Goal: Task Accomplishment & Management: Manage account settings

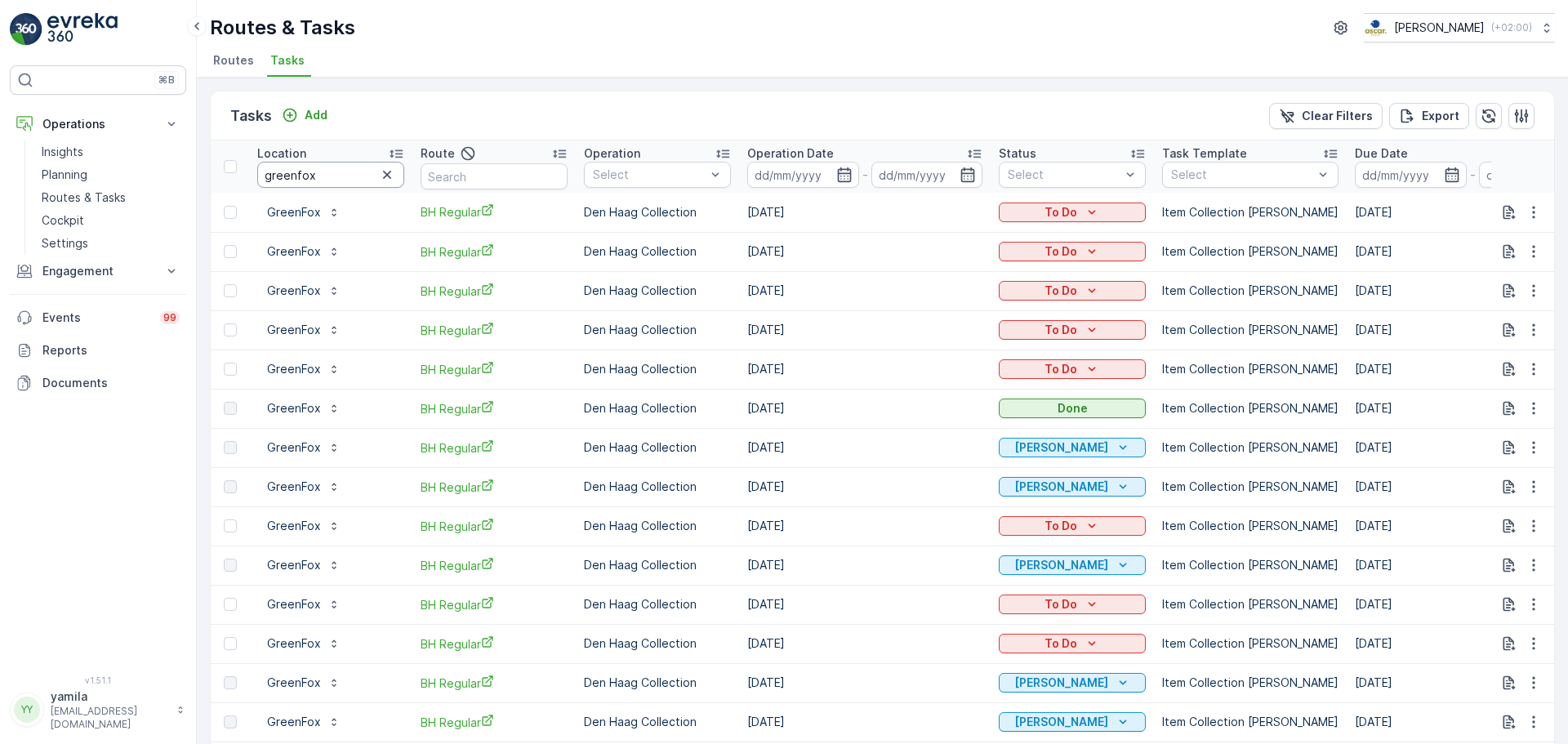
click at [312, 169] on input "greenfox" at bounding box center [330, 175] width 147 height 26
type input "bendi"
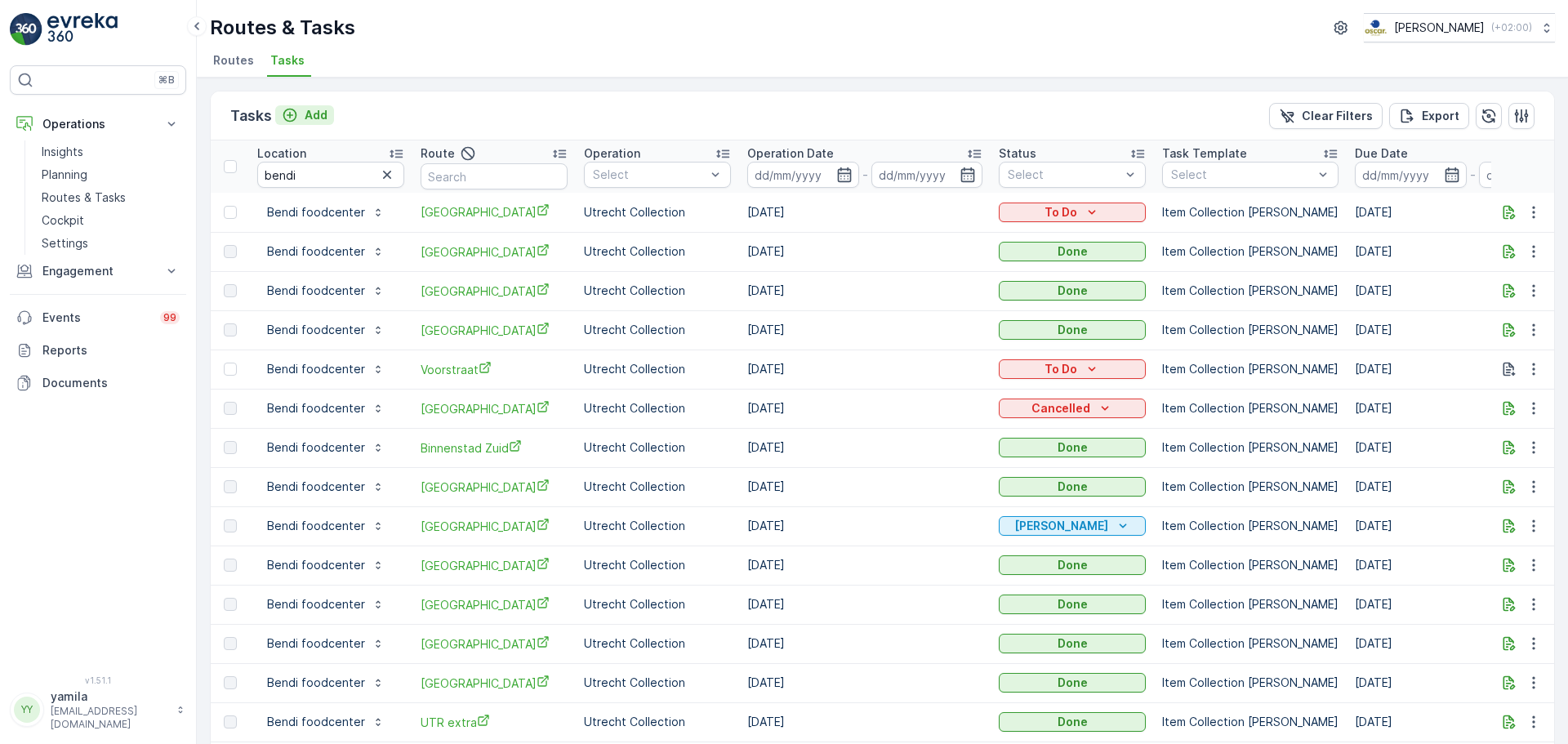
click at [312, 118] on p "Add" at bounding box center [316, 115] width 23 height 16
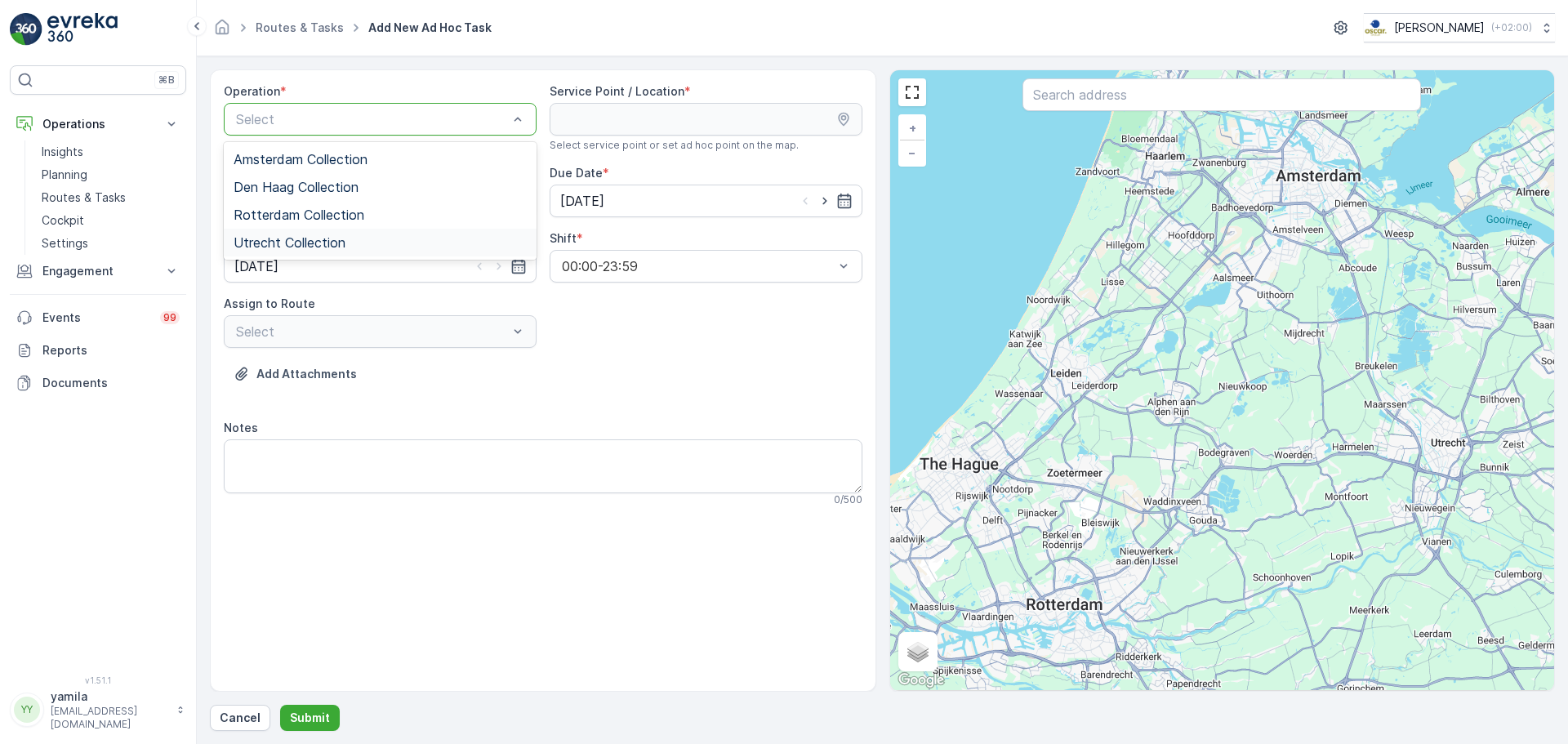
click at [282, 245] on span "Utrecht Collection" at bounding box center [289, 242] width 112 height 15
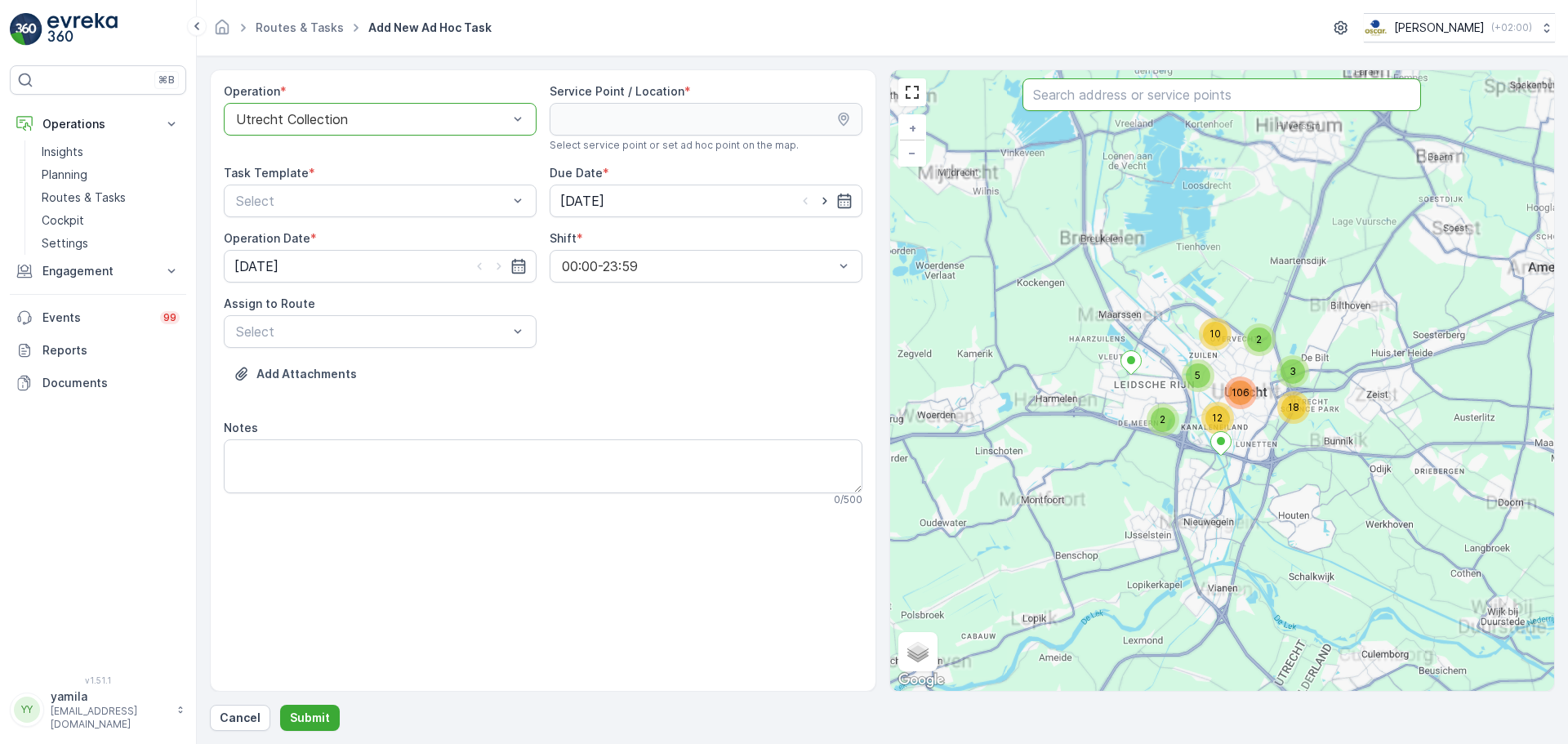
click at [1053, 93] on input "text" at bounding box center [1221, 95] width 398 height 33
type input "bendi"
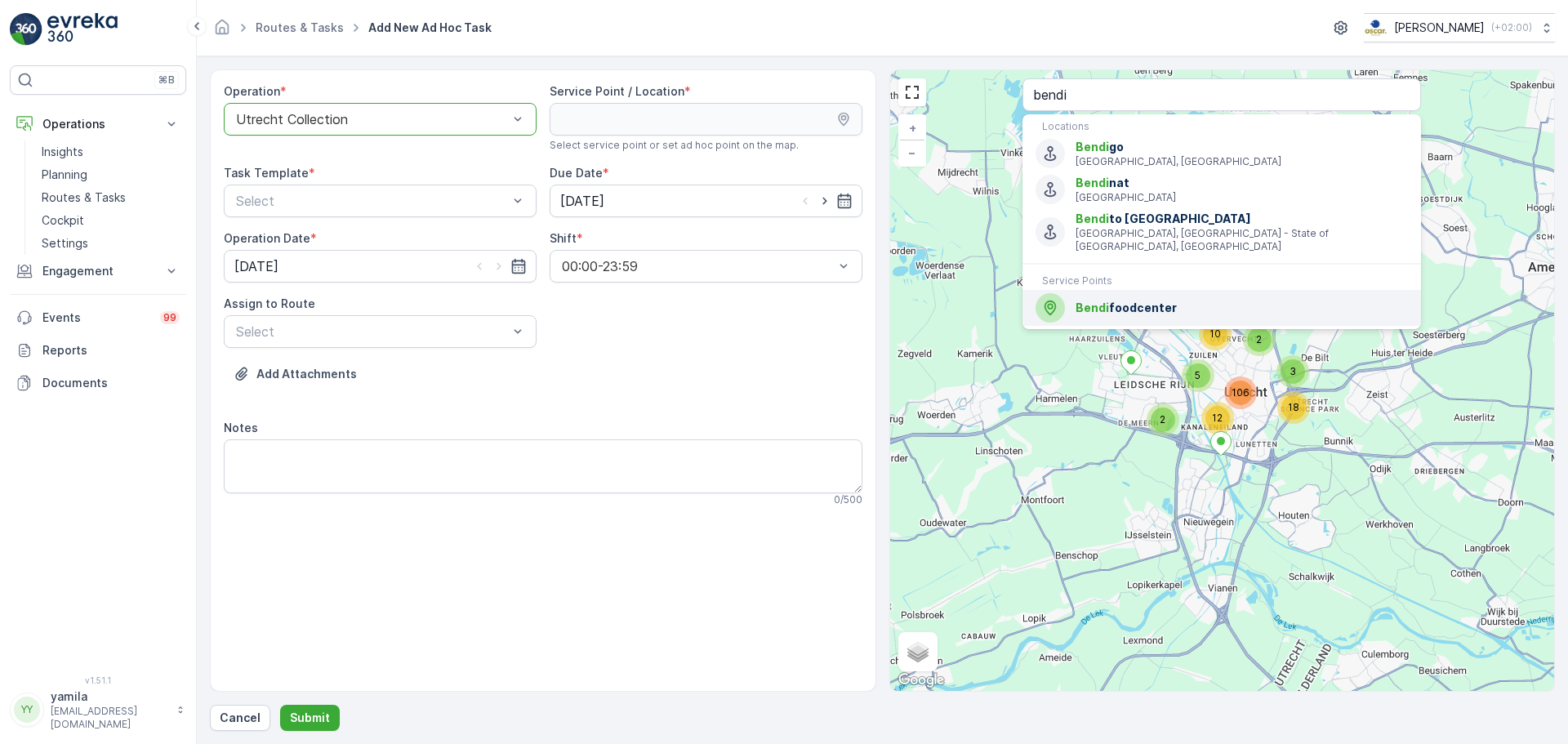
click at [1101, 302] on span "Bendi" at bounding box center [1092, 307] width 34 height 14
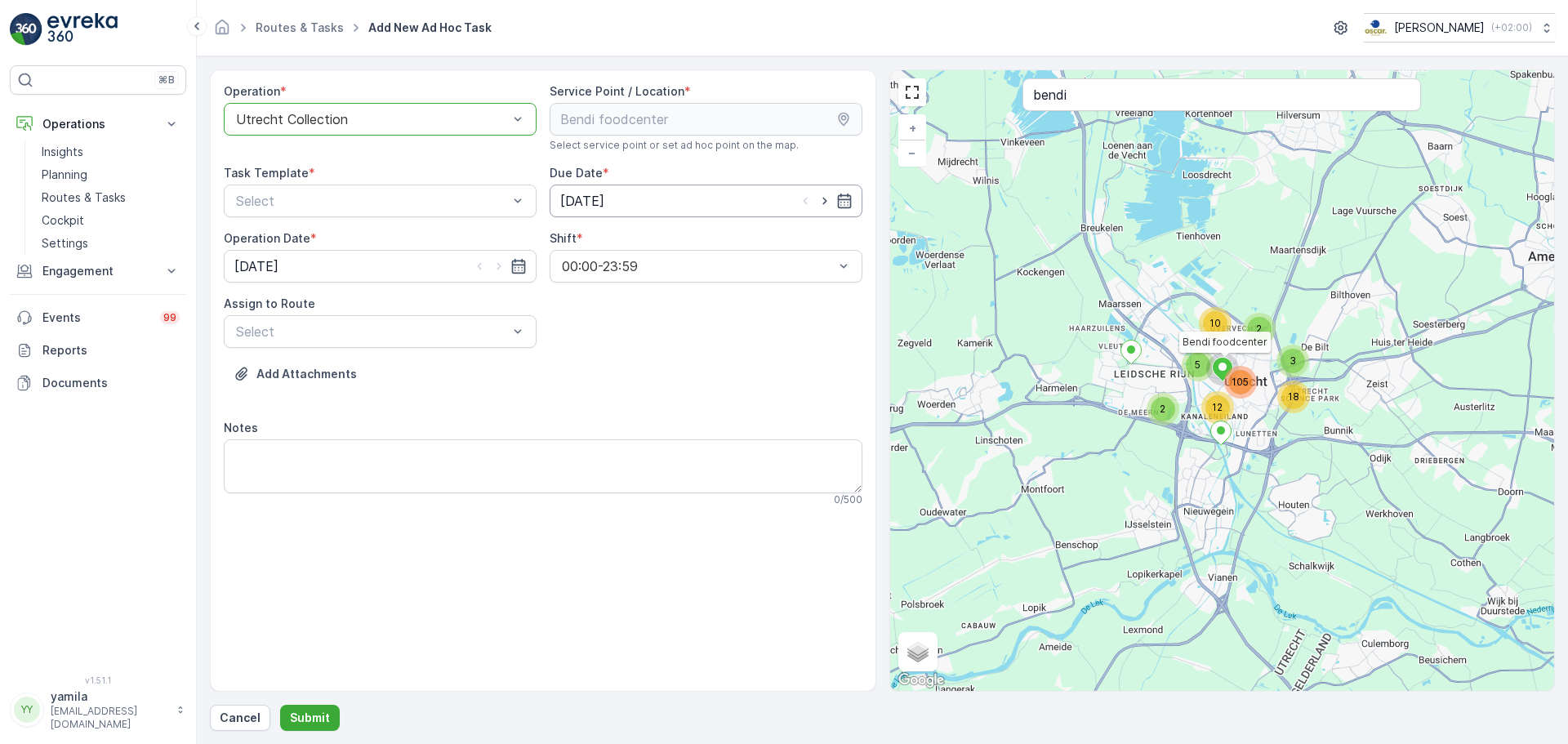
click at [733, 208] on input "[DATE]" at bounding box center [706, 201] width 312 height 33
click at [599, 373] on div "13" at bounding box center [607, 370] width 26 height 26
type input "13.10.2025"
click at [372, 258] on input "[DATE]" at bounding box center [380, 266] width 312 height 33
click at [282, 437] on div "13" at bounding box center [281, 436] width 26 height 26
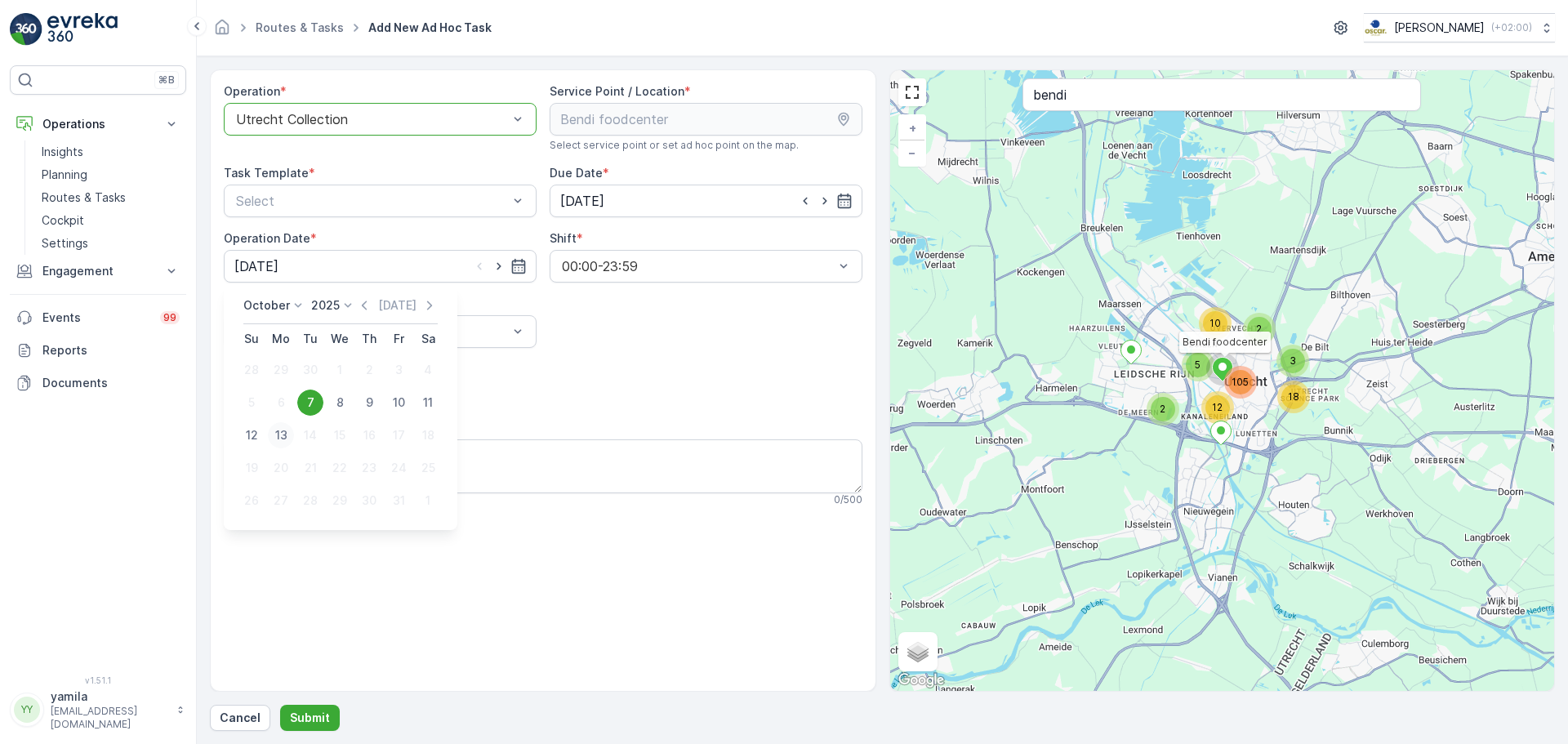
type input "13.10.2025"
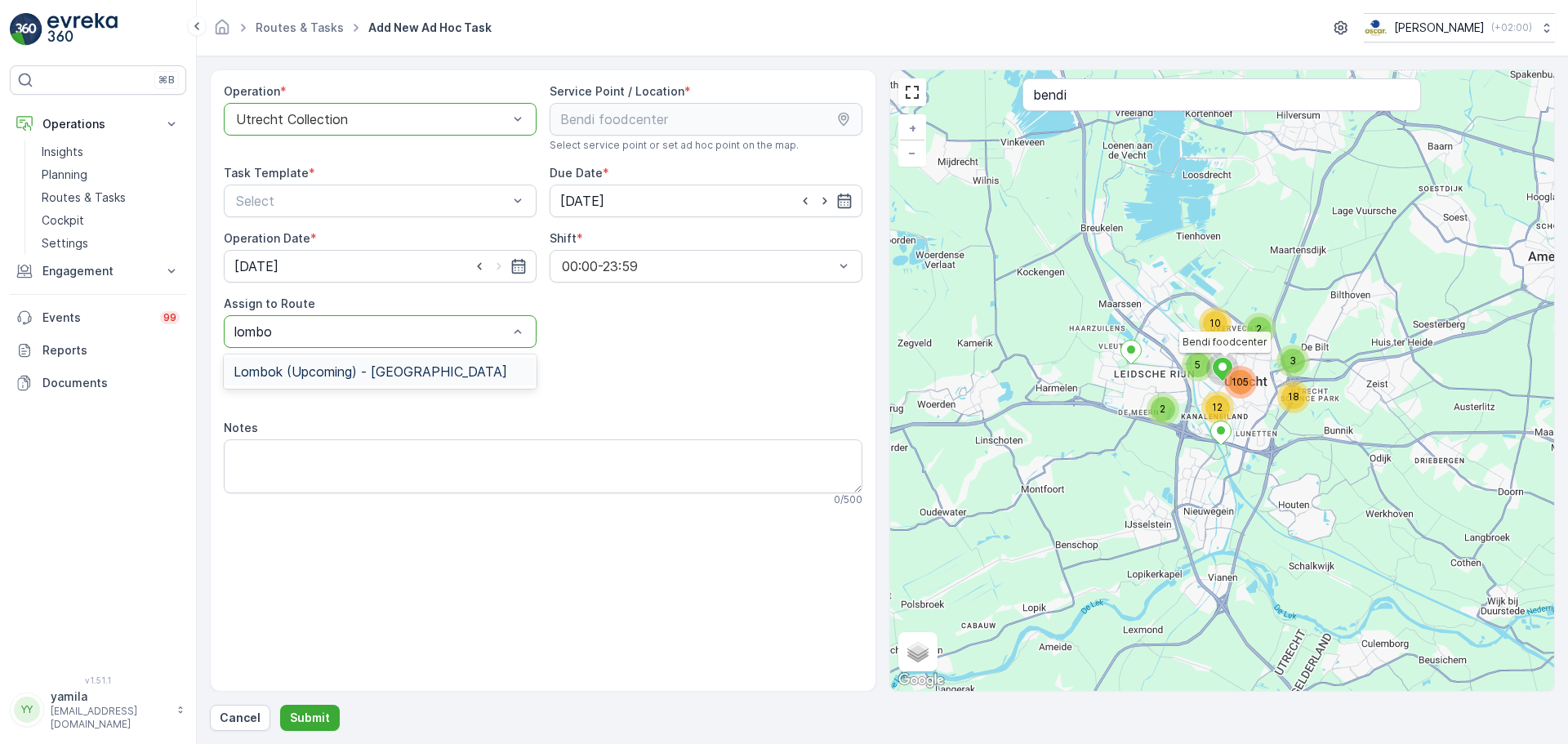
type input "lombok"
click at [295, 378] on span "Lombok (Upcoming) - Utrecht" at bounding box center [370, 371] width 274 height 15
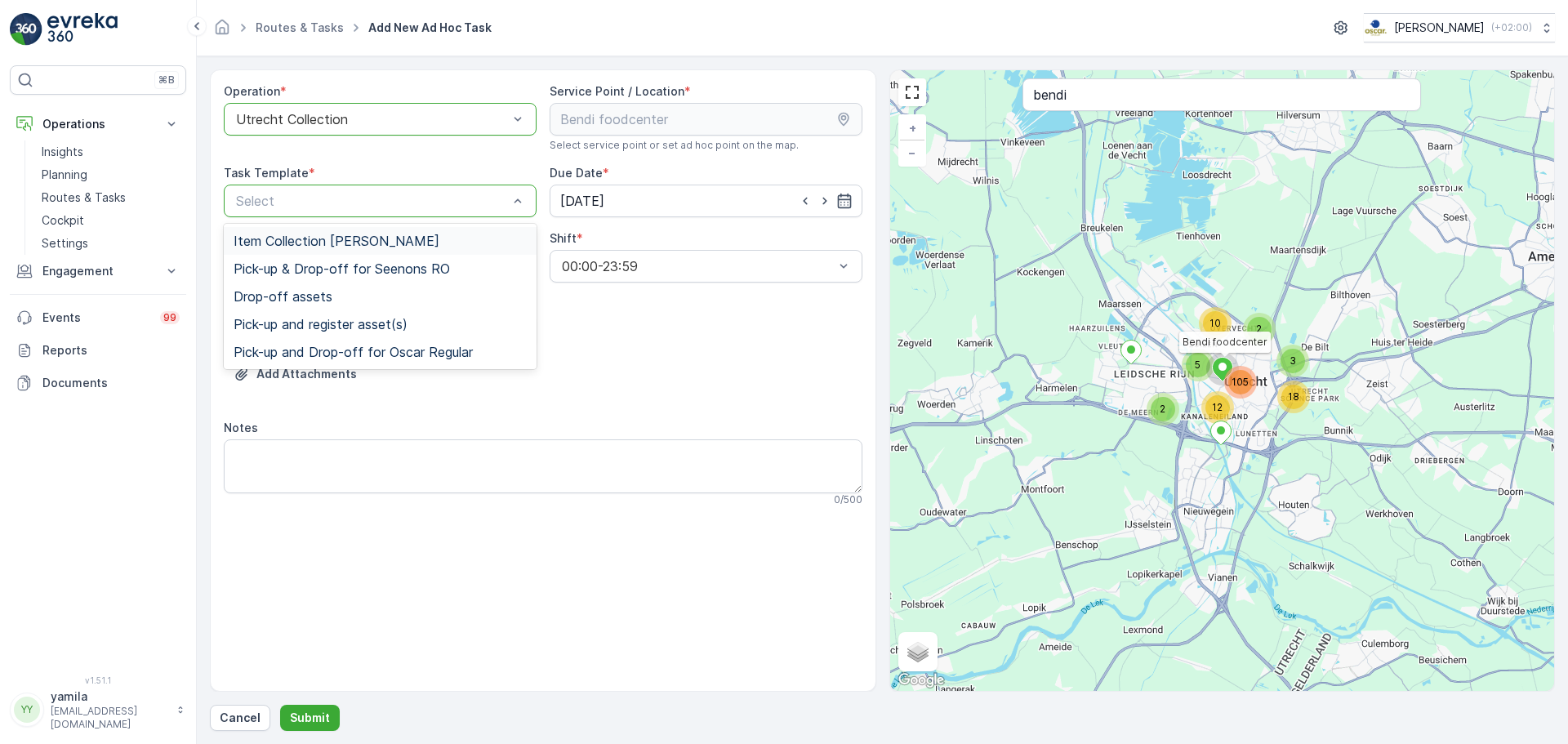
click at [303, 226] on div "Item Collection Oscar Regulier Pick-up & Drop-off for Seenons RO Drop-off asset…" at bounding box center [380, 296] width 312 height 146
click at [296, 243] on span "Item Collection Oscar Regulier" at bounding box center [336, 240] width 206 height 15
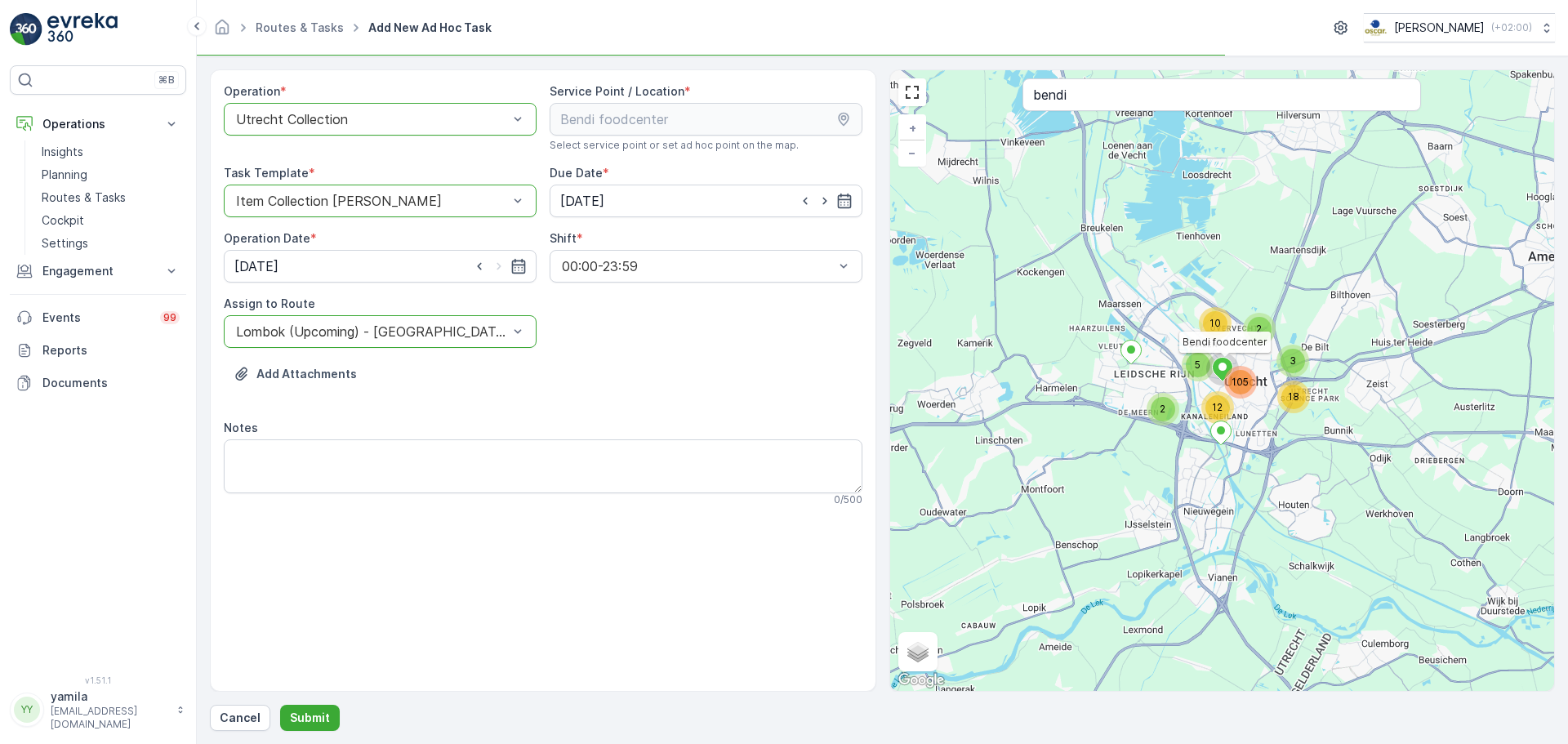
click at [300, 424] on div "Notes" at bounding box center [543, 428] width 639 height 16
click at [299, 430] on div "Notes" at bounding box center [543, 428] width 639 height 16
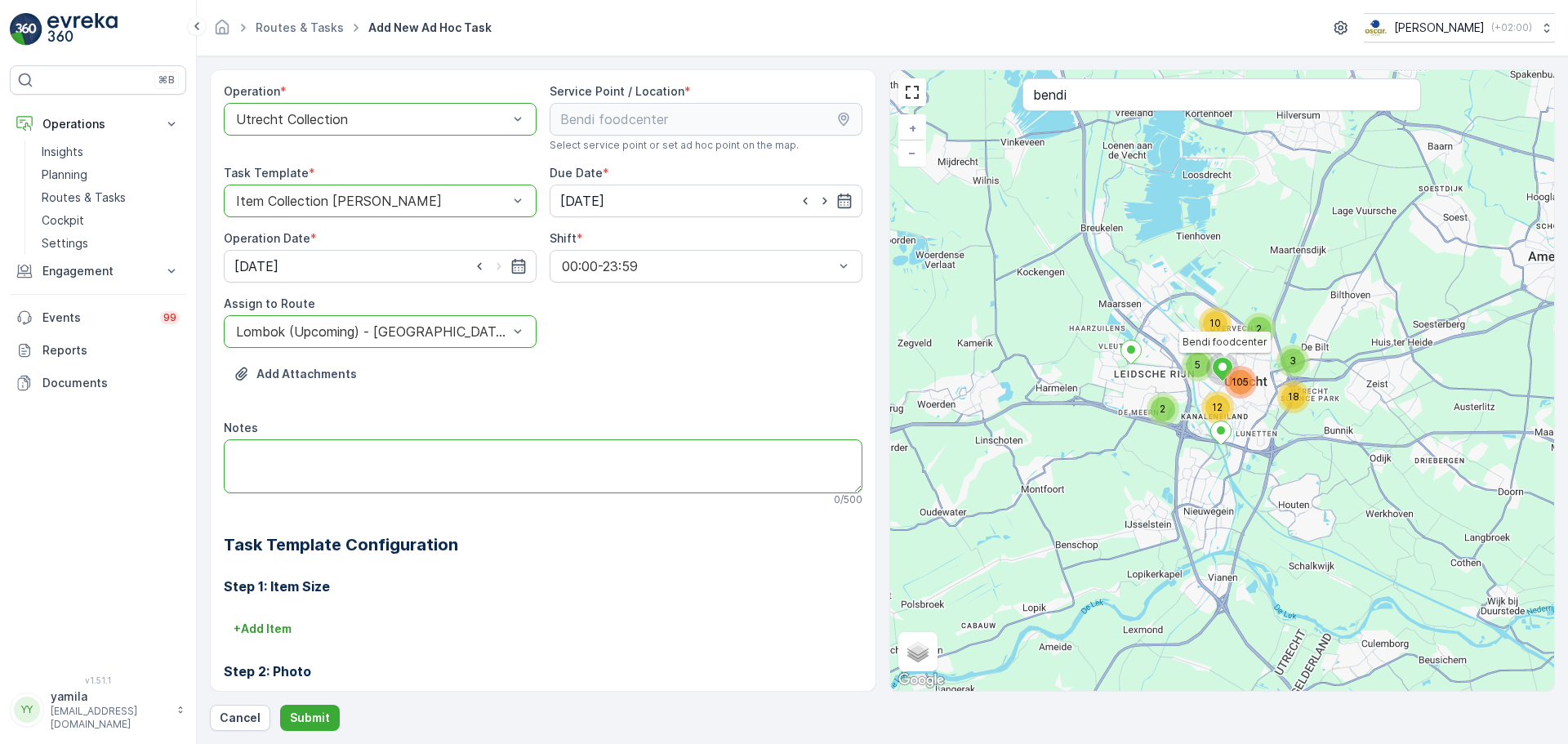
click at [290, 467] on textarea "Notes" at bounding box center [543, 466] width 639 height 54
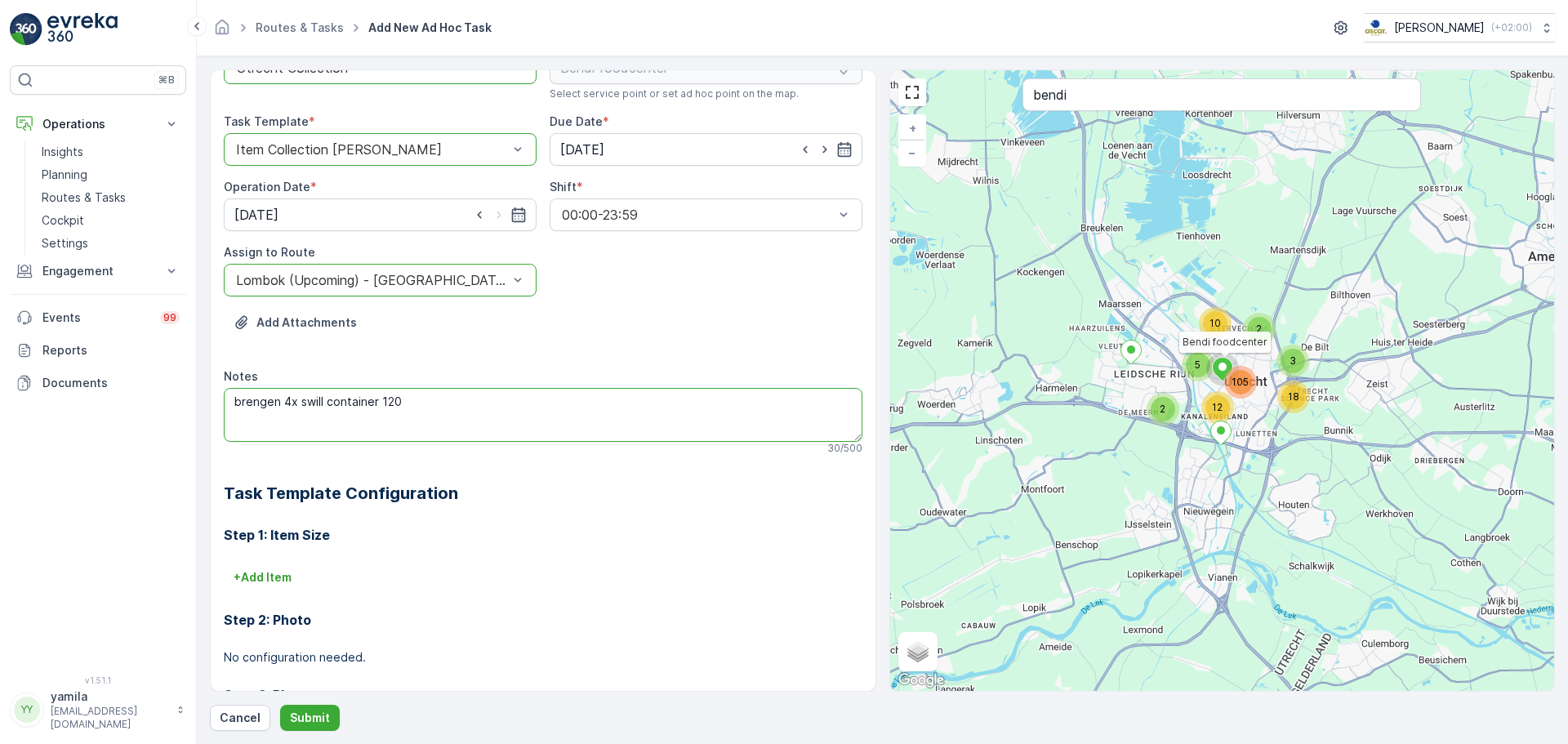
scroll to position [53, 0]
type textarea "brengen 4x swill container 120 (max 5 op locatie)"
click at [311, 714] on p "Submit" at bounding box center [310, 718] width 40 height 16
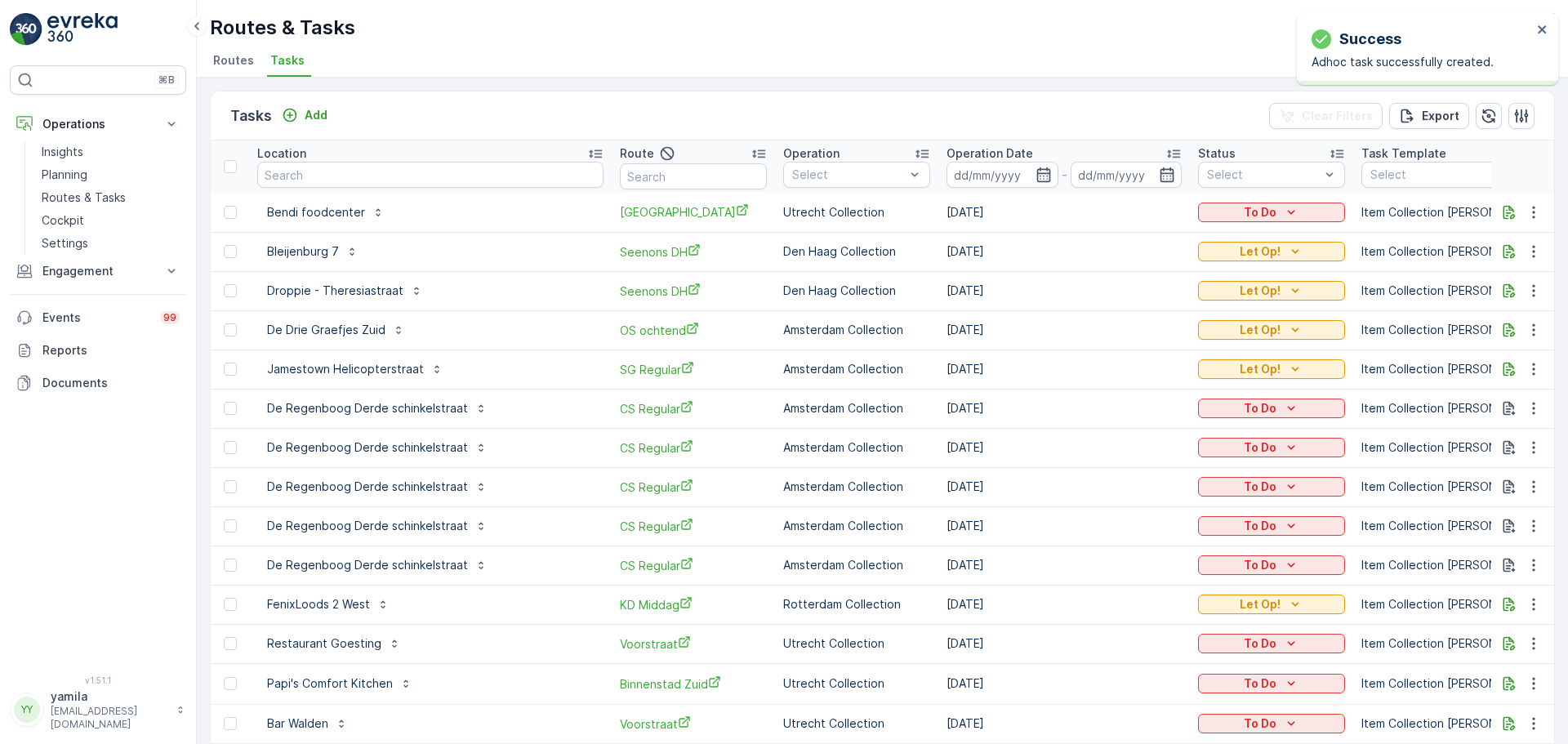
click at [1540, 16] on div "Success Adhoc task successfully created." at bounding box center [1428, 48] width 262 height 71
click at [1541, 28] on icon "close" at bounding box center [1542, 29] width 11 height 13
click at [1249, 218] on p "To Do" at bounding box center [1260, 212] width 33 height 16
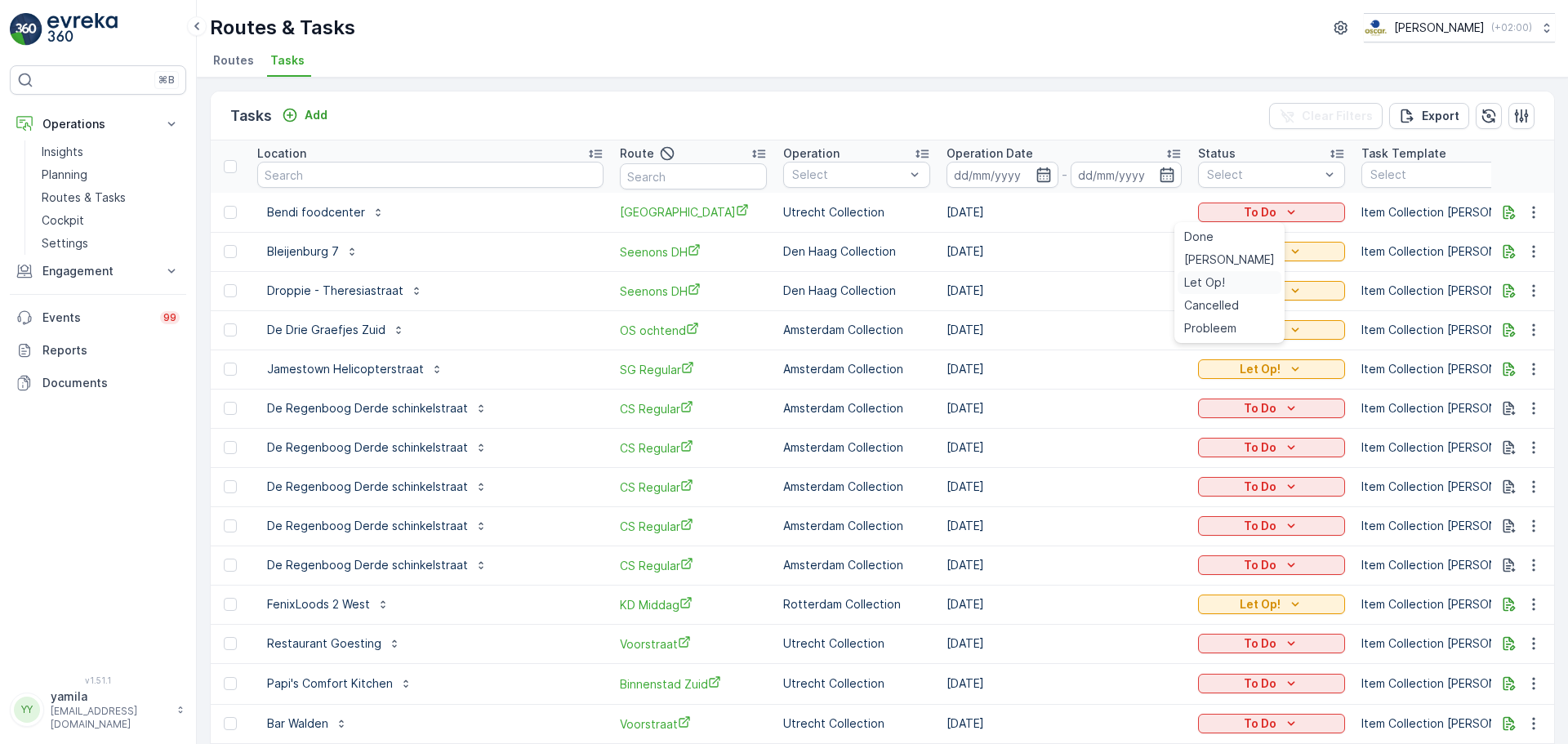
click at [1198, 291] on div "Let Op!" at bounding box center [1229, 282] width 104 height 23
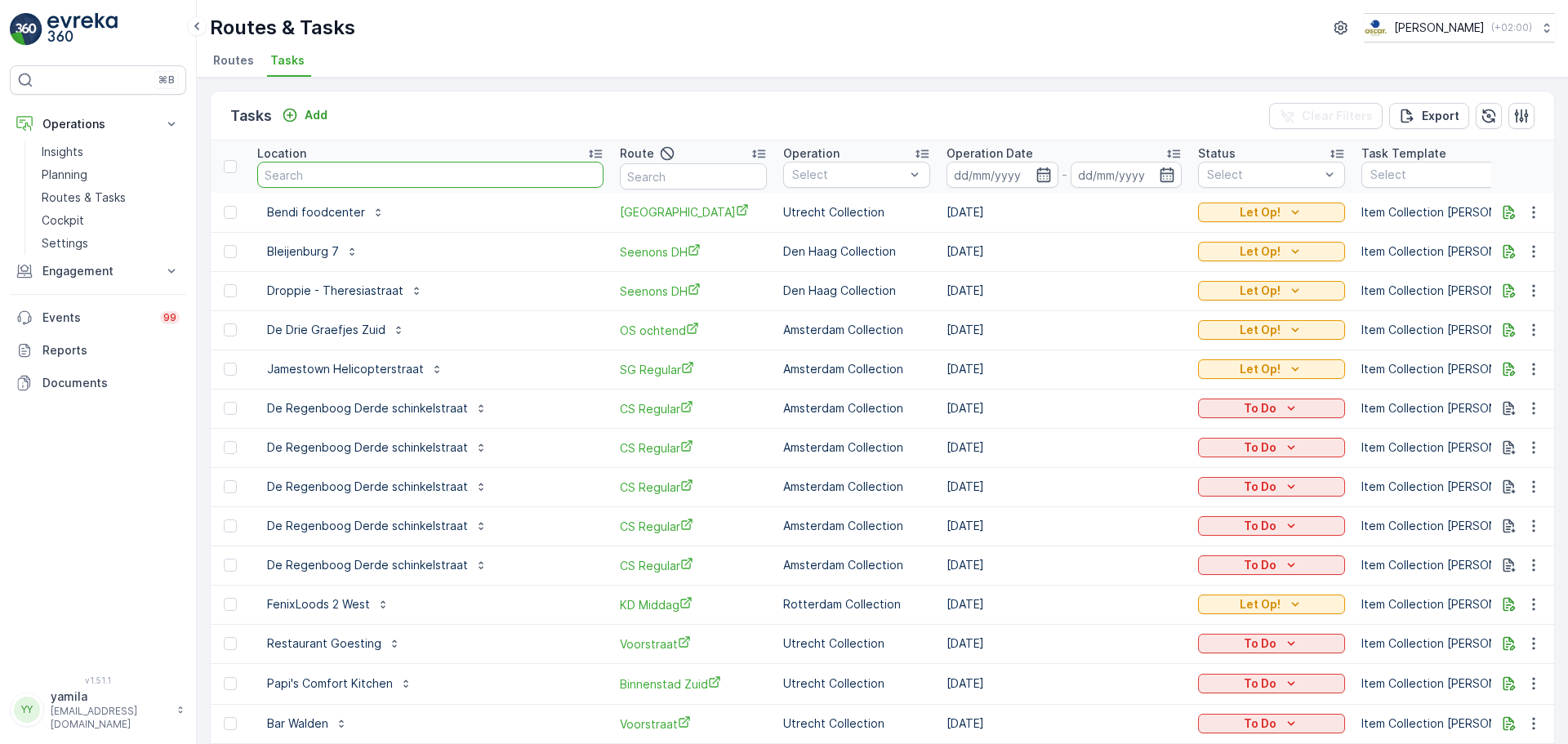
click at [312, 170] on input "text" at bounding box center [430, 175] width 346 height 26
click at [295, 183] on input "text" at bounding box center [430, 175] width 346 height 26
type input "edge"
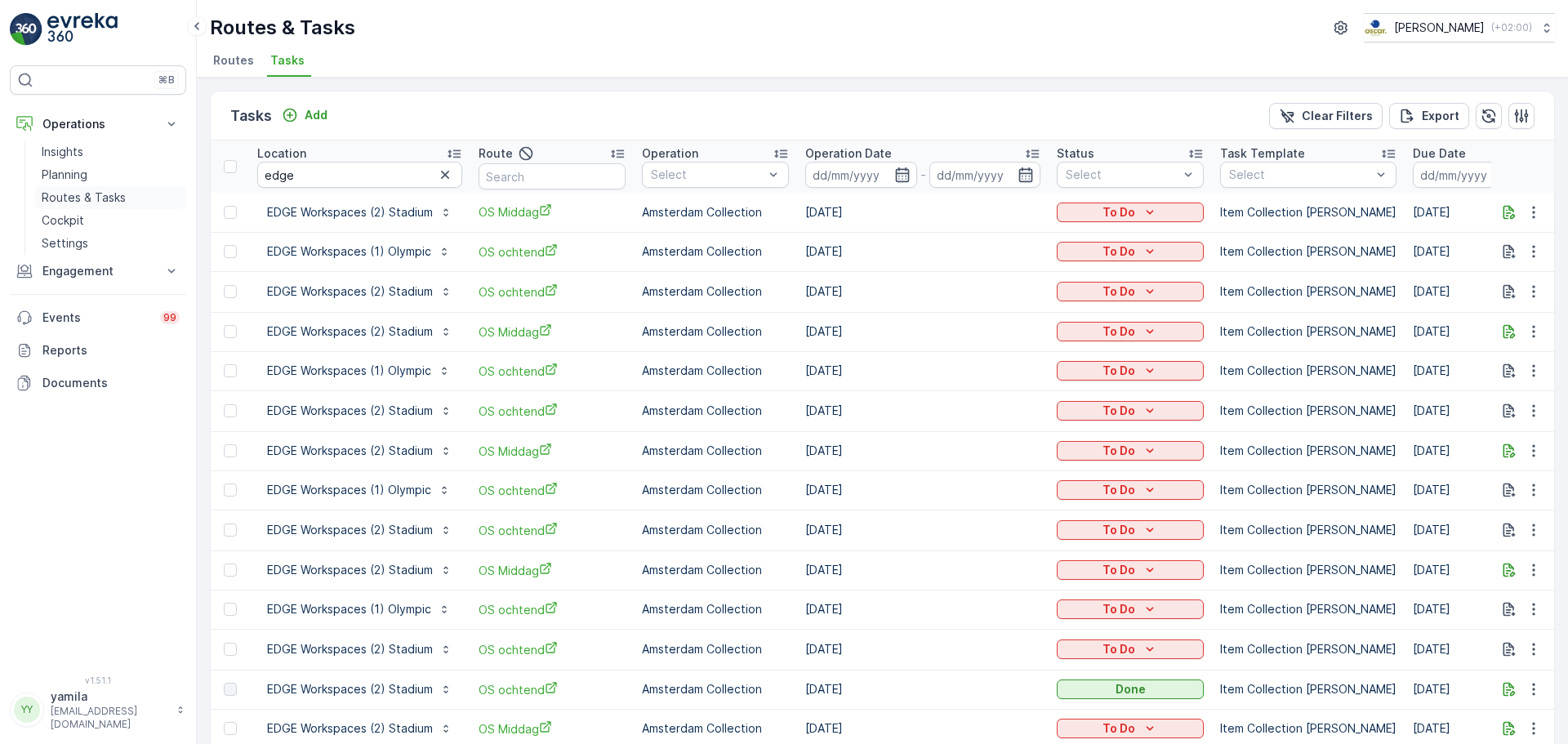
click at [94, 202] on p "Routes & Tasks" at bounding box center [83, 197] width 84 height 16
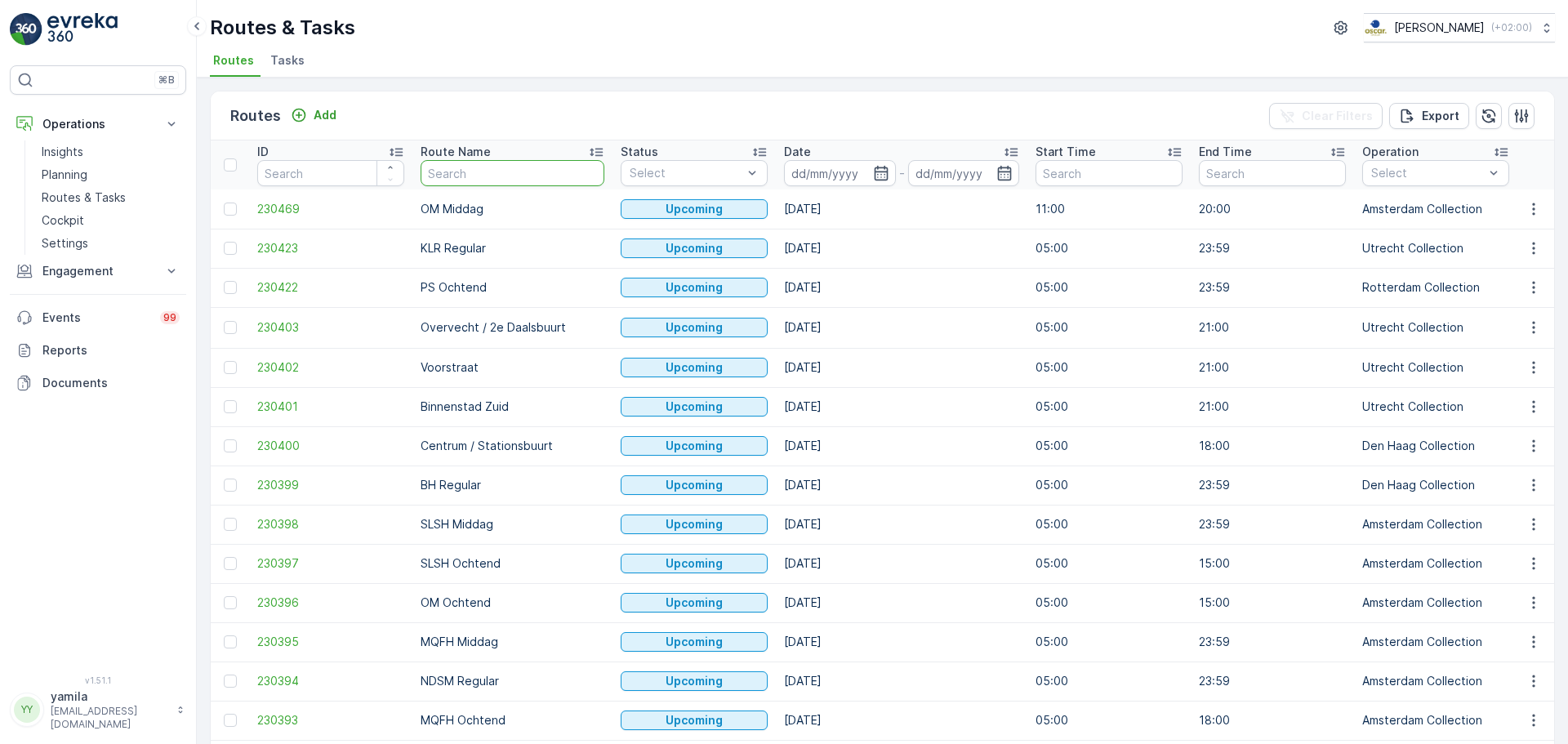
click at [485, 165] on input "text" at bounding box center [512, 173] width 183 height 26
type input "kd"
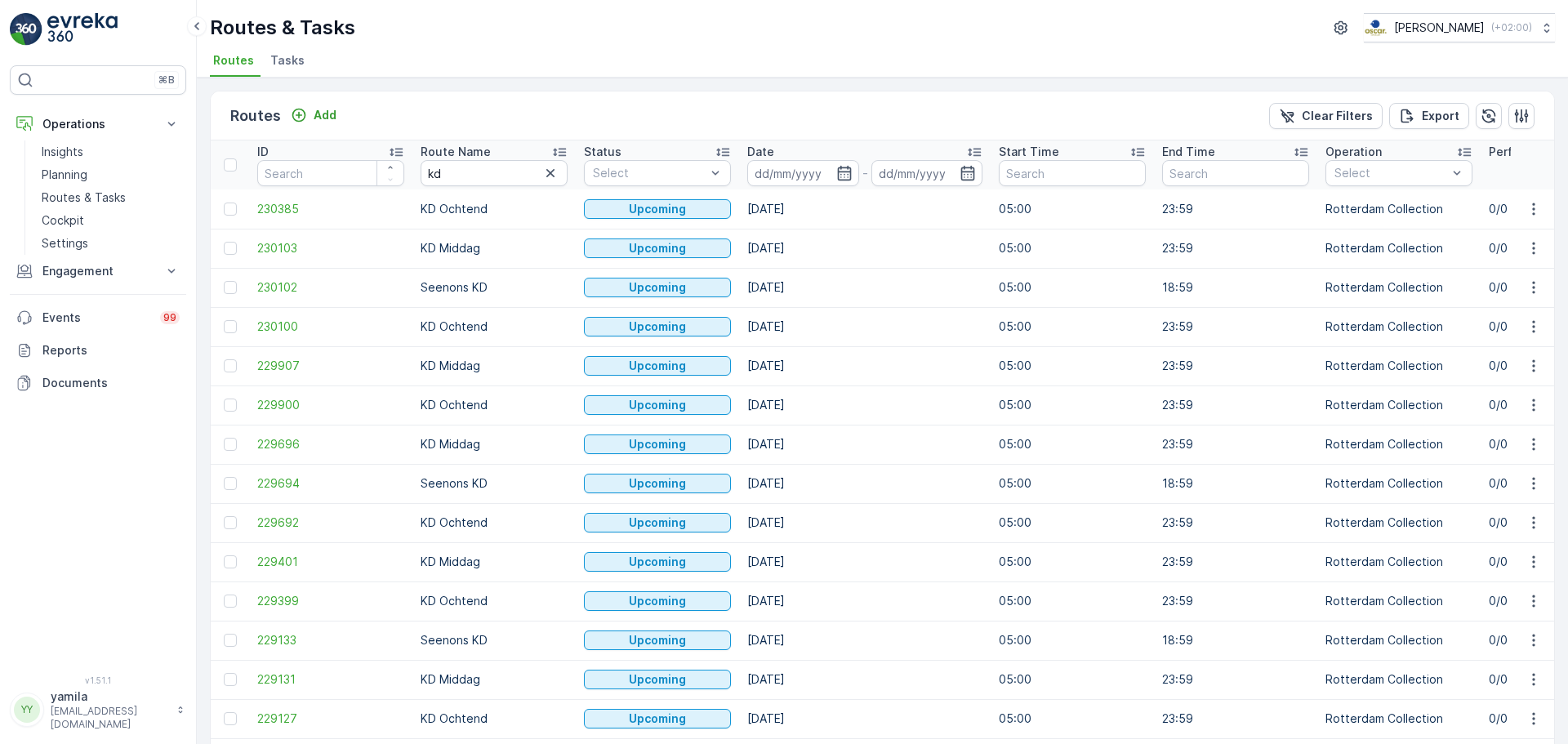
click at [756, 171] on input at bounding box center [803, 173] width 112 height 26
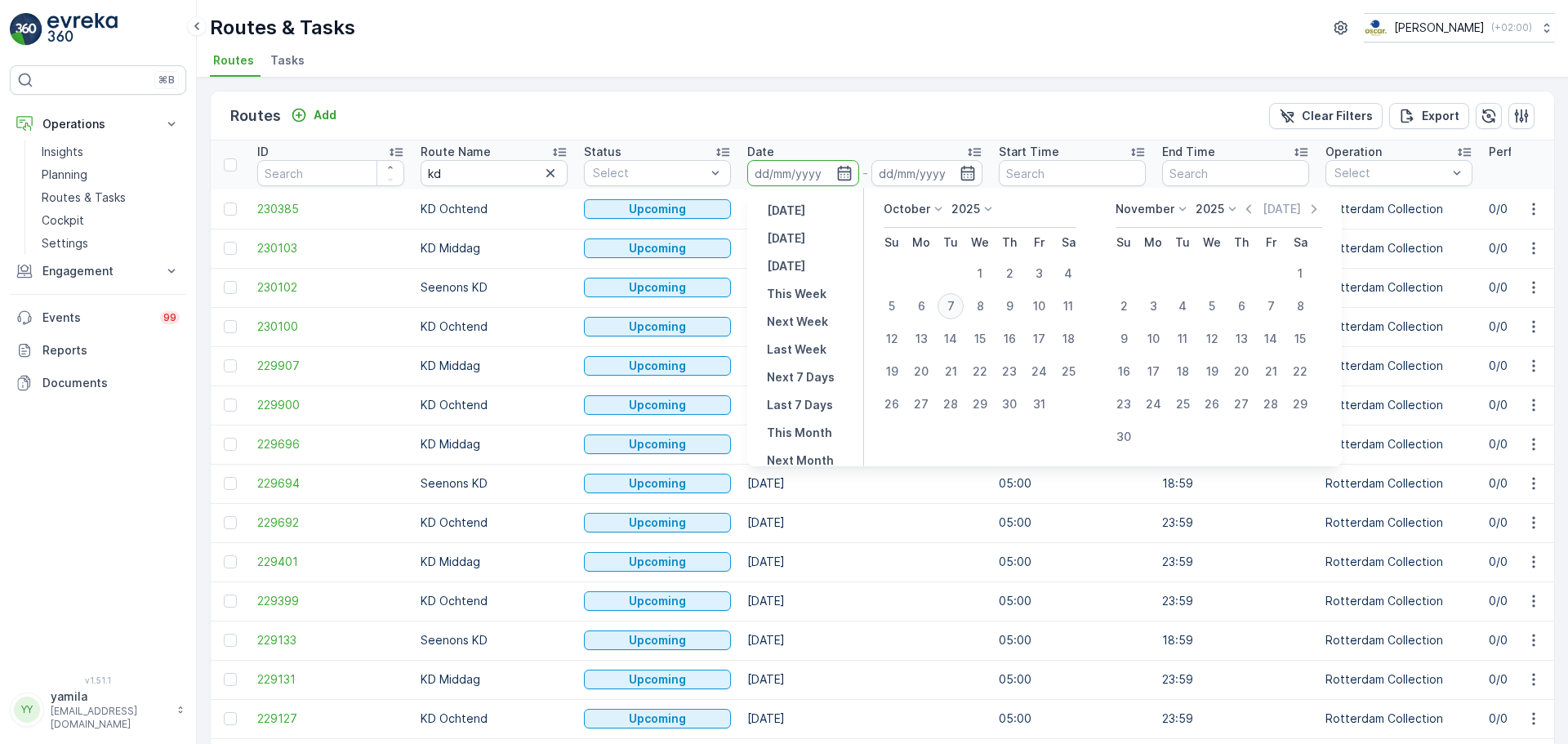
click at [948, 301] on div "7" at bounding box center [950, 307] width 26 height 26
type input "[DATE]"
click at [948, 301] on div "7" at bounding box center [950, 307] width 26 height 26
type input "[DATE]"
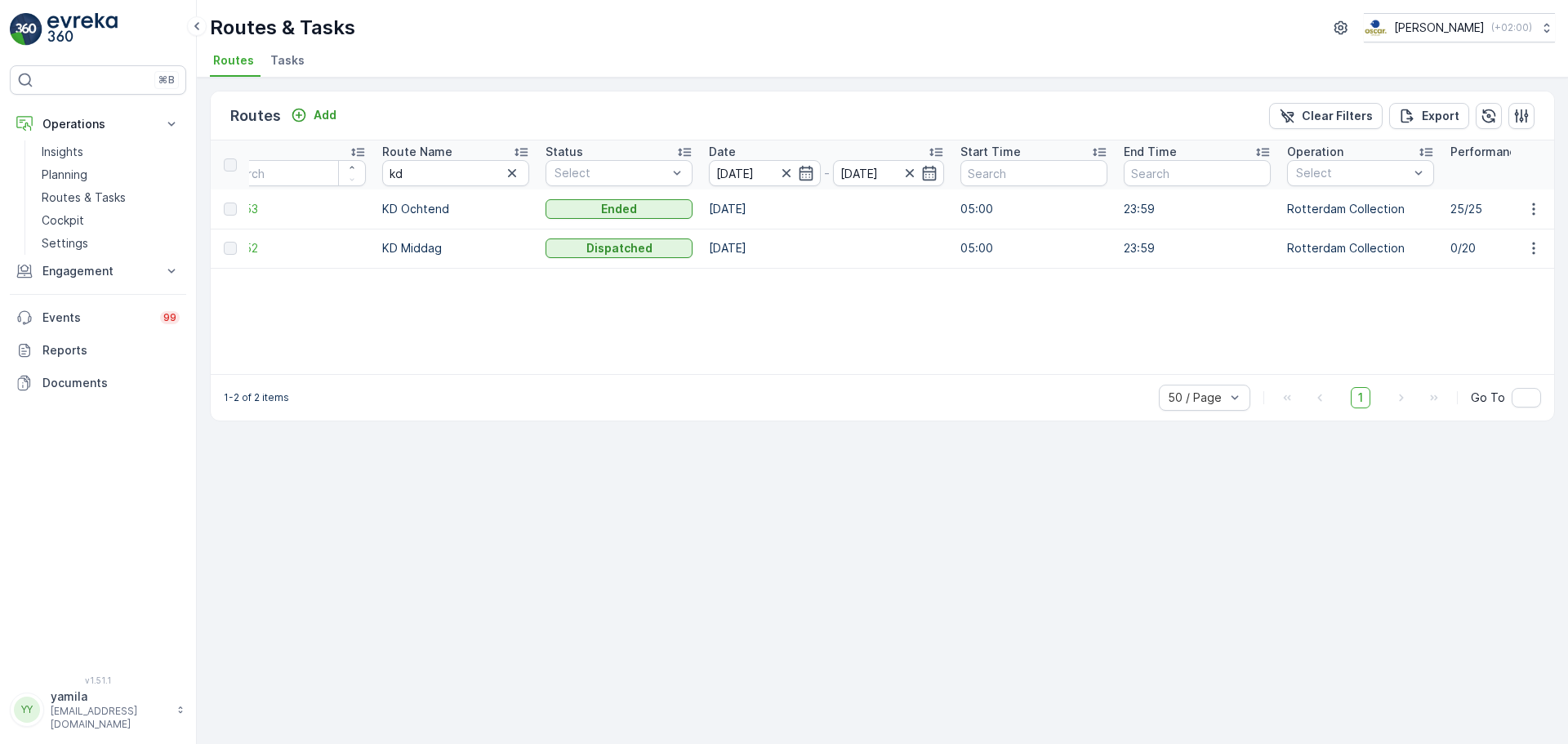
scroll to position [0, 40]
click at [1537, 252] on icon "button" at bounding box center [1533, 248] width 16 height 16
click at [1513, 272] on span "See More Details" at bounding box center [1495, 272] width 95 height 16
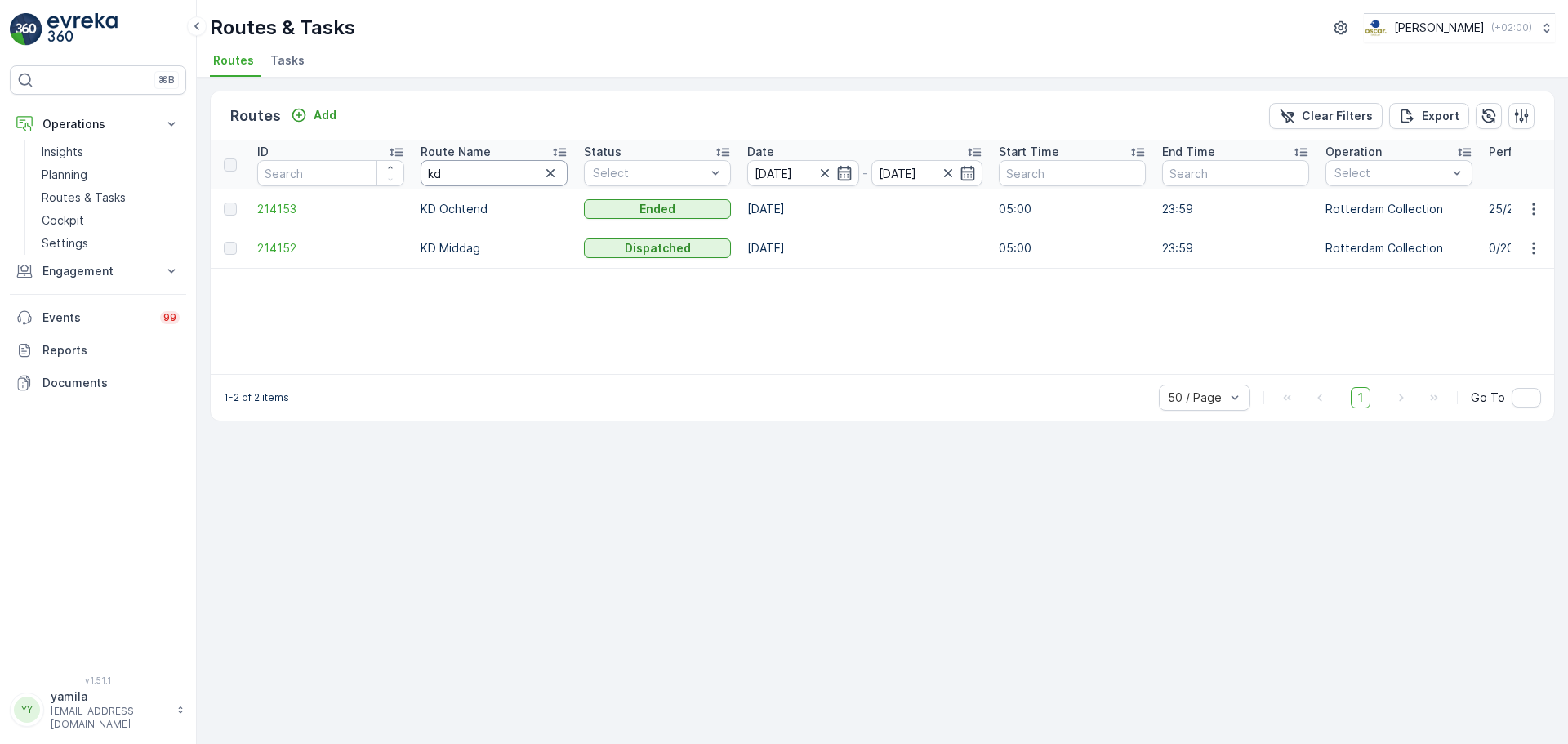
click at [503, 167] on input "kd" at bounding box center [494, 173] width 147 height 26
type input "ps"
click at [1535, 252] on icon "button" at bounding box center [1533, 248] width 16 height 16
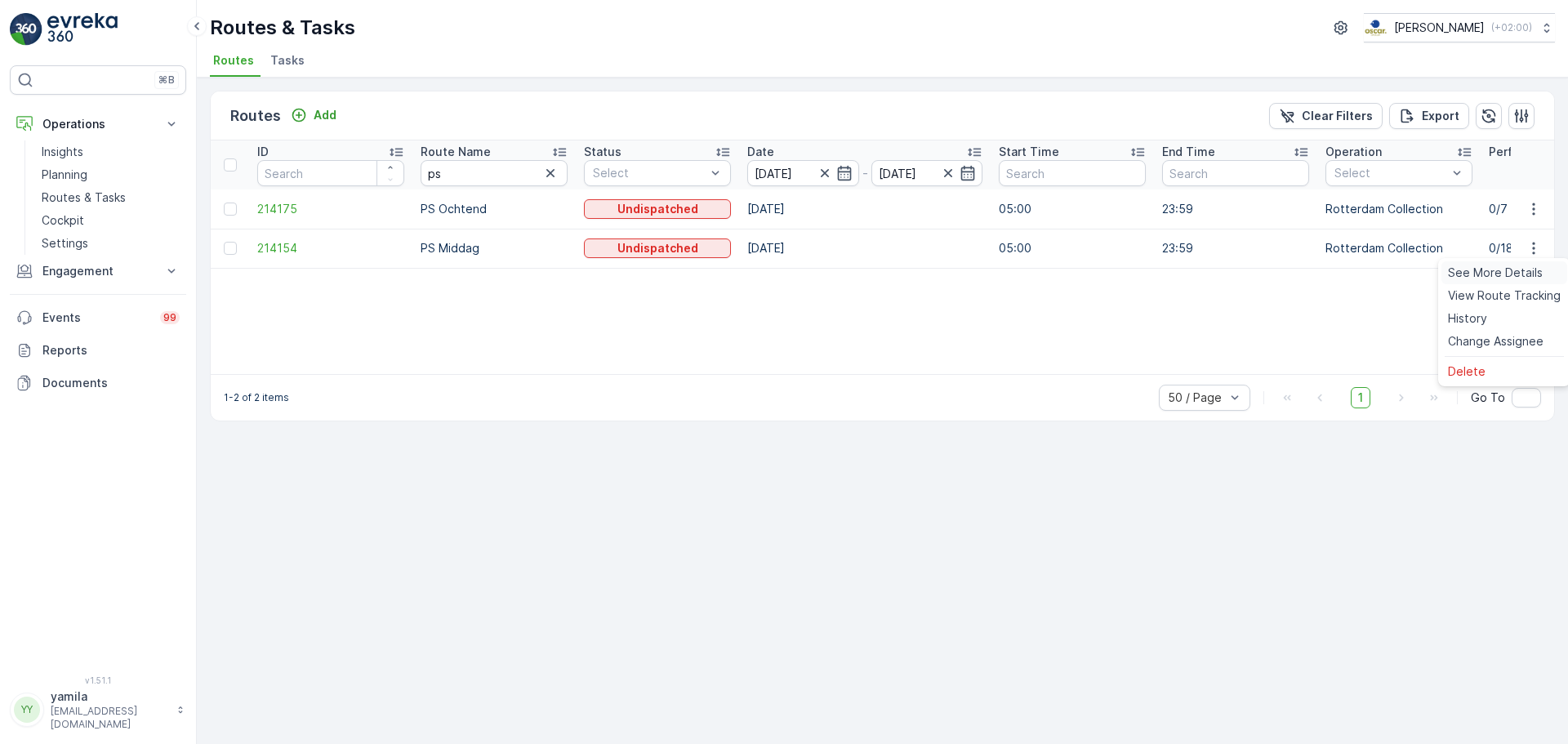
click at [1501, 271] on span "See More Details" at bounding box center [1495, 272] width 95 height 16
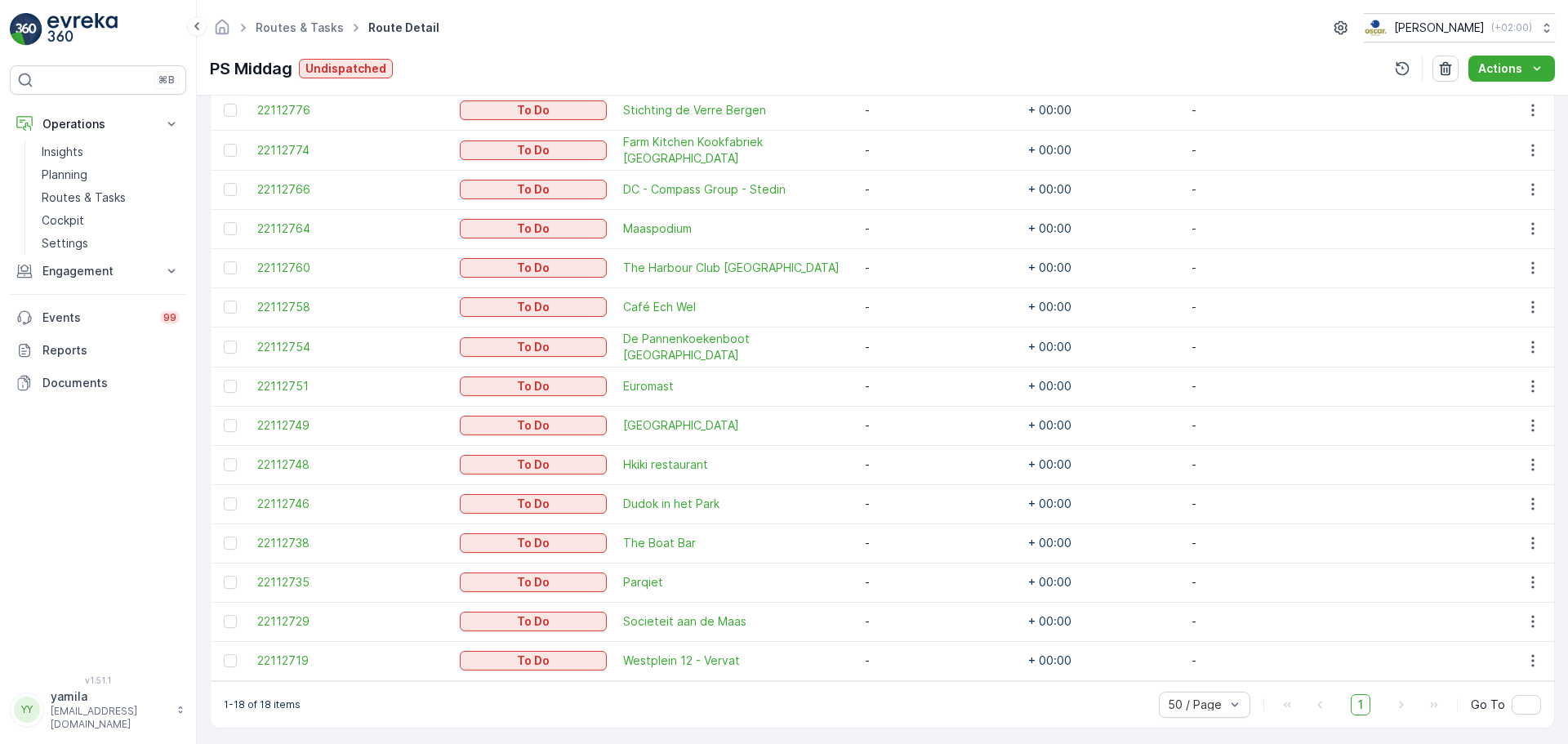
scroll to position [618, 0]
click at [671, 543] on span "The Boat Bar" at bounding box center [736, 542] width 225 height 16
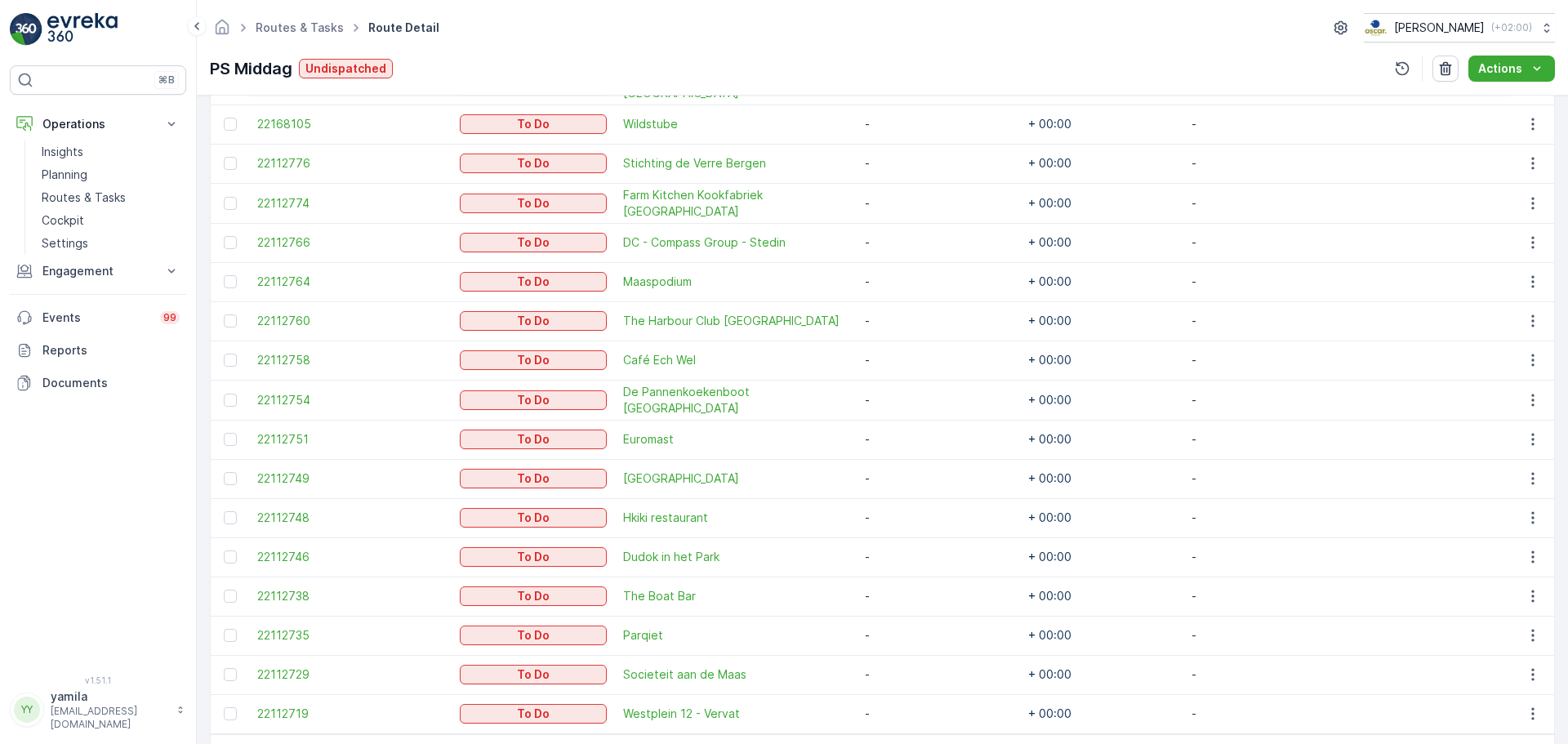
scroll to position [621, 0]
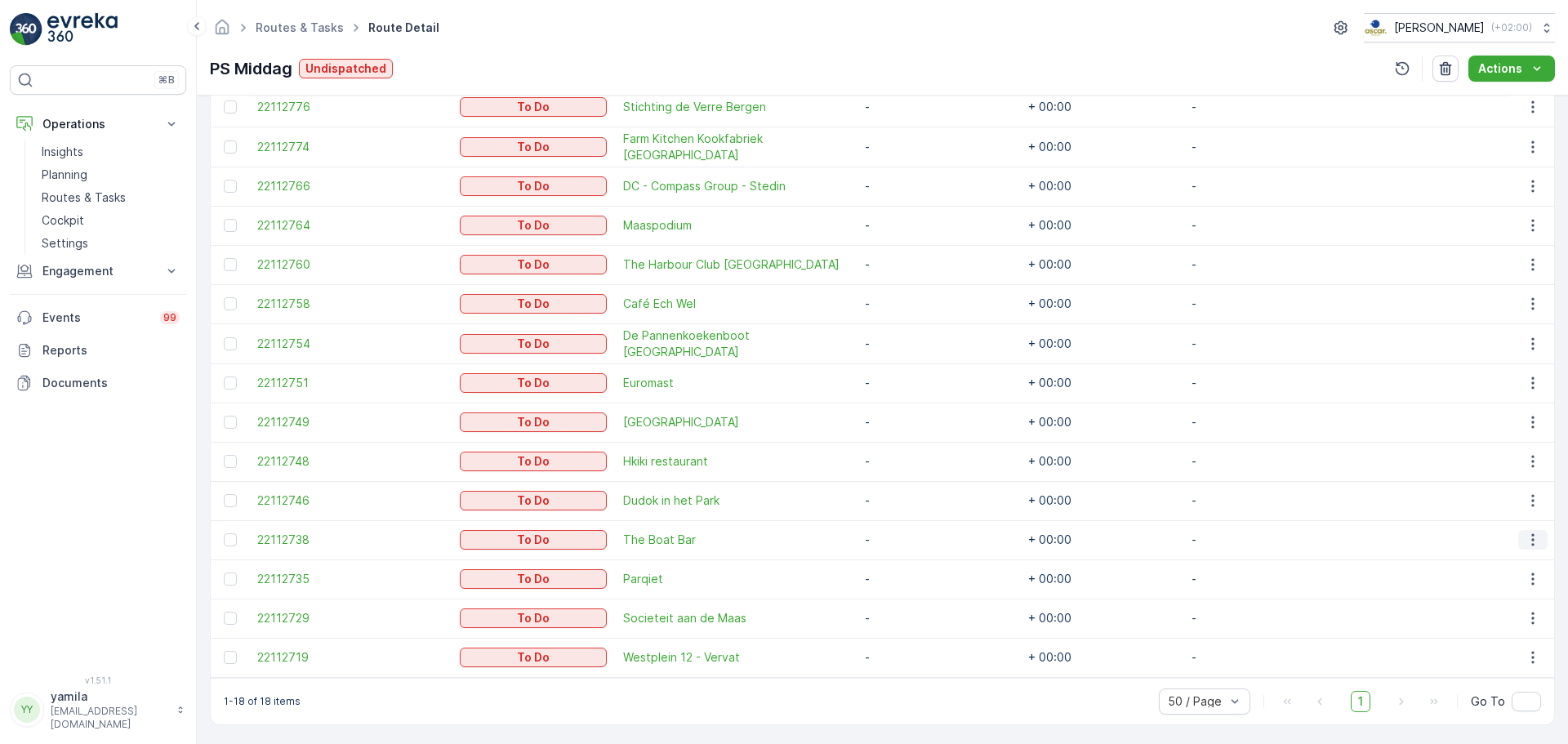
click at [1531, 537] on icon "button" at bounding box center [1532, 541] width 3 height 12
click at [1473, 602] on span "Change Route" at bounding box center [1491, 607] width 79 height 16
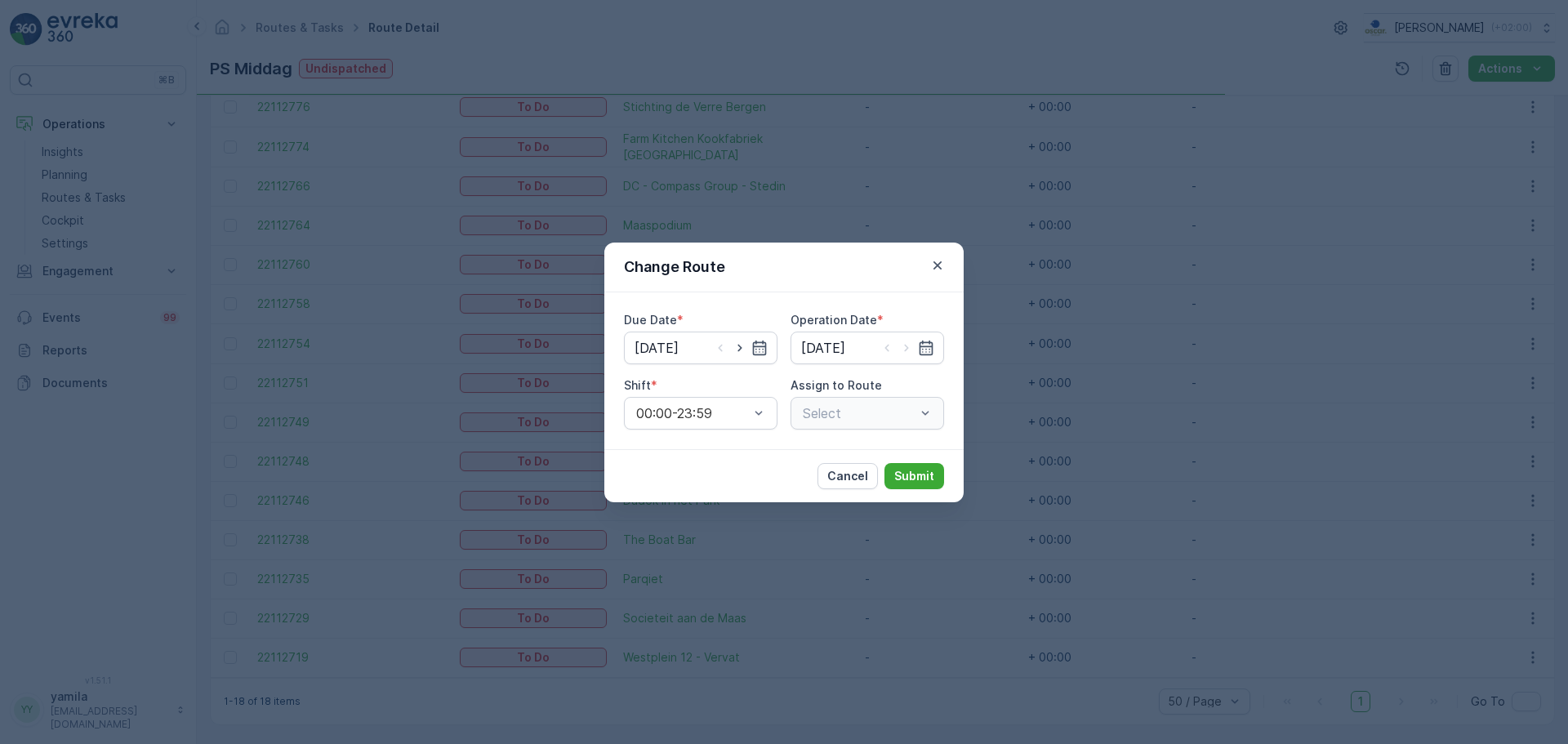
type input "[DATE]"
click at [922, 416] on div "Select" at bounding box center [867, 413] width 153 height 33
click at [863, 408] on div at bounding box center [859, 413] width 116 height 15
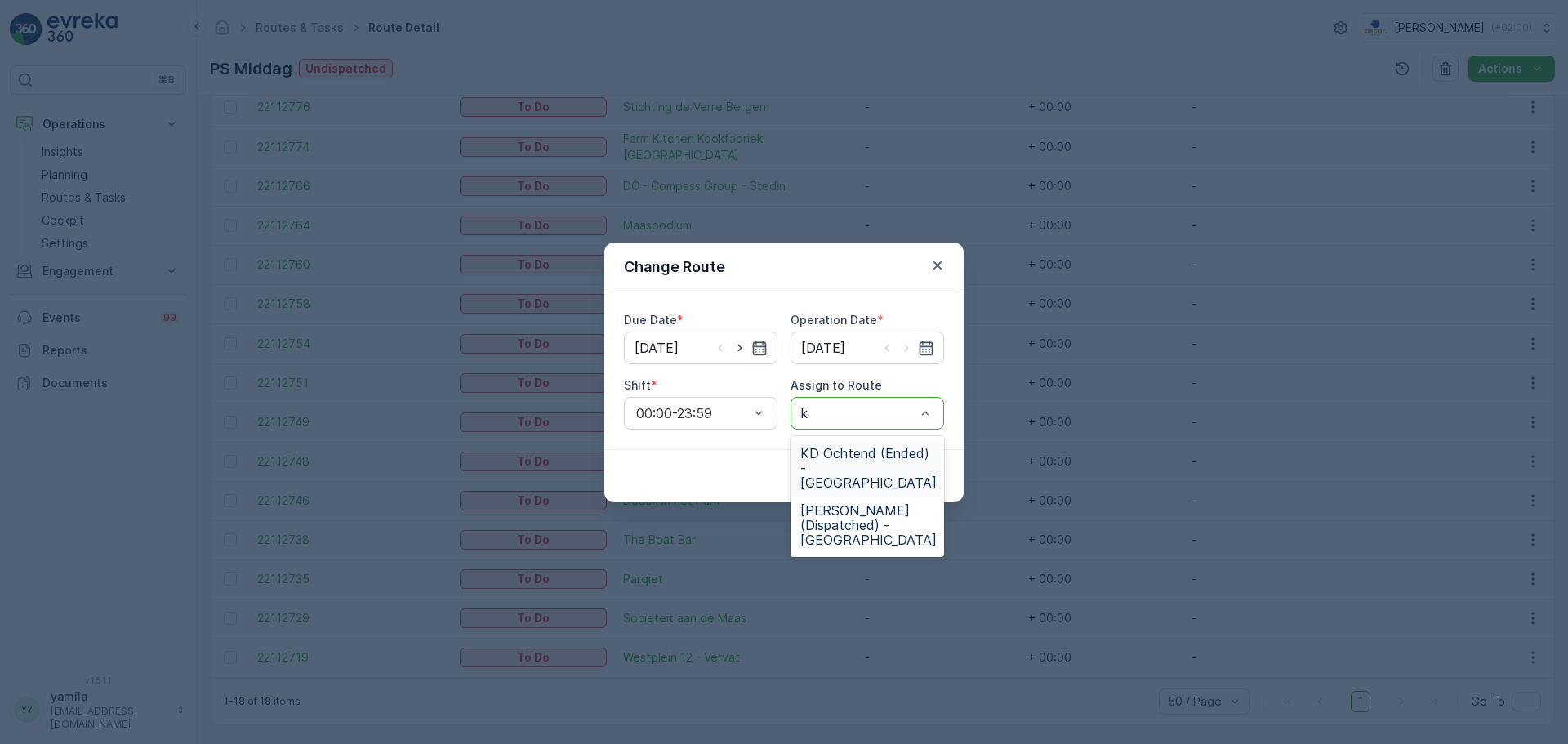
type input "kd"
click at [841, 507] on span "KD Middag (Dispatched) - Rotterdam" at bounding box center [868, 524] width 136 height 44
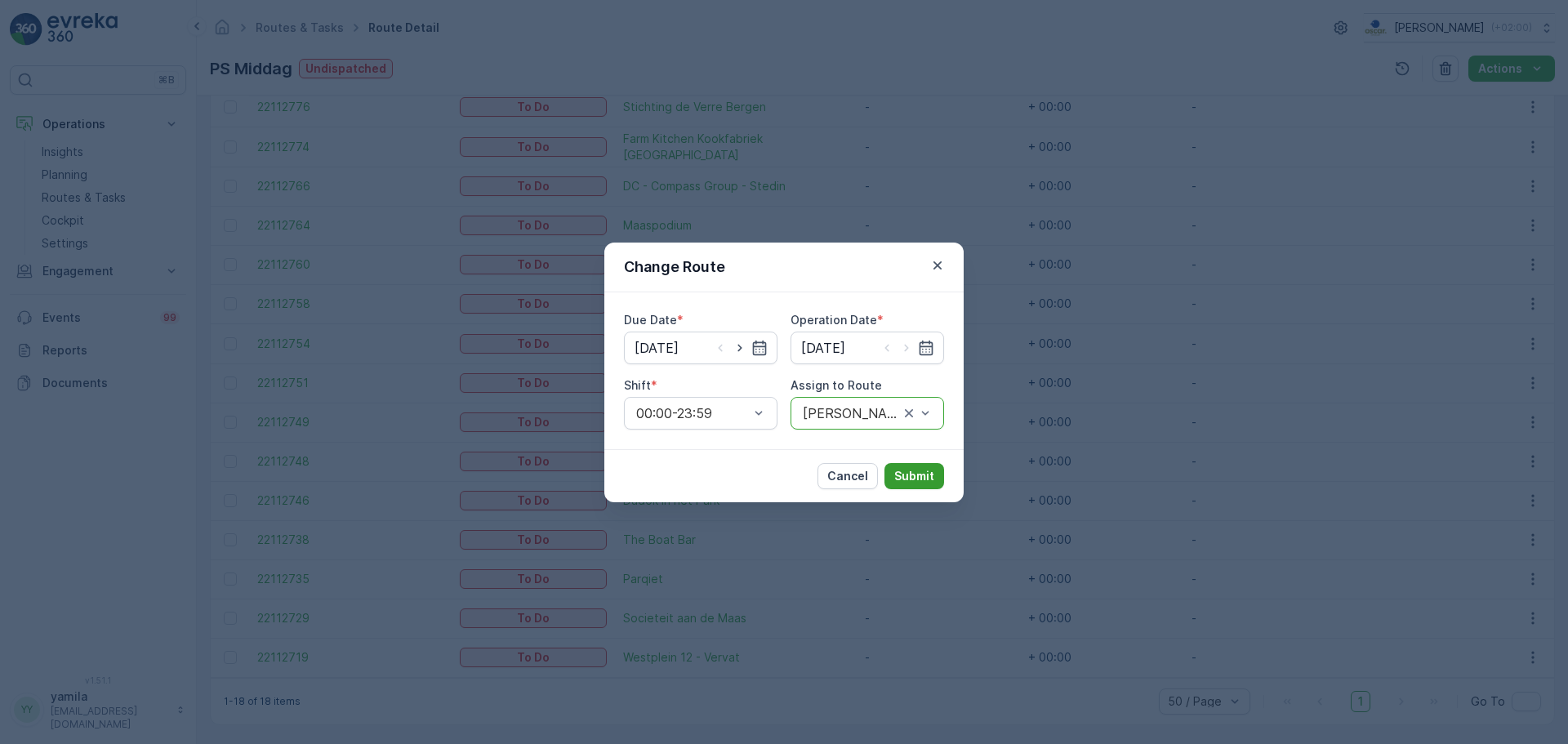
click at [923, 471] on p "Submit" at bounding box center [914, 476] width 40 height 16
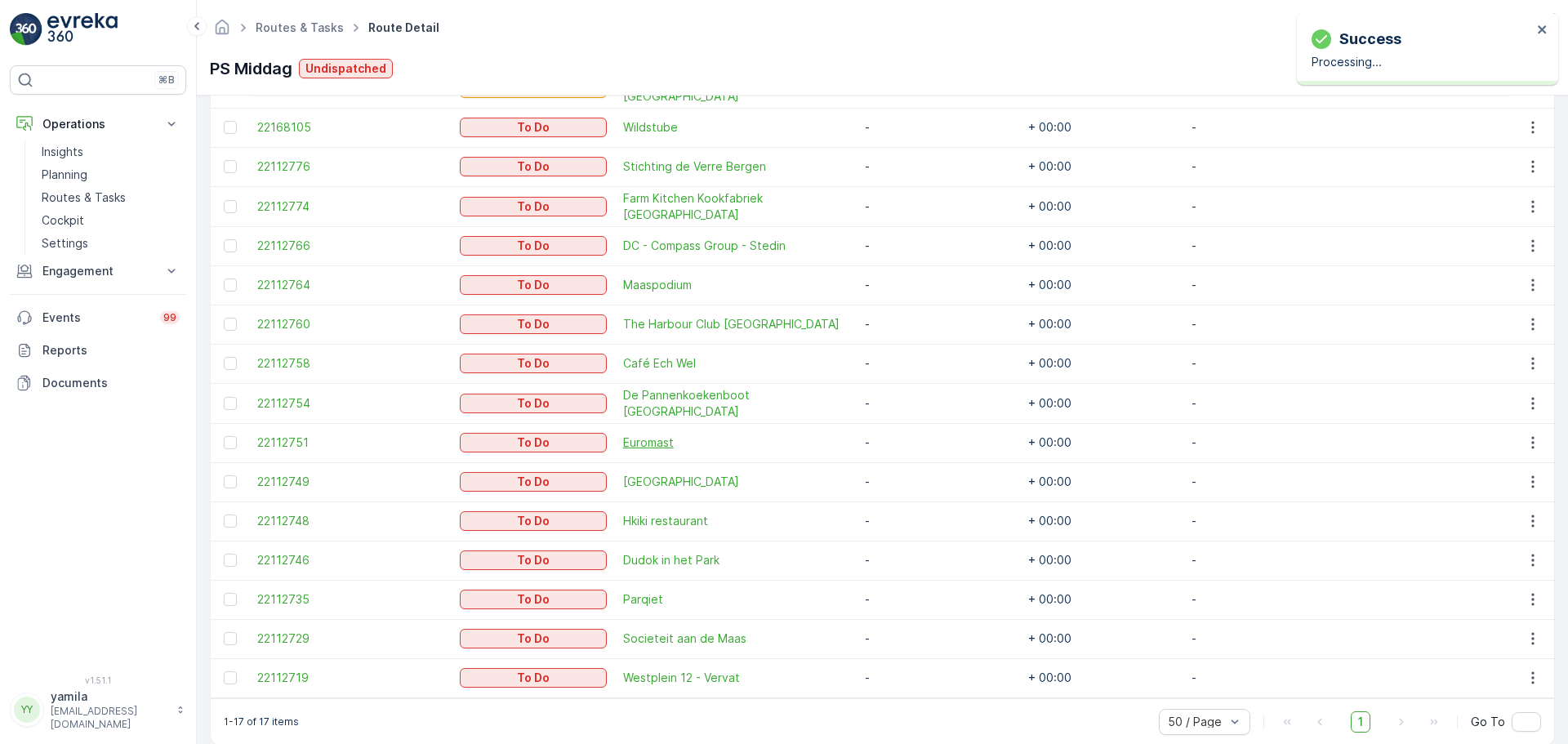
scroll to position [561, 0]
click at [1533, 406] on icon "button" at bounding box center [1533, 404] width 16 height 16
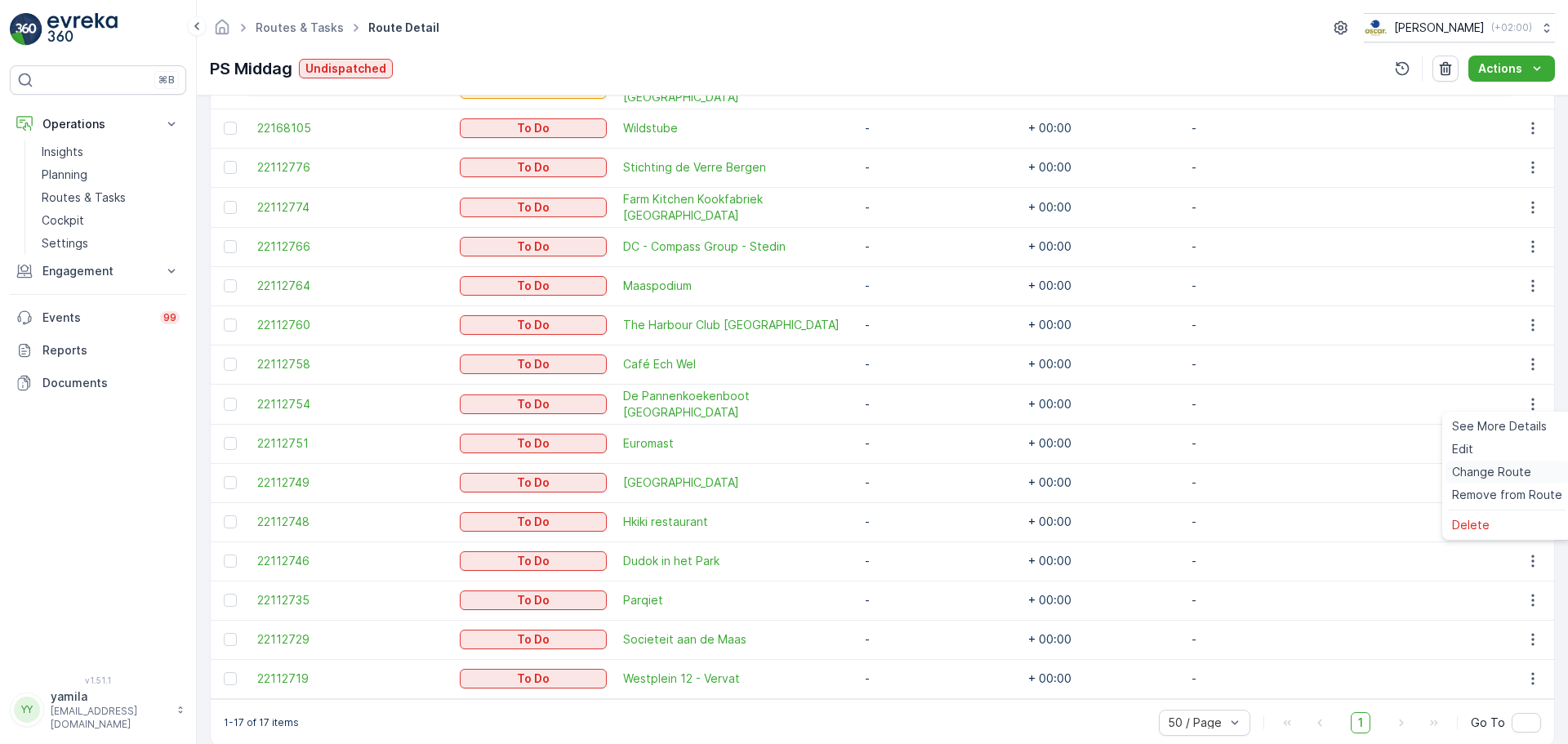
click at [1497, 470] on span "Change Route" at bounding box center [1491, 472] width 79 height 16
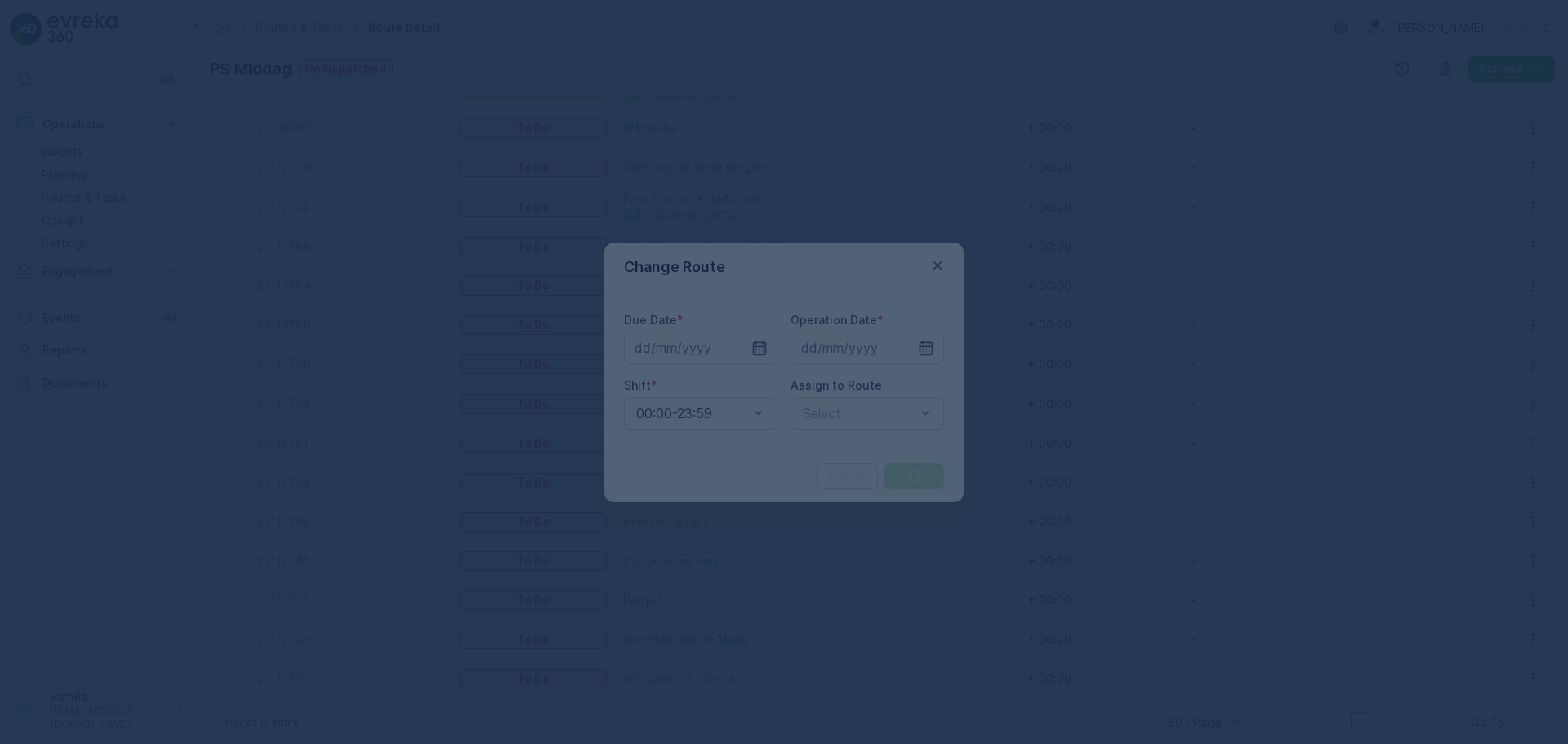
type input "[DATE]"
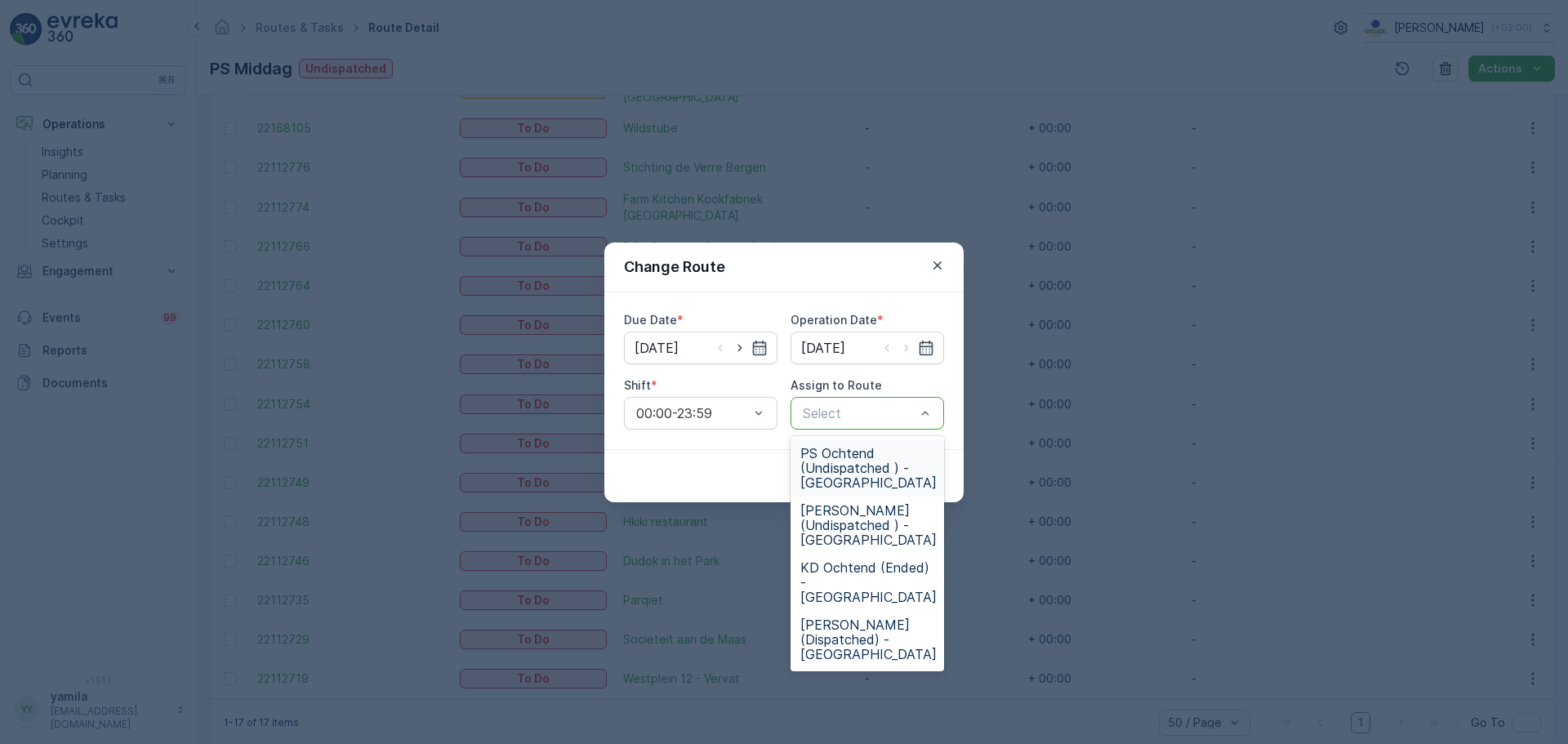
drag, startPoint x: 913, startPoint y: 412, endPoint x: 861, endPoint y: 414, distance: 52.0
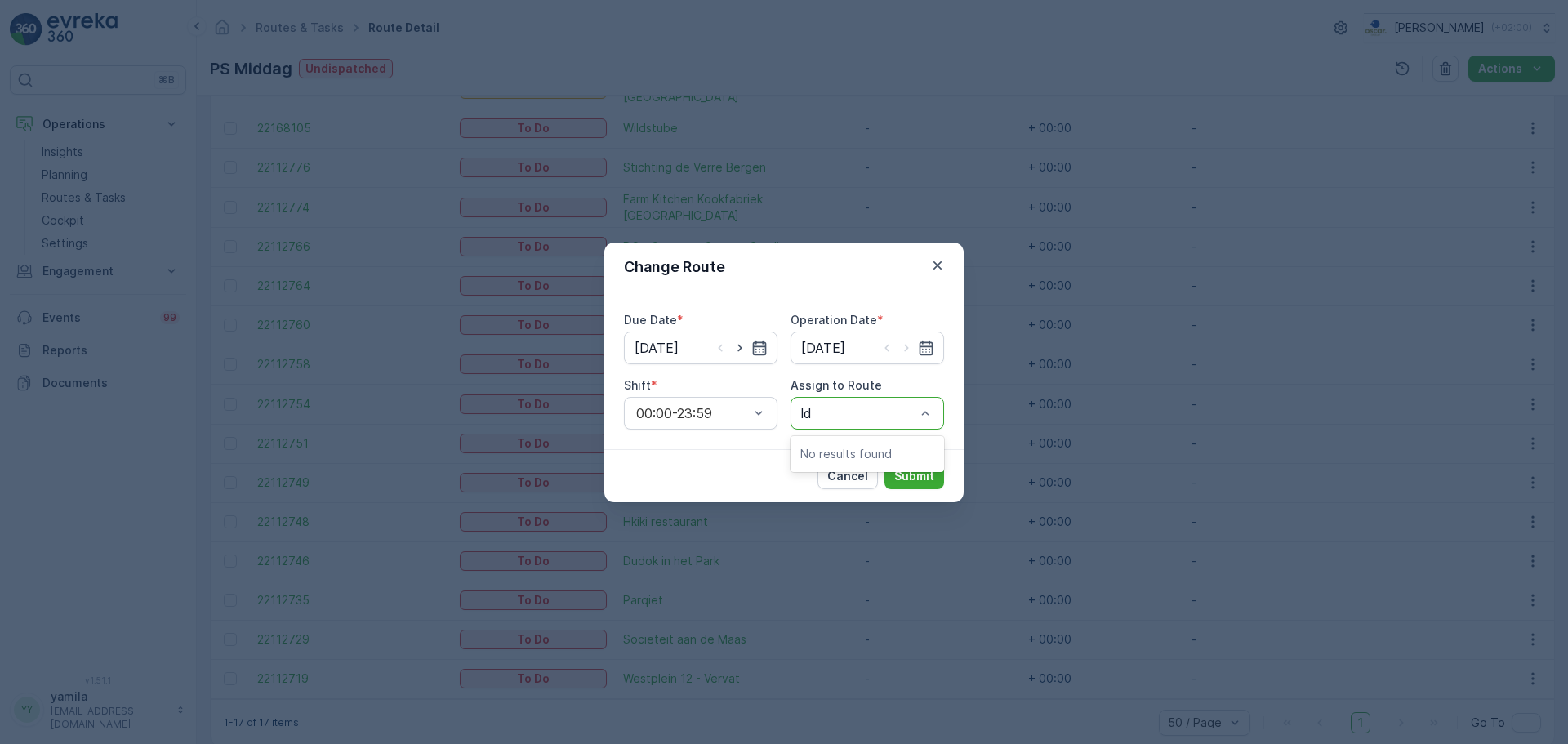
type input "l"
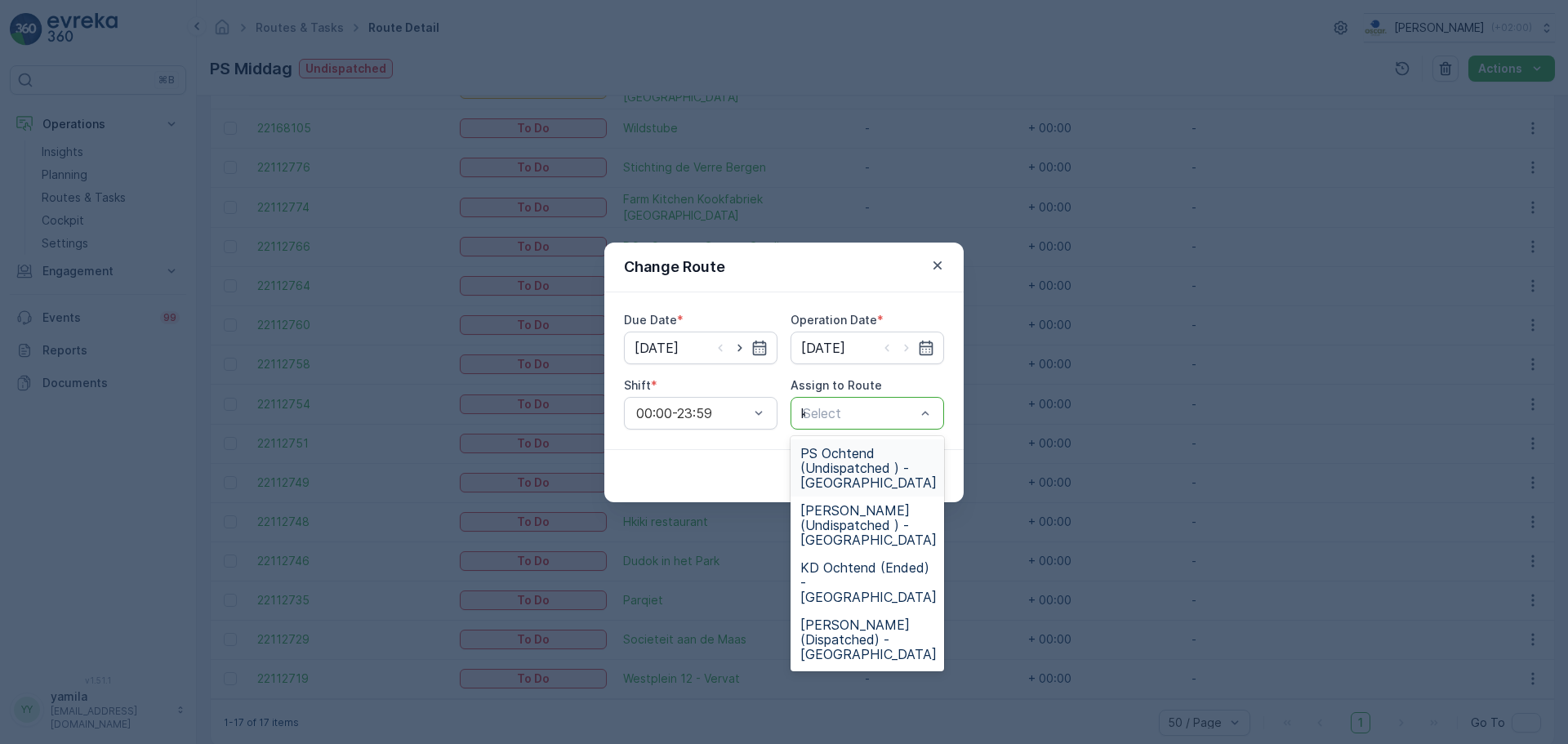
type input "kd"
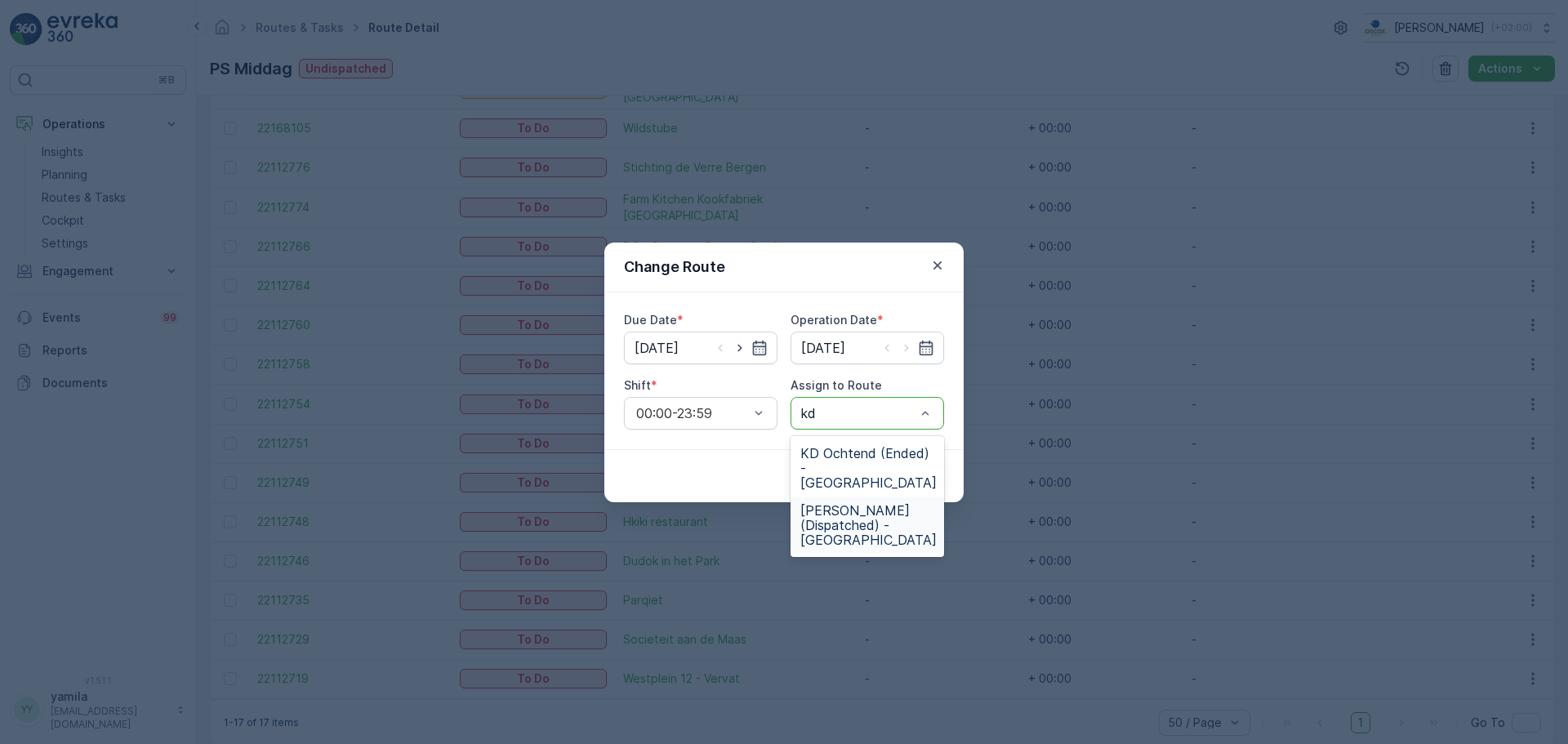
click at [840, 527] on span "KD Middag (Dispatched) - Rotterdam" at bounding box center [868, 524] width 136 height 44
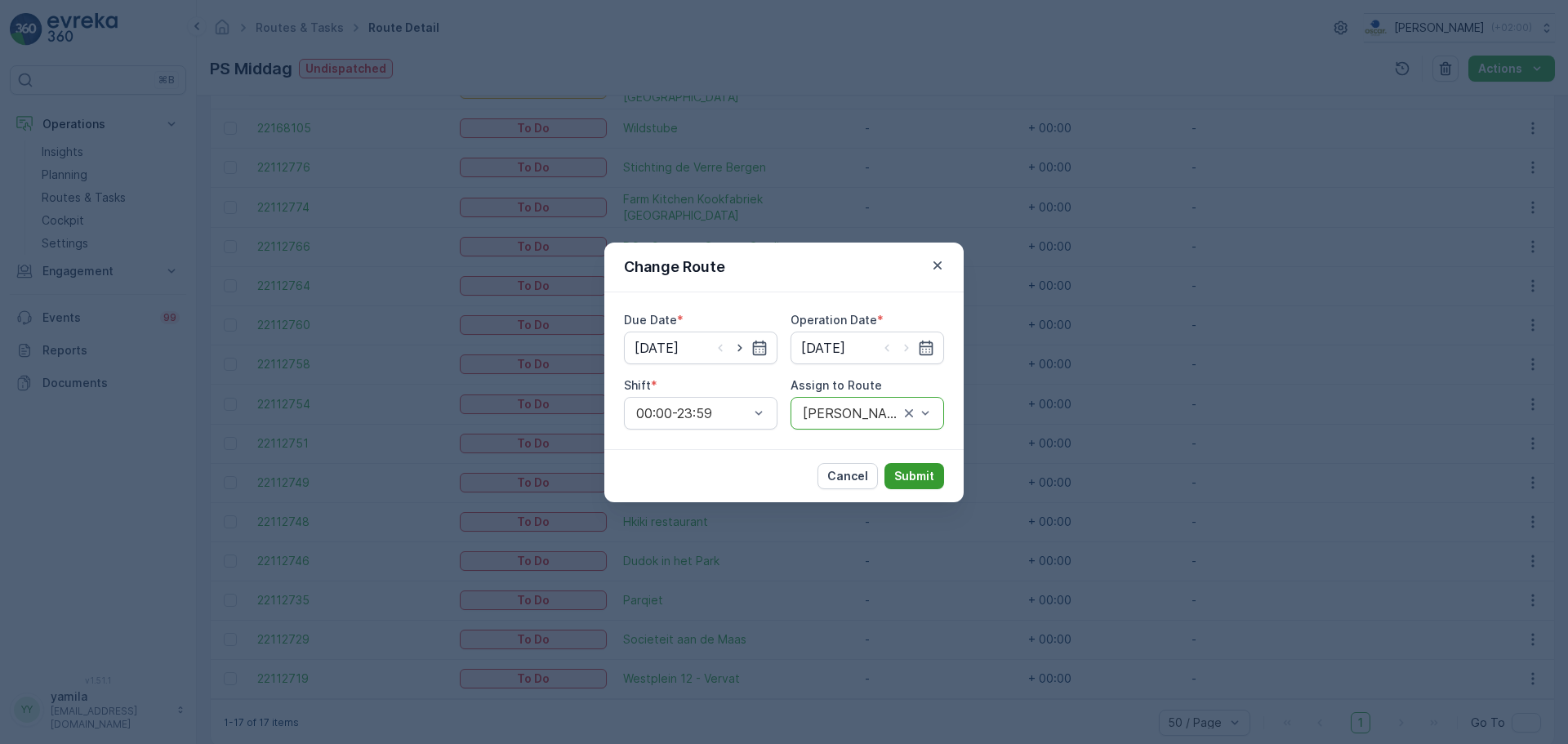
click at [920, 476] on p "Submit" at bounding box center [914, 476] width 40 height 16
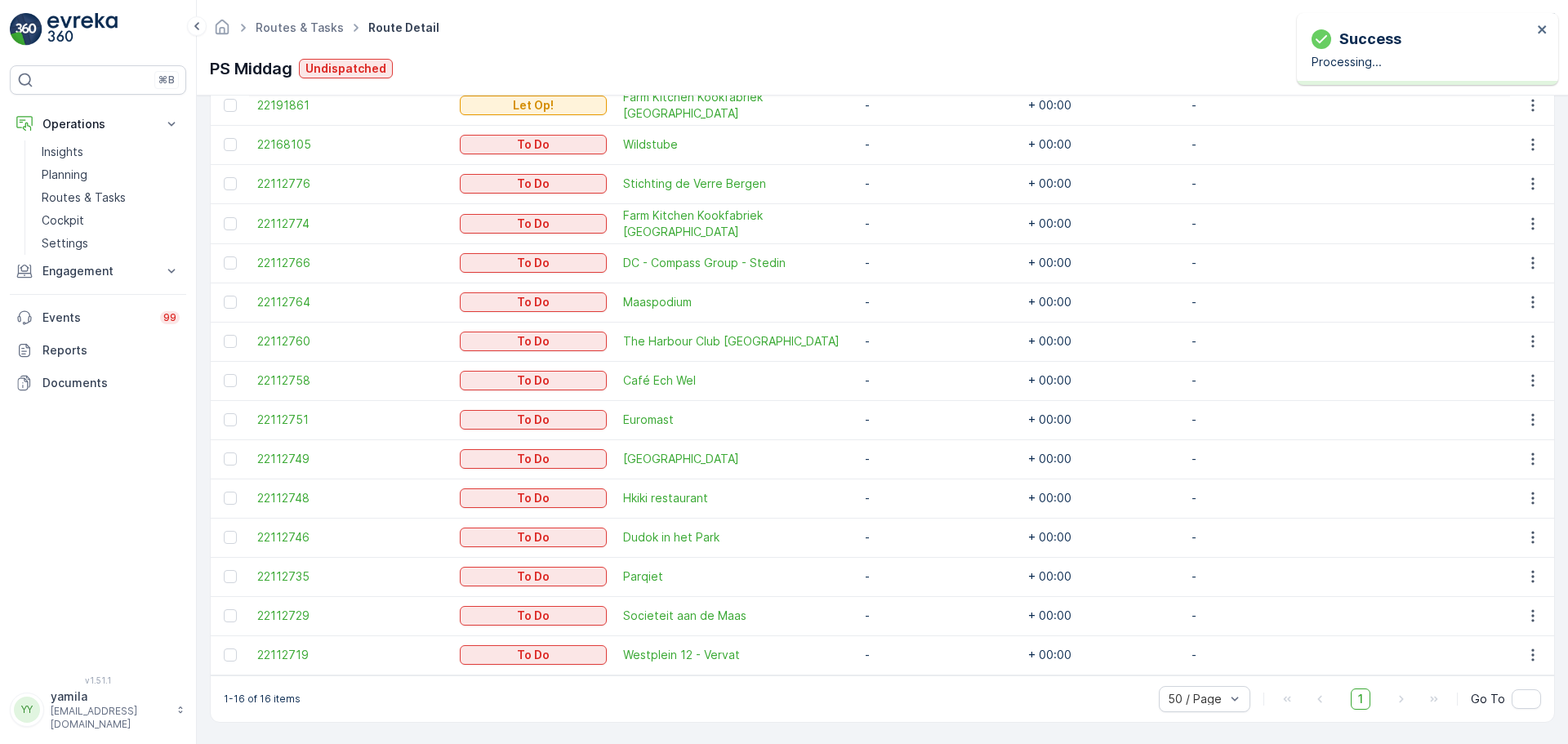
scroll to position [542, 0]
click at [101, 199] on p "Routes & Tasks" at bounding box center [83, 197] width 84 height 16
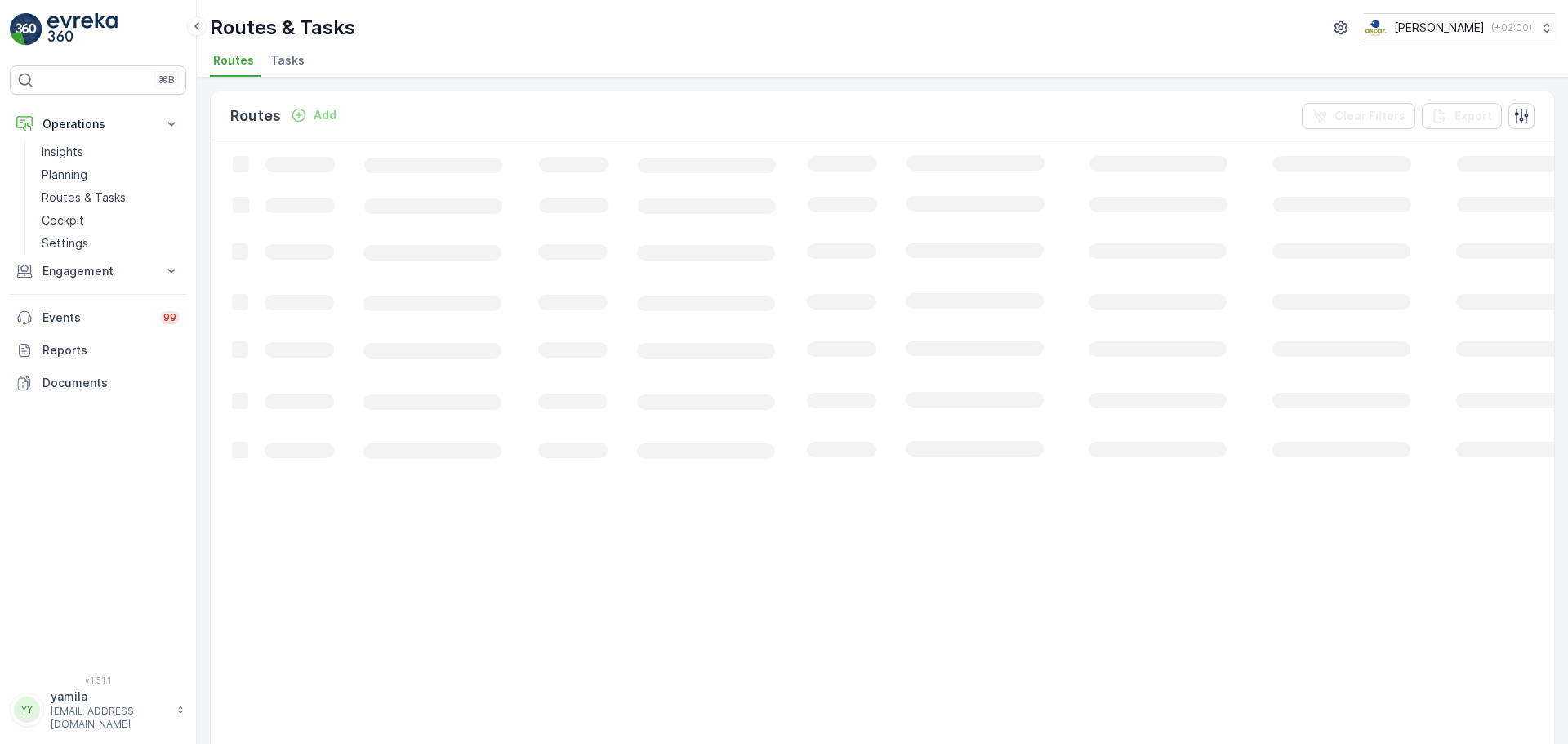
click at [297, 60] on span "Tasks" at bounding box center [287, 60] width 34 height 16
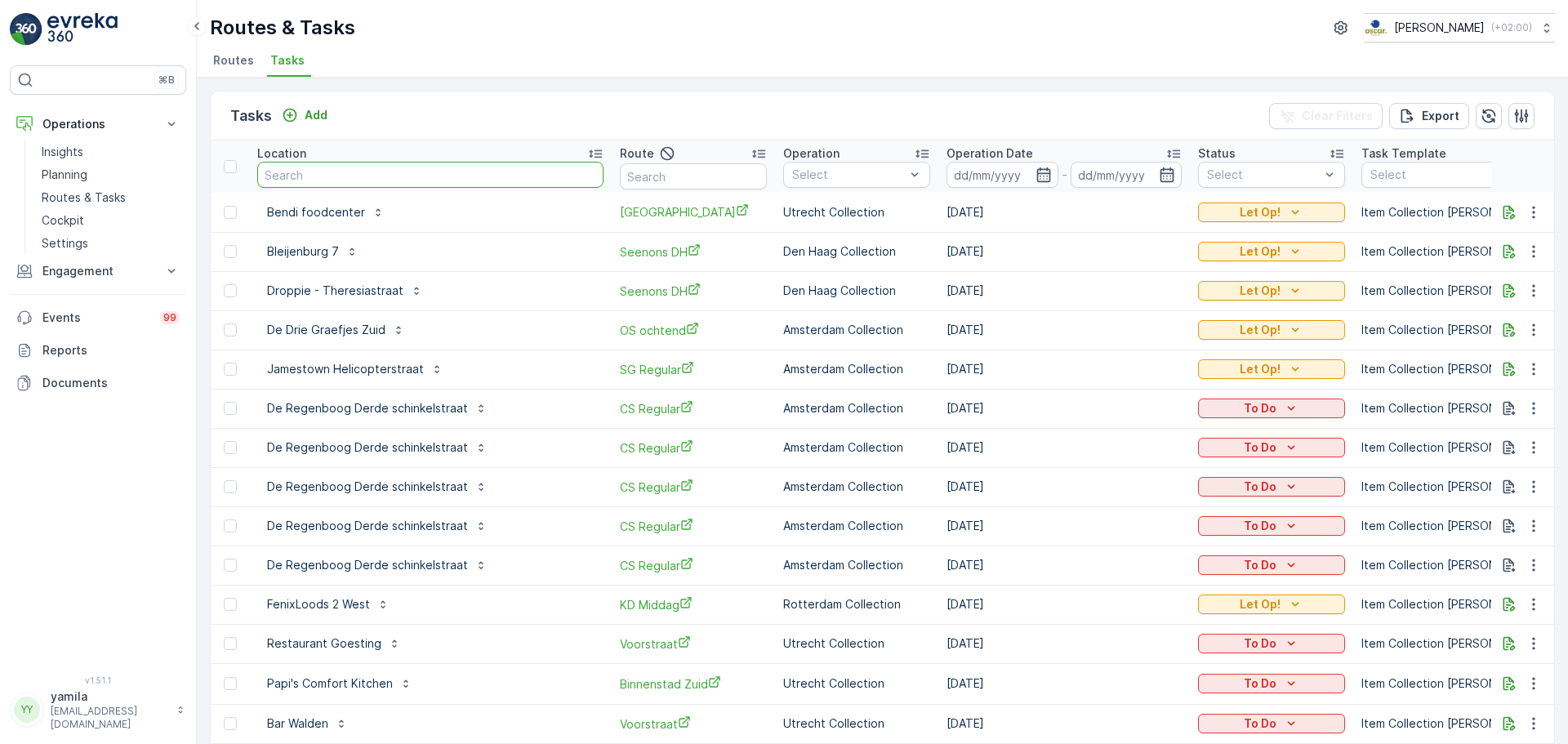
click at [333, 170] on input "text" at bounding box center [430, 175] width 346 height 26
type input "bendi"
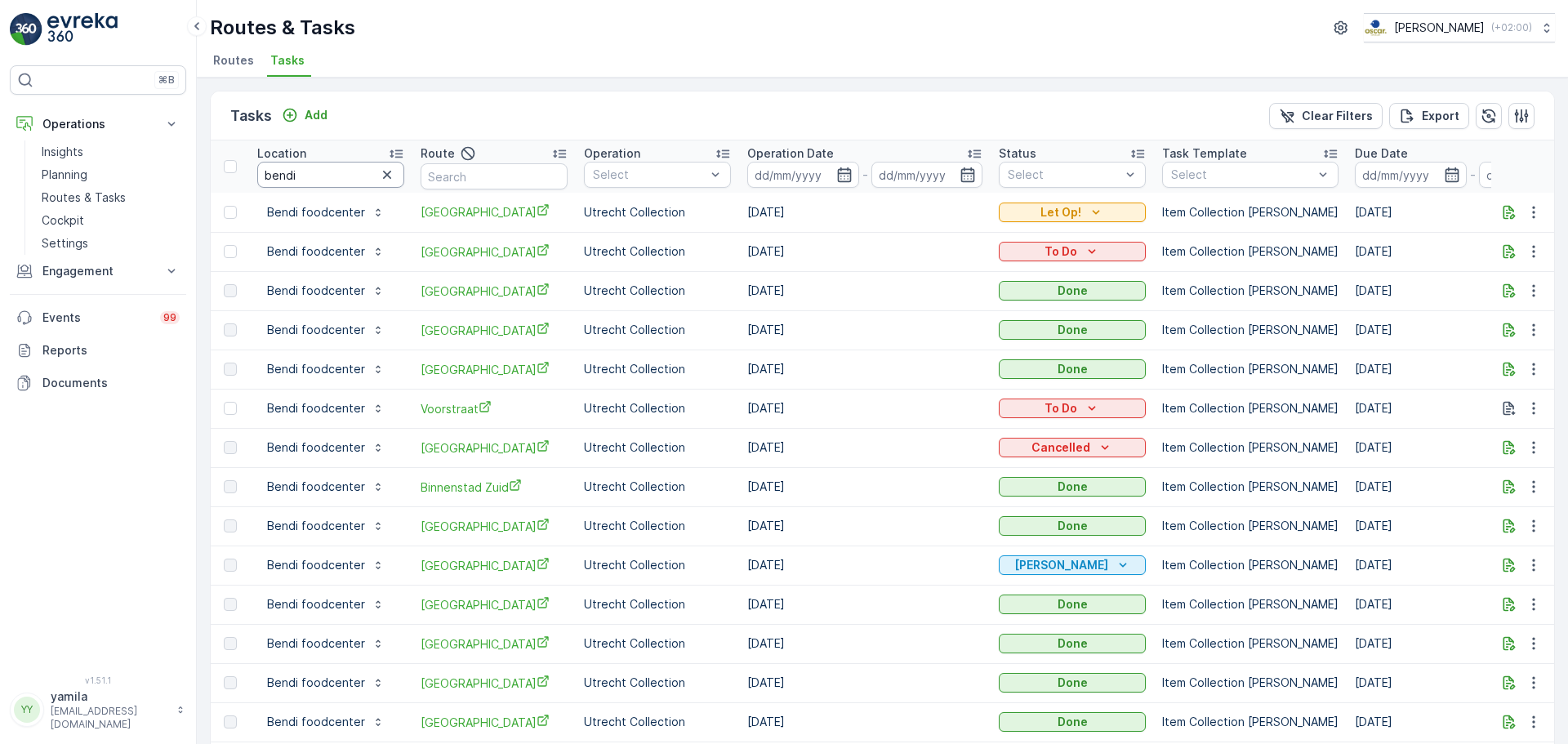
click at [301, 169] on input "bendi" at bounding box center [330, 175] width 147 height 26
type input "pilotenstraat"
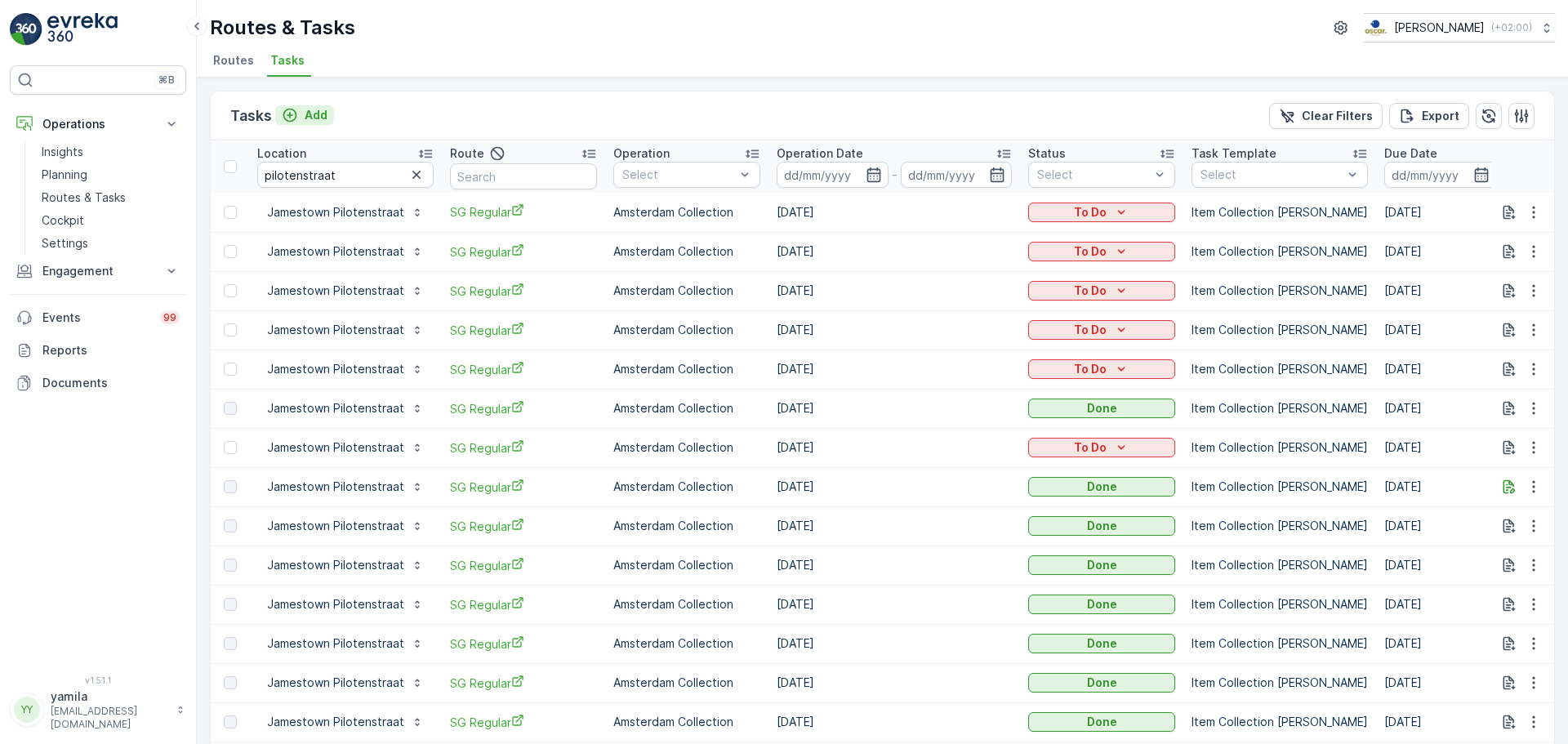
click at [314, 119] on p "Add" at bounding box center [316, 115] width 23 height 16
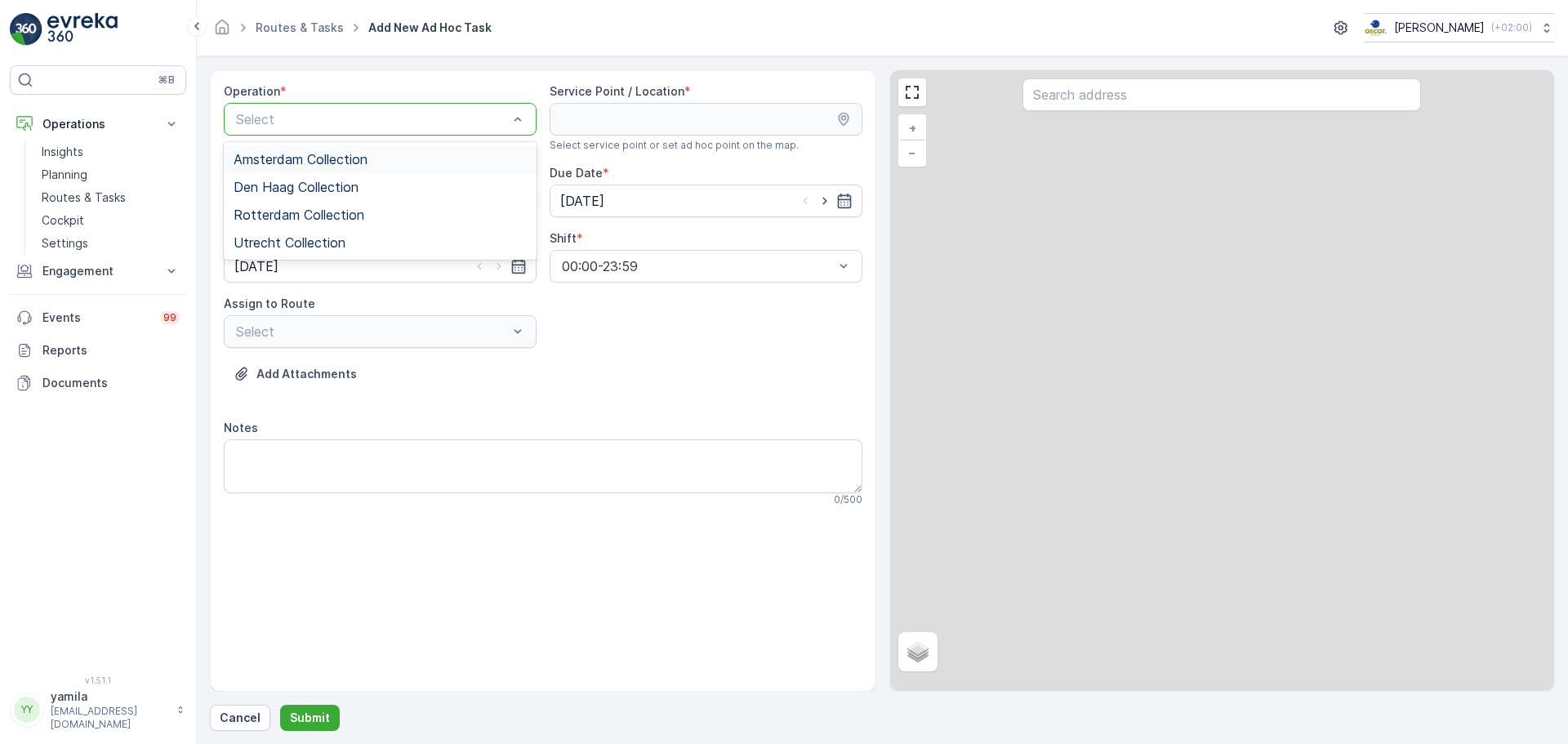
click at [286, 108] on div "Select" at bounding box center [380, 120] width 312 height 33
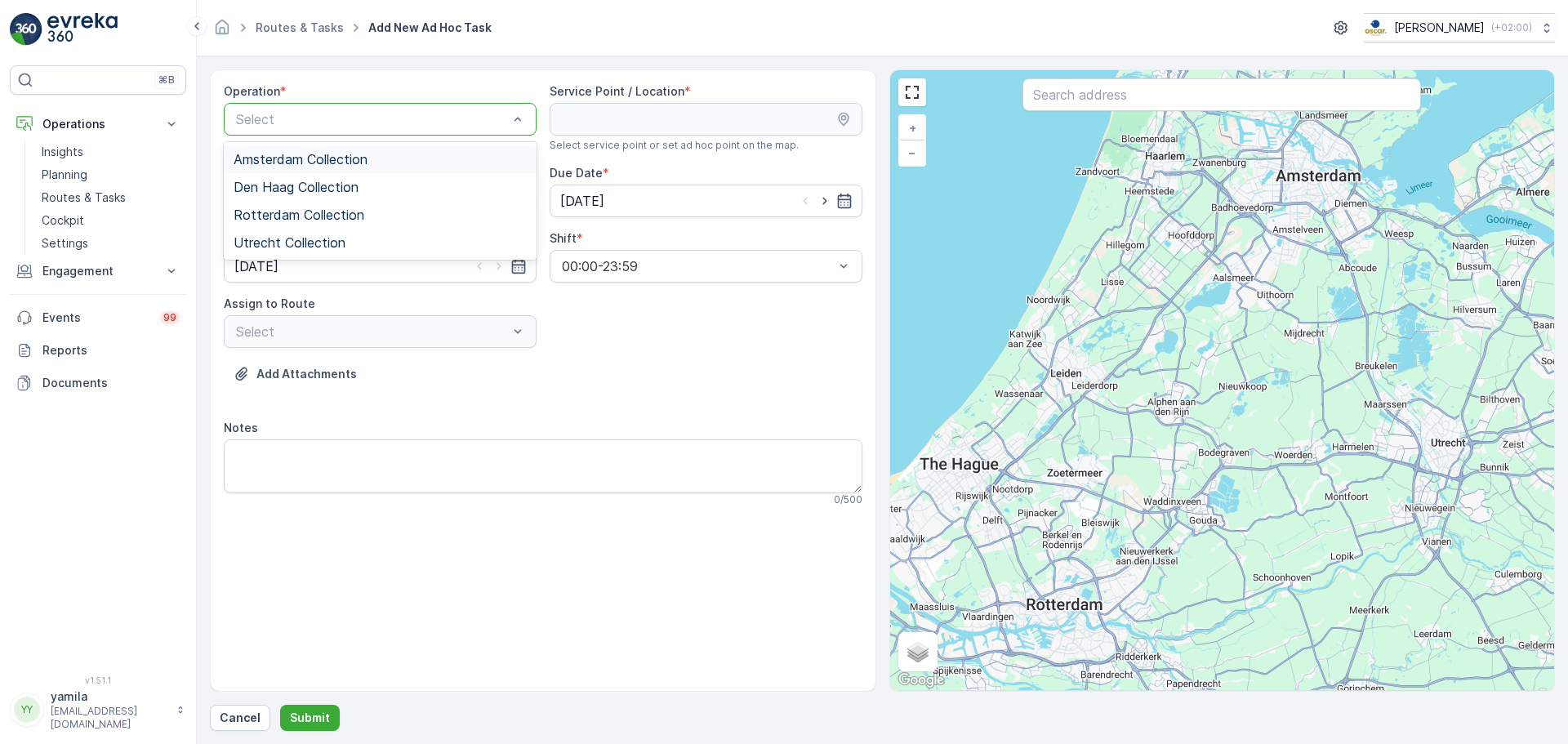
click at [316, 166] on span "Amsterdam Collection" at bounding box center [300, 158] width 134 height 15
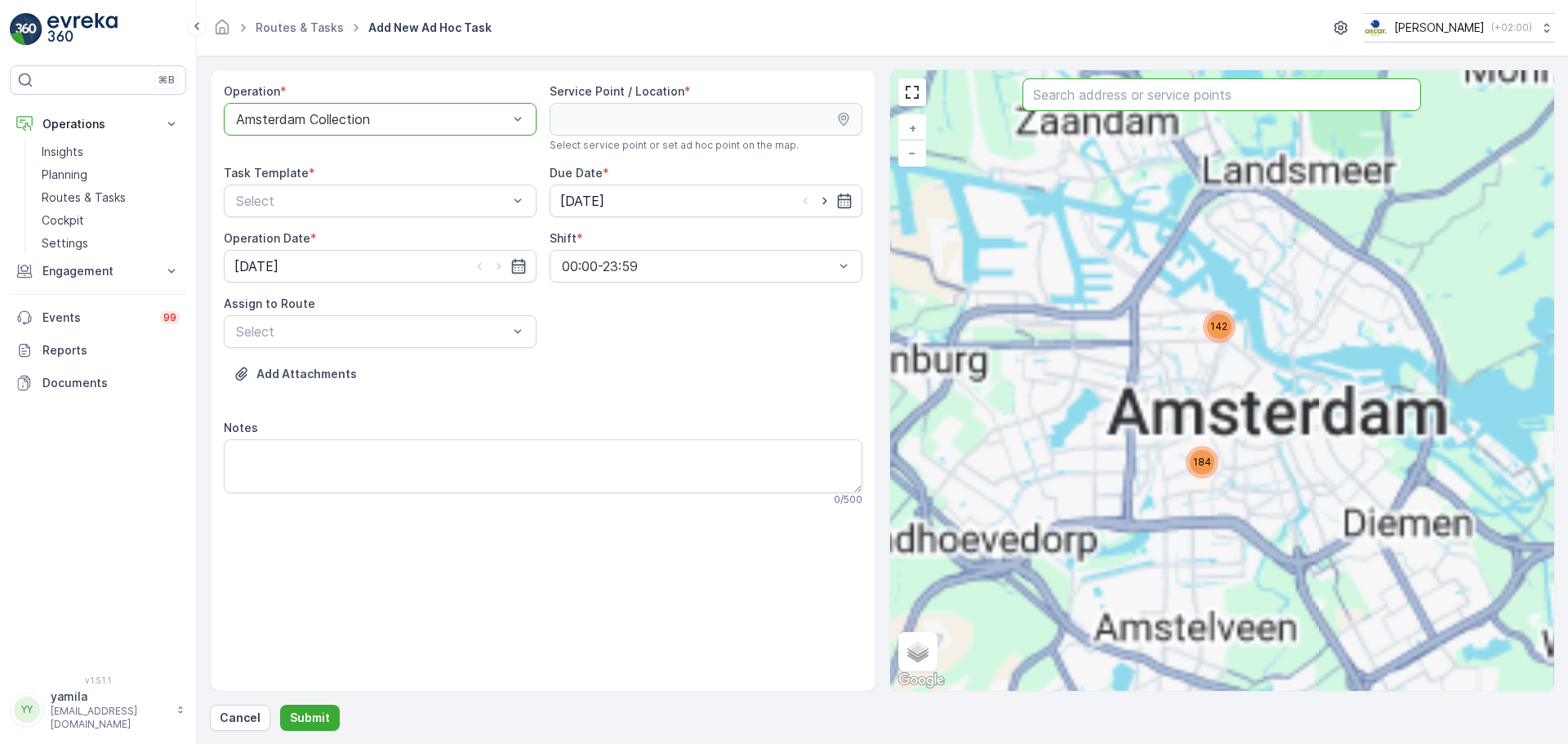
click at [1062, 105] on input "text" at bounding box center [1221, 95] width 398 height 33
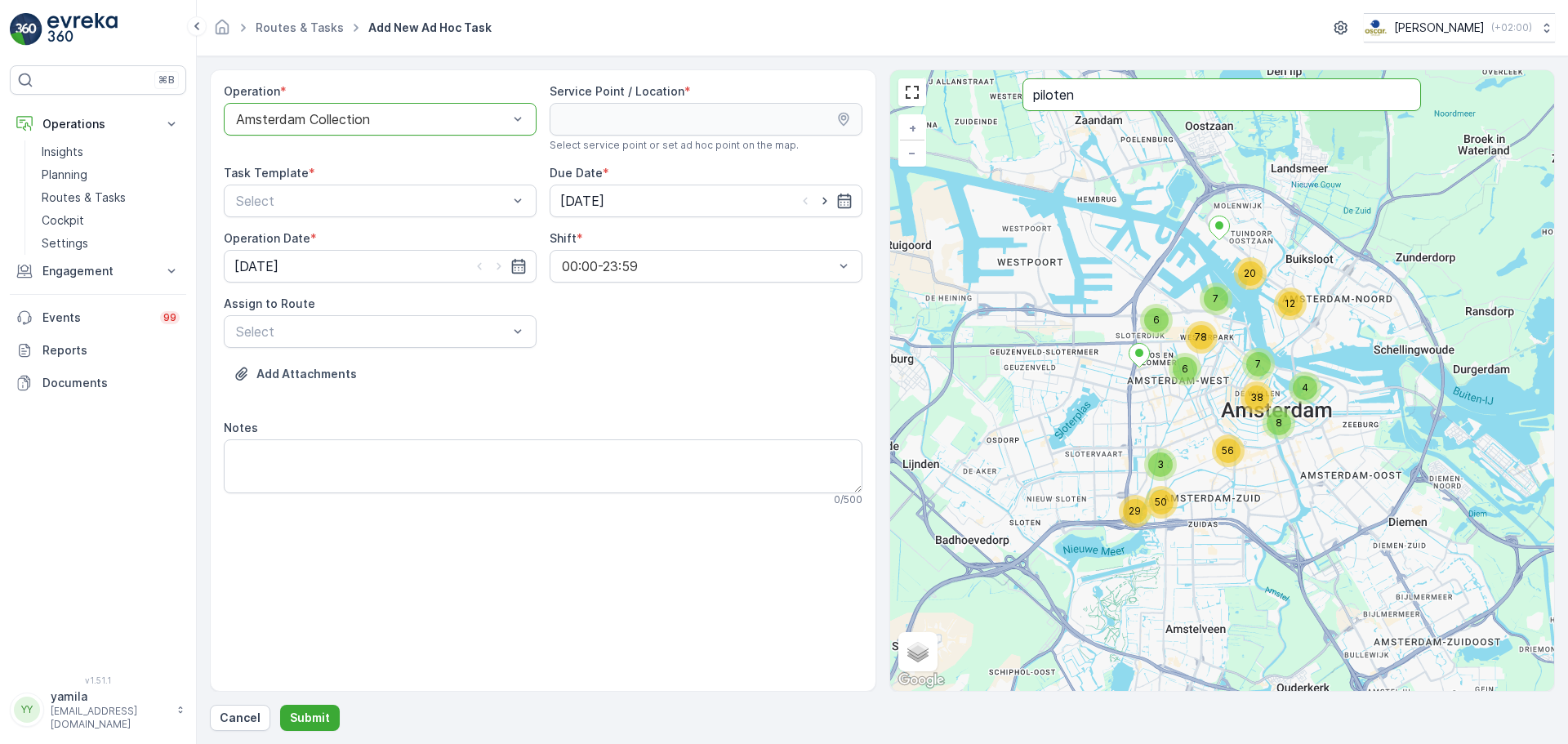
type input "piloten"
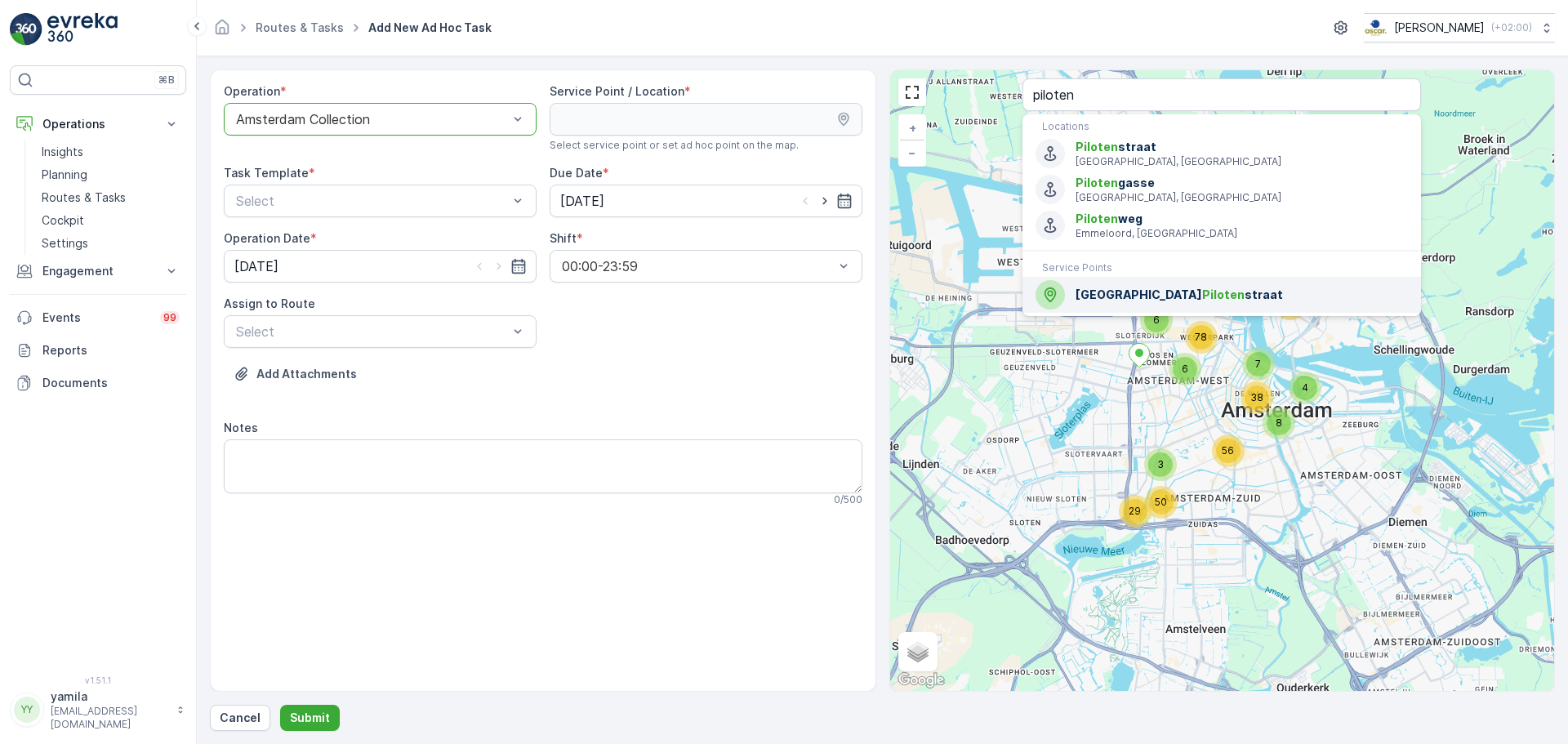
click at [1094, 300] on span "Jamestown Piloten straat" at bounding box center [1242, 294] width 332 height 16
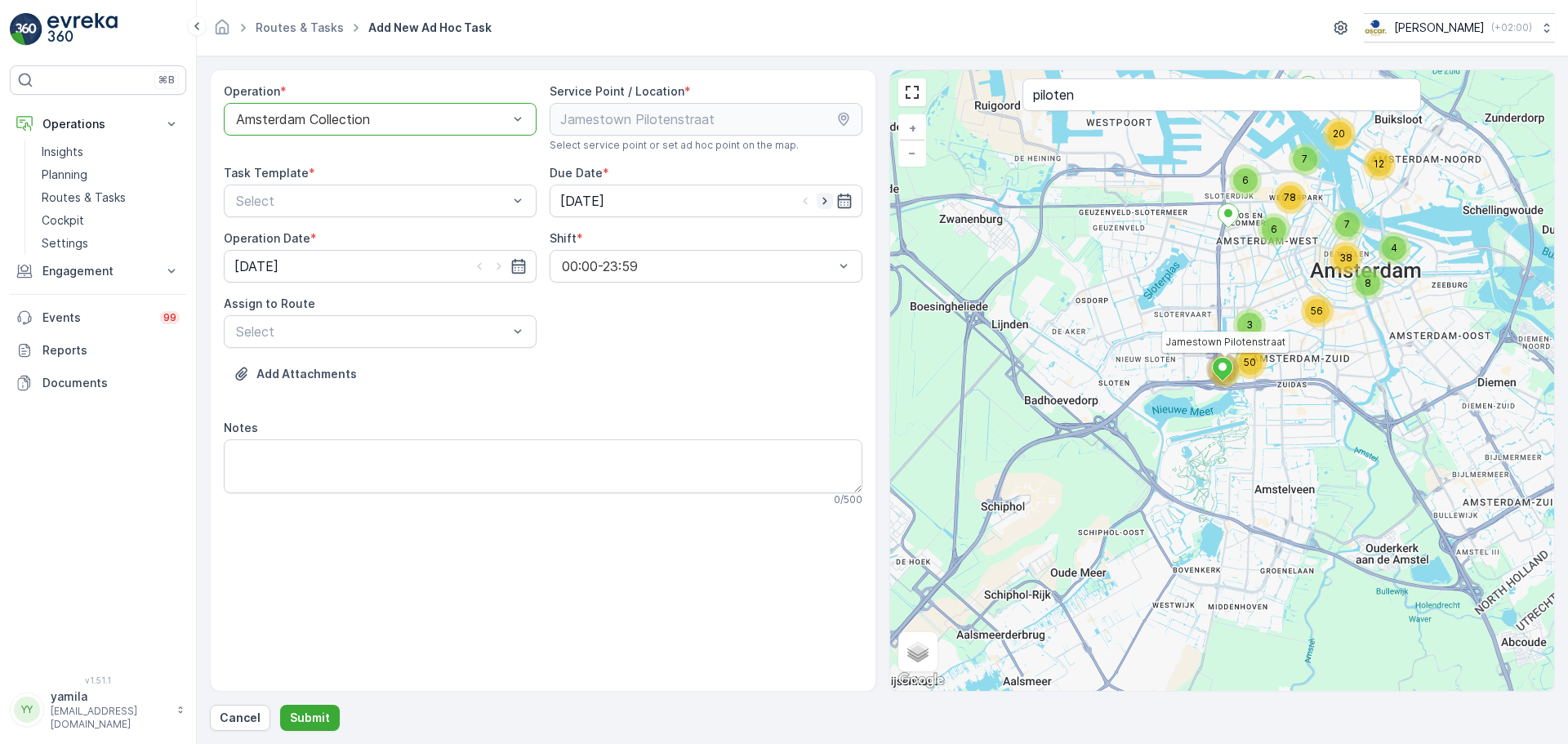
click at [829, 204] on icon "button" at bounding box center [824, 201] width 16 height 16
type input "08.10.2025"
click at [499, 263] on icon "button" at bounding box center [498, 266] width 16 height 16
type input "08.10.2025"
click at [437, 330] on div "Operation * option Amsterdam Collection, selected. Amsterdam Collection Service…" at bounding box center [543, 301] width 639 height 437
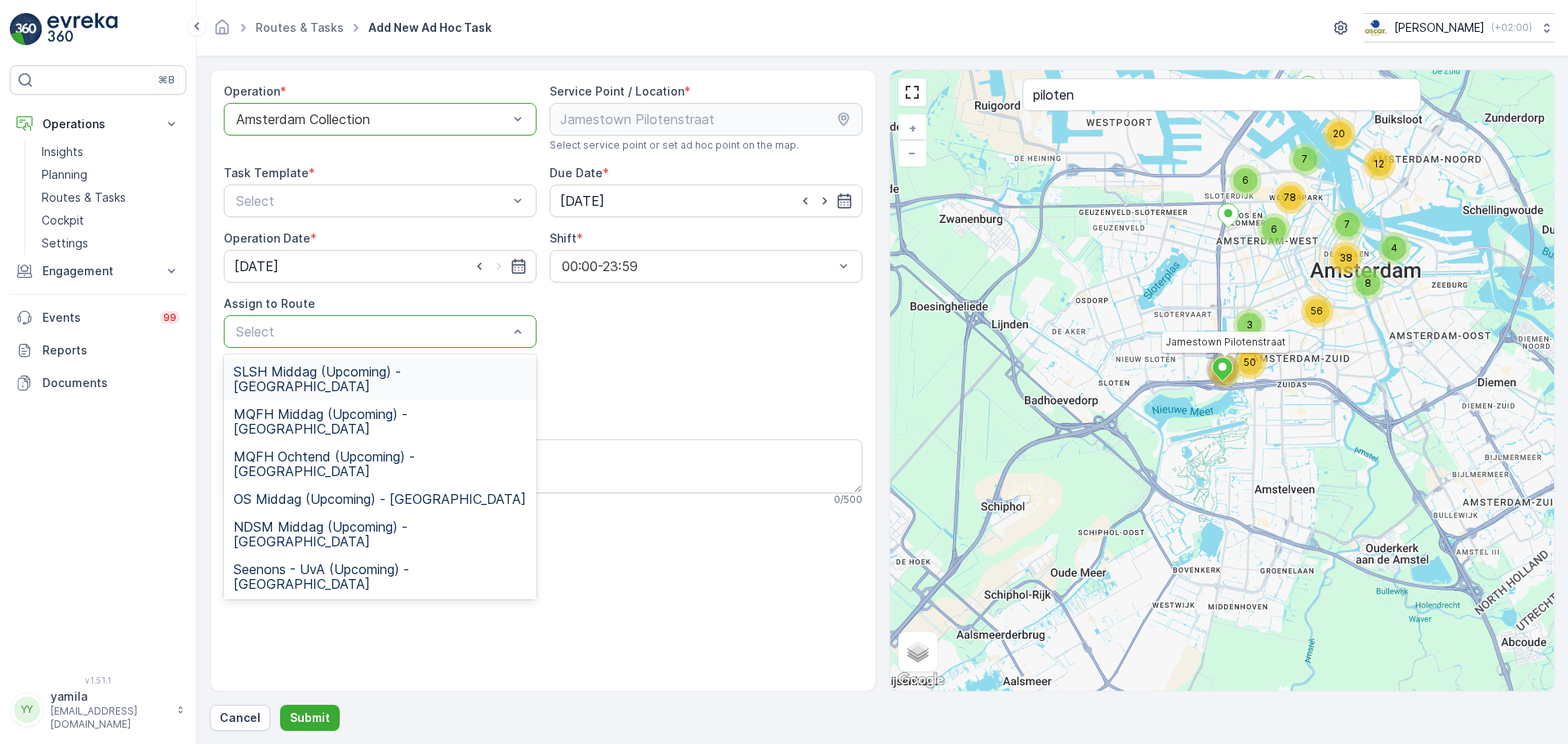
drag, startPoint x: 417, startPoint y: 356, endPoint x: 435, endPoint y: 332, distance: 30.0
type input "sg"
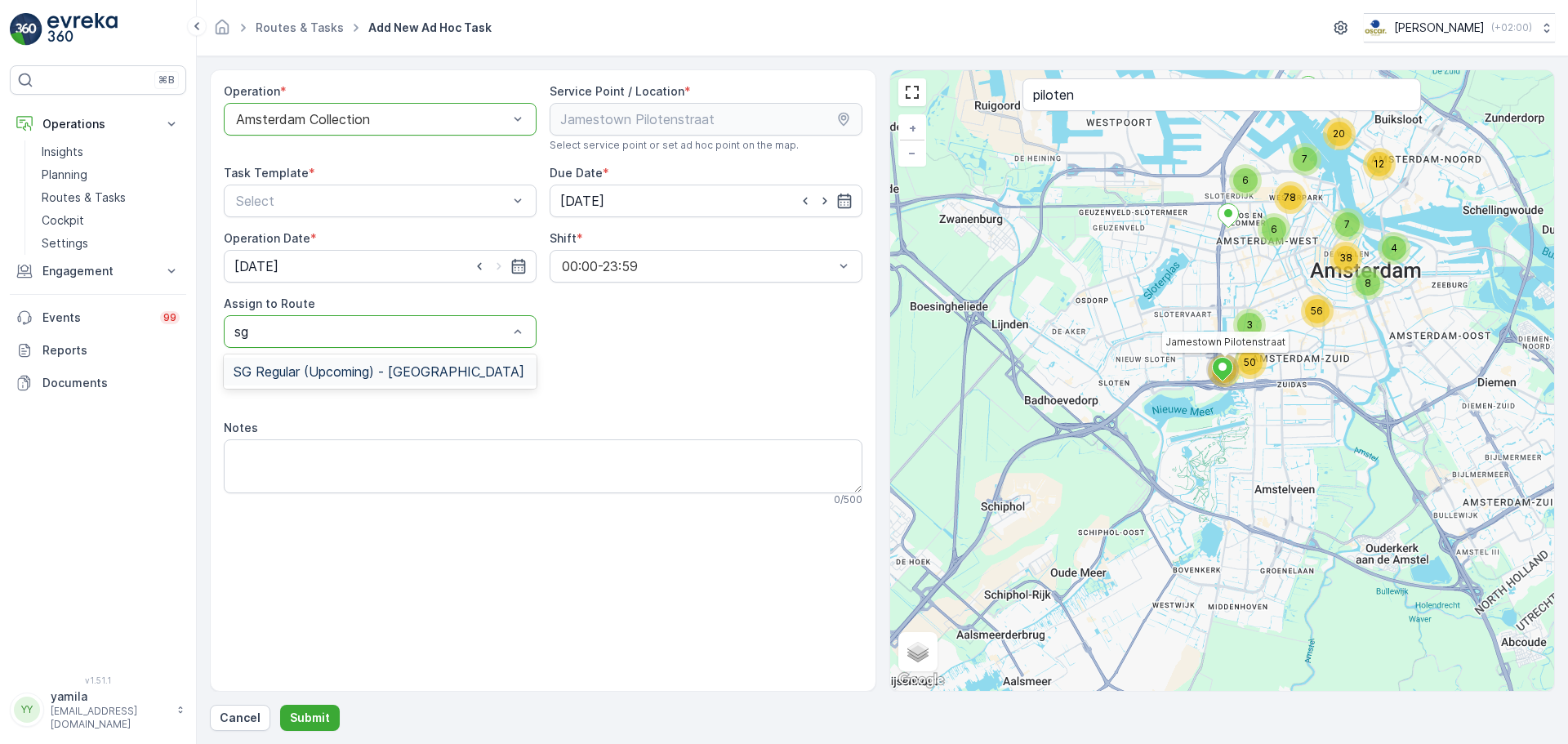
click at [338, 367] on span "SG Regular (Upcoming) - Amsterdam" at bounding box center [379, 371] width 291 height 15
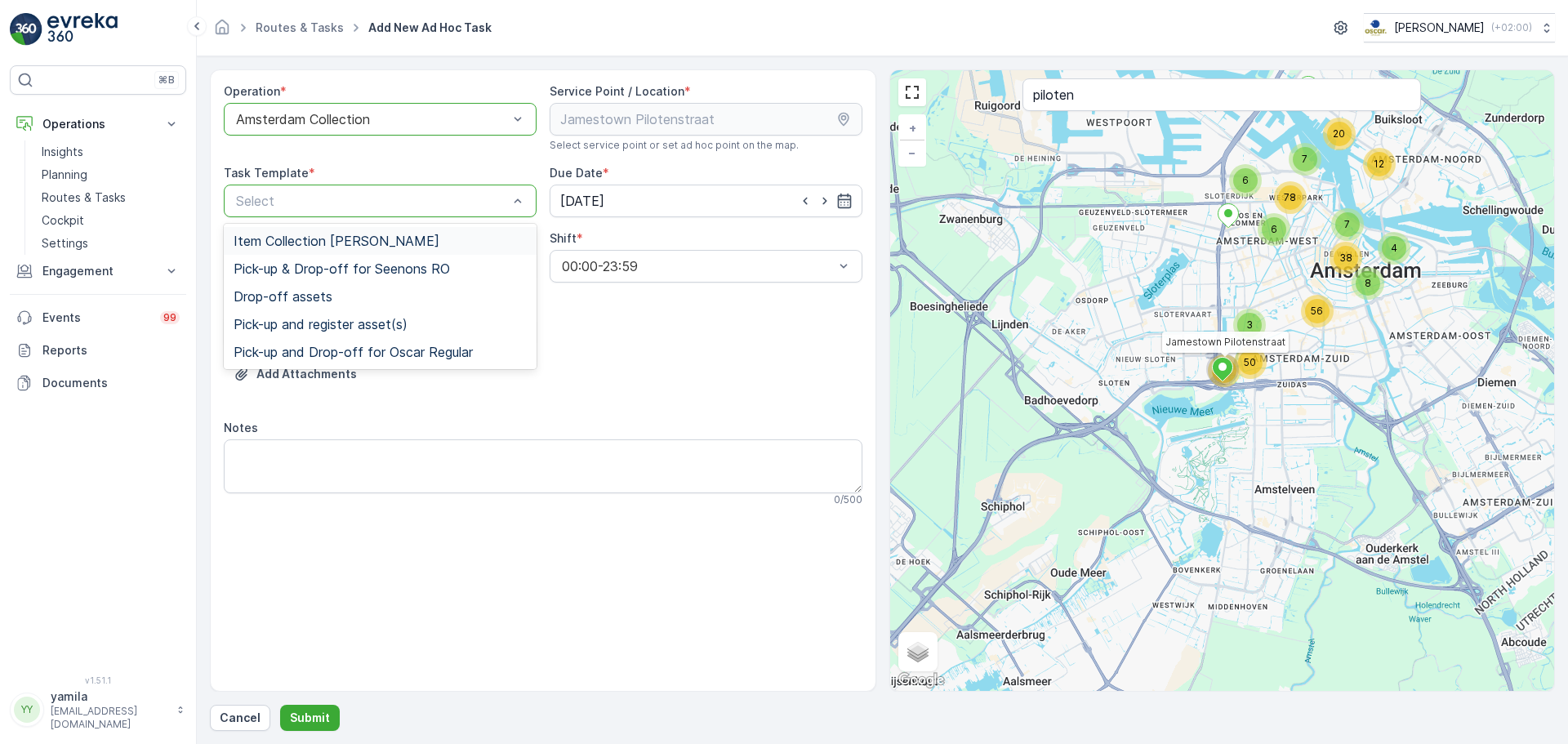
drag, startPoint x: 412, startPoint y: 205, endPoint x: 381, endPoint y: 232, distance: 41.1
click at [381, 232] on div "Item Collection Oscar Regulier" at bounding box center [380, 241] width 312 height 28
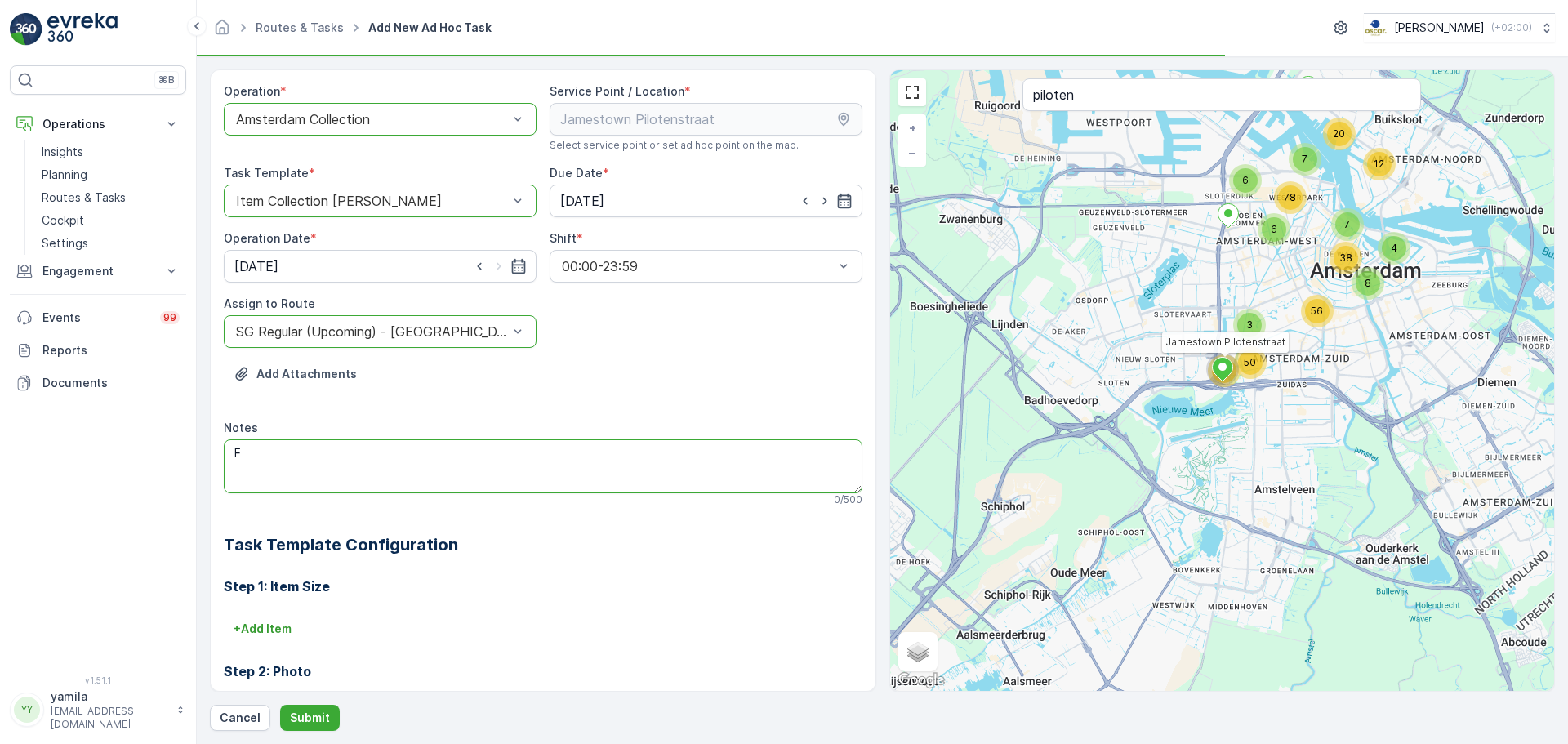
click at [311, 446] on textarea "E" at bounding box center [543, 466] width 639 height 54
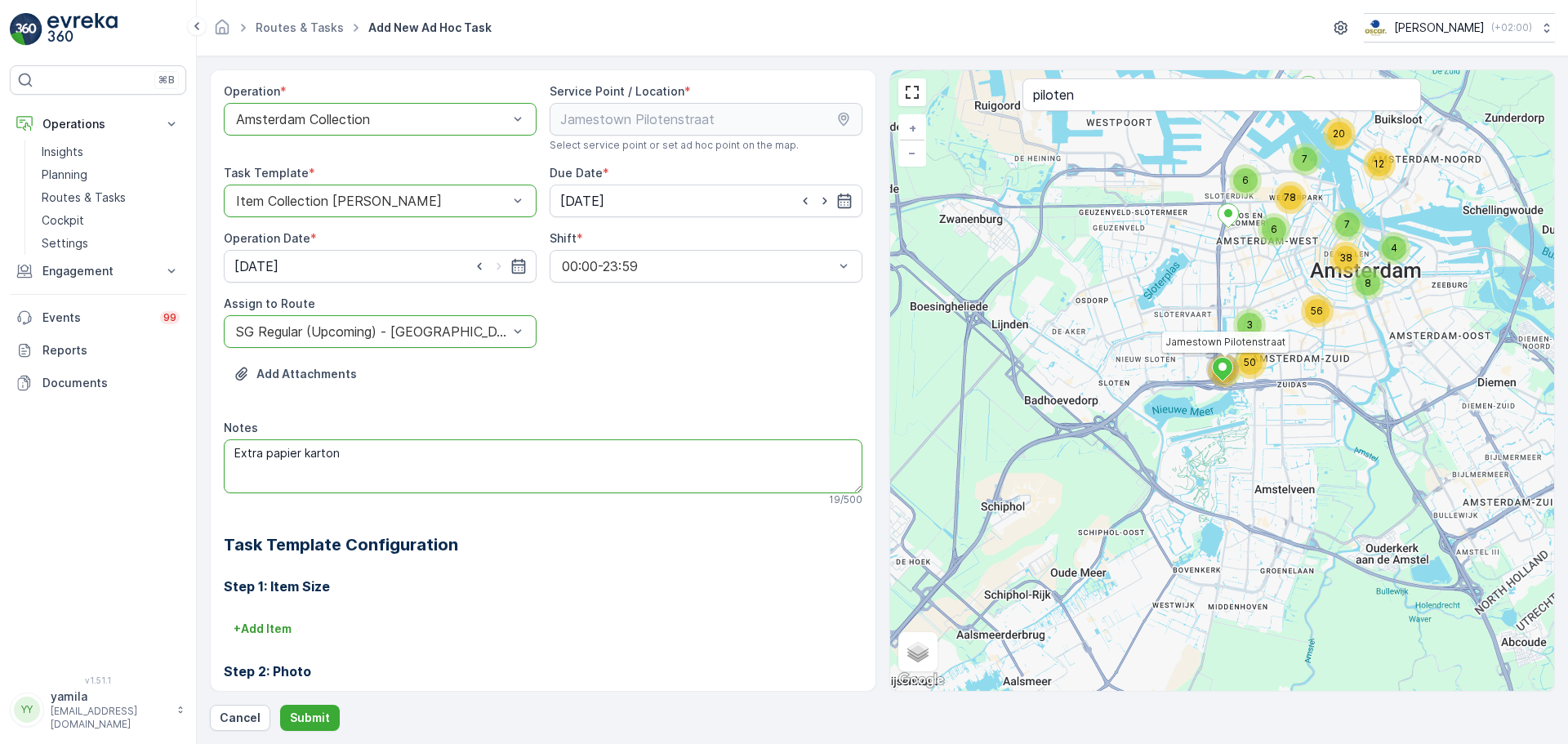
type textarea "Extra papier karton"
drag, startPoint x: 294, startPoint y: 700, endPoint x: 294, endPoint y: 711, distance: 11.0
click at [294, 711] on div "Operation * option Amsterdam Collection, selected. Amsterdam Collection Service…" at bounding box center [882, 400] width 1345 height 662
click at [294, 711] on p "Submit" at bounding box center [310, 718] width 40 height 16
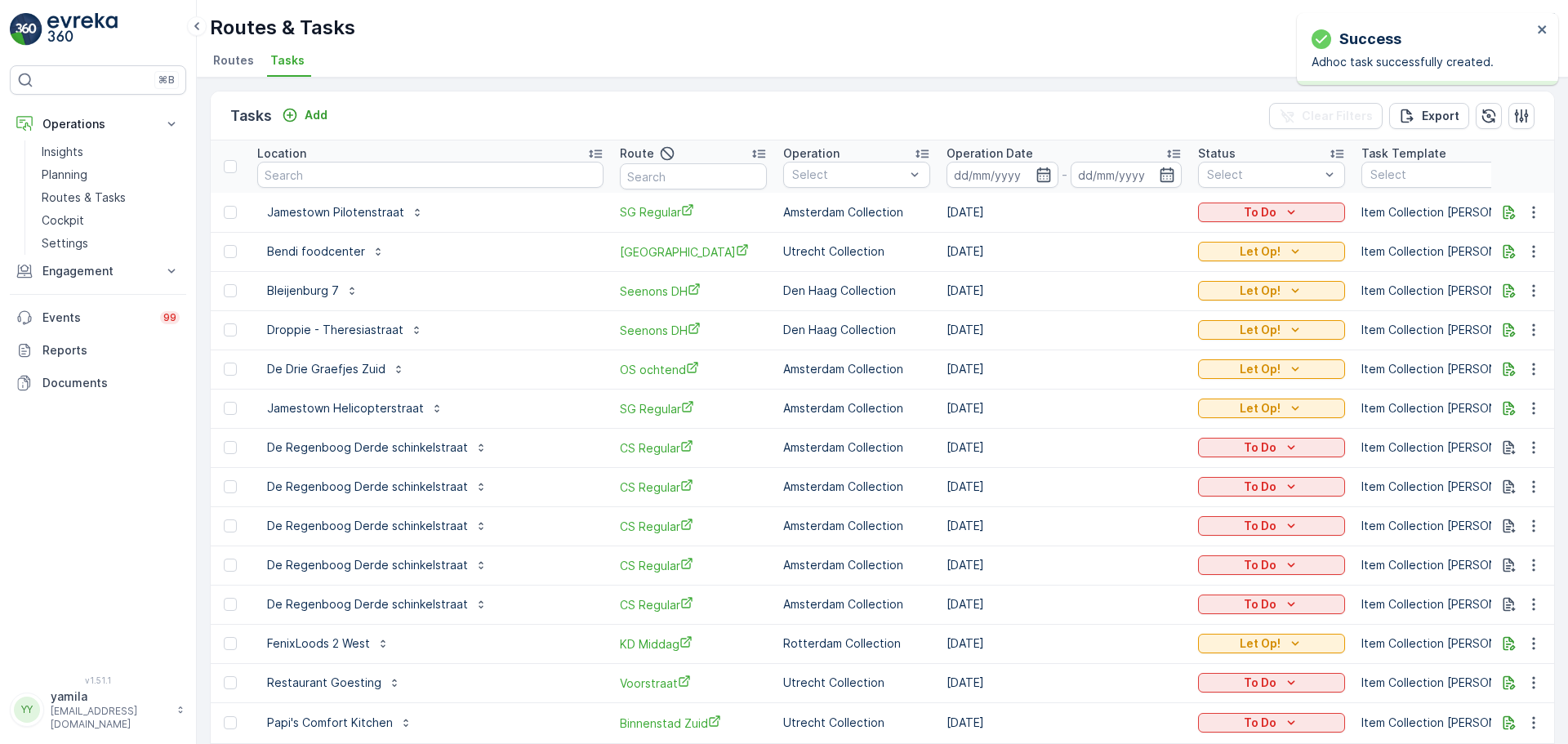
click at [1535, 28] on div "Success Adhoc task successfully created." at bounding box center [1422, 49] width 231 height 53
click at [1540, 28] on icon "close" at bounding box center [1541, 28] width 8 height 8
click at [1256, 213] on div "To Do" at bounding box center [1272, 212] width 134 height 16
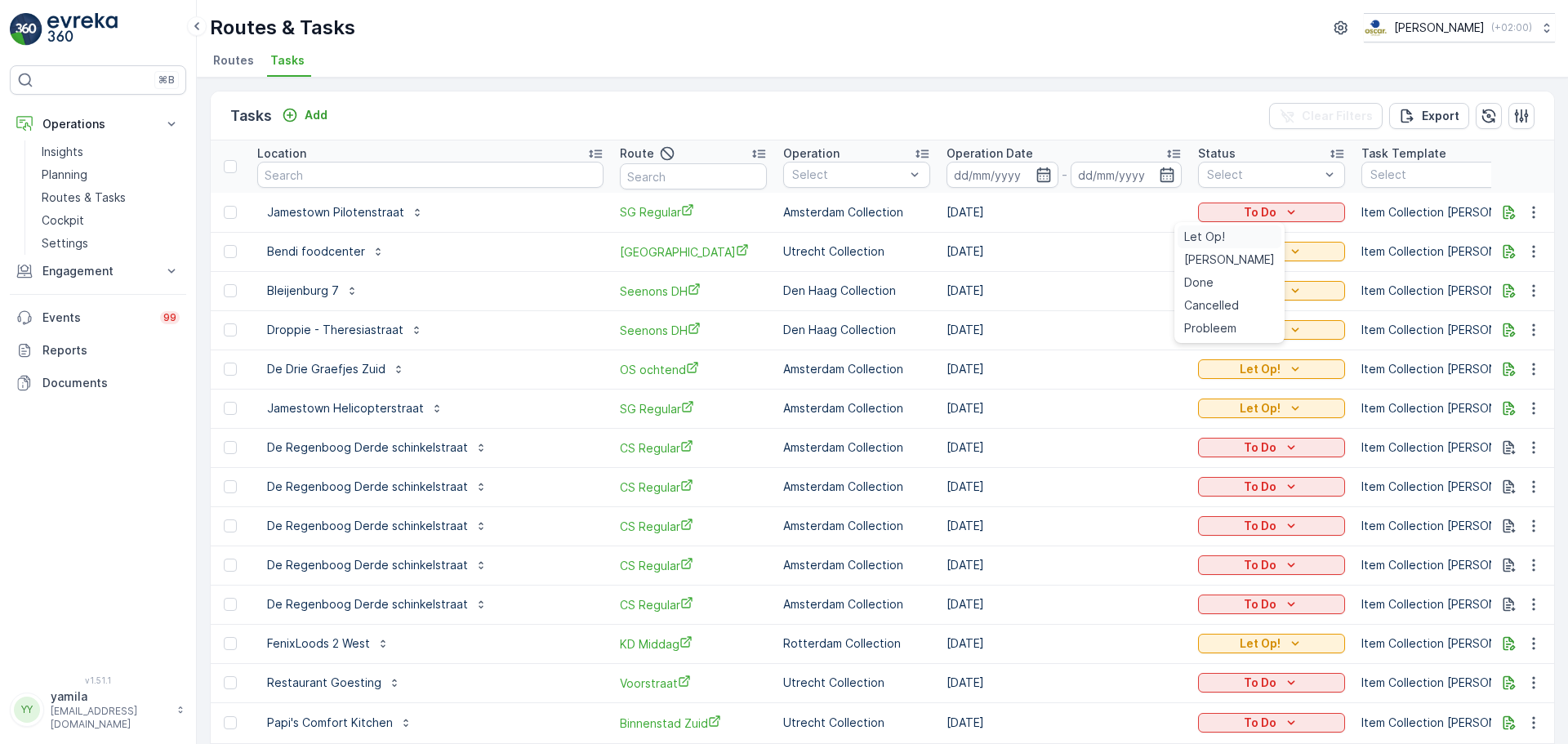
click at [1208, 235] on span "Let Op!" at bounding box center [1204, 237] width 40 height 16
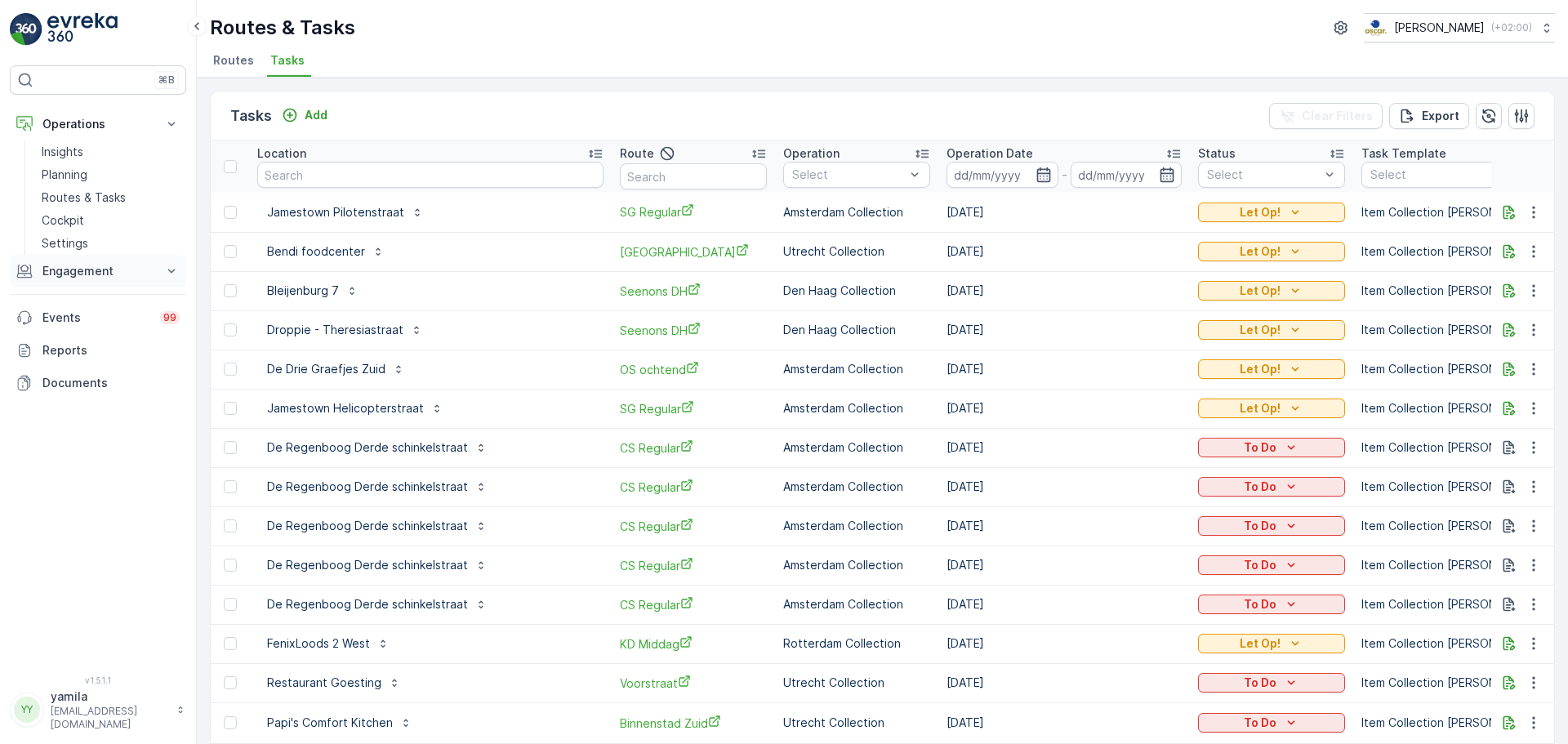
click at [93, 277] on p "Engagement" at bounding box center [97, 271] width 111 height 16
click at [78, 185] on link "Planning" at bounding box center [111, 175] width 151 height 23
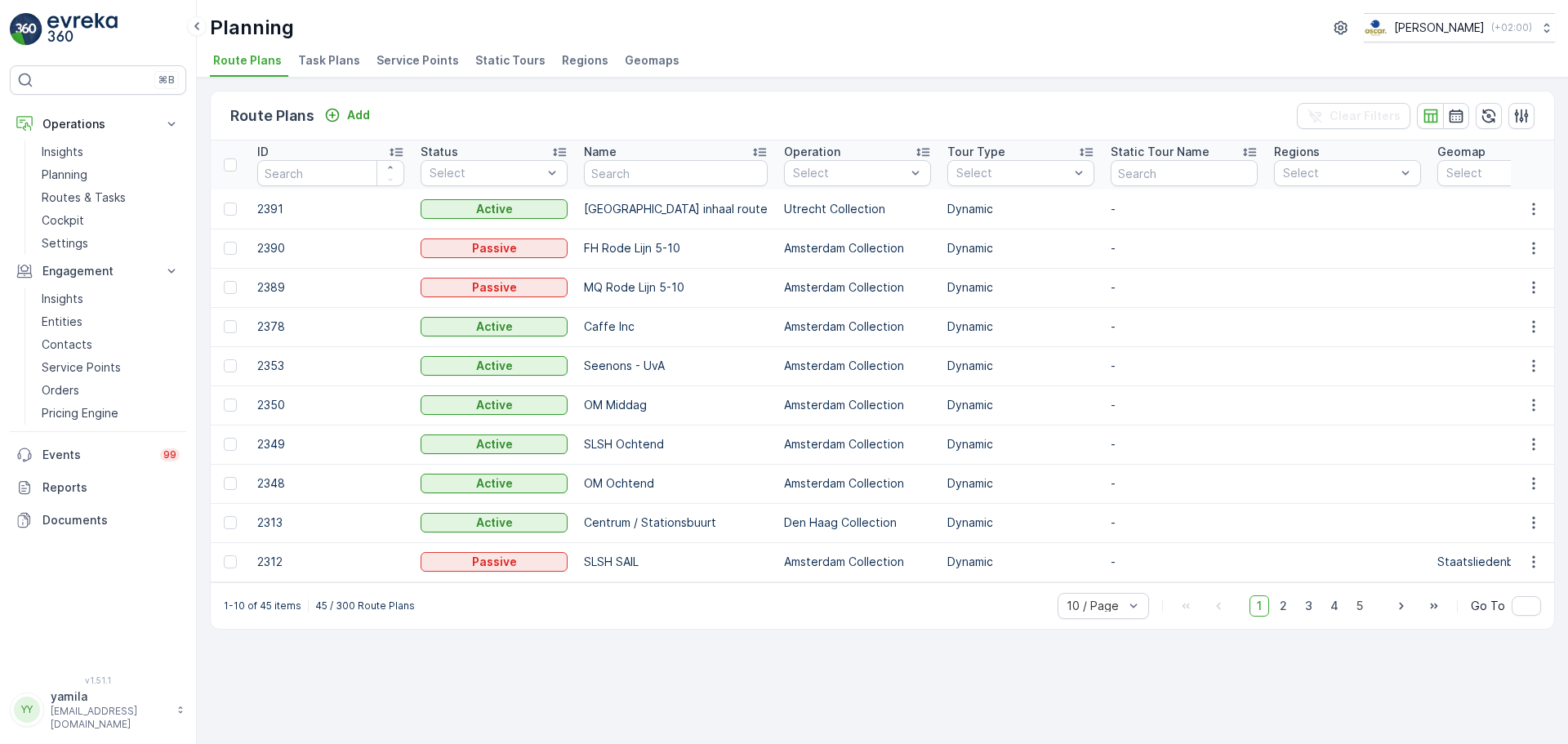
click at [320, 65] on span "Task Plans" at bounding box center [329, 60] width 62 height 16
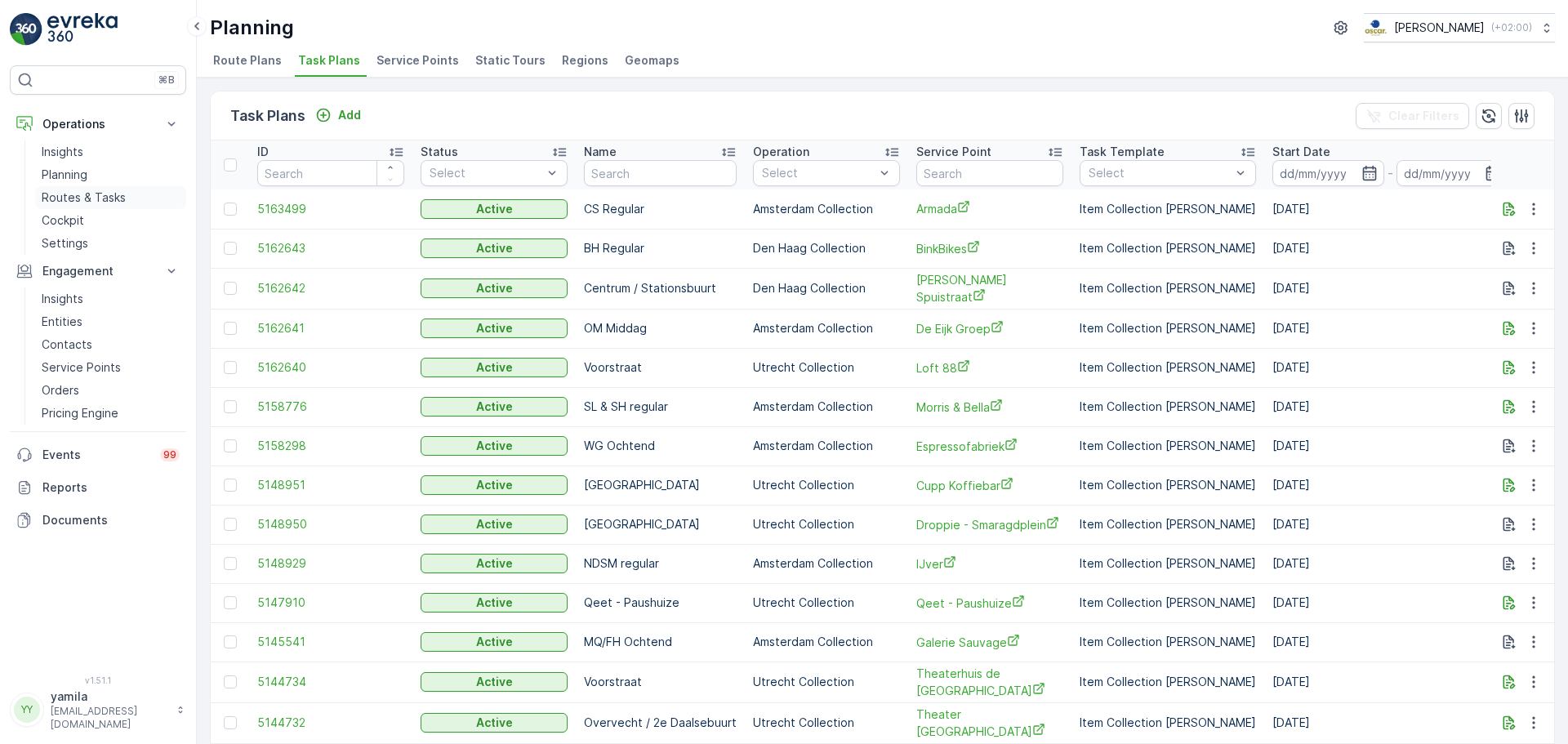
click at [127, 190] on link "Routes & Tasks" at bounding box center [111, 197] width 151 height 23
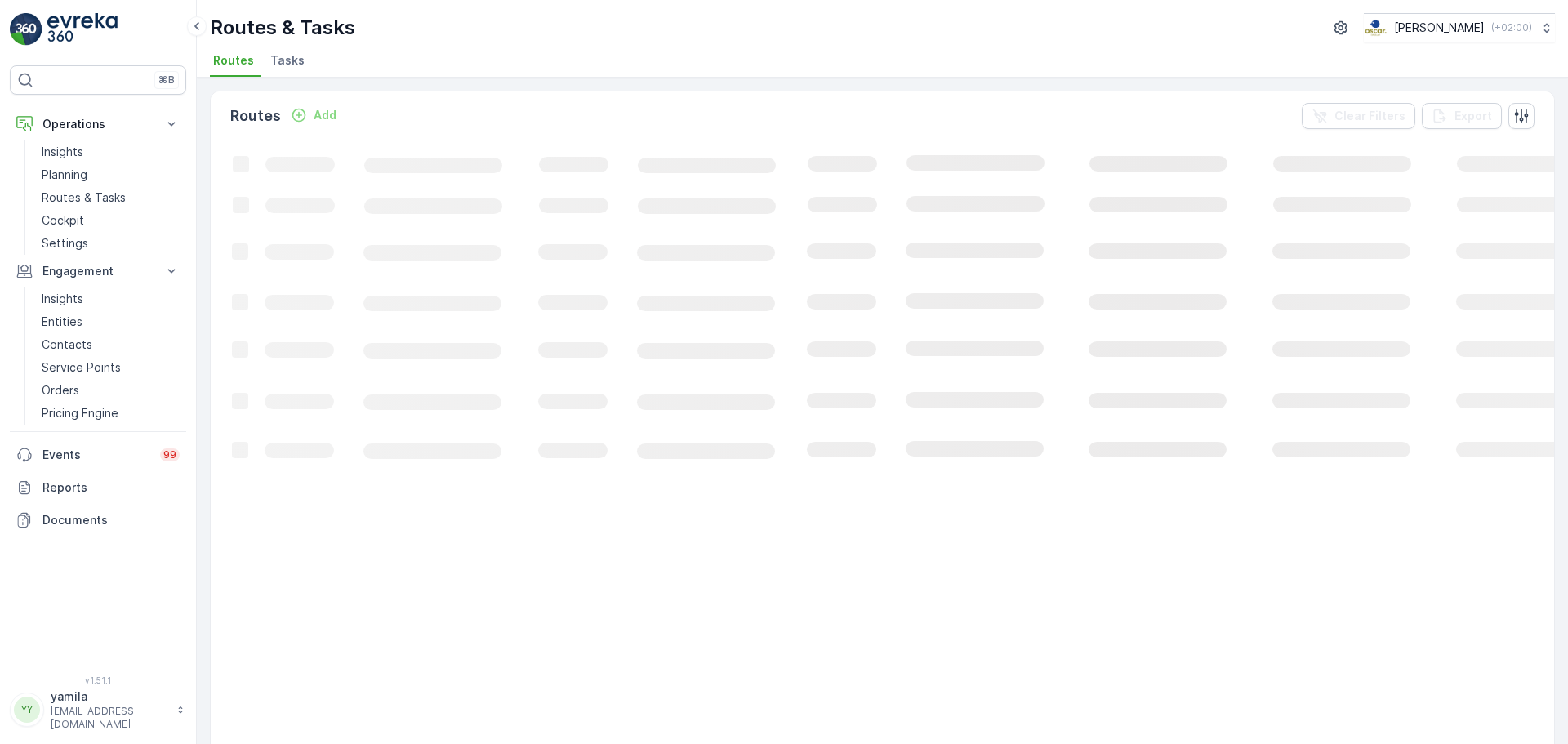
click at [297, 71] on li "Tasks" at bounding box center [288, 63] width 44 height 28
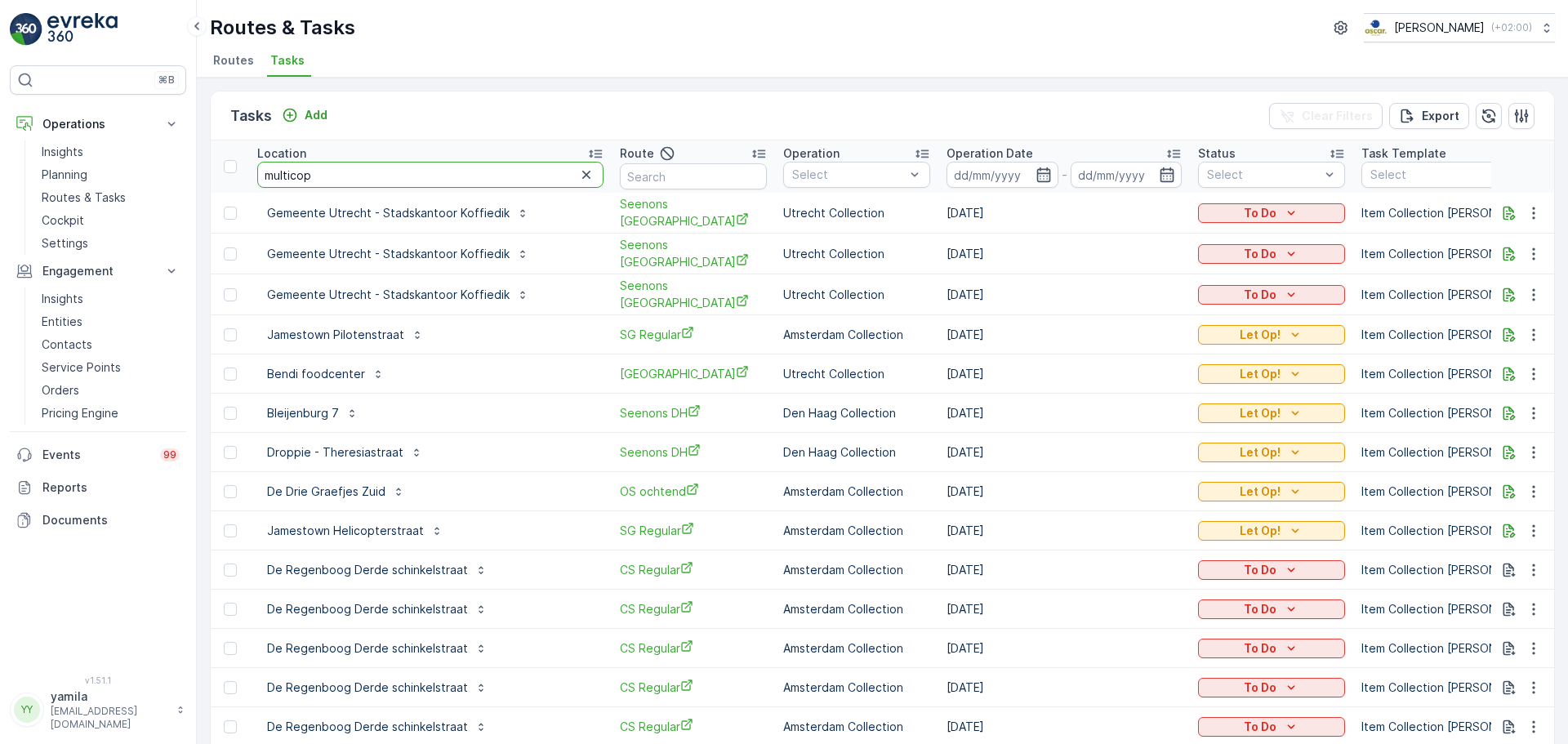
type input "multicopy"
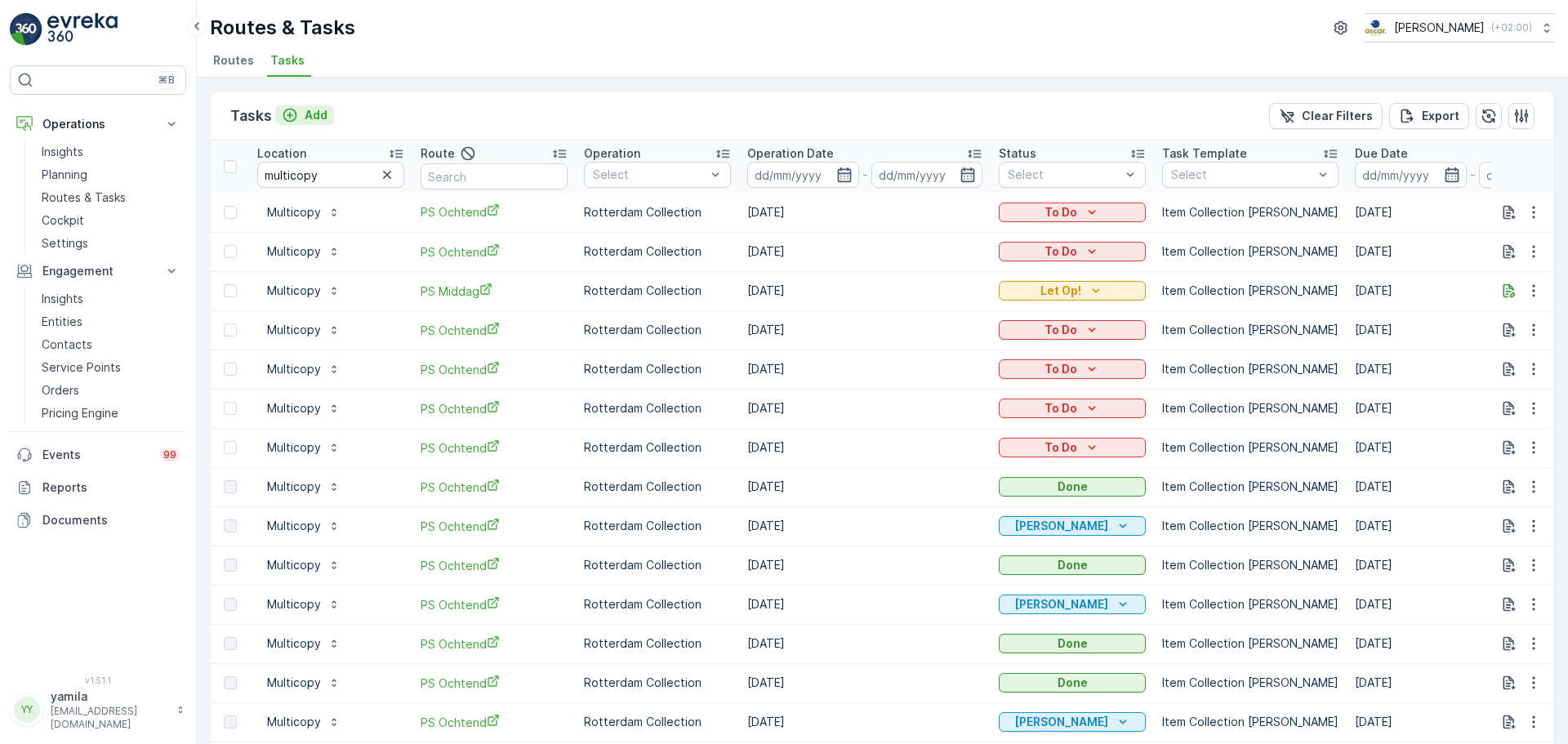
click at [302, 107] on div "Add" at bounding box center [304, 115] width 46 height 16
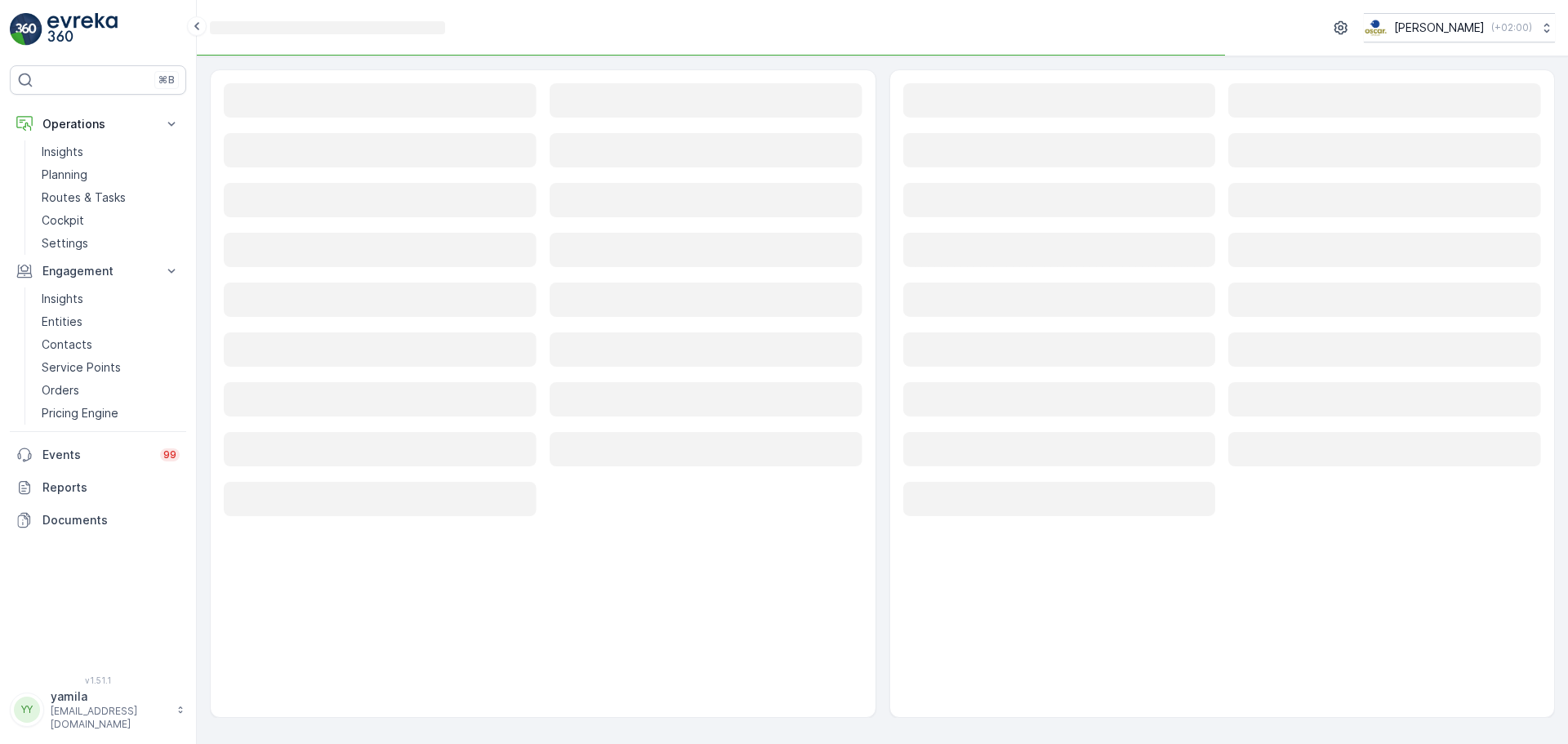
click at [291, 109] on rect at bounding box center [380, 101] width 312 height 34
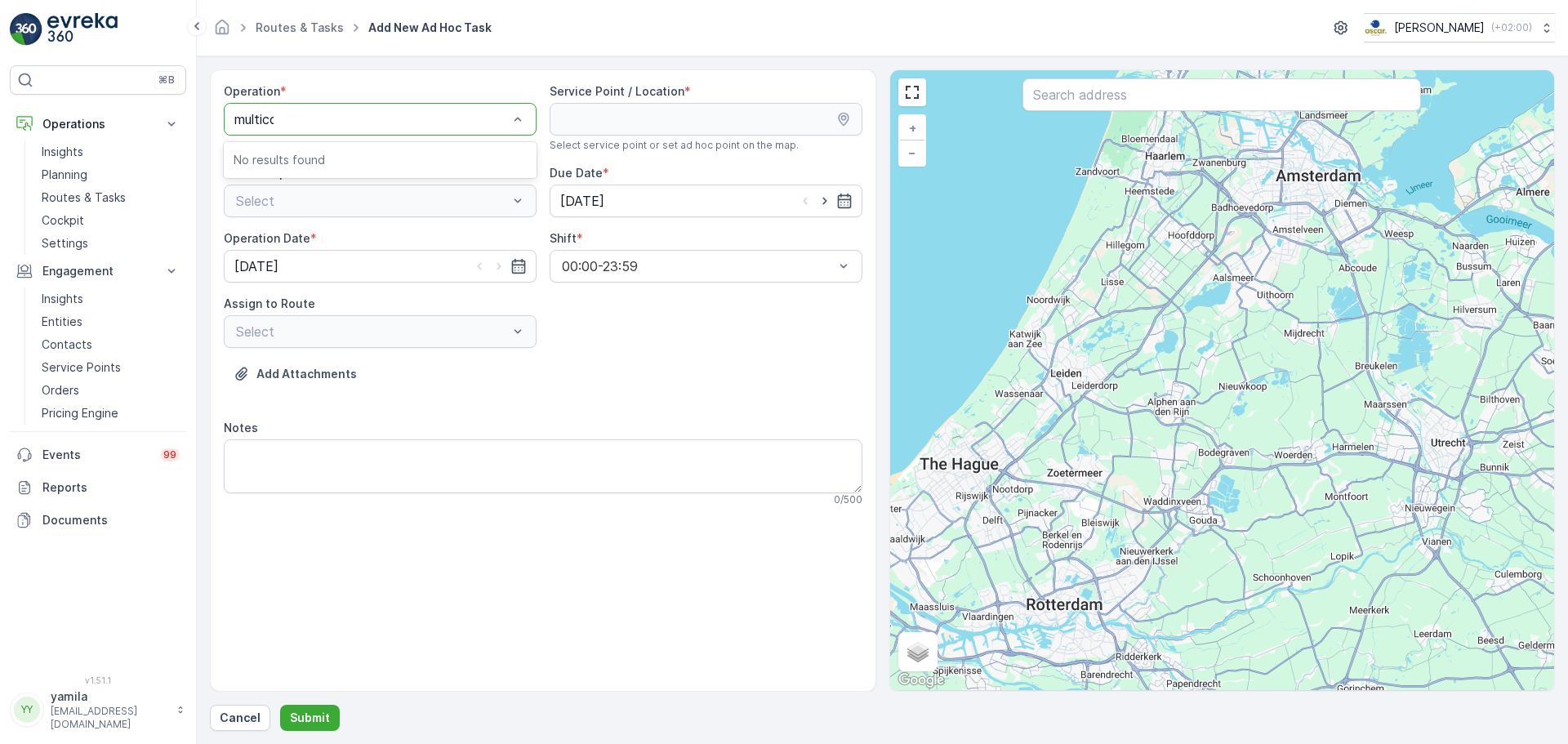
type input "multicop"
click at [330, 115] on div at bounding box center [372, 119] width 275 height 15
type input "rott"
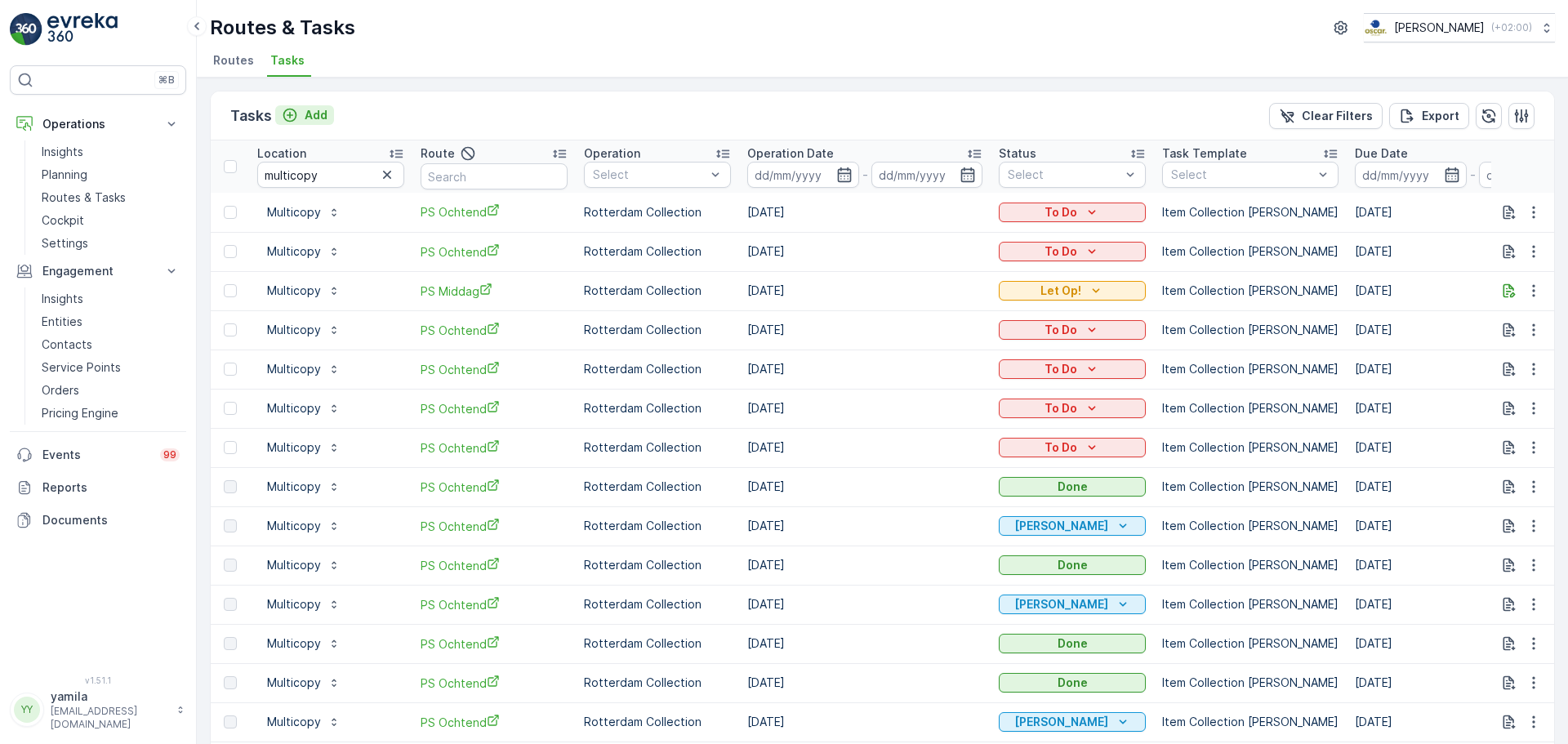
click at [313, 121] on p "Add" at bounding box center [316, 115] width 23 height 16
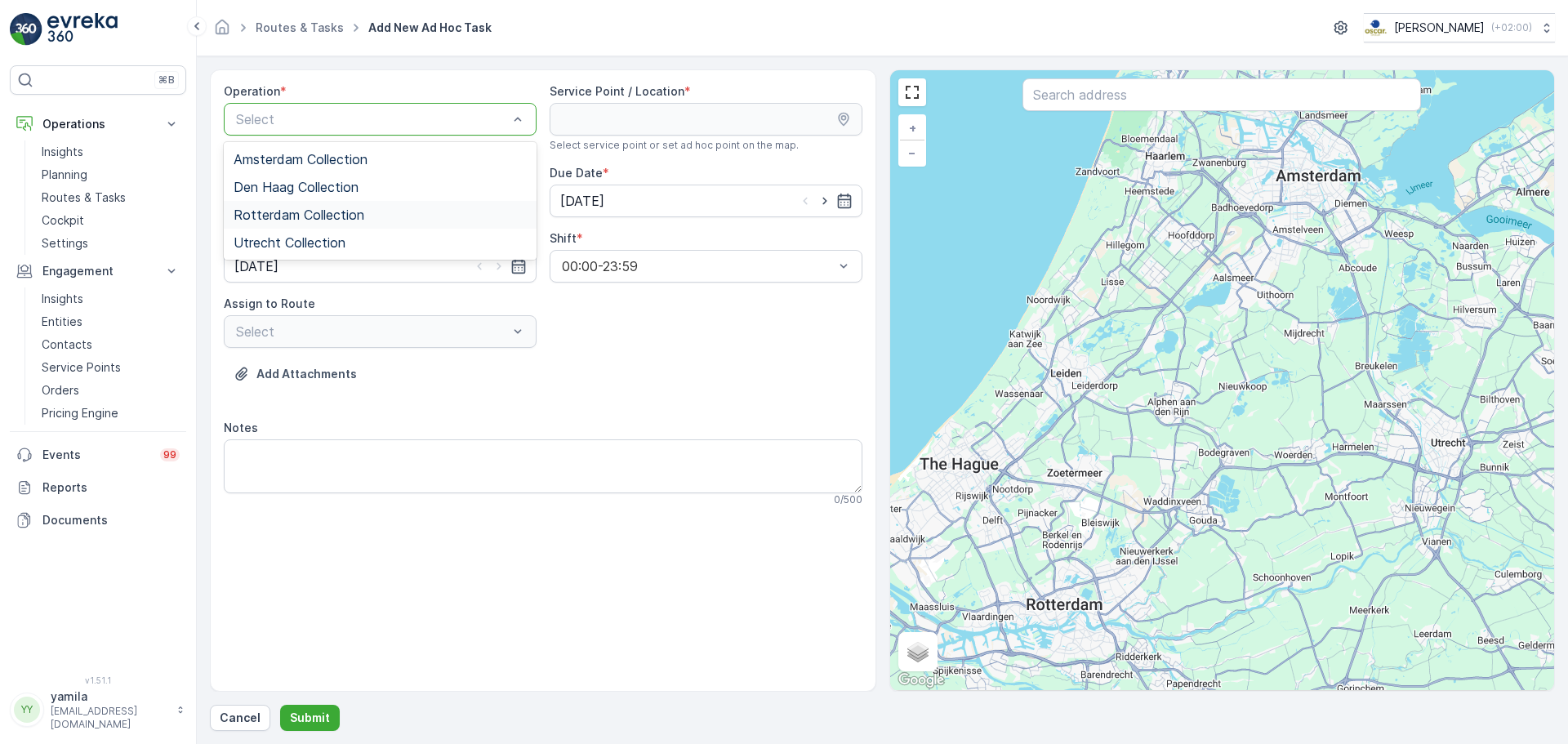
click at [281, 221] on span "Rotterdam Collection" at bounding box center [299, 214] width 131 height 15
click at [1056, 103] on input "text" at bounding box center [1221, 95] width 398 height 33
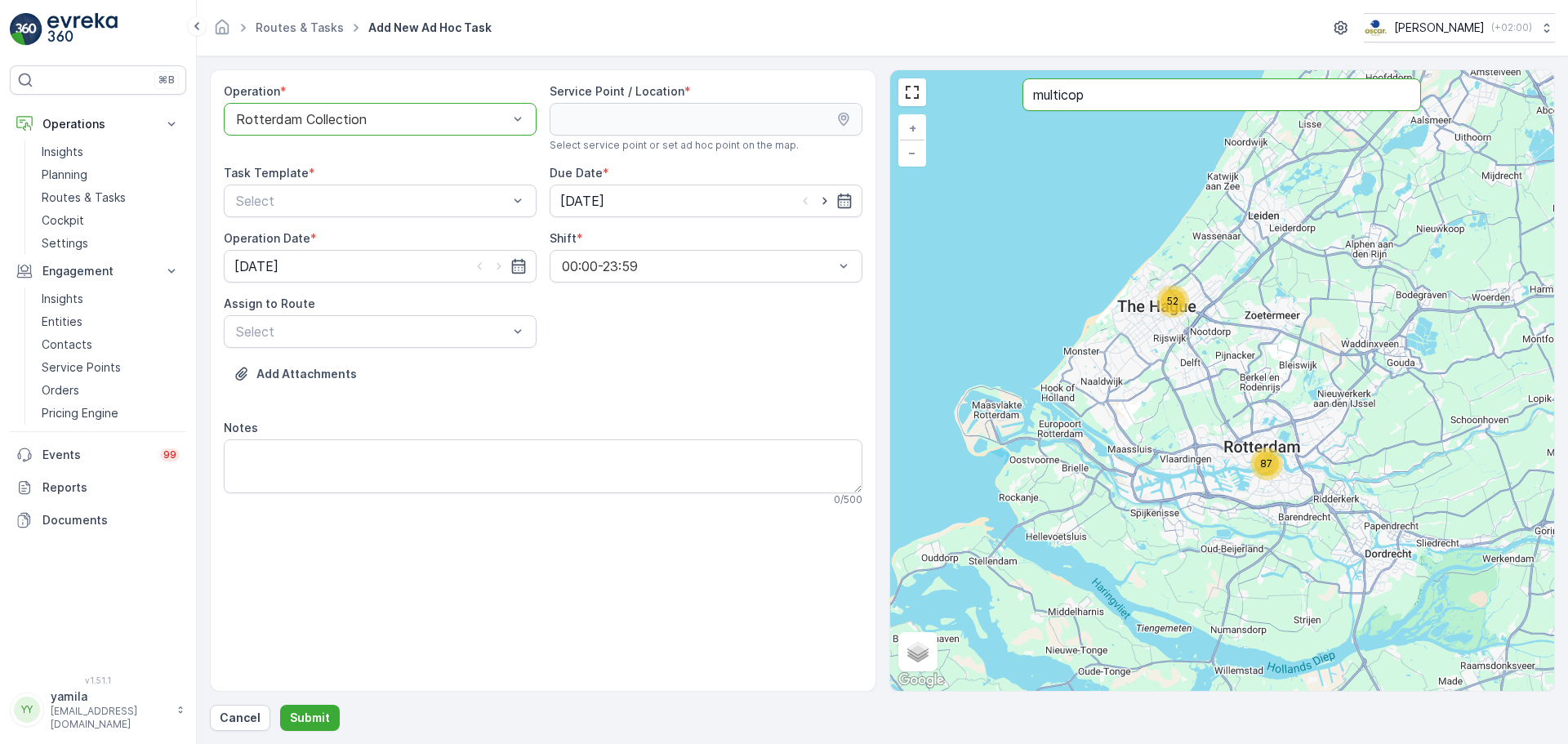
type input "multicop"
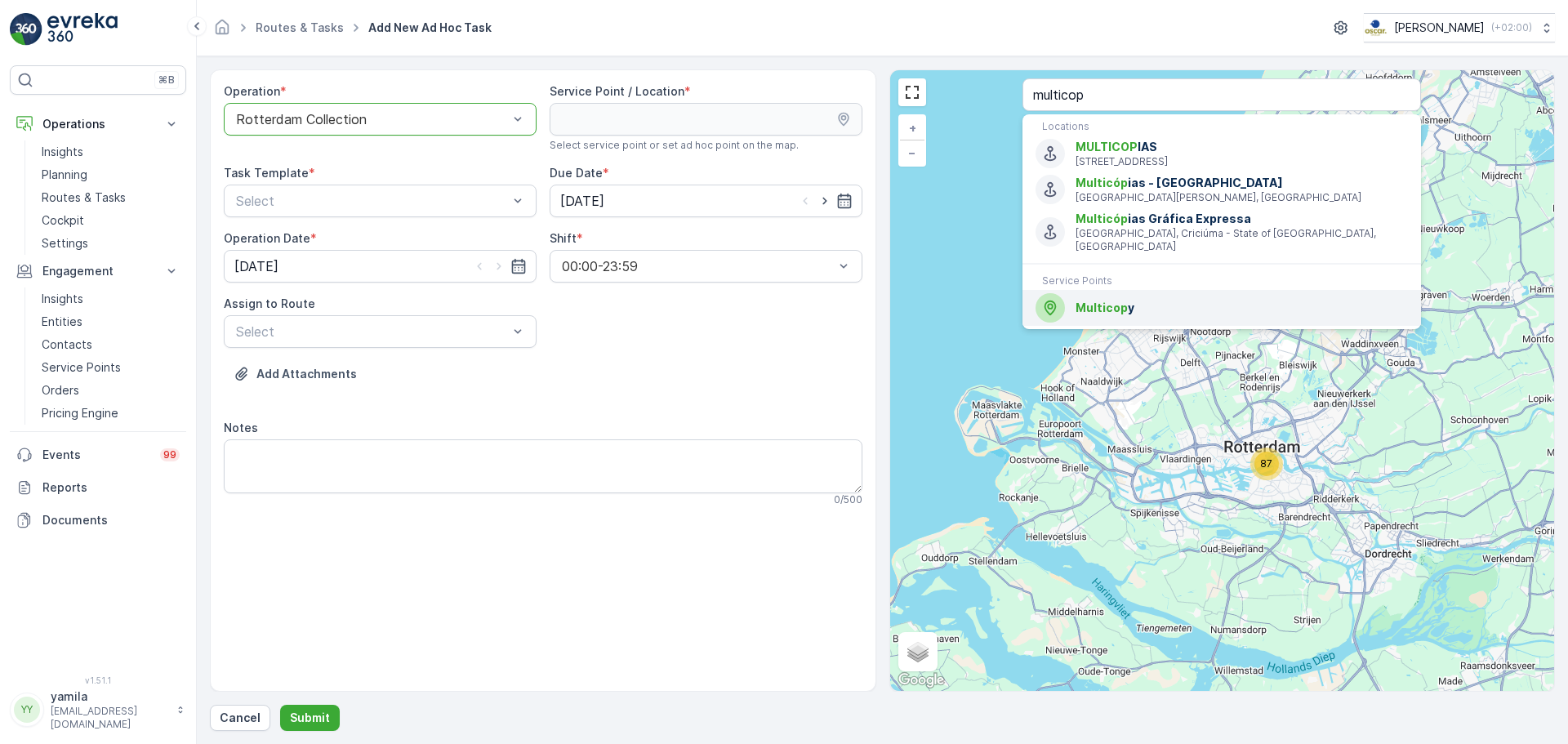
click at [1091, 307] on span "Multicop" at bounding box center [1102, 307] width 52 height 14
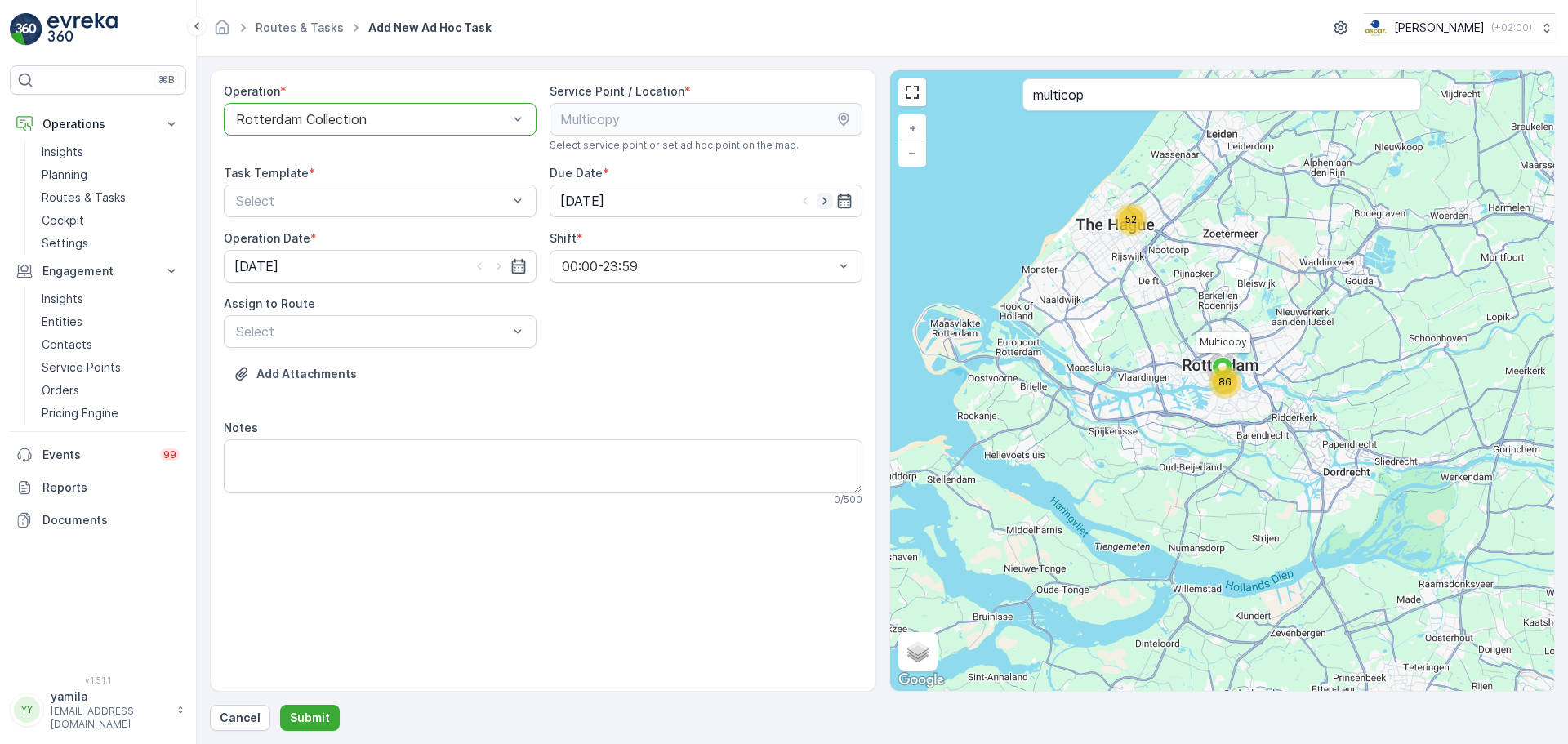
click at [822, 196] on icon "button" at bounding box center [824, 201] width 16 height 16
type input "08.10.2025"
drag, startPoint x: 501, startPoint y: 270, endPoint x: 411, endPoint y: 352, distance: 121.8
click at [411, 352] on div "Operation * option Rotterdam Collection, selected. Rotterdam Collection Service…" at bounding box center [543, 301] width 639 height 437
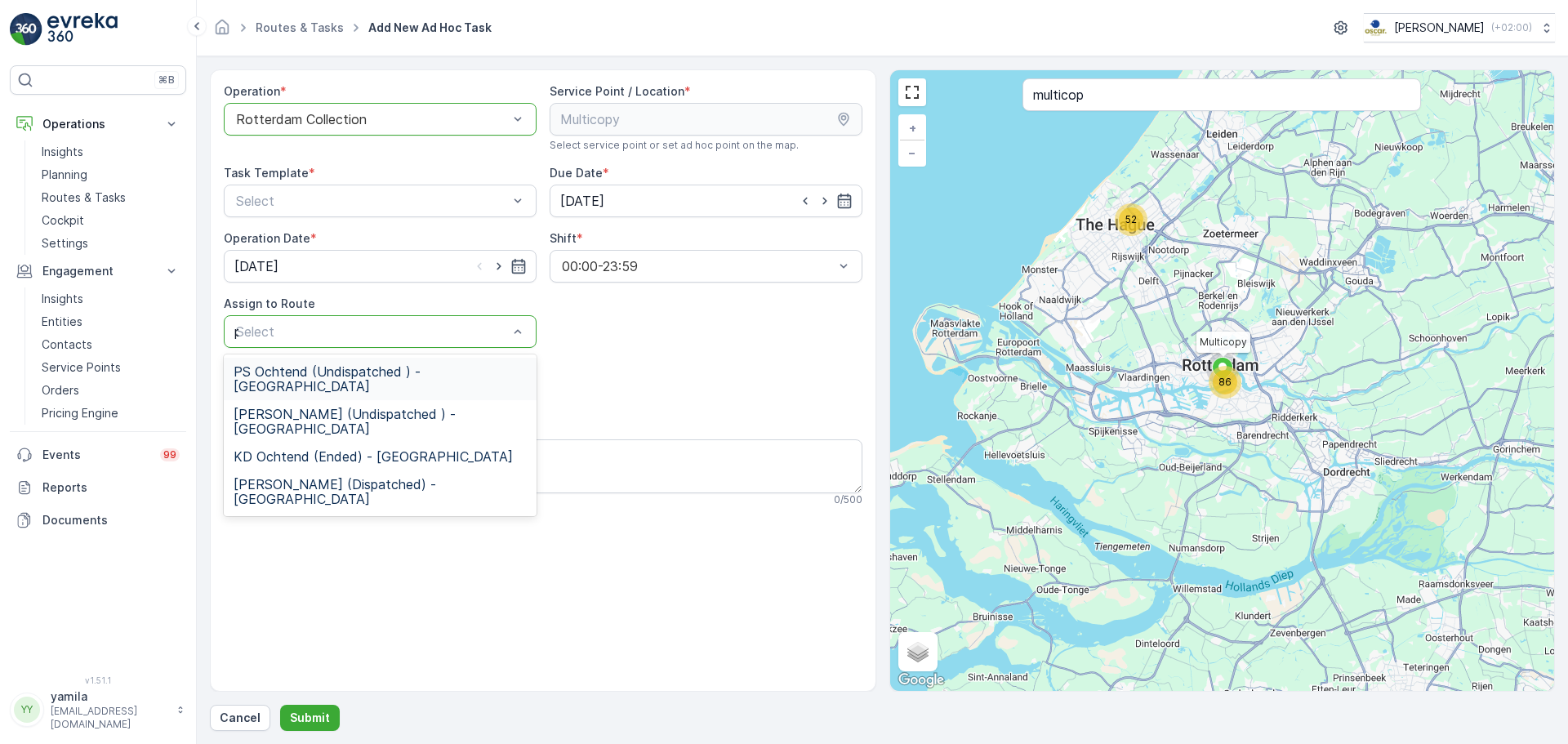
type input "ps"
click at [355, 360] on div "PS Ochtend (Undispatched ) - Rotterdam" at bounding box center [380, 379] width 312 height 42
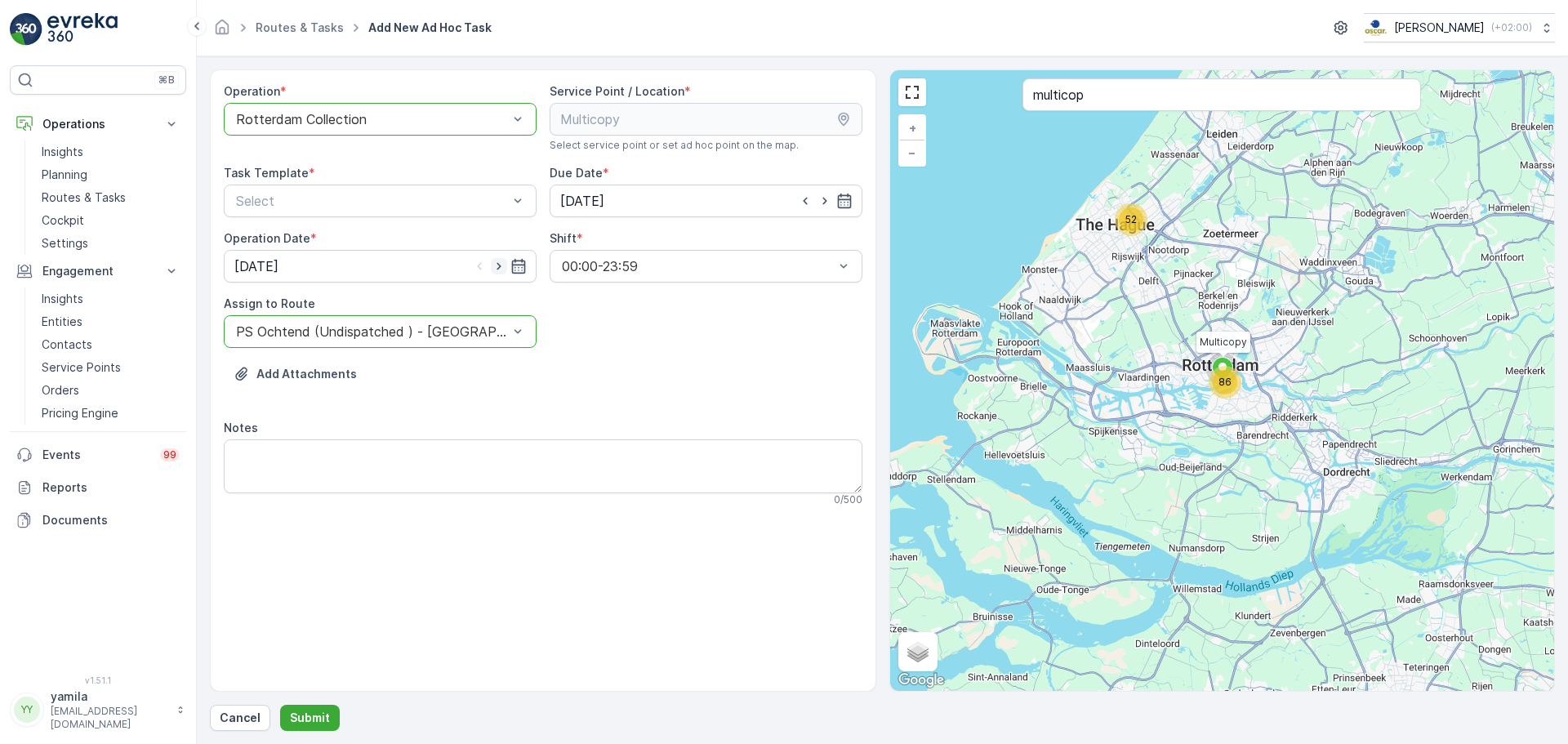
click at [494, 264] on icon "button" at bounding box center [498, 266] width 16 height 16
type input "08.10.2025"
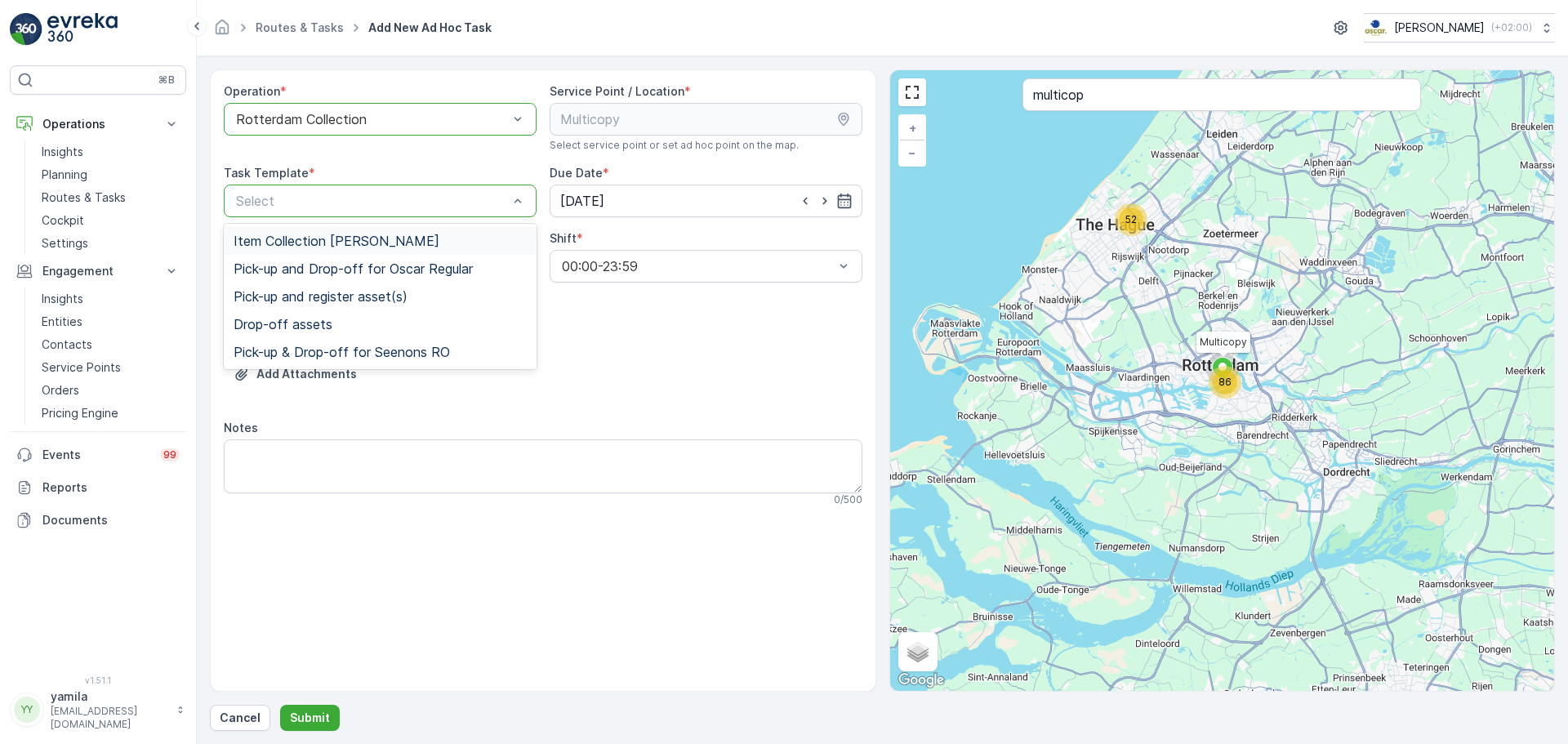
click at [383, 251] on div "Item Collection Oscar Regulier" at bounding box center [380, 241] width 312 height 28
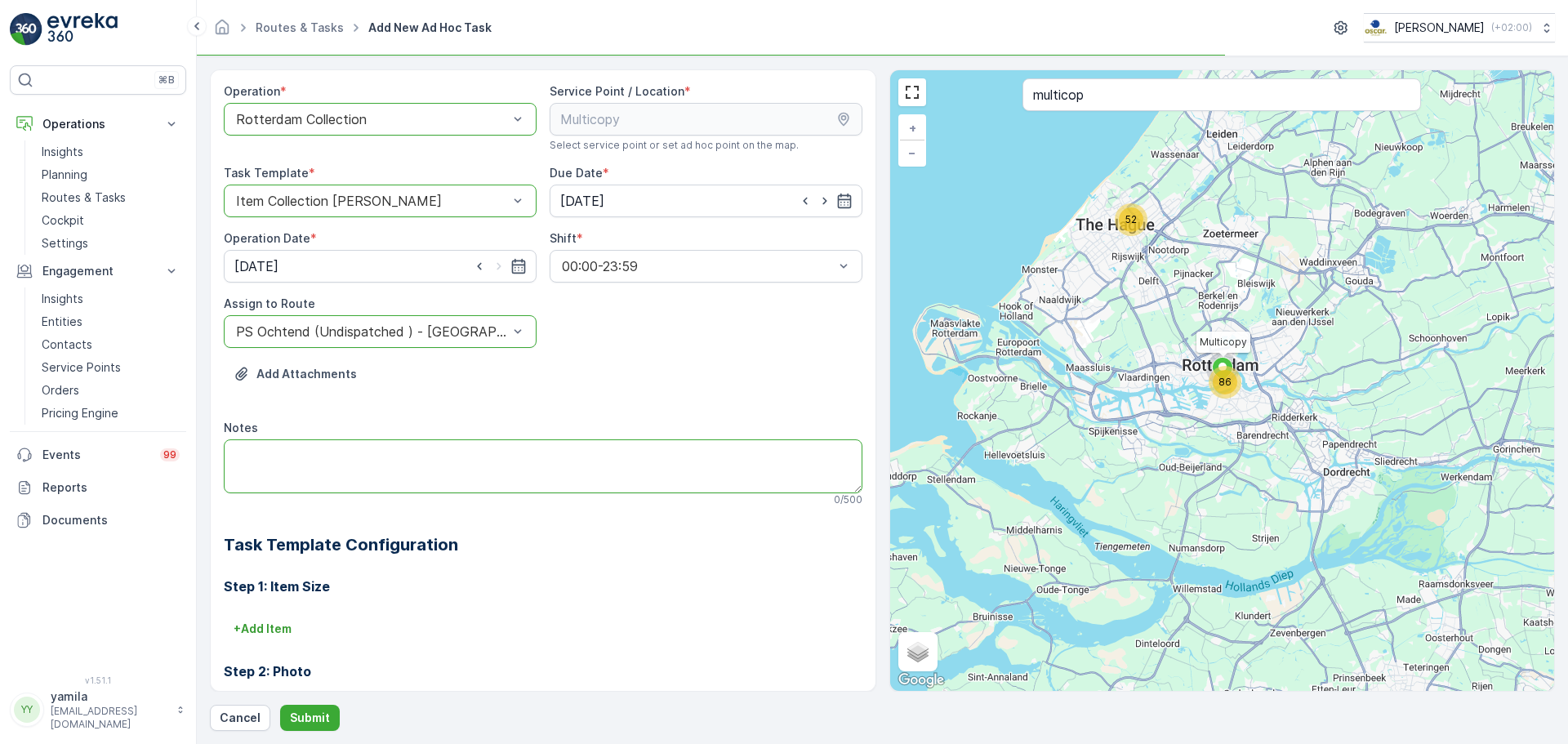
click at [334, 444] on textarea "Notes" at bounding box center [543, 466] width 639 height 54
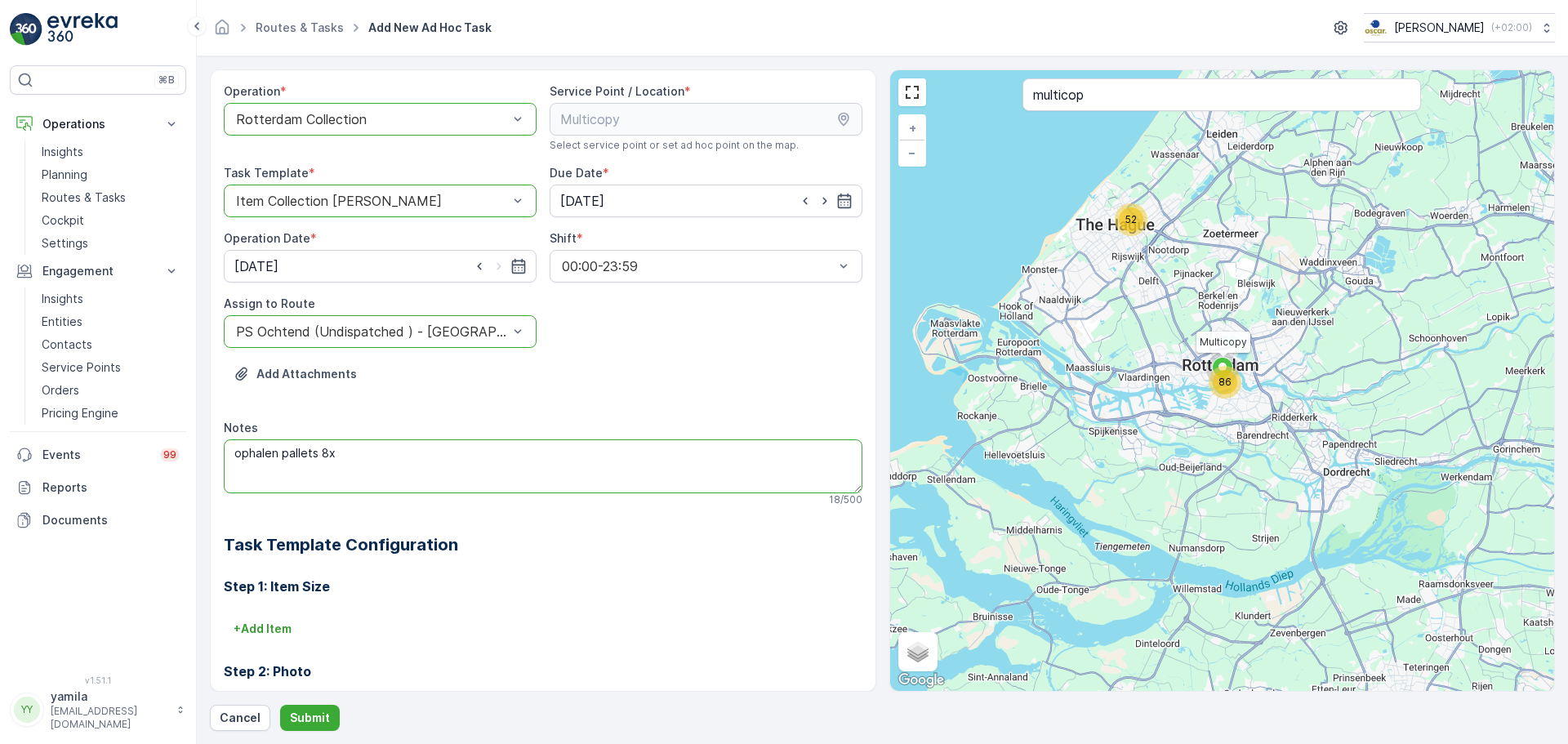
scroll to position [215, 0]
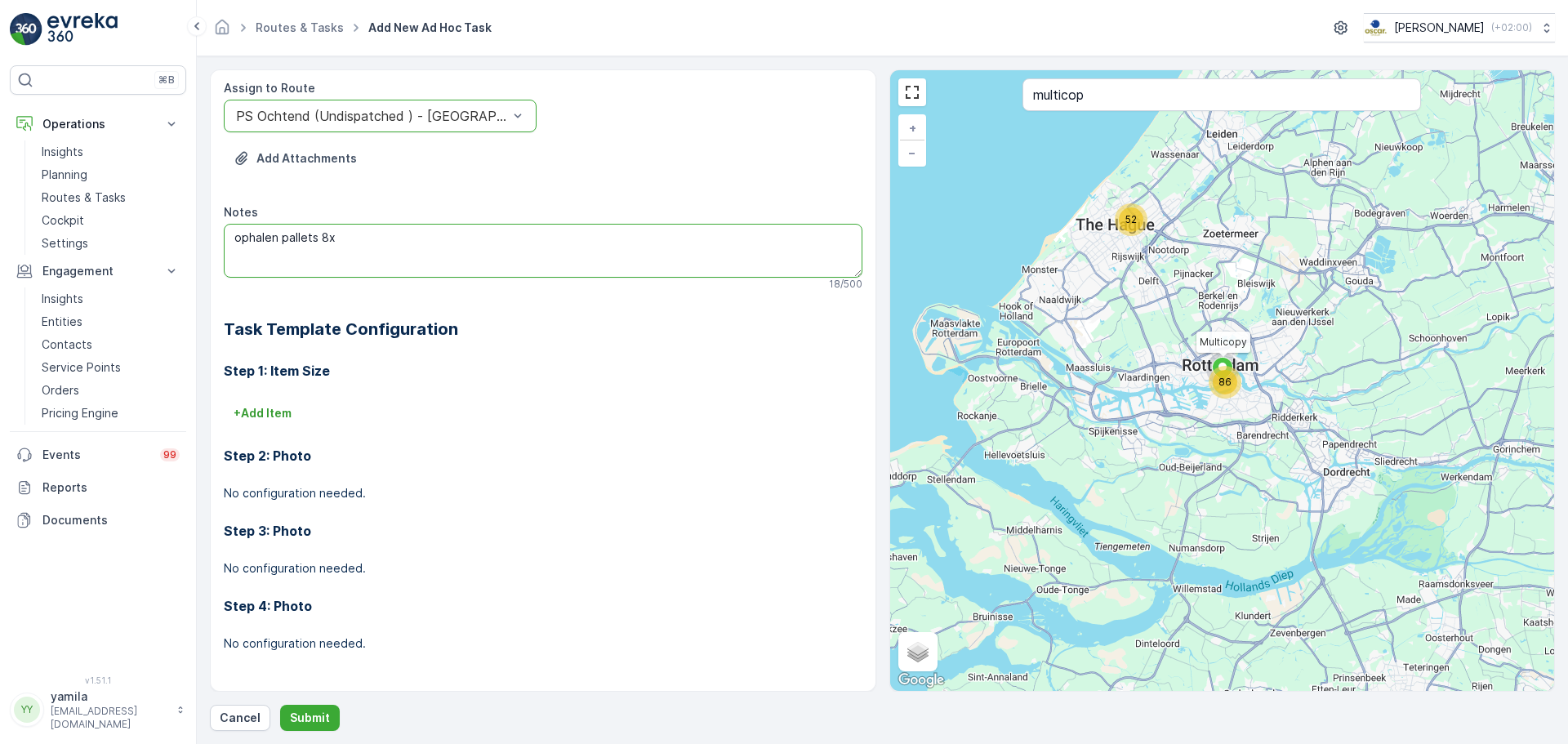
type textarea "ophalen pallets 8x"
click at [281, 431] on div "Step 2: Photo No configuration needed." at bounding box center [543, 463] width 639 height 75
click at [269, 411] on p "+ Add Item" at bounding box center [262, 413] width 58 height 16
type input "a"
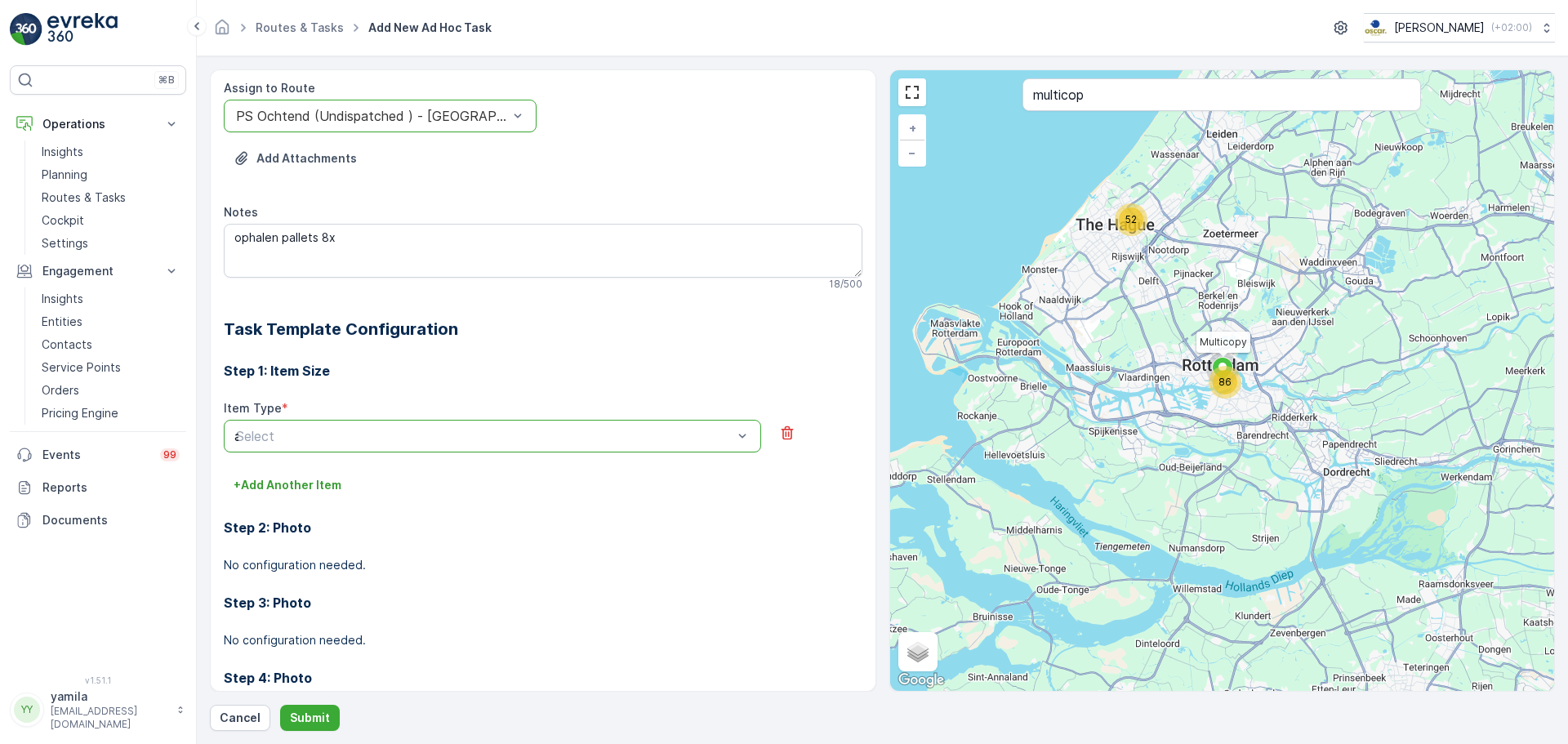
click at [269, 439] on div "a" at bounding box center [484, 436] width 500 height 15
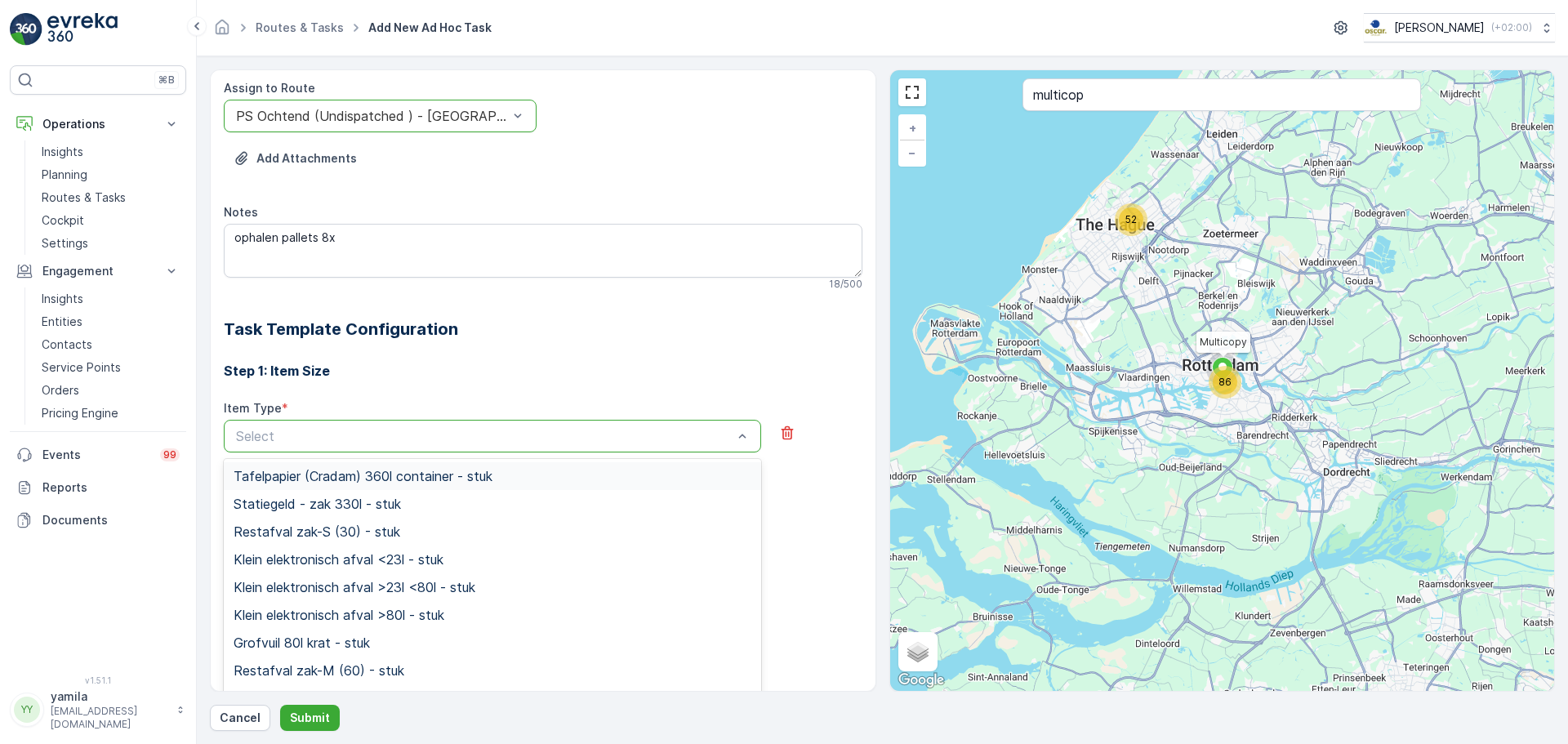
type input "a"
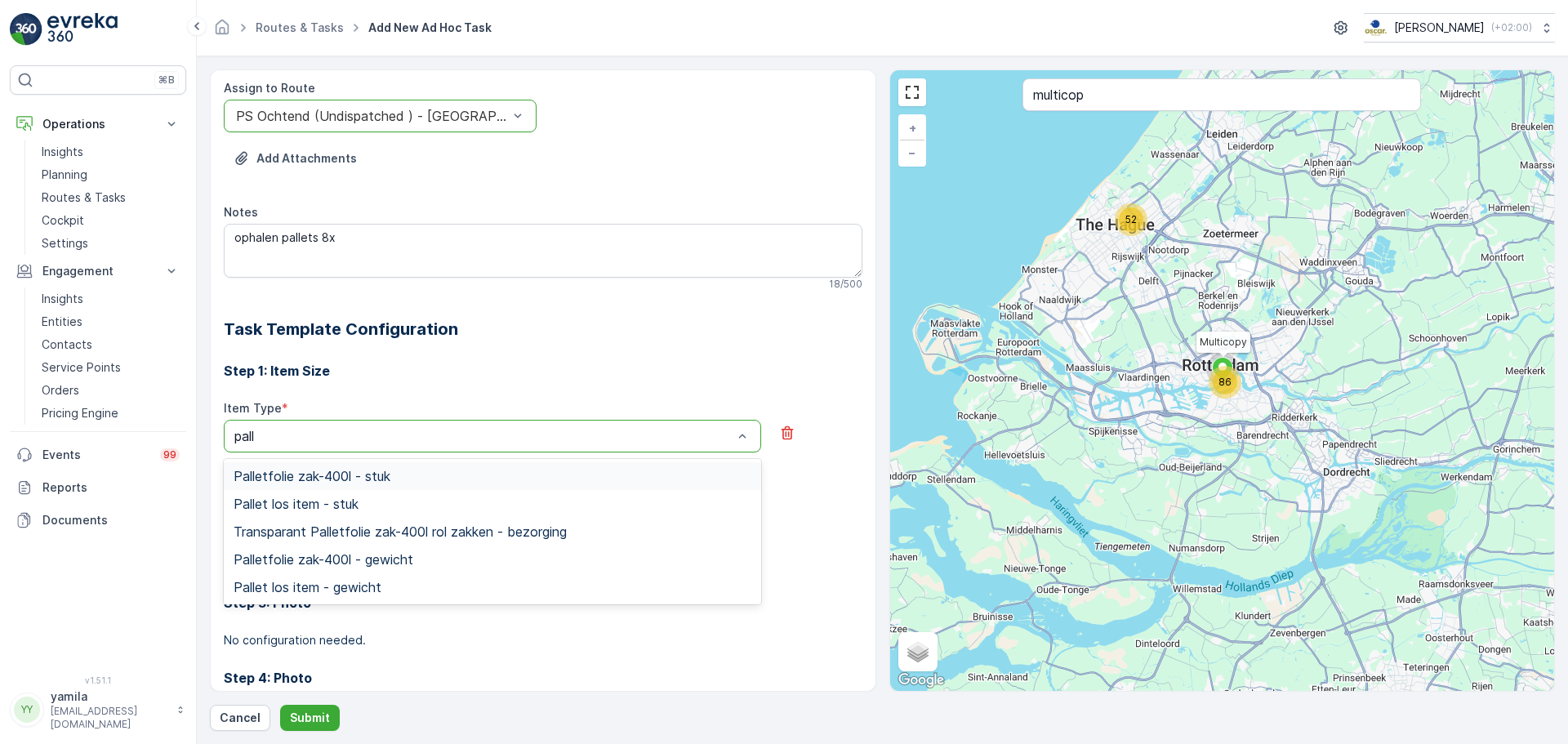
type input "palle"
click at [281, 510] on span "Pallet los item - stuk" at bounding box center [295, 504] width 125 height 15
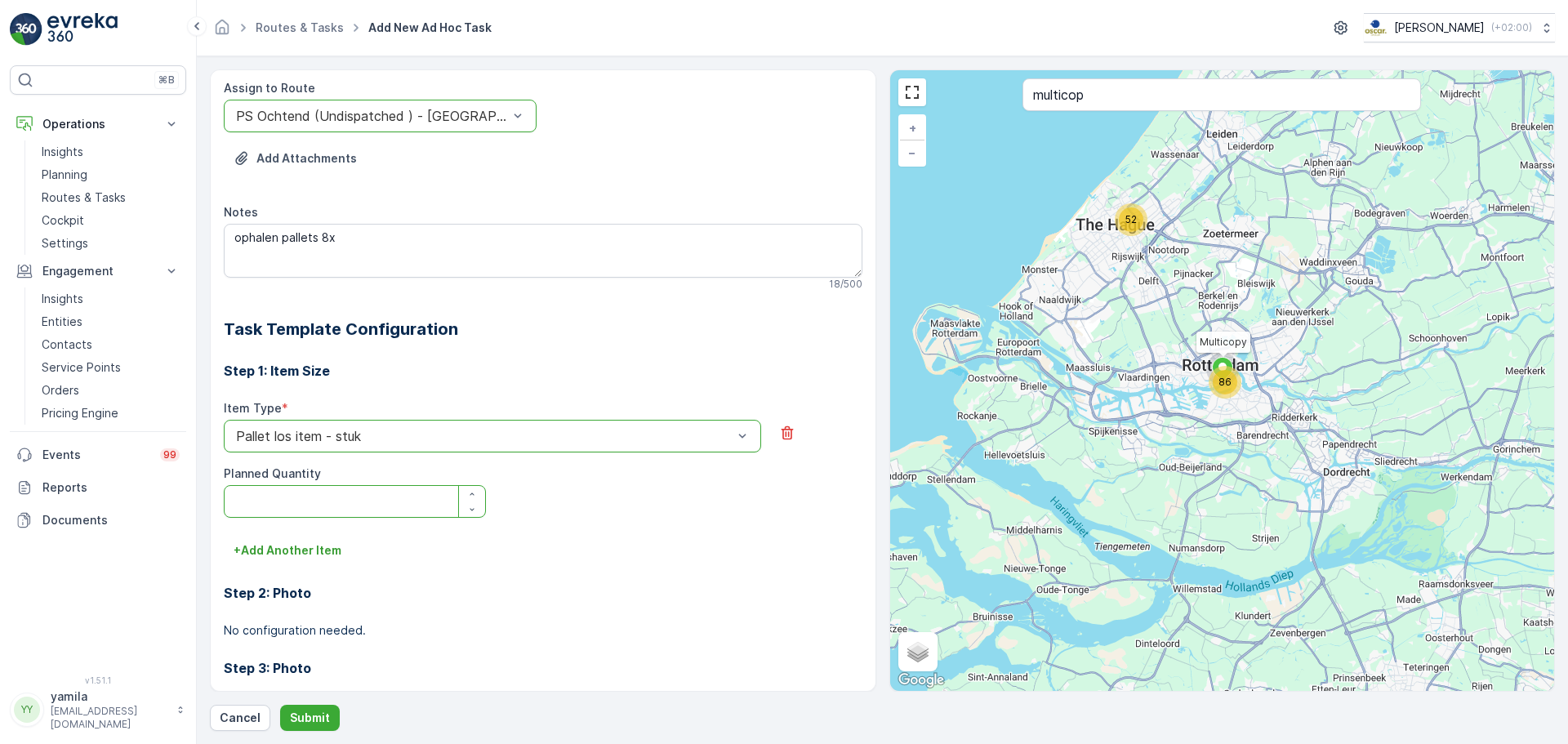
click at [387, 503] on Quantity "Planned Quantity" at bounding box center [355, 502] width 262 height 33
type Quantity "8"
click at [306, 710] on button "Submit" at bounding box center [309, 718] width 59 height 26
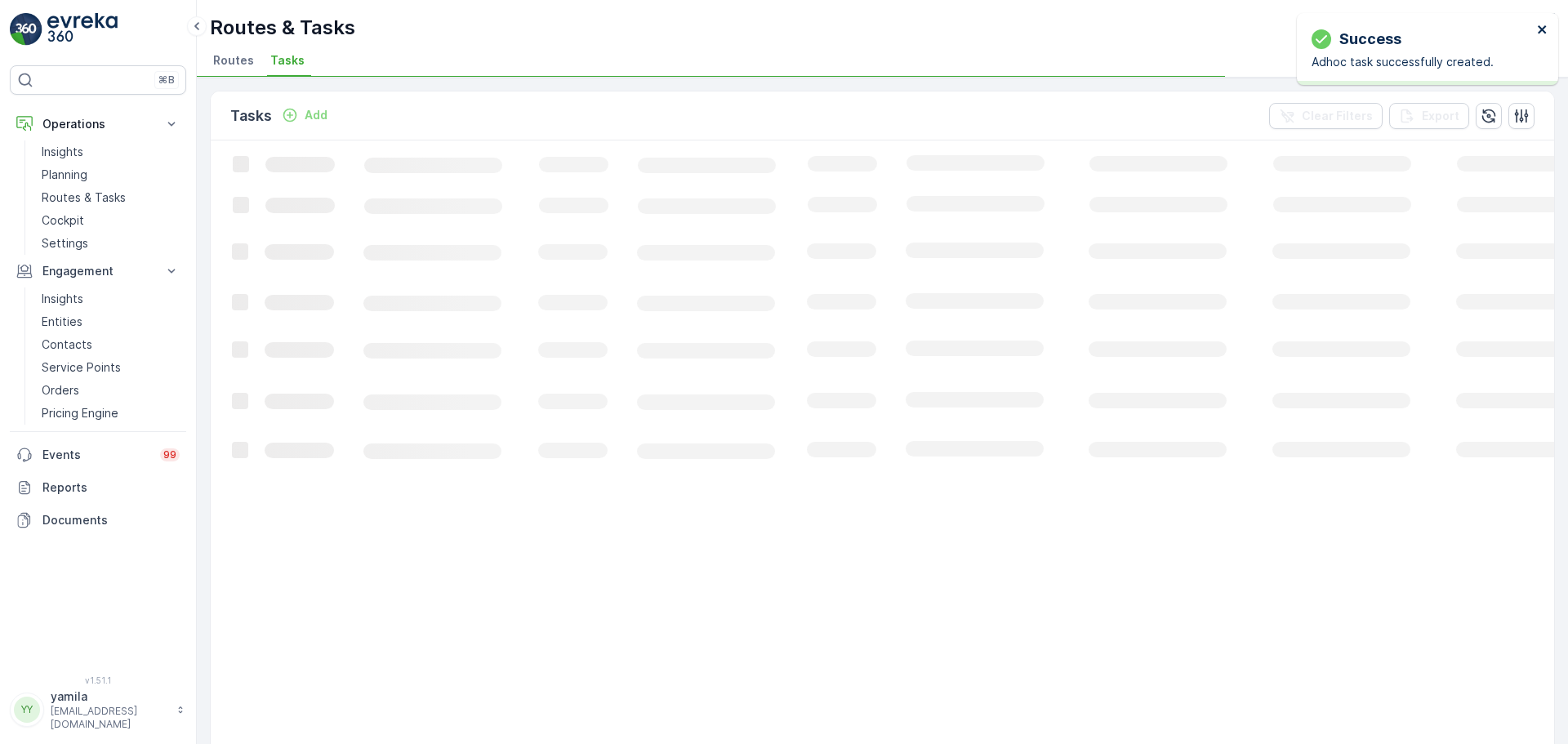
click at [1541, 28] on icon "close" at bounding box center [1542, 29] width 11 height 13
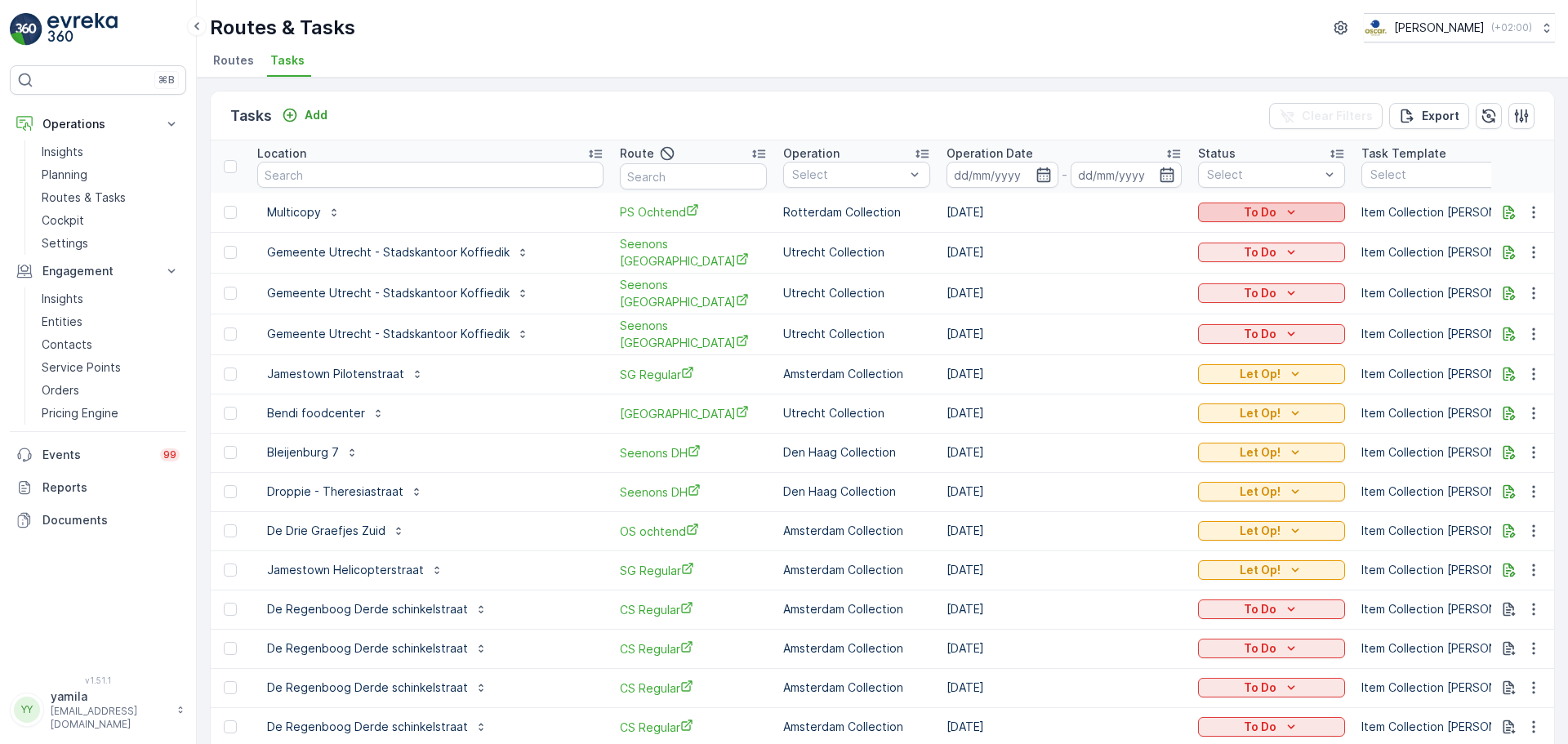
click at [1283, 216] on icon "To Do" at bounding box center [1291, 212] width 16 height 16
click at [1201, 233] on span "Let Op!" at bounding box center [1204, 237] width 40 height 16
click at [348, 177] on input "text" at bounding box center [430, 175] width 346 height 26
type input "compass group"
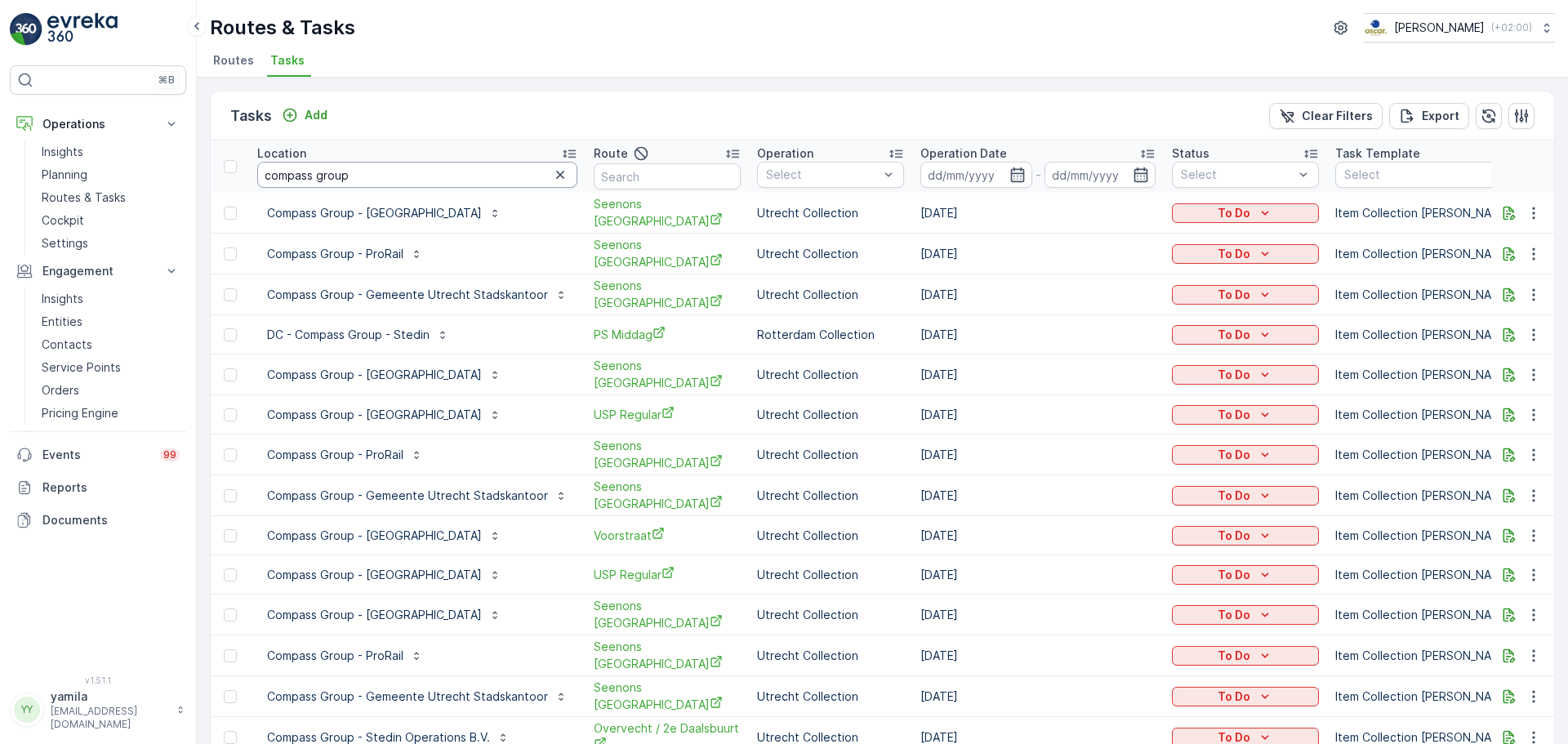
click at [374, 183] on input "compass group" at bounding box center [417, 175] width 320 height 26
type input "dc - compass group - stedin"
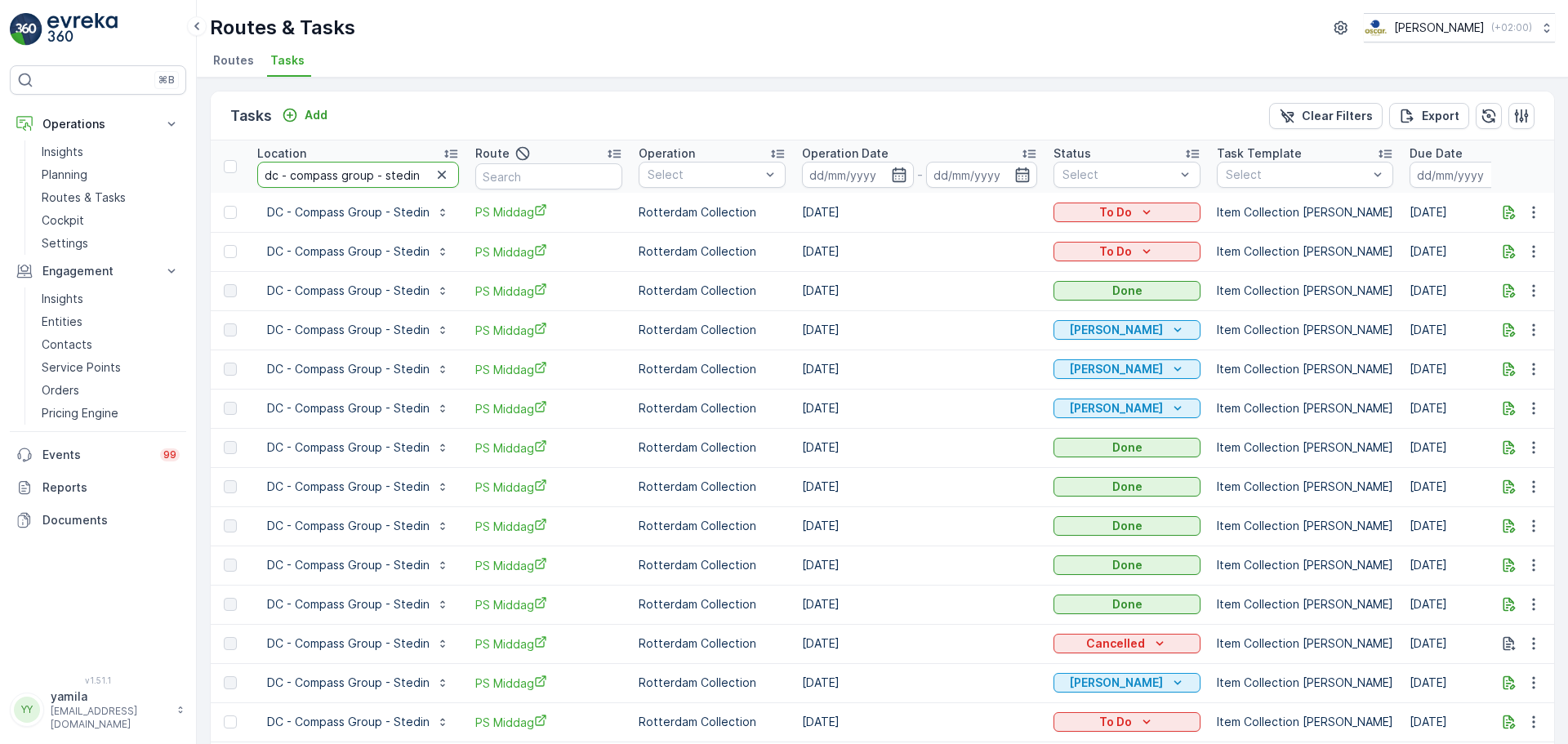
click at [303, 179] on input "dc - compass group - stedin" at bounding box center [358, 175] width 201 height 26
type input "greenfox"
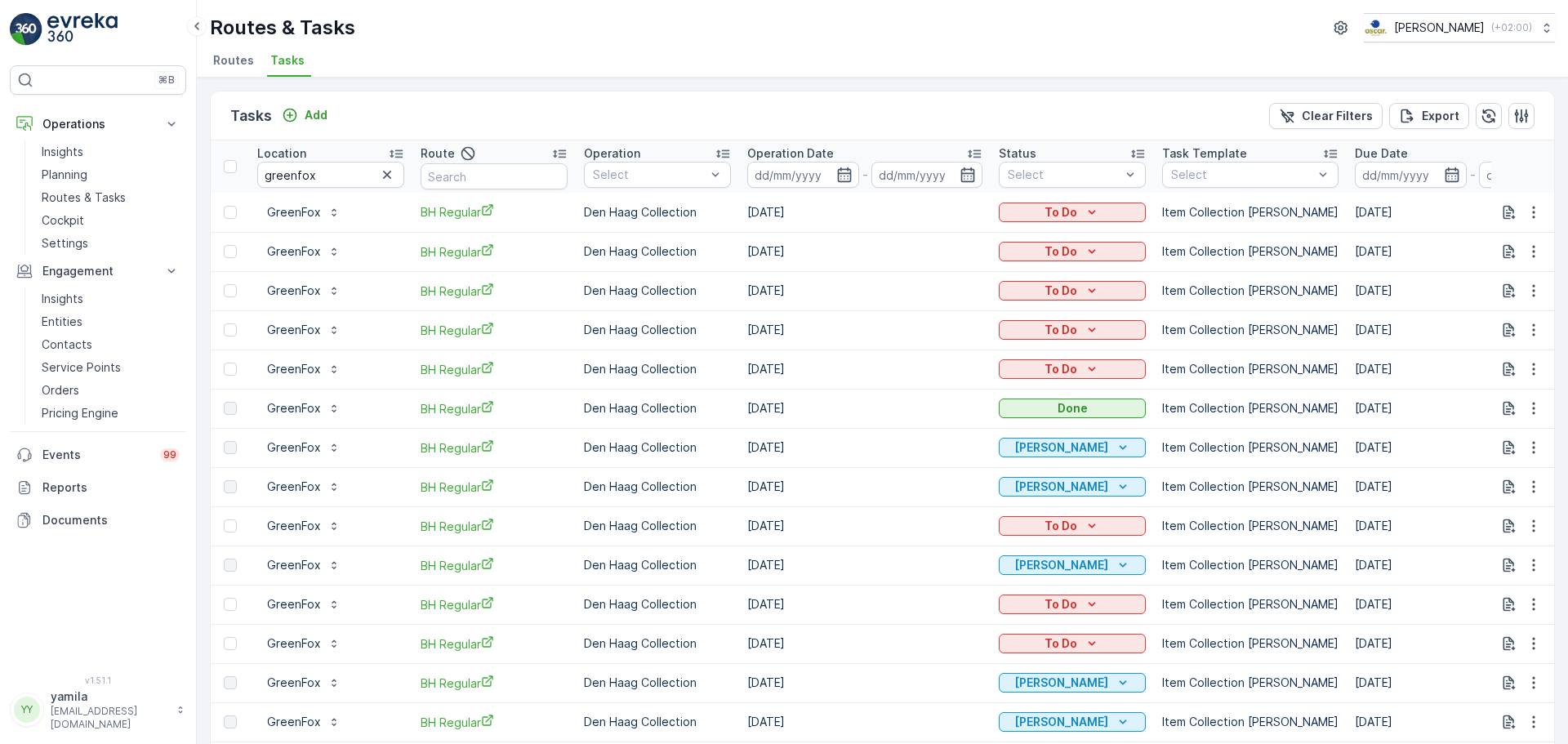
click at [920, 369] on td "[DATE]" at bounding box center [865, 369] width 251 height 40
click at [299, 175] on input "greenfox" at bounding box center [330, 175] width 147 height 26
type input "nvwa"
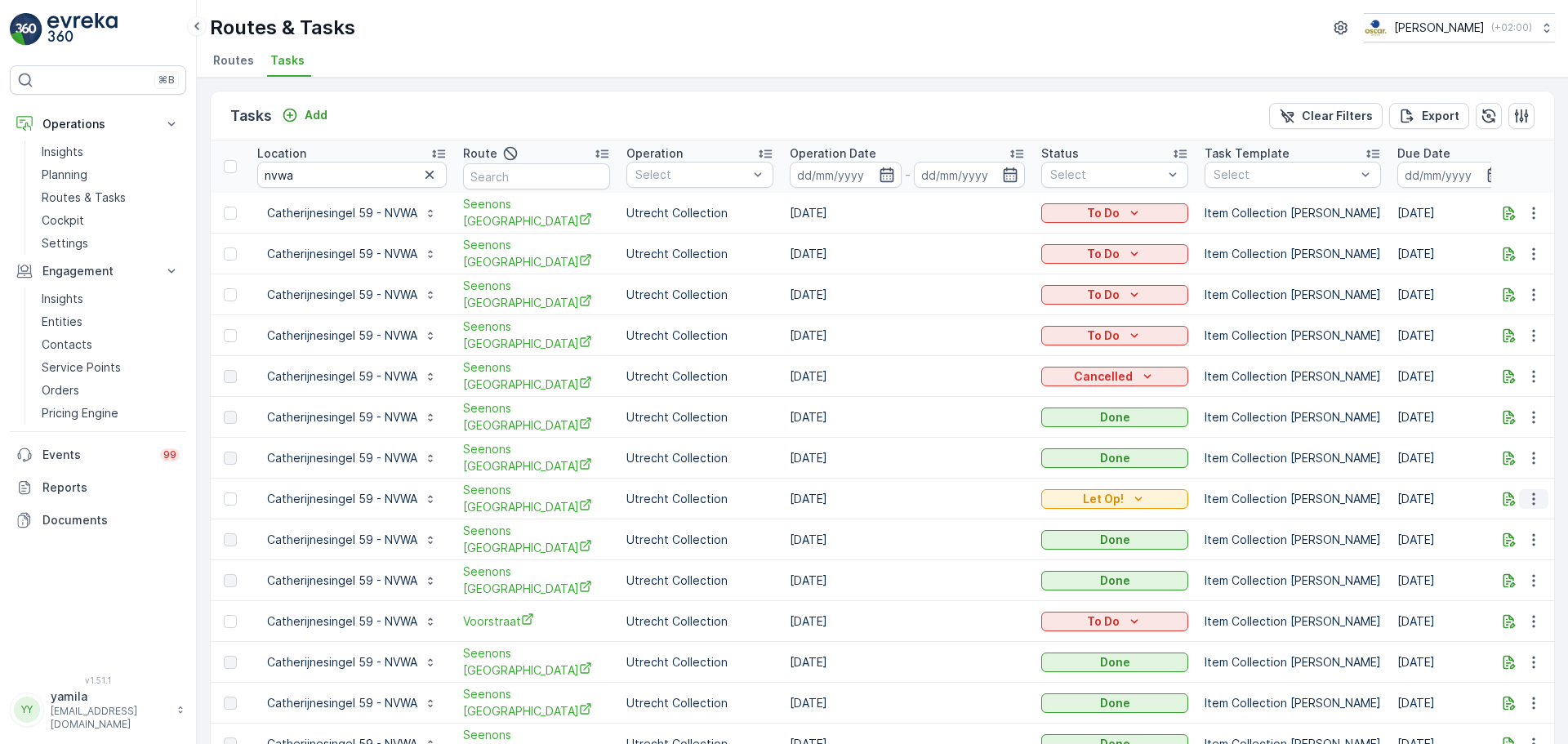
click at [1532, 493] on icon "button" at bounding box center [1533, 499] width 3 height 12
click at [1488, 555] on span "Change Route" at bounding box center [1491, 557] width 79 height 16
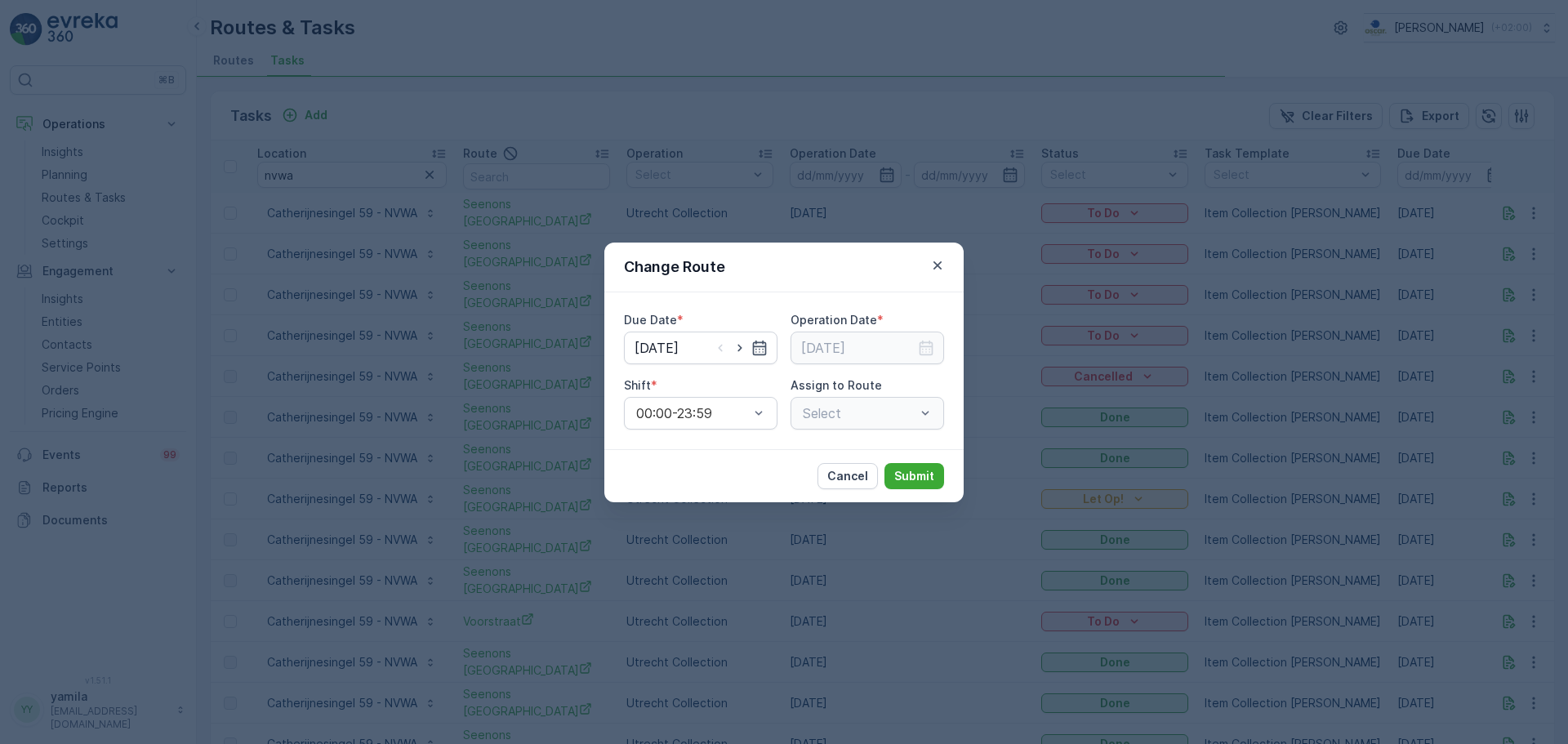
type input "06.10.2025"
click at [745, 350] on icon "button" at bounding box center [739, 348] width 16 height 16
type input "[DATE]"
click at [745, 350] on icon "button" at bounding box center [739, 348] width 16 height 16
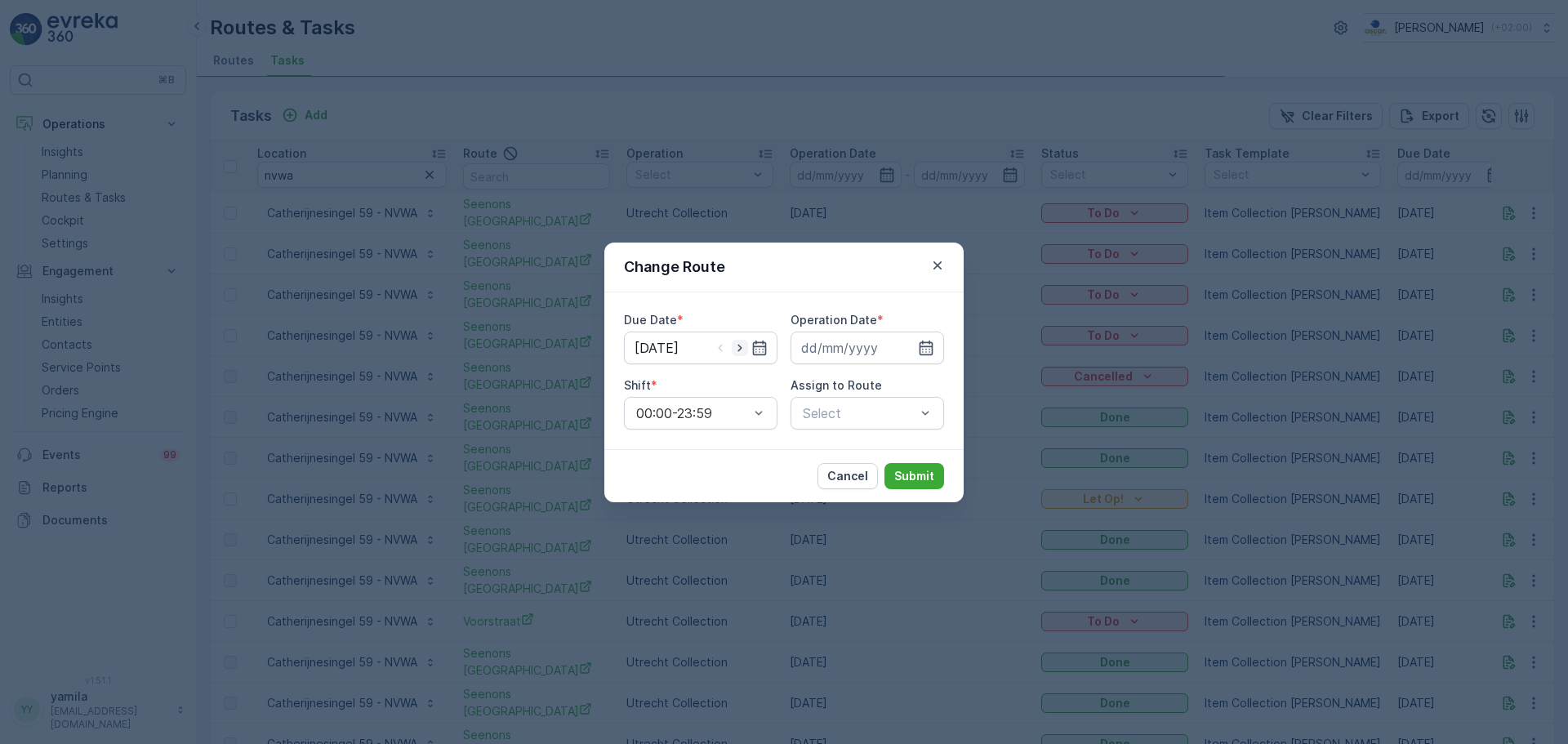
type input "08.10.2025"
click at [862, 349] on input at bounding box center [867, 348] width 153 height 33
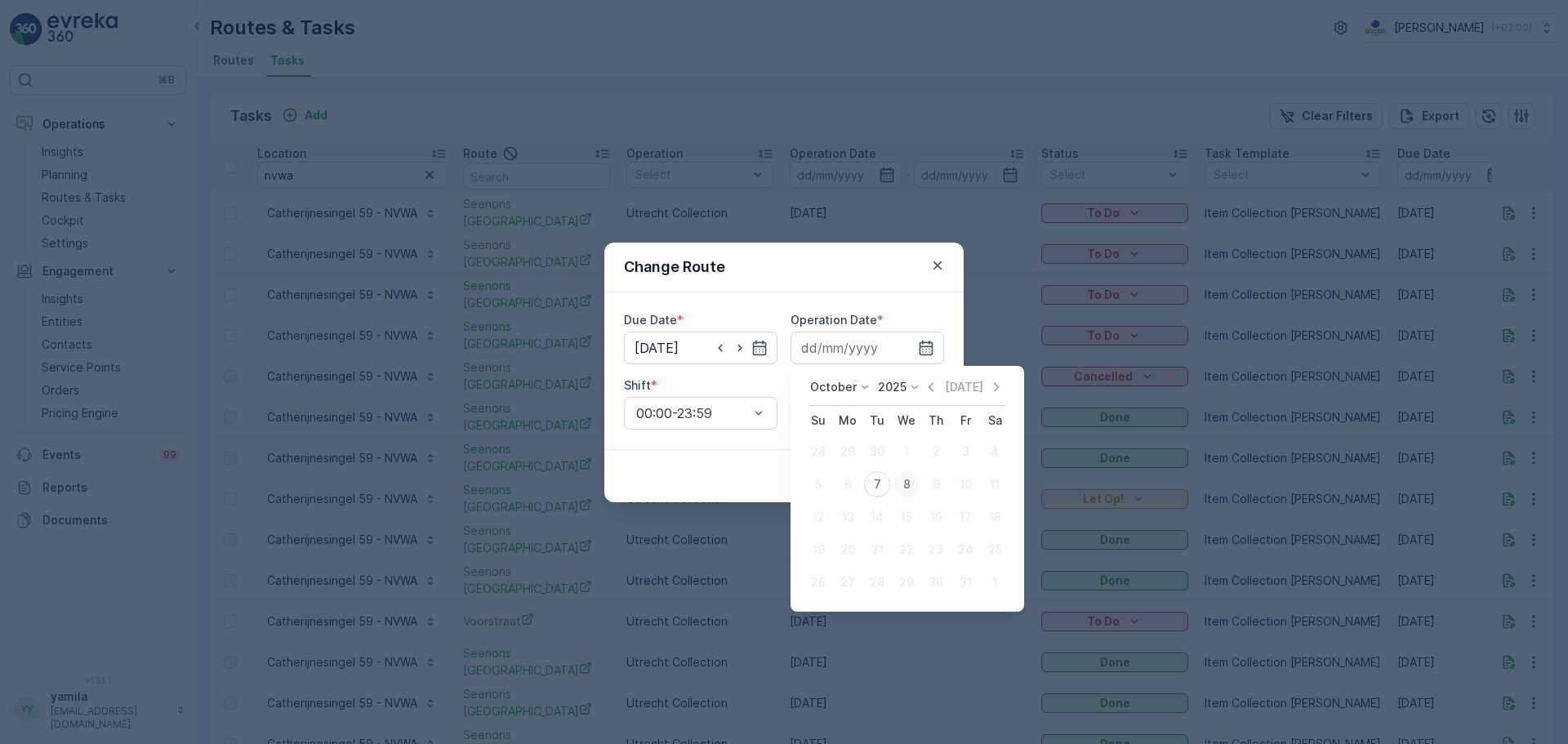
click at [898, 488] on div "8" at bounding box center [906, 484] width 26 height 26
type input "08.10.2025"
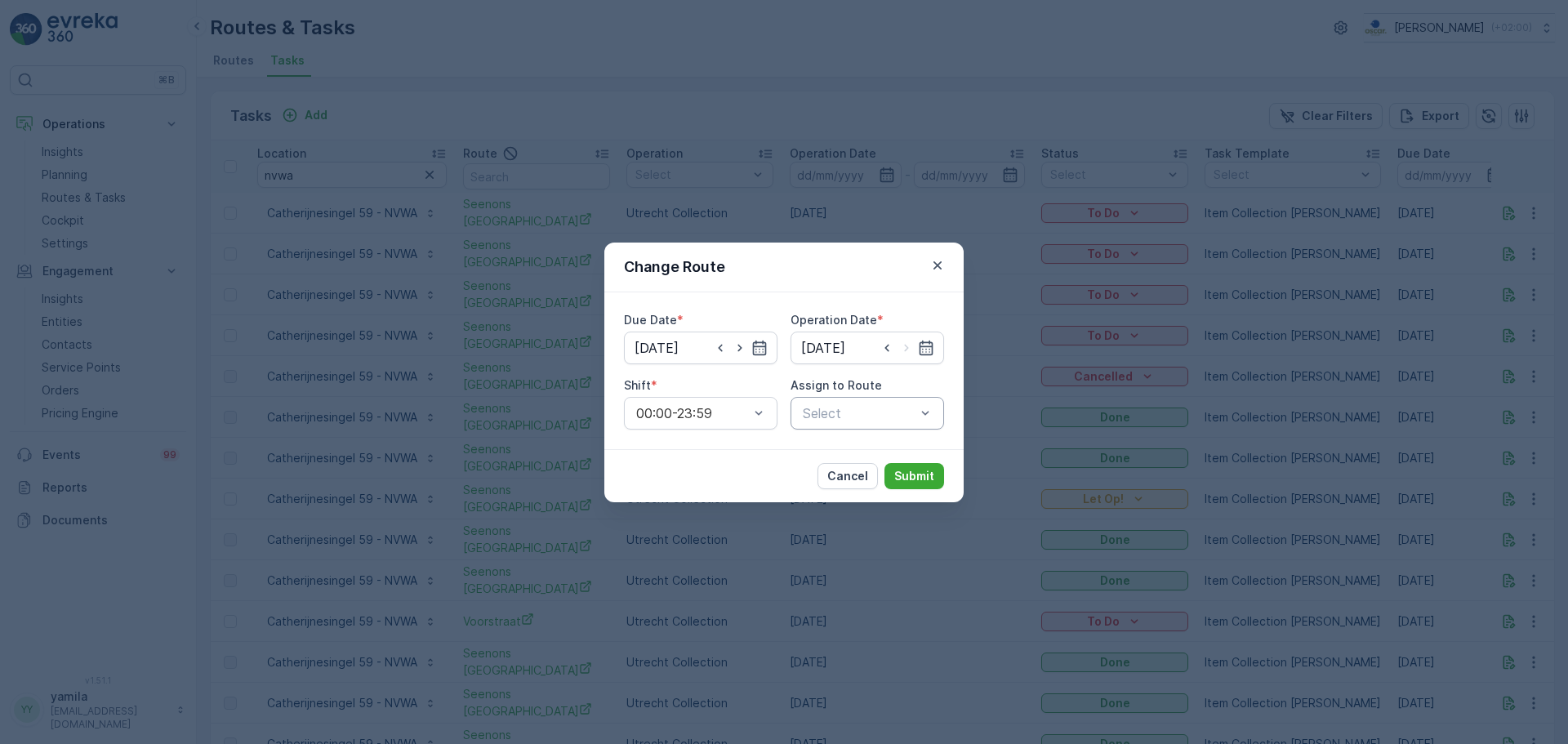
drag, startPoint x: 892, startPoint y: 394, endPoint x: 866, endPoint y: 415, distance: 33.4
click at [866, 415] on div "Assign to Route Select" at bounding box center [867, 403] width 153 height 53
type input "seen"
click at [854, 466] on span "Seenons Utrecht (Upcoming) - Utrecht" at bounding box center [868, 475] width 136 height 59
click at [898, 471] on p "Submit" at bounding box center [914, 476] width 40 height 16
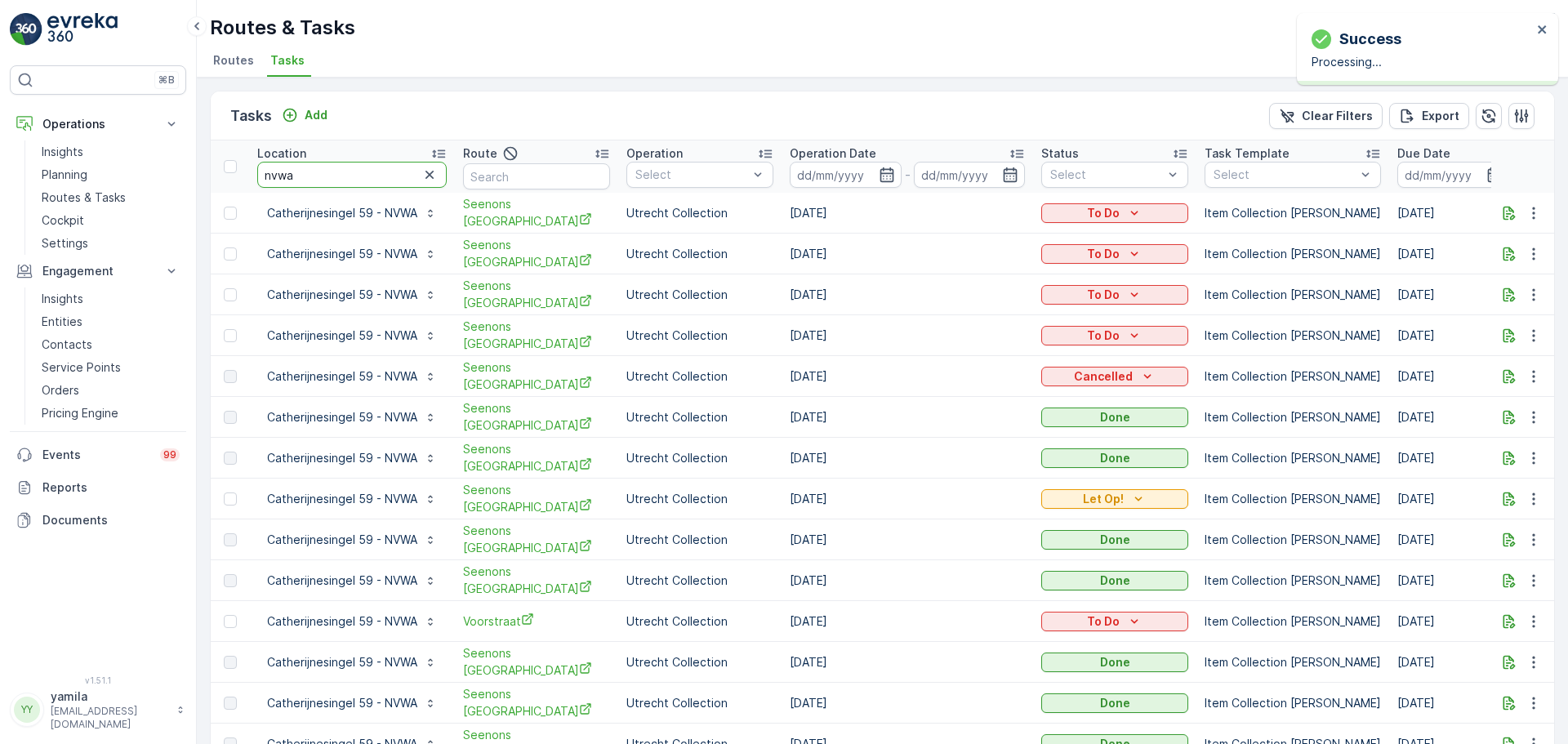
click at [327, 177] on input "nvwa" at bounding box center [352, 175] width 189 height 26
type input "irekcon"
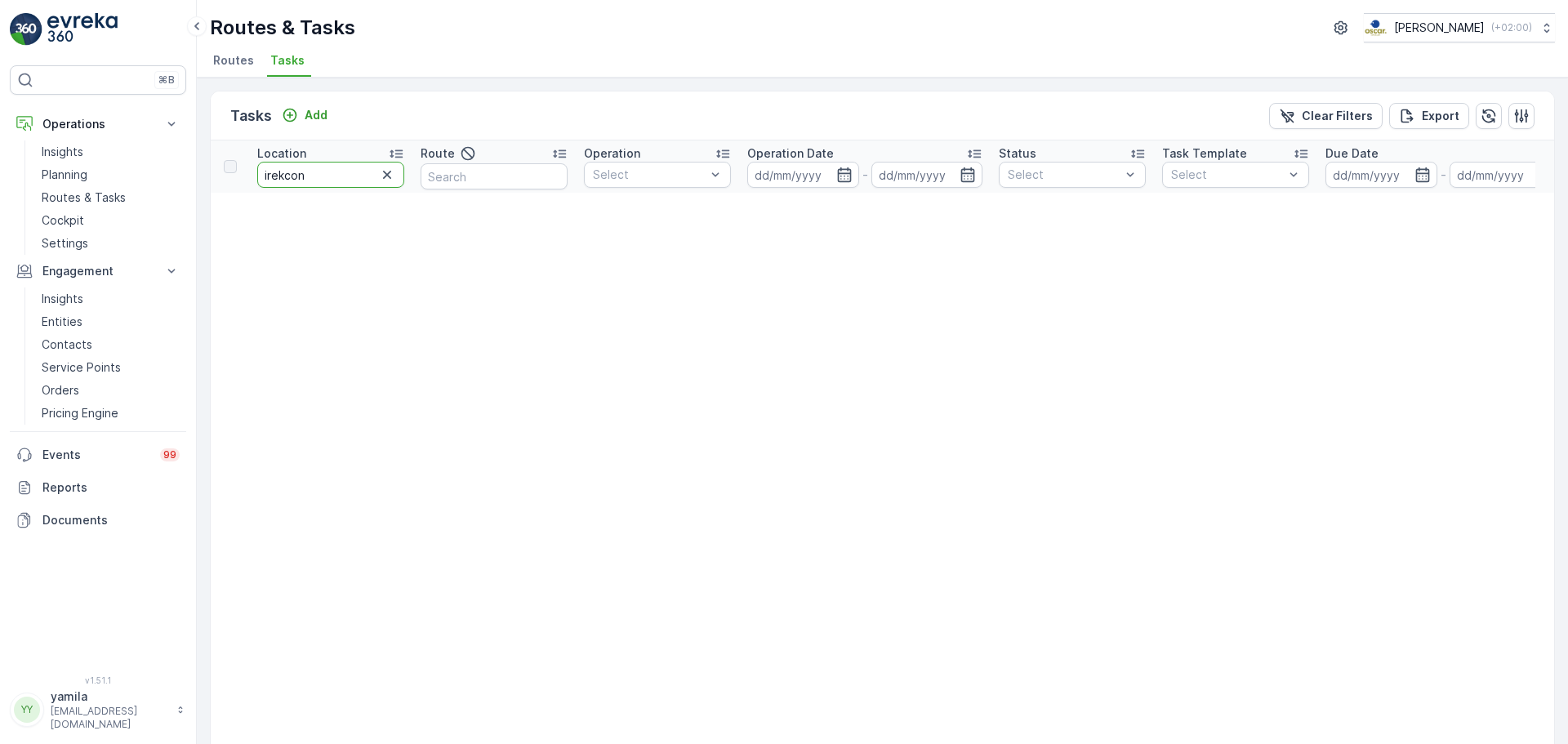
click at [318, 177] on input "irekcon" at bounding box center [330, 175] width 147 height 26
type input "ireckon"
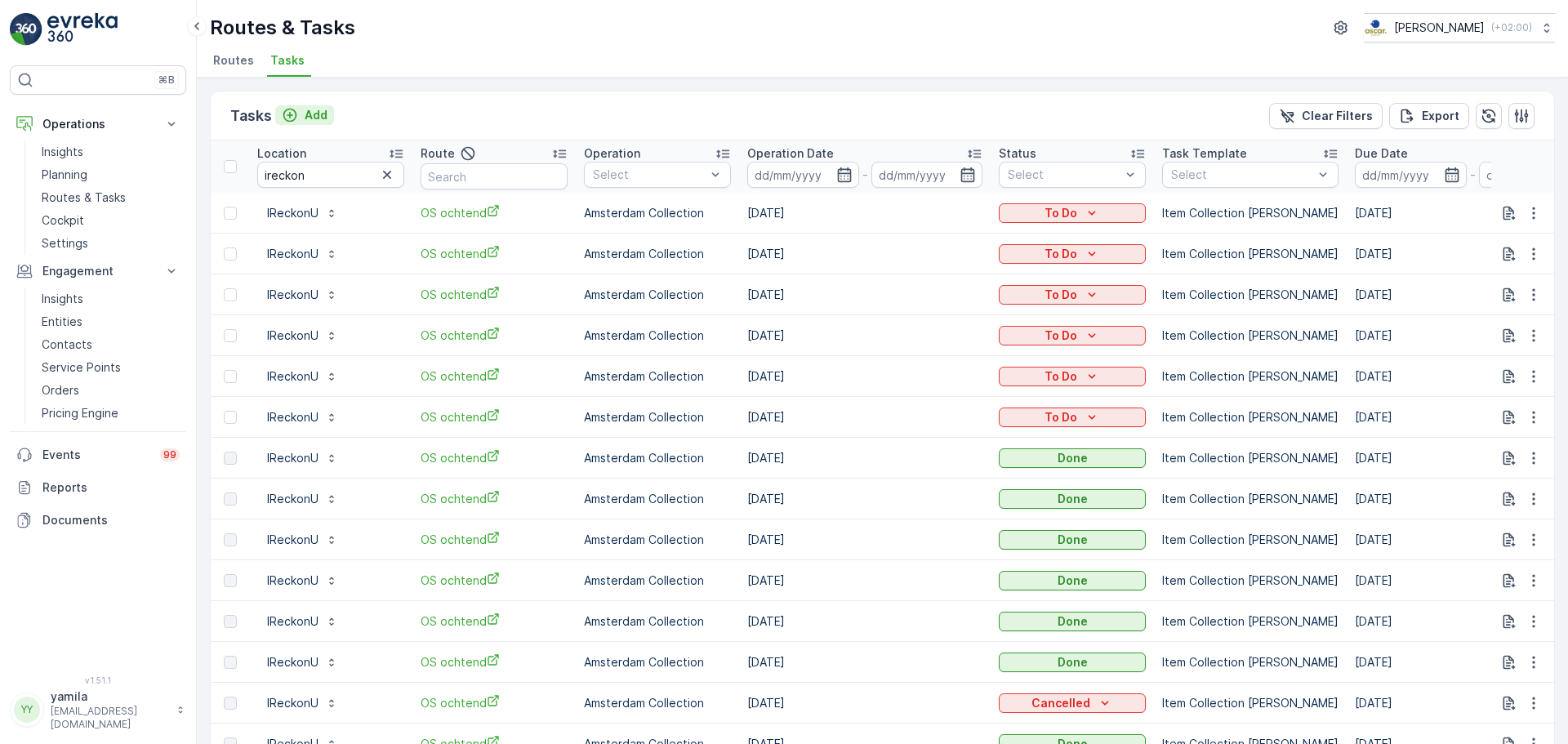
click at [306, 116] on p "Add" at bounding box center [316, 115] width 23 height 16
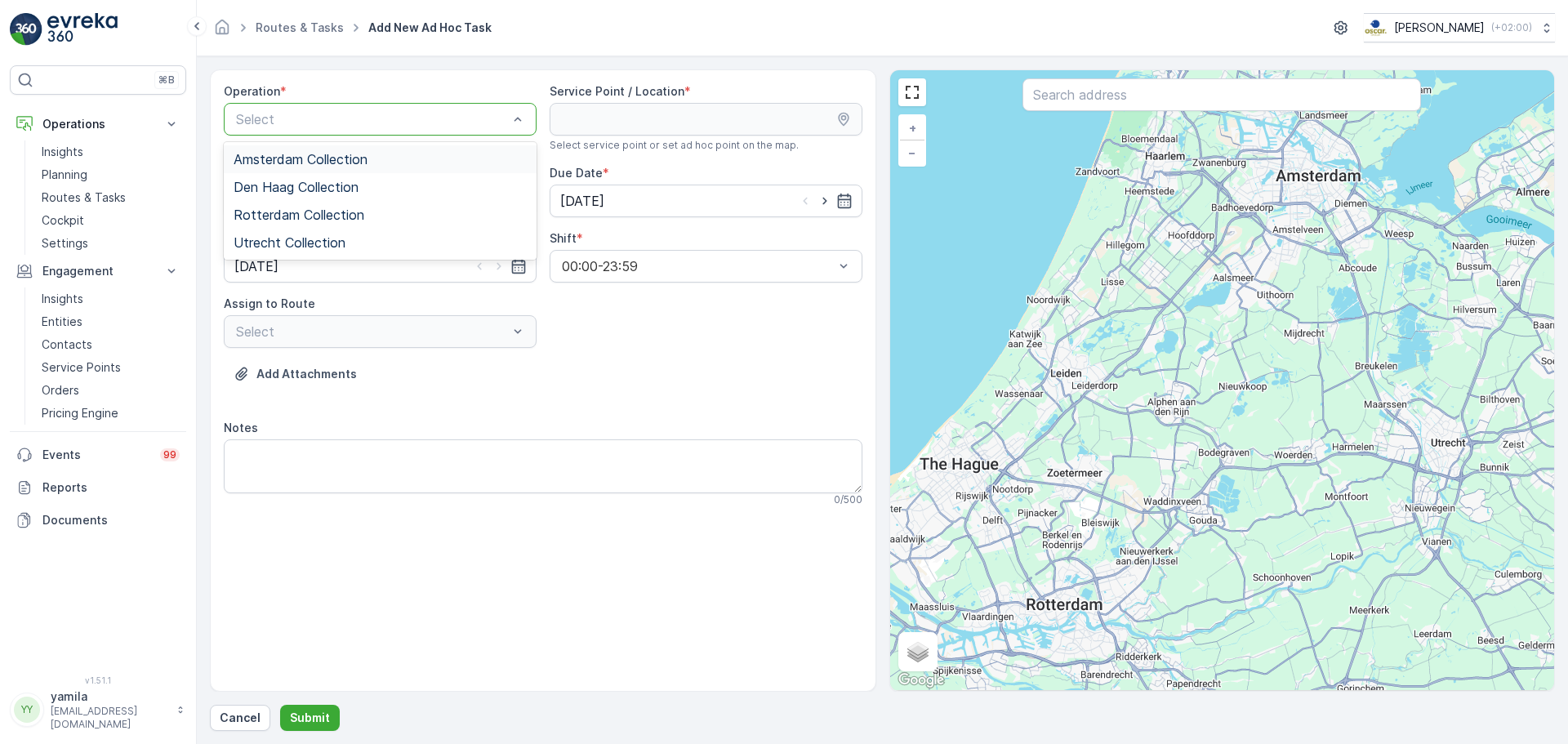
click at [279, 159] on span "Amsterdam Collection" at bounding box center [300, 158] width 134 height 15
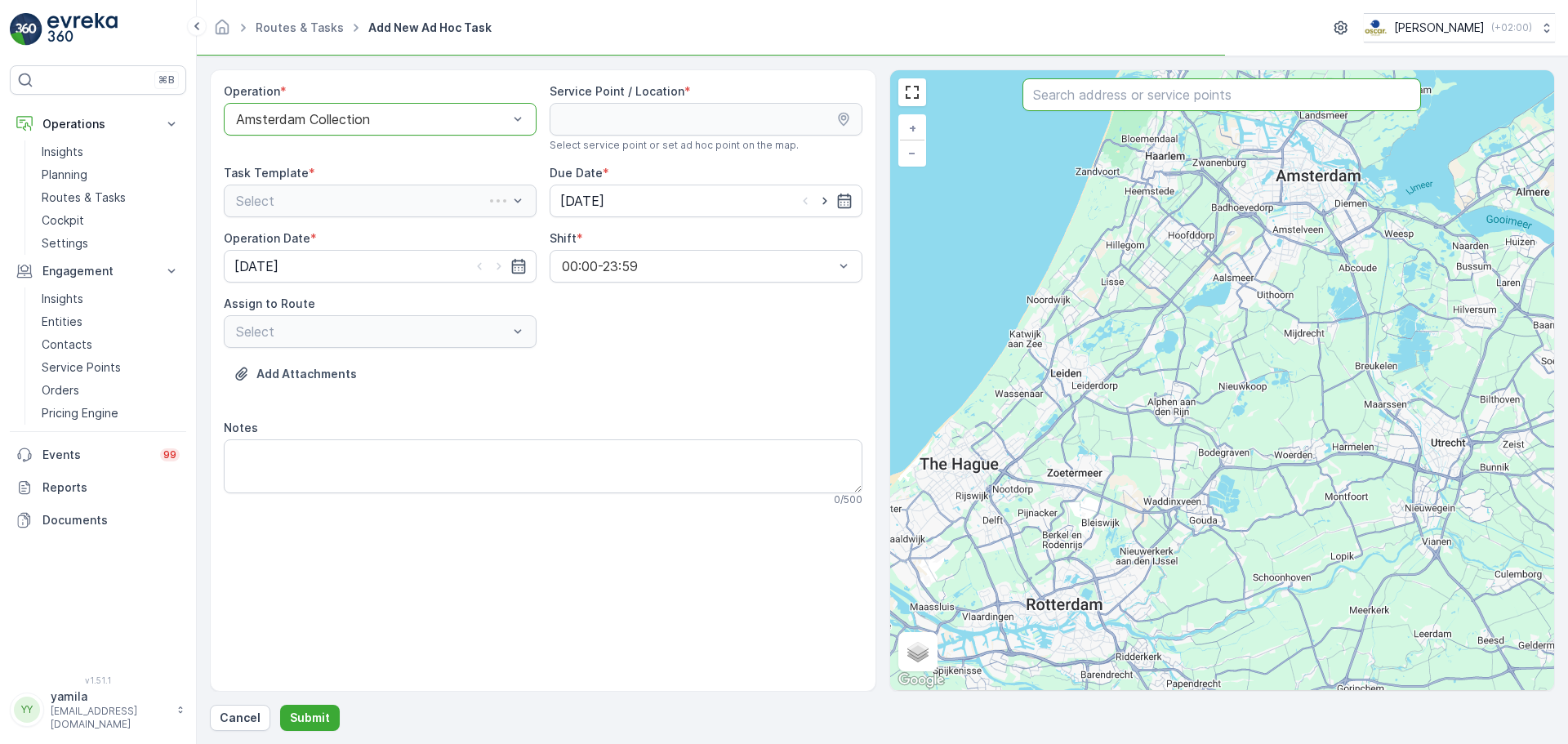
click at [1033, 104] on input "text" at bounding box center [1221, 95] width 398 height 33
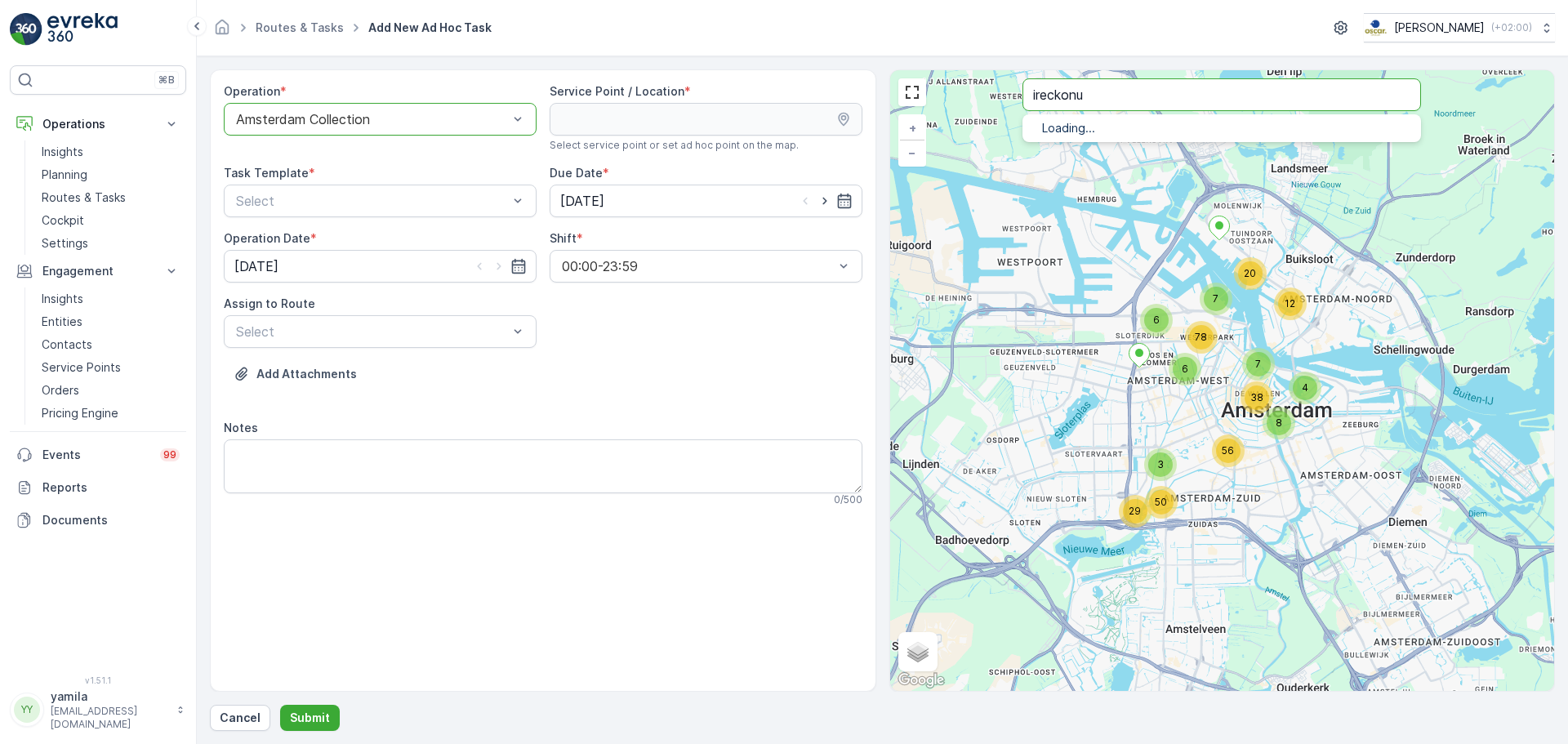
type input "ireckonu"
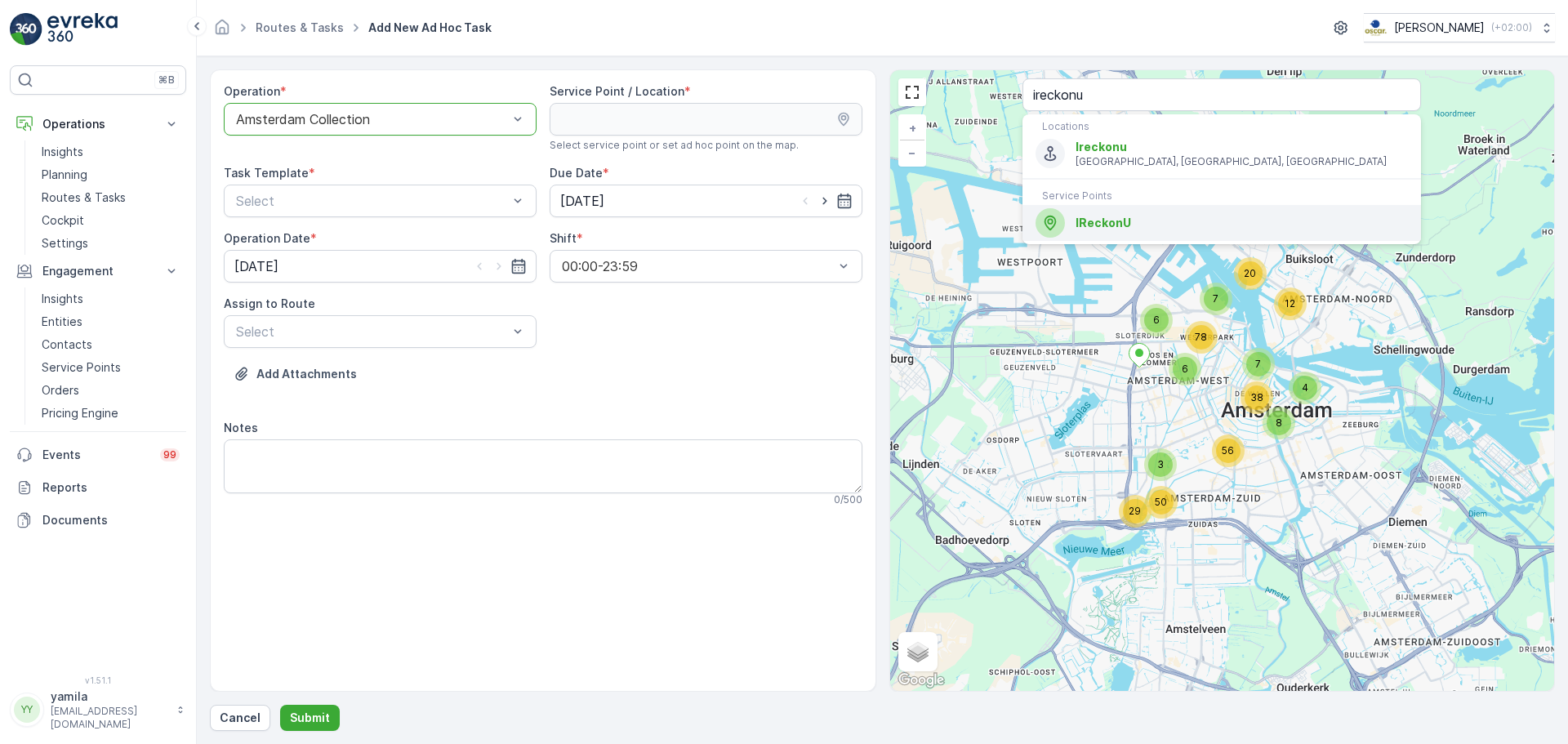
click at [1124, 222] on span "IReckonU" at bounding box center [1103, 222] width 56 height 14
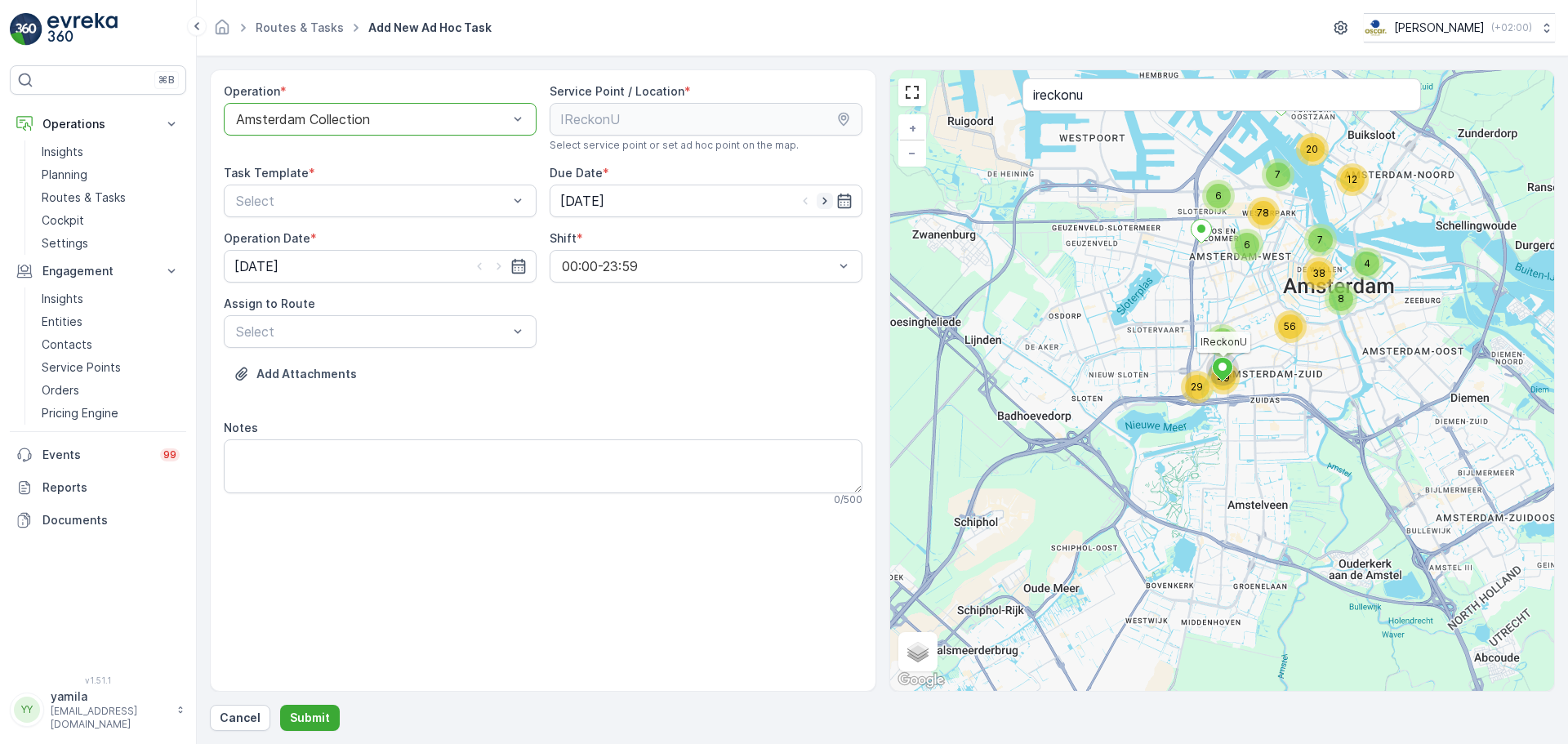
click at [825, 202] on icon "button" at bounding box center [824, 201] width 16 height 16
type input "08.10.2025"
click at [493, 264] on icon "button" at bounding box center [498, 266] width 16 height 16
type input "08.10.2025"
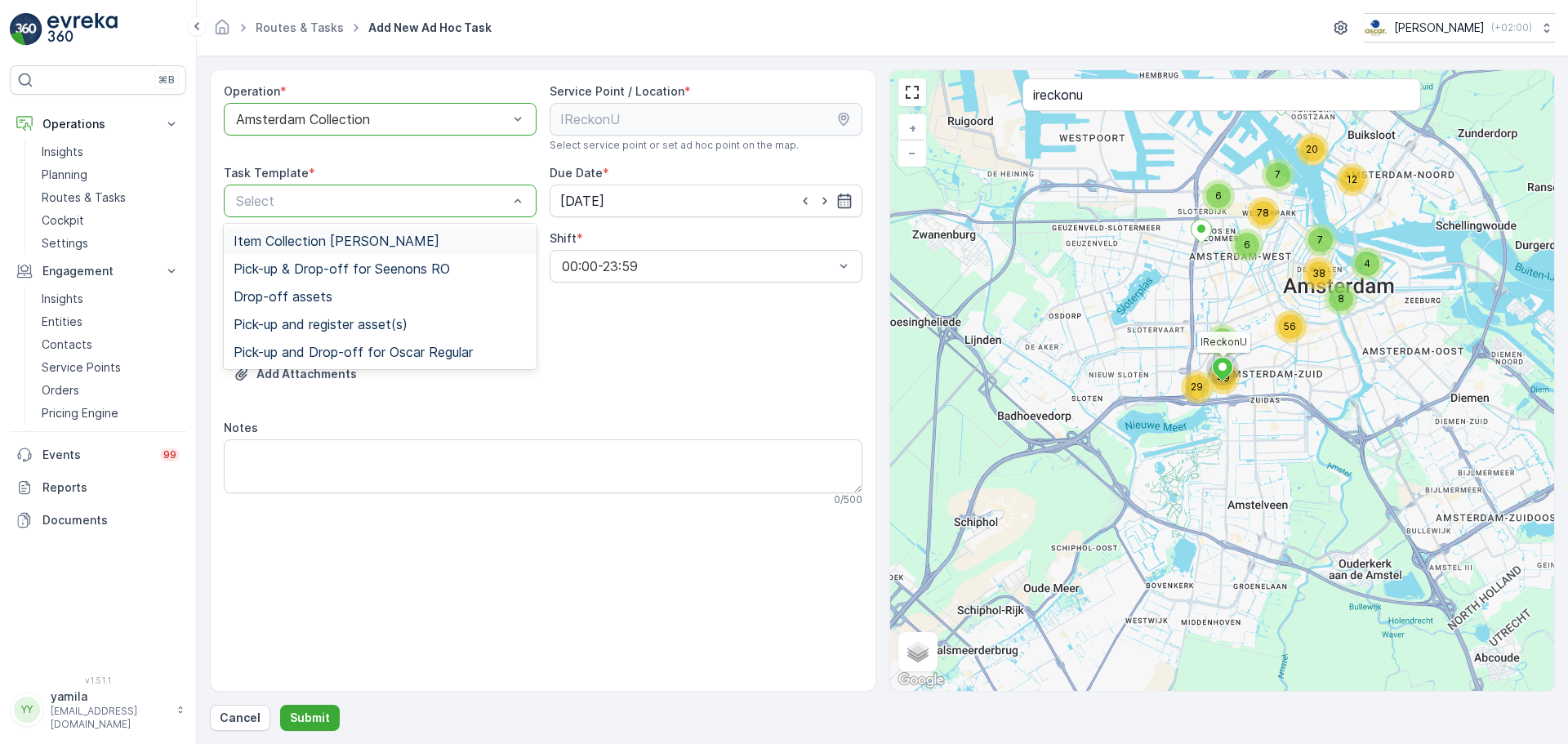
click at [398, 240] on span "Item Collection Oscar Regulier" at bounding box center [336, 240] width 206 height 15
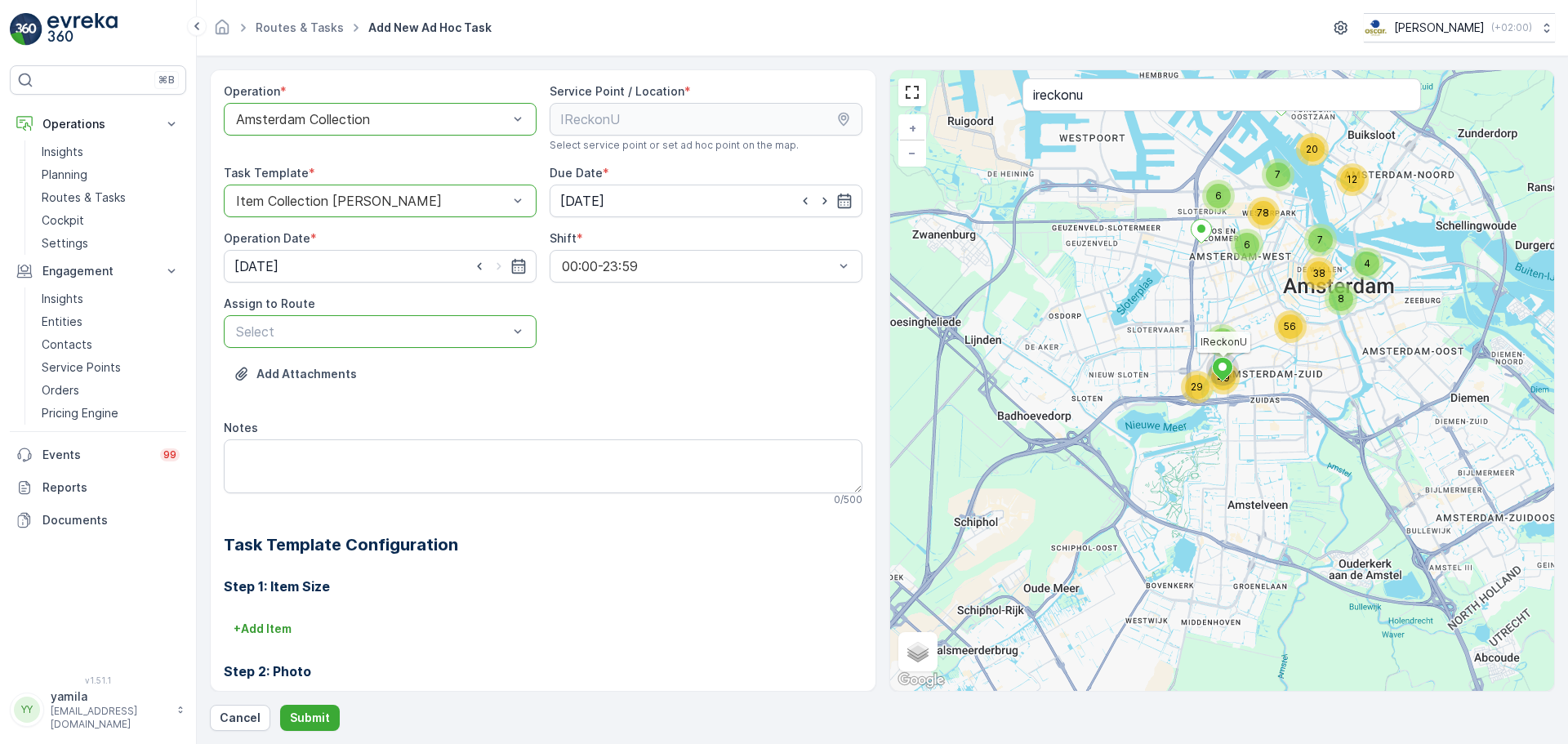
click at [332, 315] on div "Select" at bounding box center [380, 332] width 312 height 33
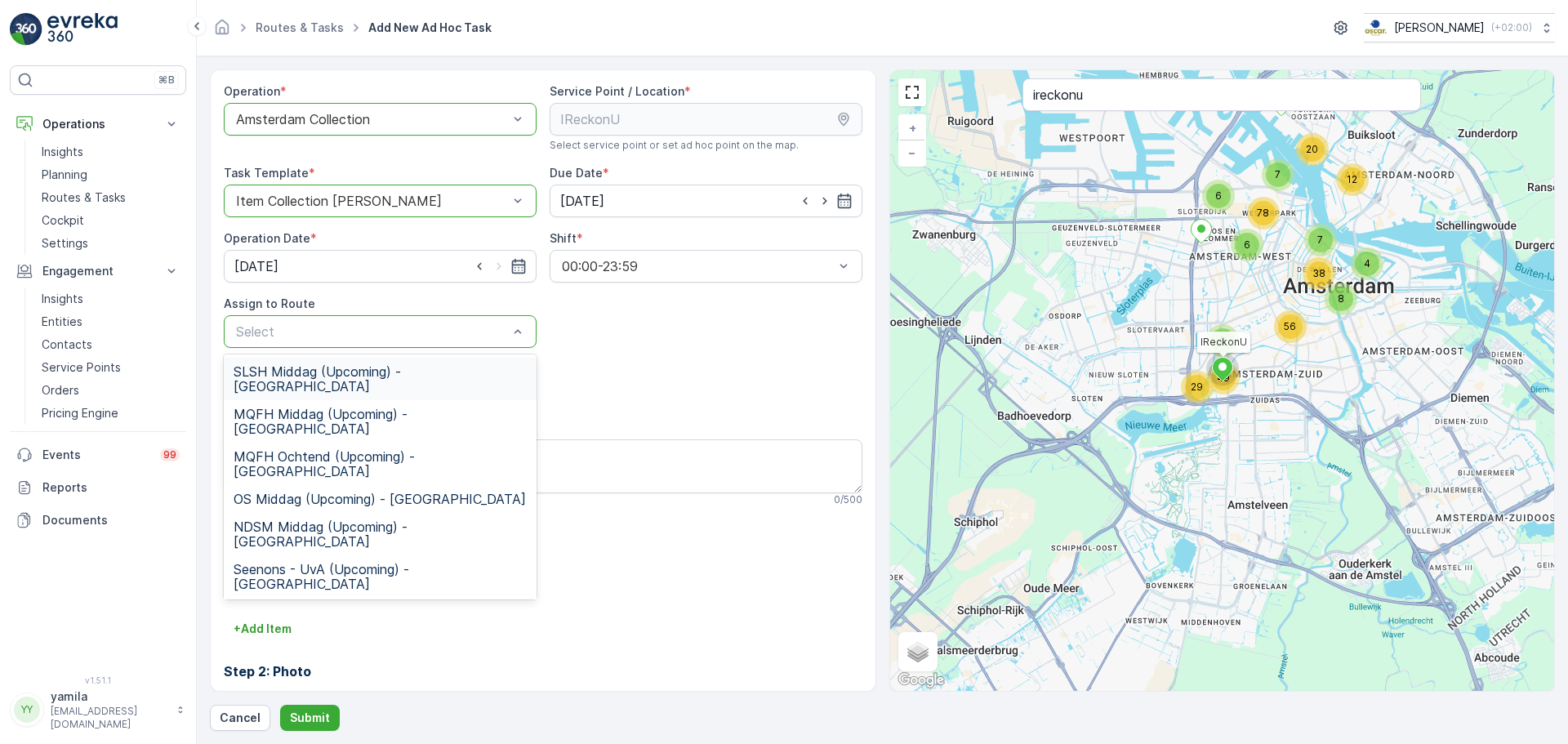
click at [331, 324] on p "Select" at bounding box center [372, 332] width 272 height 20
type input "os"
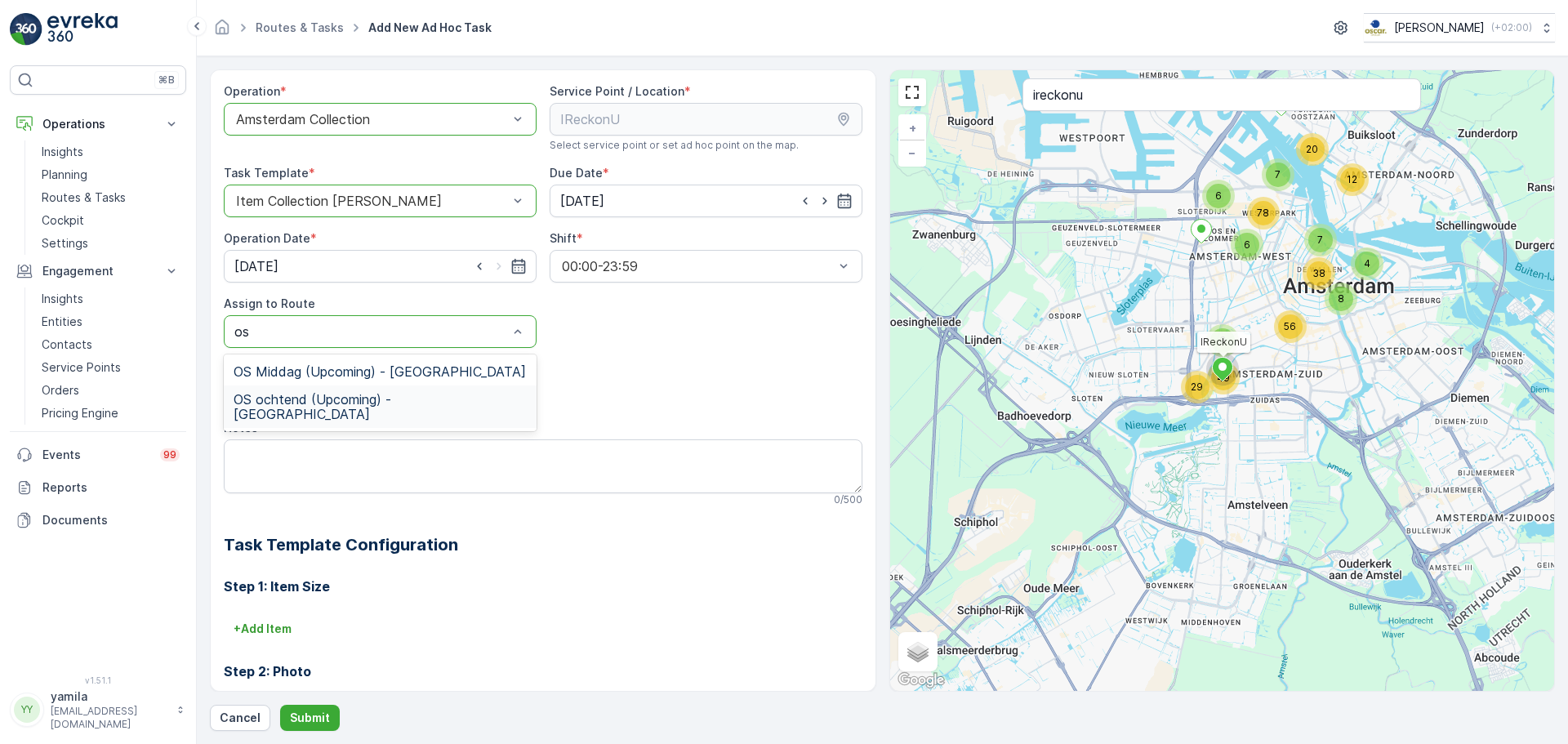
click at [299, 395] on span "OS ochtend (Upcoming) - Amsterdam" at bounding box center [380, 406] width 293 height 29
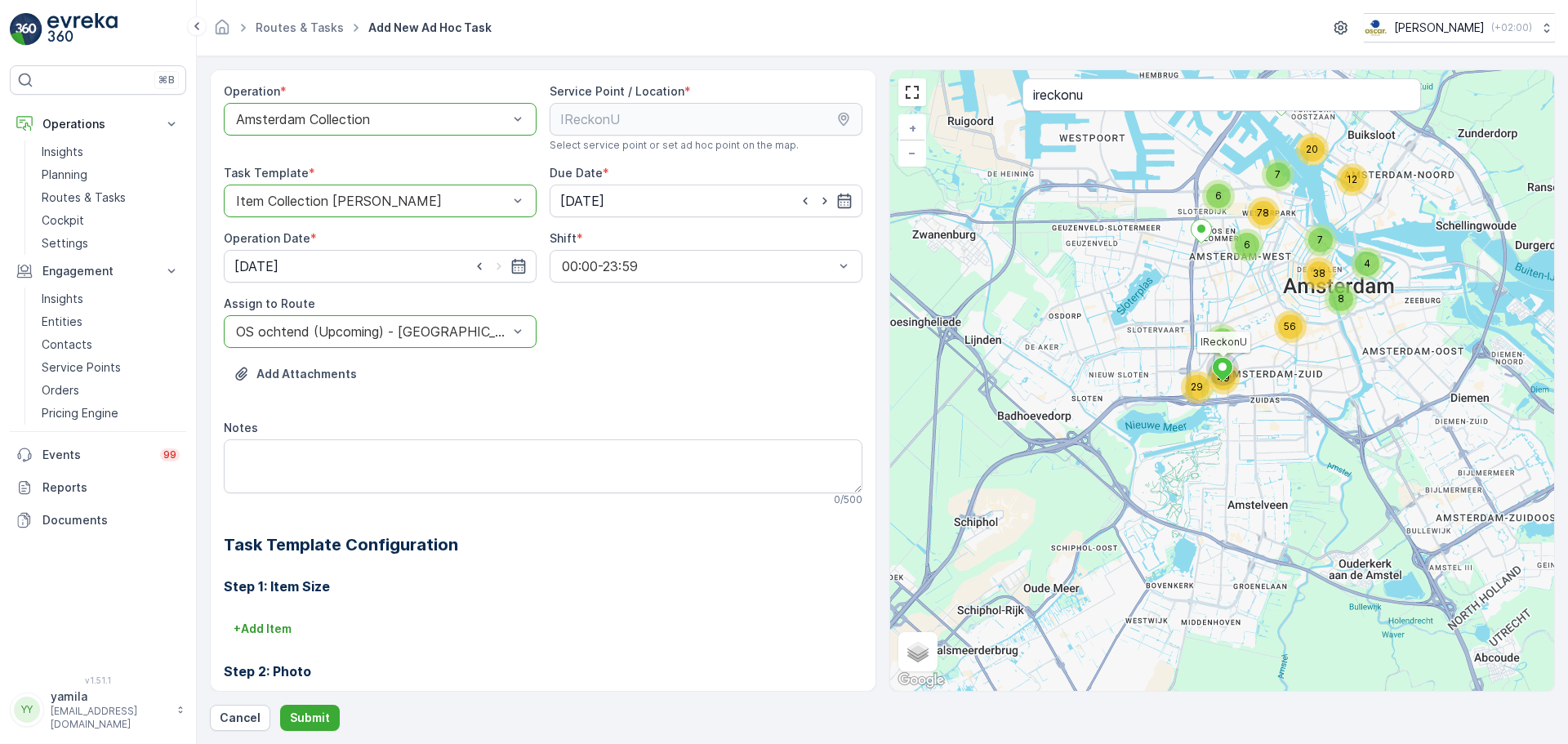
click at [442, 497] on div "0 / 500" at bounding box center [543, 499] width 639 height 13
click at [407, 472] on textarea "Notes" at bounding box center [543, 466] width 639 height 54
type textarea "Ophalen elektronisch afval"
click at [282, 632] on p "+ Add Item" at bounding box center [262, 629] width 58 height 16
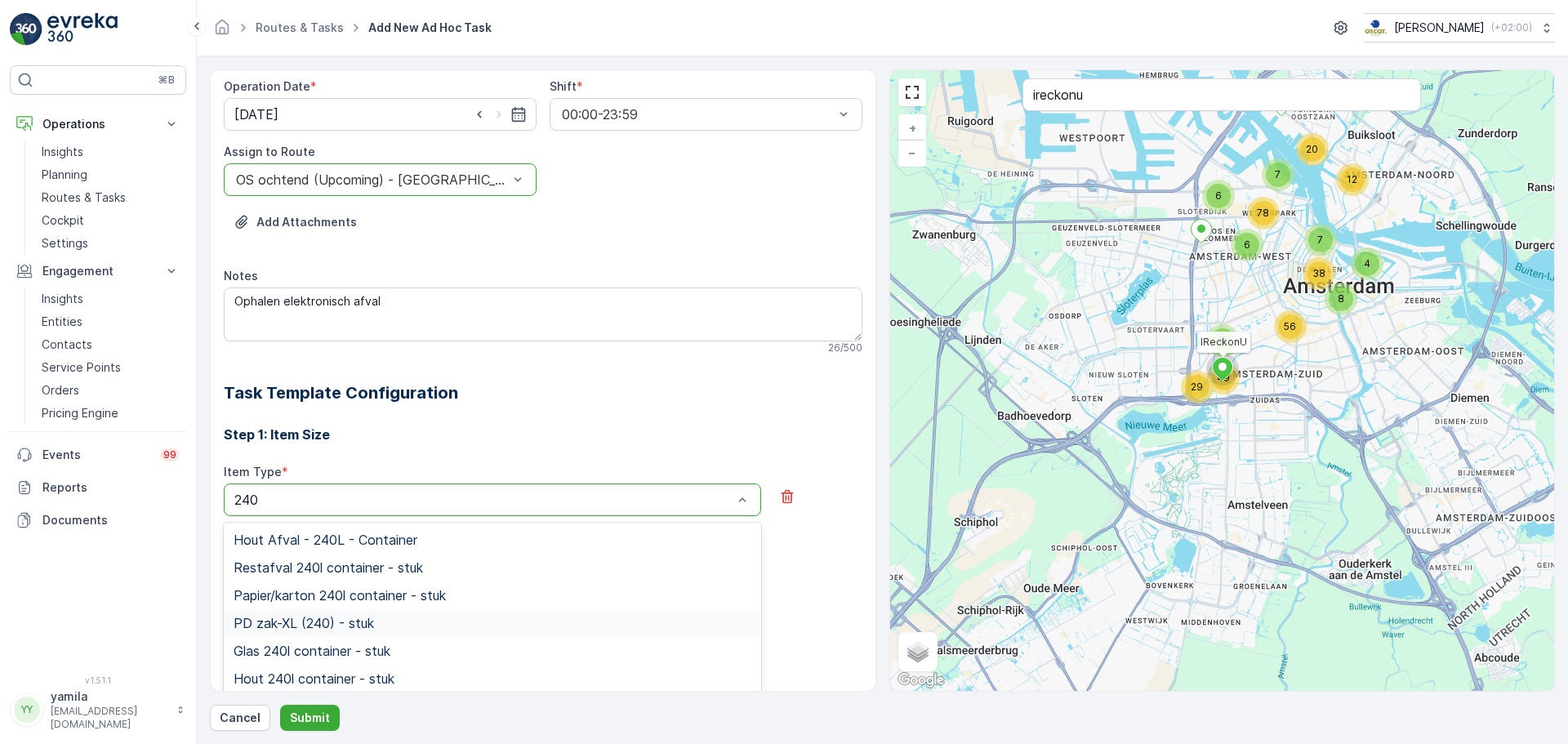
scroll to position [47, 0]
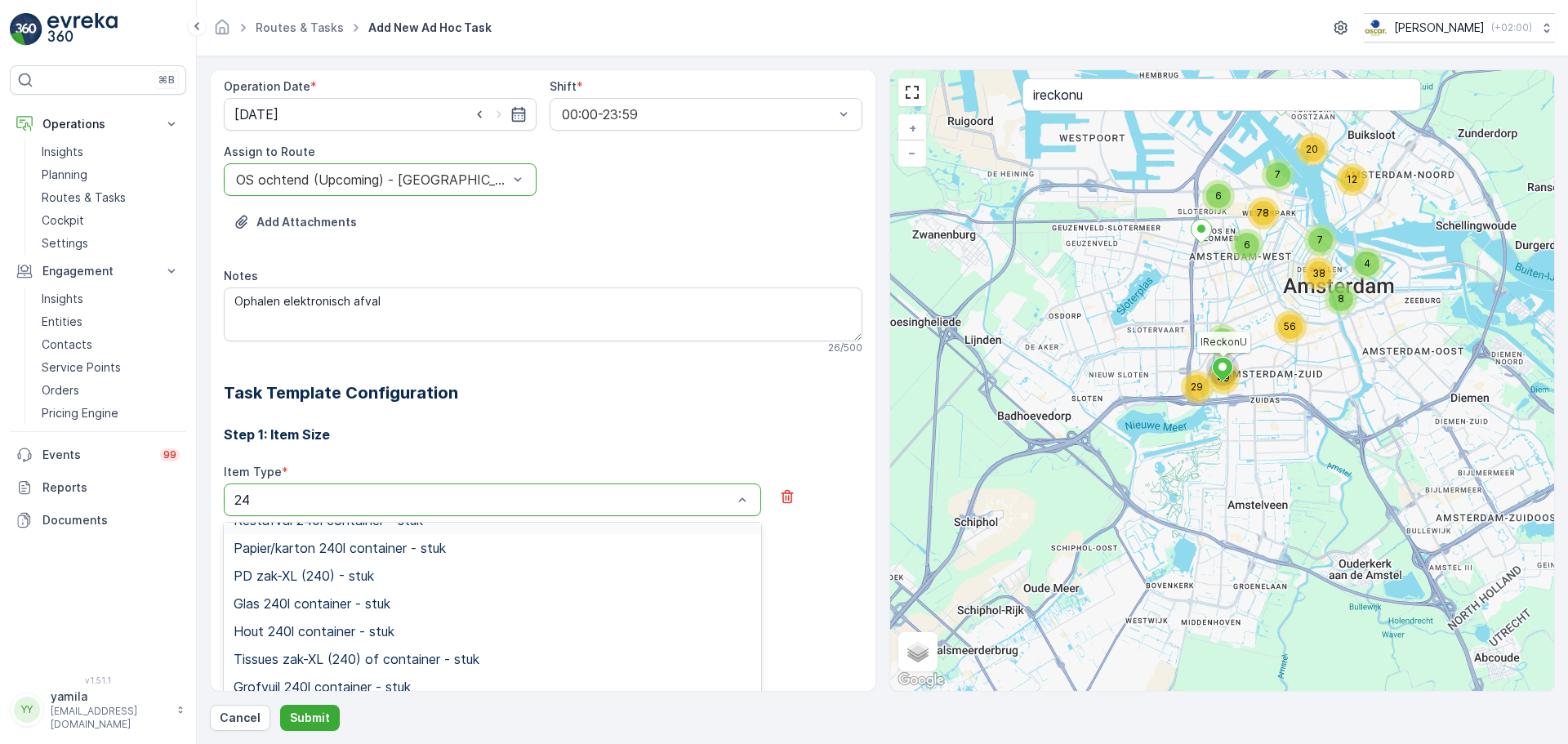
type input "2"
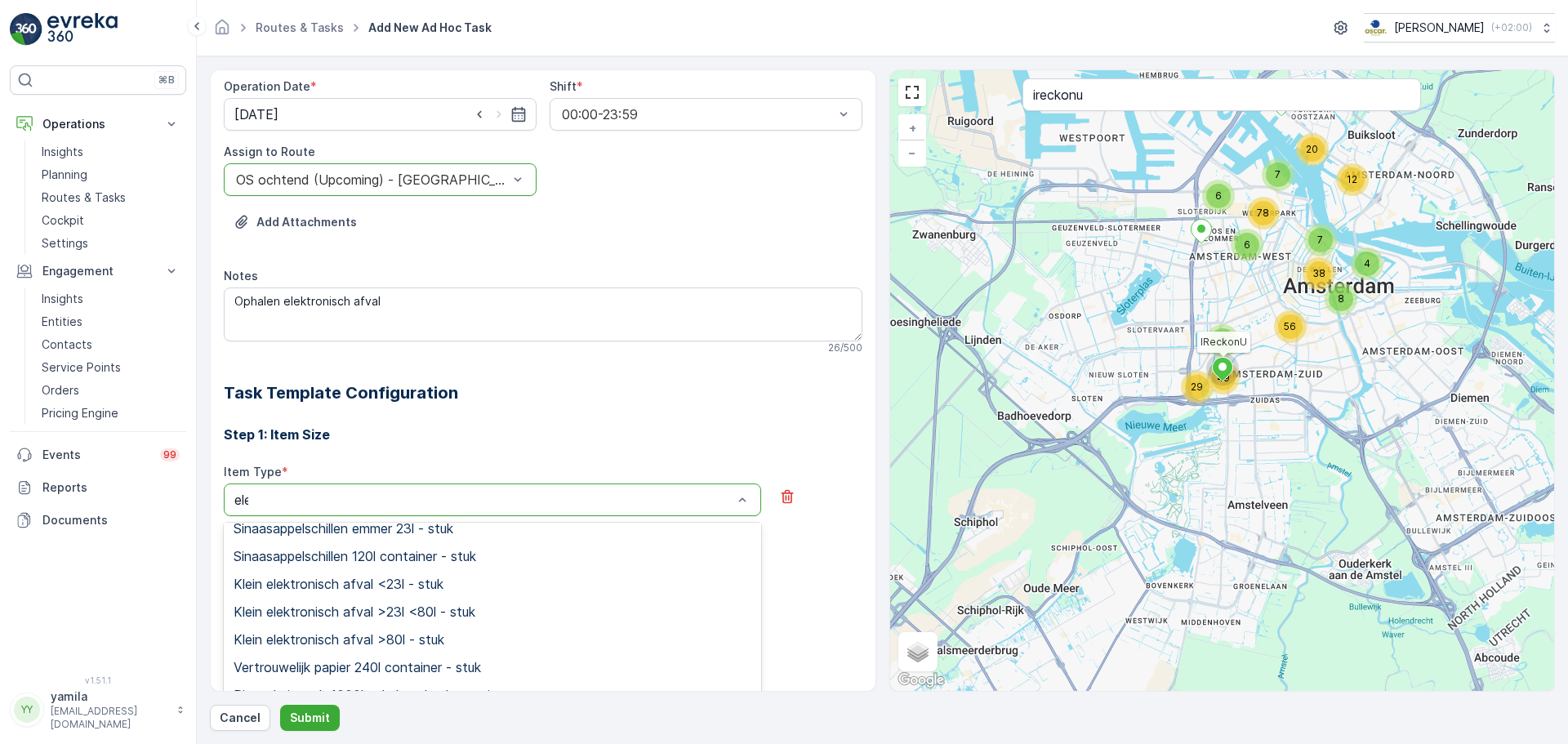
scroll to position [0, 0]
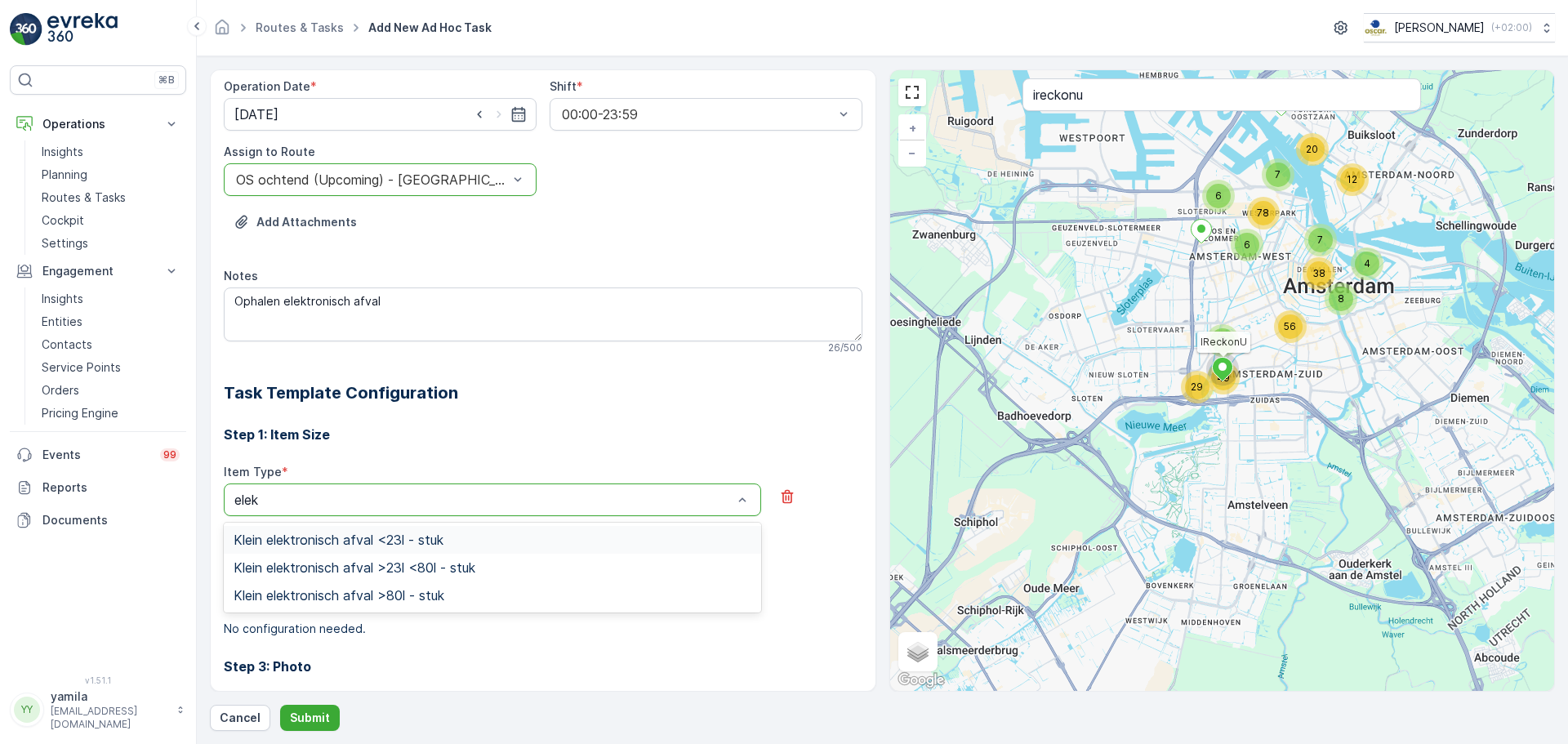
type input "elekt"
click at [397, 567] on span "Klein elektronisch afval >23l <80l - stuk" at bounding box center [354, 567] width 242 height 15
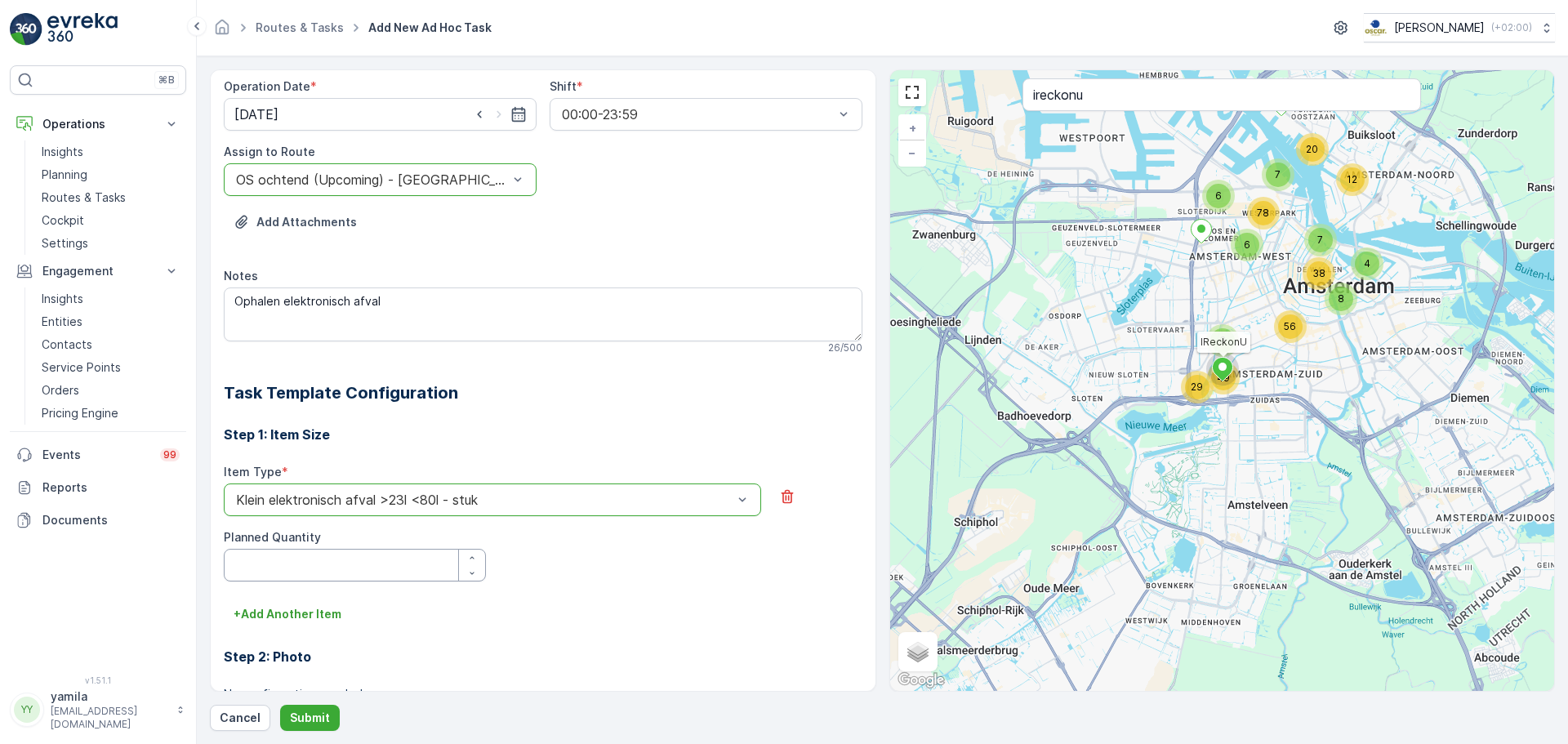
click at [414, 561] on Quantity "Planned Quantity" at bounding box center [355, 566] width 262 height 33
type Quantity "5"
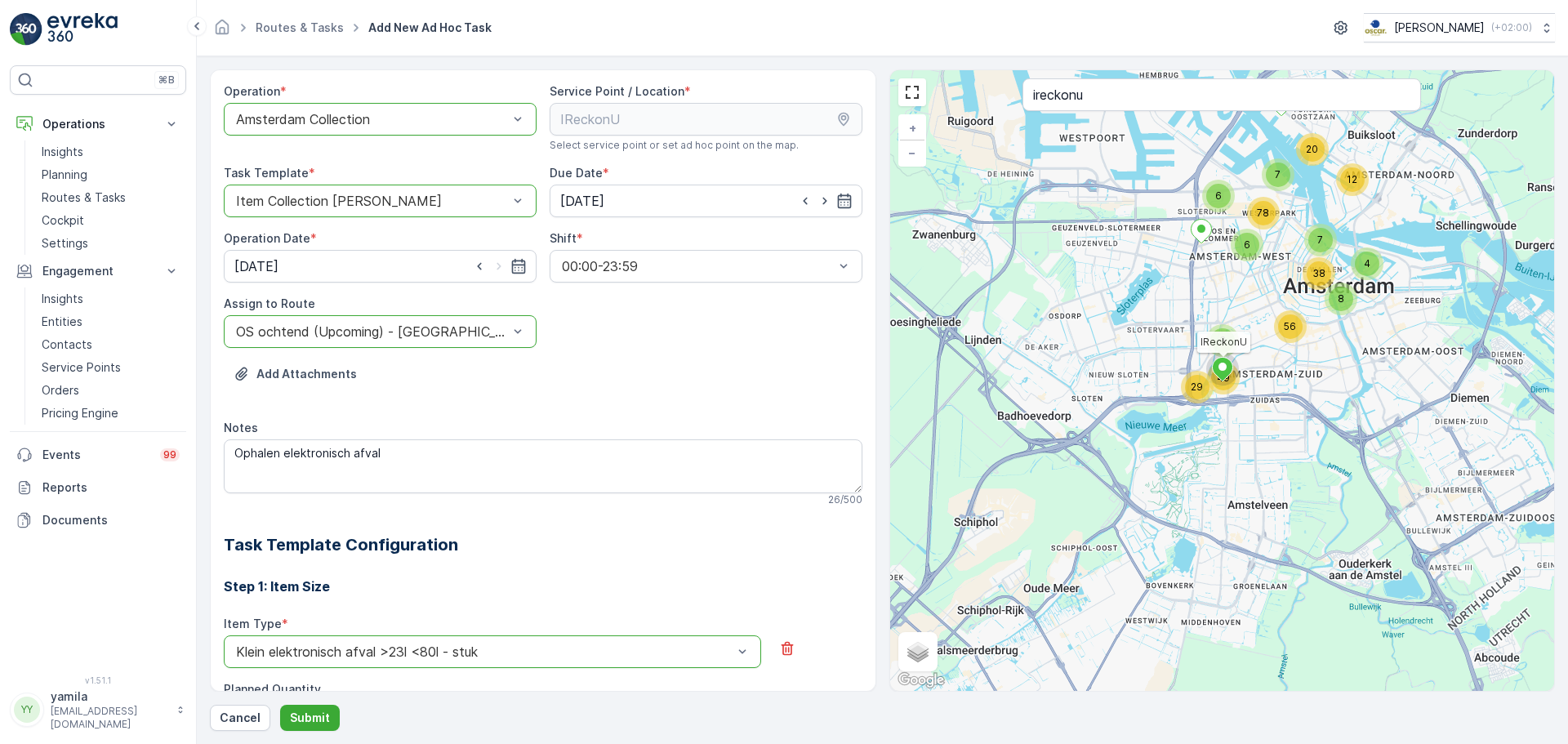
scroll to position [353, 0]
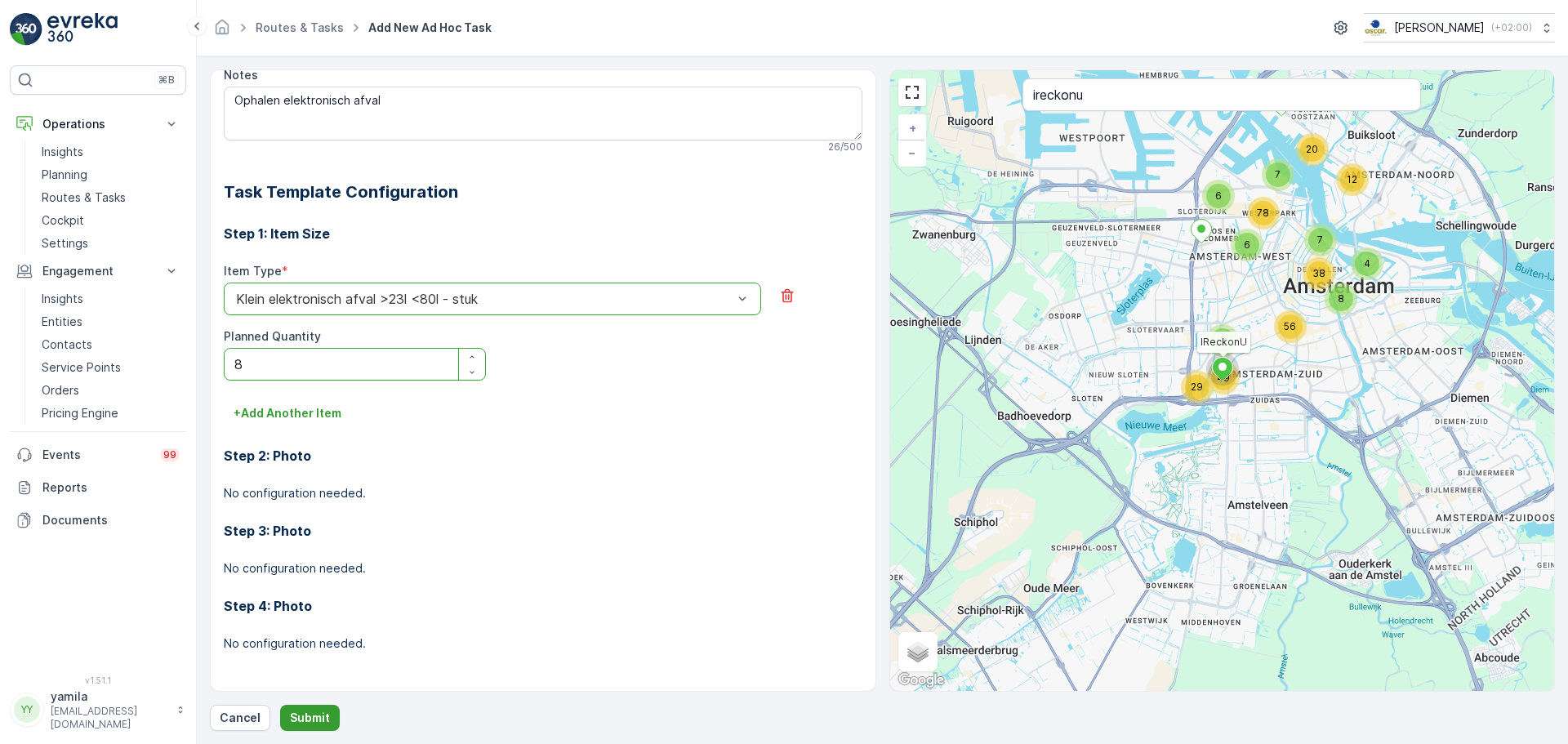
type Quantity "8"
click at [319, 715] on p "Submit" at bounding box center [310, 718] width 40 height 16
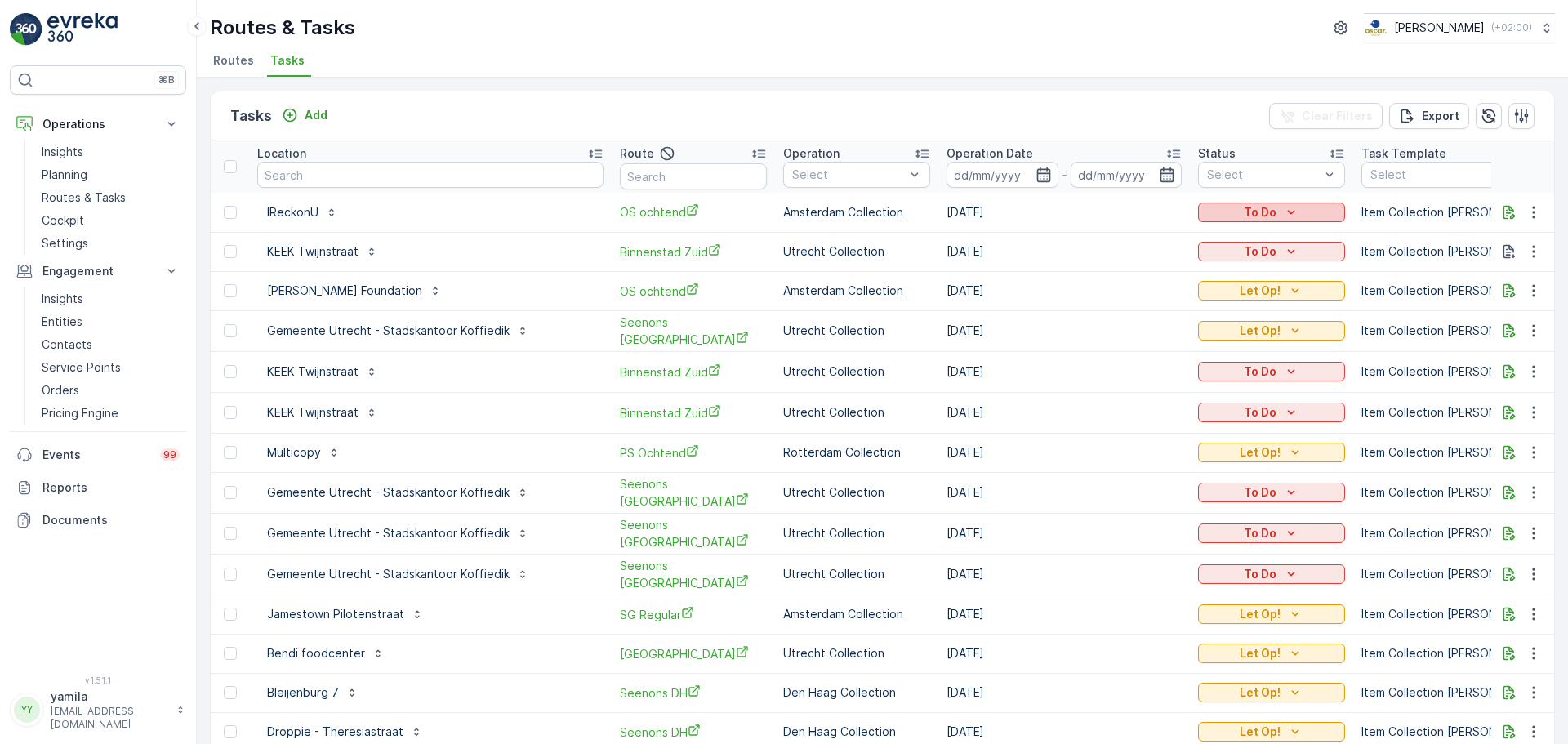
click at [1205, 216] on div "To Do" at bounding box center [1272, 212] width 134 height 16
click at [1164, 233] on span "Let Op!" at bounding box center [1155, 237] width 40 height 16
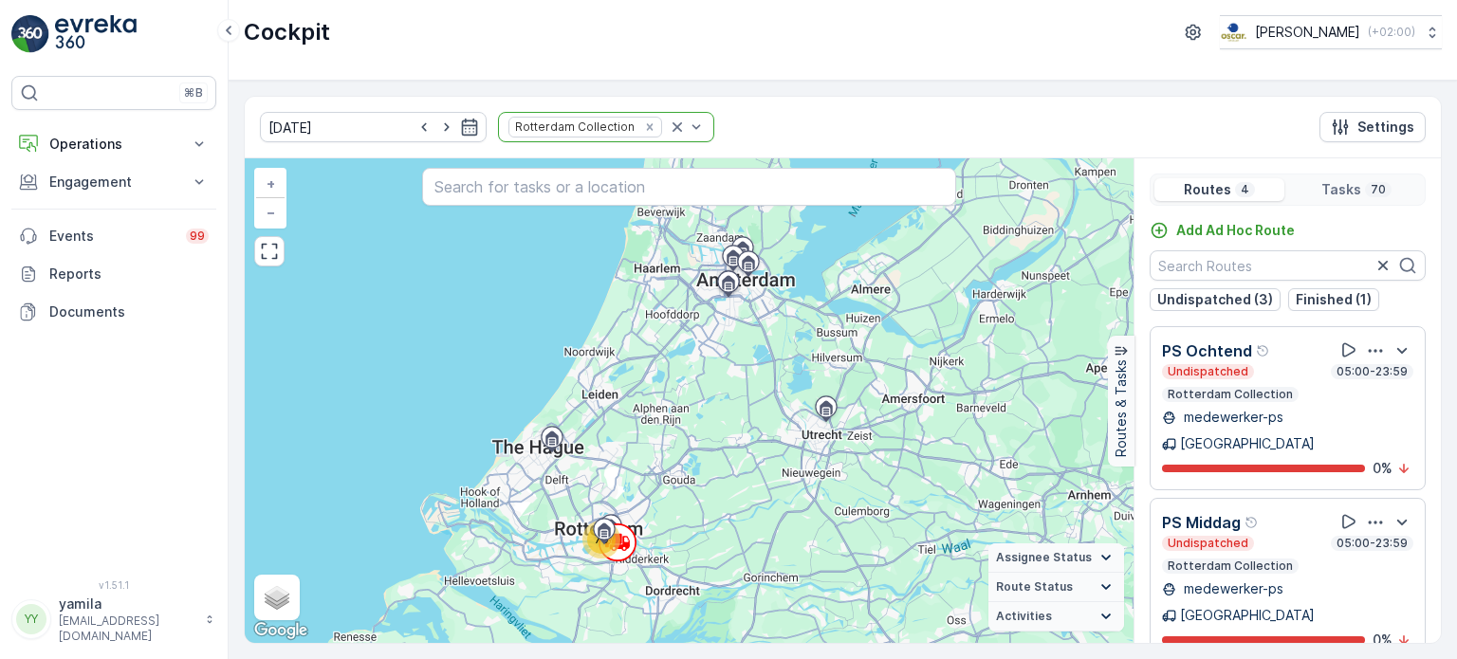
scroll to position [224, 0]
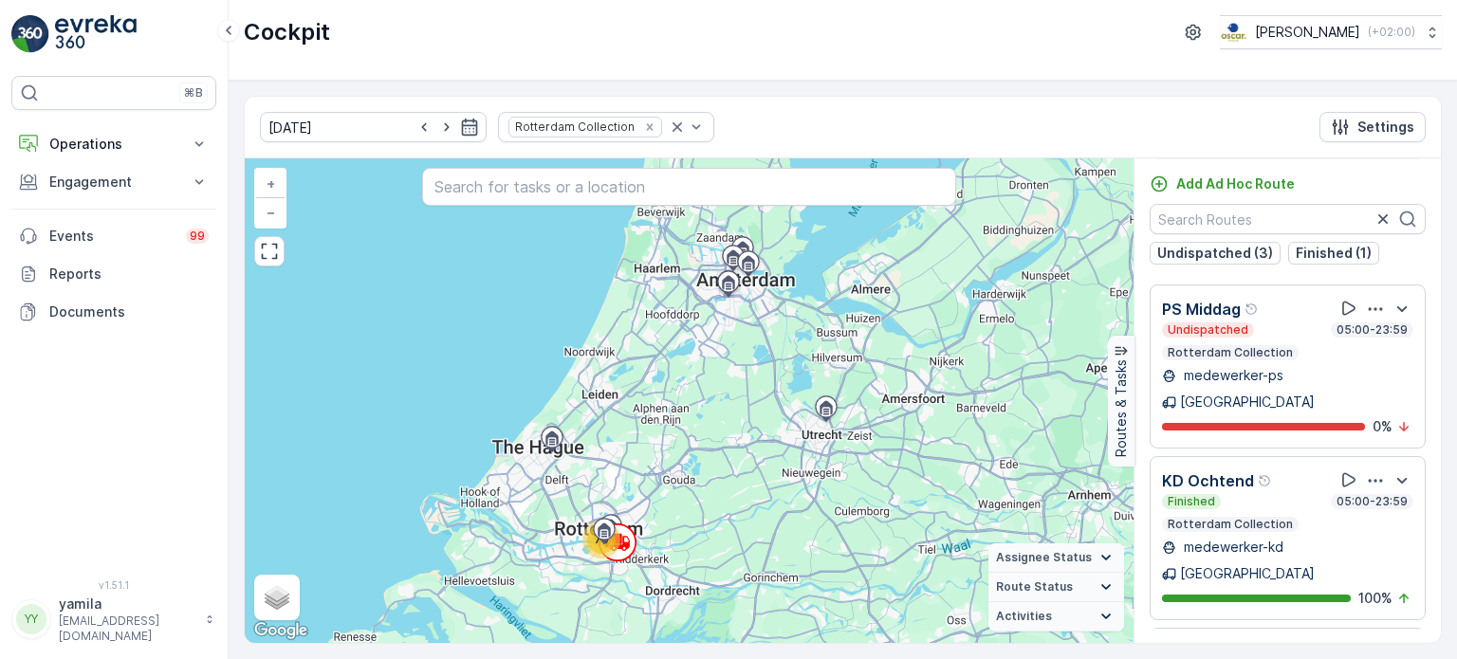
scroll to position [224, 0]
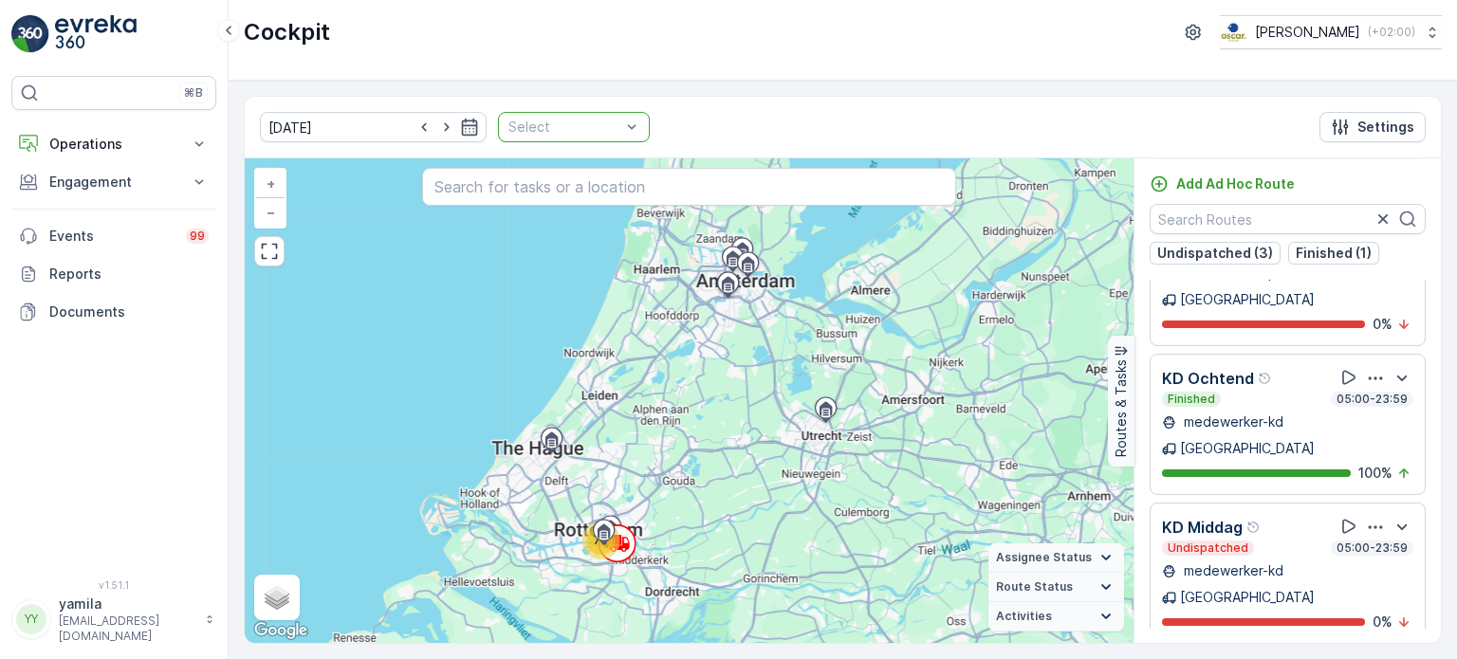
scroll to position [133, 0]
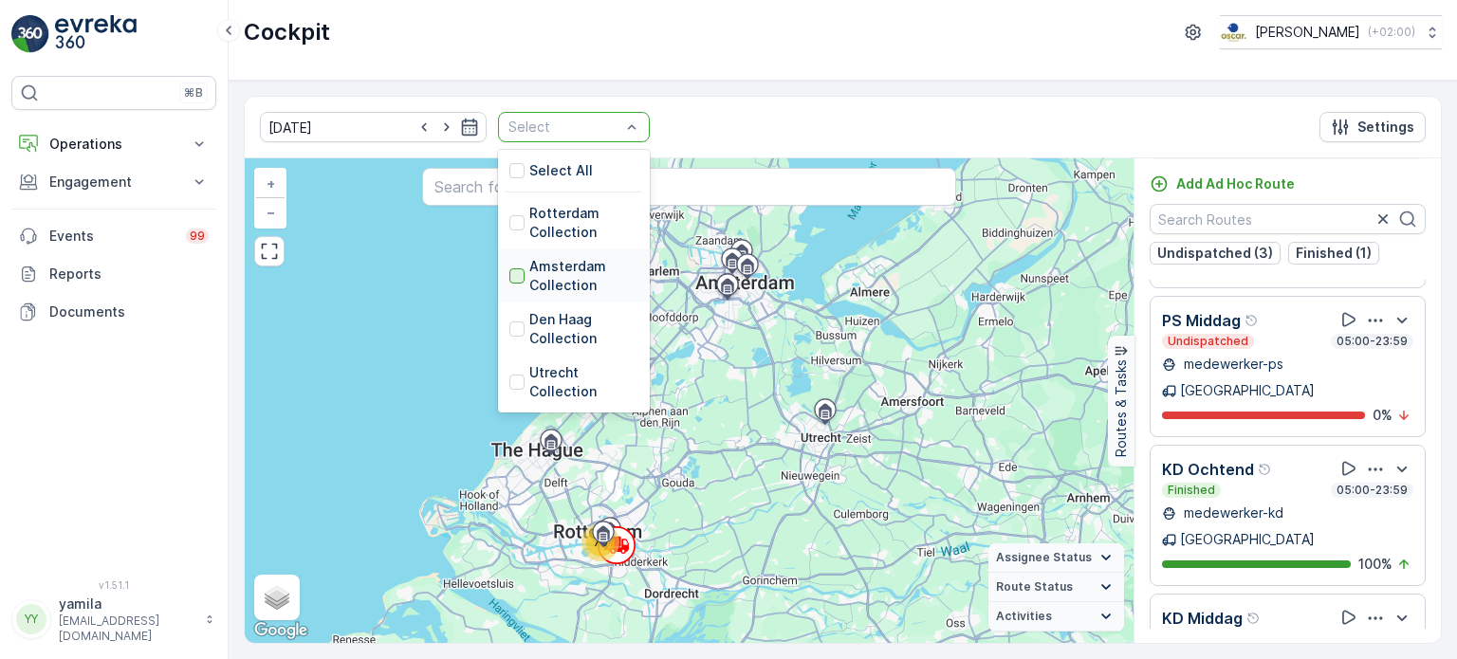
click at [510, 277] on div at bounding box center [517, 276] width 15 height 15
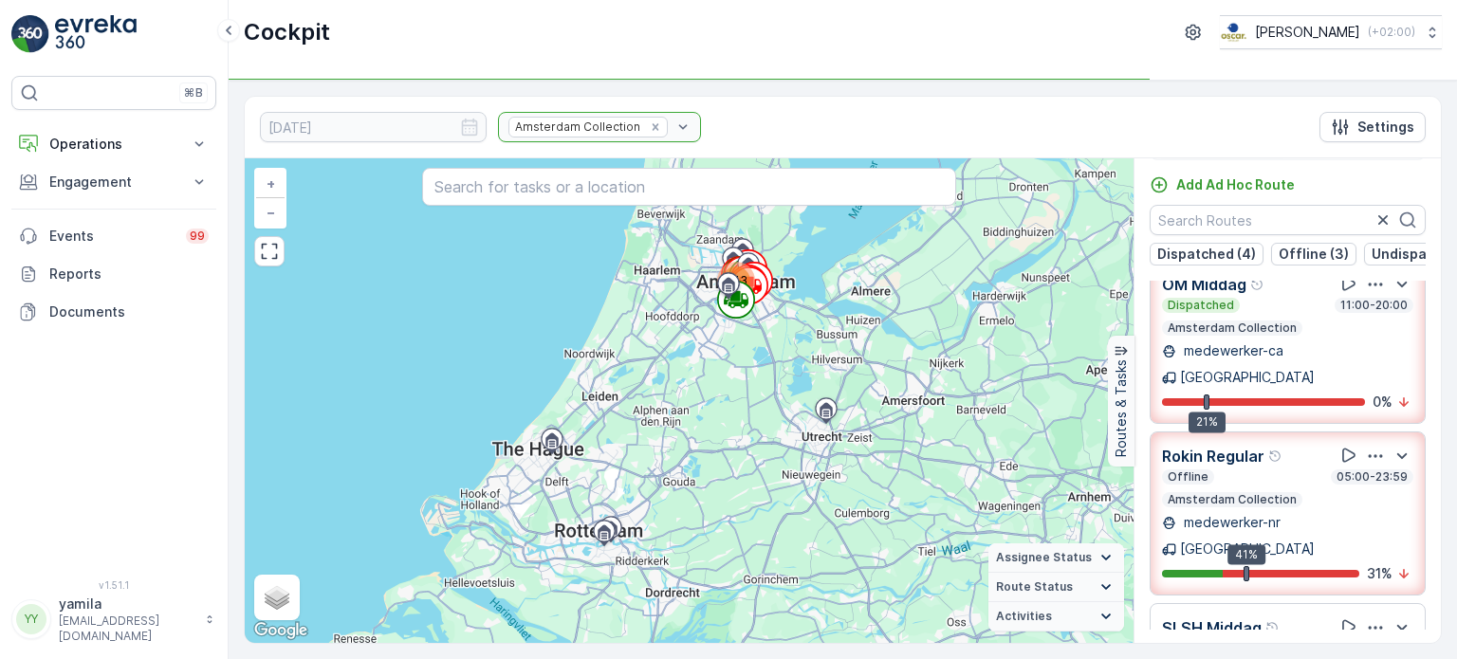
scroll to position [219, 0]
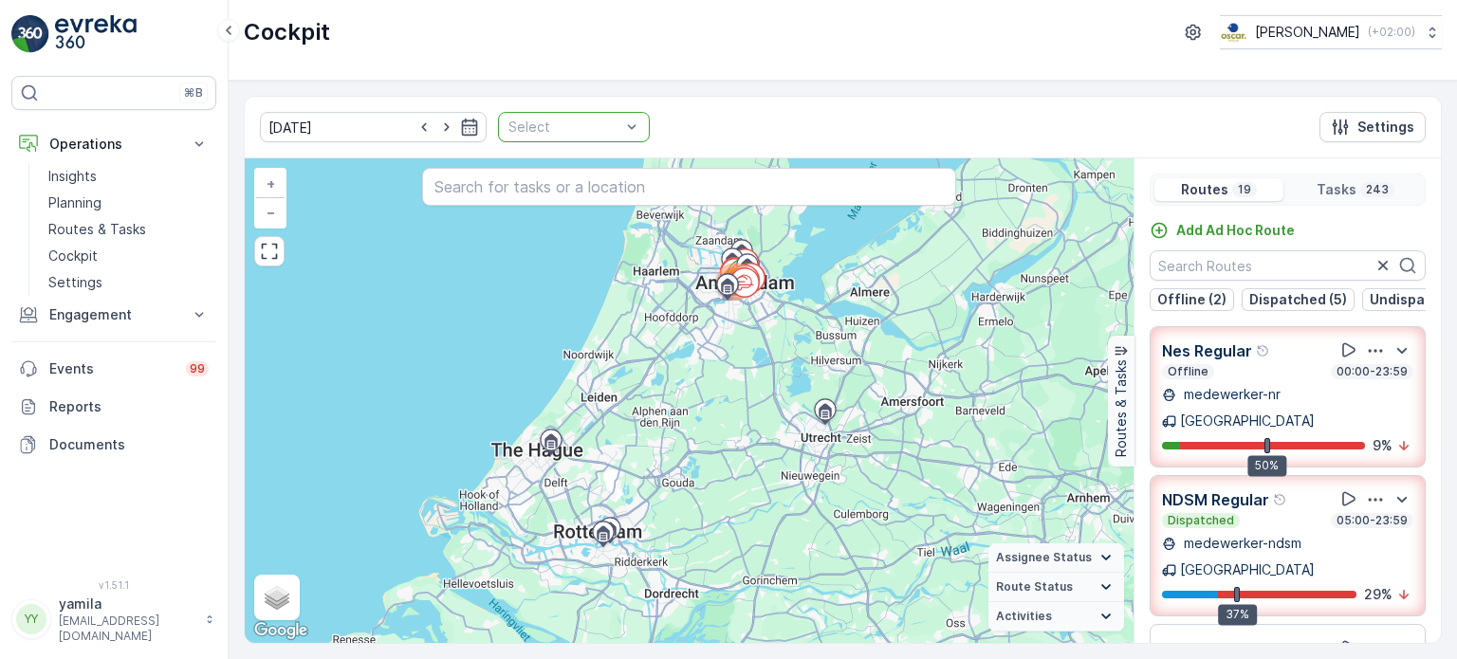
scroll to position [2003, 0]
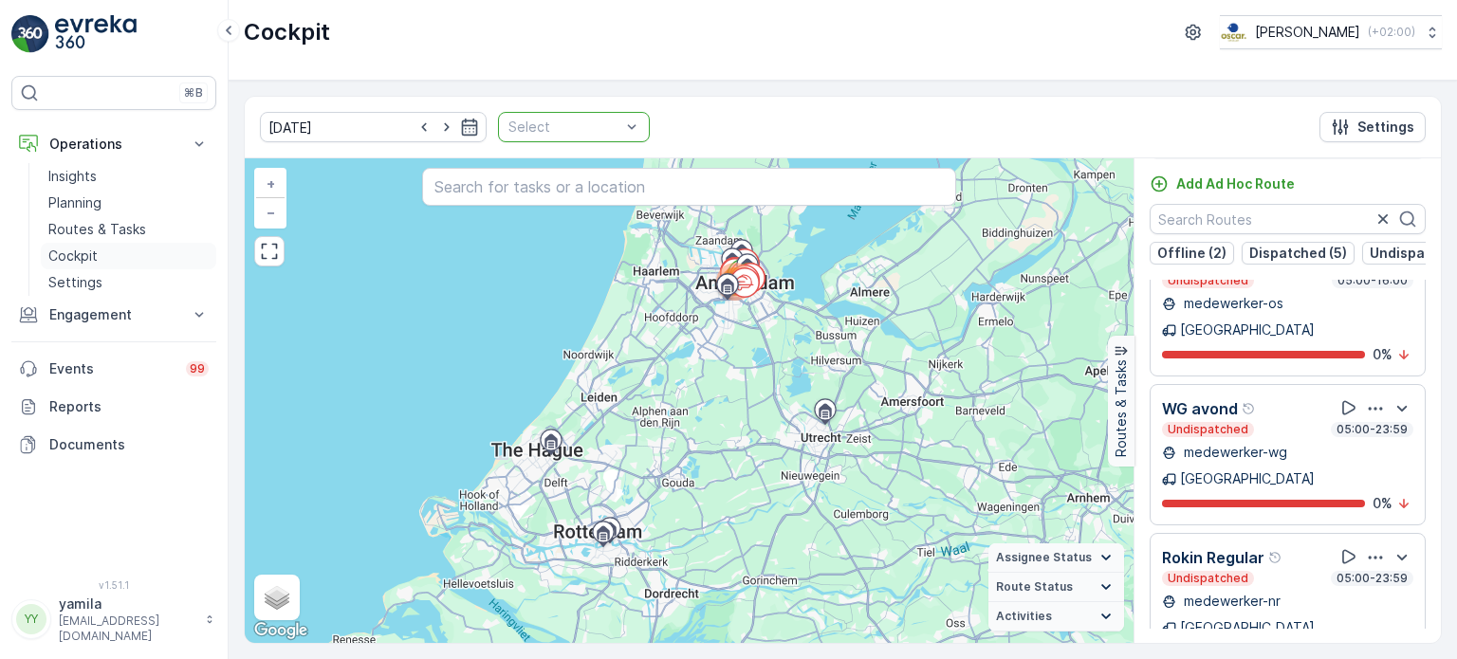
click at [95, 263] on p "Cockpit" at bounding box center [72, 256] width 49 height 19
click at [116, 254] on link "Cockpit" at bounding box center [129, 256] width 176 height 27
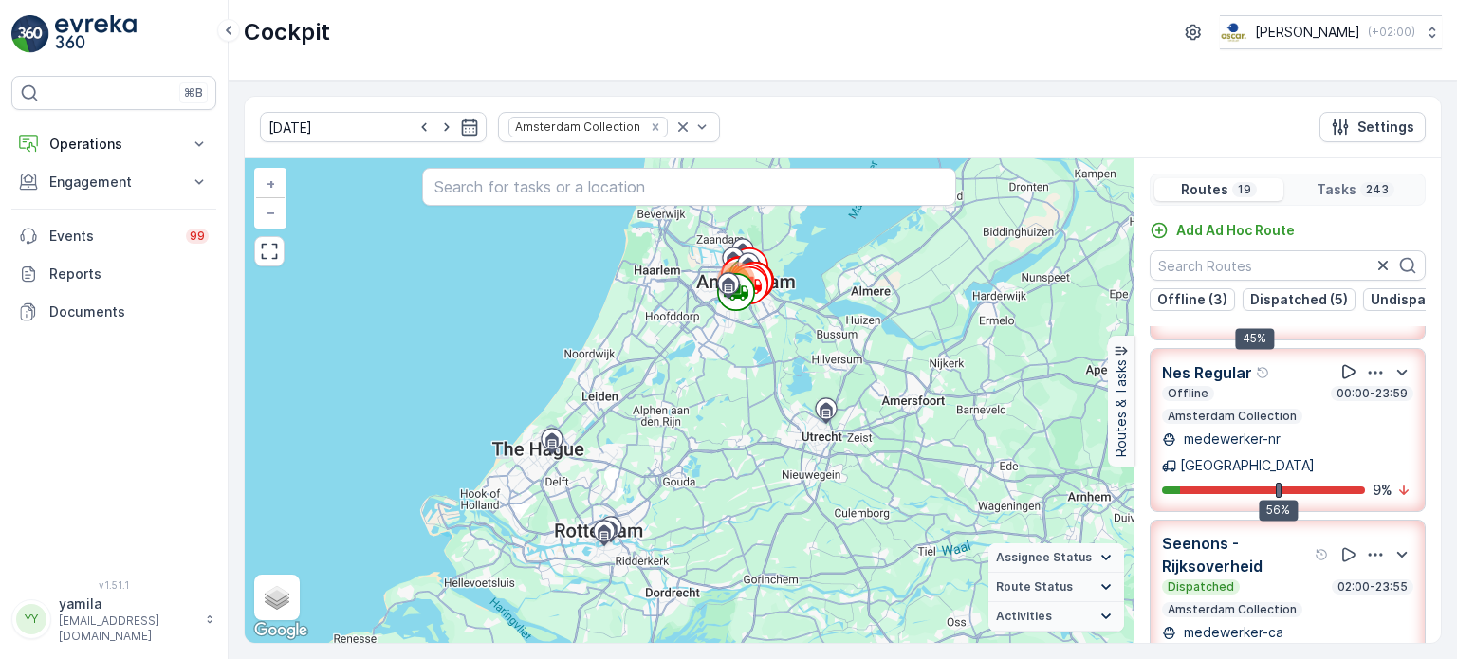
scroll to position [143, 0]
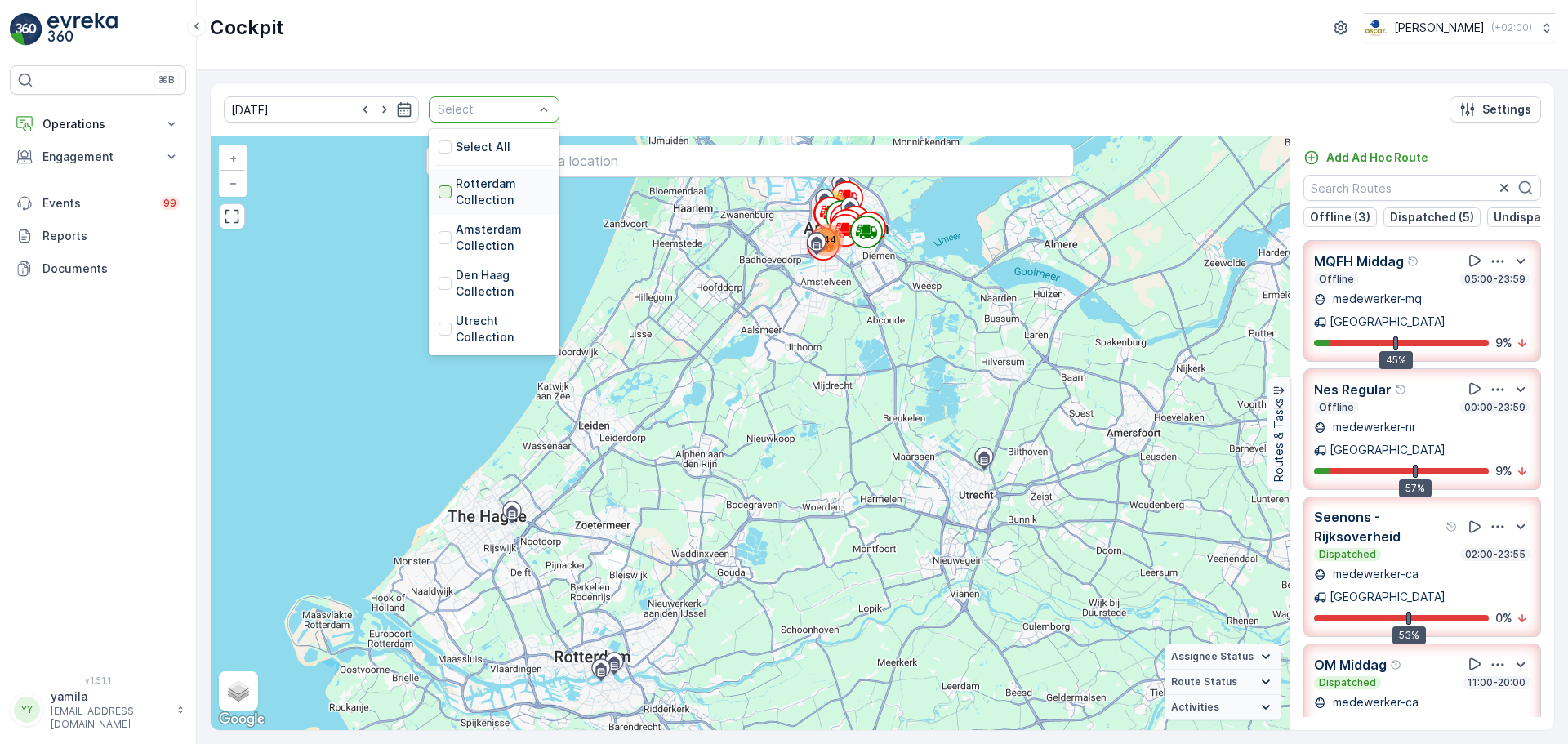
click at [439, 189] on div at bounding box center [445, 191] width 13 height 13
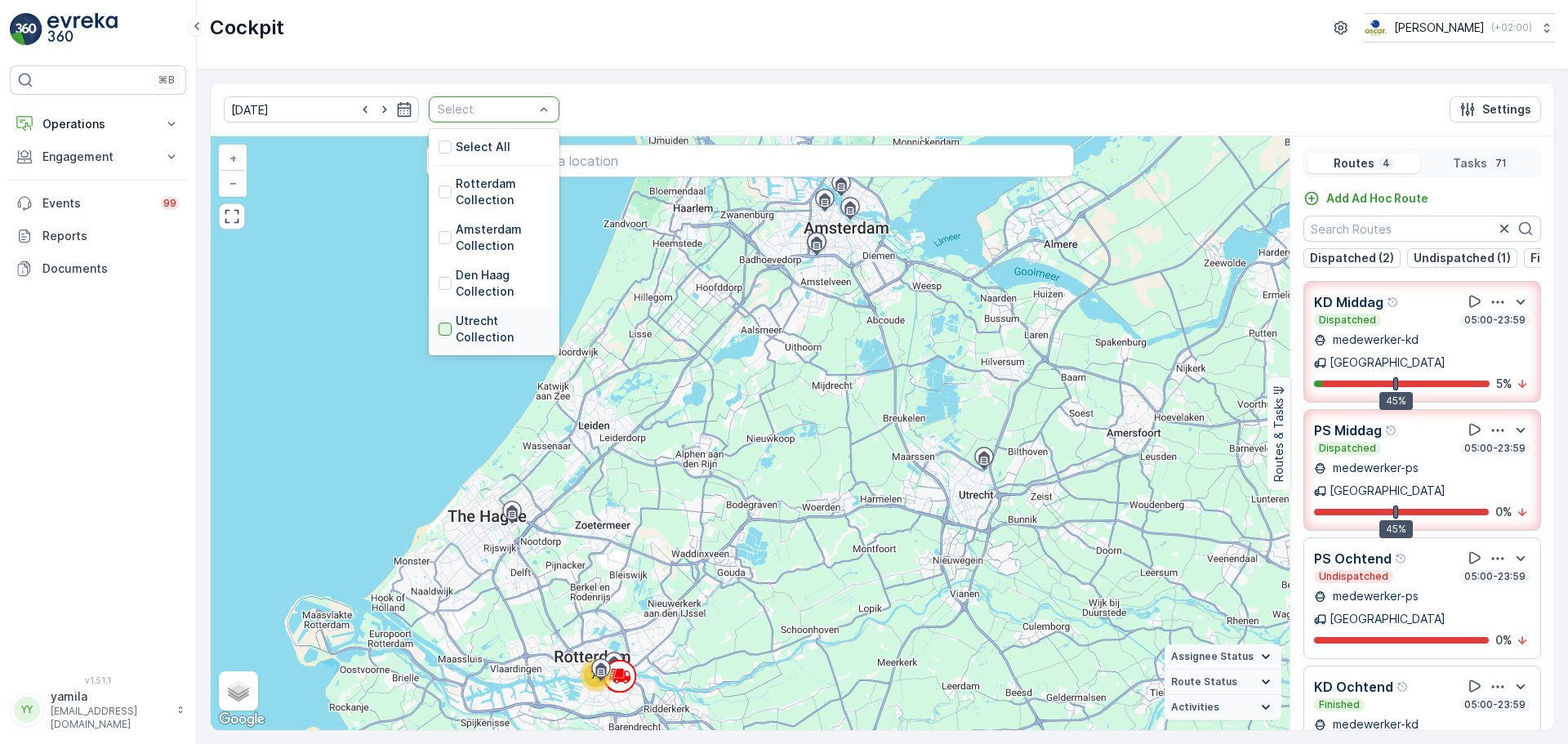
click at [439, 330] on div at bounding box center [445, 329] width 13 height 13
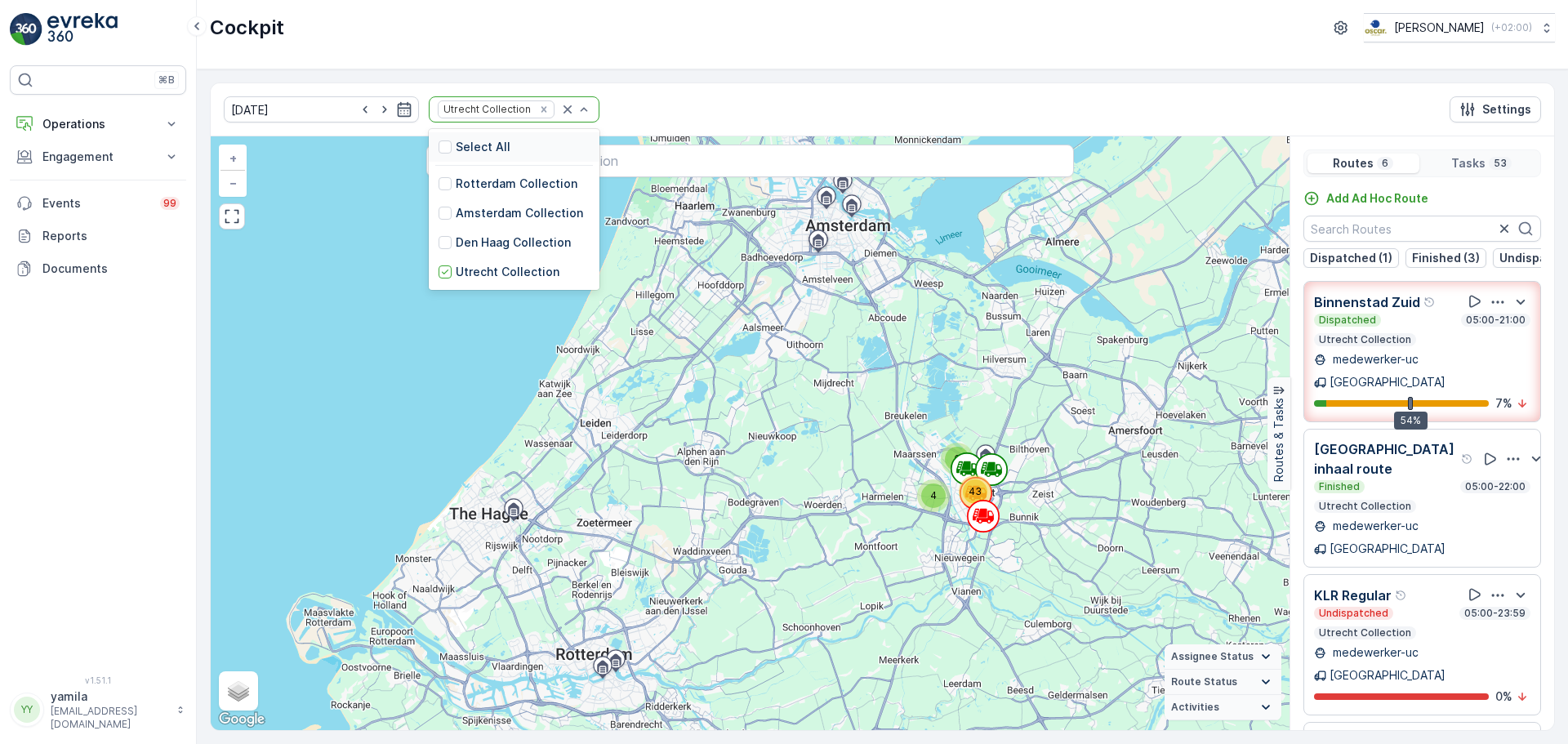
click at [559, 120] on div at bounding box center [576, 109] width 33 height 24
click at [534, 112] on div "Remove Utrecht Collection" at bounding box center [543, 109] width 18 height 13
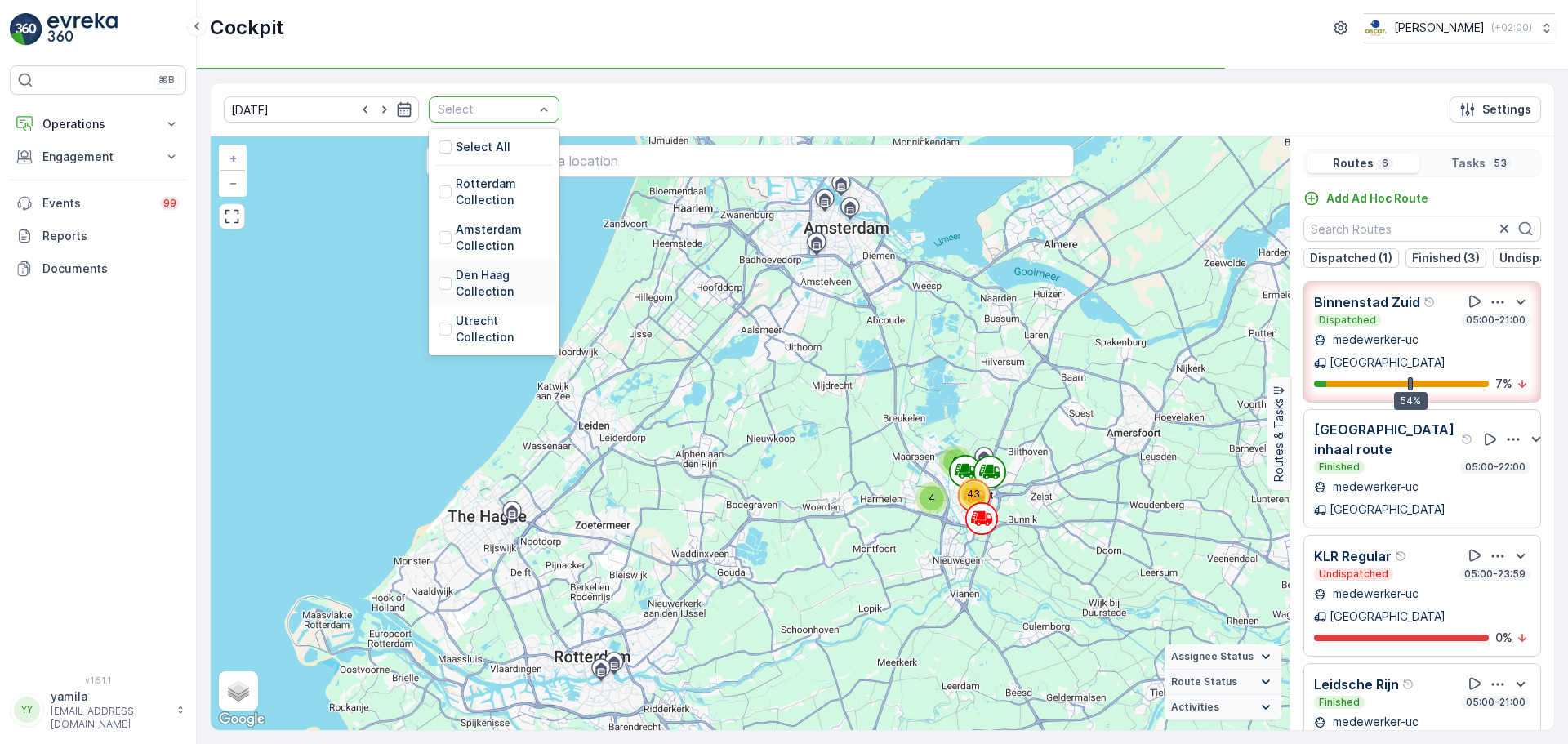
click at [439, 288] on div at bounding box center [445, 283] width 13 height 13
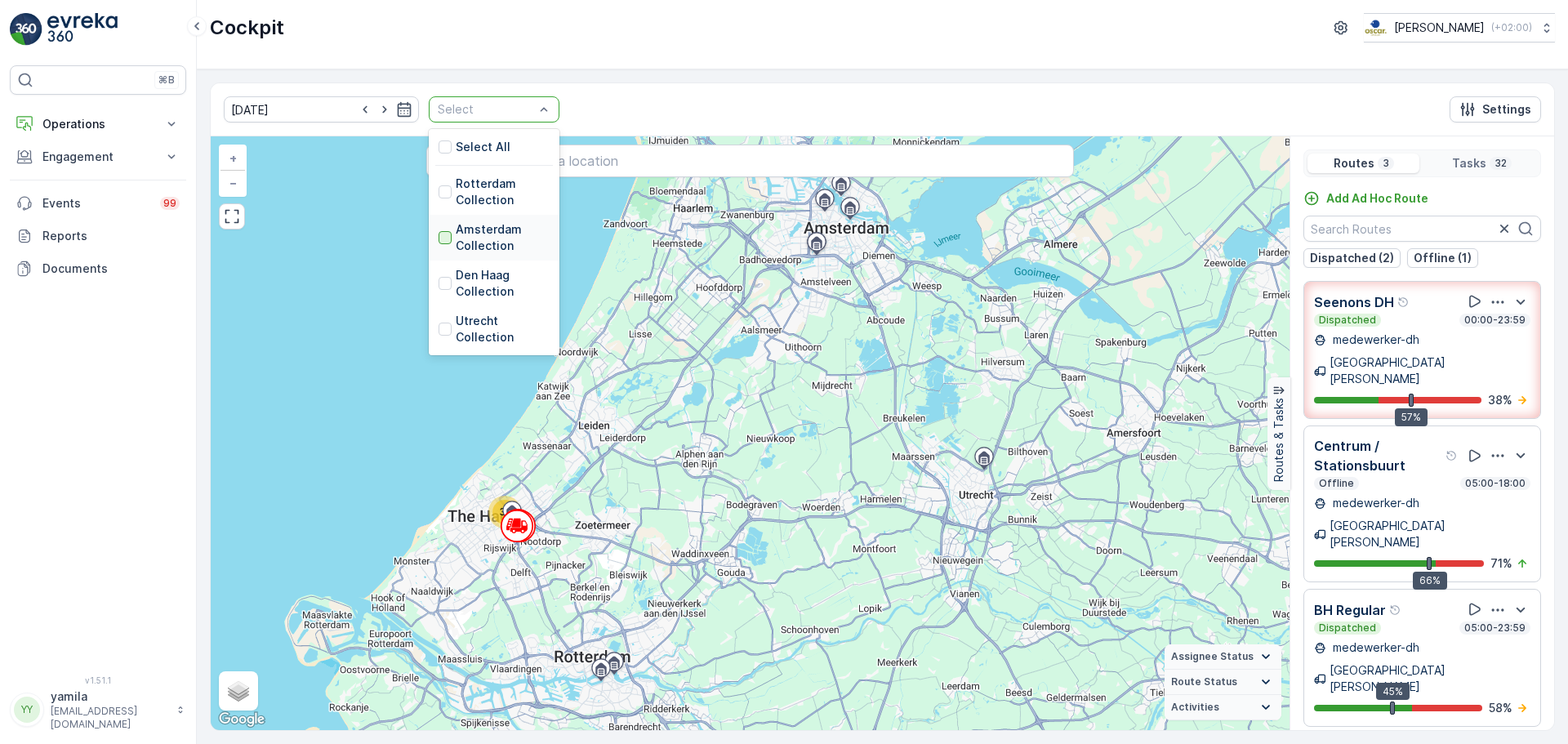
click at [439, 241] on div at bounding box center [445, 238] width 13 height 13
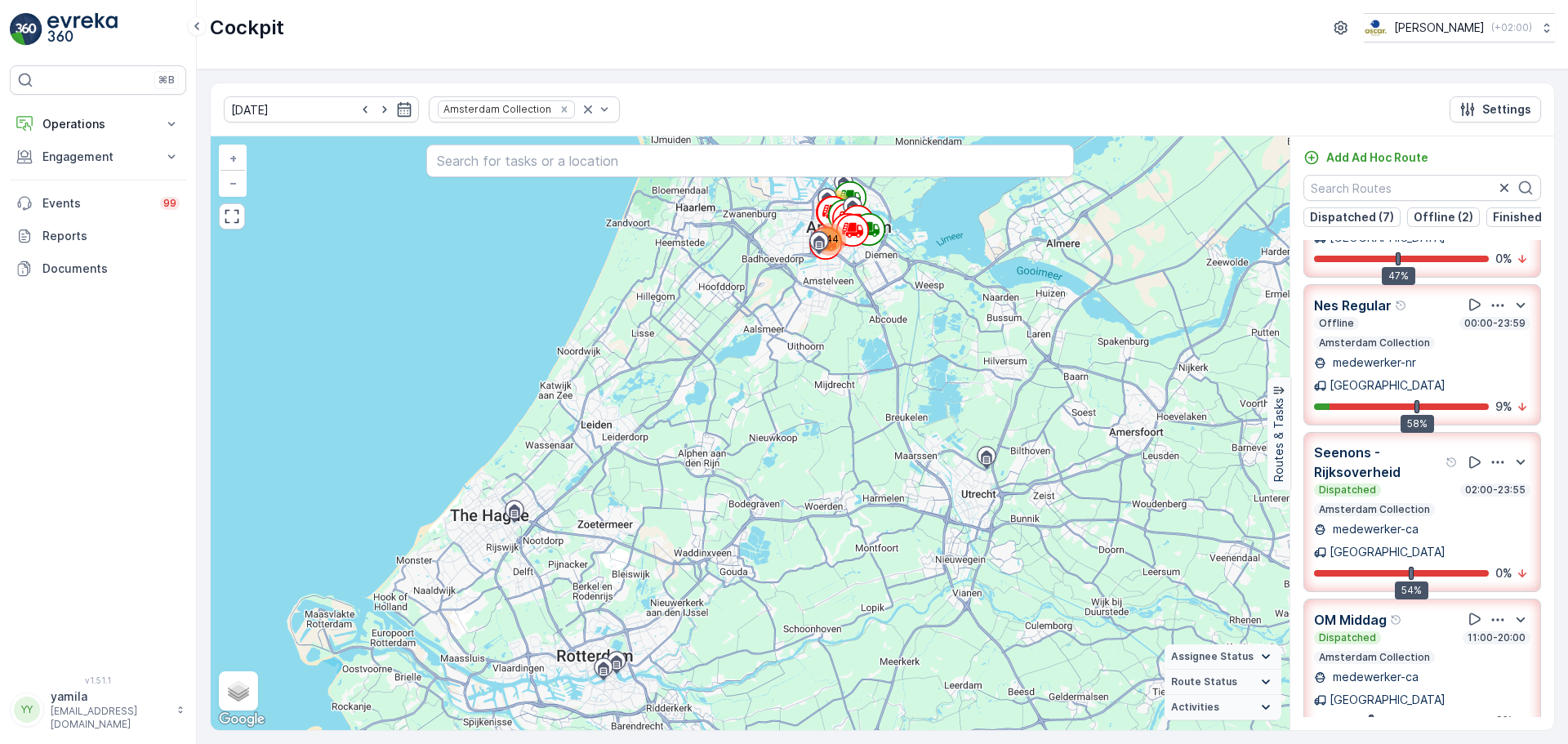
scroll to position [251, 0]
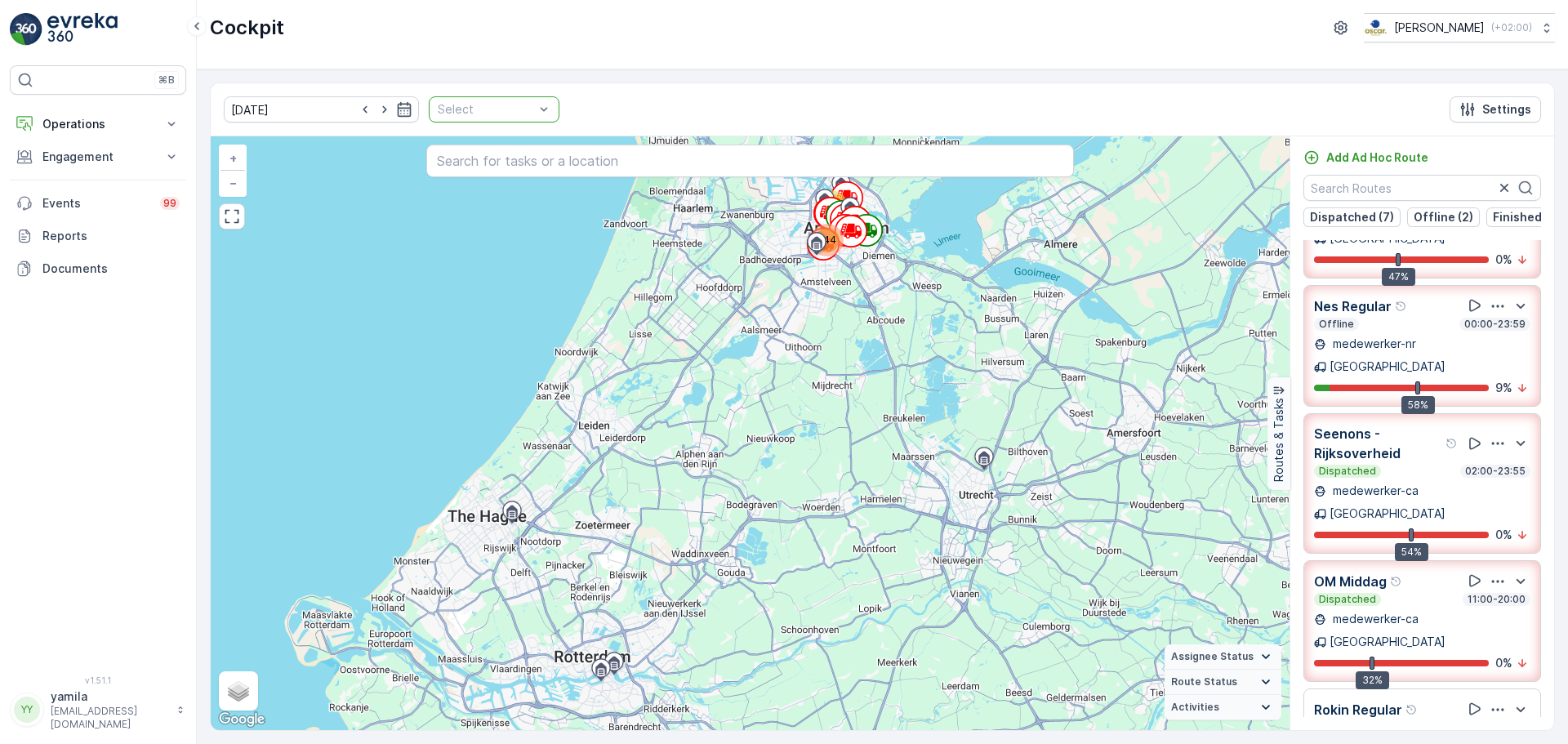
drag, startPoint x: 544, startPoint y: 109, endPoint x: 515, endPoint y: 107, distance: 29.1
click at [515, 107] on div "[DATE] Select Settings" at bounding box center [882, 110] width 1343 height 53
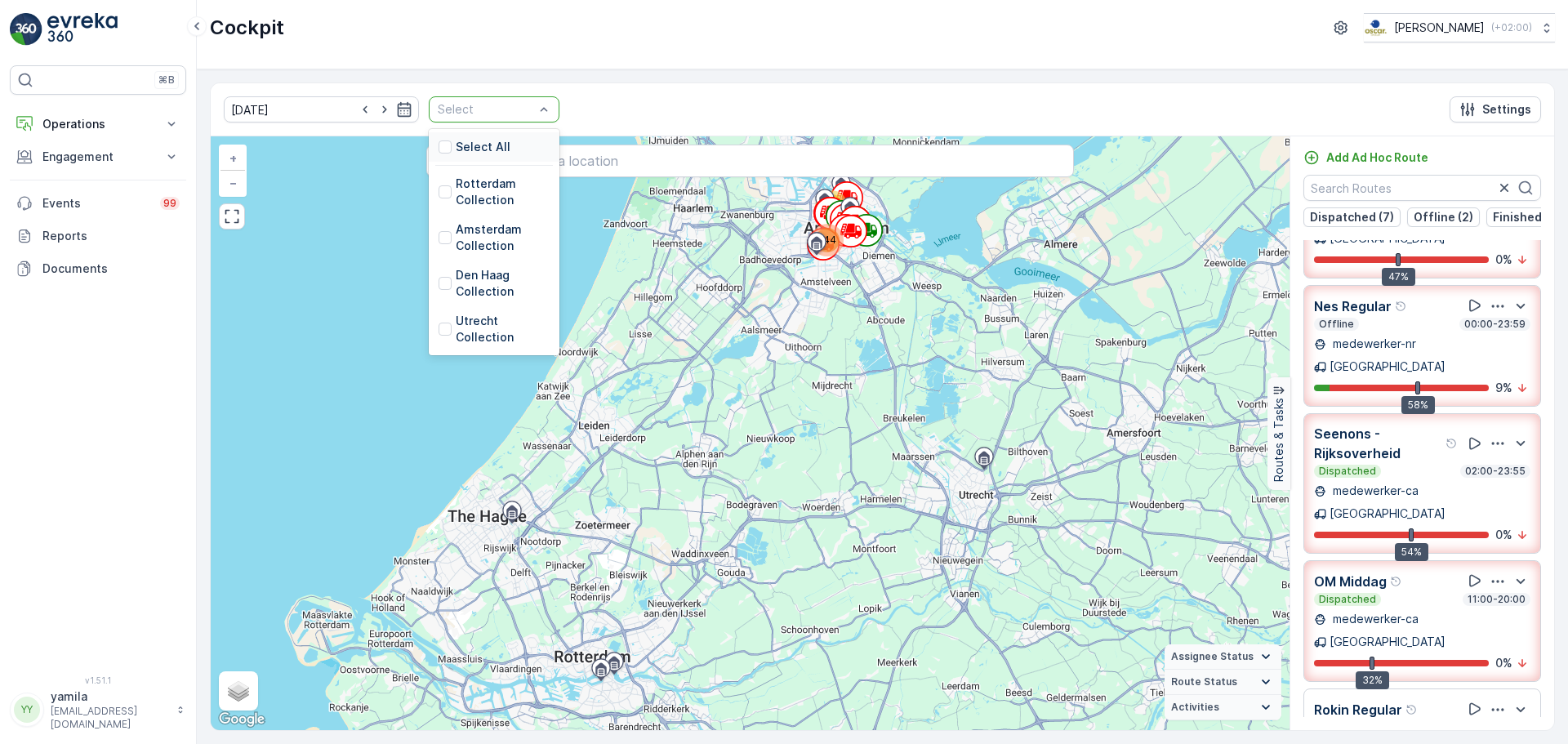
click at [515, 107] on div at bounding box center [486, 109] width 100 height 13
click at [439, 324] on div at bounding box center [445, 329] width 13 height 13
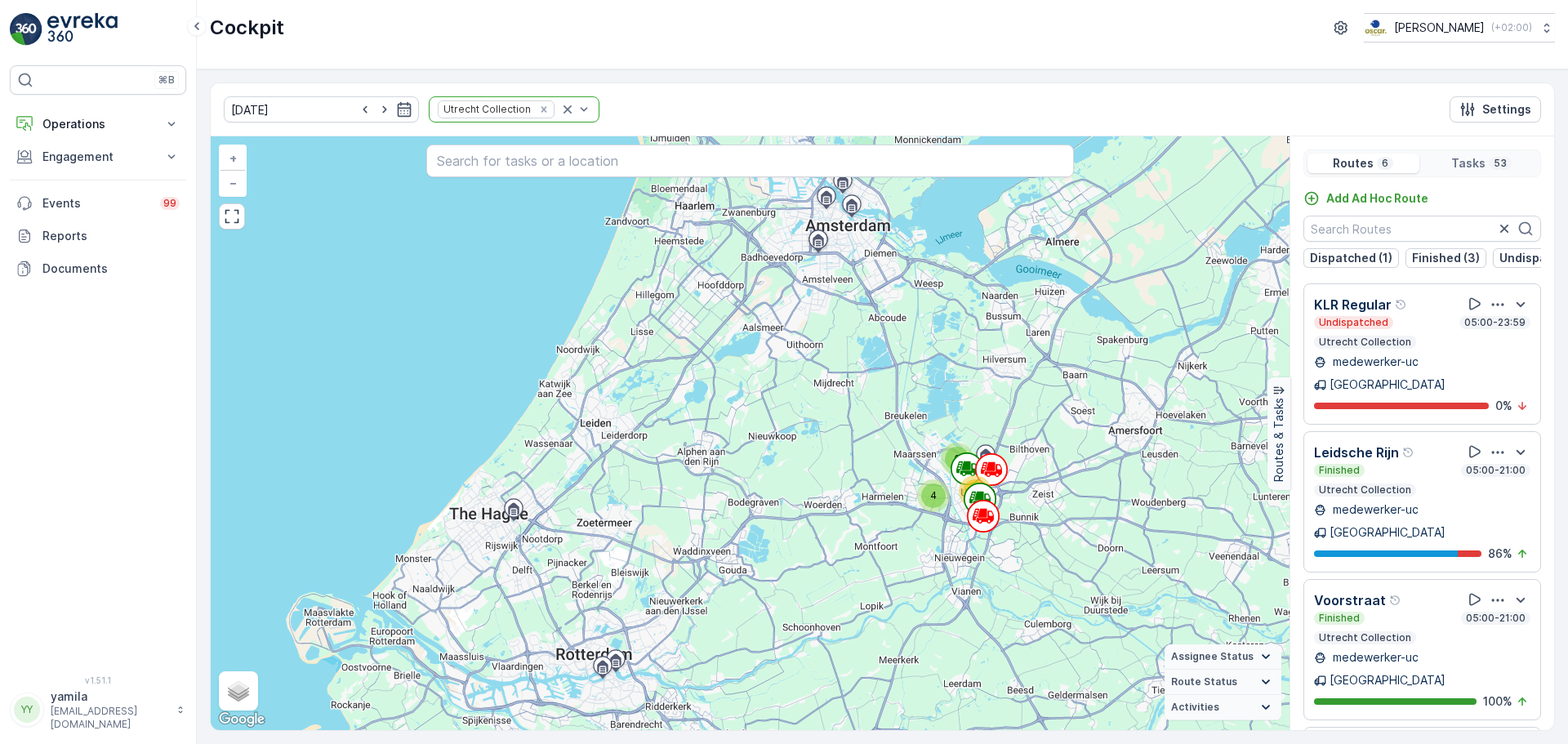
scroll to position [40, 0]
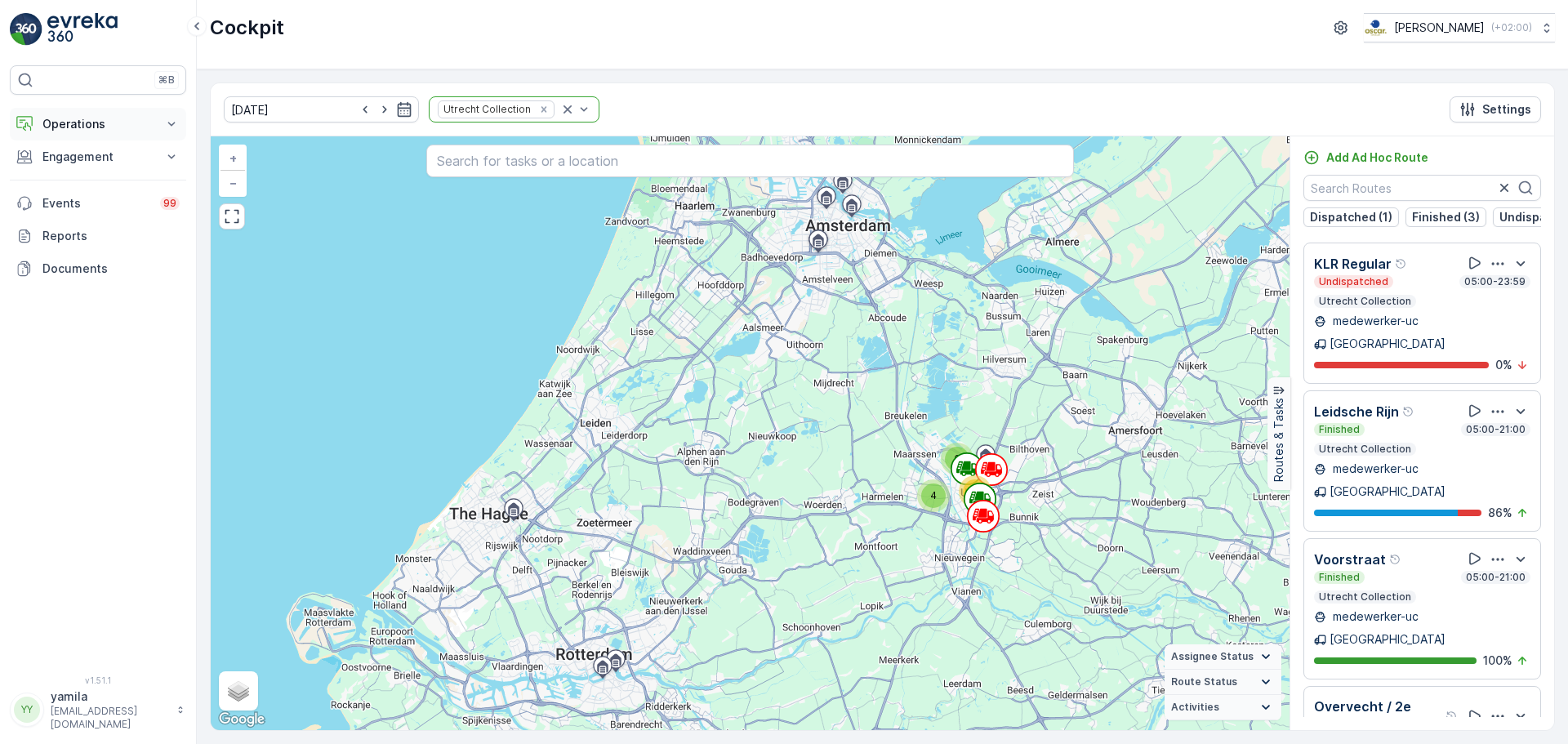
click at [100, 129] on p "Operations" at bounding box center [97, 124] width 111 height 16
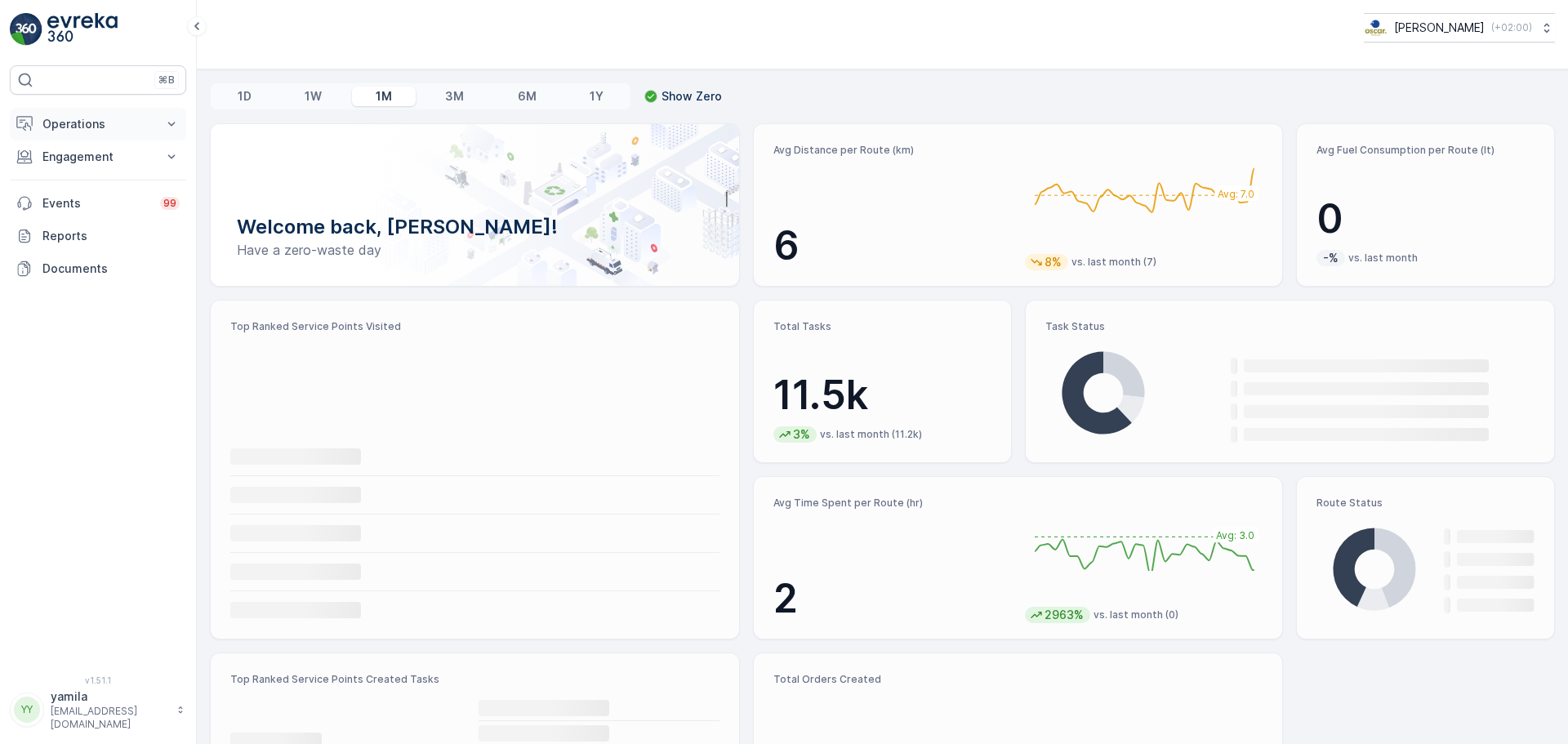
click at [127, 136] on button "Operations" at bounding box center [97, 124] width 176 height 33
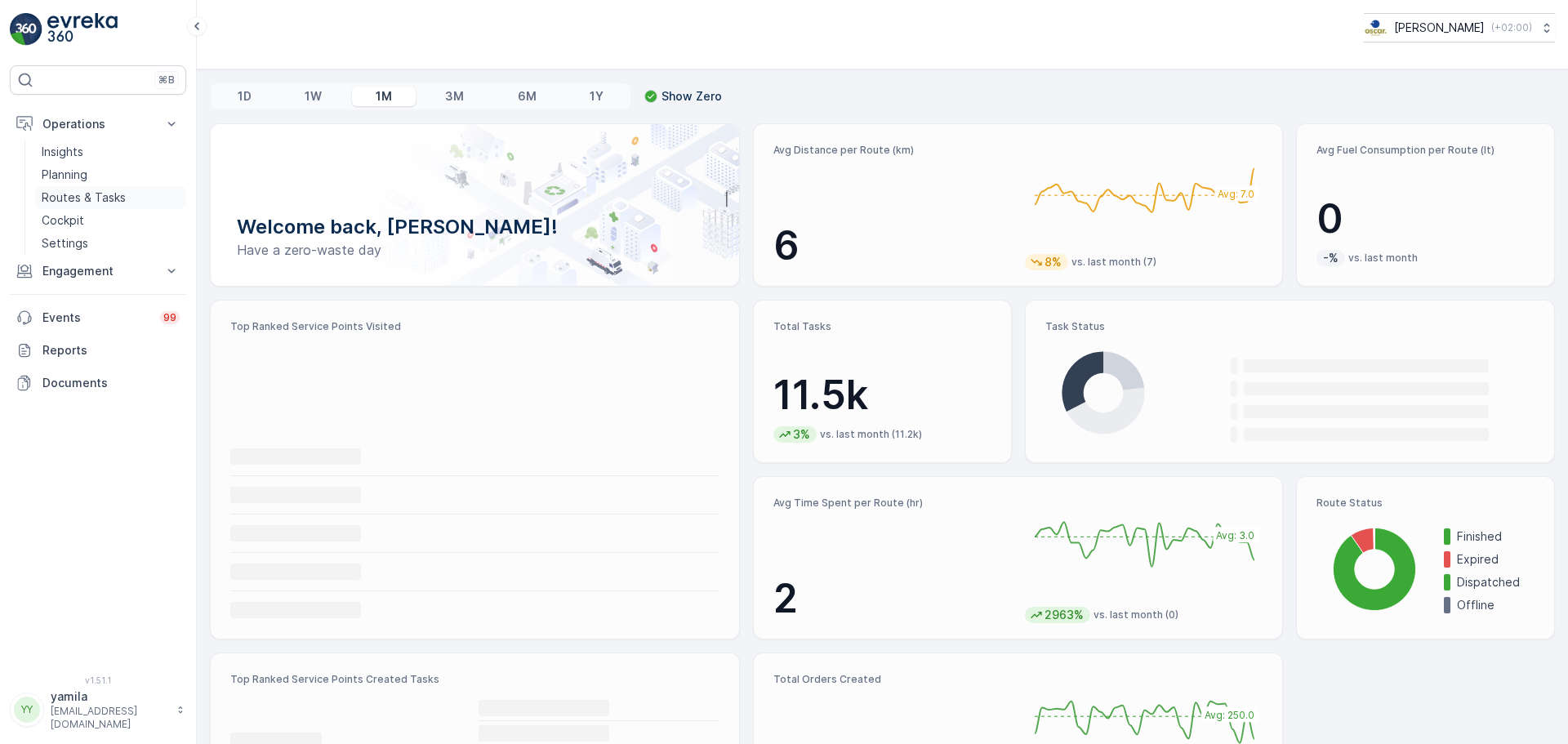
click at [102, 195] on p "Routes & Tasks" at bounding box center [83, 197] width 84 height 16
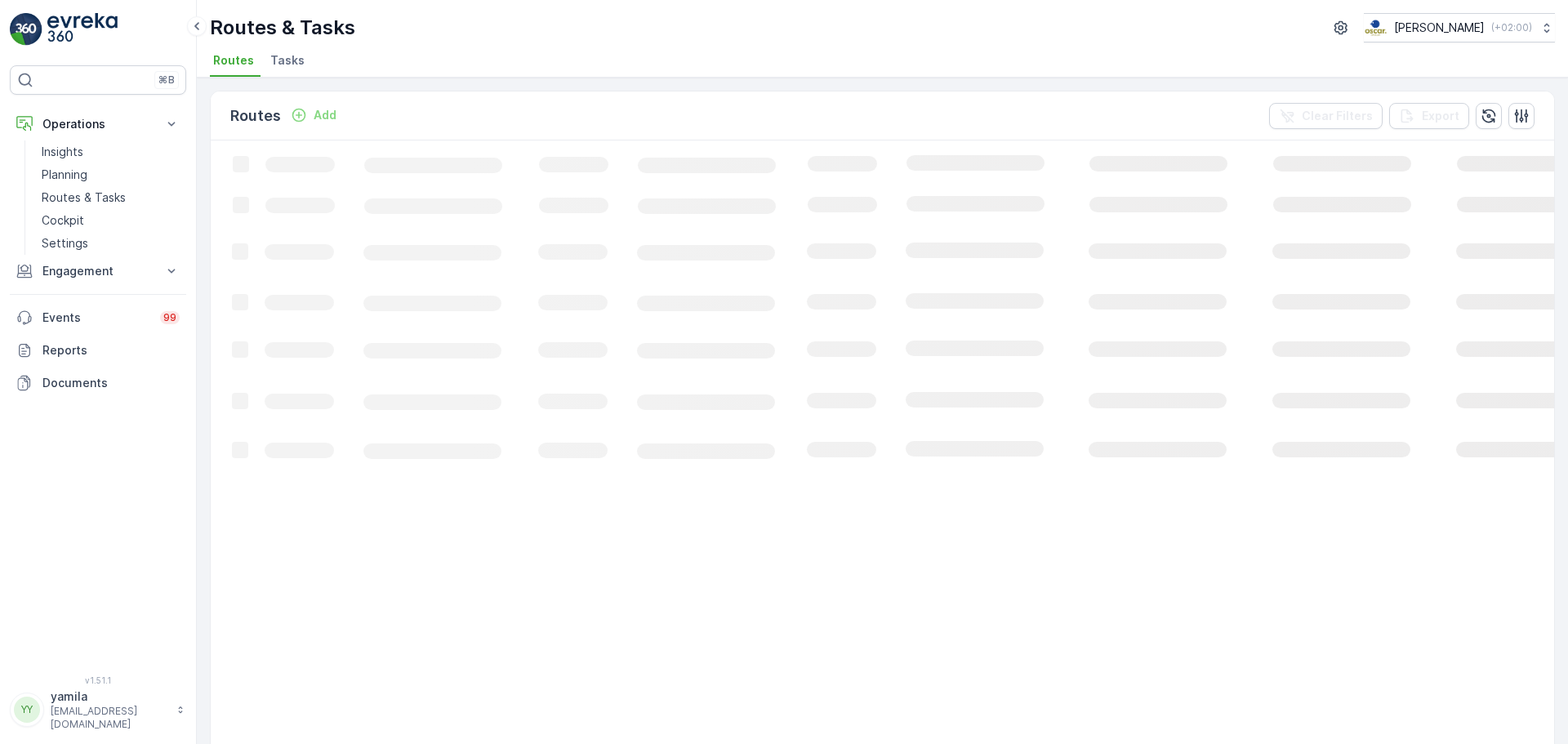
click at [273, 64] on span "Tasks" at bounding box center [287, 60] width 34 height 16
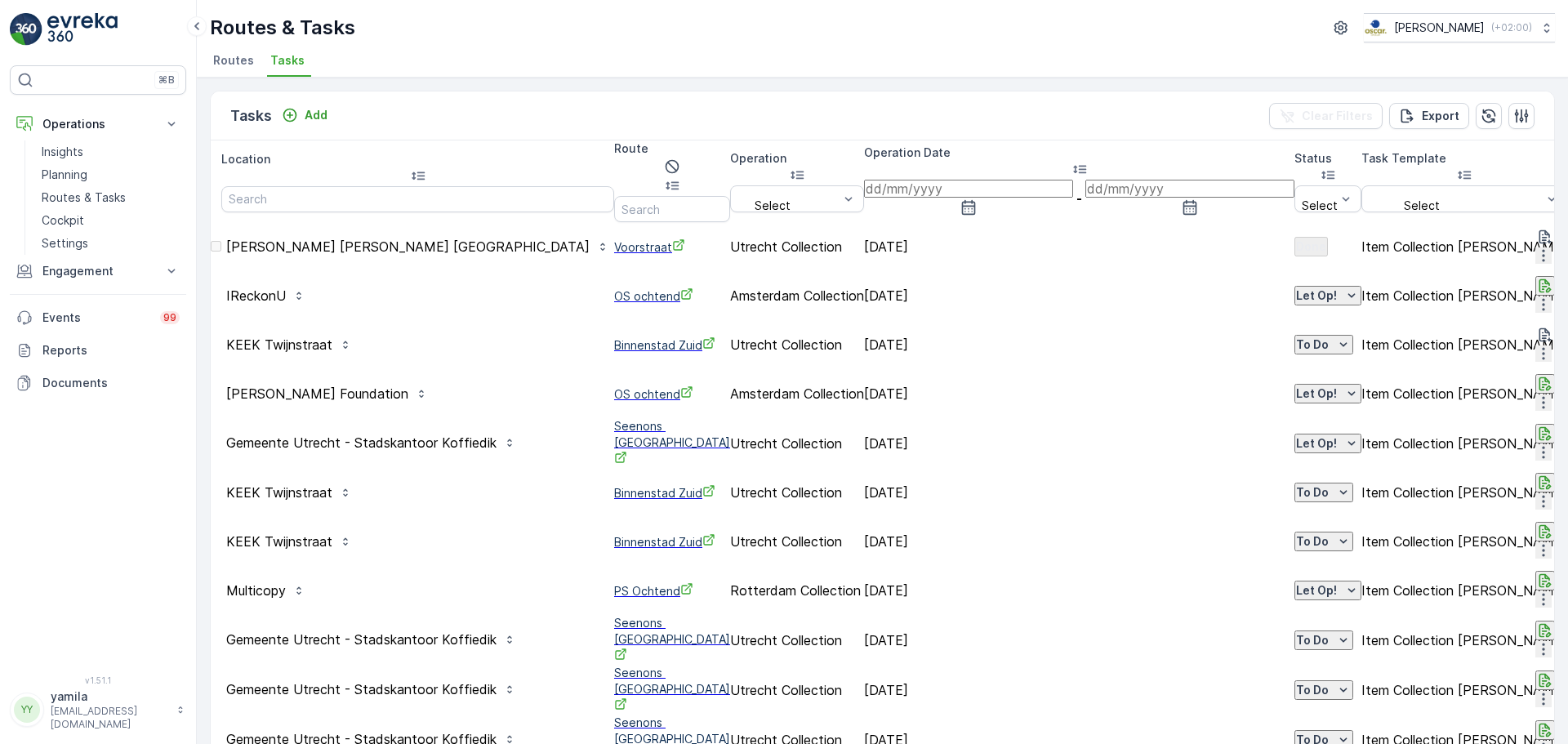
click at [913, 180] on input at bounding box center [968, 189] width 209 height 18
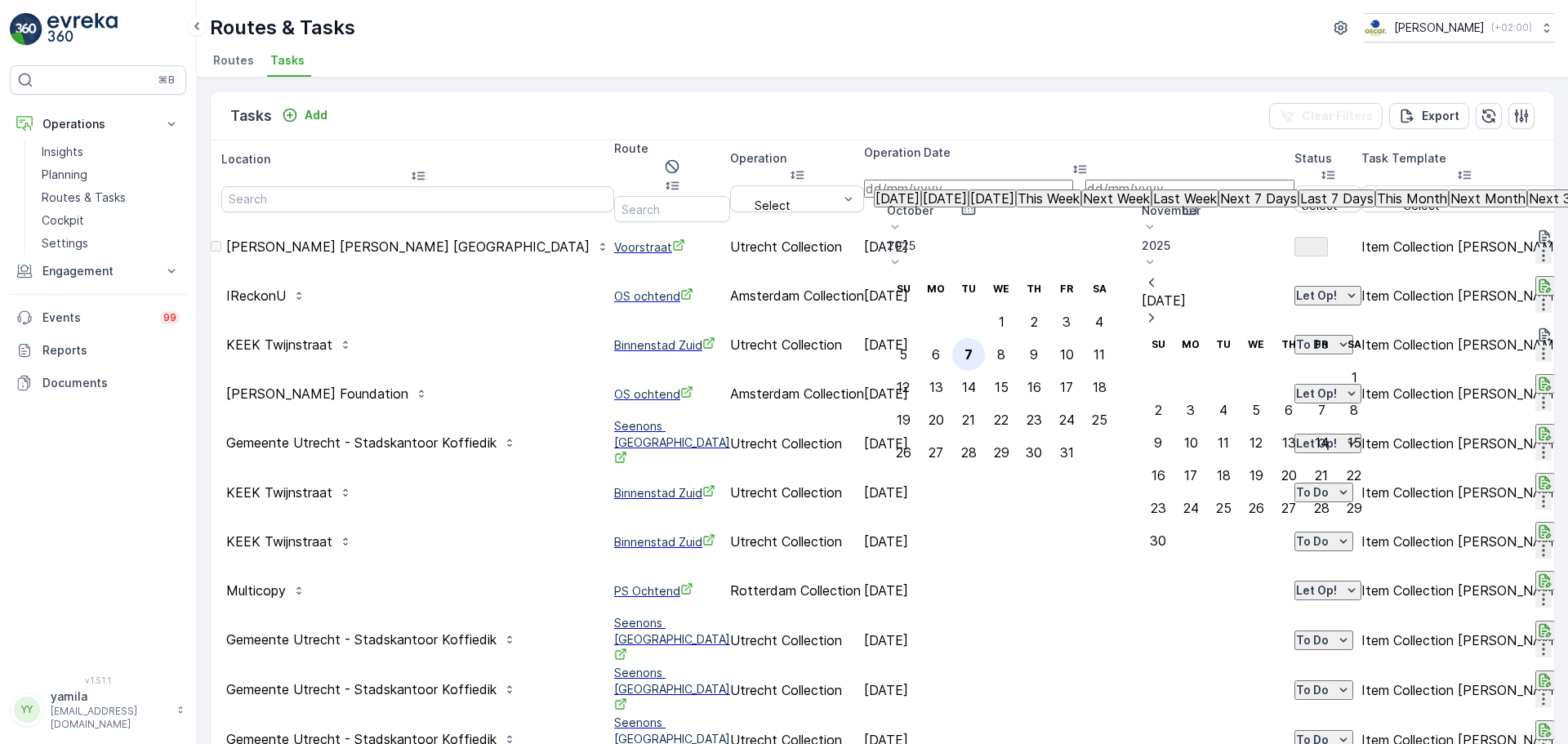
click at [972, 347] on div "7" at bounding box center [968, 354] width 8 height 15
type input "[DATE]"
click at [972, 347] on div "7" at bounding box center [968, 354] width 8 height 15
type input "[DATE]"
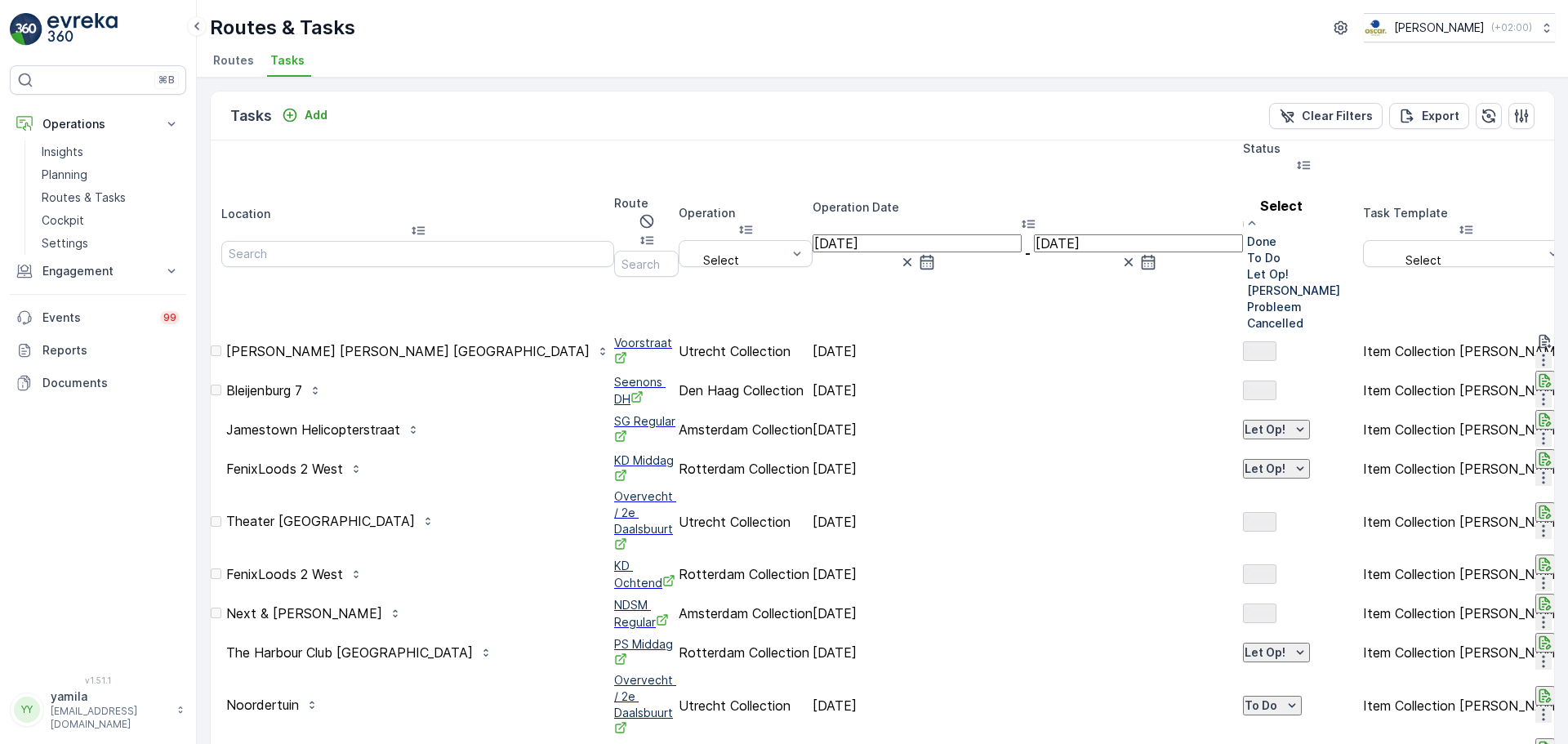
click at [1243, 275] on div at bounding box center [1243, 275] width 0 height 0
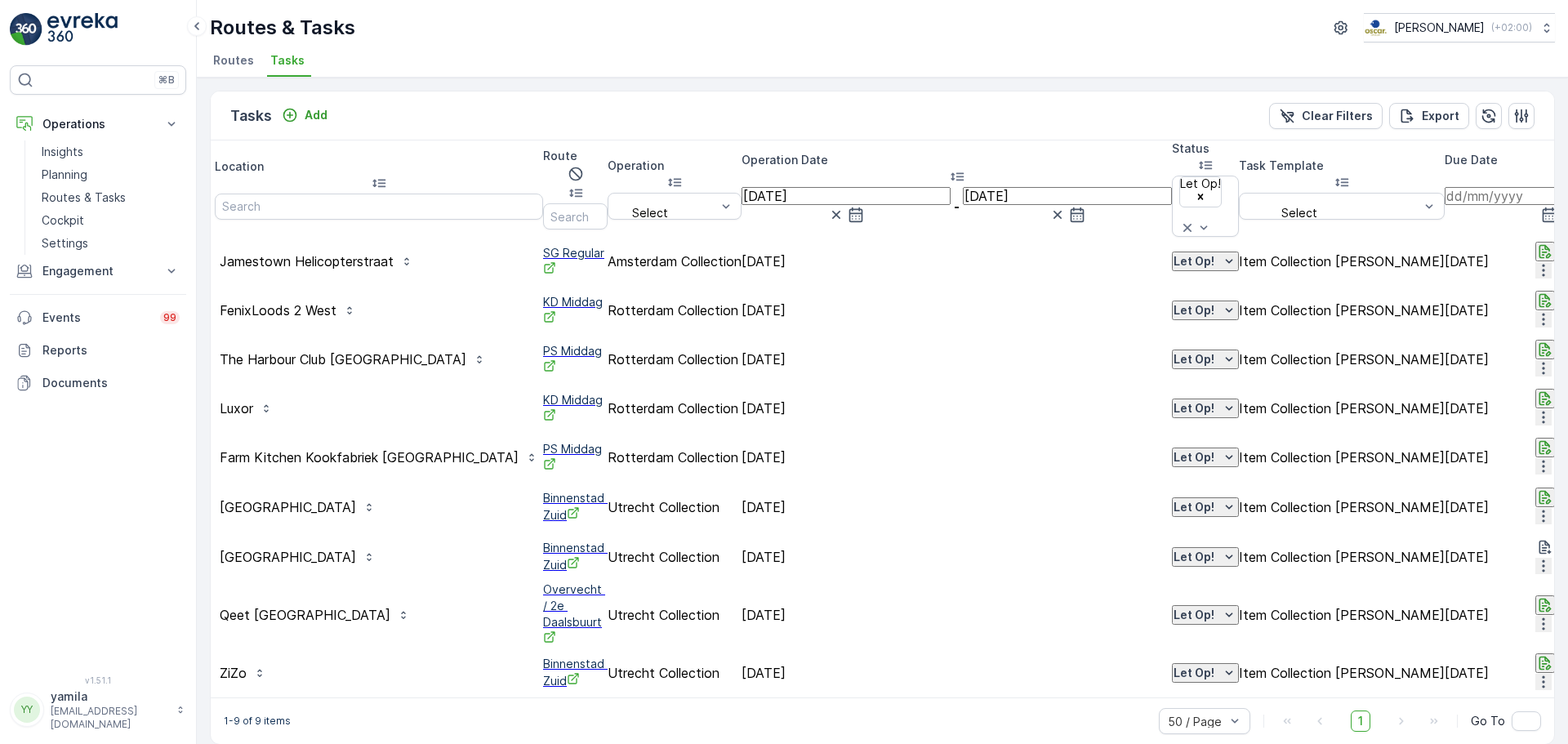
click at [1540, 294] on icon "button" at bounding box center [1546, 301] width 12 height 14
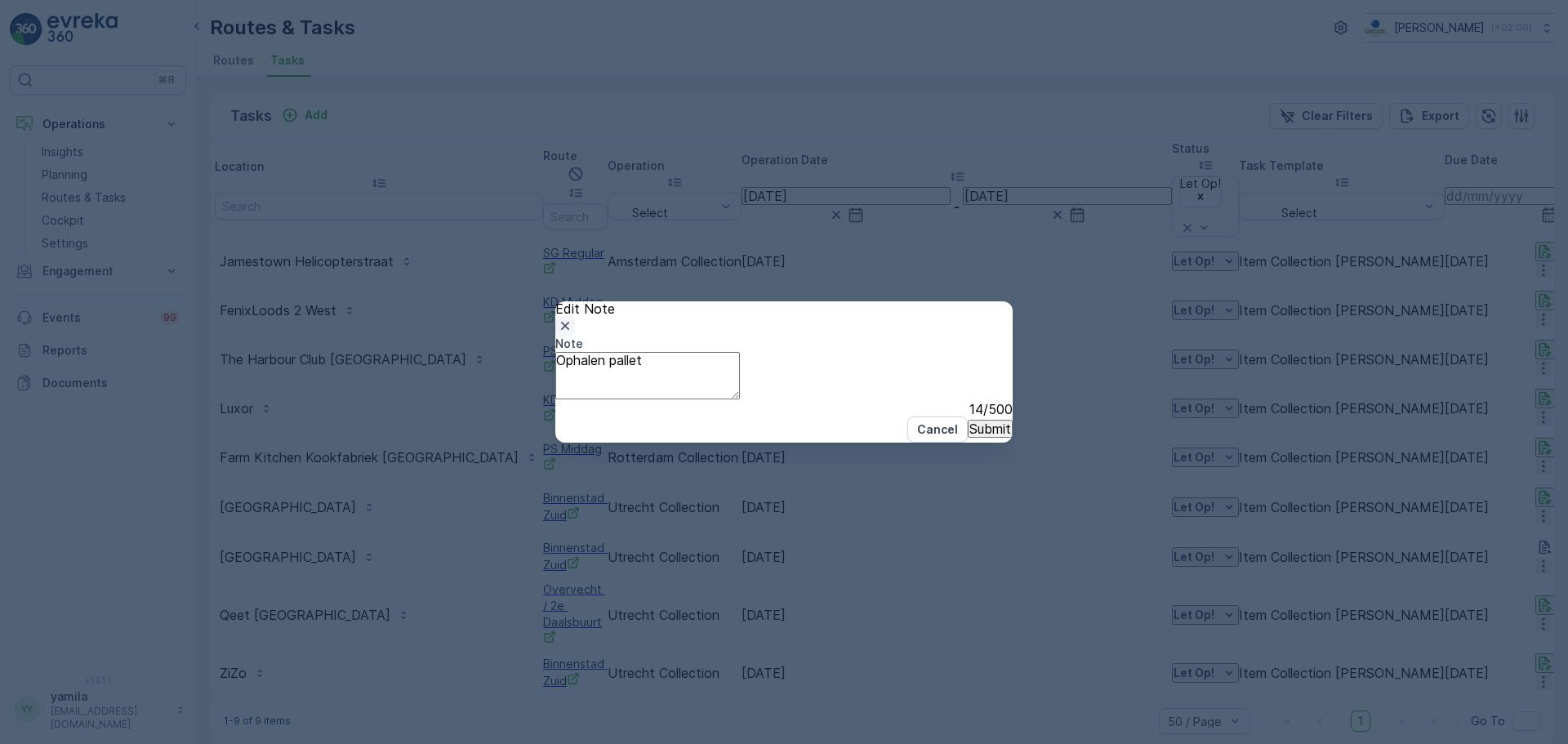
click at [573, 318] on icon "button" at bounding box center [565, 326] width 16 height 16
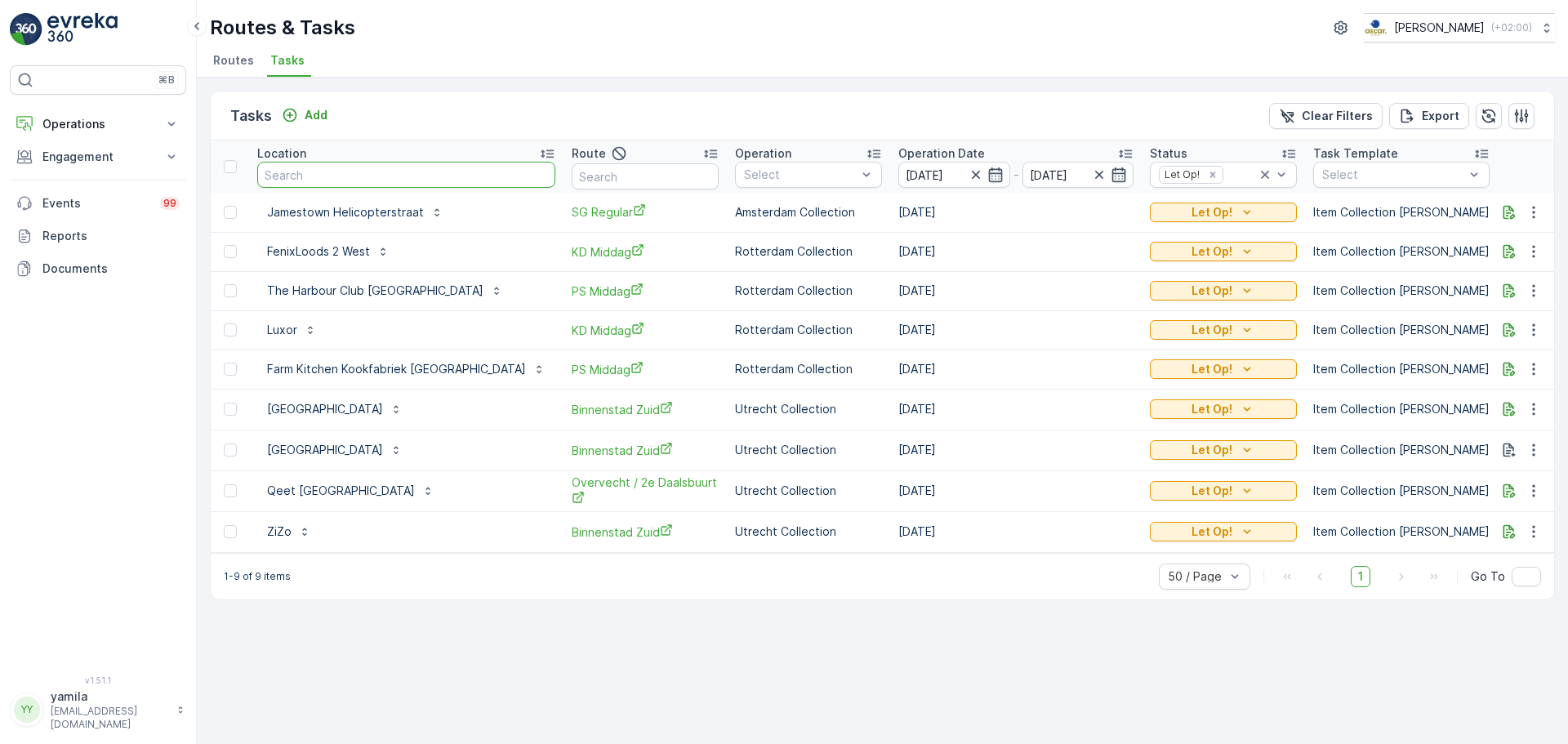
click at [313, 178] on input "text" at bounding box center [406, 175] width 298 height 26
type input "[PERSON_NAME]"
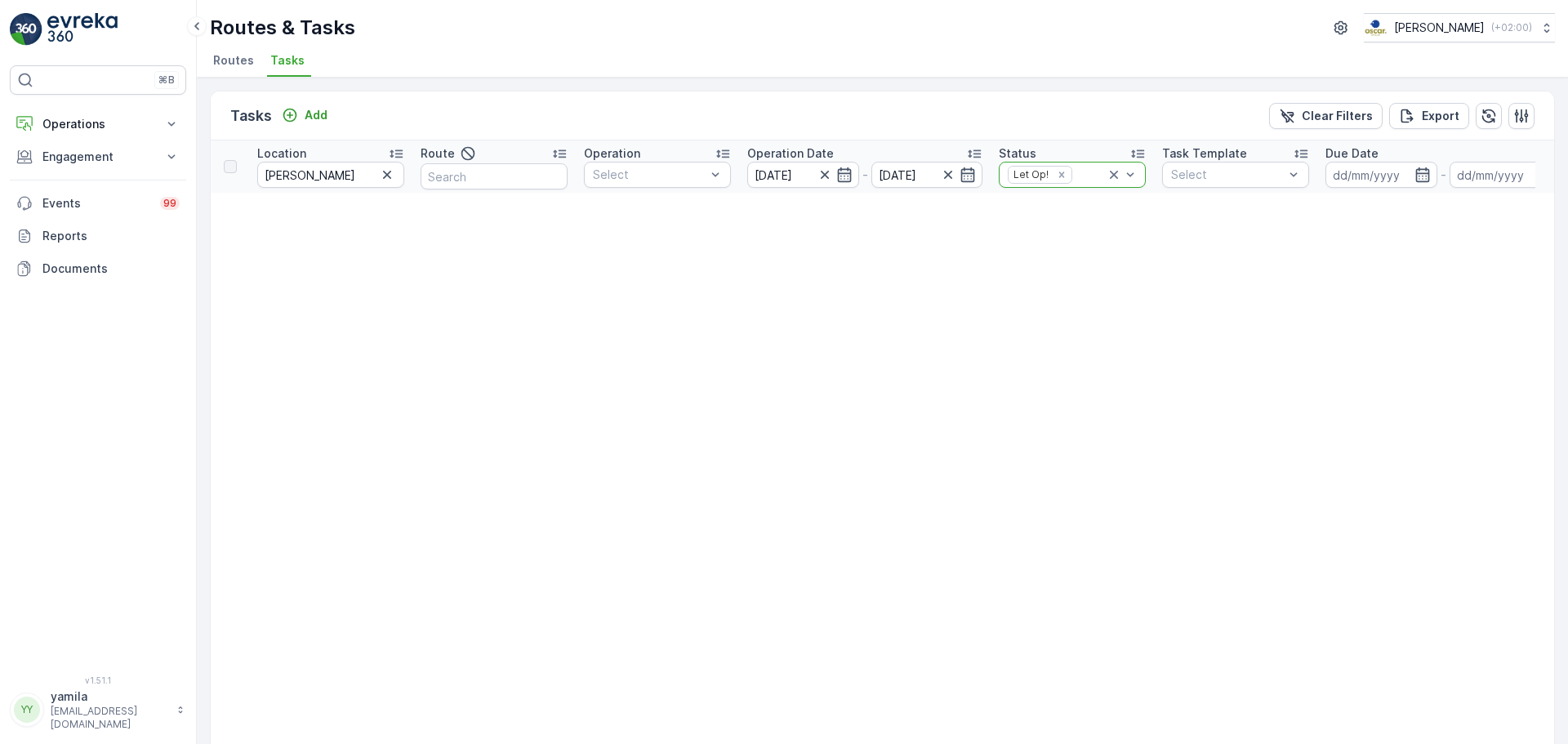
click at [1112, 173] on icon at bounding box center [1113, 174] width 8 height 8
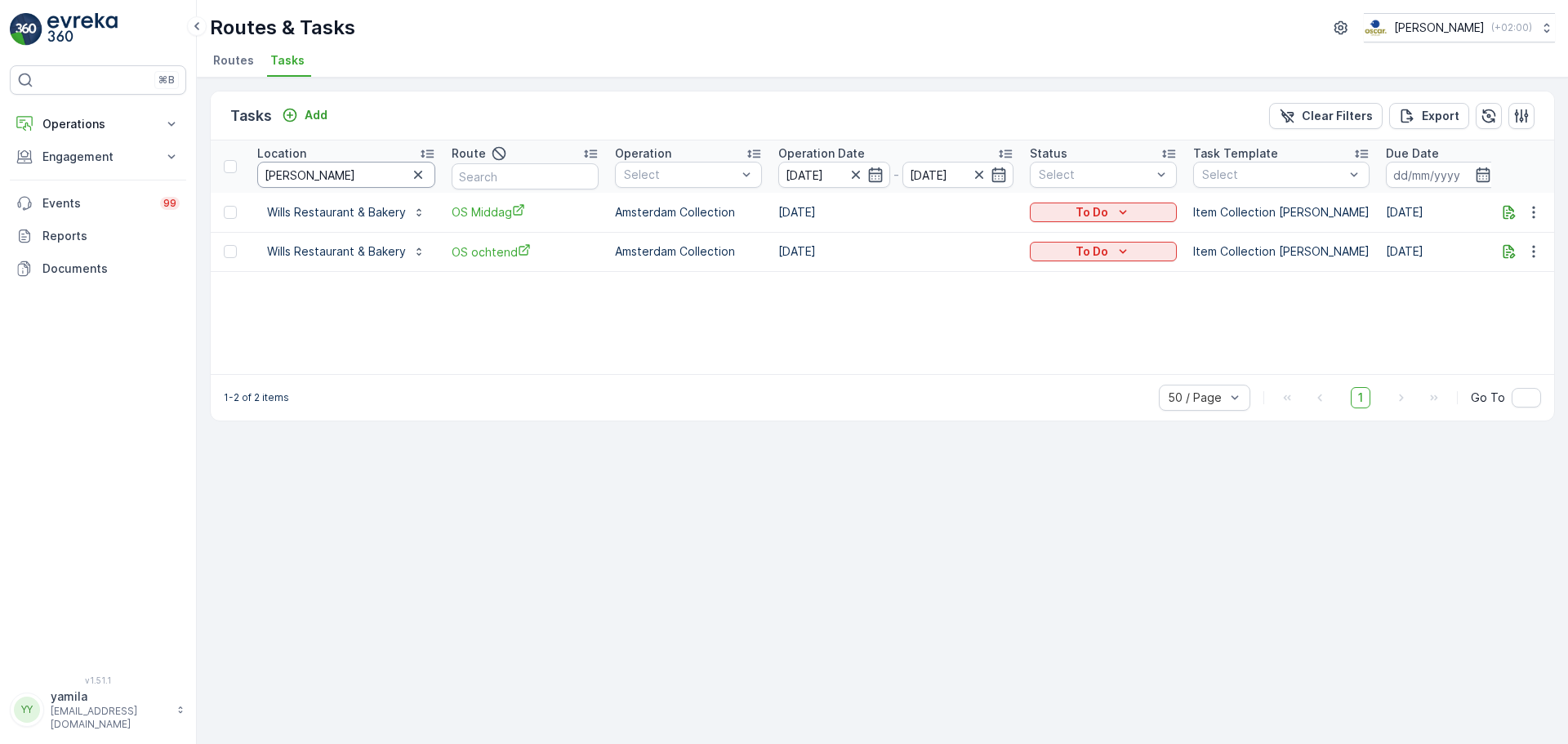
click at [322, 173] on input "[PERSON_NAME]" at bounding box center [346, 175] width 178 height 26
type input "under armour"
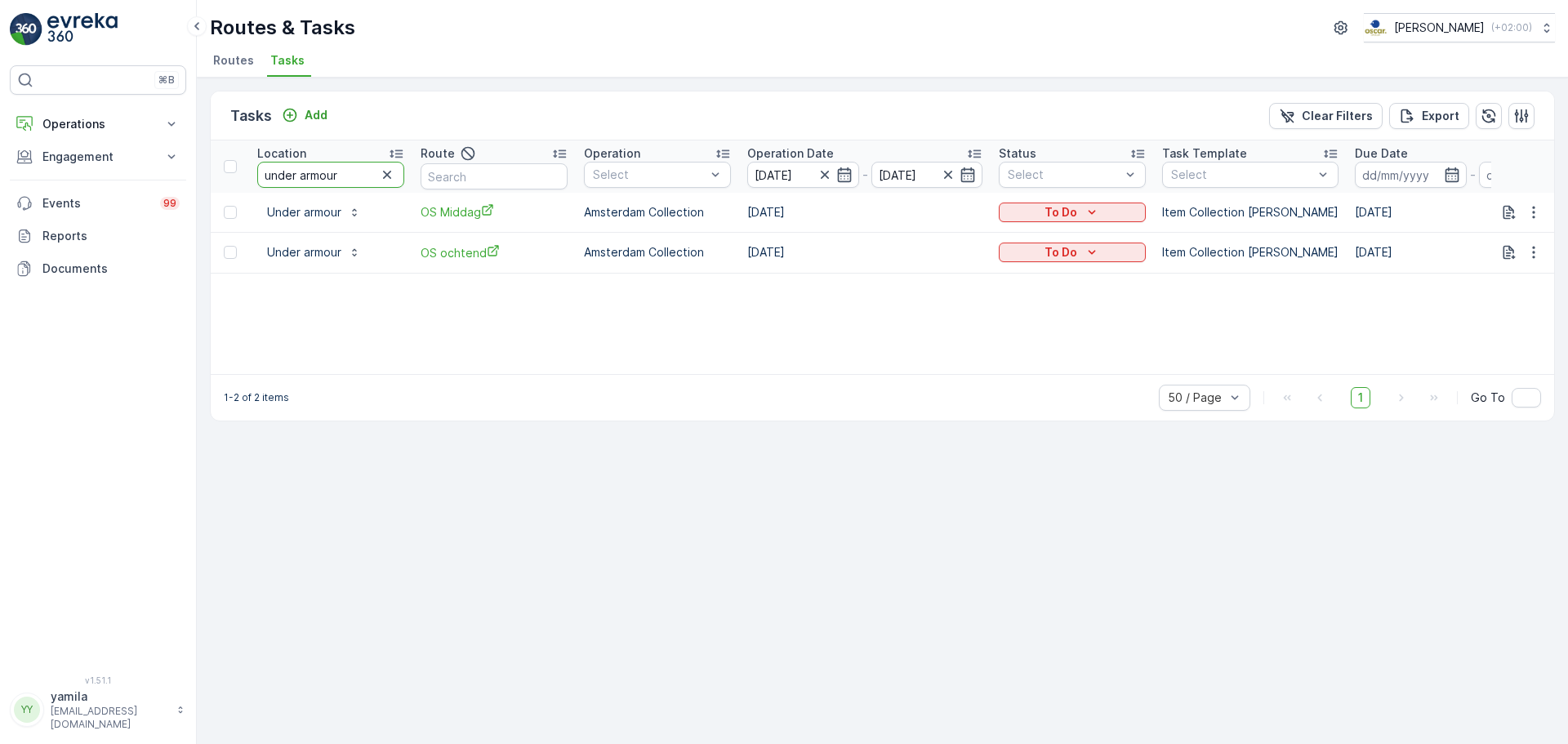
click at [322, 173] on input "under armour" at bounding box center [330, 175] width 147 height 26
type input "bacardi"
click at [301, 177] on input "bacardi" at bounding box center [330, 175] width 147 height 26
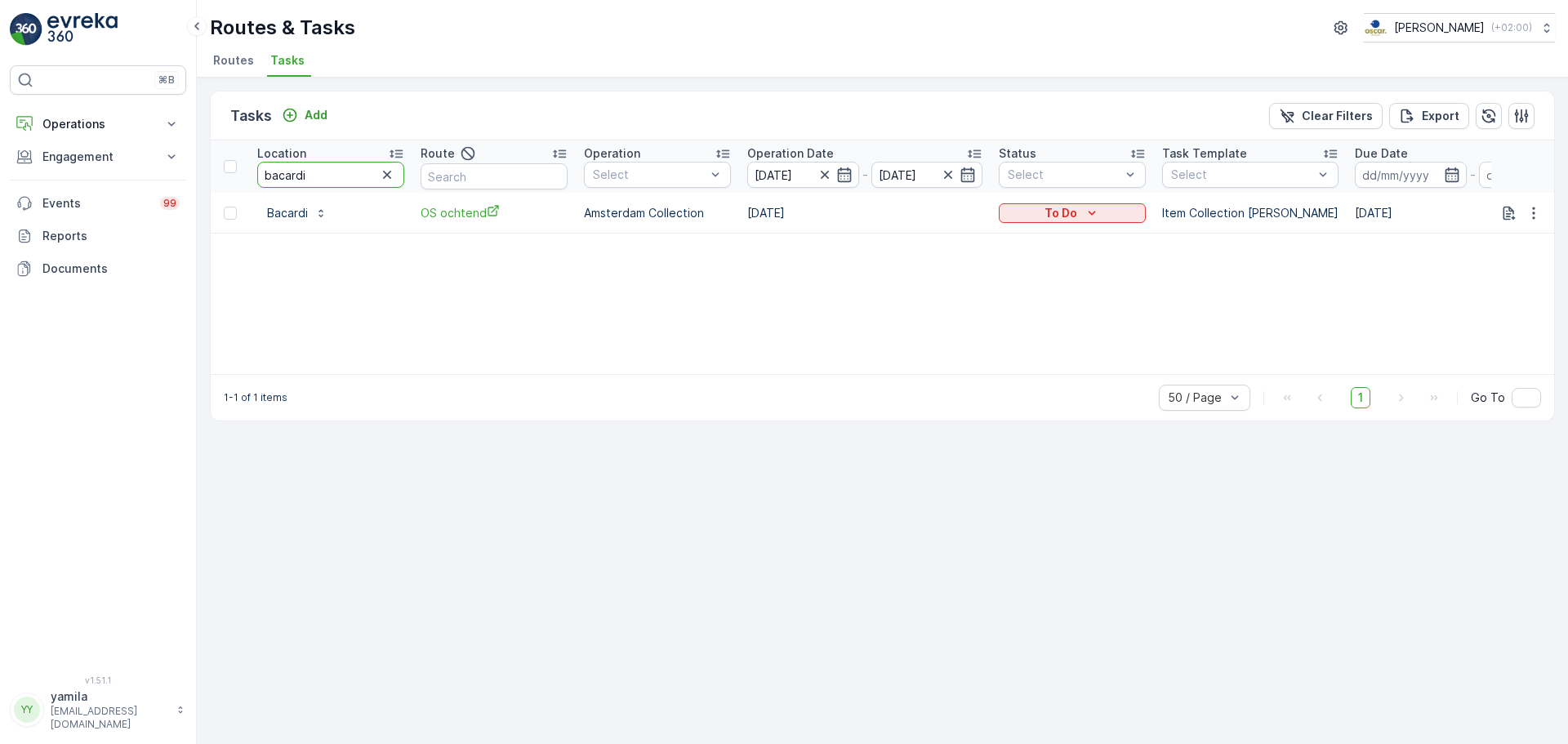
click at [301, 177] on input "bacardi" at bounding box center [330, 175] width 147 height 26
type input "parcom"
click at [323, 159] on div "Location" at bounding box center [330, 153] width 147 height 16
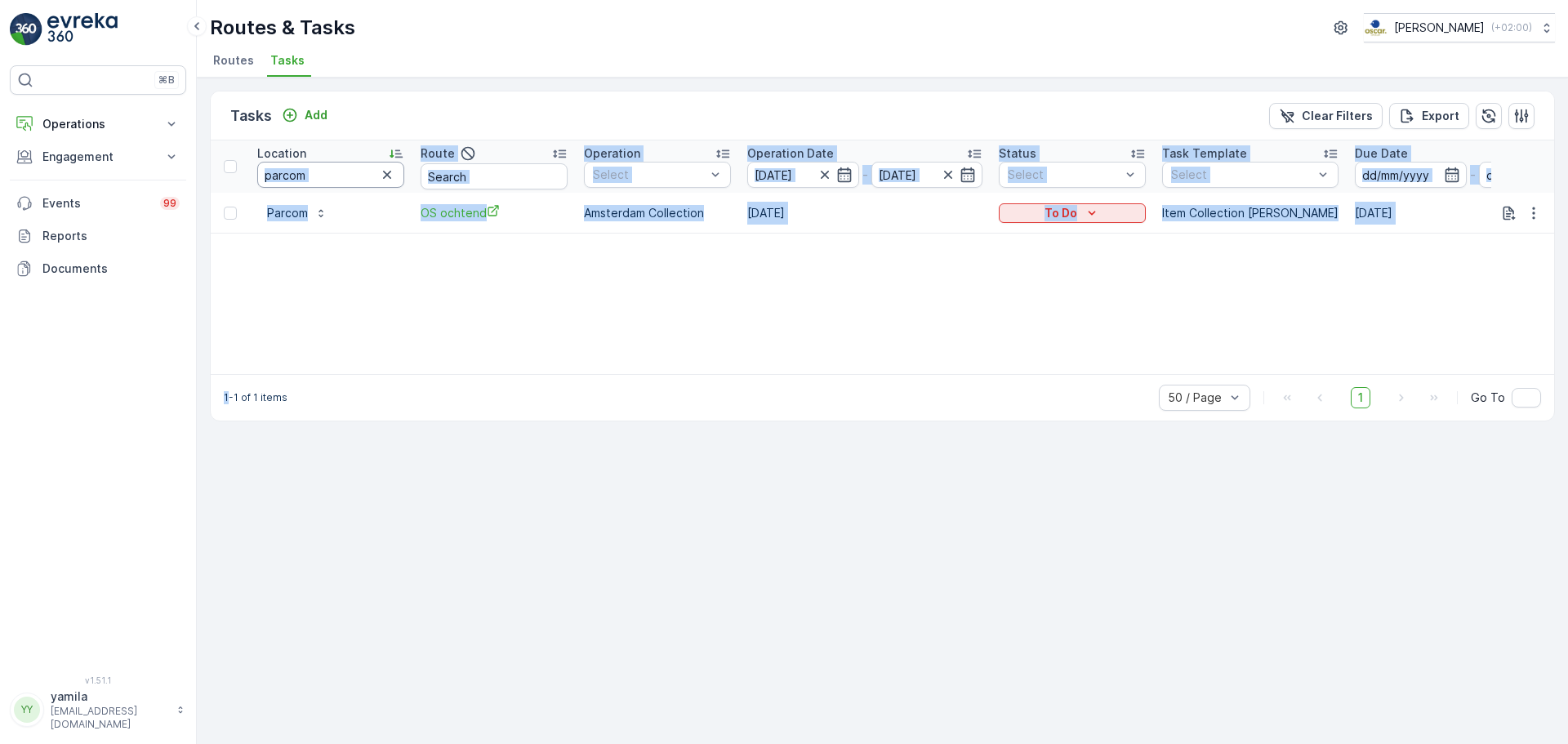
click at [315, 181] on input "parcom" at bounding box center [330, 175] width 147 height 26
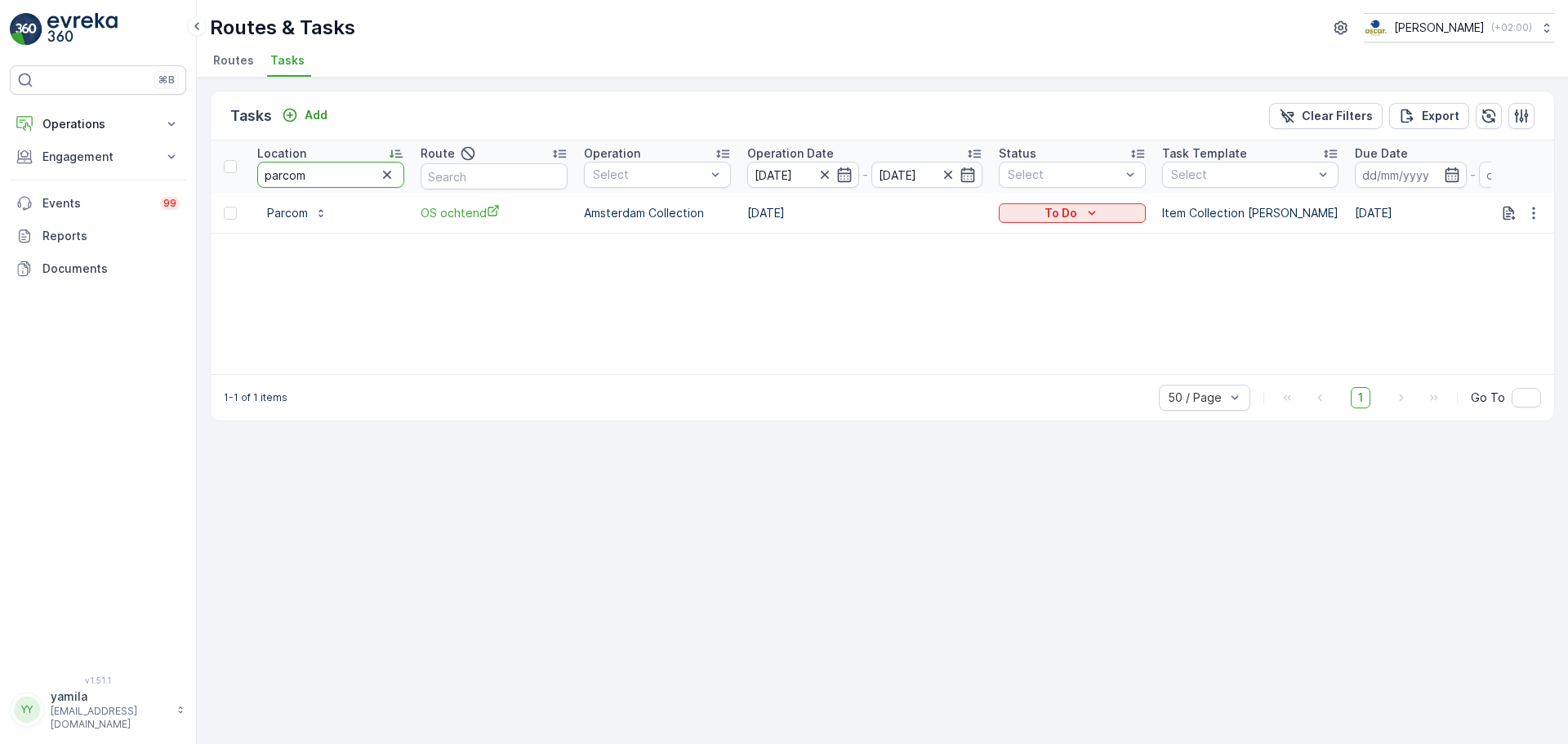
click at [315, 181] on input "parcom" at bounding box center [330, 175] width 147 height 26
type input "beta boulders"
click at [338, 173] on input "beta boulders" at bounding box center [330, 175] width 147 height 26
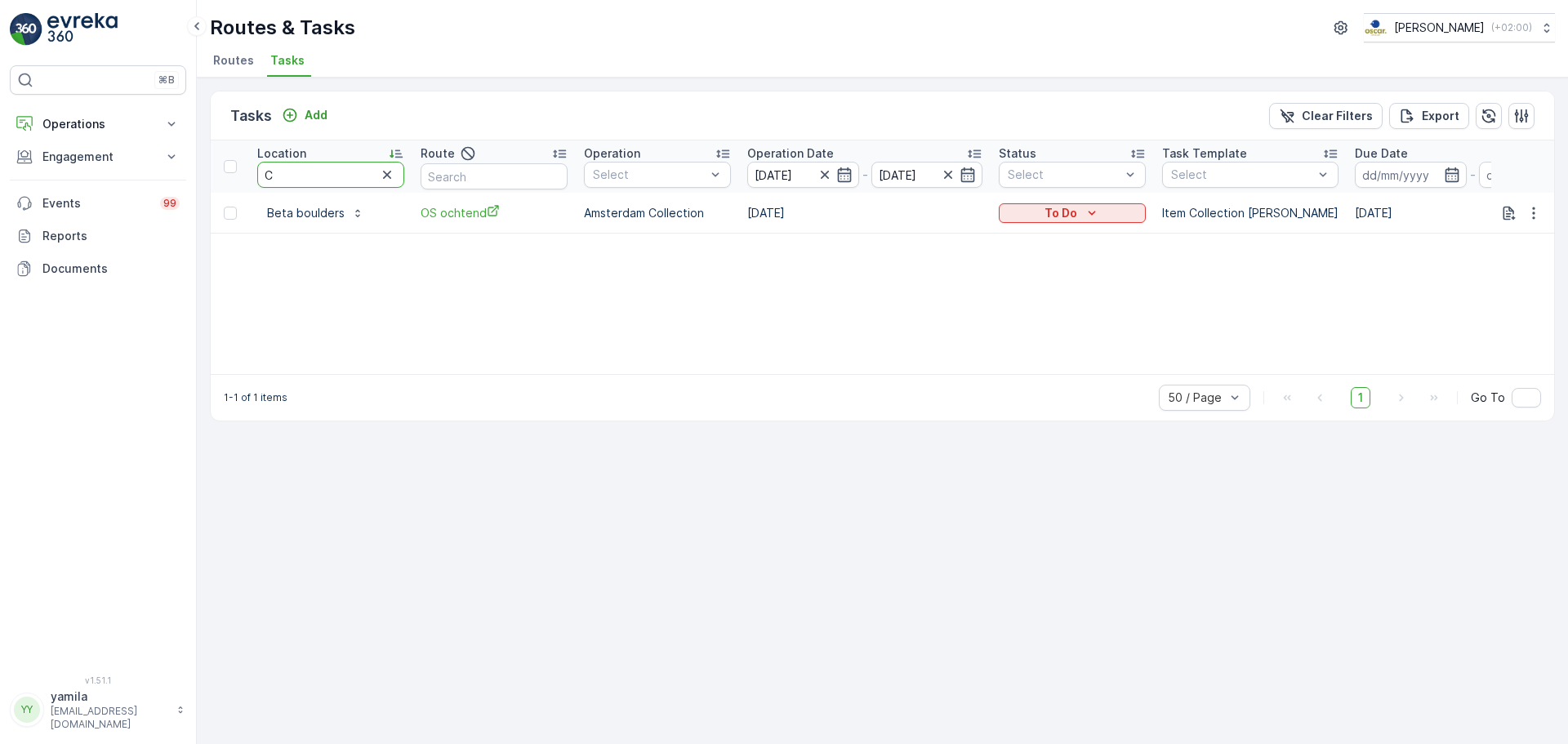
click at [338, 173] on input "C" at bounding box center [330, 175] width 147 height 26
type input "CBRE"
click at [296, 176] on input "CBRE" at bounding box center [330, 175] width 147 height 26
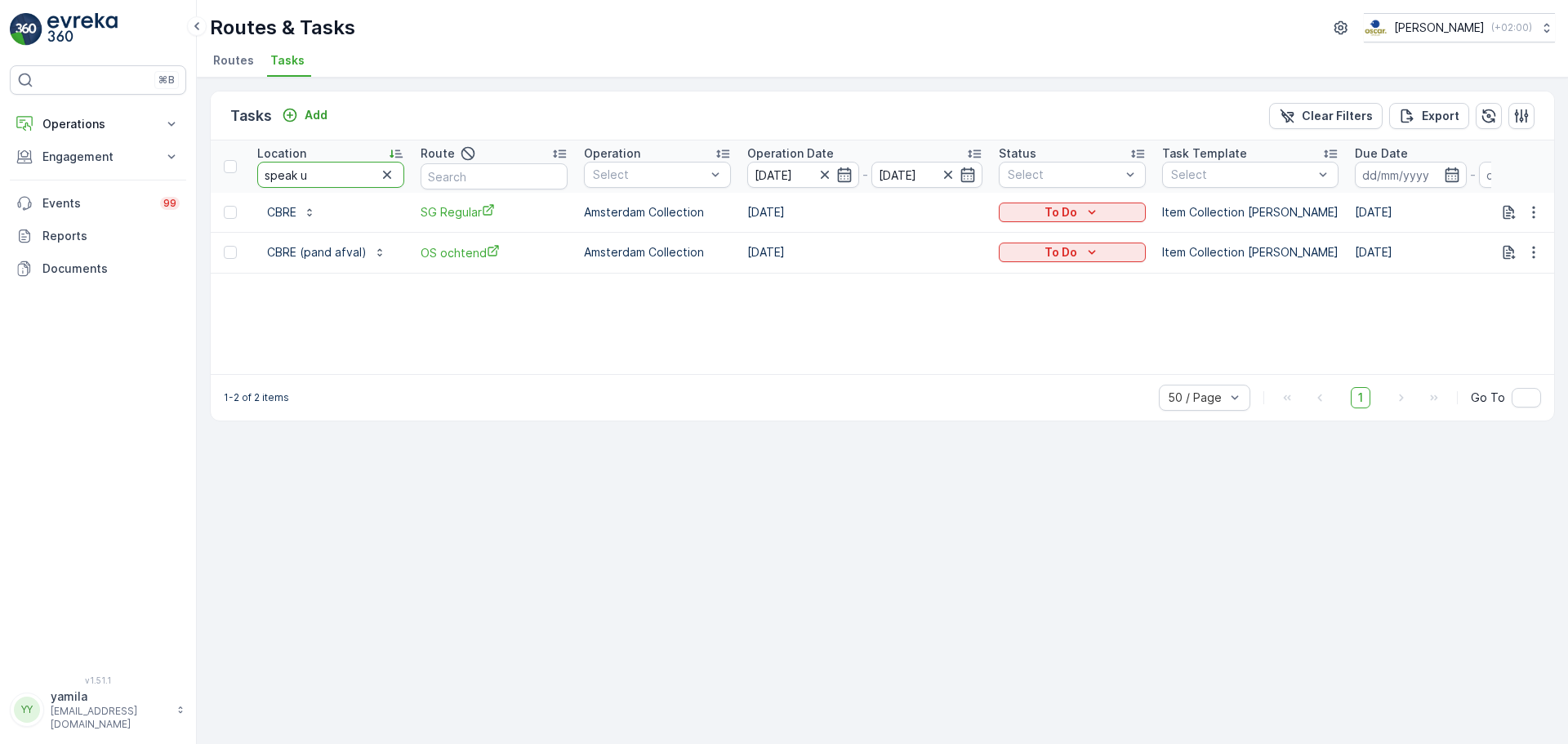
type input "speak up"
click at [305, 170] on input "speak up" at bounding box center [330, 175] width 147 height 26
type input "neni"
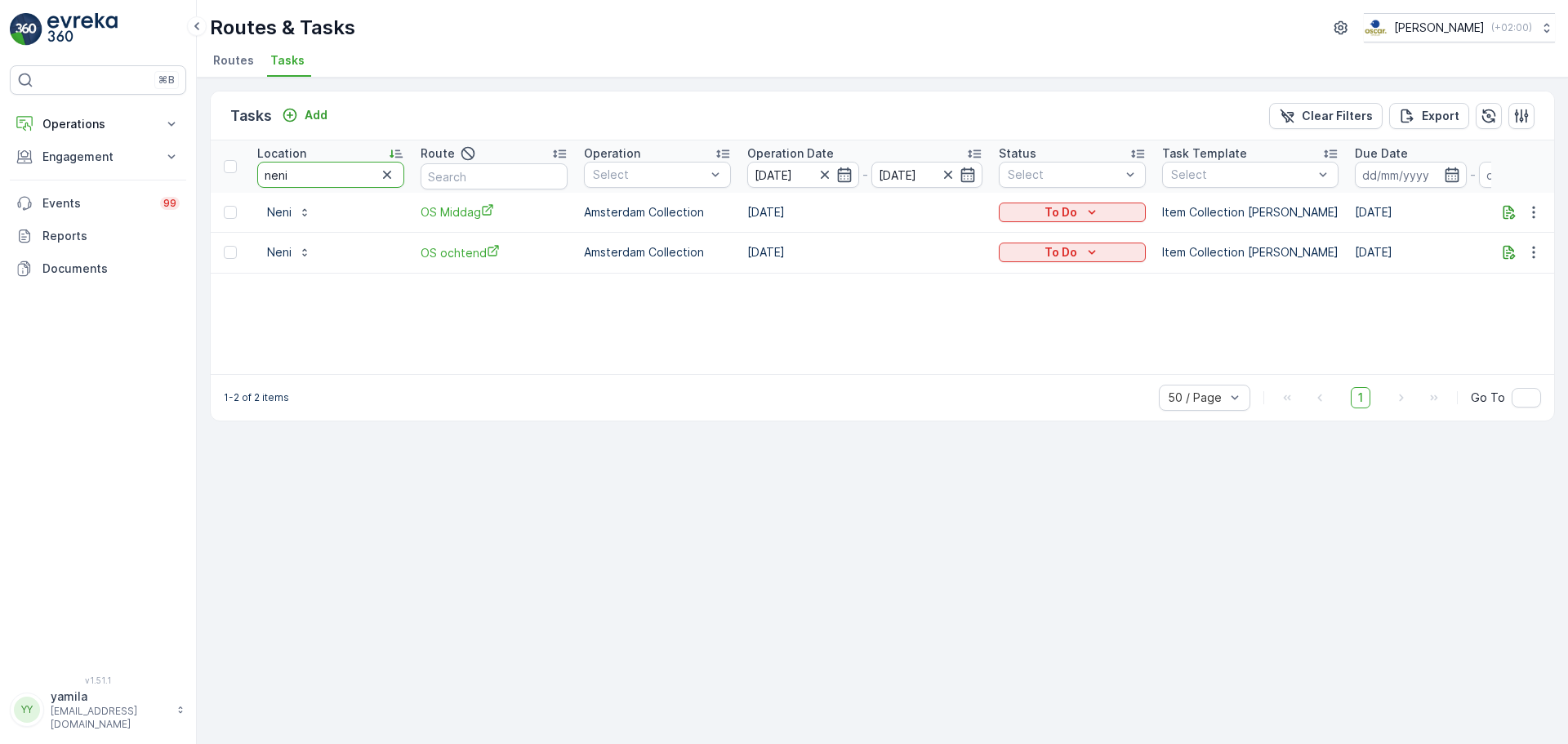
click at [312, 174] on input "neni" at bounding box center [330, 175] width 147 height 26
type input "Move"
click at [312, 174] on input "Move" at bounding box center [330, 175] width 147 height 26
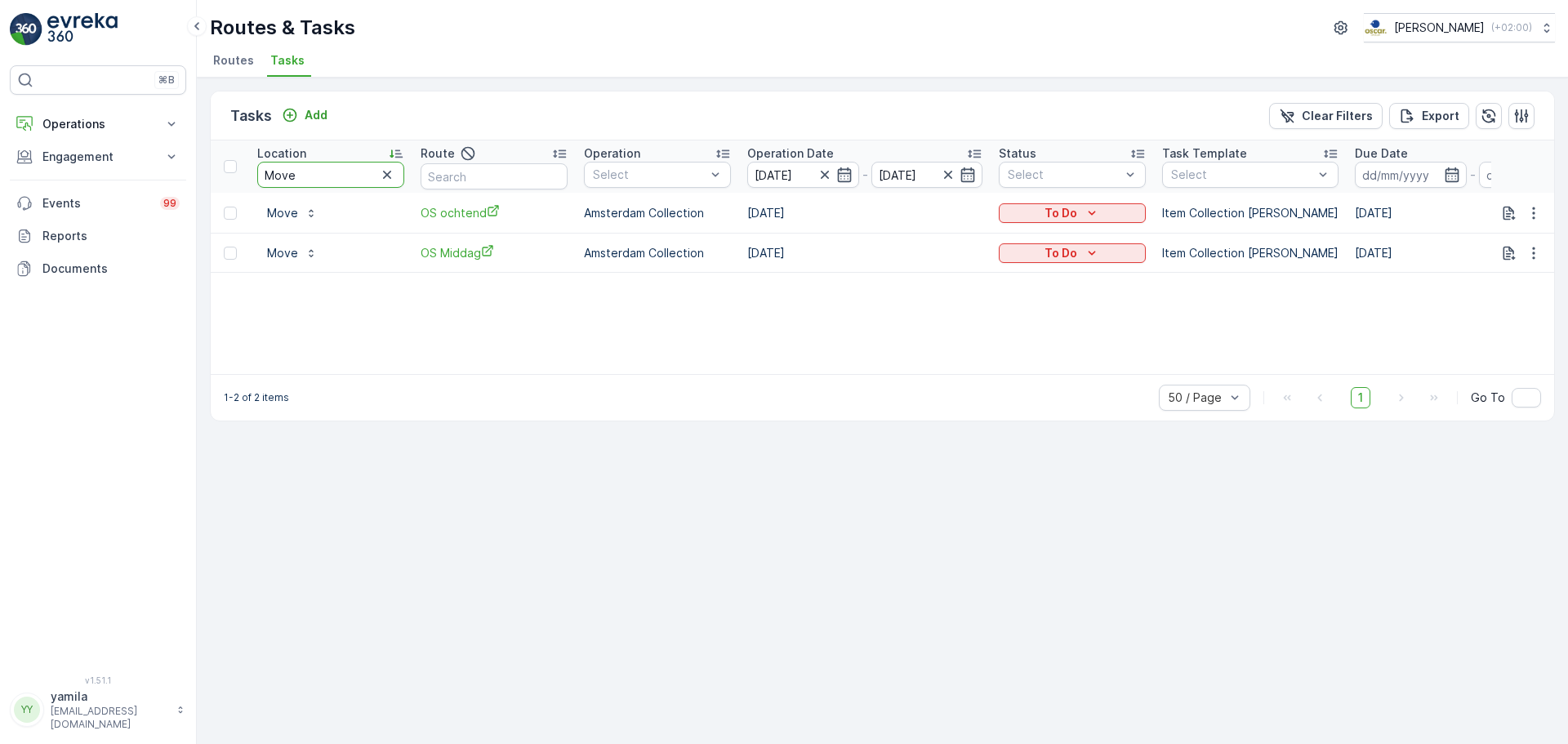
click at [312, 174] on input "Move" at bounding box center [330, 175] width 147 height 26
type input "doing goods"
click at [319, 174] on input "doing goods" at bounding box center [330, 175] width 147 height 26
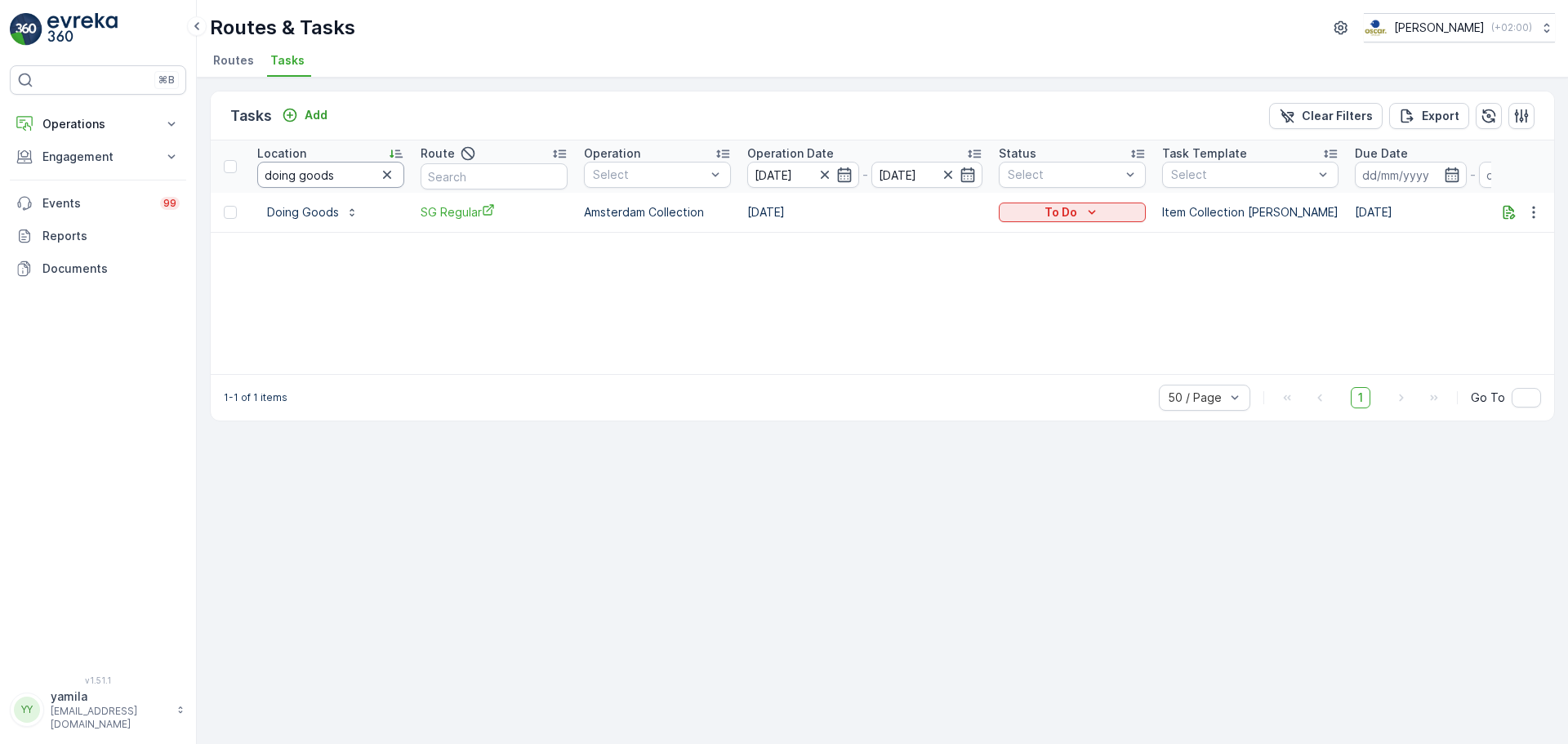
click at [336, 177] on input "doing goods" at bounding box center [330, 175] width 147 height 26
type input "achterwerk"
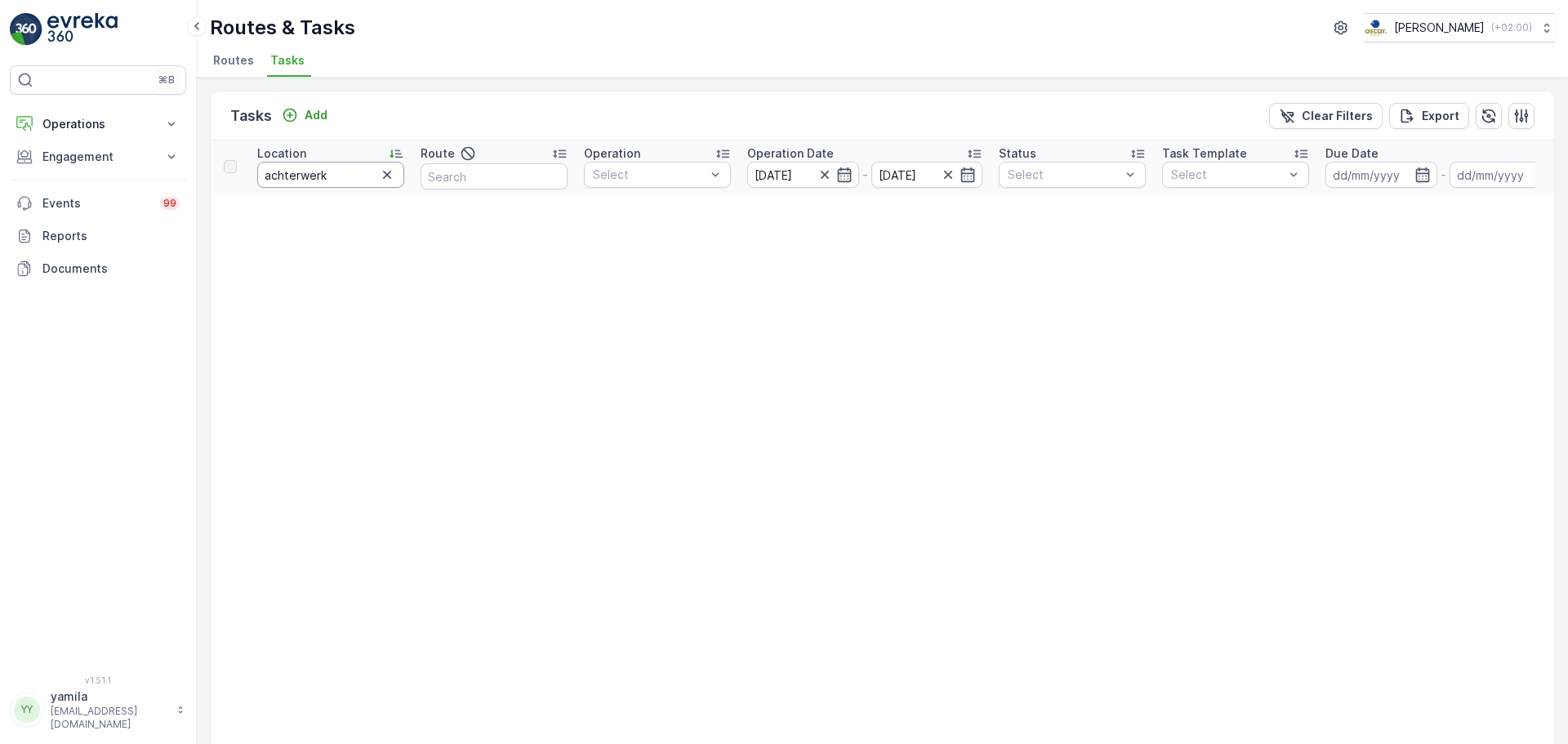
click at [336, 177] on input "achterwerk" at bounding box center [330, 175] width 147 height 26
type input "spirited union"
click at [323, 174] on input "spirited union" at bounding box center [330, 175] width 147 height 26
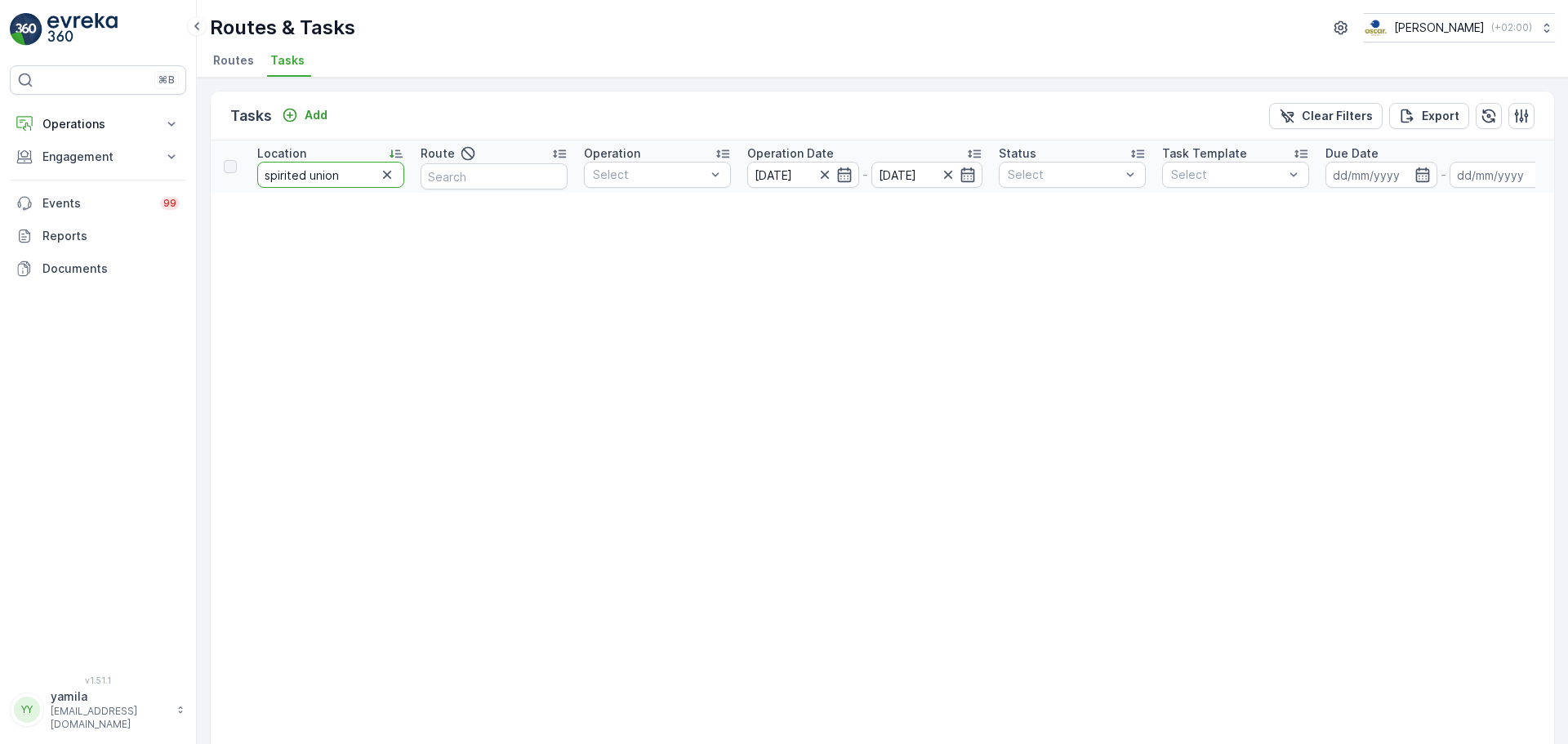
click at [323, 174] on input "spirited union" at bounding box center [330, 175] width 147 height 26
type input "spiri"
click at [323, 174] on input "spiri" at bounding box center [330, 175] width 147 height 26
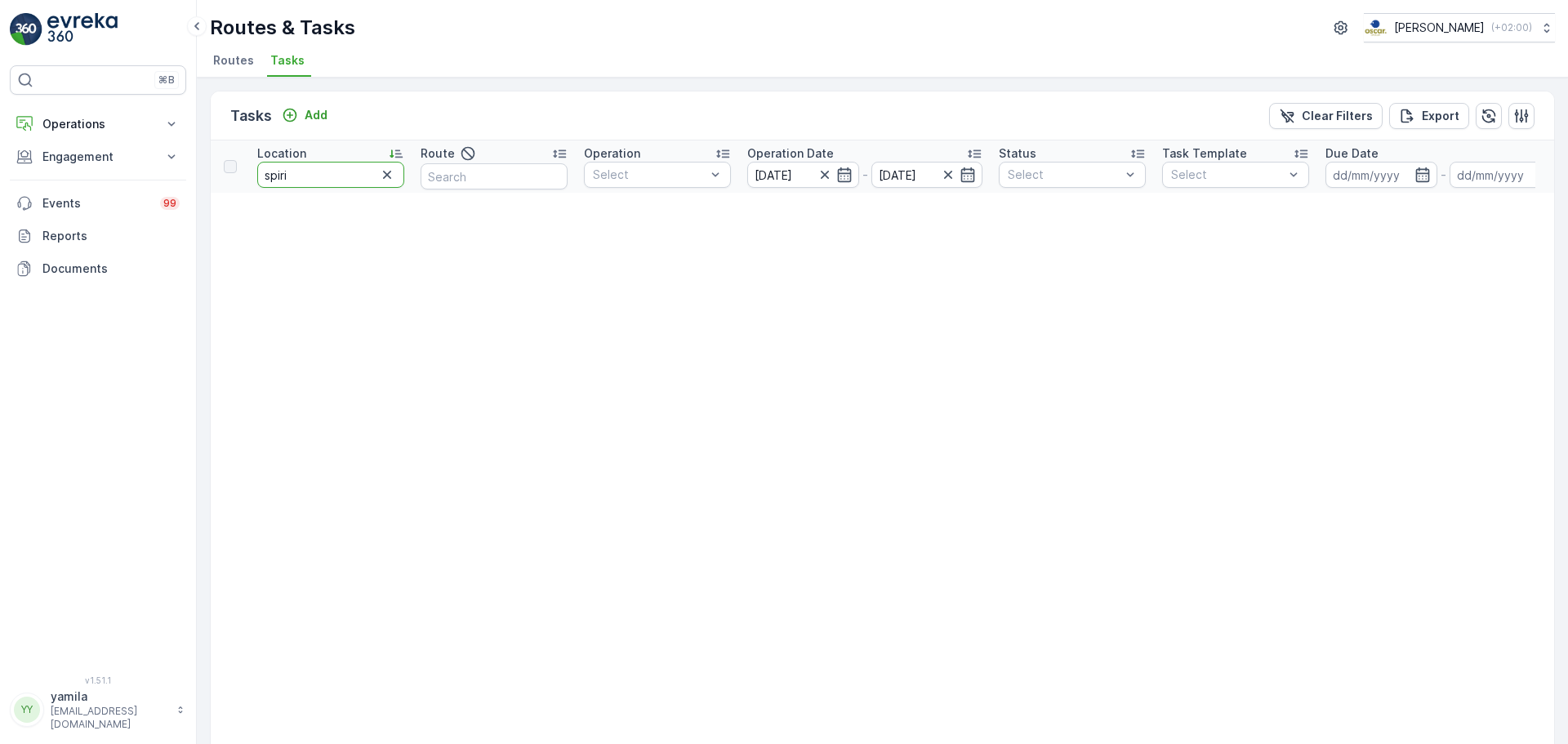
click at [323, 174] on input "spiri" at bounding box center [330, 175] width 147 height 26
type input "union"
drag, startPoint x: 397, startPoint y: 181, endPoint x: 386, endPoint y: 178, distance: 11.4
click at [386, 178] on div at bounding box center [387, 175] width 21 height 20
click at [386, 178] on icon "button" at bounding box center [386, 175] width 16 height 16
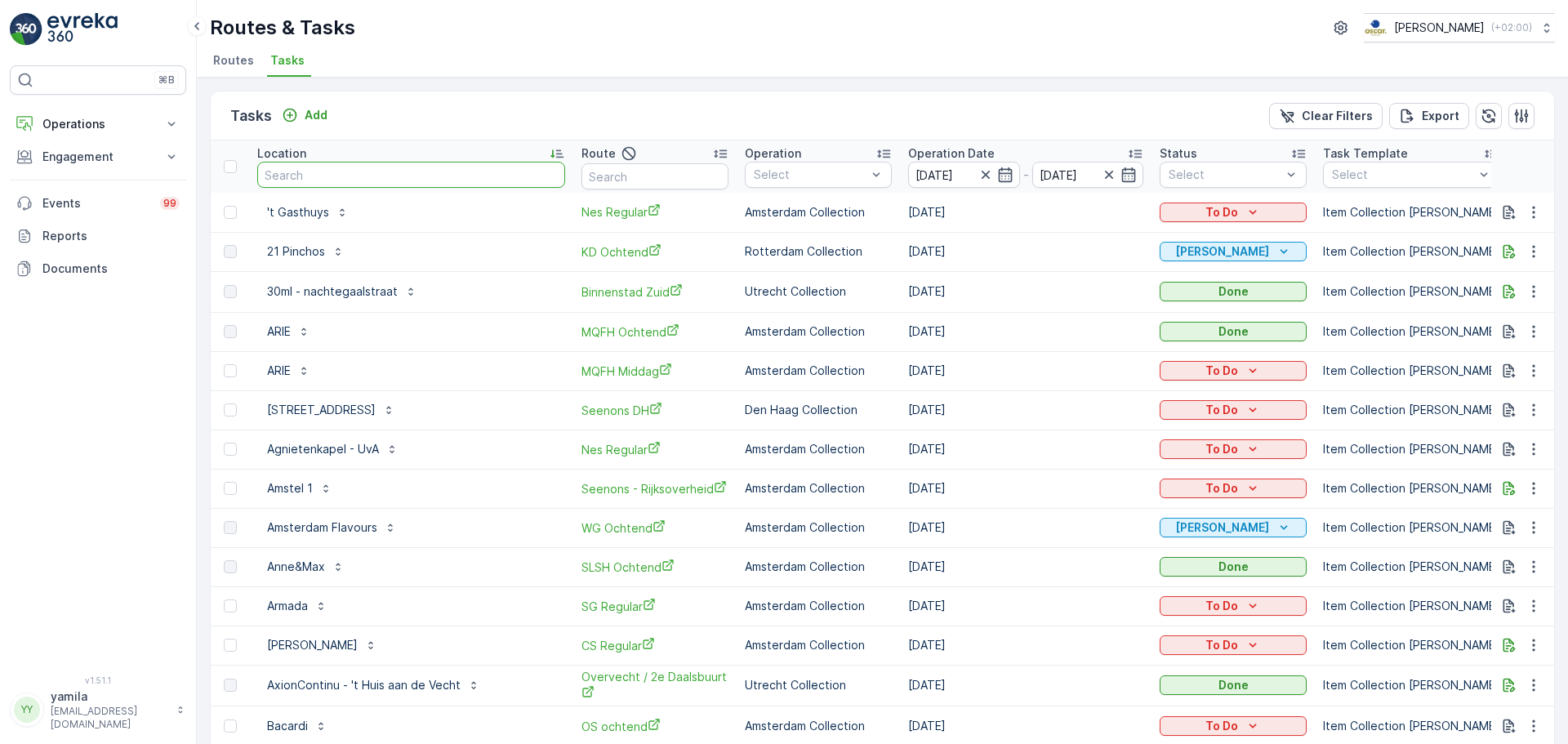
click at [316, 176] on input "text" at bounding box center [411, 175] width 308 height 26
type input "spirite"
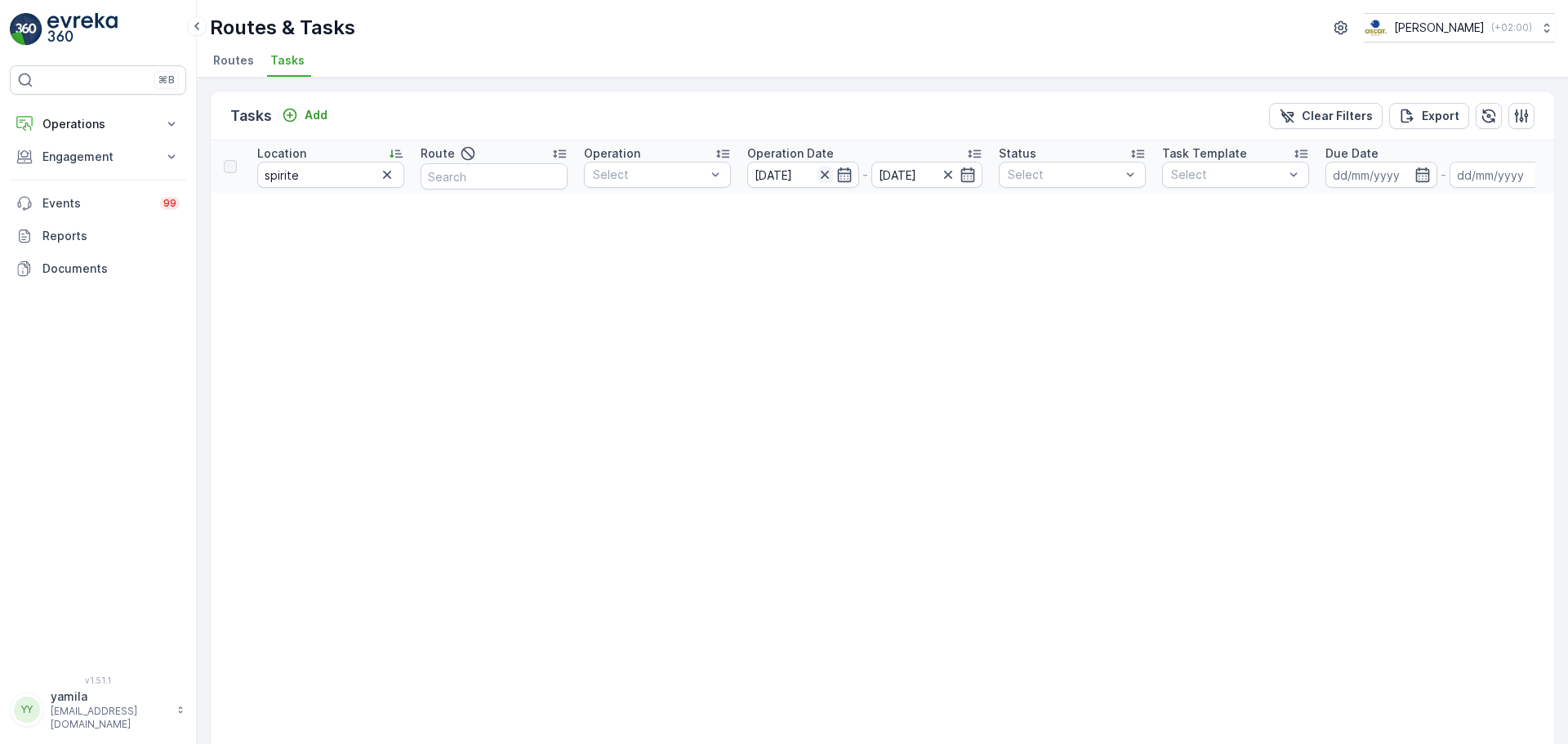
click at [821, 176] on icon "button" at bounding box center [824, 175] width 16 height 16
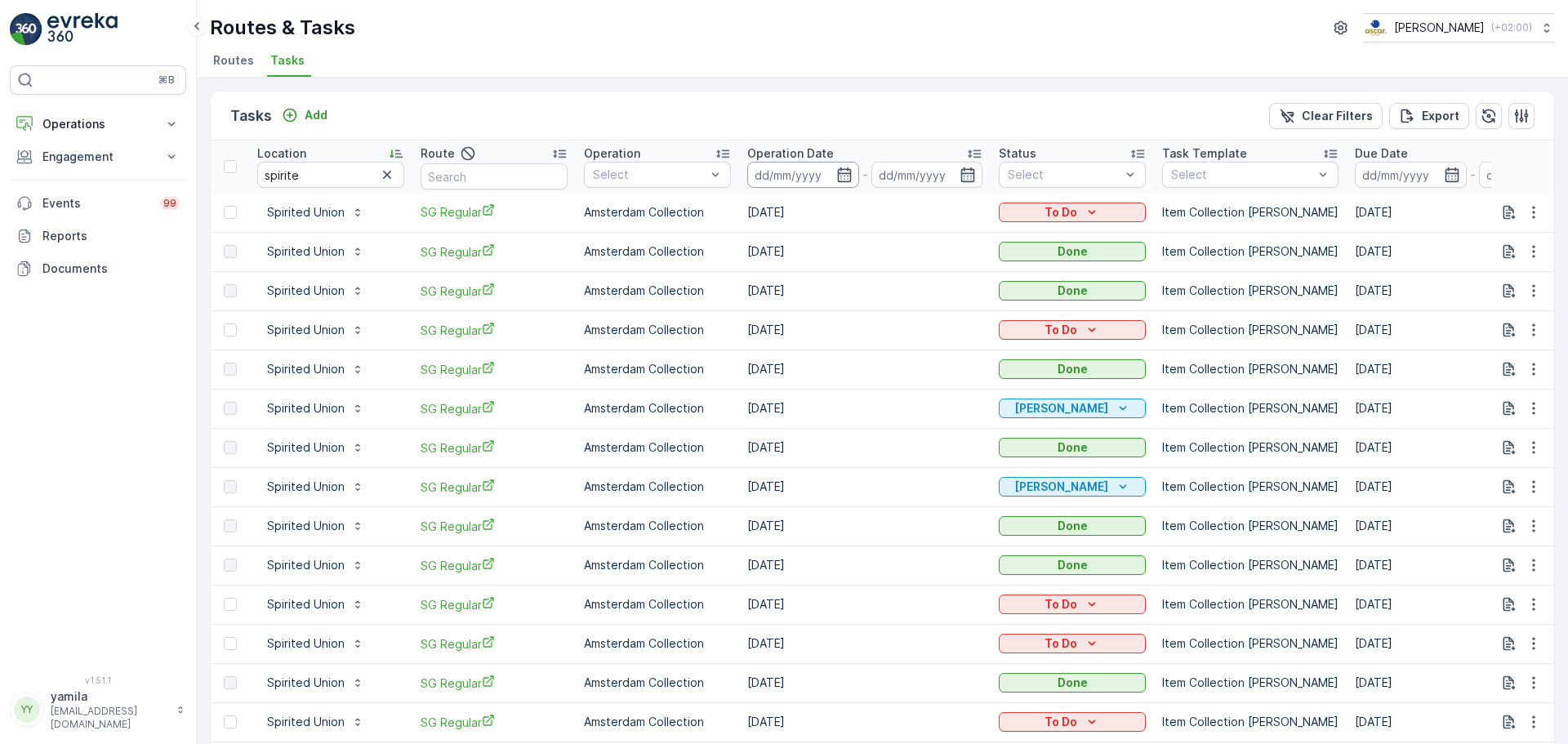
click at [791, 171] on input at bounding box center [803, 175] width 112 height 26
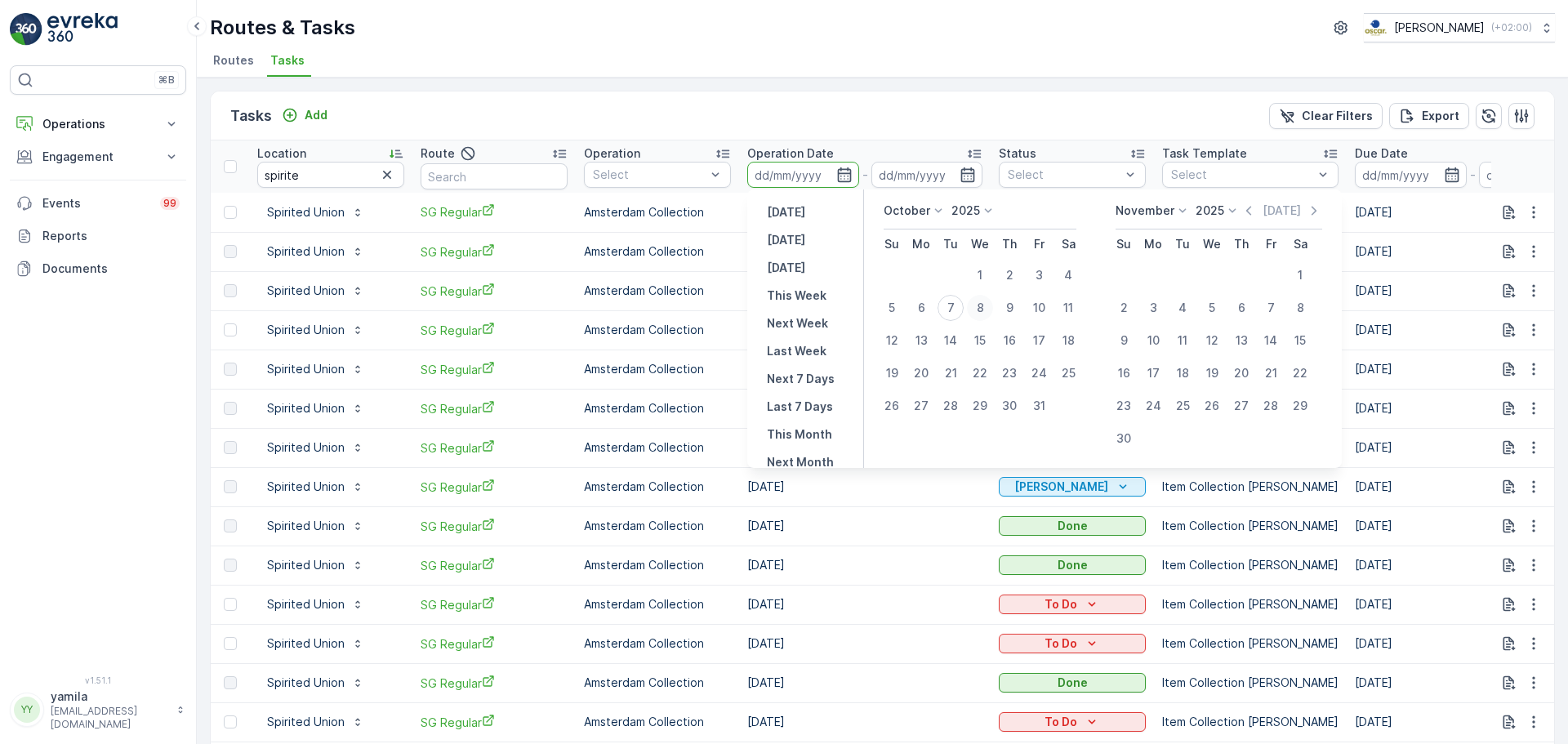
click at [983, 298] on div "8" at bounding box center [979, 308] width 26 height 26
type input "08.10.2025"
click at [983, 298] on div "8" at bounding box center [979, 308] width 26 height 26
type input "08.10.2025"
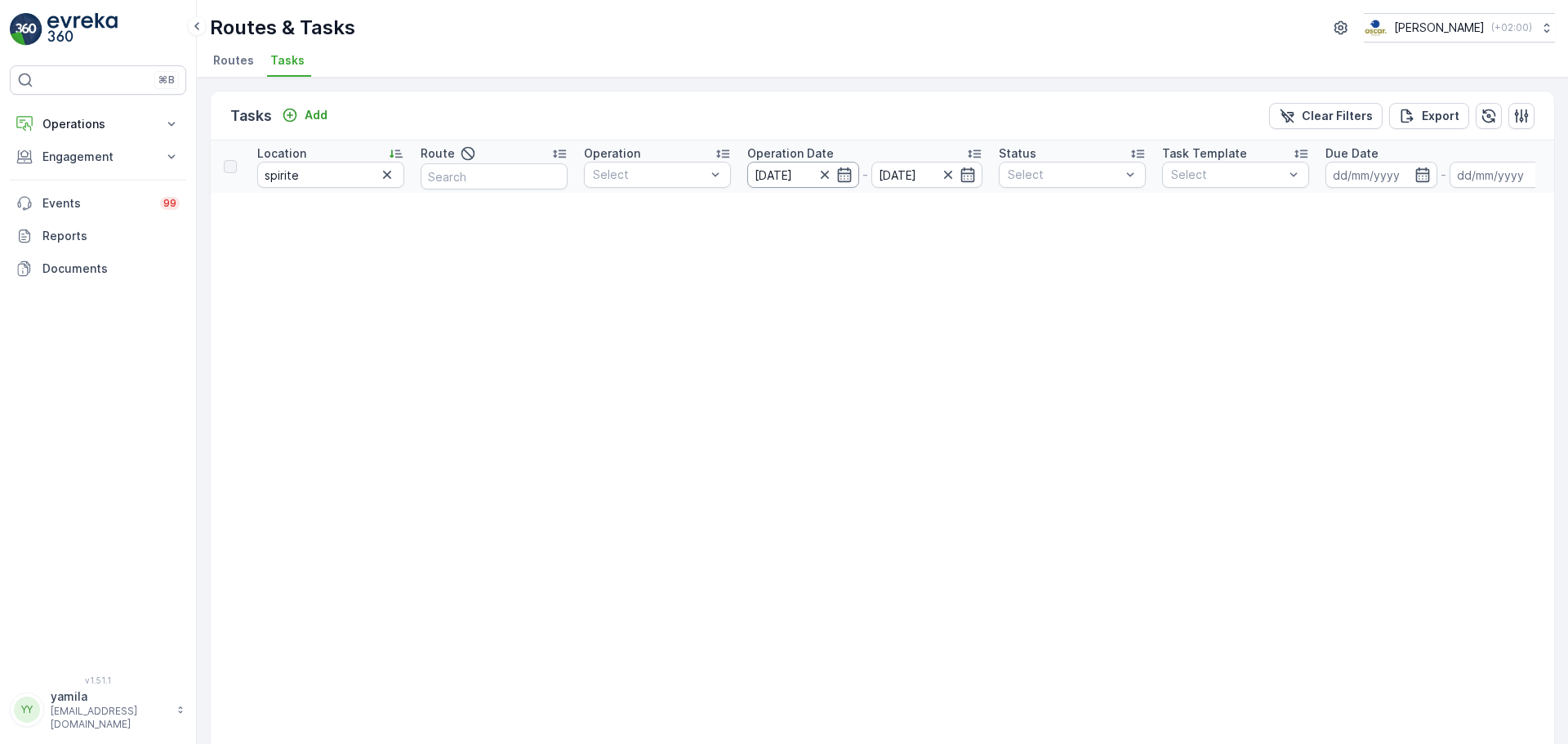
click at [788, 172] on input "08.10.2025" at bounding box center [803, 175] width 112 height 26
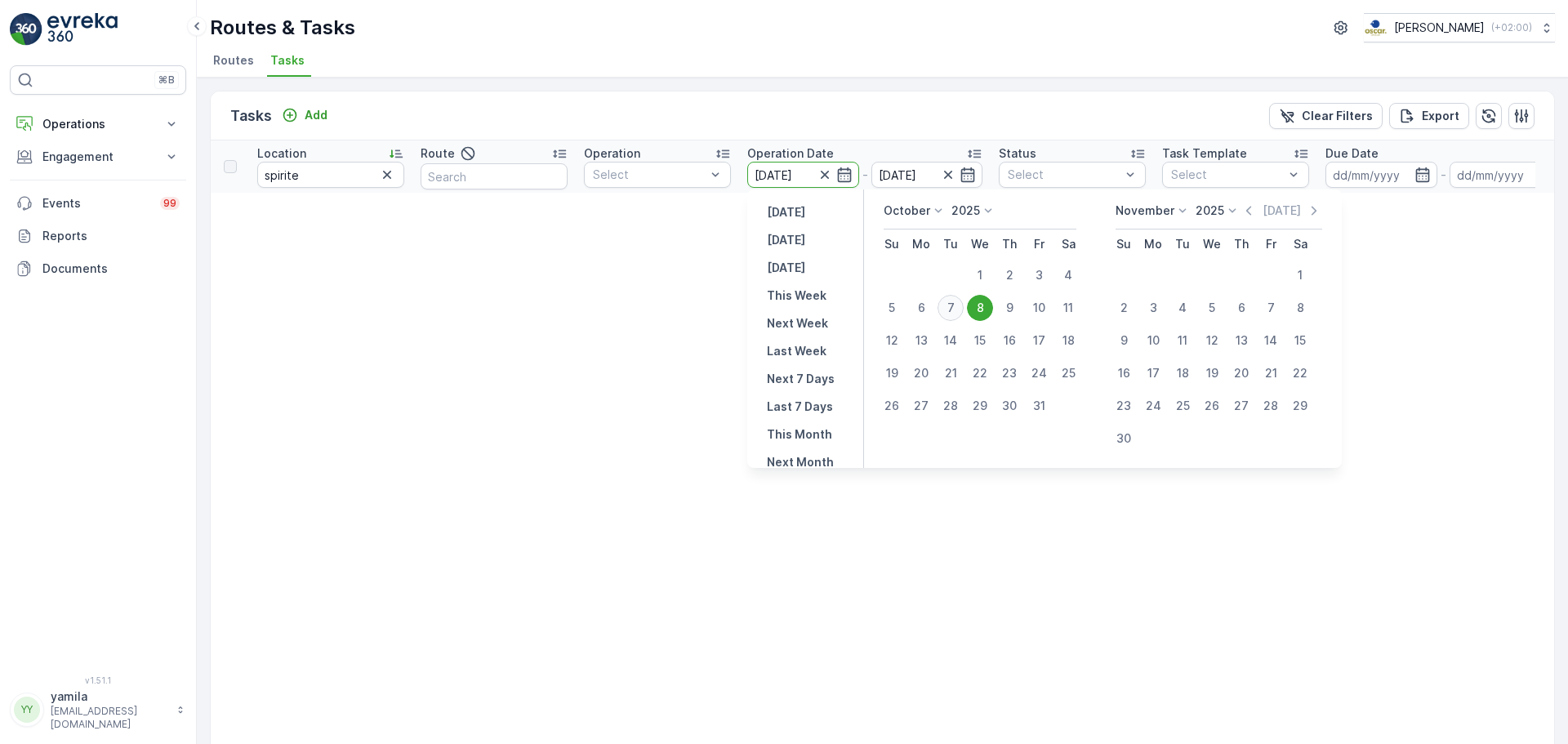
click at [954, 300] on div "7" at bounding box center [950, 308] width 26 height 26
type input "[DATE]"
click at [954, 300] on div "7" at bounding box center [950, 308] width 26 height 26
type input "[DATE]"
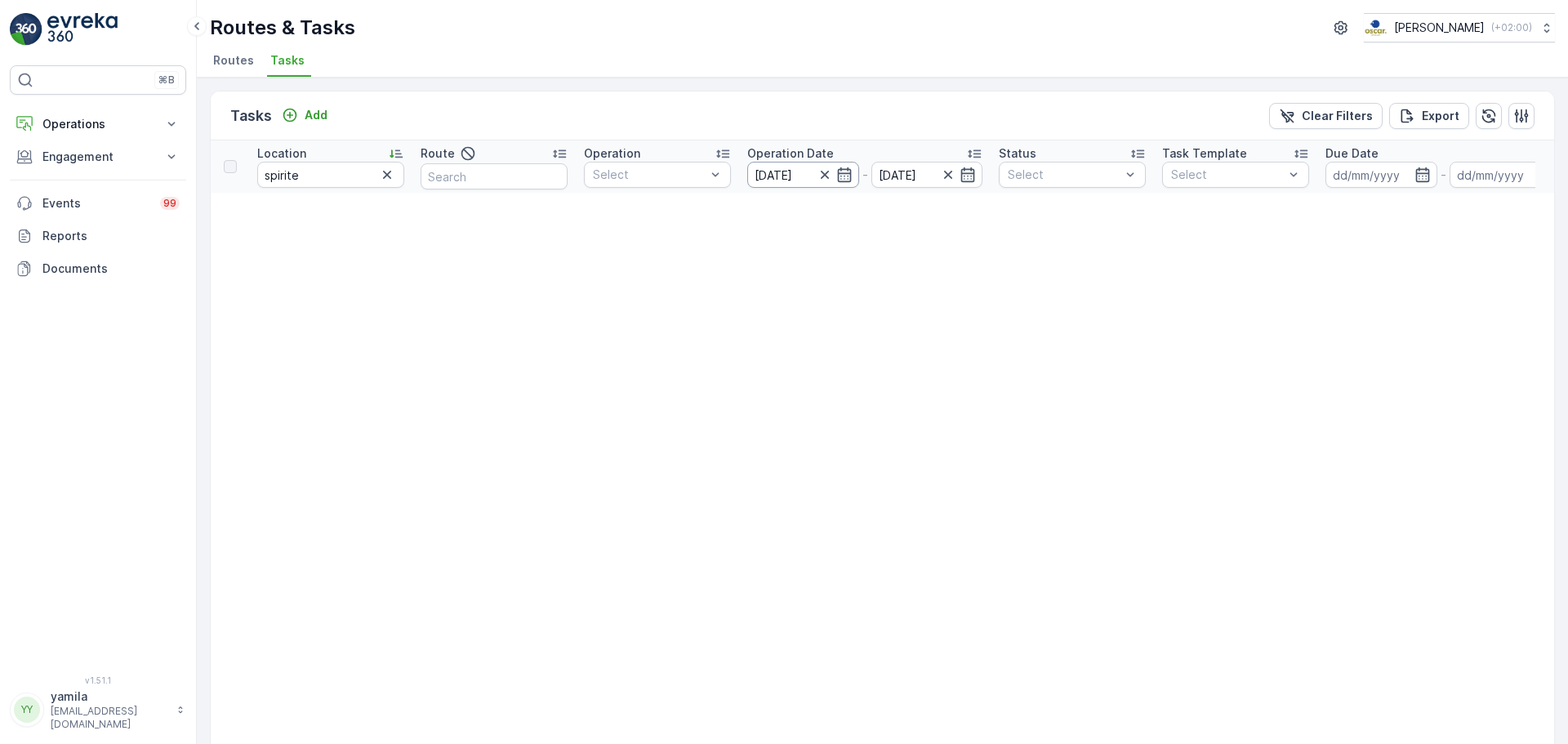
click at [775, 177] on input "[DATE]" at bounding box center [803, 175] width 112 height 26
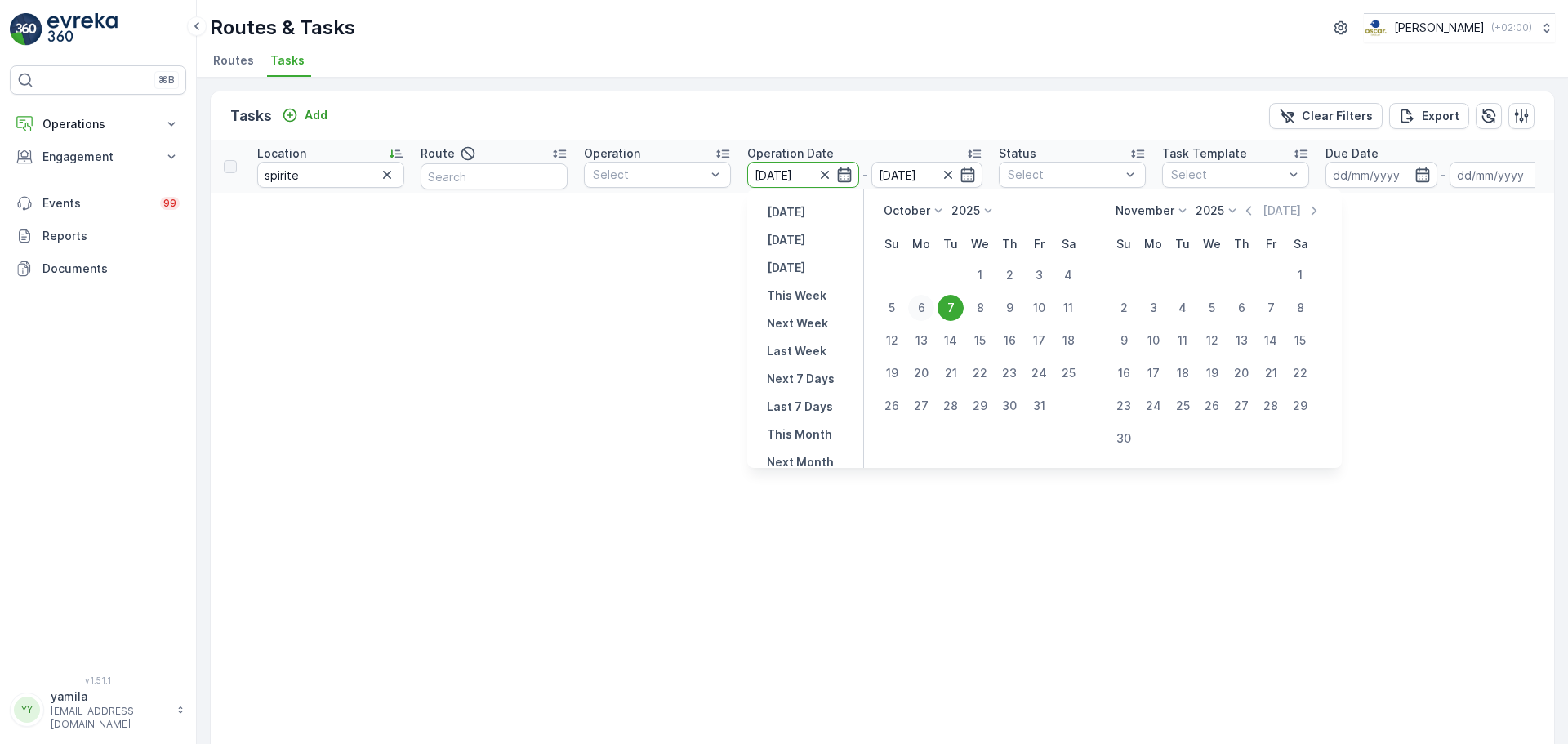
click at [922, 308] on div "6" at bounding box center [921, 308] width 26 height 26
type input "[DATE]"
click at [922, 308] on div "6" at bounding box center [921, 308] width 26 height 26
type input "[DATE]"
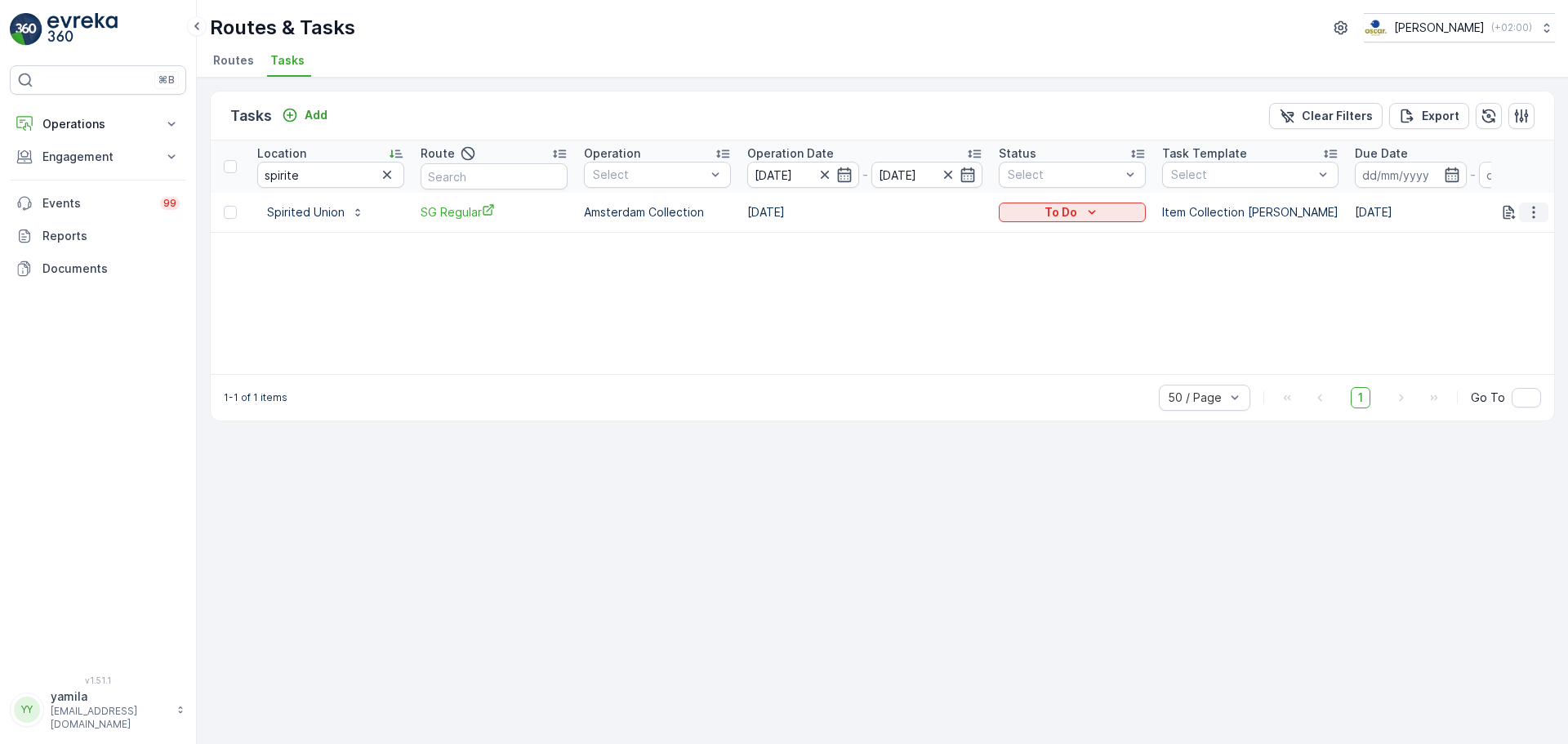
click at [1531, 209] on icon "button" at bounding box center [1533, 212] width 16 height 16
click at [1499, 288] on span "Change Route" at bounding box center [1491, 282] width 79 height 16
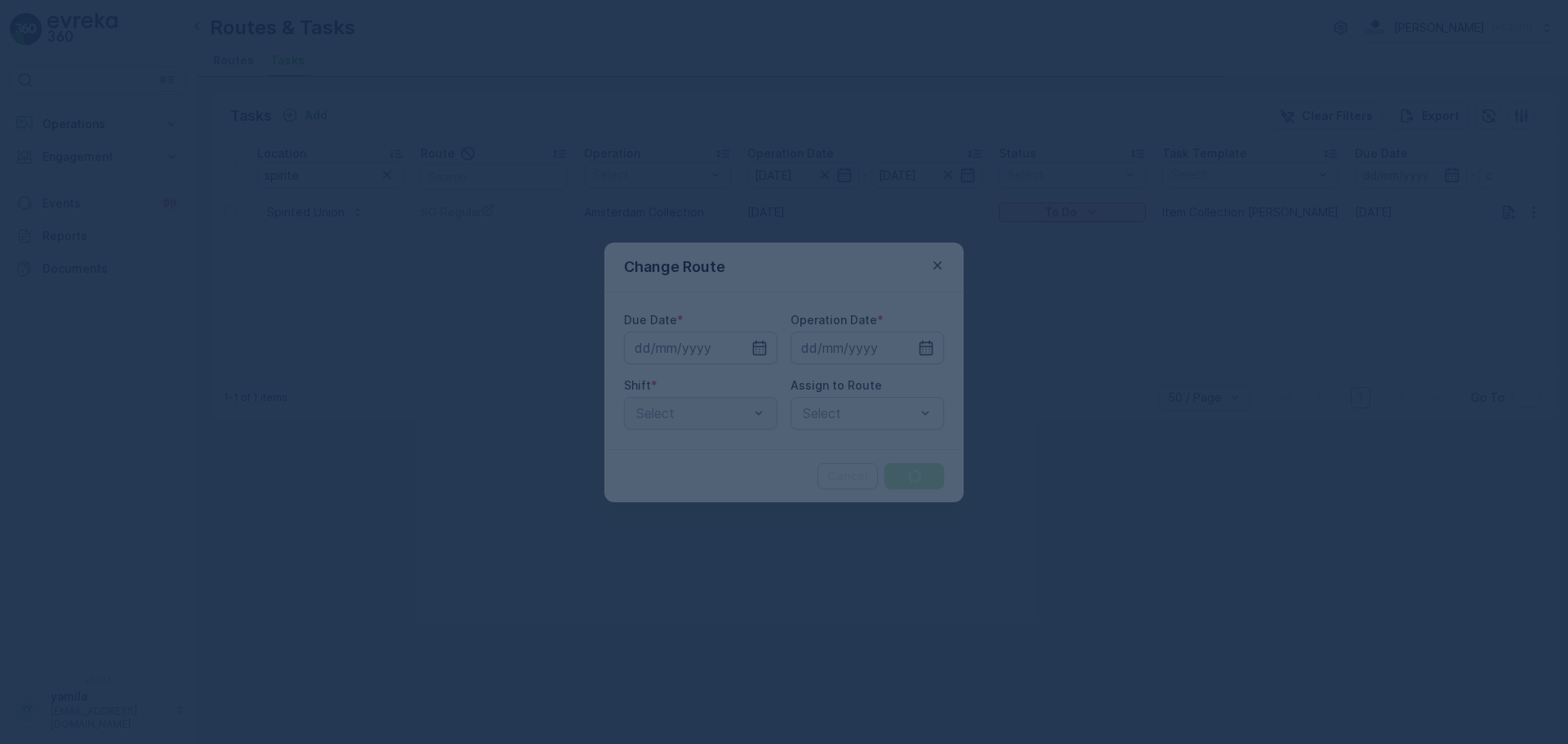
type input "[DATE]"
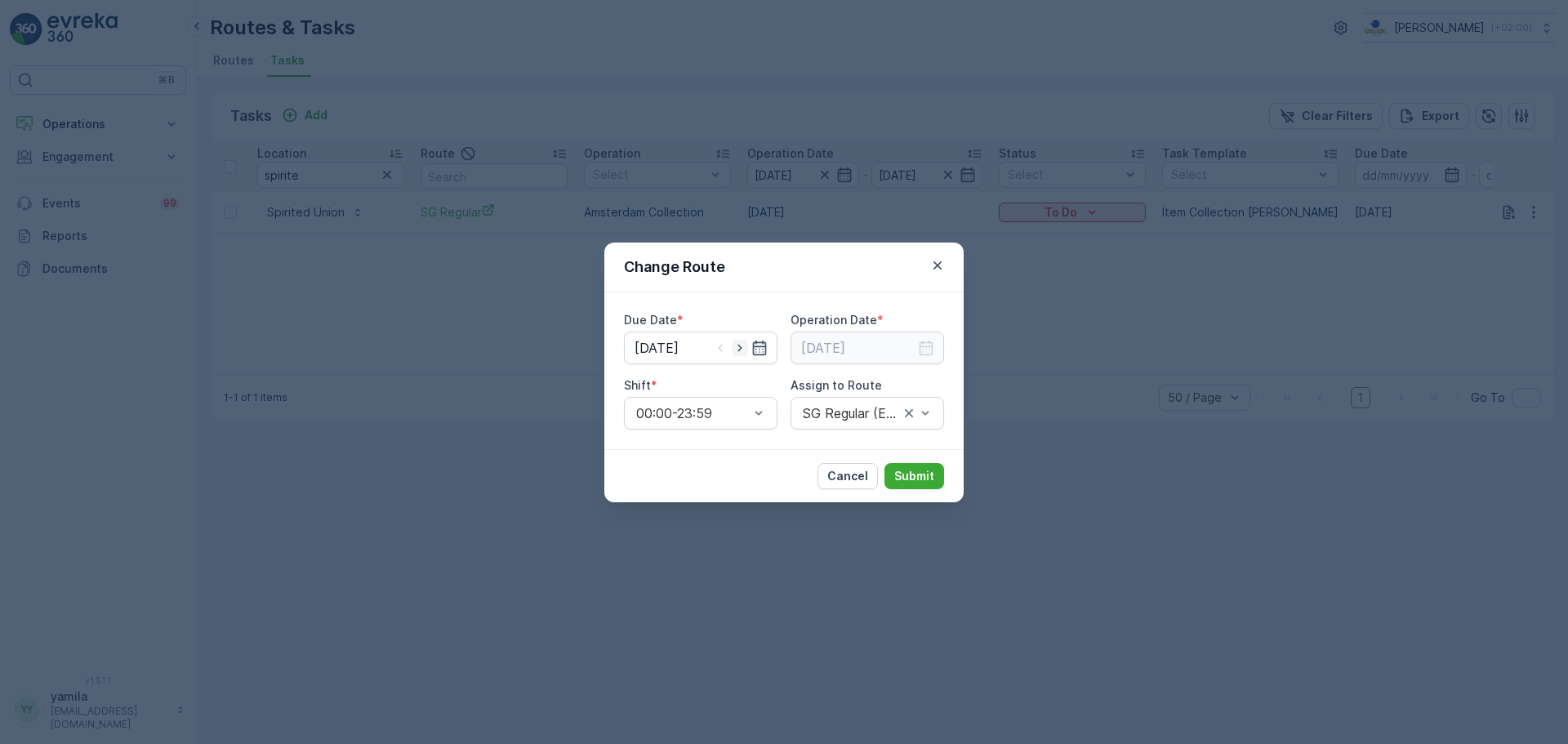
click at [739, 351] on icon "button" at bounding box center [739, 348] width 16 height 16
type input "[DATE]"
click at [883, 344] on input at bounding box center [867, 348] width 153 height 33
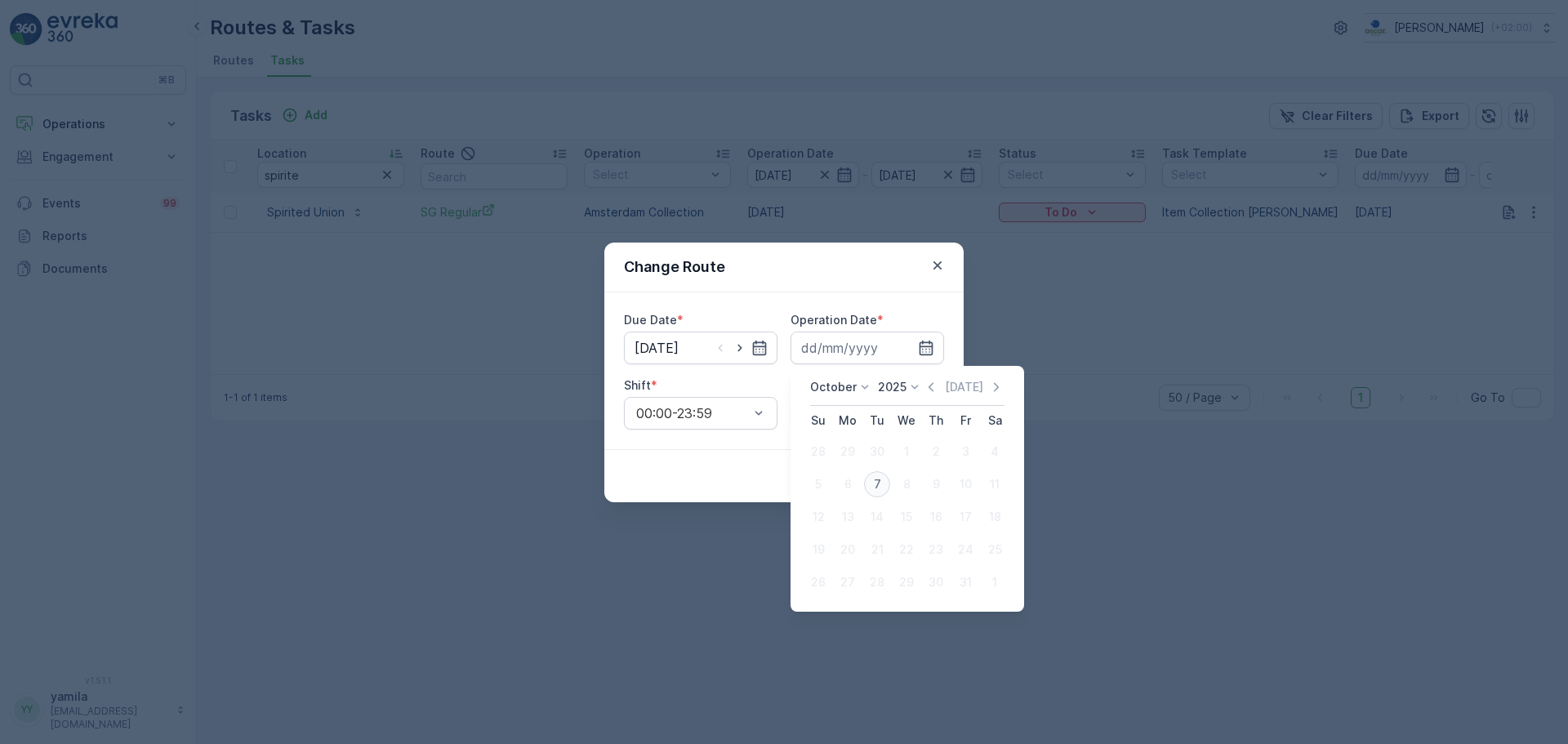
click at [876, 484] on div "7" at bounding box center [877, 484] width 26 height 26
type input "[DATE]"
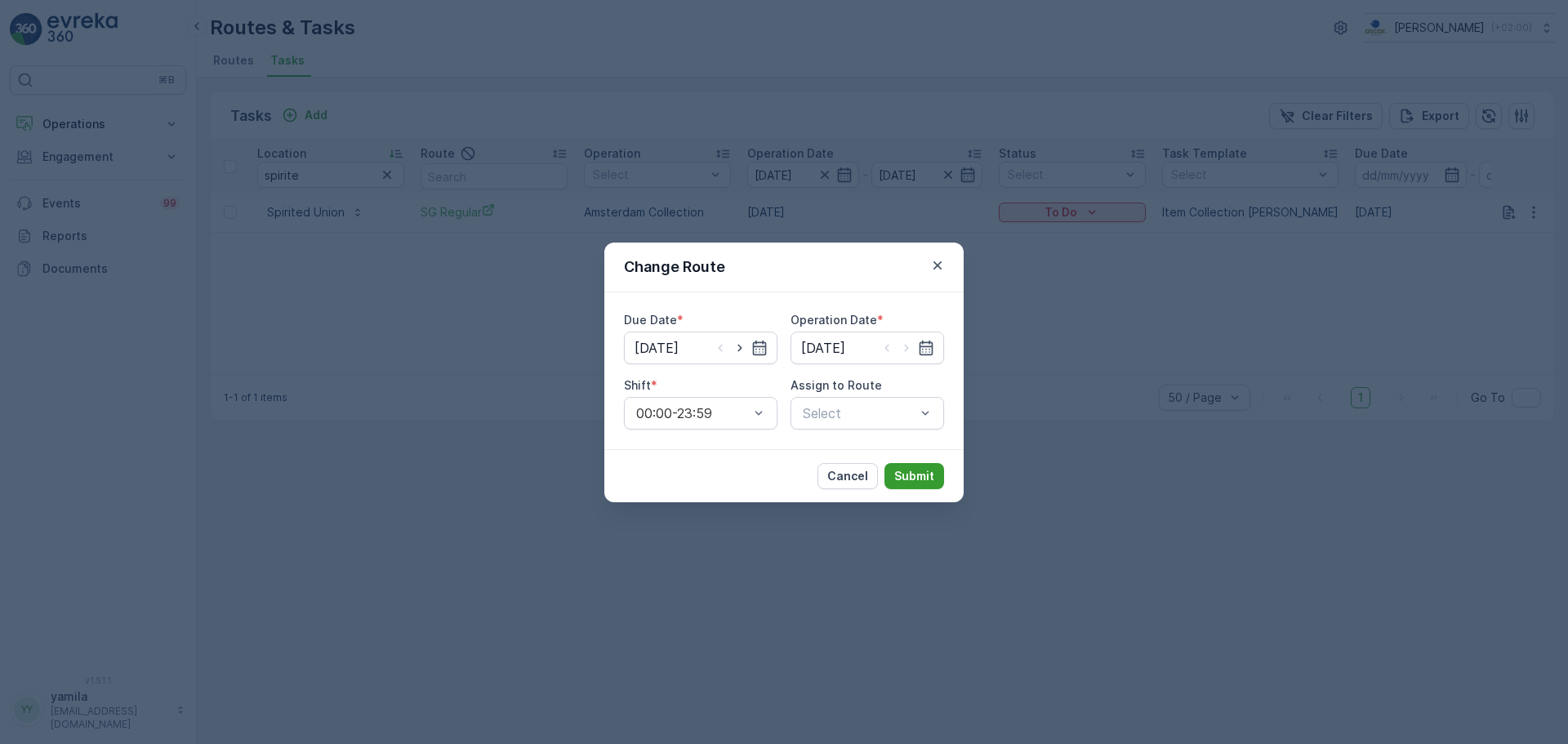
click at [914, 473] on p "Submit" at bounding box center [914, 476] width 40 height 16
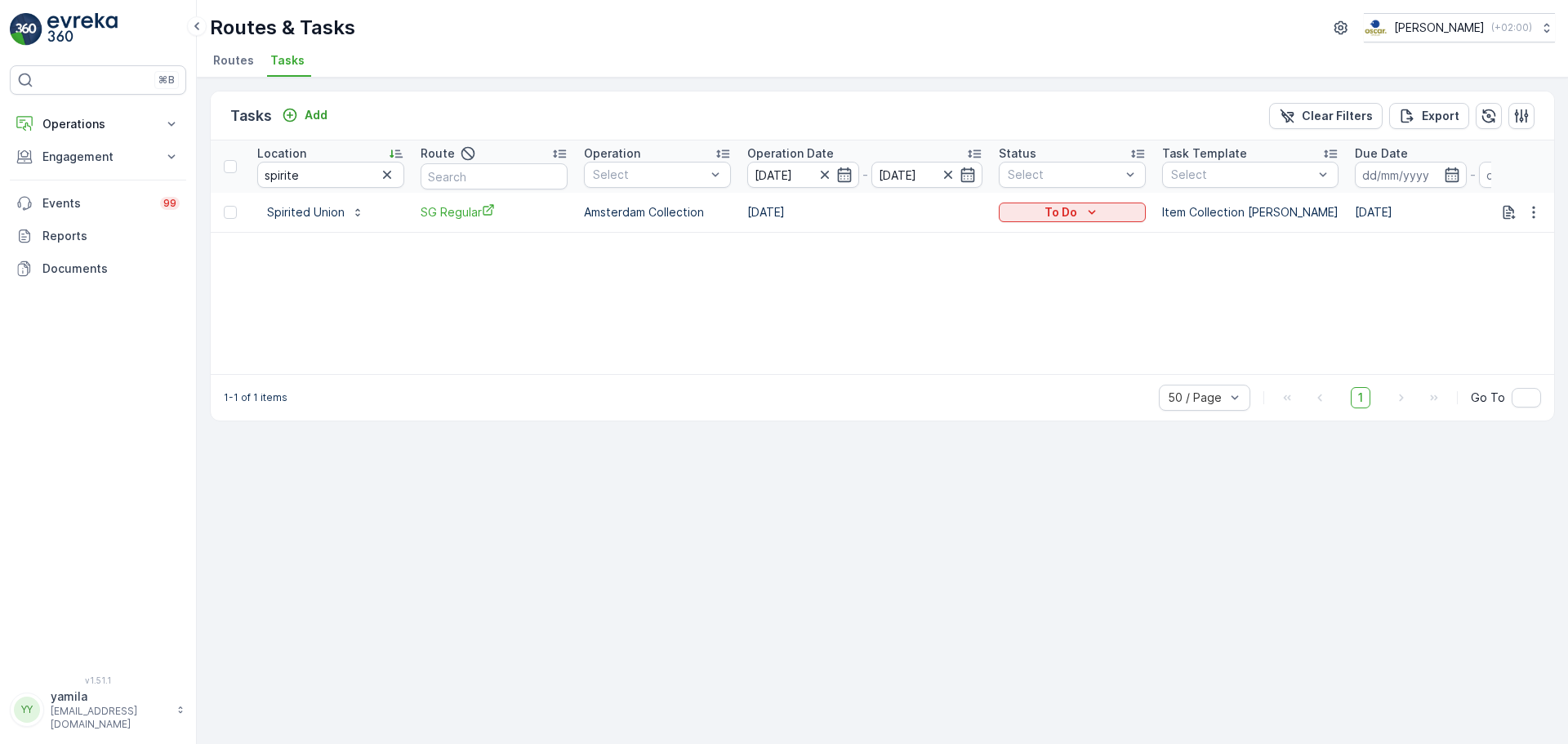
click at [316, 160] on div "Location" at bounding box center [330, 153] width 147 height 16
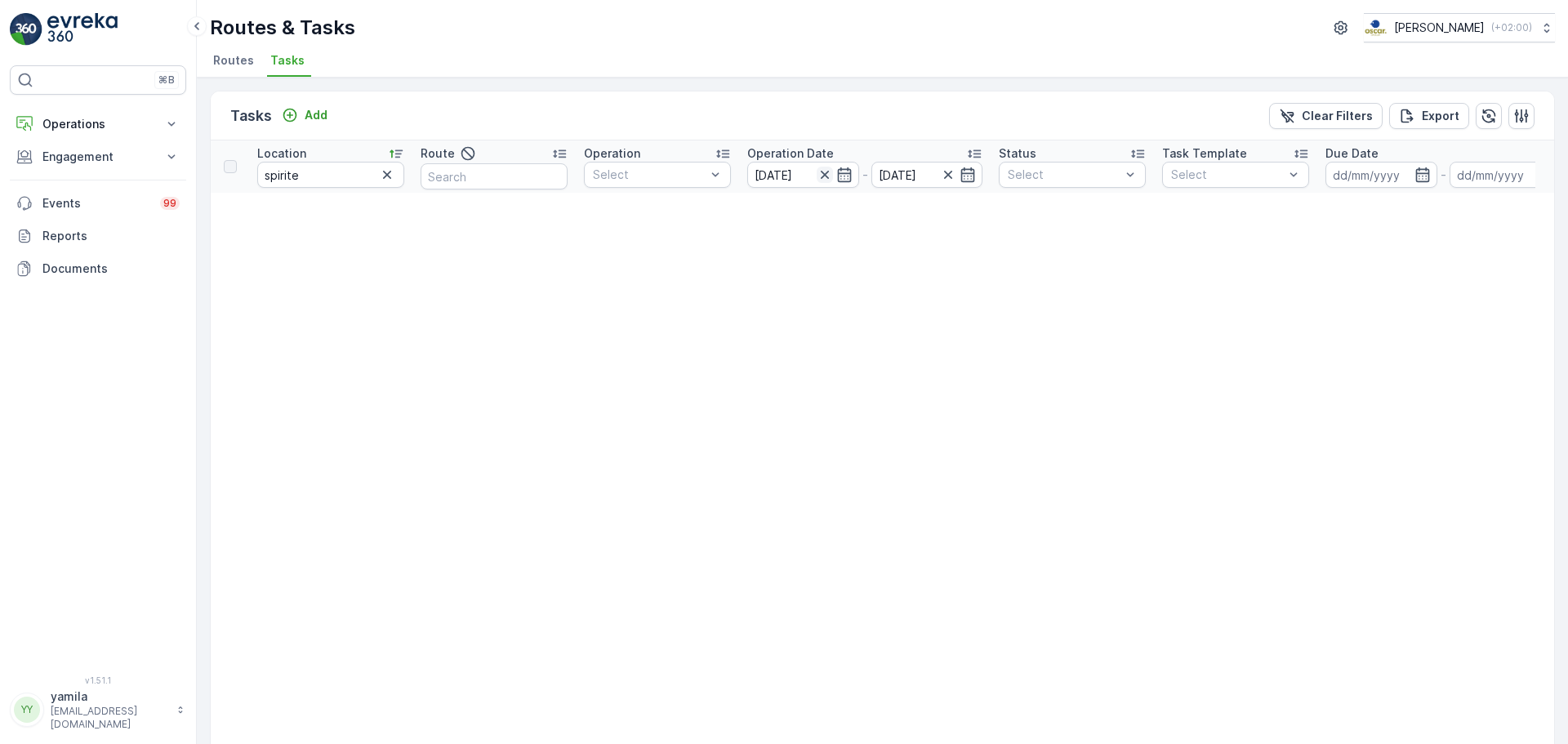
click at [817, 171] on icon "button" at bounding box center [824, 175] width 16 height 16
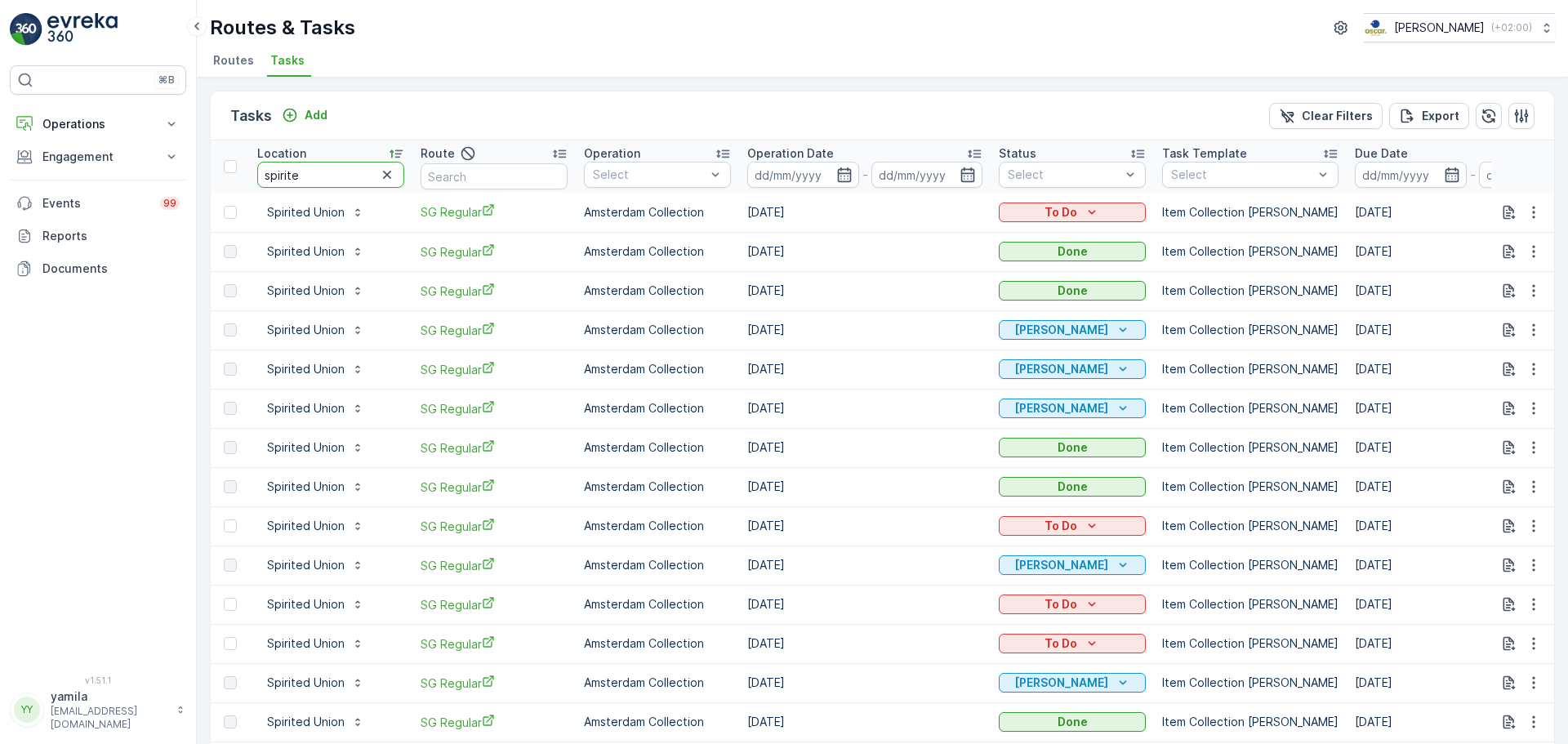
click at [298, 172] on input "spirite" at bounding box center [330, 175] width 147 height 26
type input "wills"
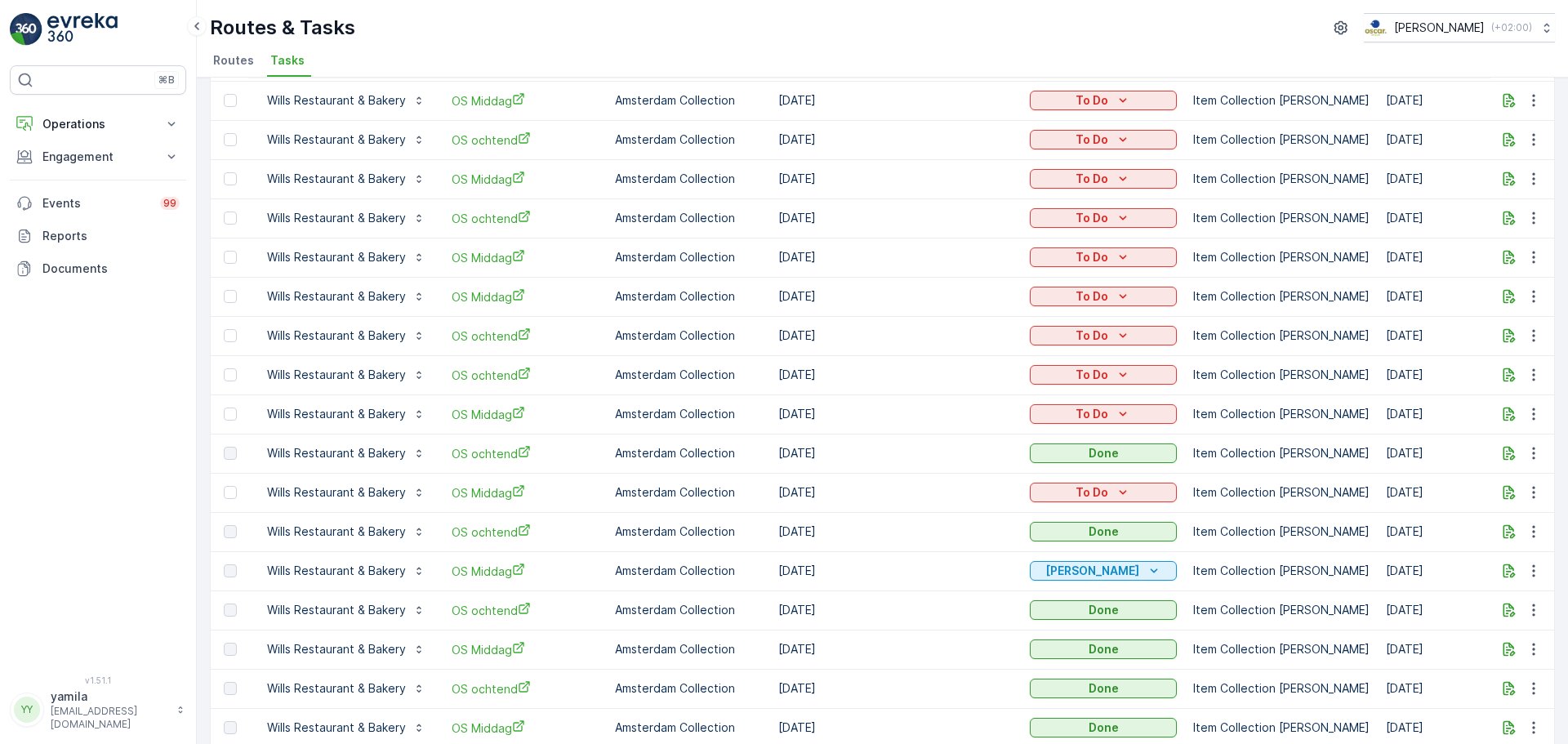
scroll to position [425, 0]
click at [101, 122] on p "Operations" at bounding box center [97, 124] width 111 height 16
click at [98, 206] on link "Routes & Tasks" at bounding box center [111, 197] width 151 height 23
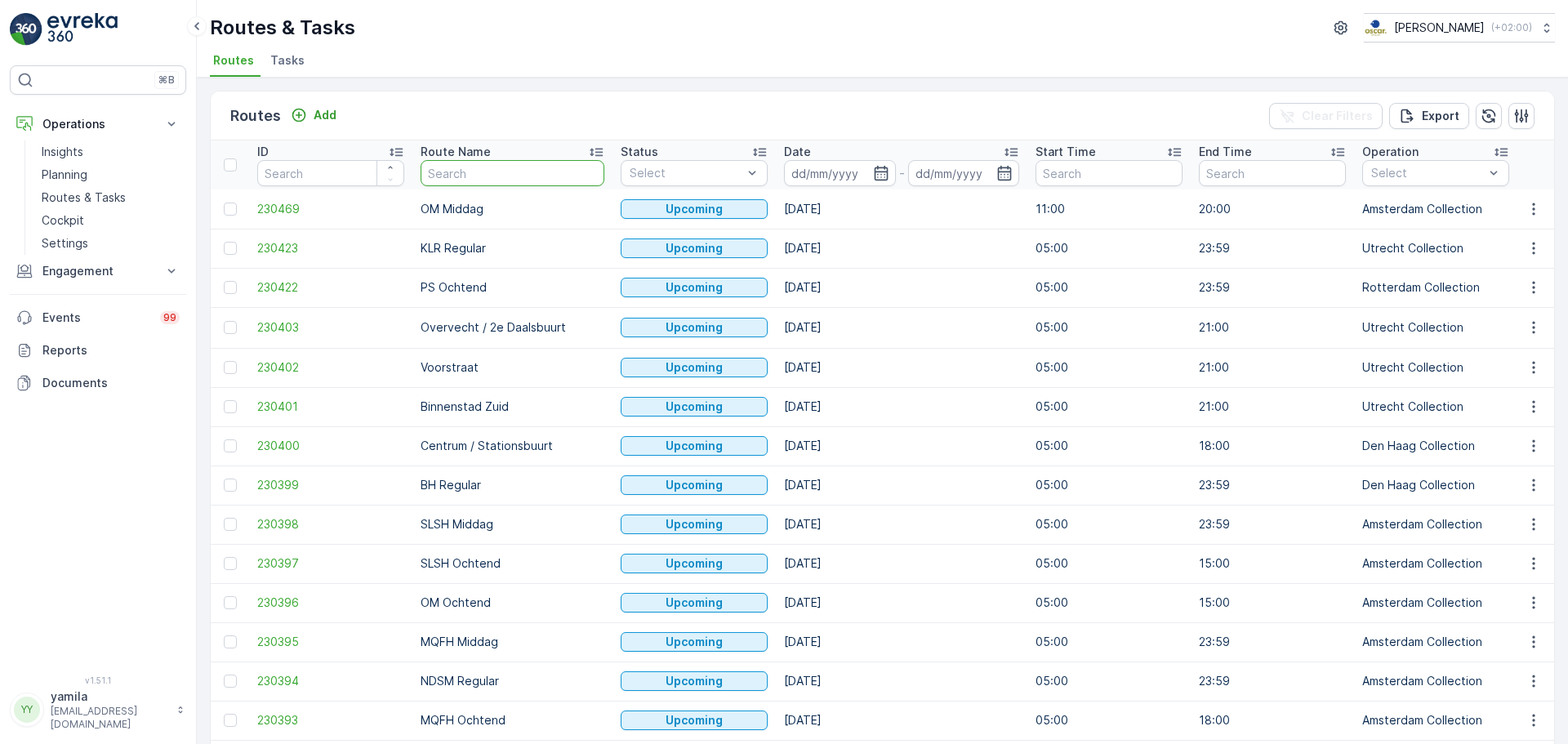
click at [454, 171] on input "text" at bounding box center [512, 173] width 183 height 26
type input "nes"
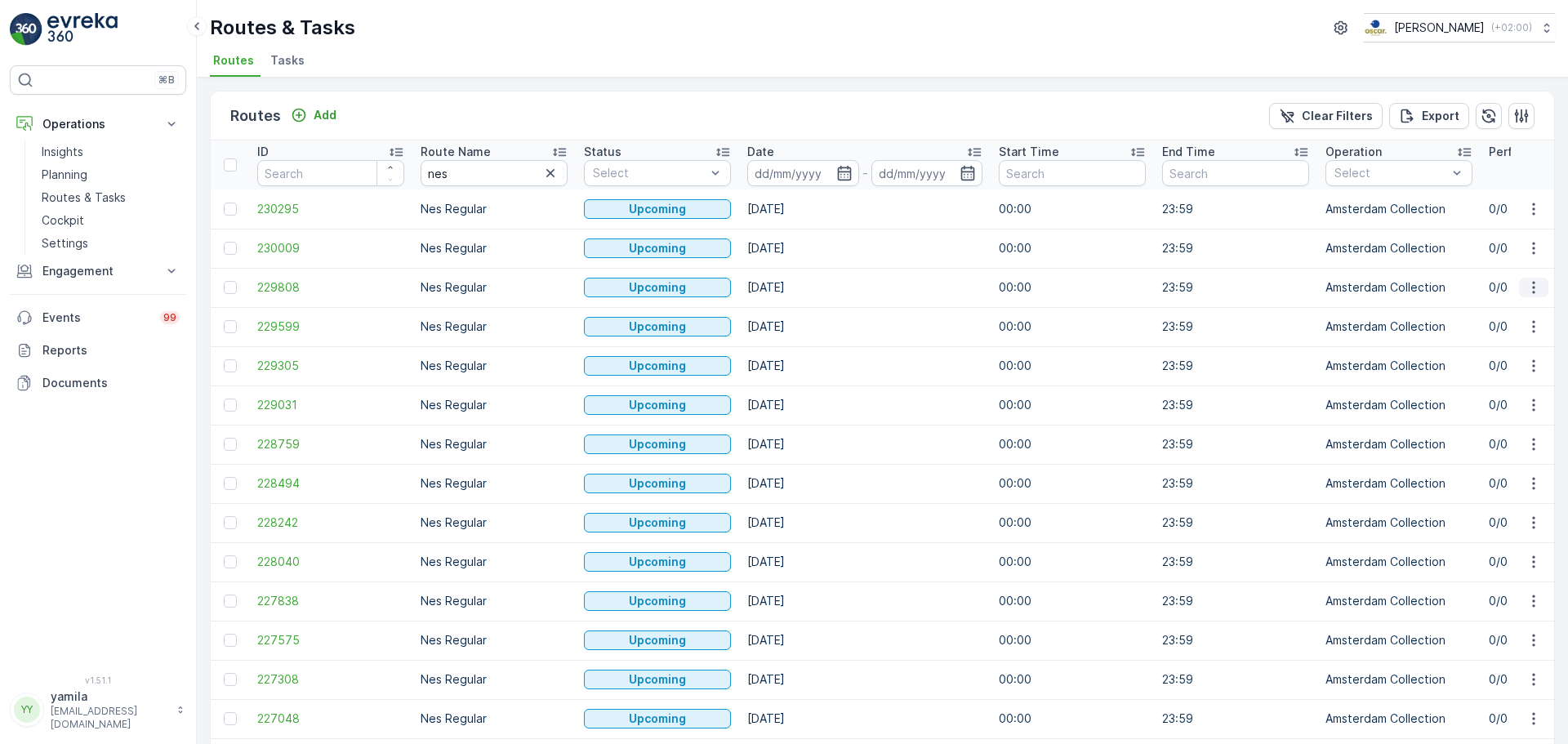
click at [1525, 286] on icon "button" at bounding box center [1533, 288] width 16 height 16
click at [1494, 305] on span "See More Details" at bounding box center [1495, 312] width 95 height 16
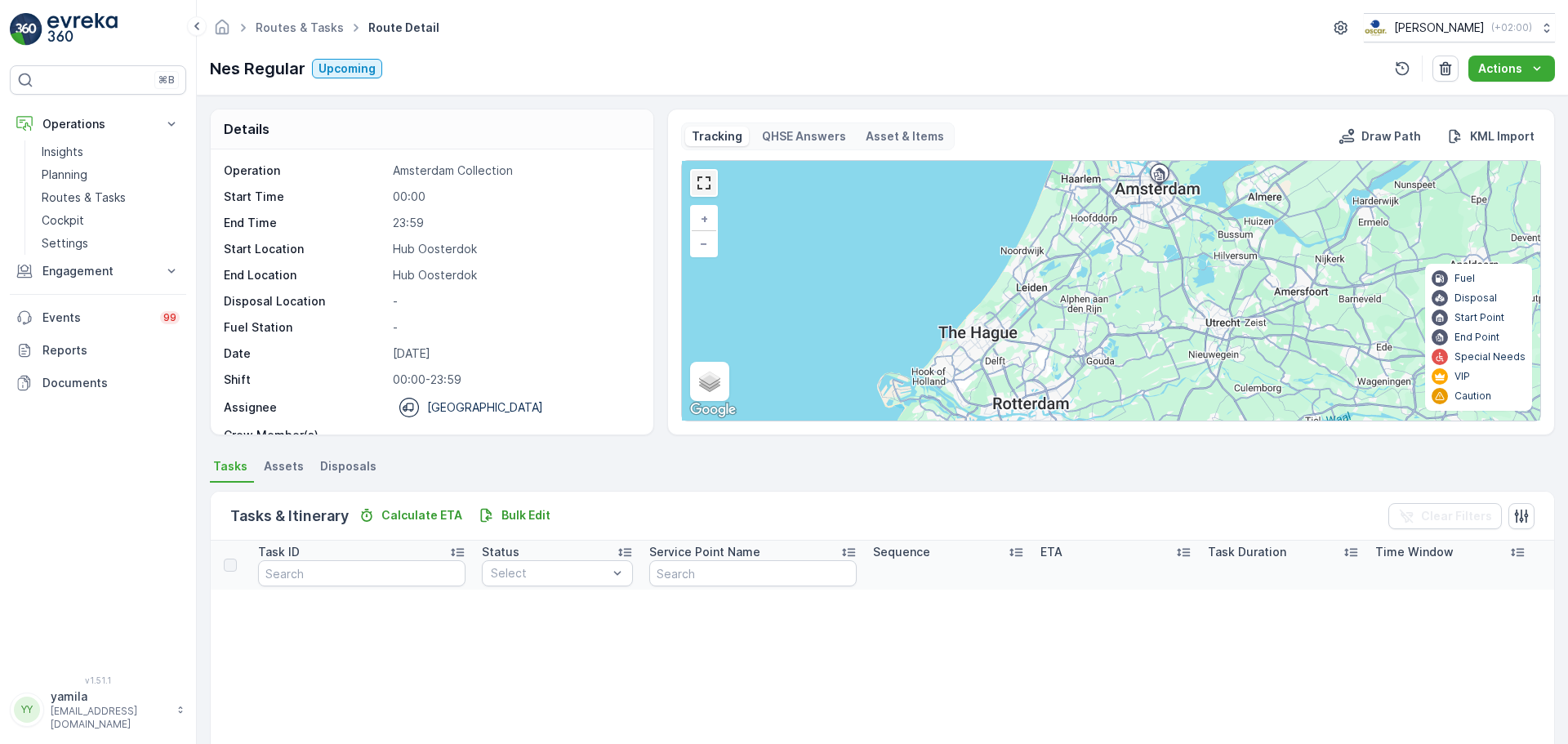
click at [704, 186] on link at bounding box center [704, 183] width 24 height 24
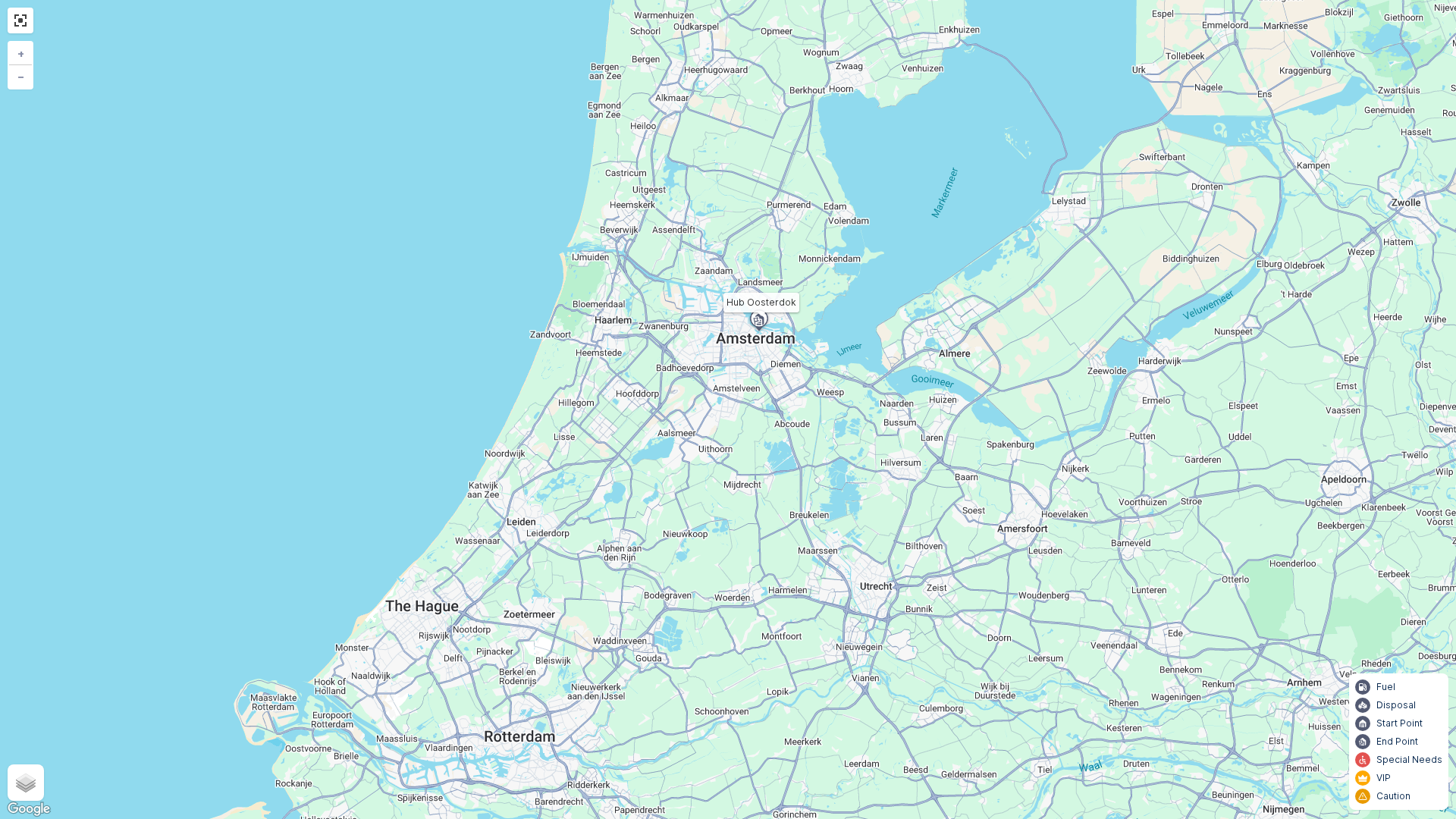
click at [761, 321] on icon at bounding box center [758, 319] width 14 height 14
click at [9, 56] on link "+" at bounding box center [20, 54] width 22 height 22
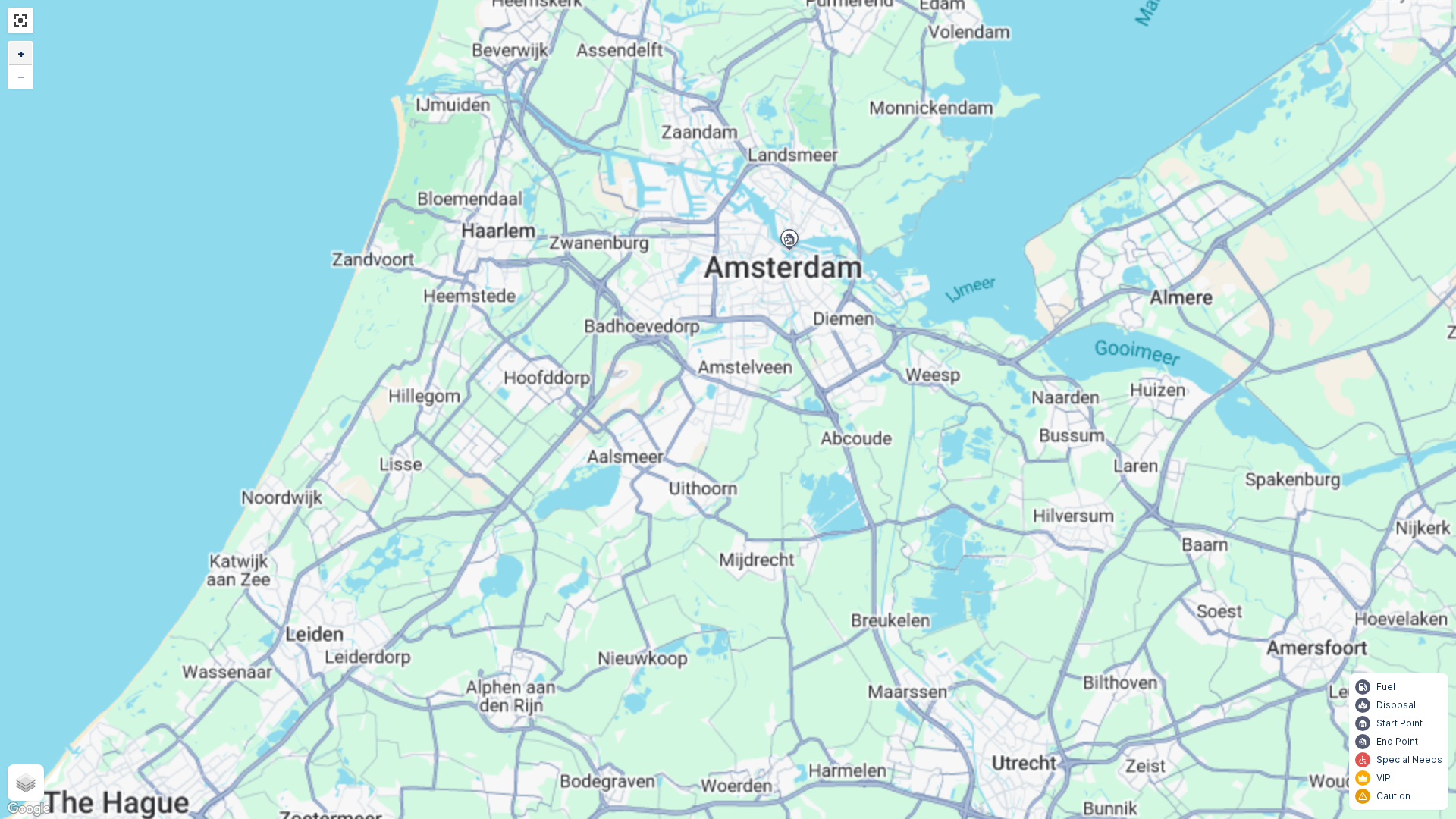
click at [9, 56] on link "+" at bounding box center [20, 54] width 22 height 22
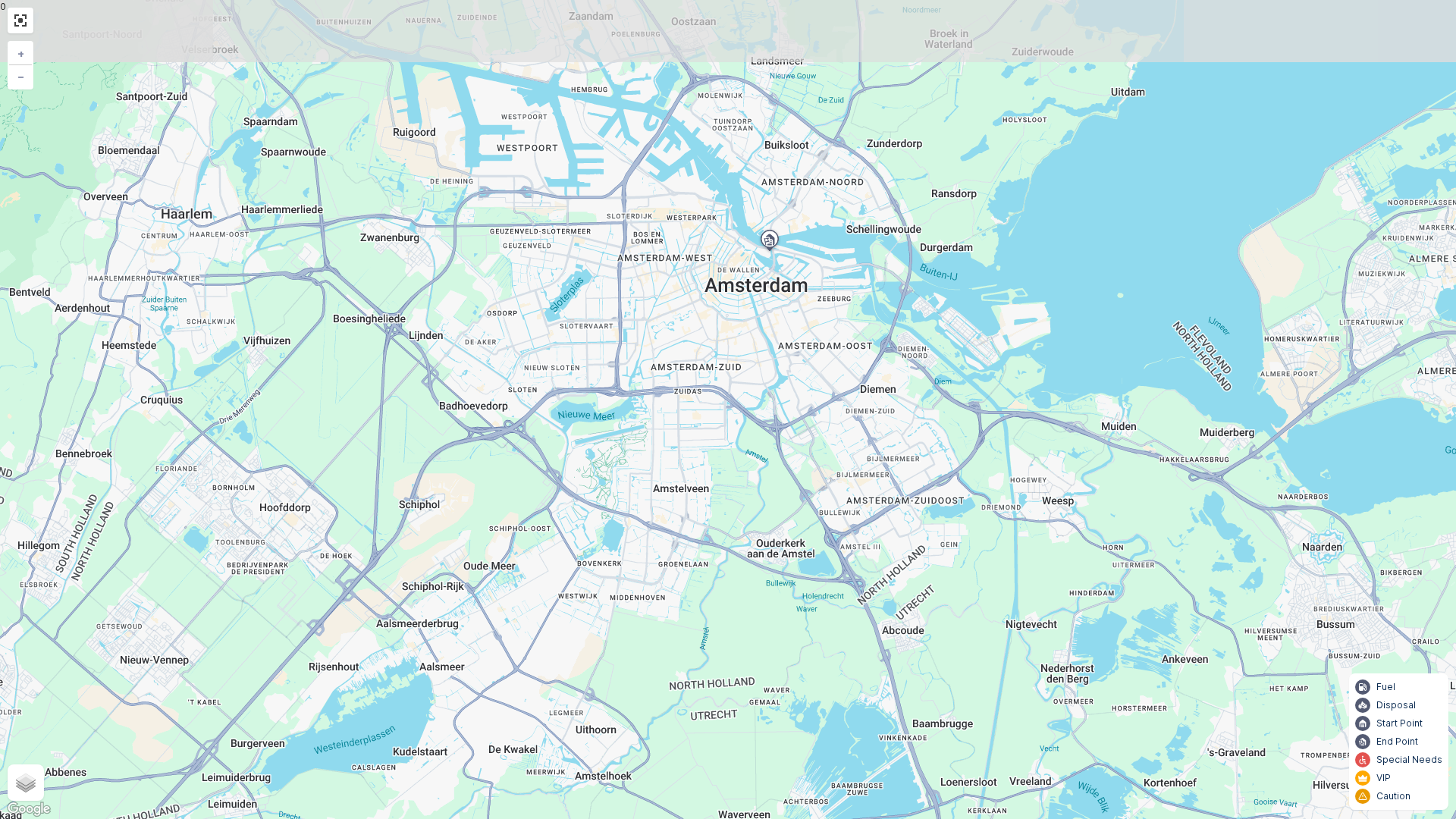
drag, startPoint x: 704, startPoint y: 296, endPoint x: 623, endPoint y: 458, distance: 181.1
click at [623, 458] on div "+ − Satellite Roadmap Terrain Hybrid Leaflet Keyboard shortcuts Map Data Map da…" at bounding box center [728, 409] width 1456 height 819
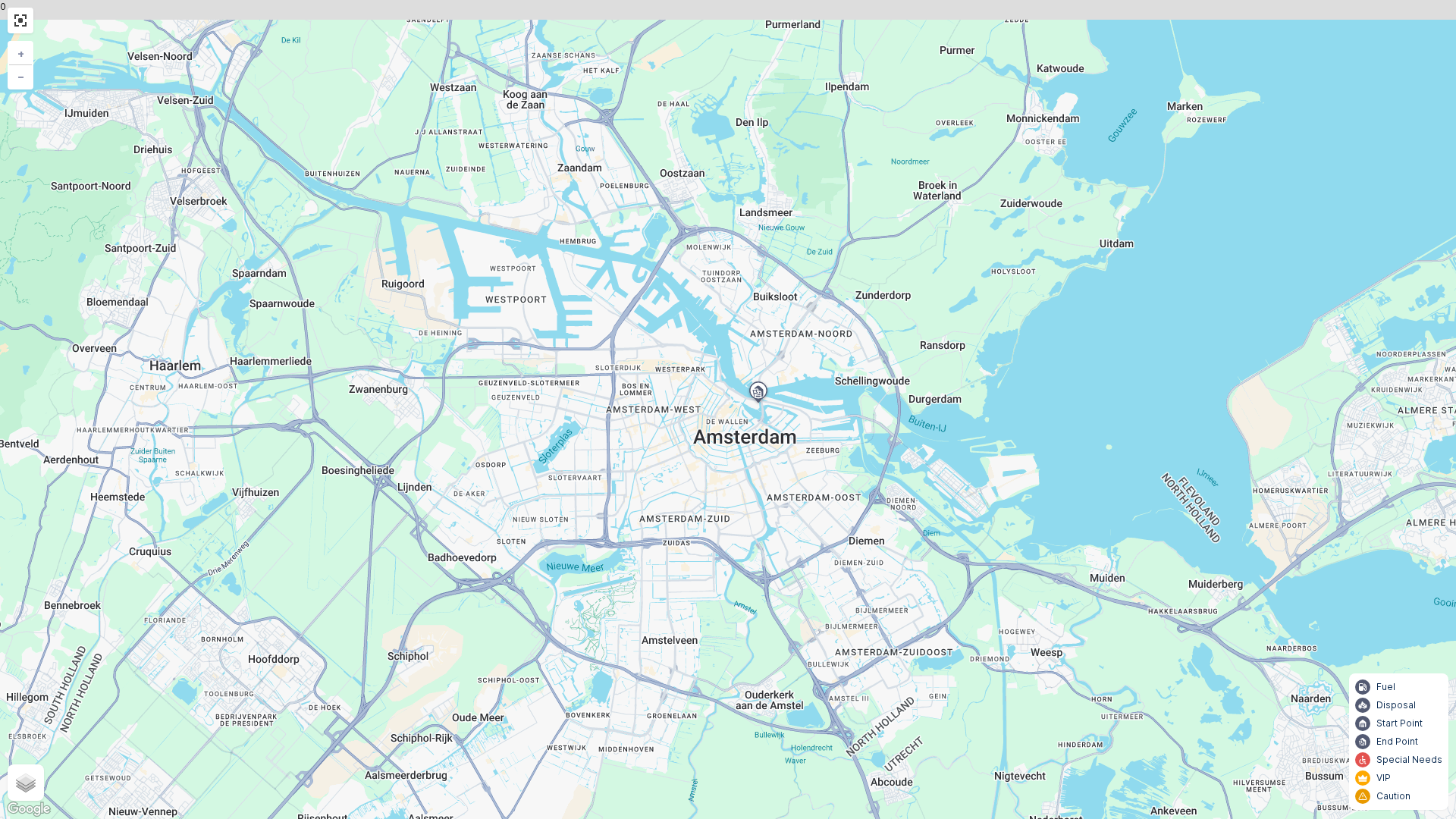
drag, startPoint x: 704, startPoint y: 328, endPoint x: 694, endPoint y: 532, distance: 204.2
click at [694, 532] on div "+ − Satellite Roadmap Terrain Hybrid Leaflet Keyboard shortcuts Map Data Map da…" at bounding box center [728, 409] width 1456 height 819
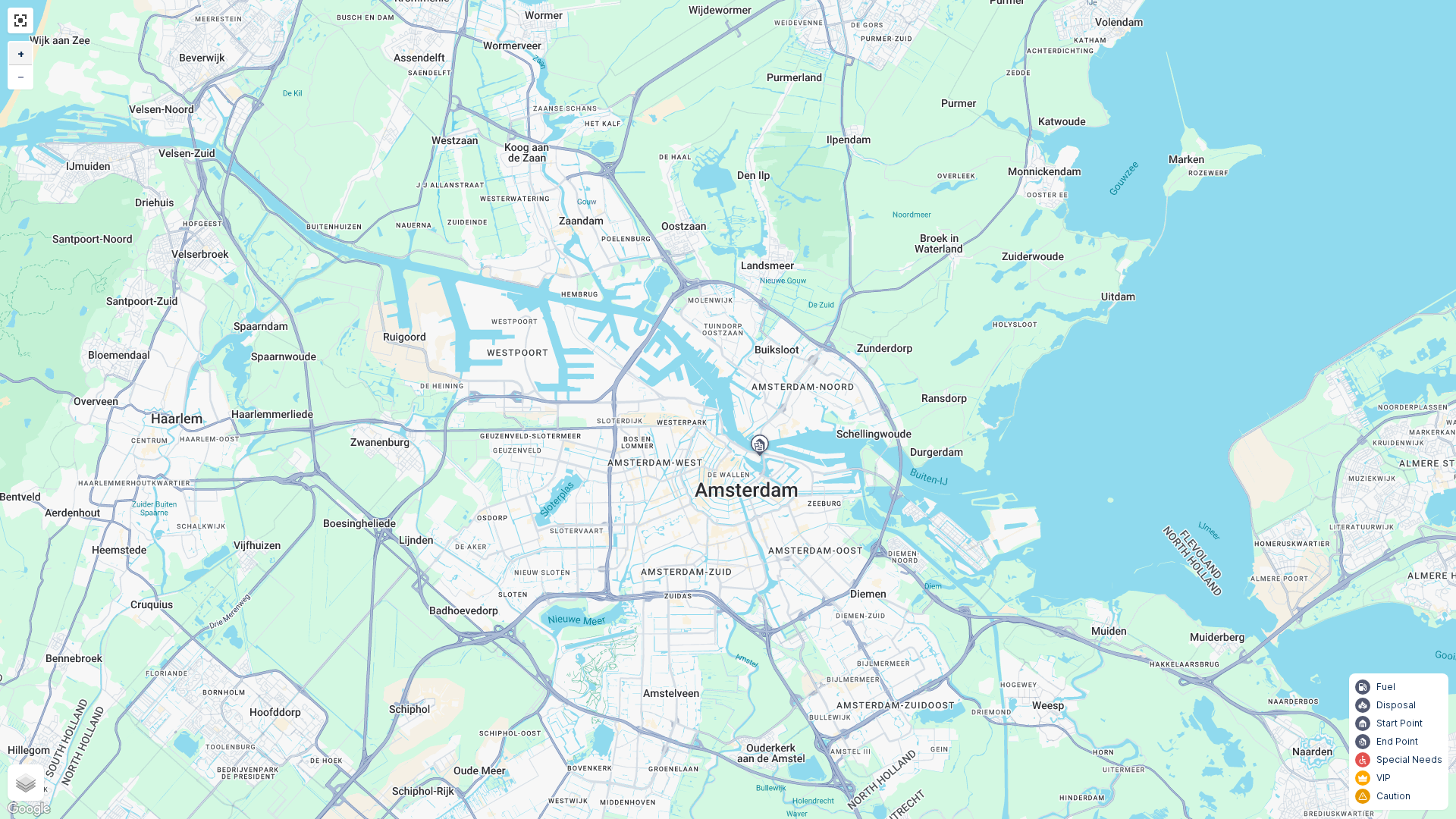
click at [30, 55] on link "+" at bounding box center [20, 54] width 22 height 22
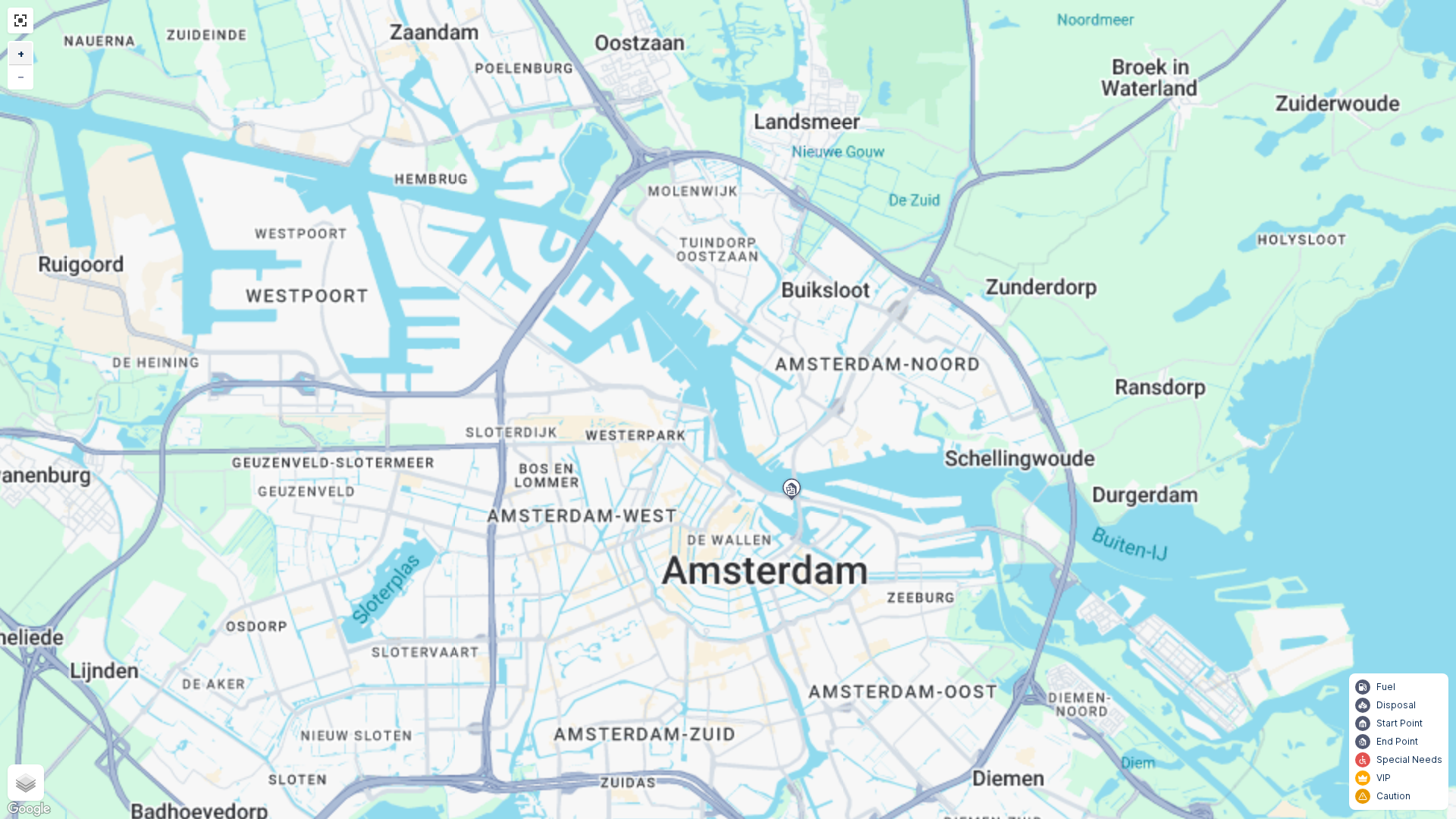
click at [30, 55] on link "+" at bounding box center [20, 54] width 22 height 22
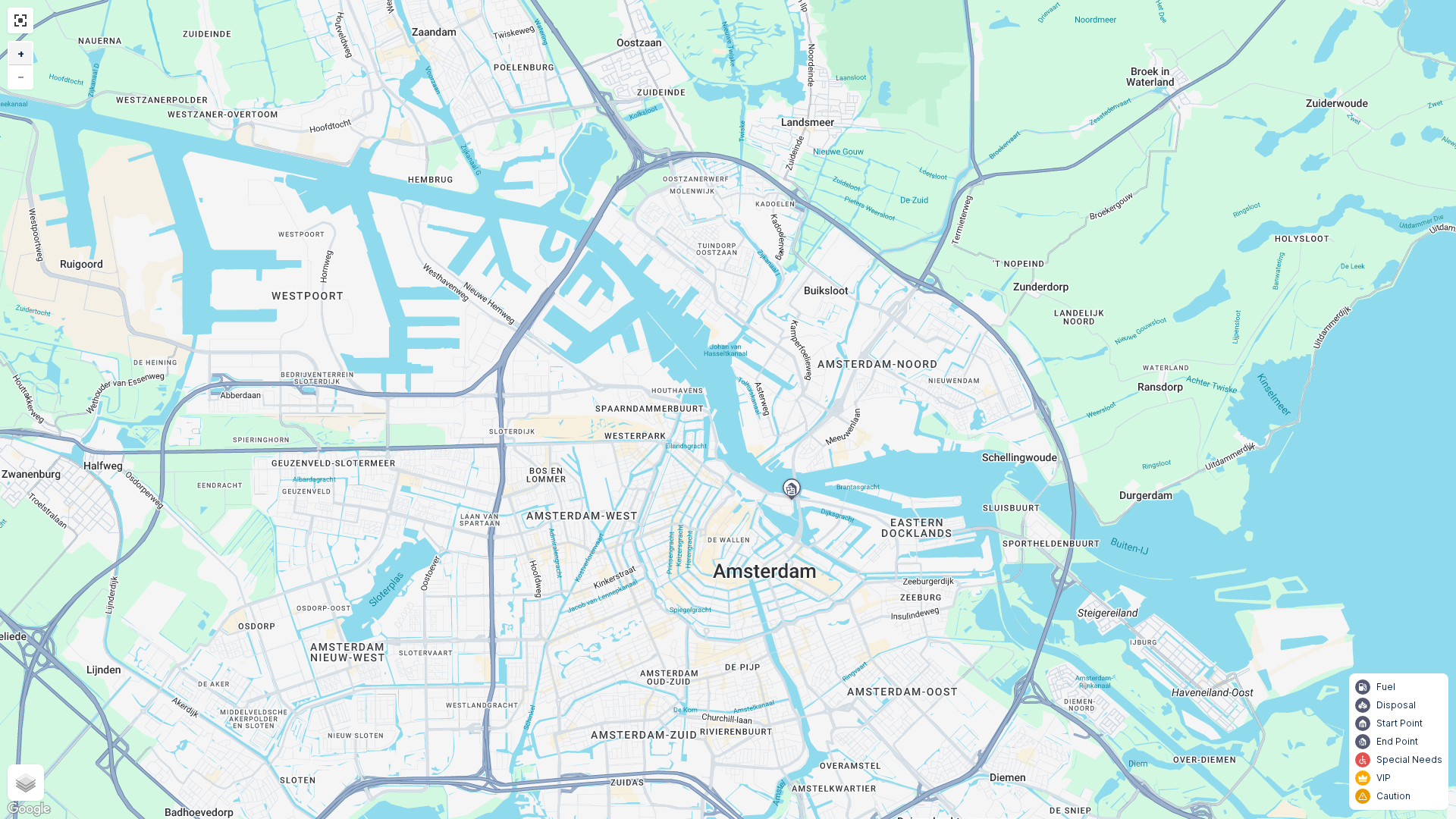
click at [30, 55] on link "+" at bounding box center [20, 54] width 22 height 22
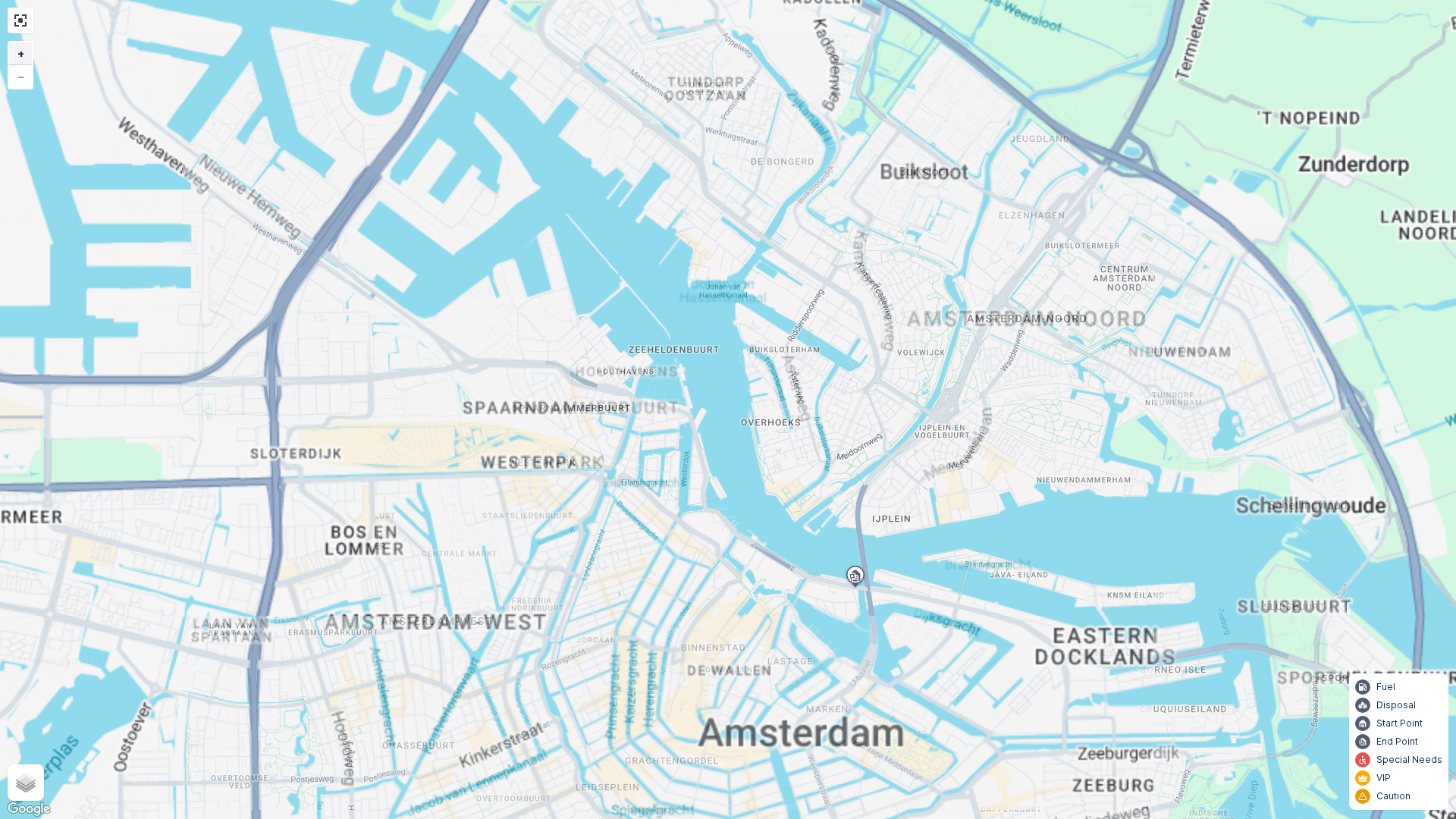
click at [30, 55] on link "+" at bounding box center [20, 54] width 22 height 22
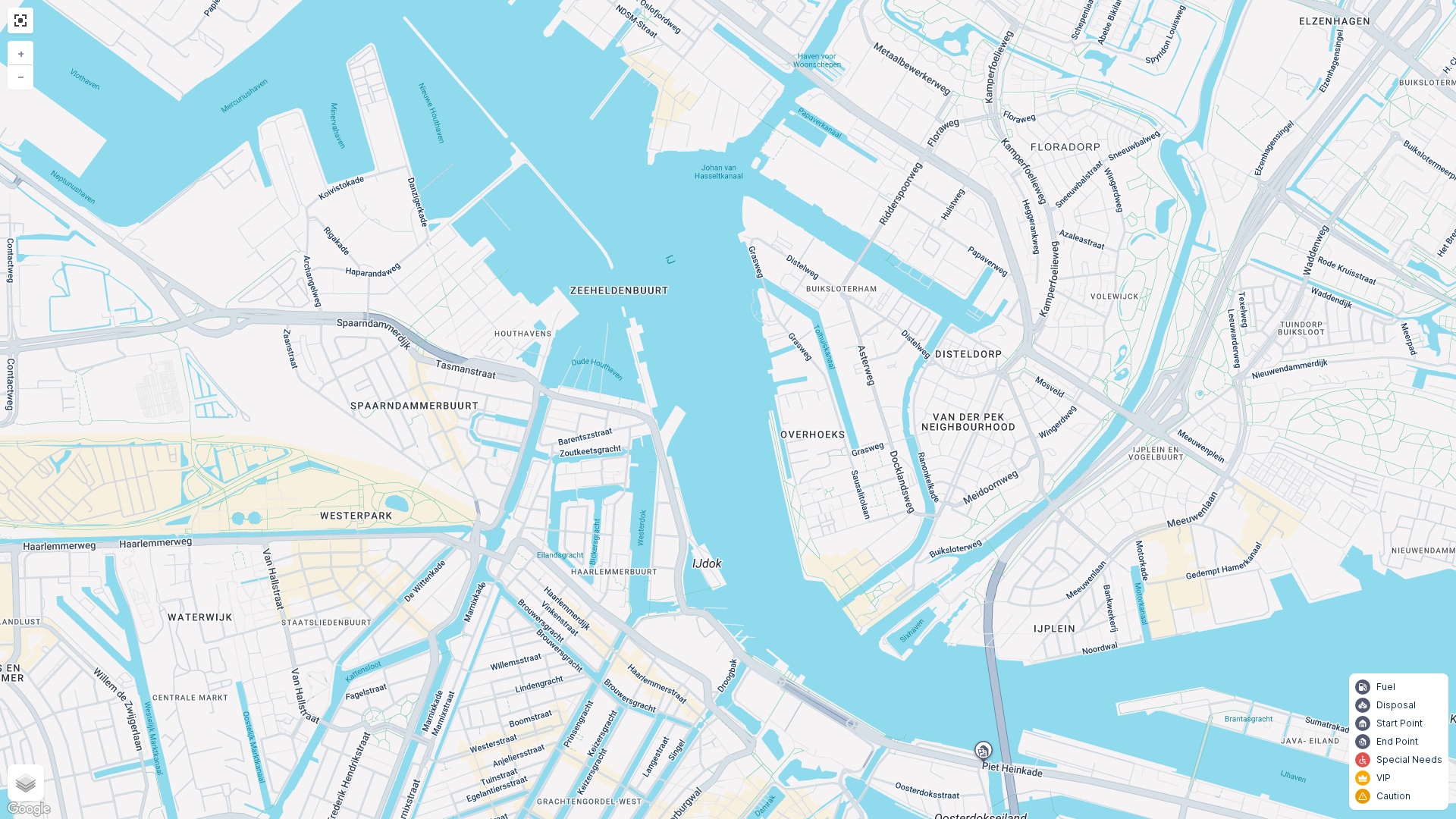
drag, startPoint x: 826, startPoint y: 704, endPoint x: 665, endPoint y: 471, distance: 283.2
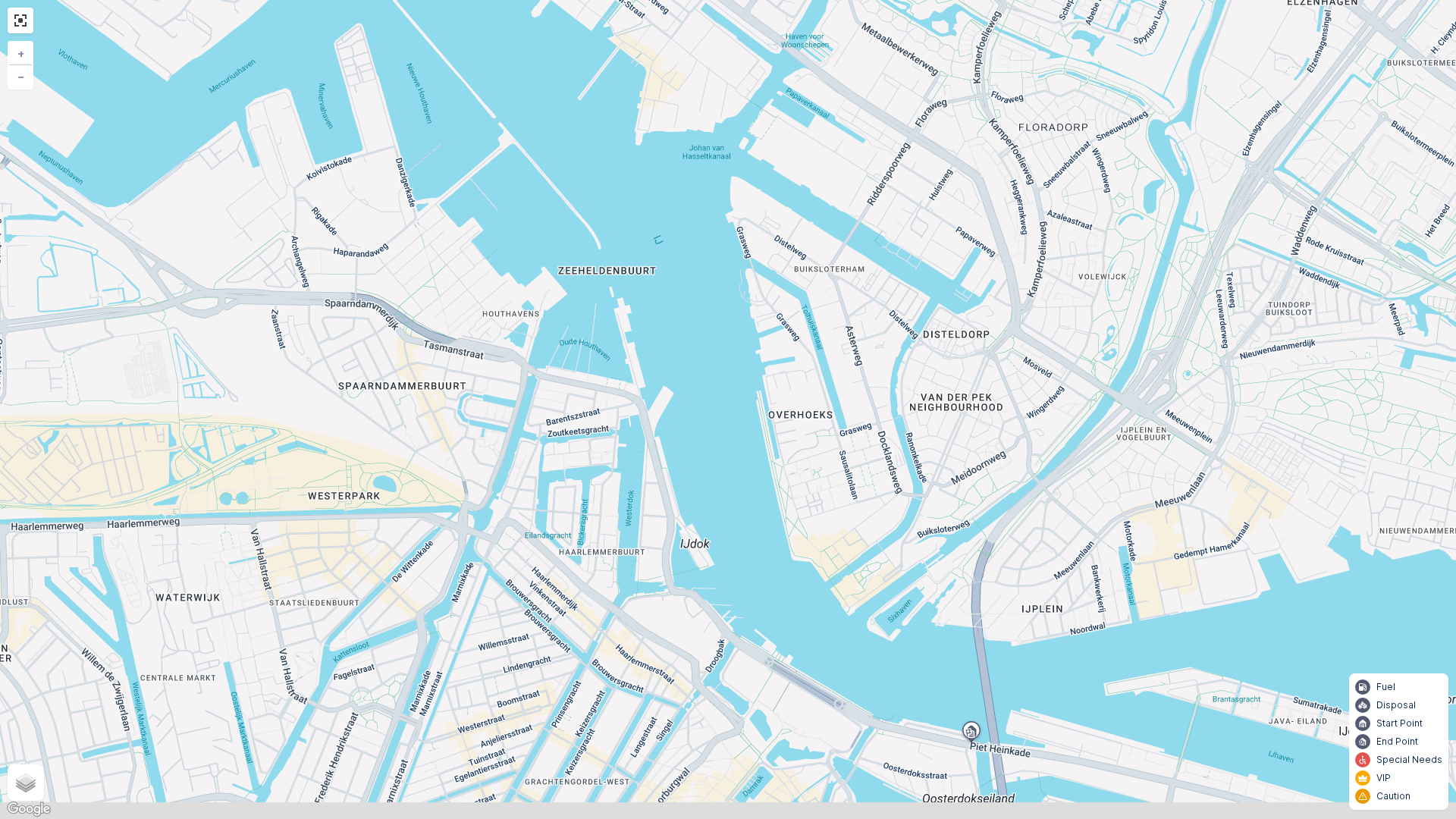
drag, startPoint x: 665, startPoint y: 471, endPoint x: 728, endPoint y: 441, distance: 69.8
click at [731, 447] on div "+ − Satellite Roadmap Terrain Hybrid Leaflet Keyboard shortcuts Map Data Map da…" at bounding box center [728, 409] width 1456 height 819
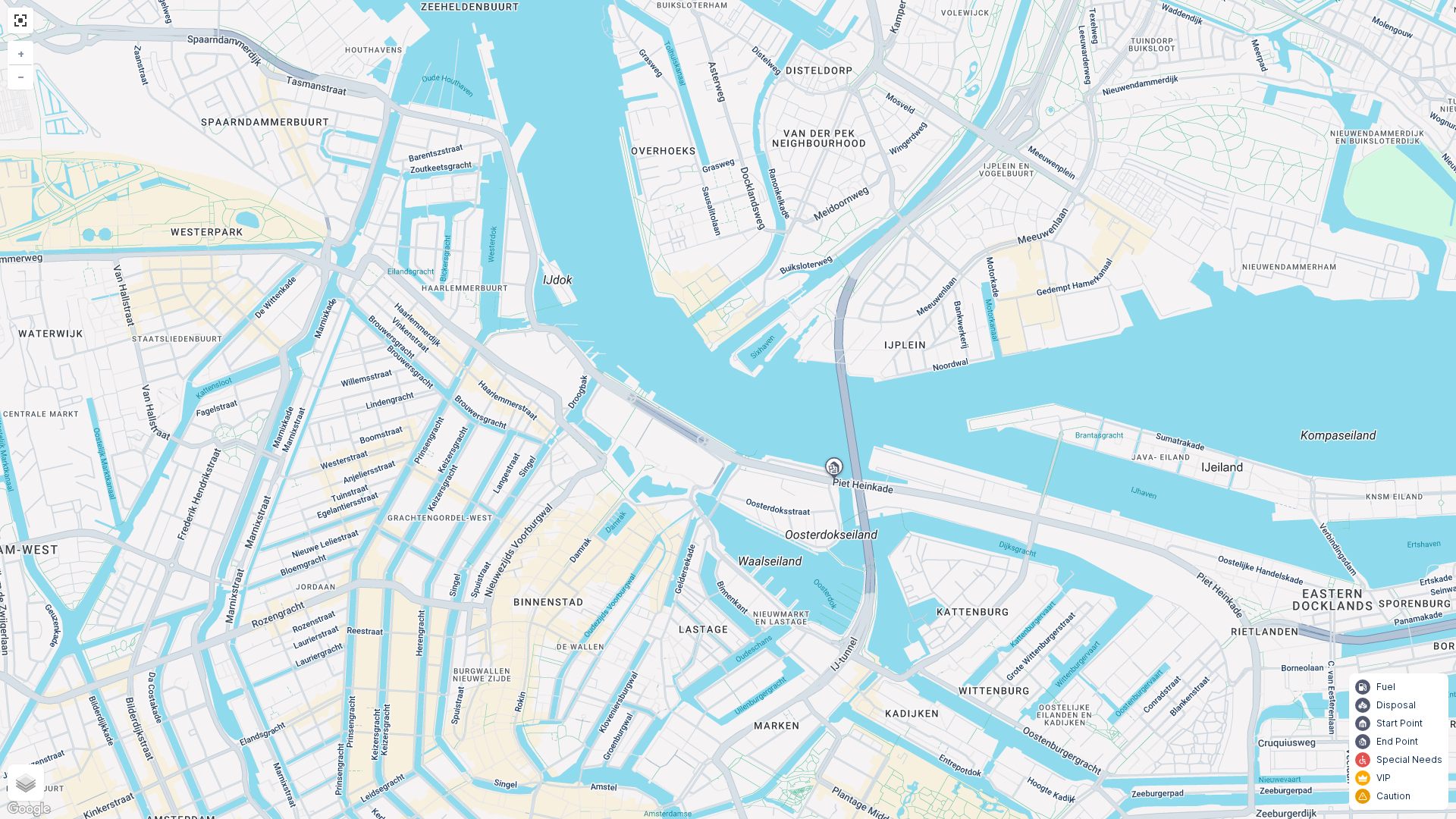
drag, startPoint x: 762, startPoint y: 540, endPoint x: 829, endPoint y: 433, distance: 126.2
click at [829, 433] on div "+ − Satellite Roadmap Terrain Hybrid Leaflet Keyboard shortcuts Map Data Map da…" at bounding box center [728, 409] width 1456 height 819
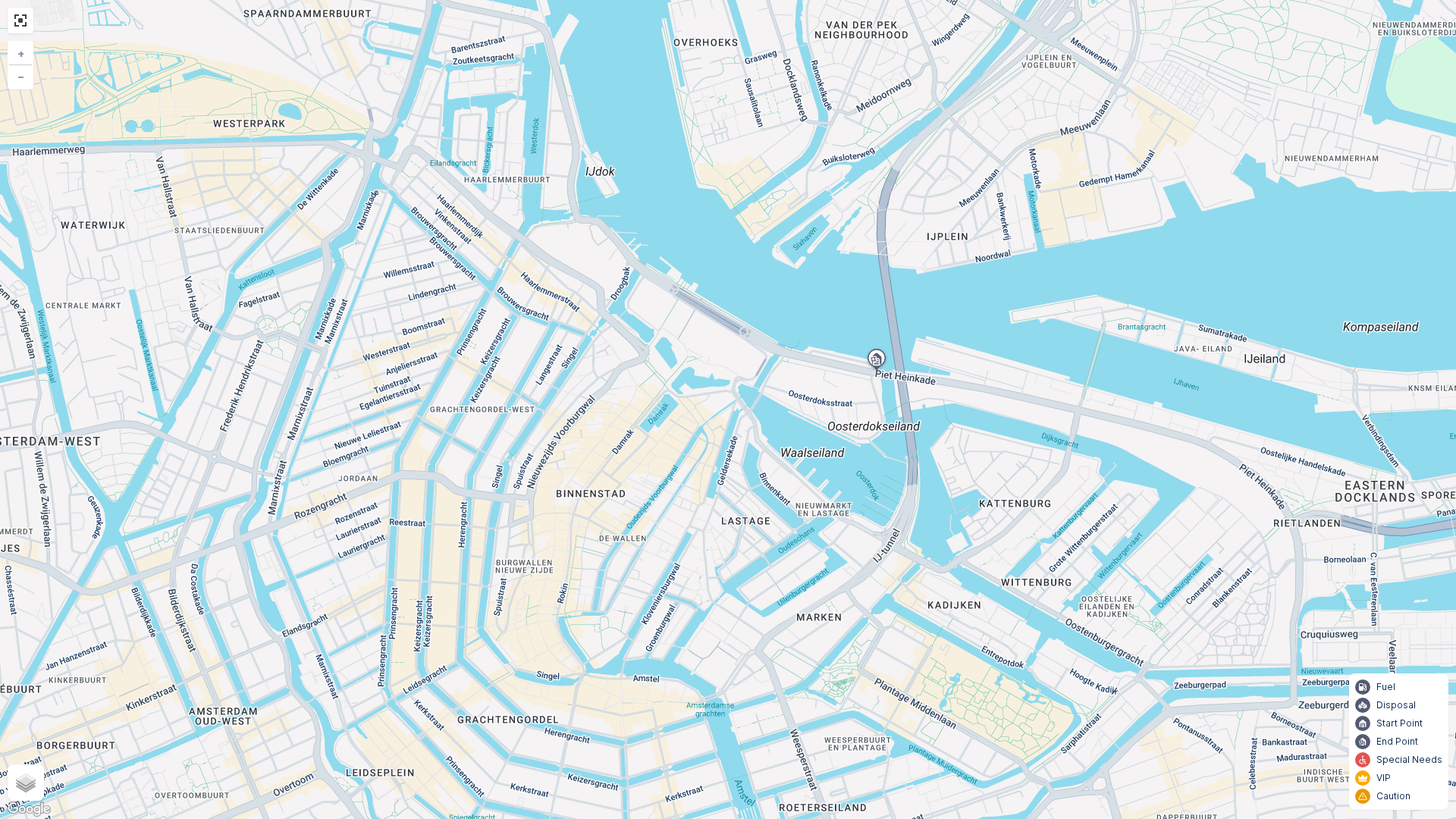
drag, startPoint x: 918, startPoint y: 493, endPoint x: 945, endPoint y: 448, distance: 52.5
click at [945, 448] on div "+ − Satellite Roadmap Terrain Hybrid Leaflet Keyboard shortcuts Map Data Map da…" at bounding box center [728, 409] width 1456 height 819
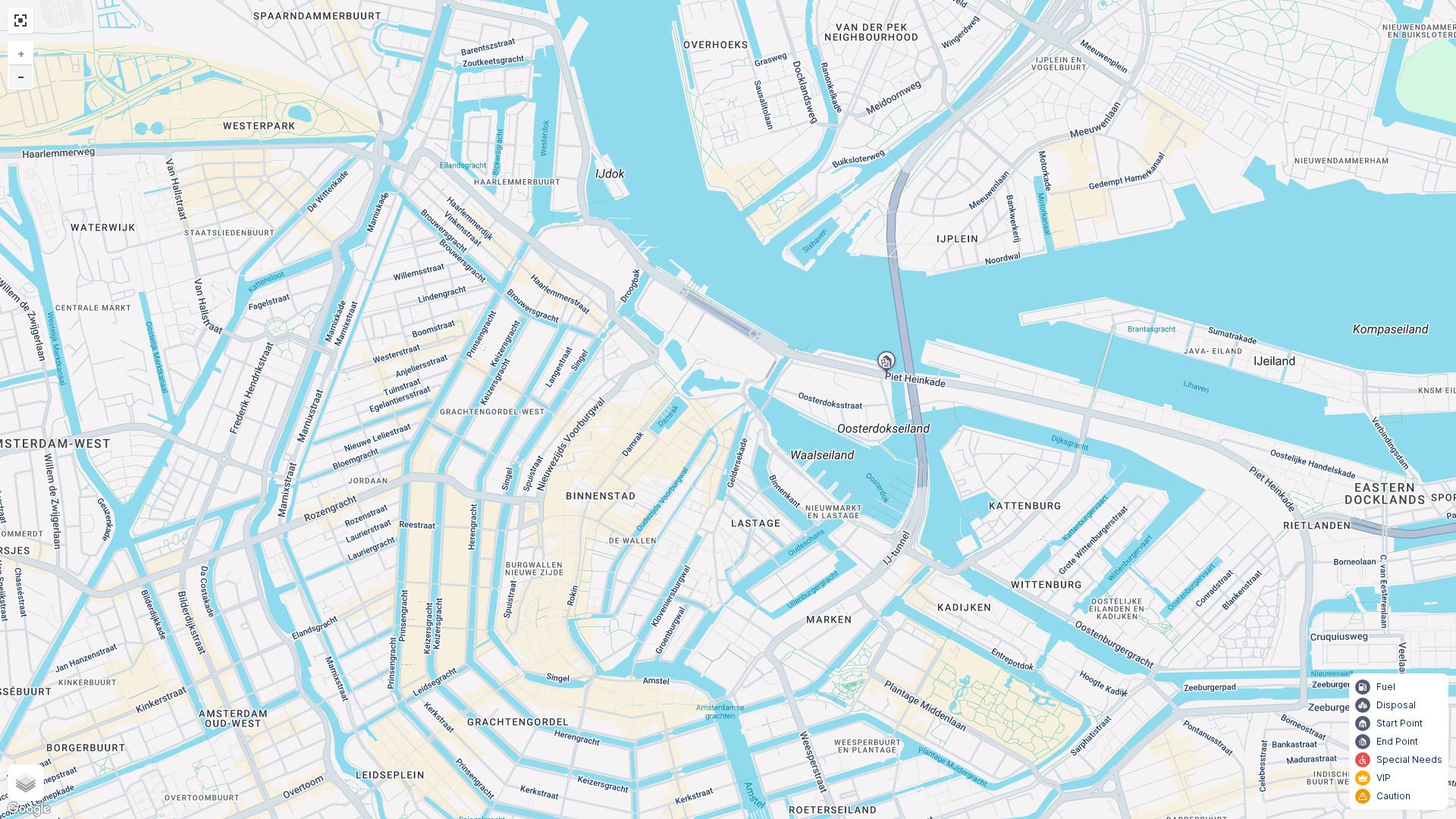
click at [26, 82] on link "−" at bounding box center [20, 77] width 22 height 22
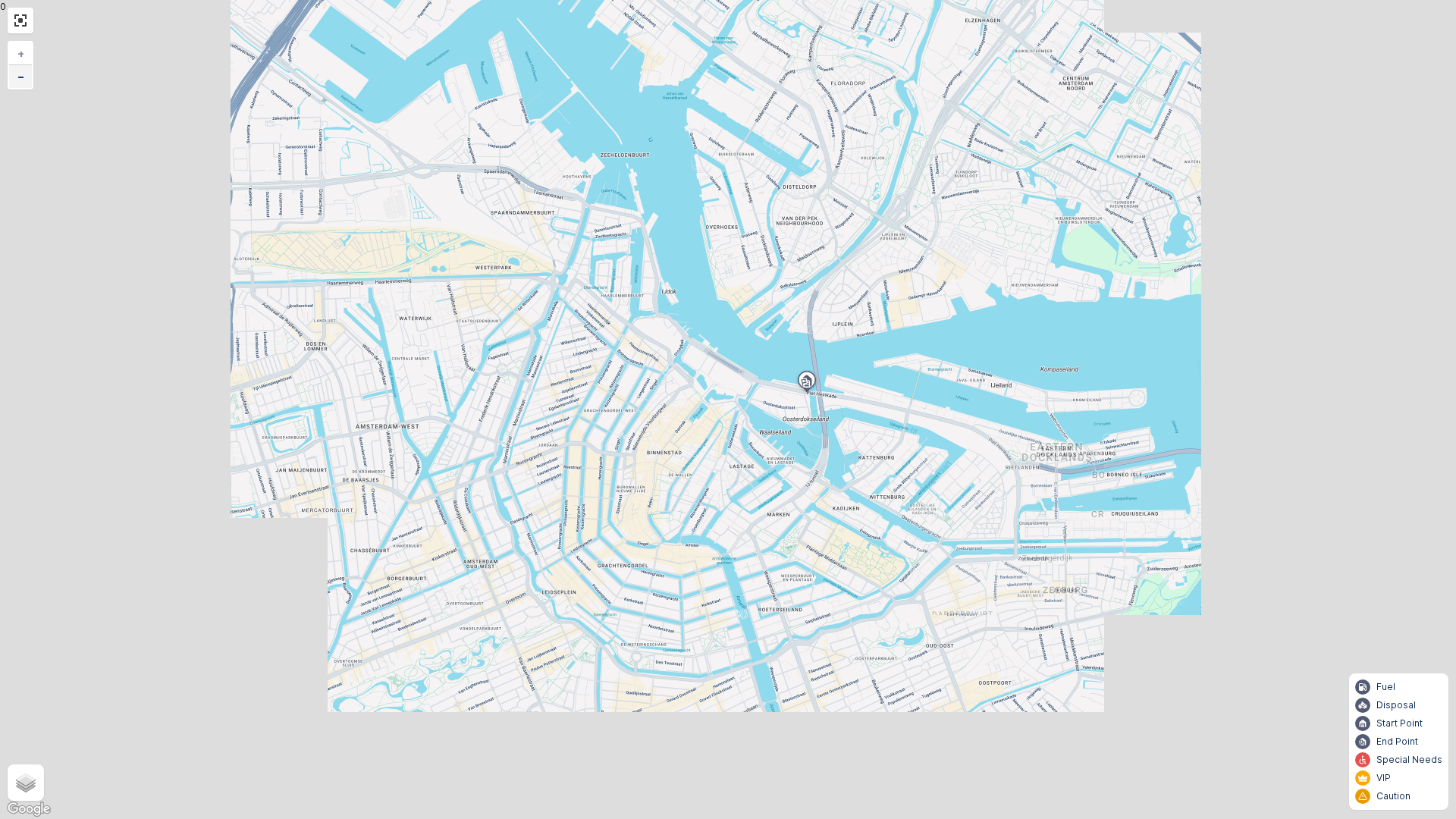
click at [26, 82] on link "−" at bounding box center [20, 77] width 22 height 22
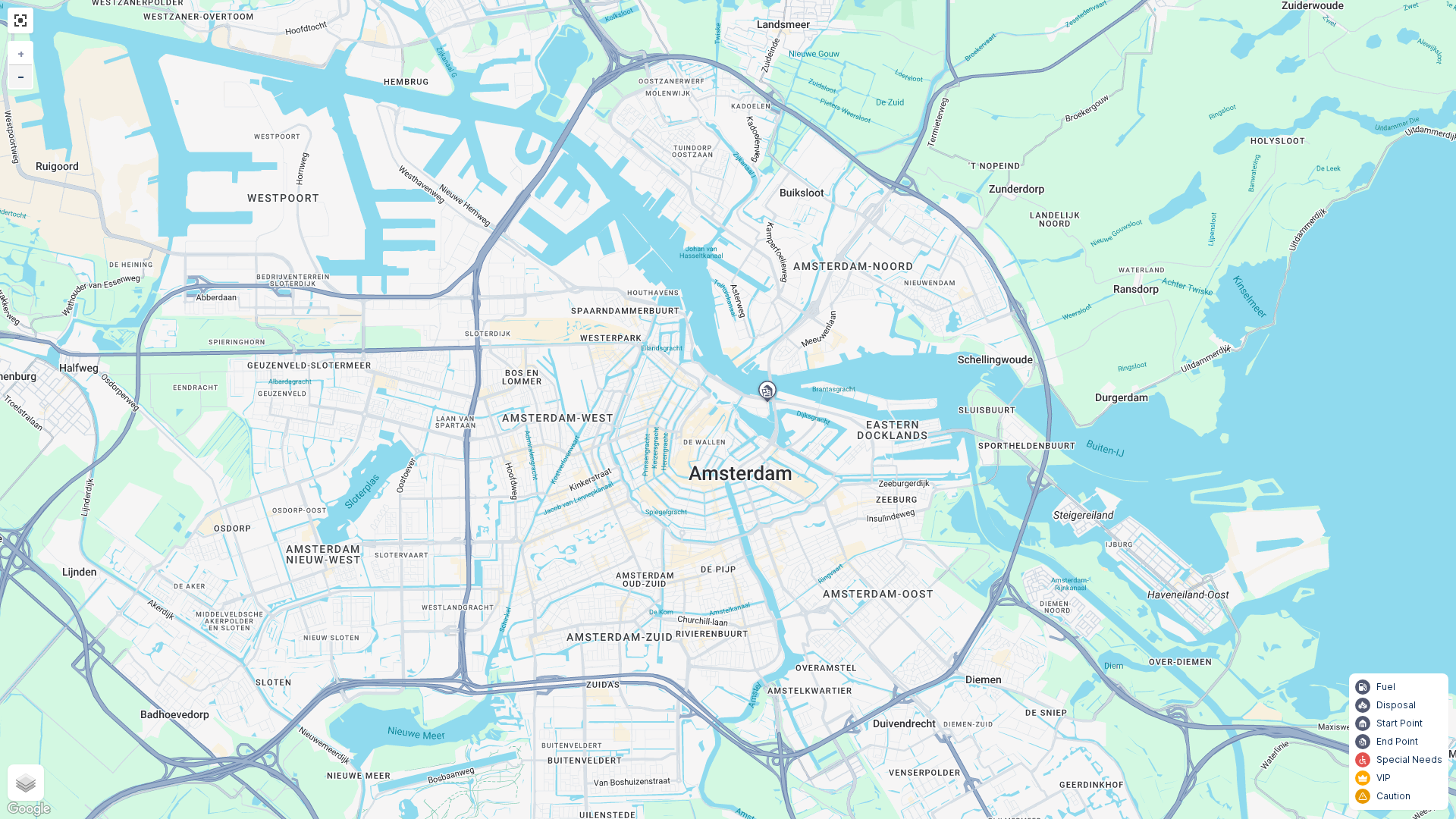
click at [26, 82] on link "−" at bounding box center [20, 77] width 22 height 22
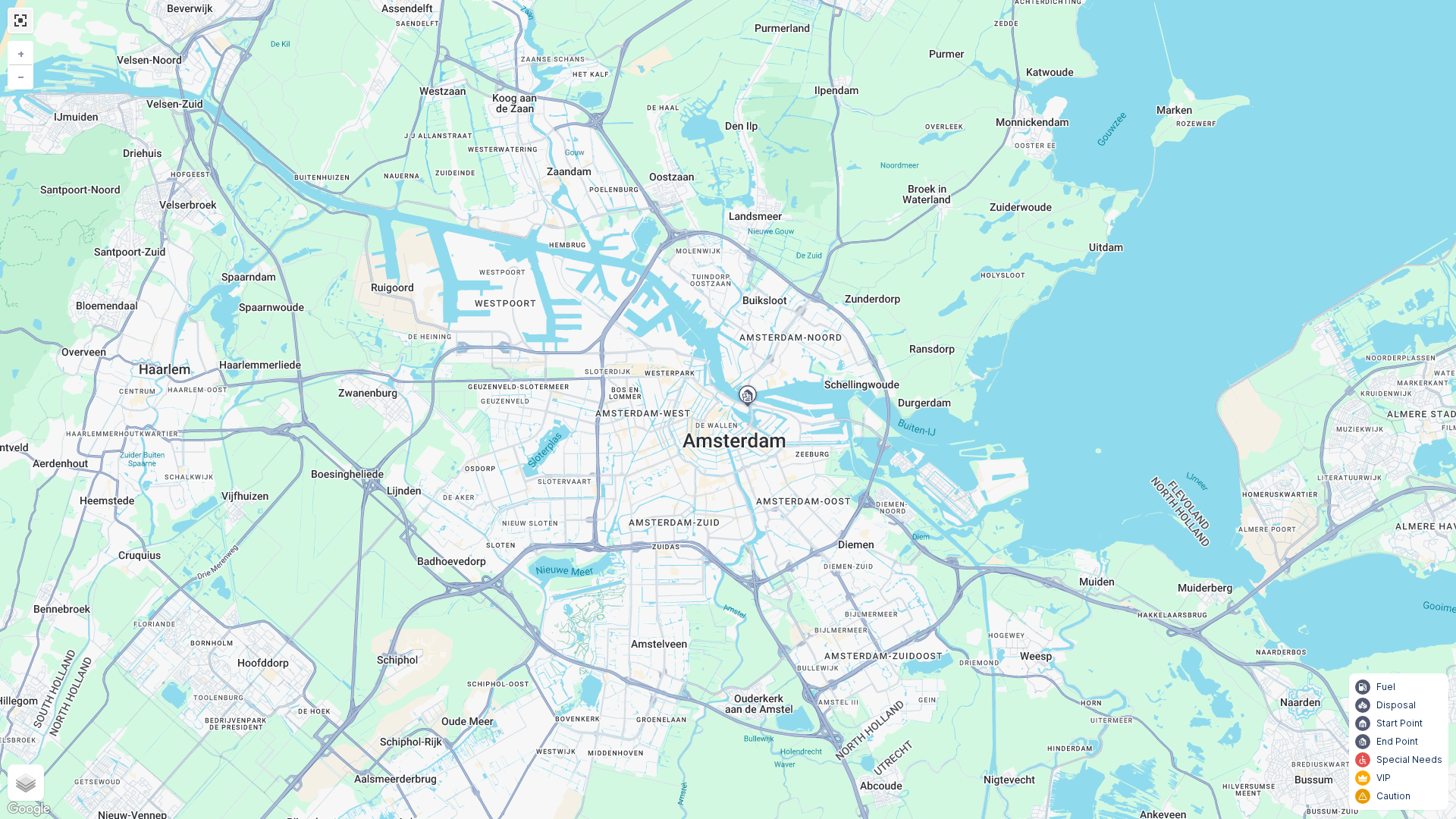
click at [22, 30] on link at bounding box center [20, 20] width 22 height 22
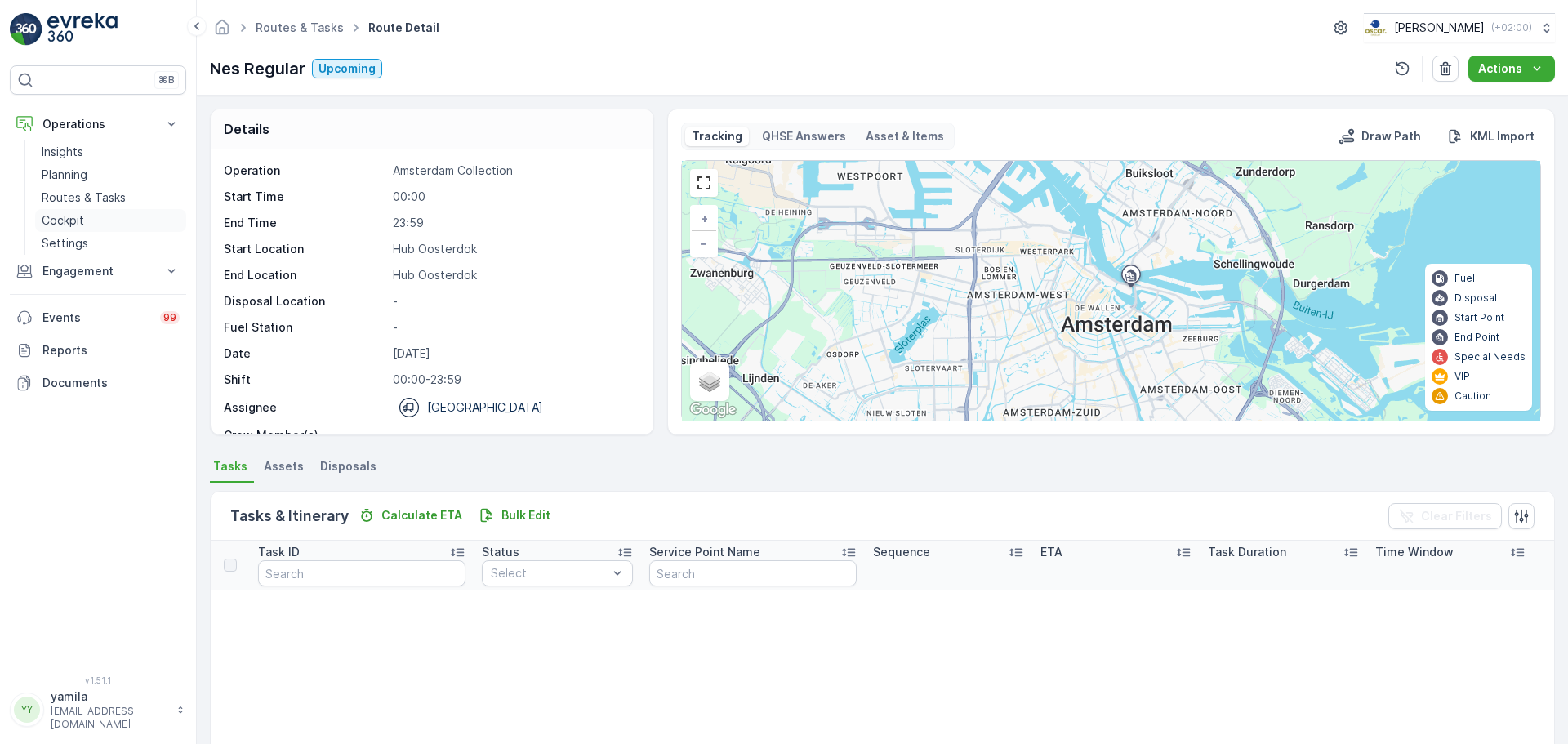
click at [88, 224] on link "Cockpit" at bounding box center [111, 220] width 151 height 23
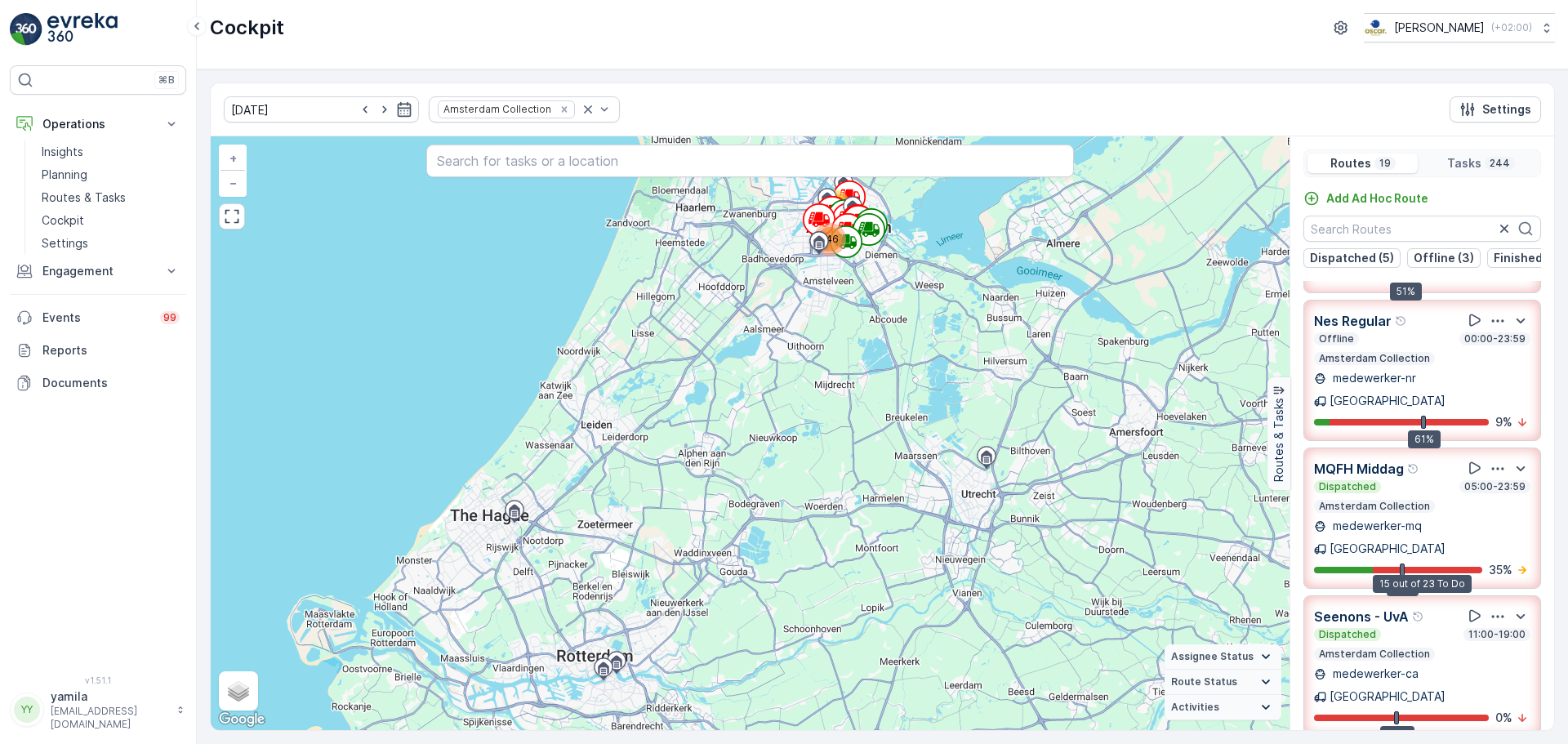
scroll to position [130, 0]
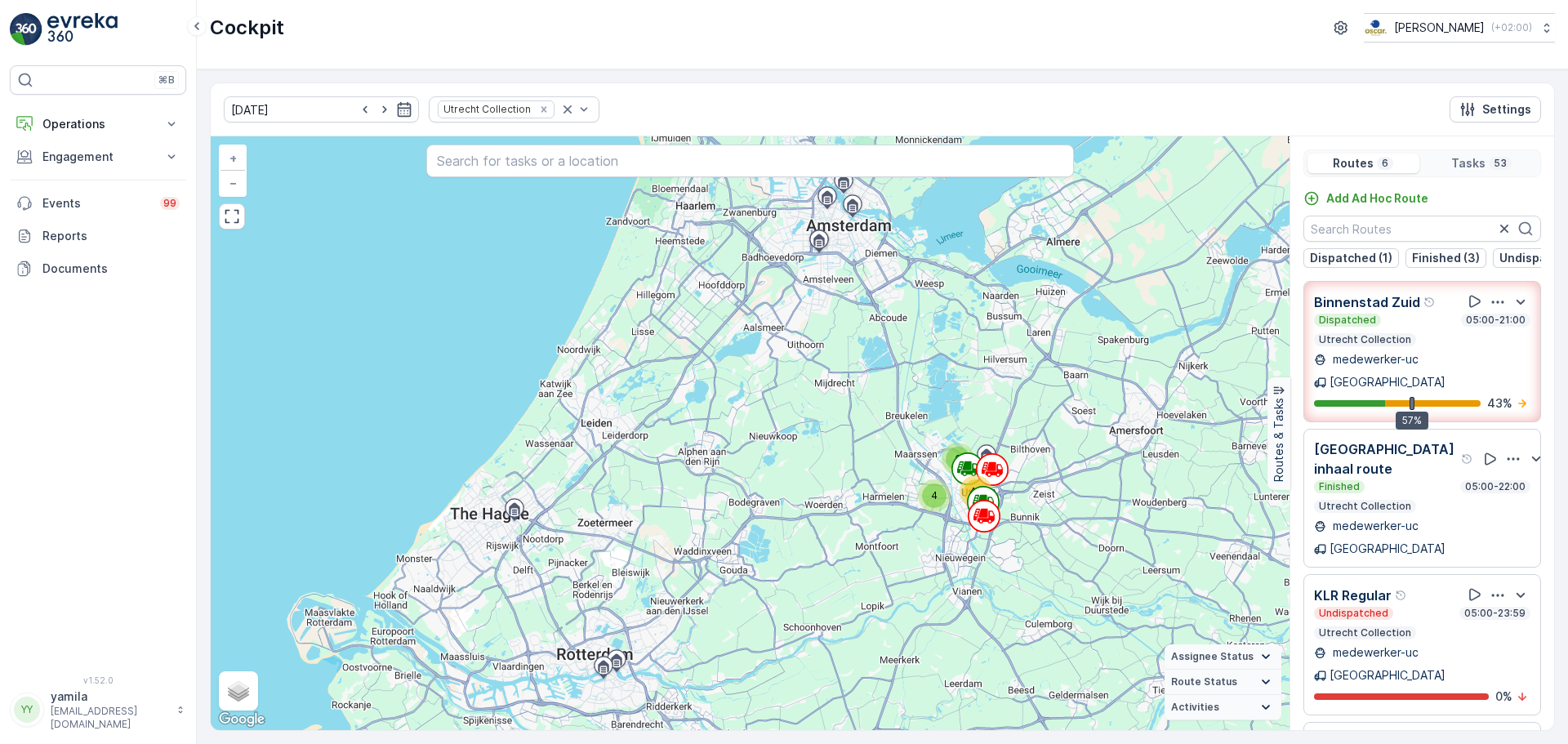
click at [1392, 523] on div "[GEOGRAPHIC_DATA] inhaal route Finished 05:00-22:00 Utrecht Collection medewerk…" at bounding box center [1422, 498] width 238 height 139
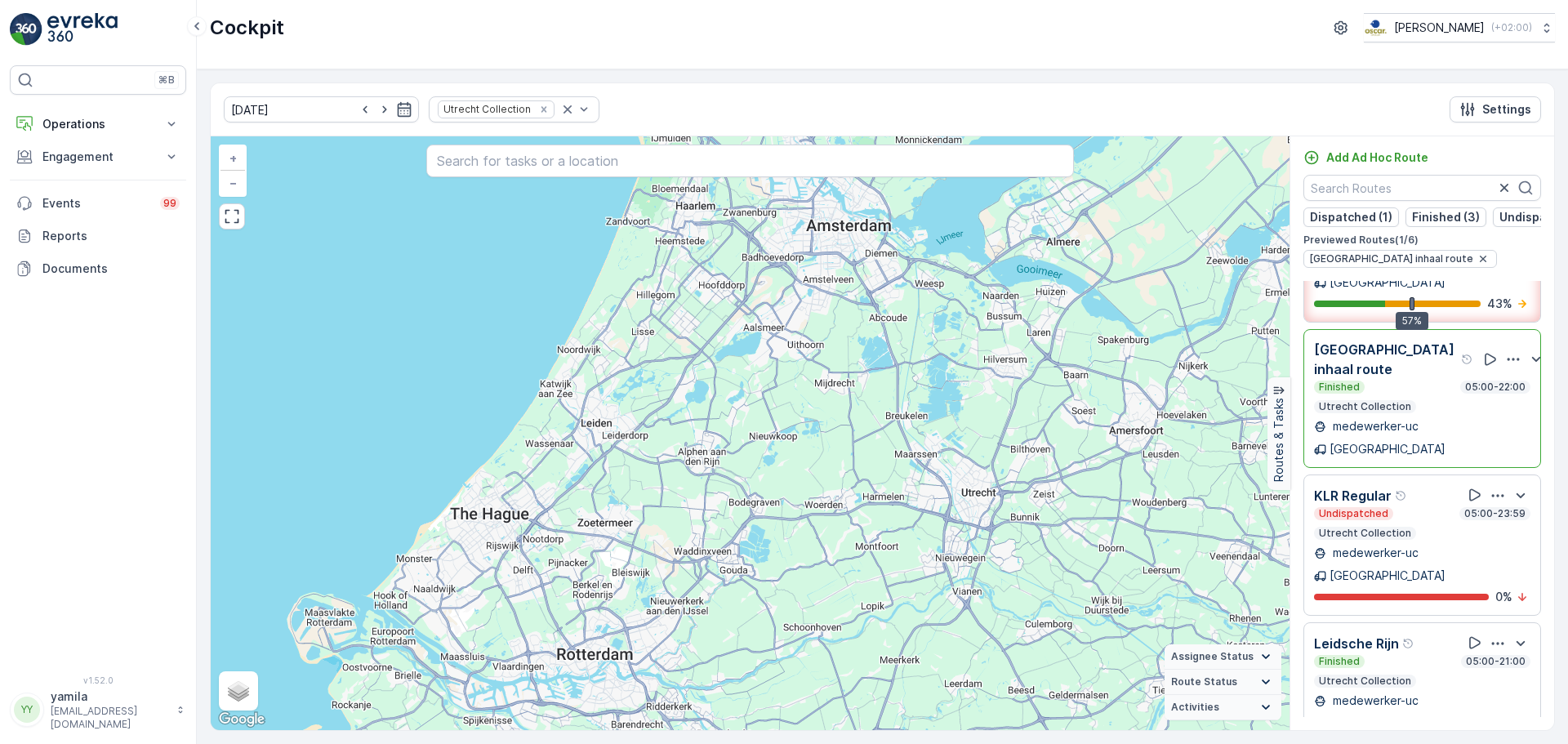
scroll to position [98, 0]
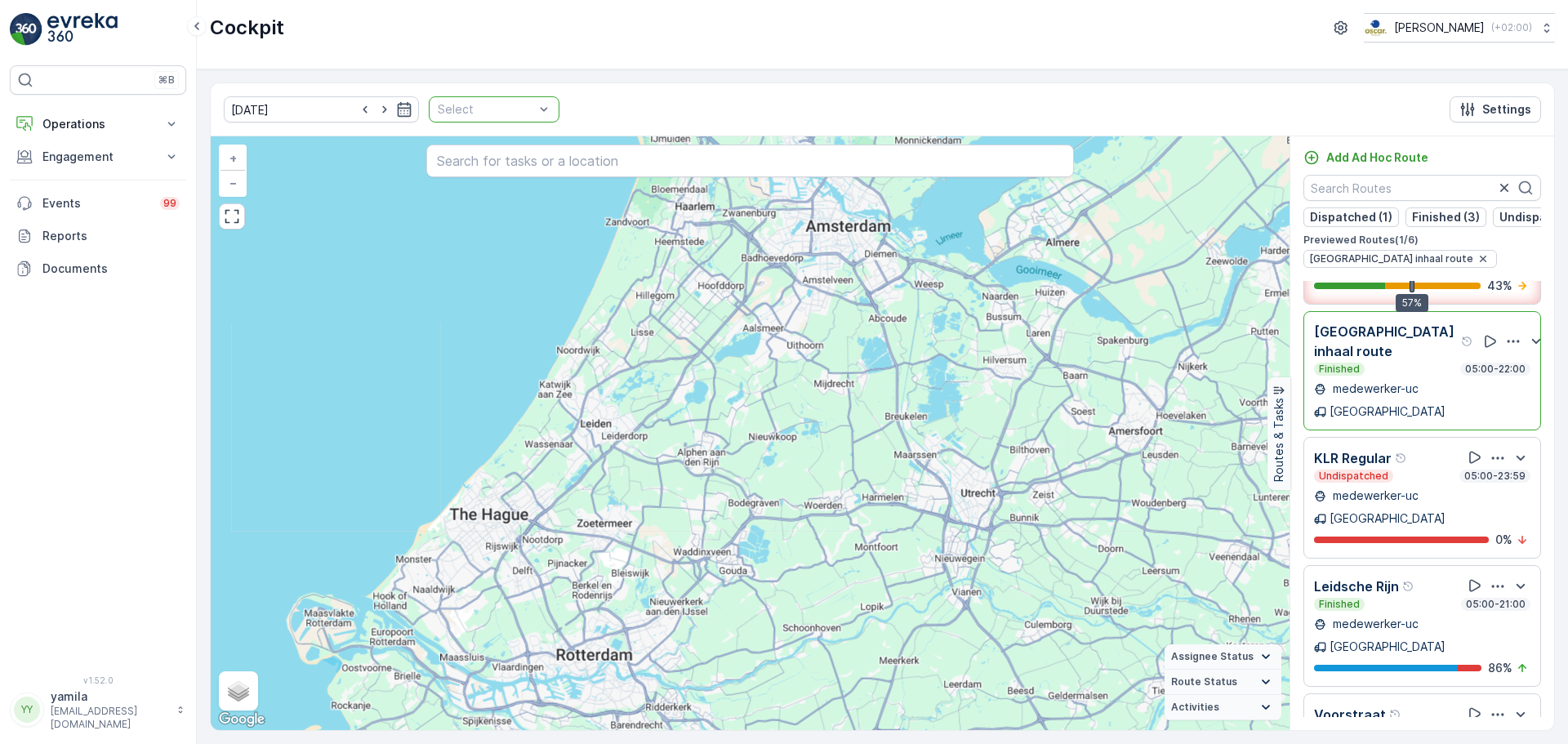
scroll to position [78, 0]
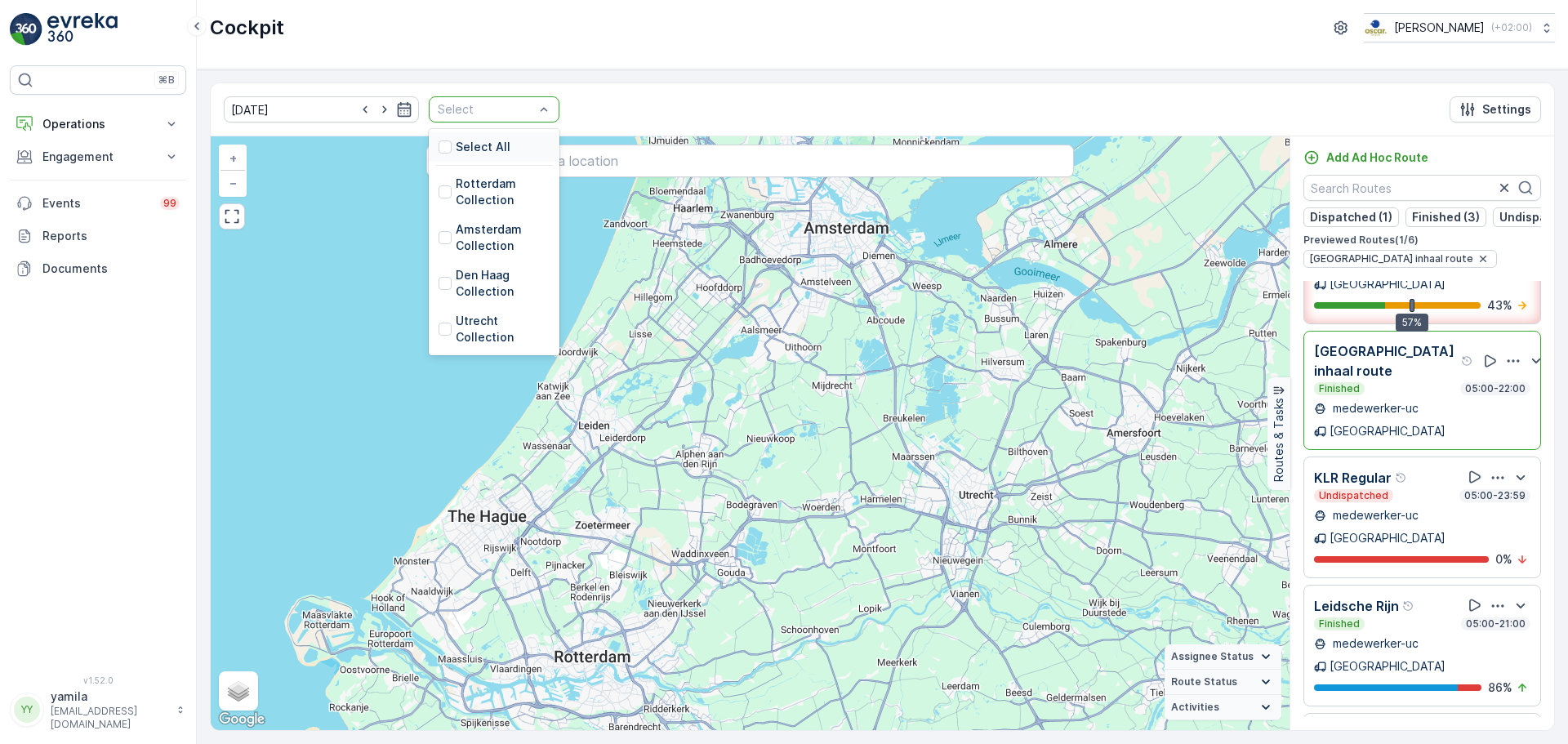
click at [505, 107] on div at bounding box center [486, 109] width 100 height 13
click at [439, 192] on div at bounding box center [445, 191] width 13 height 13
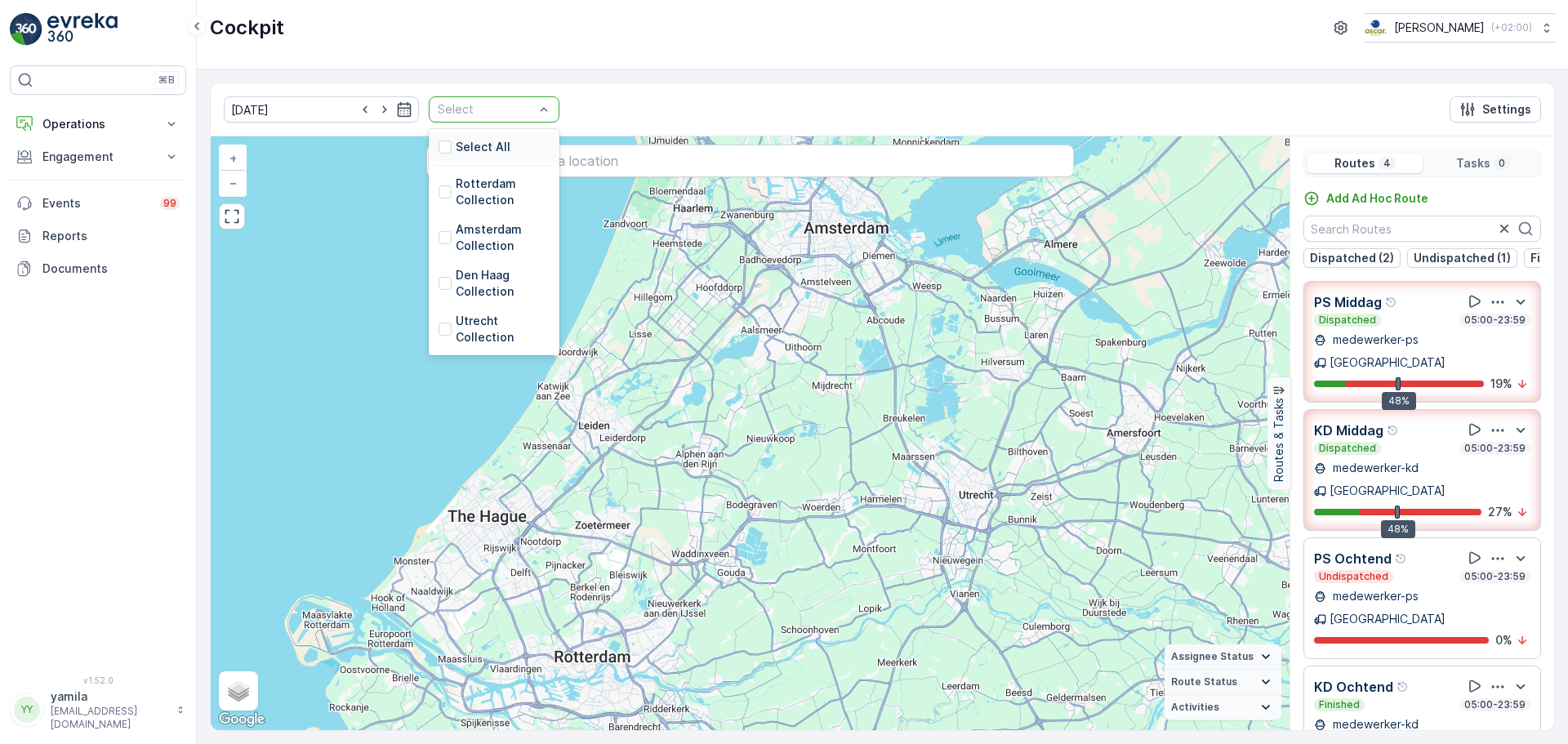
click at [535, 100] on div at bounding box center [543, 109] width 16 height 24
click at [439, 284] on div at bounding box center [445, 283] width 13 height 13
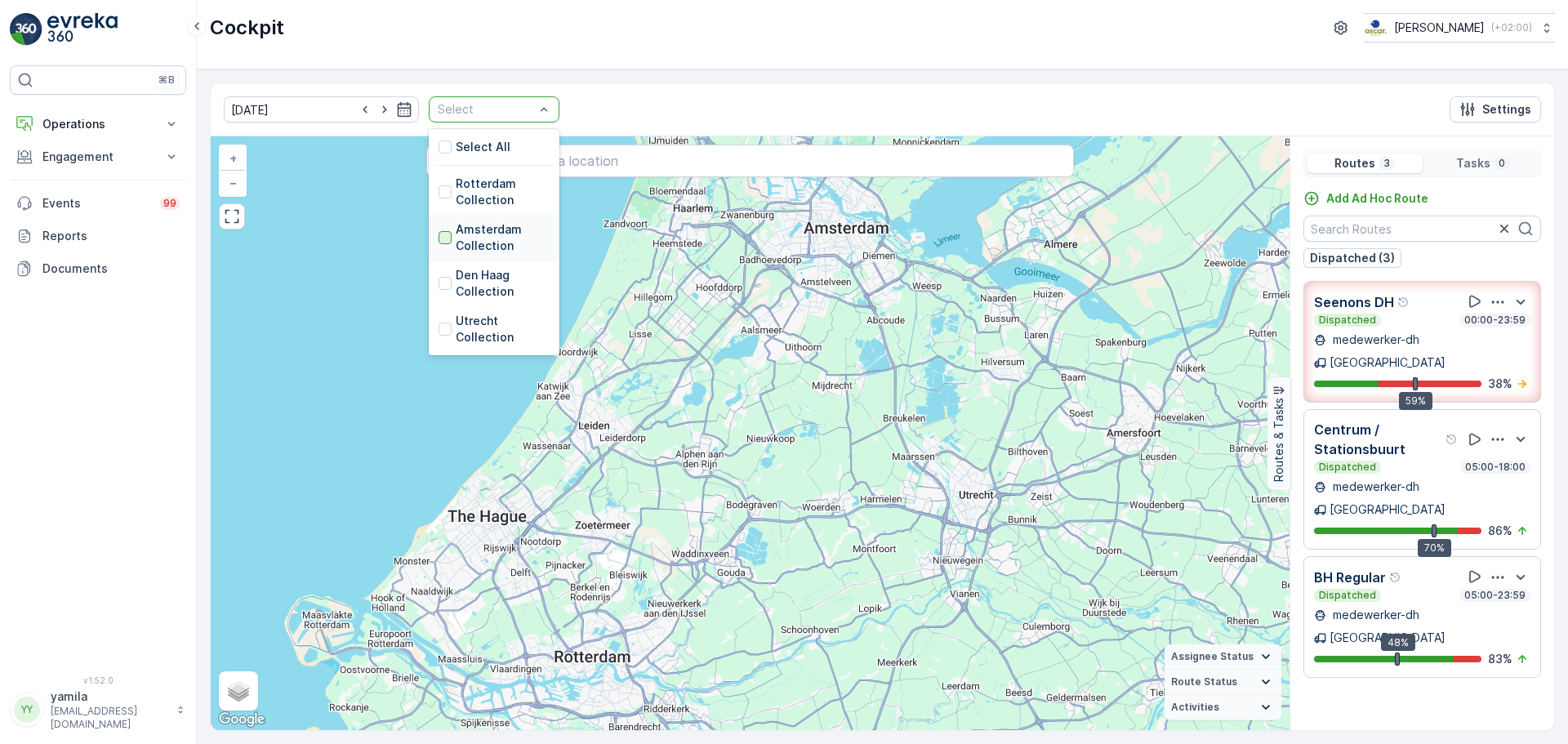
click at [439, 235] on div at bounding box center [445, 238] width 13 height 13
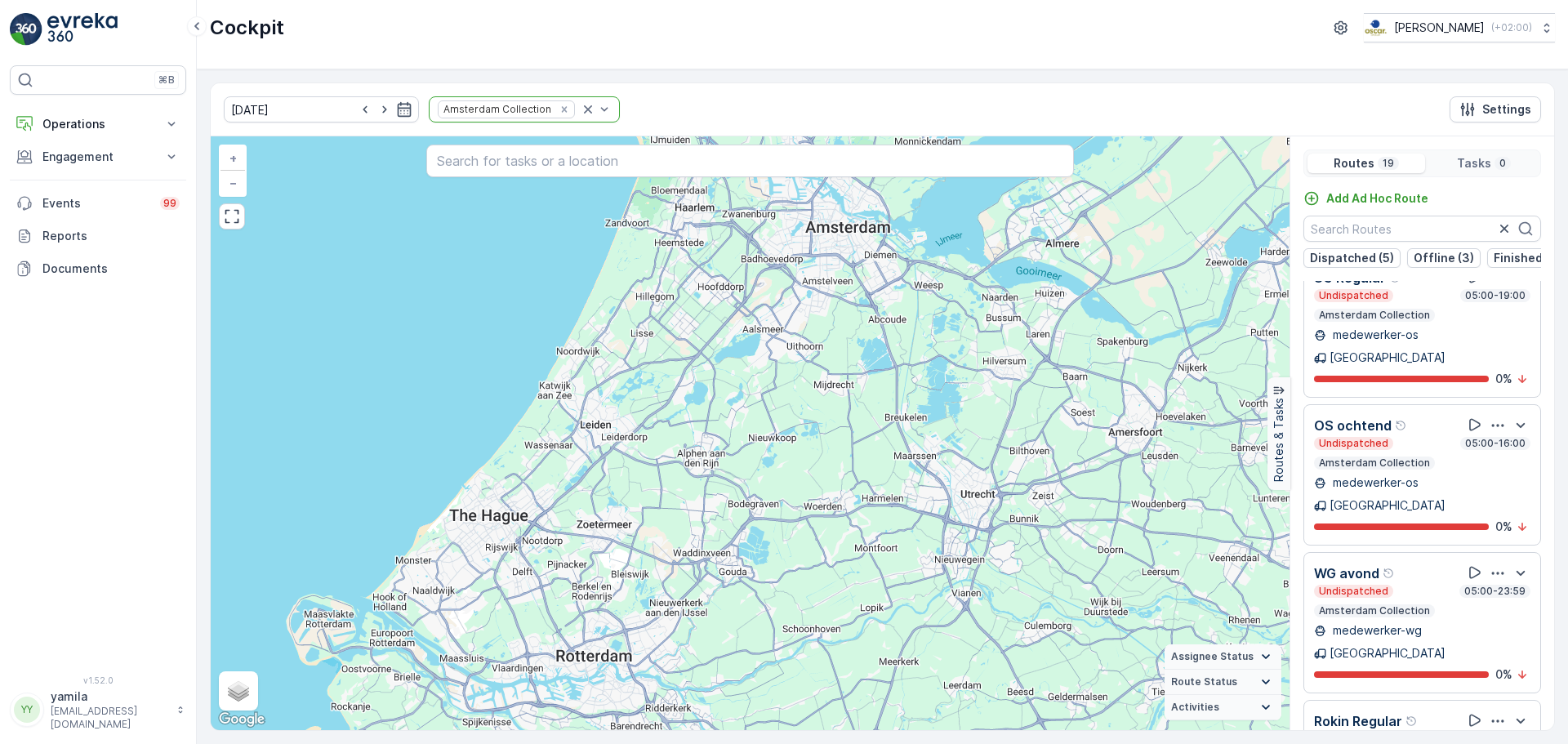
scroll to position [1795, 0]
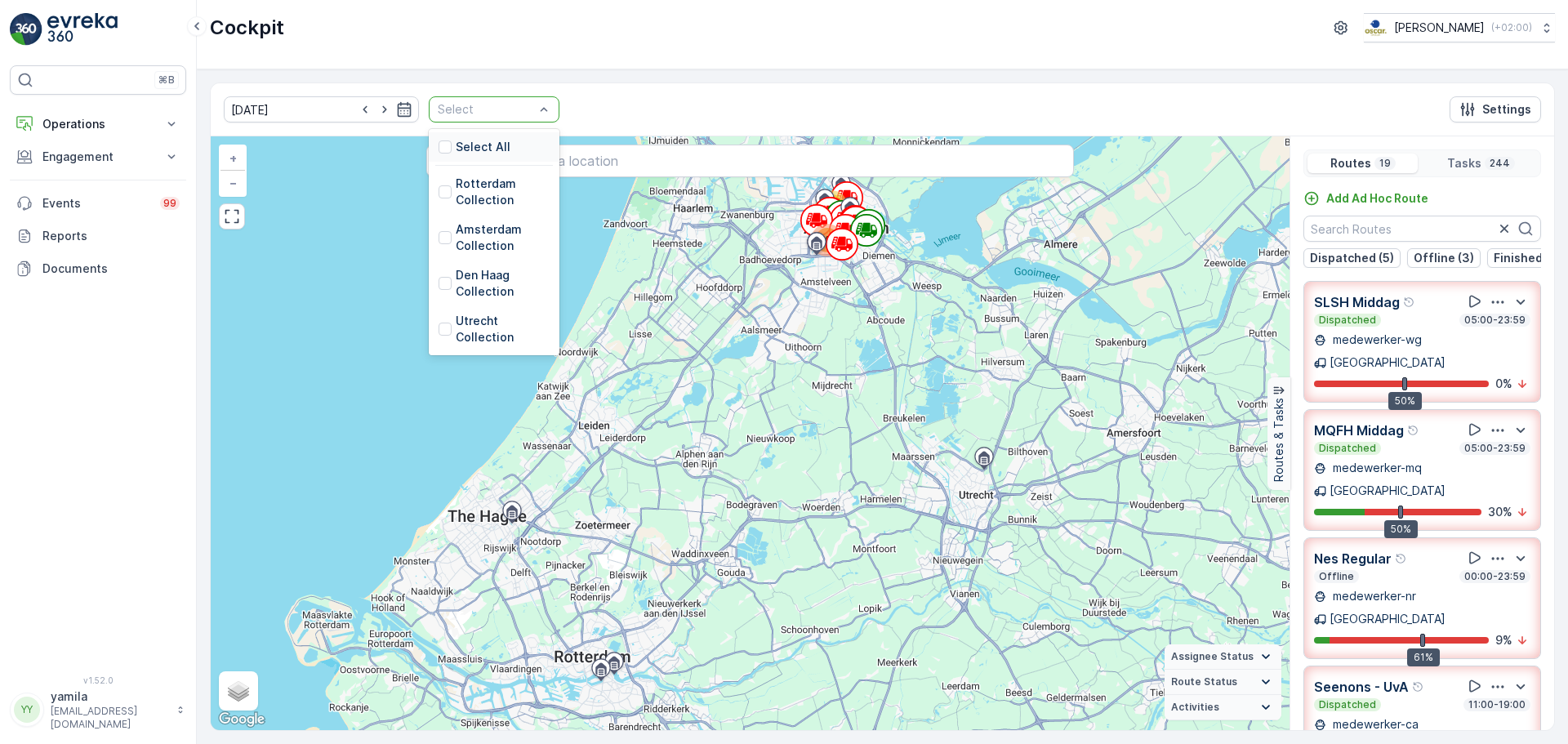
click at [534, 108] on div "Select" at bounding box center [494, 109] width 131 height 26
click at [439, 284] on div at bounding box center [445, 283] width 13 height 13
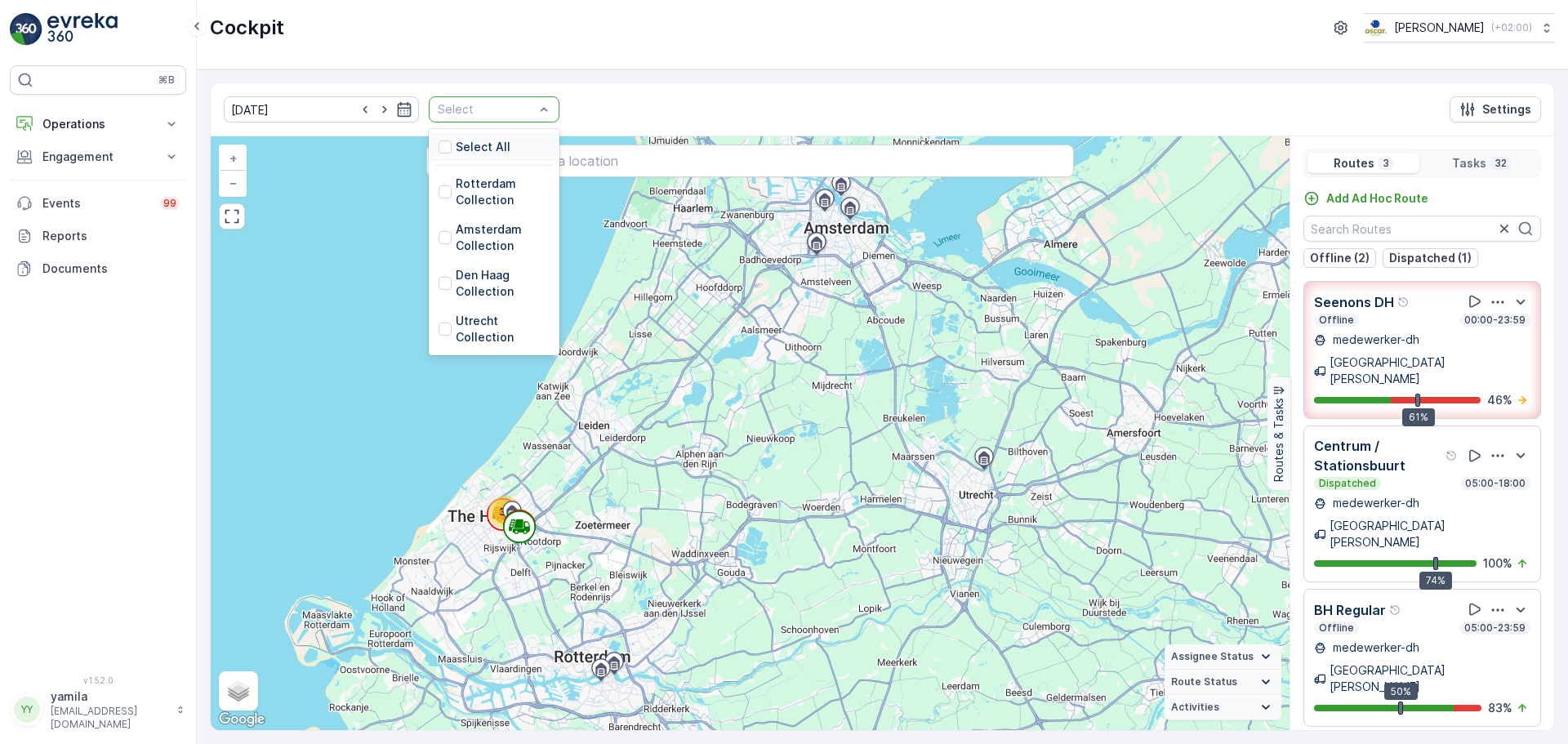
click at [538, 107] on div "Select" at bounding box center [494, 109] width 131 height 26
click at [439, 189] on div at bounding box center [445, 191] width 13 height 13
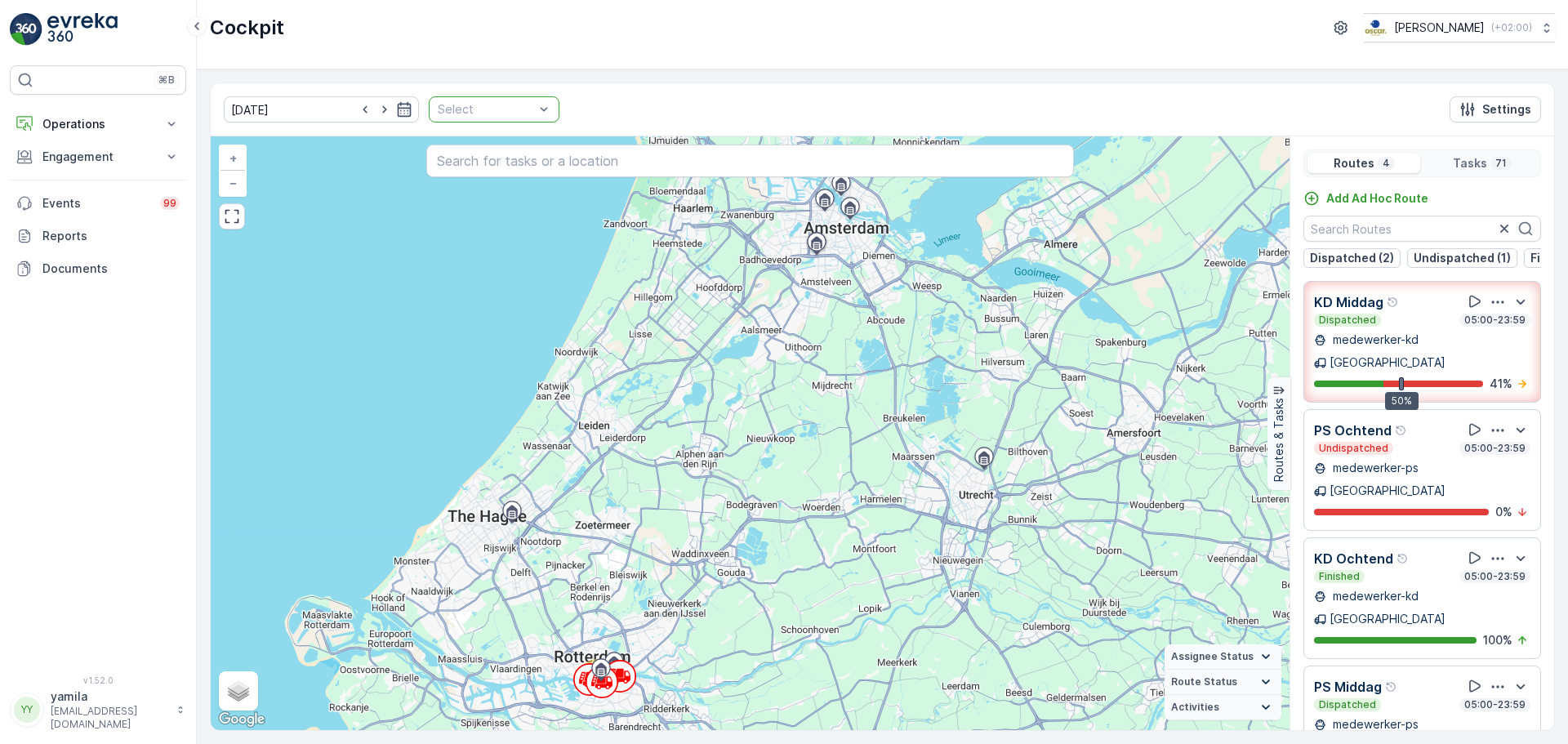
drag, startPoint x: 559, startPoint y: 107, endPoint x: 536, endPoint y: 105, distance: 23.1
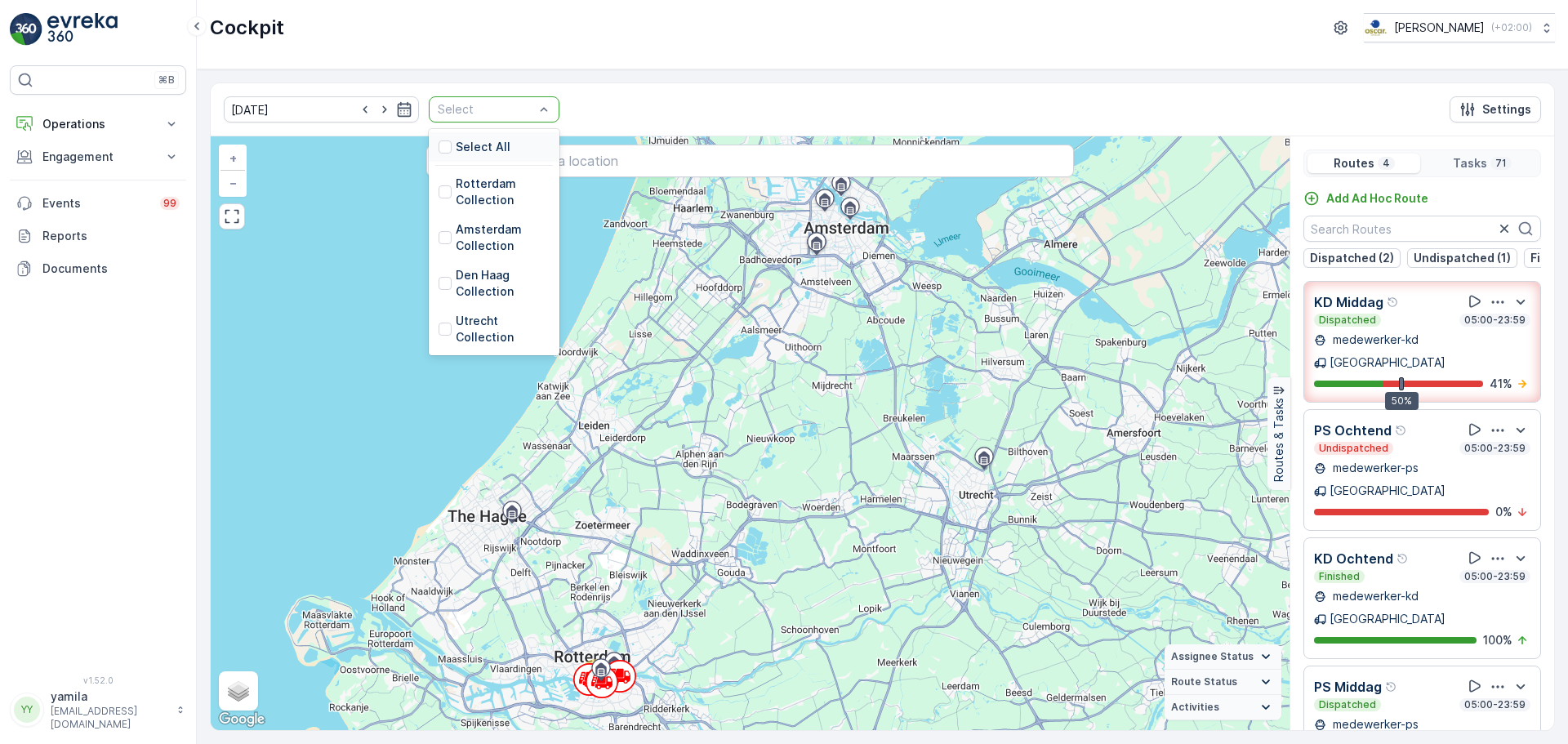
click at [536, 105] on div "Select" at bounding box center [494, 109] width 131 height 26
click at [439, 236] on div at bounding box center [445, 238] width 13 height 13
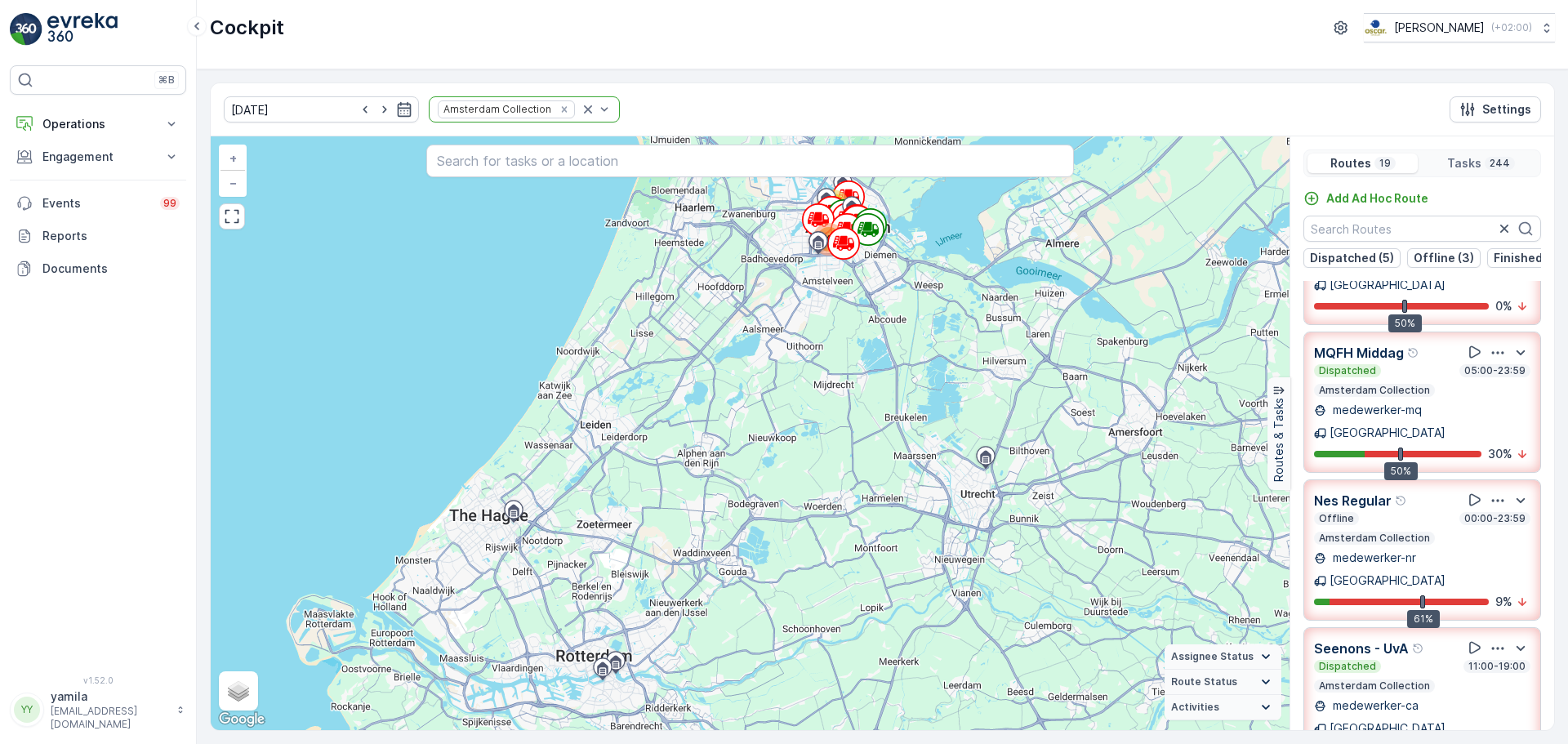
scroll to position [99, 0]
click at [89, 113] on button "Operations" at bounding box center [97, 124] width 176 height 33
click at [82, 186] on link "Routes & Tasks" at bounding box center [111, 197] width 151 height 23
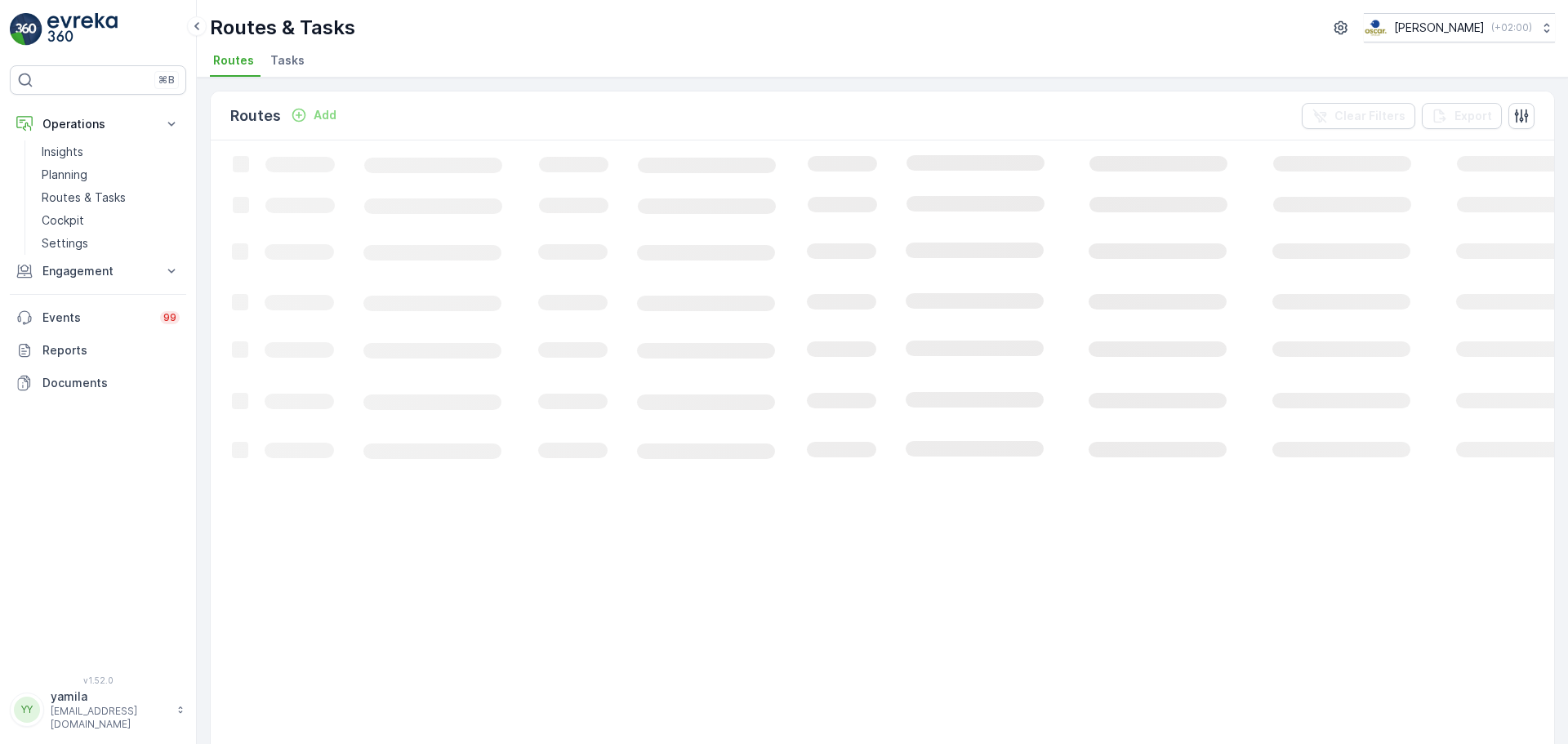
click at [300, 63] on li "Tasks" at bounding box center [288, 63] width 44 height 28
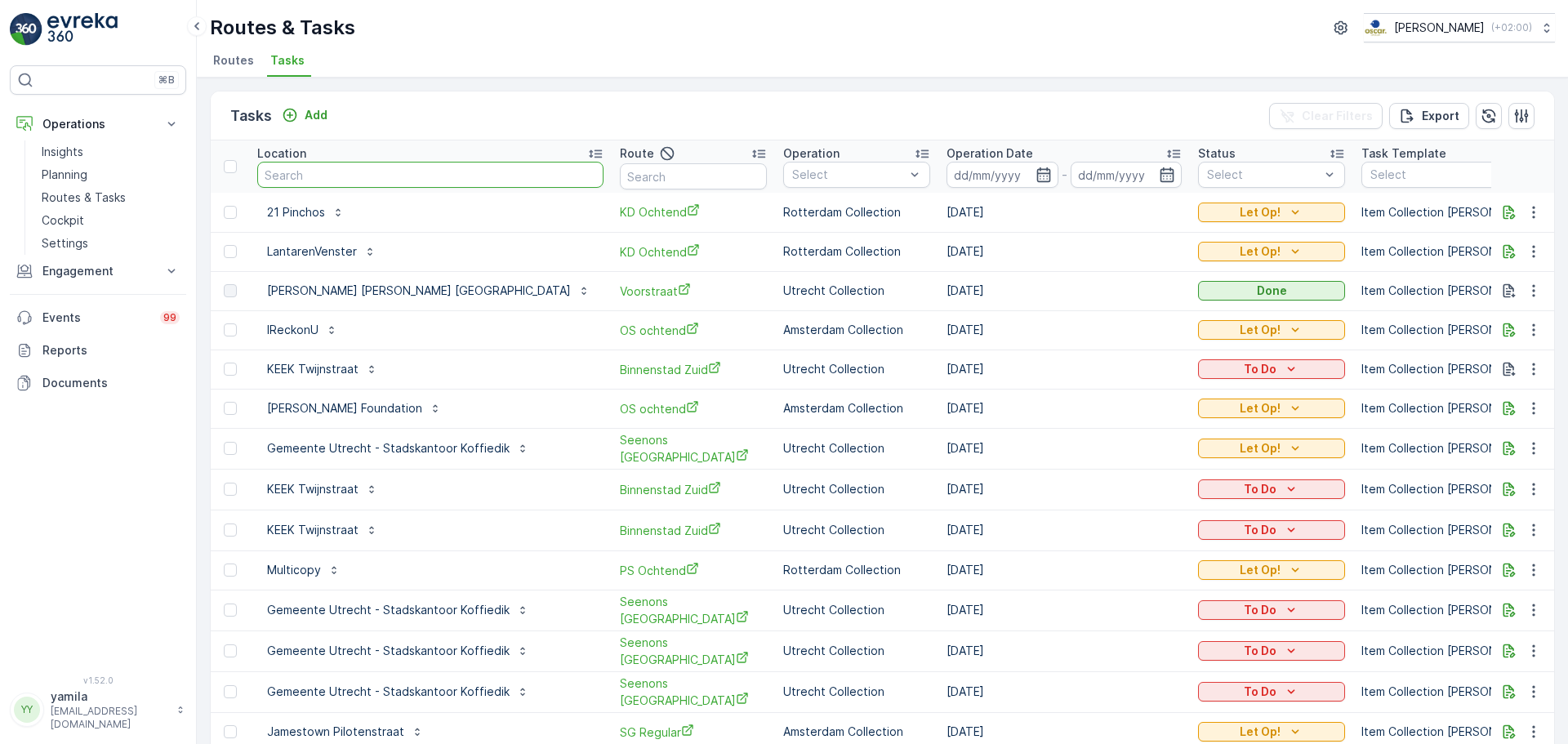
click at [327, 180] on input "text" at bounding box center [430, 175] width 346 height 26
type input "vendel"
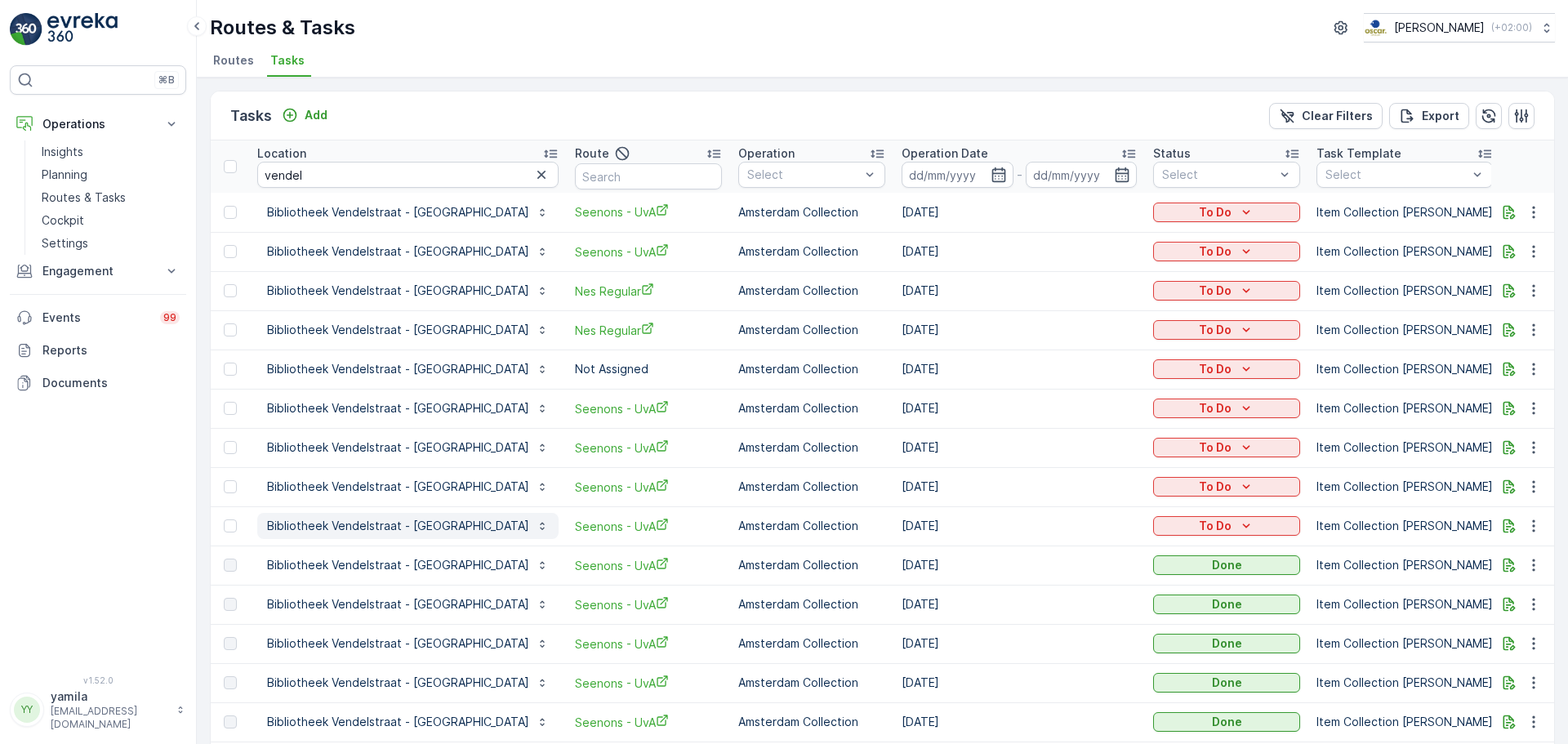
scroll to position [0, 14]
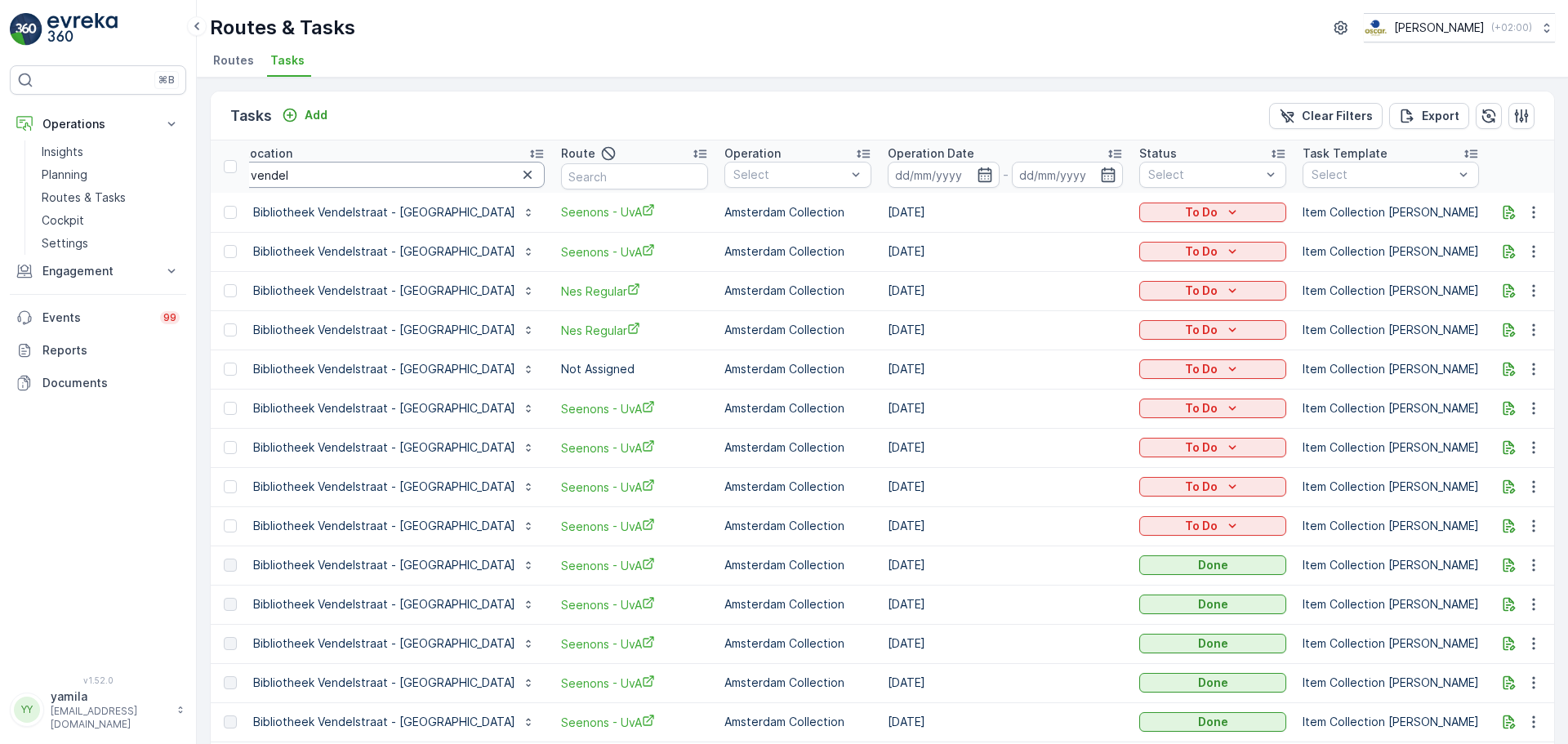
click at [322, 168] on input "vendel" at bounding box center [394, 175] width 301 height 26
click at [350, 220] on p "Bibliotheek Vendelstraat - UvA" at bounding box center [384, 212] width 262 height 16
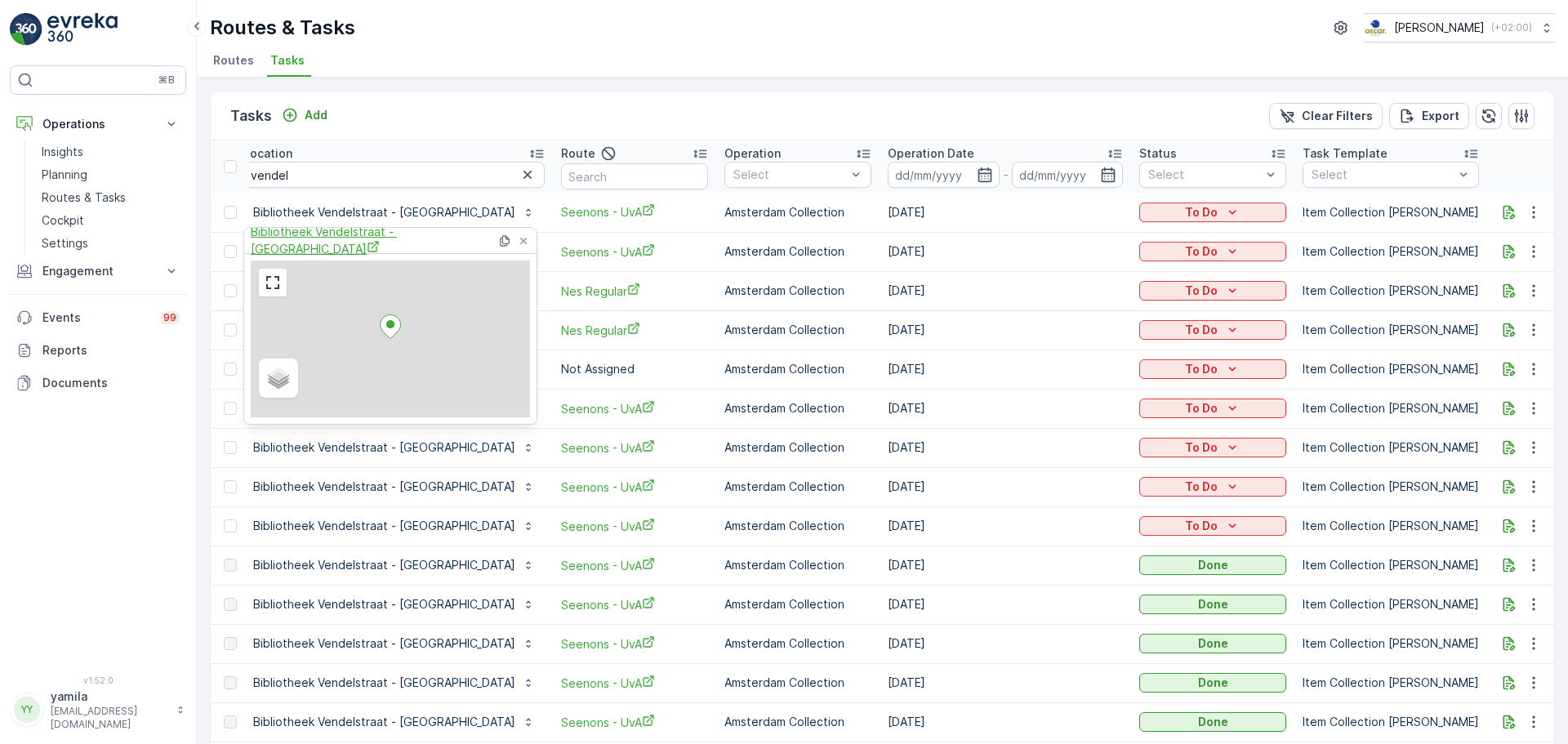
click at [337, 233] on span "Bibliotheek Vendelstraat - UvA" at bounding box center [373, 240] width 246 height 34
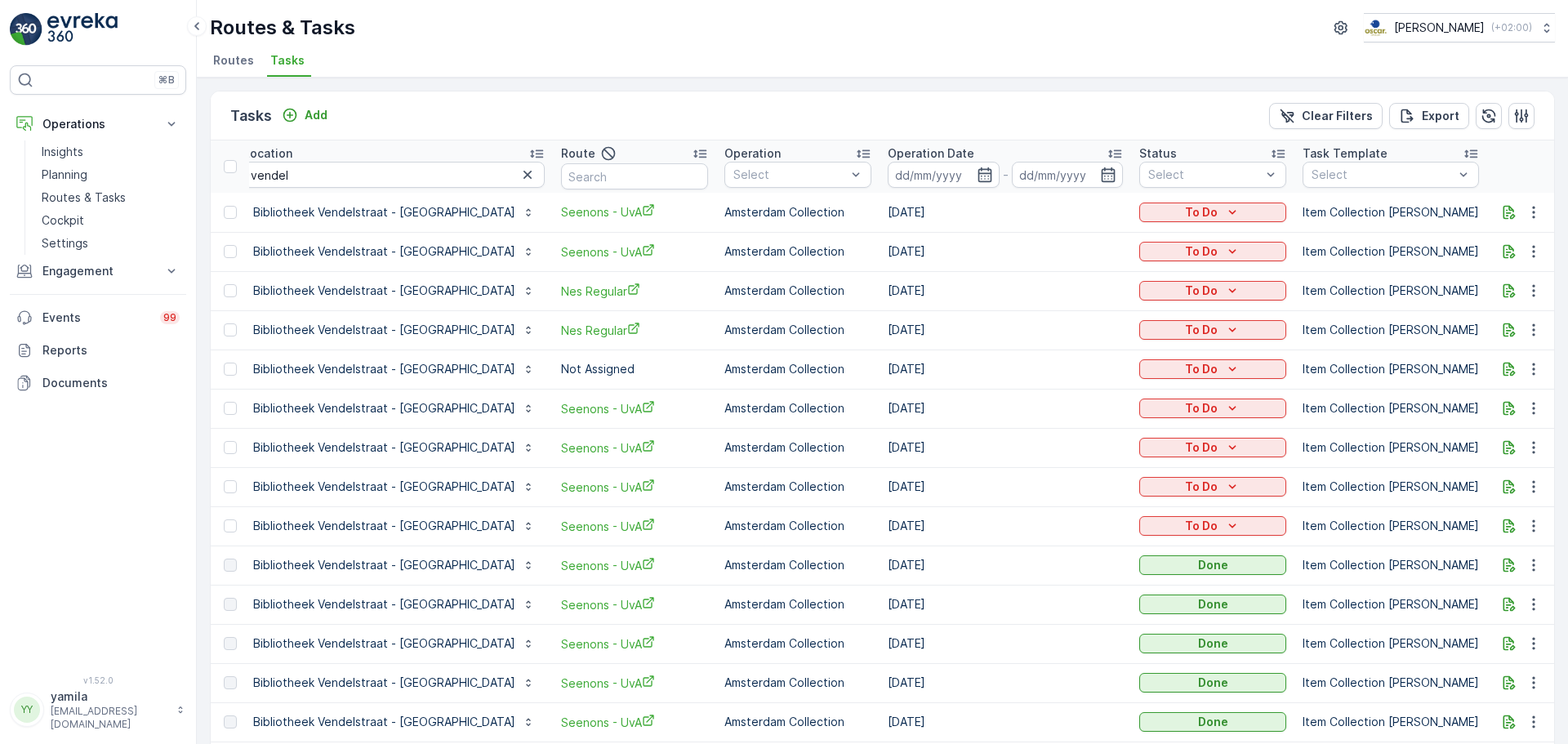
click at [549, 129] on div "Tasks Add Clear Filters Export" at bounding box center [882, 115] width 1343 height 49
click at [83, 200] on p "Routes & Tasks" at bounding box center [83, 197] width 84 height 16
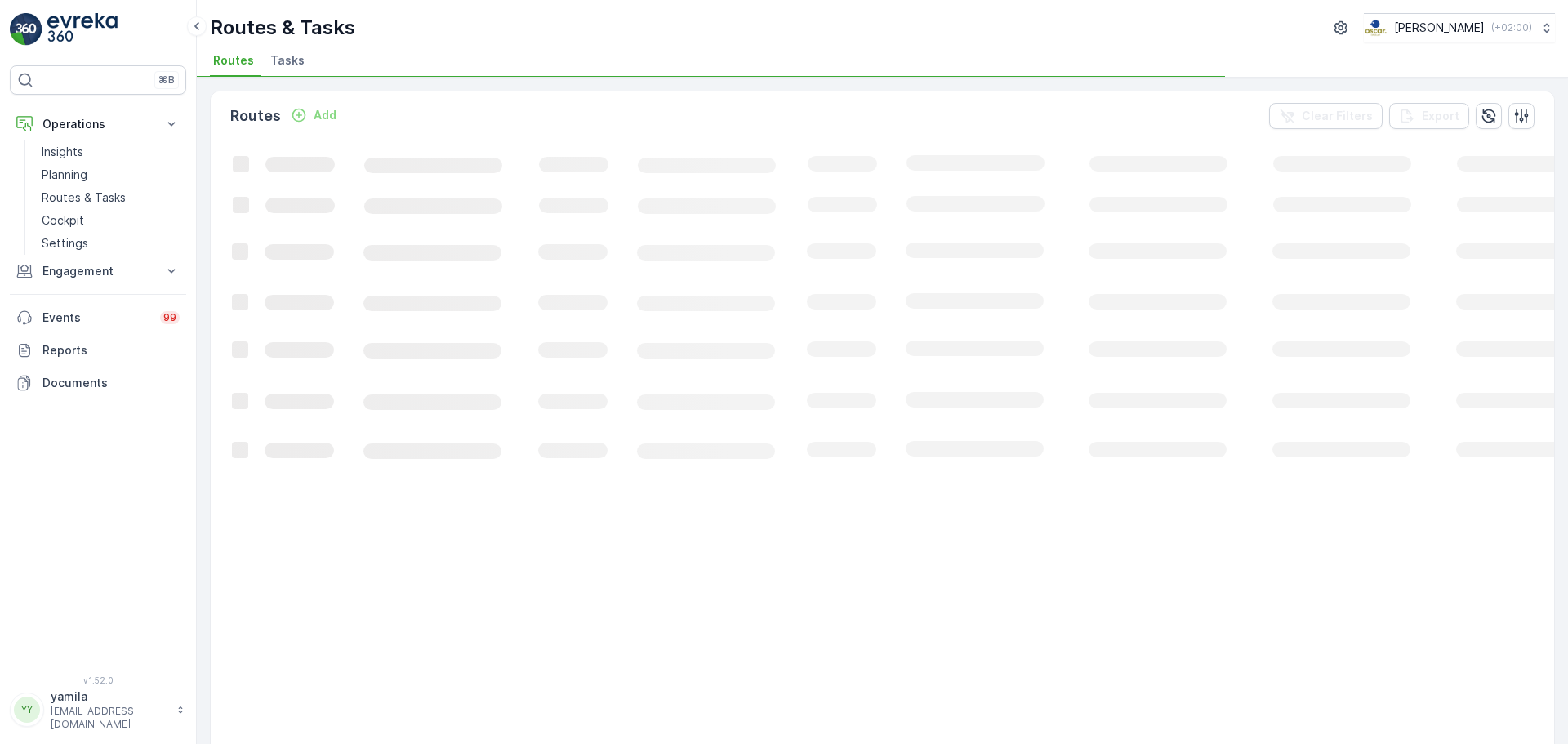
click at [281, 59] on span "Tasks" at bounding box center [287, 60] width 34 height 16
click at [223, 59] on span "Routes" at bounding box center [233, 60] width 40 height 16
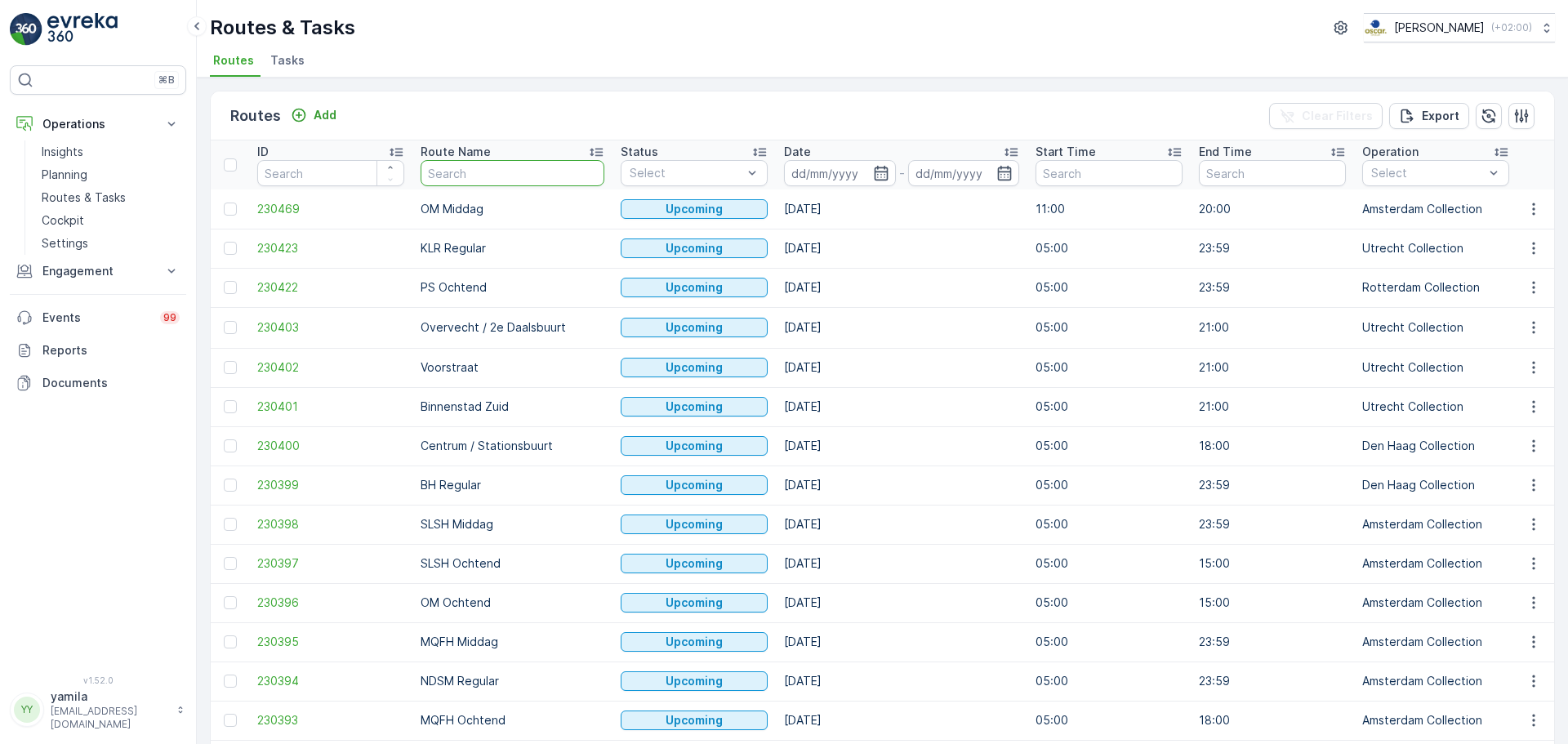
click at [449, 168] on input "text" at bounding box center [512, 173] width 183 height 26
type input "uva"
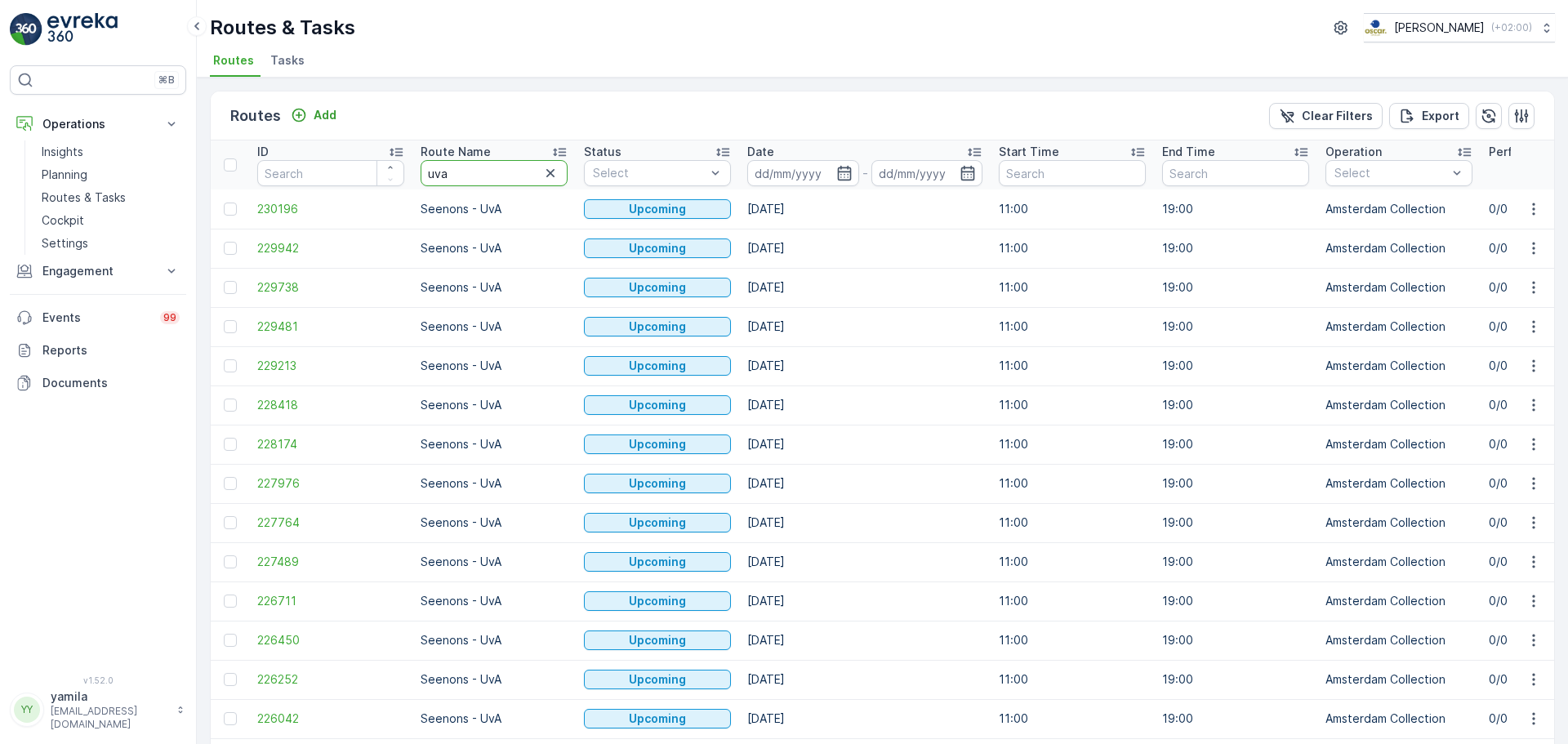
click at [492, 177] on input "uva" at bounding box center [494, 173] width 147 height 26
click at [91, 207] on link "Routes & Tasks" at bounding box center [111, 197] width 151 height 23
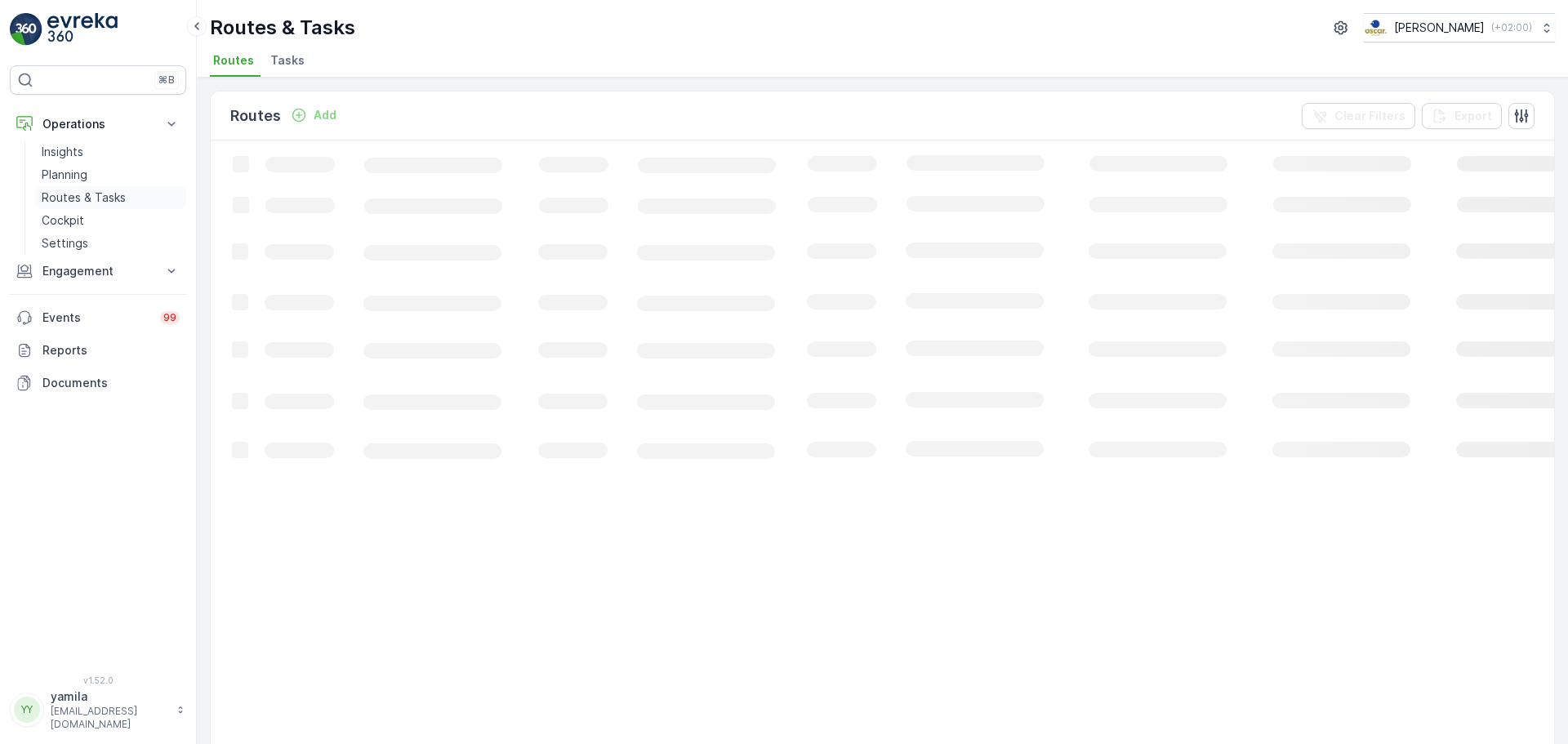
click at [97, 200] on p "Routes & Tasks" at bounding box center [83, 197] width 84 height 16
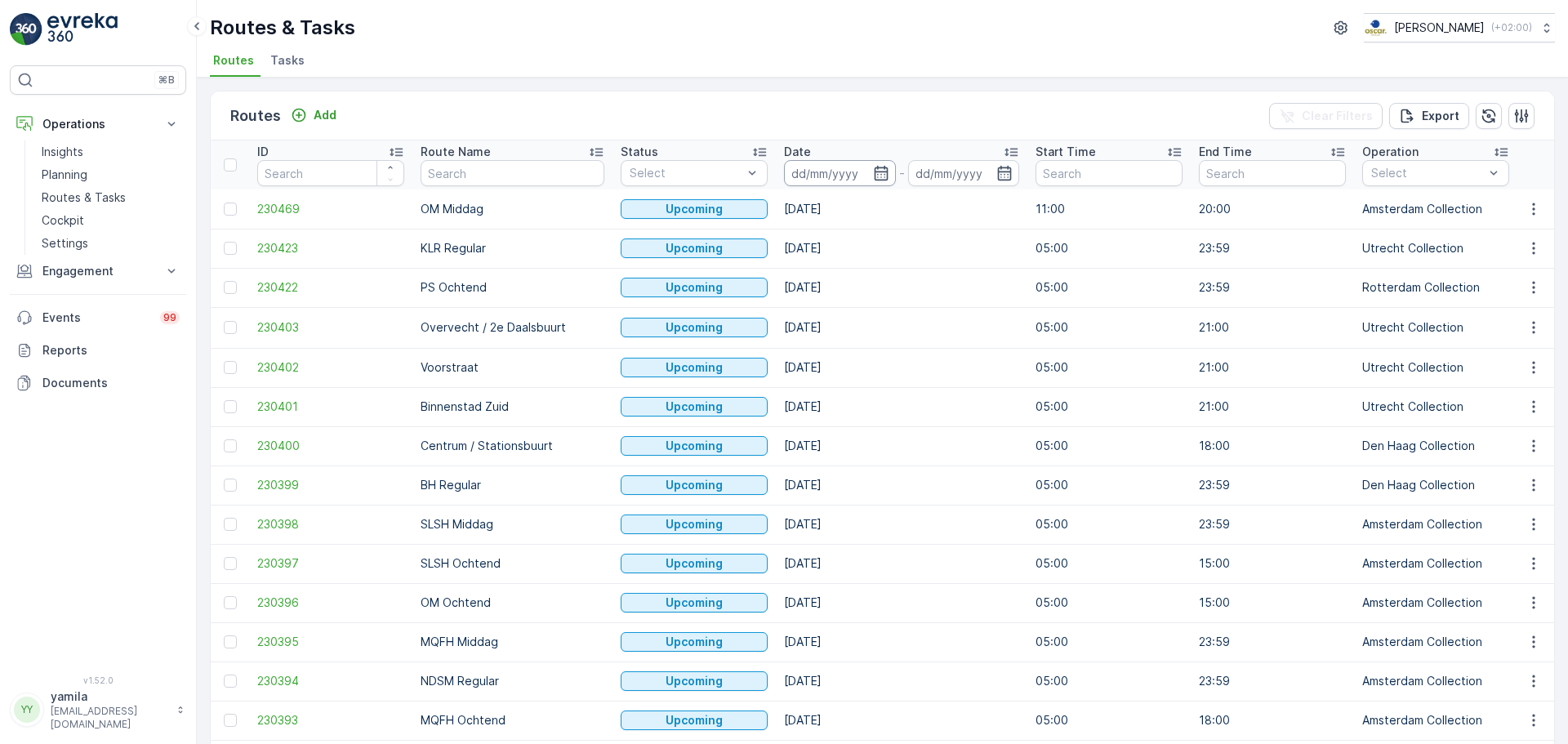
click at [788, 177] on input at bounding box center [840, 173] width 112 height 26
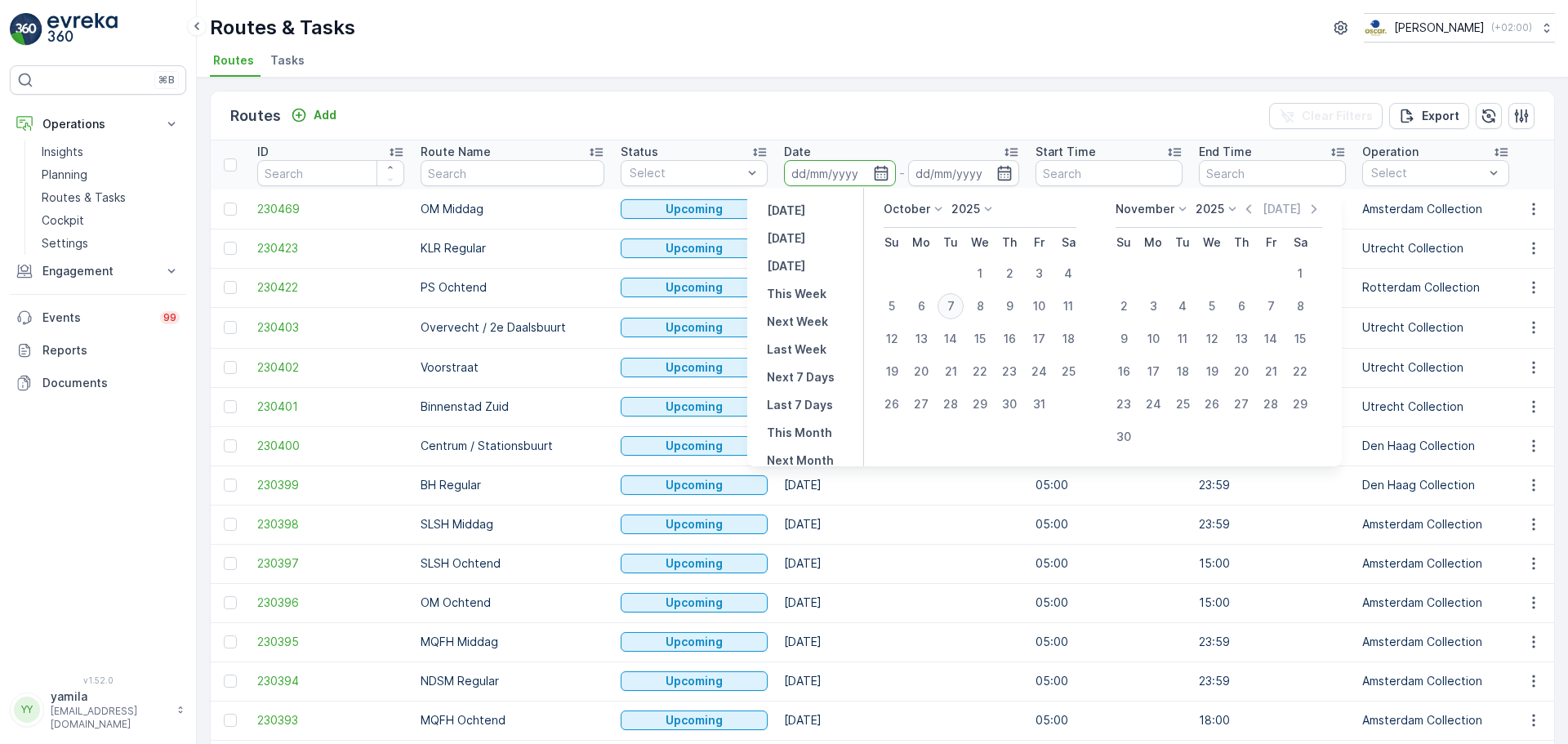
click at [950, 309] on div "7" at bounding box center [950, 307] width 26 height 26
type input "[DATE]"
click at [950, 309] on div "7" at bounding box center [950, 307] width 26 height 26
type input "[DATE]"
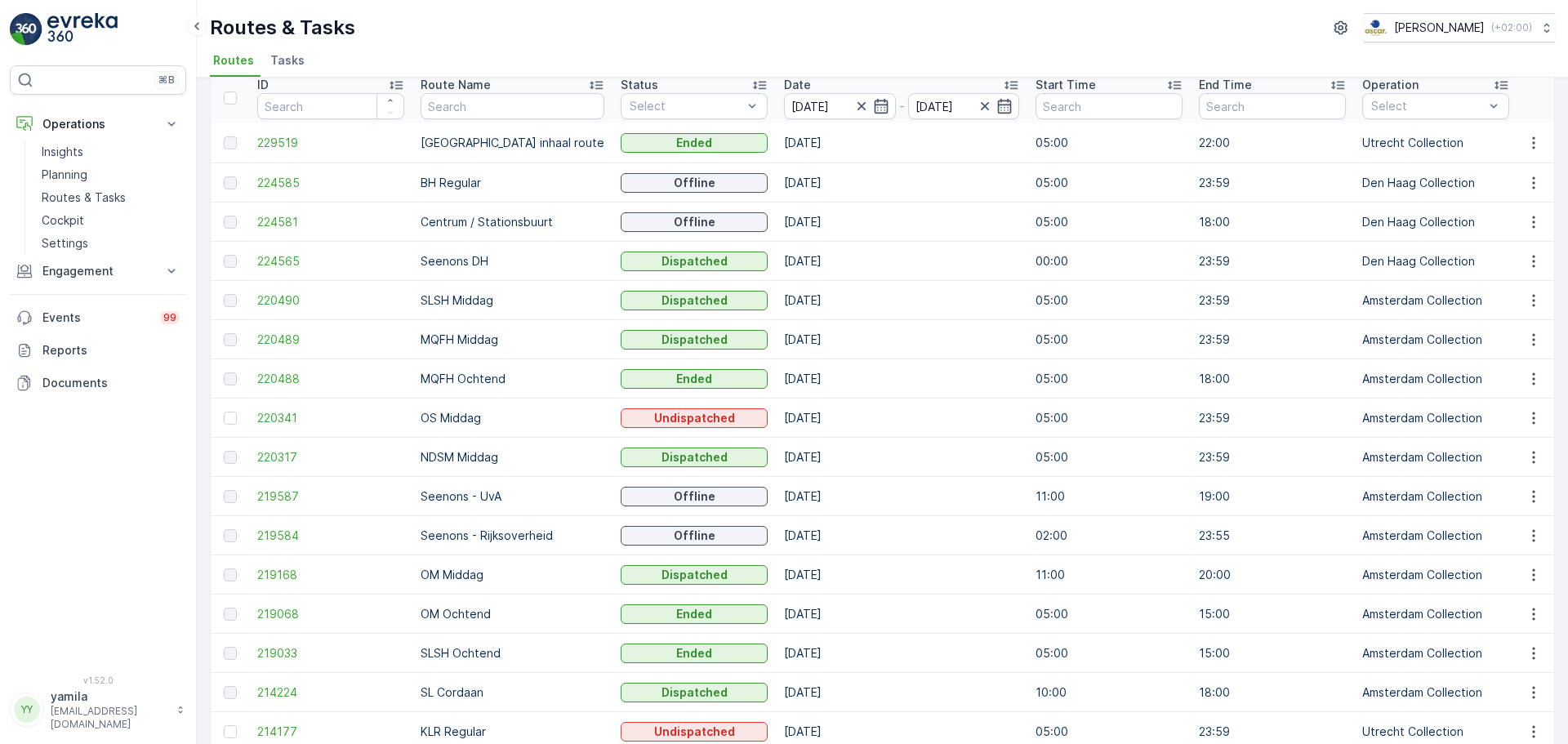
scroll to position [68, 0]
click at [1528, 501] on icon "button" at bounding box center [1533, 495] width 16 height 16
click at [1496, 521] on span "See More Details" at bounding box center [1495, 518] width 95 height 16
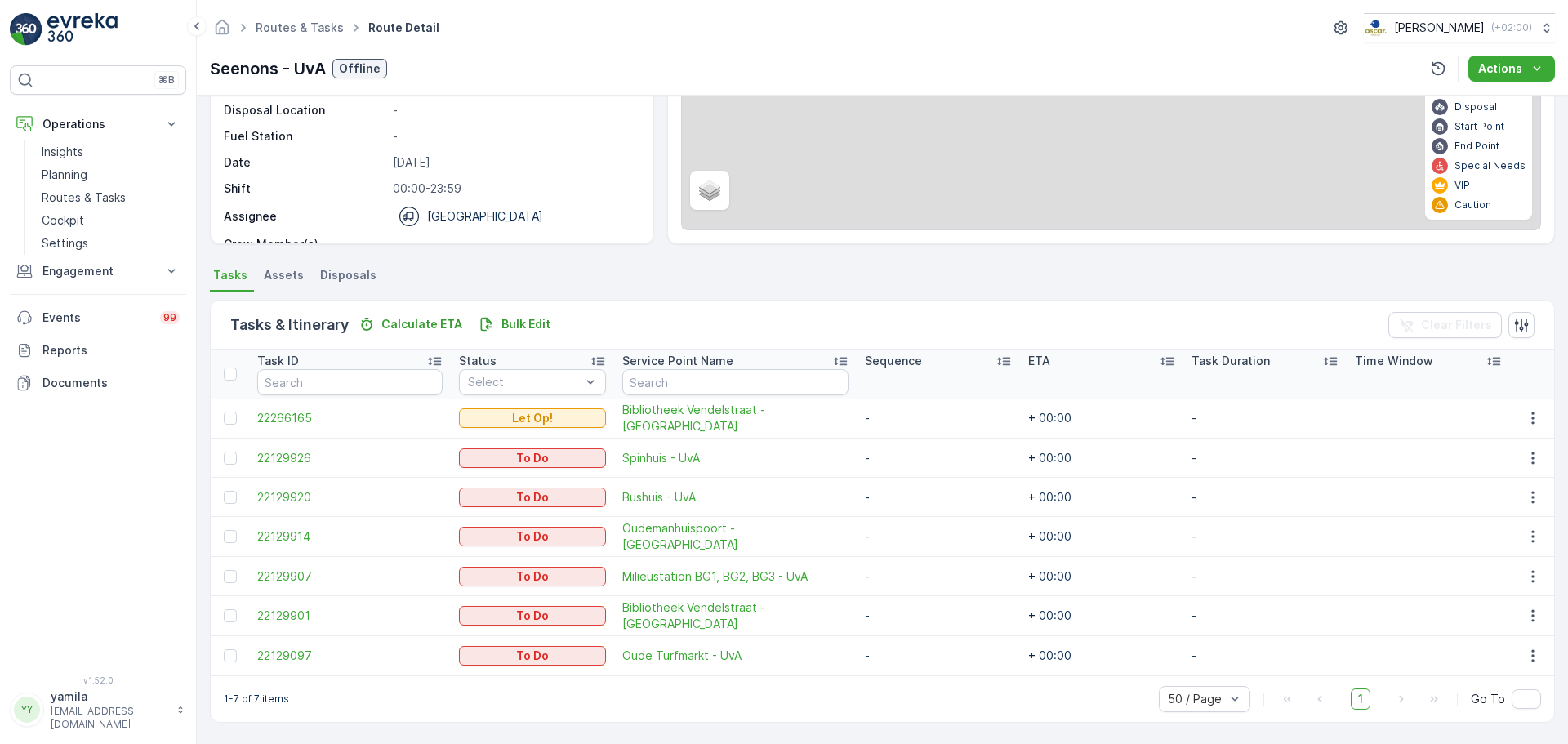
scroll to position [189, 0]
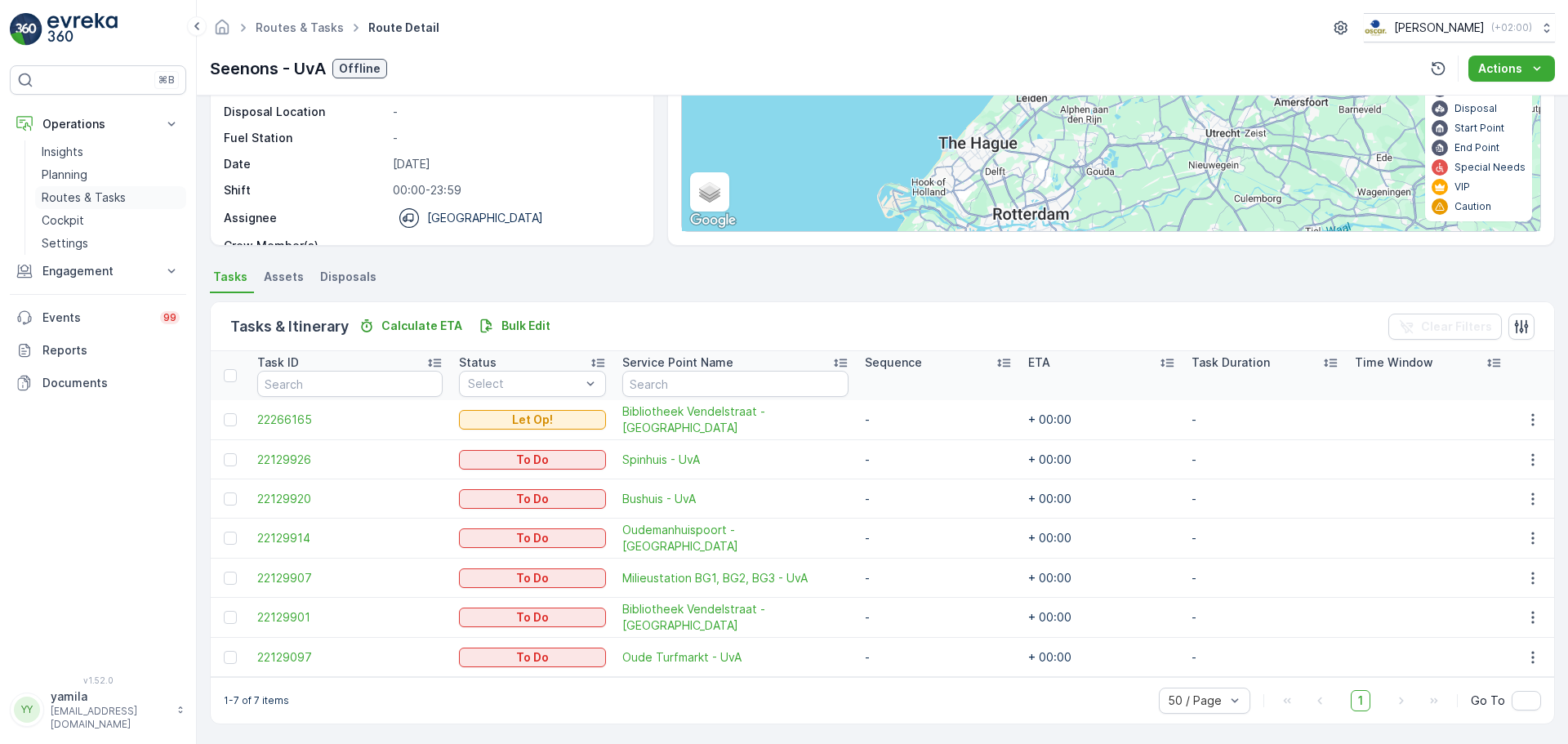
click at [122, 202] on p "Routes & Tasks" at bounding box center [83, 197] width 84 height 16
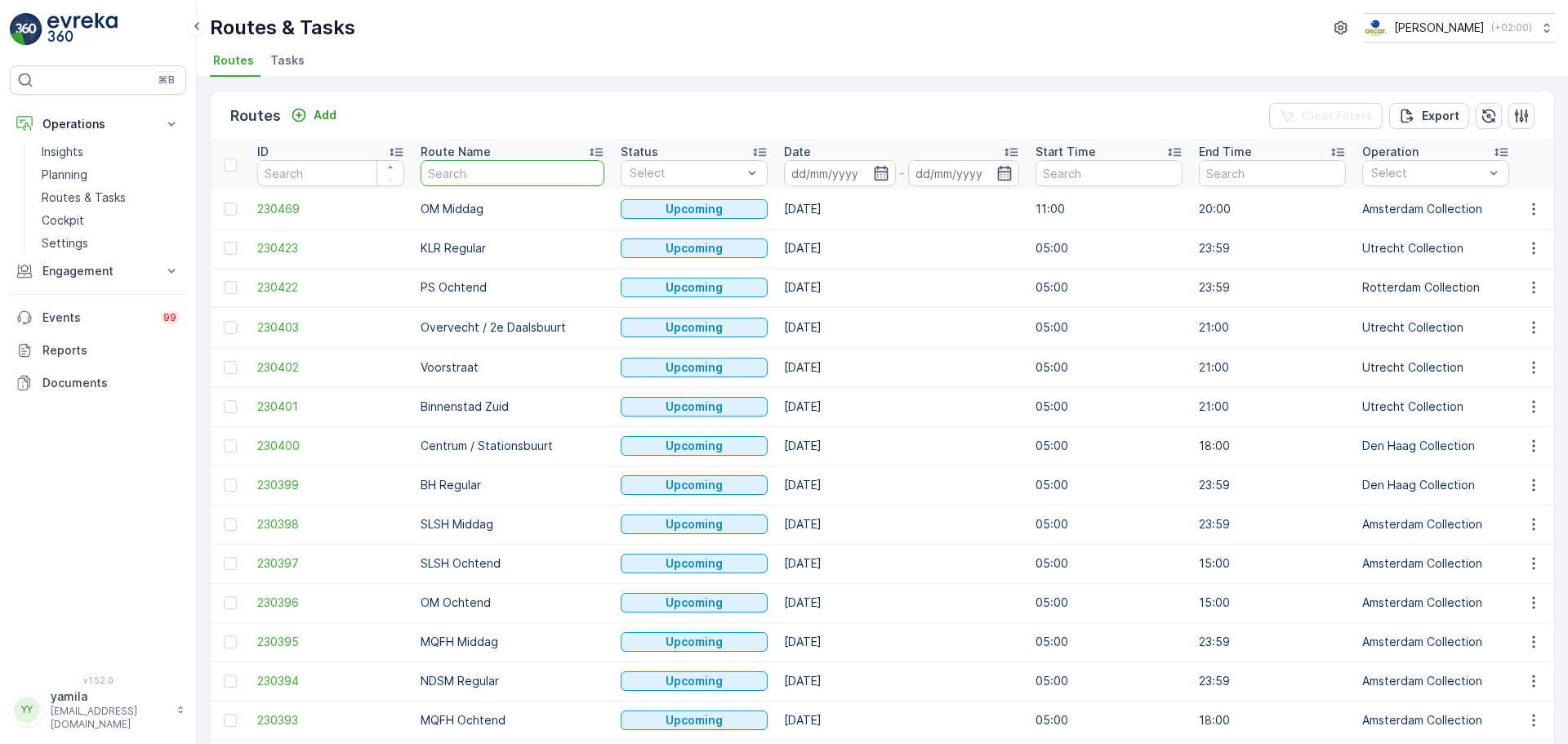
click at [449, 173] on input "text" at bounding box center [512, 173] width 183 height 26
type input "rokin"
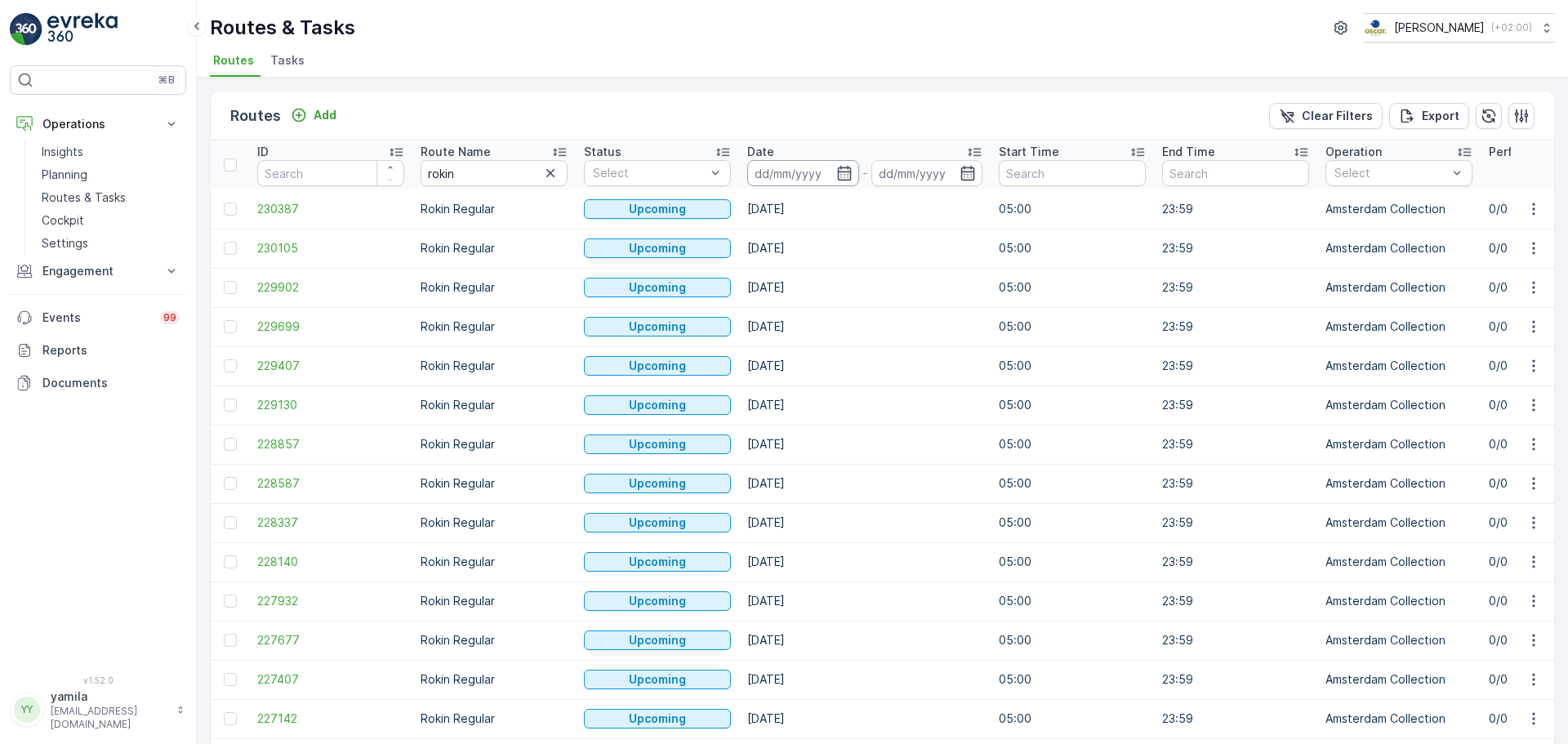
drag, startPoint x: 779, startPoint y: 188, endPoint x: 790, endPoint y: 174, distance: 17.8
click at [790, 174] on th "Date -" at bounding box center [865, 164] width 251 height 49
click at [790, 174] on input at bounding box center [803, 173] width 112 height 26
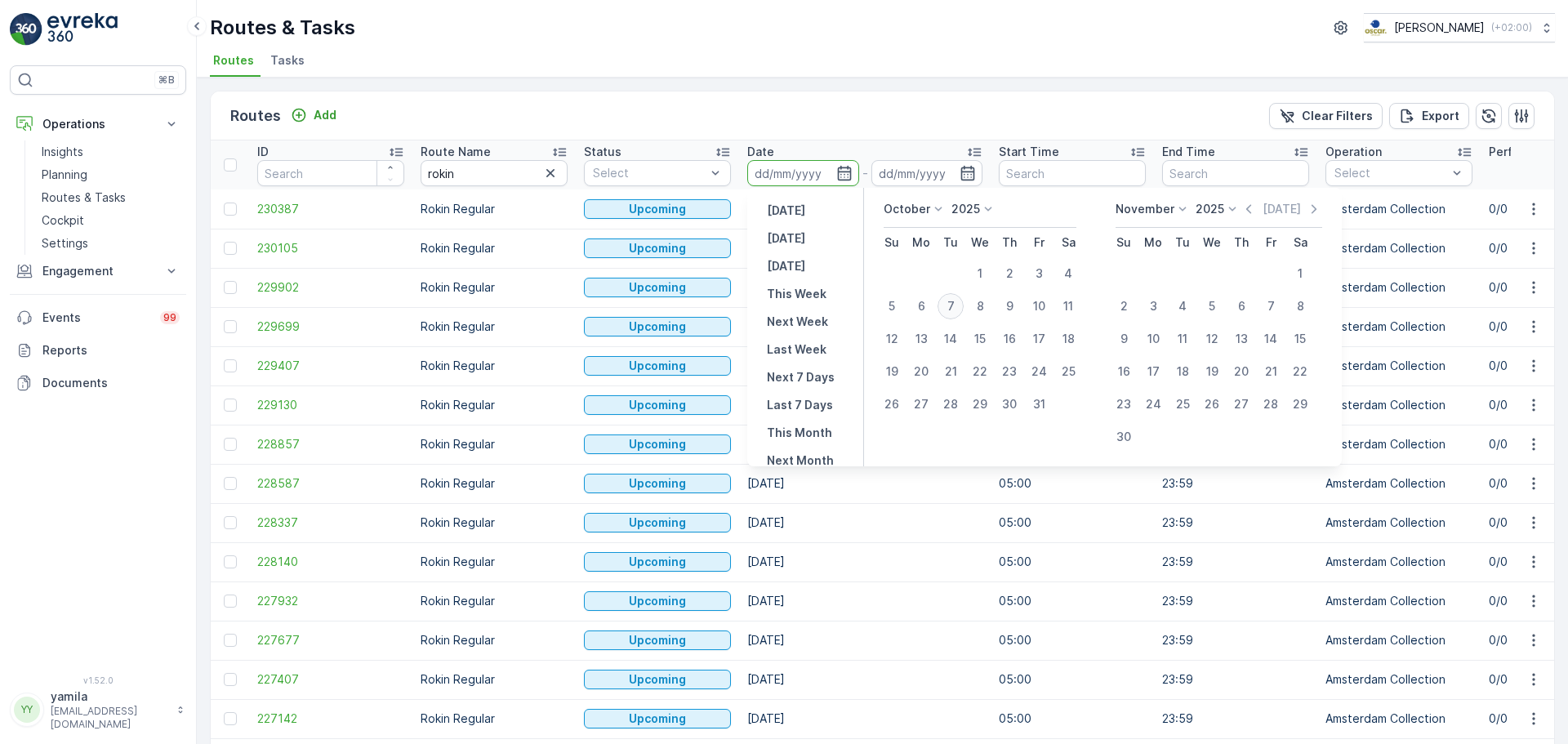
click at [940, 302] on div "7" at bounding box center [950, 307] width 26 height 26
type input "[DATE]"
click at [940, 302] on div "7" at bounding box center [950, 307] width 26 height 26
type input "[DATE]"
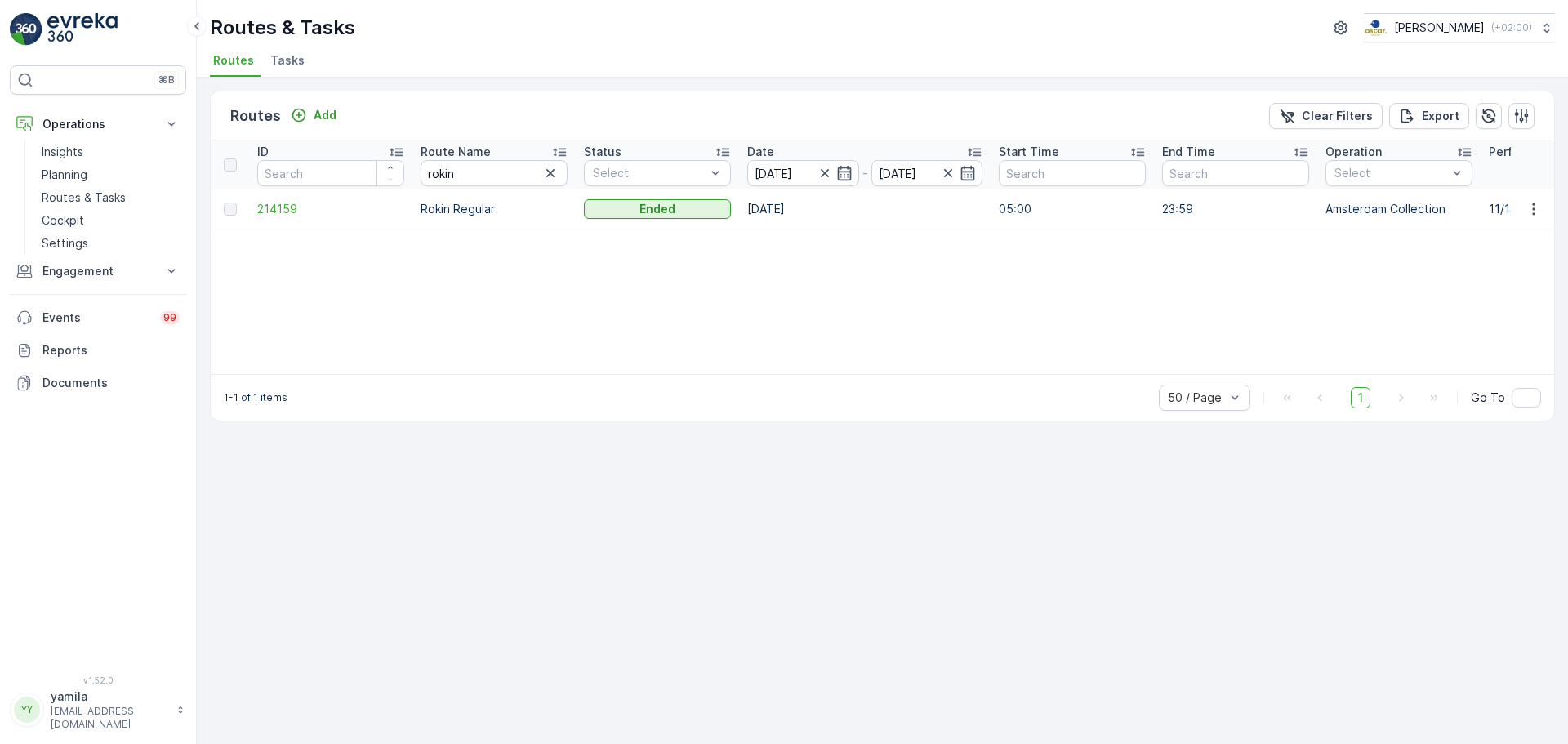
drag, startPoint x: 1529, startPoint y: 212, endPoint x: 1499, endPoint y: 232, distance: 36.1
click at [1499, 232] on div "ID Route Name rokin Status Select Date 07.10.2025 - 07.10.2025 Start Time End T…" at bounding box center [882, 257] width 1343 height 233
click at [1540, 212] on icon "button" at bounding box center [1533, 208] width 16 height 16
click at [1513, 232] on span "See More Details" at bounding box center [1495, 233] width 95 height 16
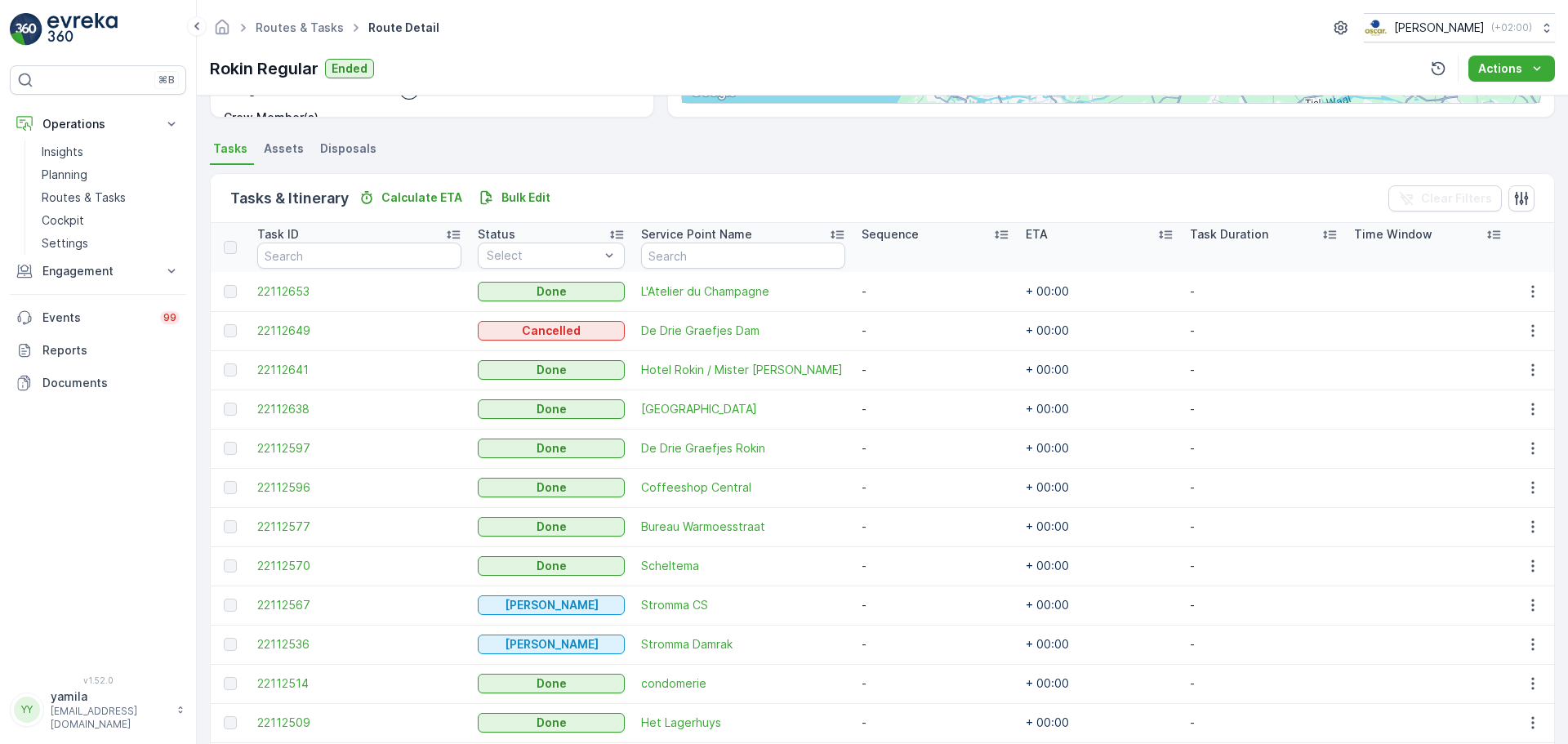
scroll to position [317, 0]
click at [108, 196] on p "Routes & Tasks" at bounding box center [83, 197] width 84 height 16
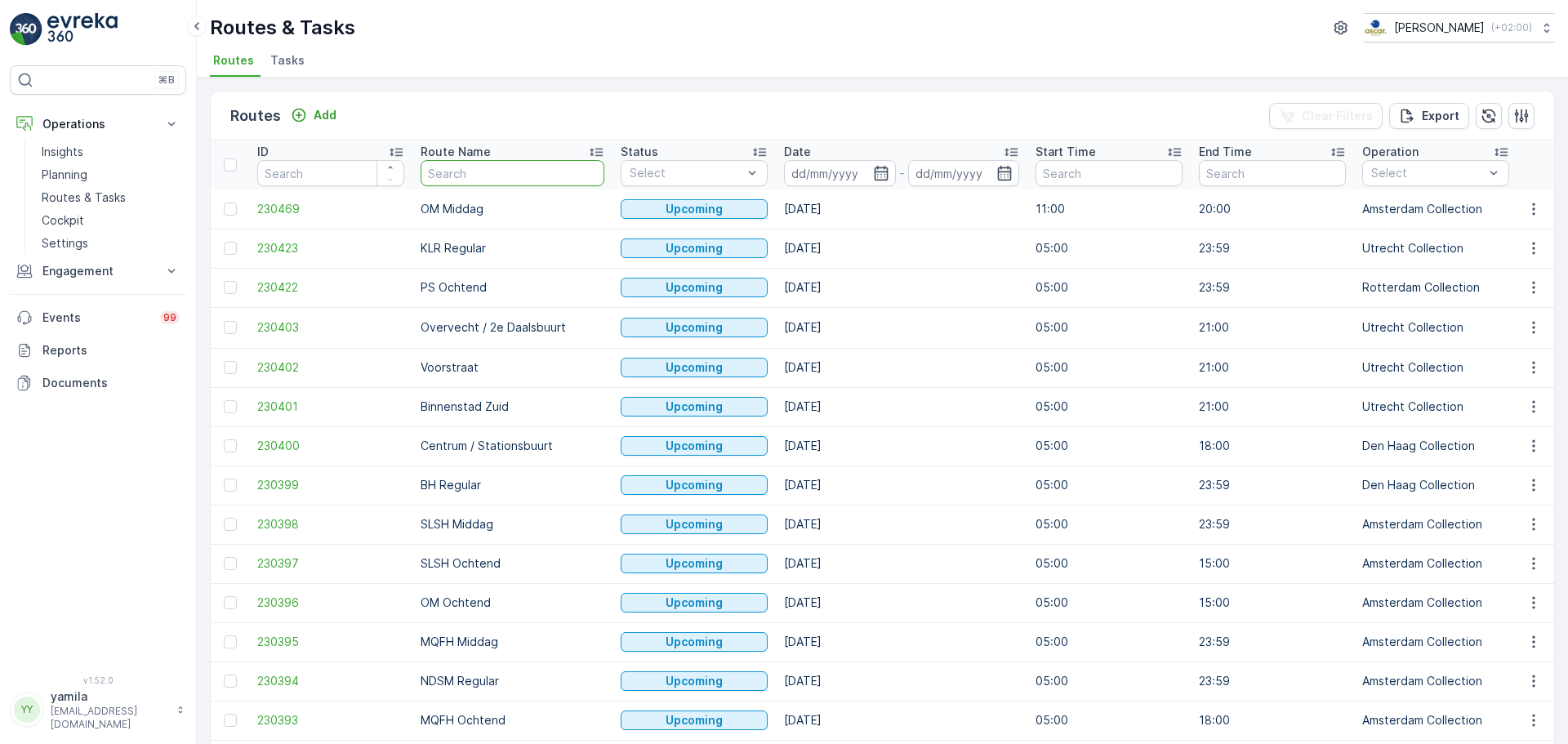
click at [472, 185] on input "text" at bounding box center [512, 173] width 183 height 26
type input "nes"
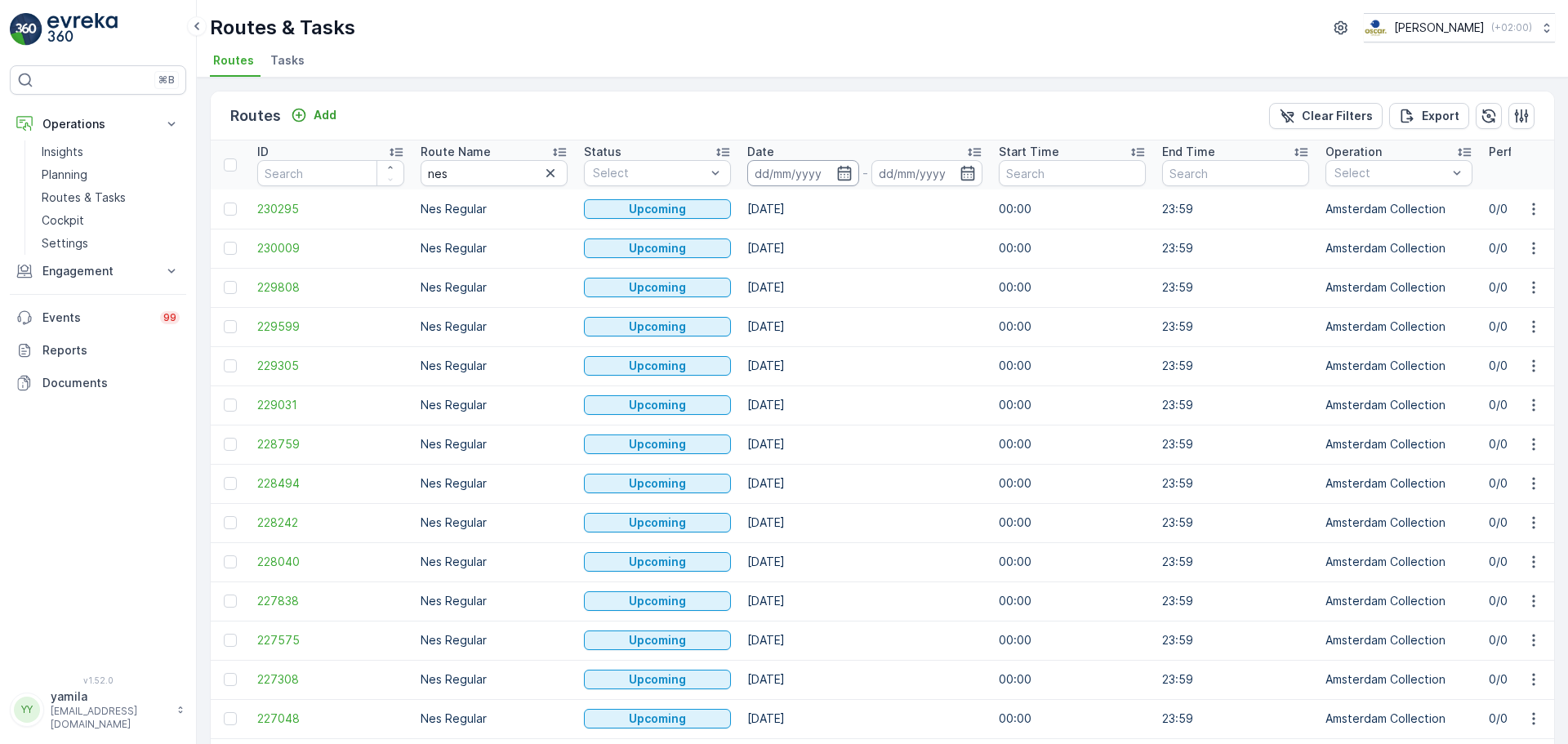
click at [799, 170] on input at bounding box center [803, 173] width 112 height 26
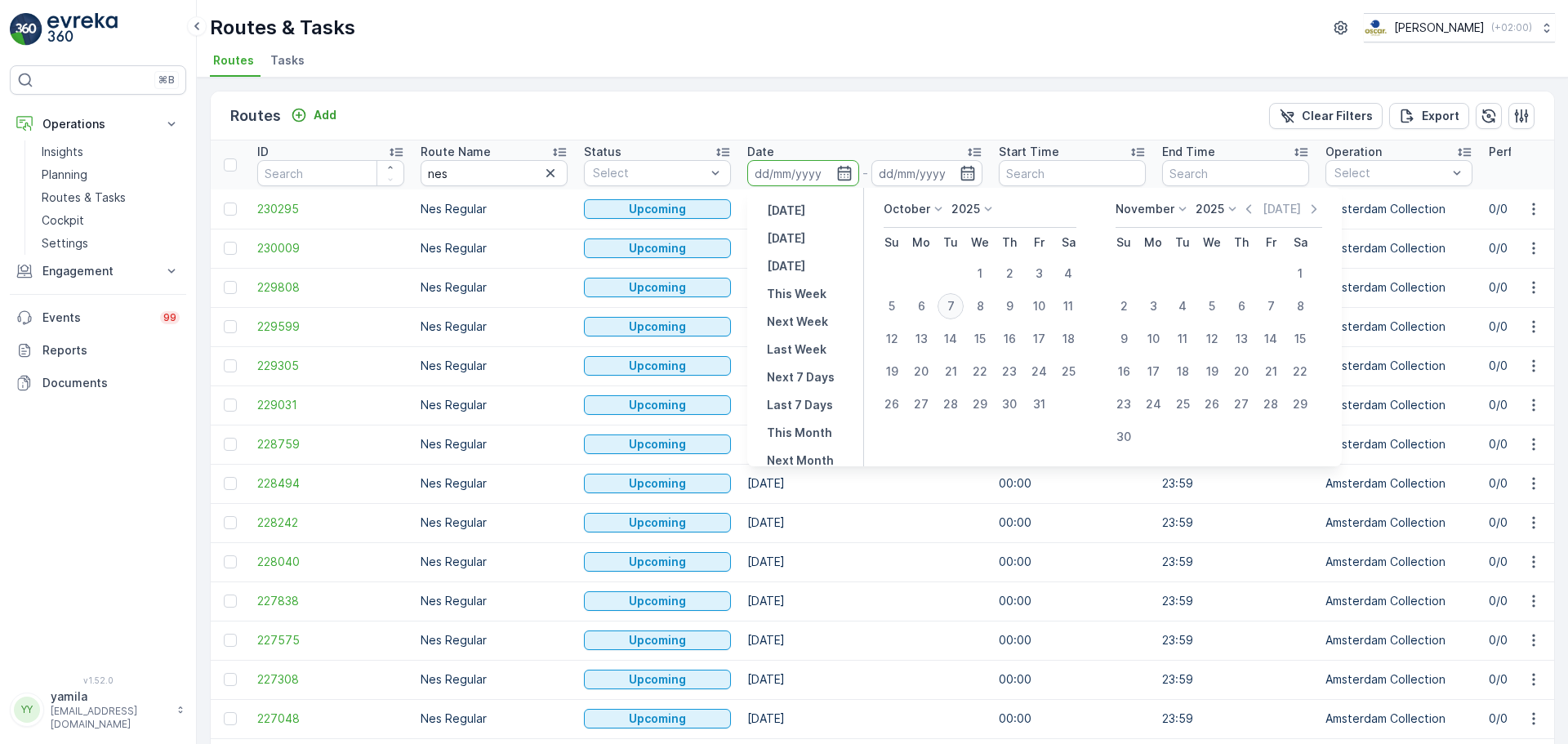
click at [957, 303] on div "7" at bounding box center [950, 307] width 26 height 26
type input "[DATE]"
click at [957, 303] on div "7" at bounding box center [950, 307] width 26 height 26
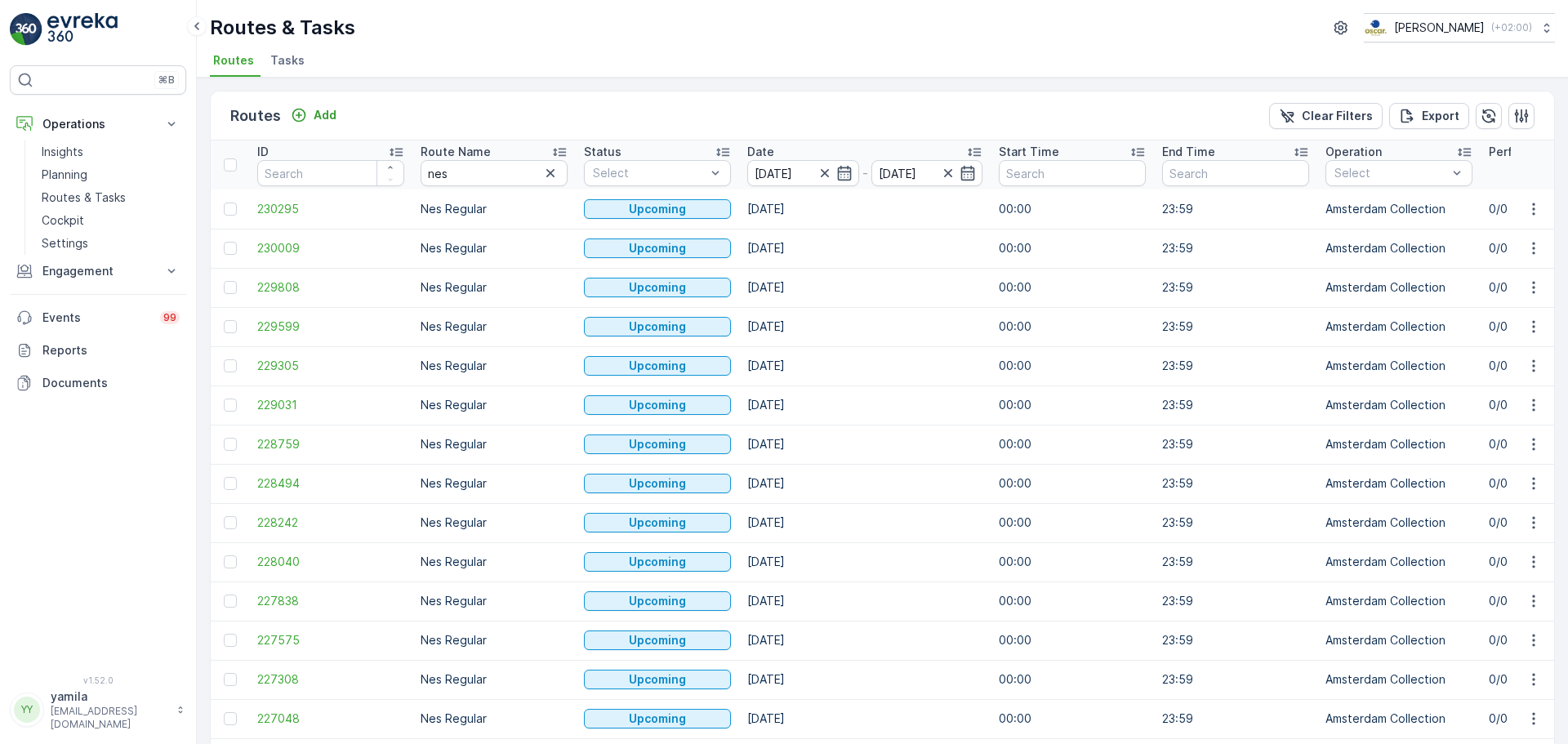
type input "[DATE]"
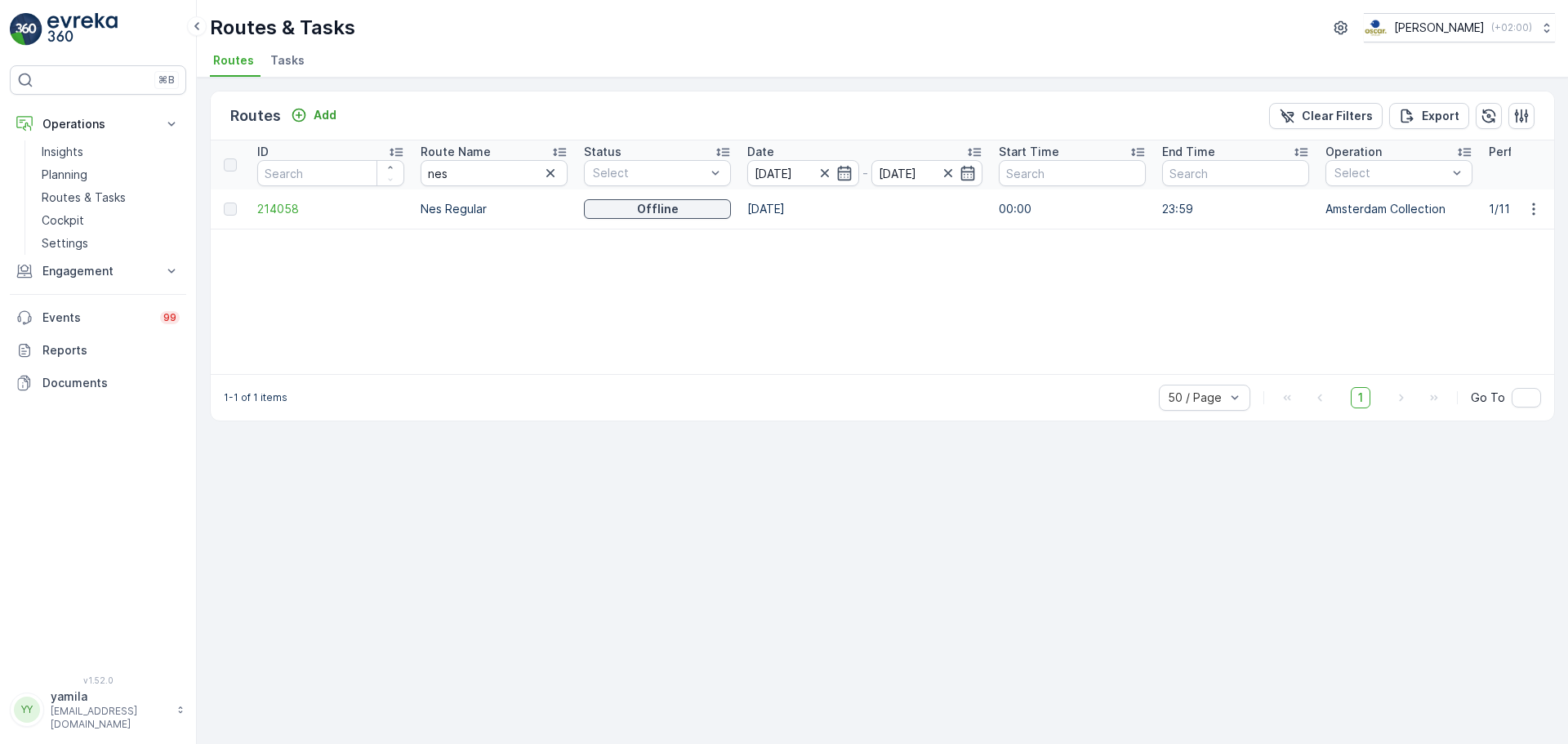
scroll to position [0, 120]
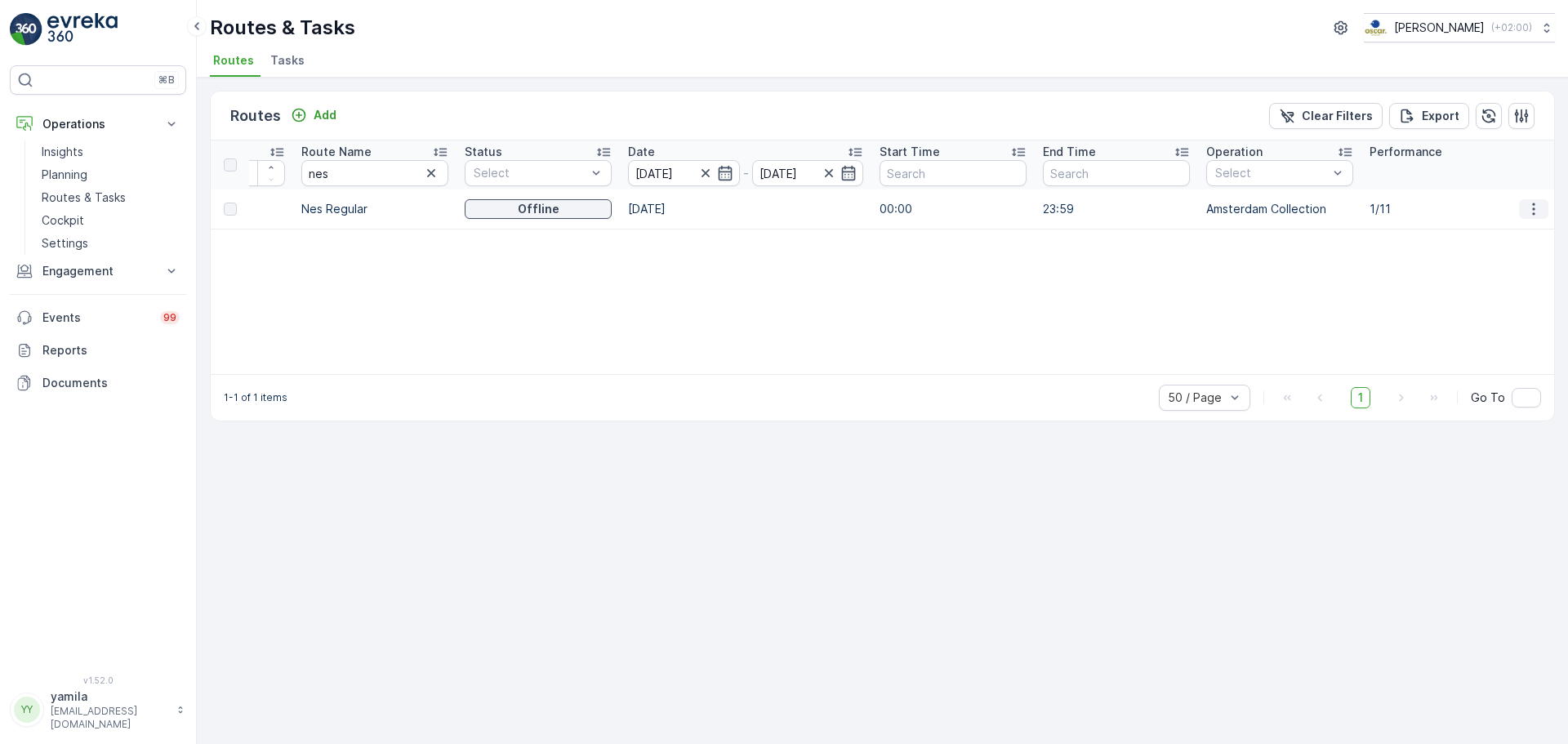
click at [1536, 207] on icon "button" at bounding box center [1533, 208] width 16 height 16
drag, startPoint x: 1523, startPoint y: 215, endPoint x: 1514, endPoint y: 224, distance: 12.7
click at [1514, 224] on div "See More Details" at bounding box center [1504, 233] width 126 height 23
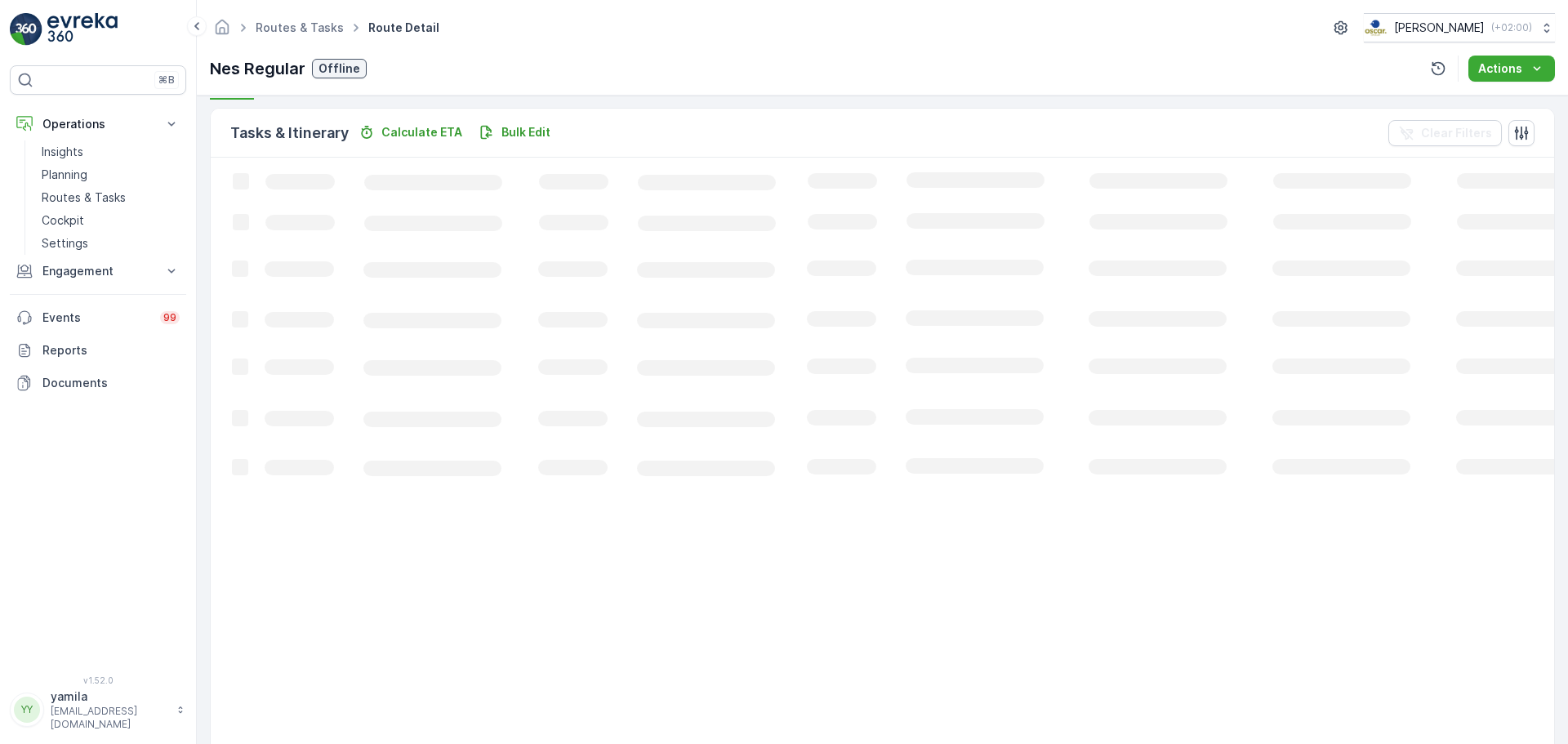
scroll to position [346, 0]
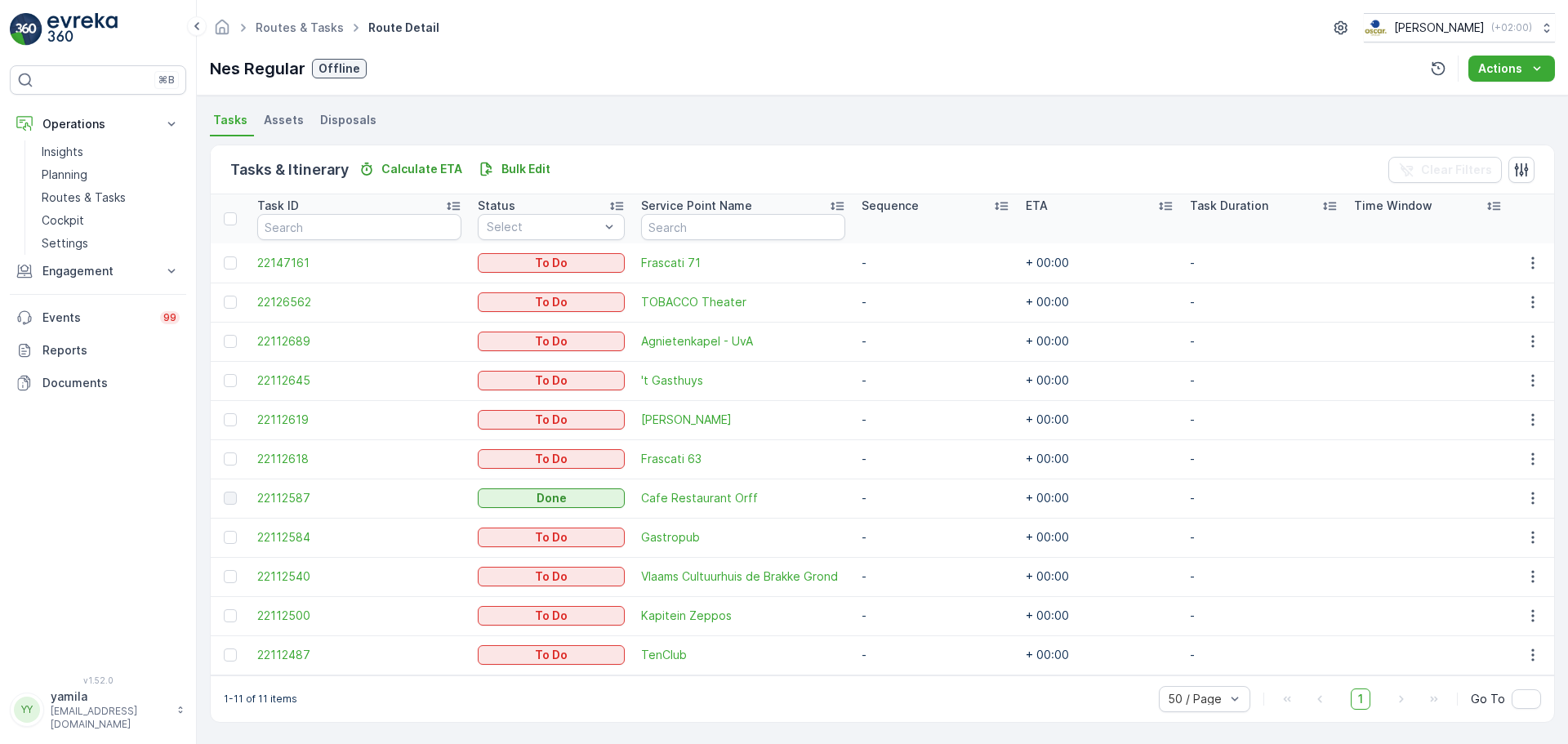
click at [689, 700] on div "1-11 of 11 items 50 / Page 1 Go To" at bounding box center [882, 699] width 1343 height 46
click at [132, 195] on link "Routes & Tasks" at bounding box center [111, 197] width 151 height 23
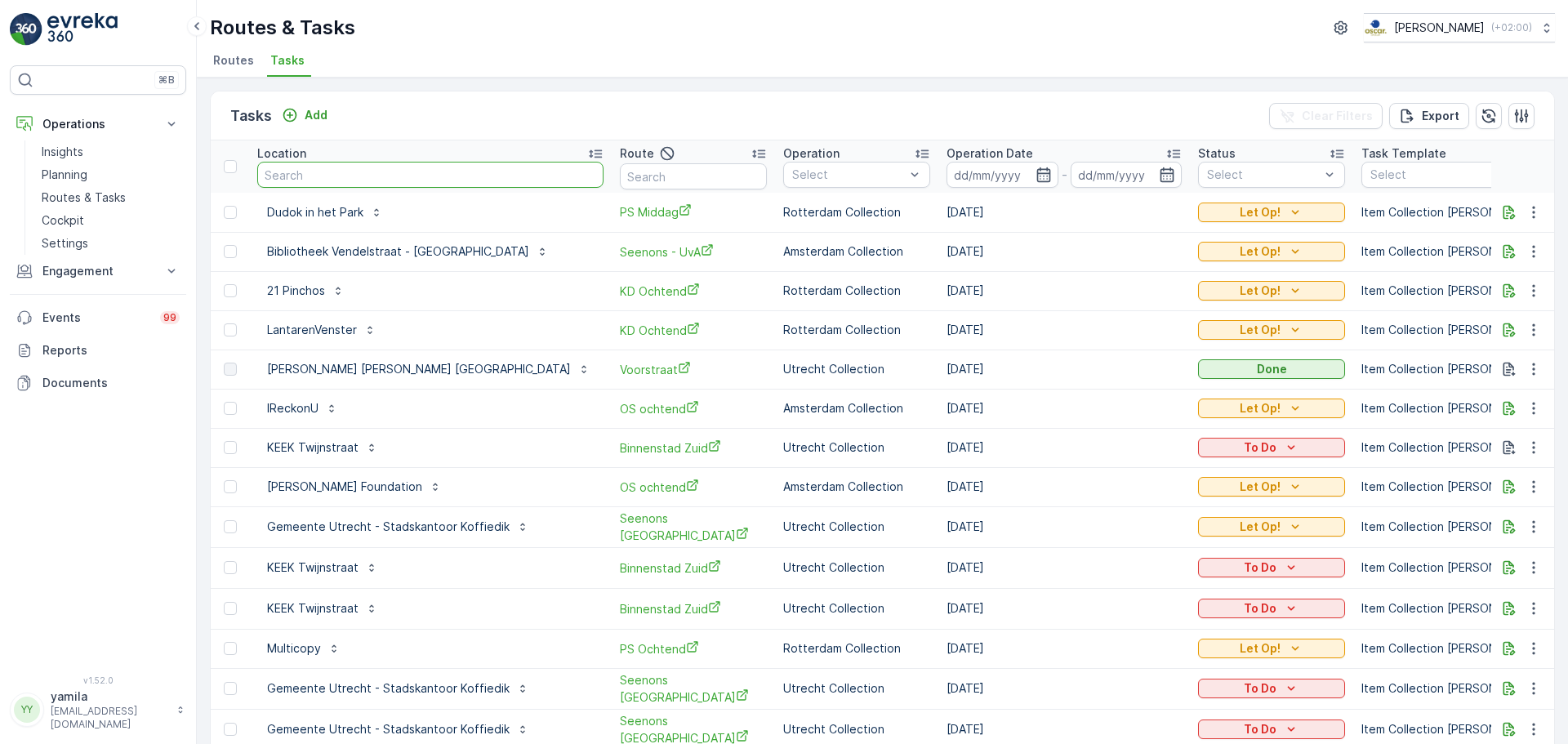
click at [321, 168] on input "text" at bounding box center [430, 175] width 346 height 26
type input "van kerkwijk"
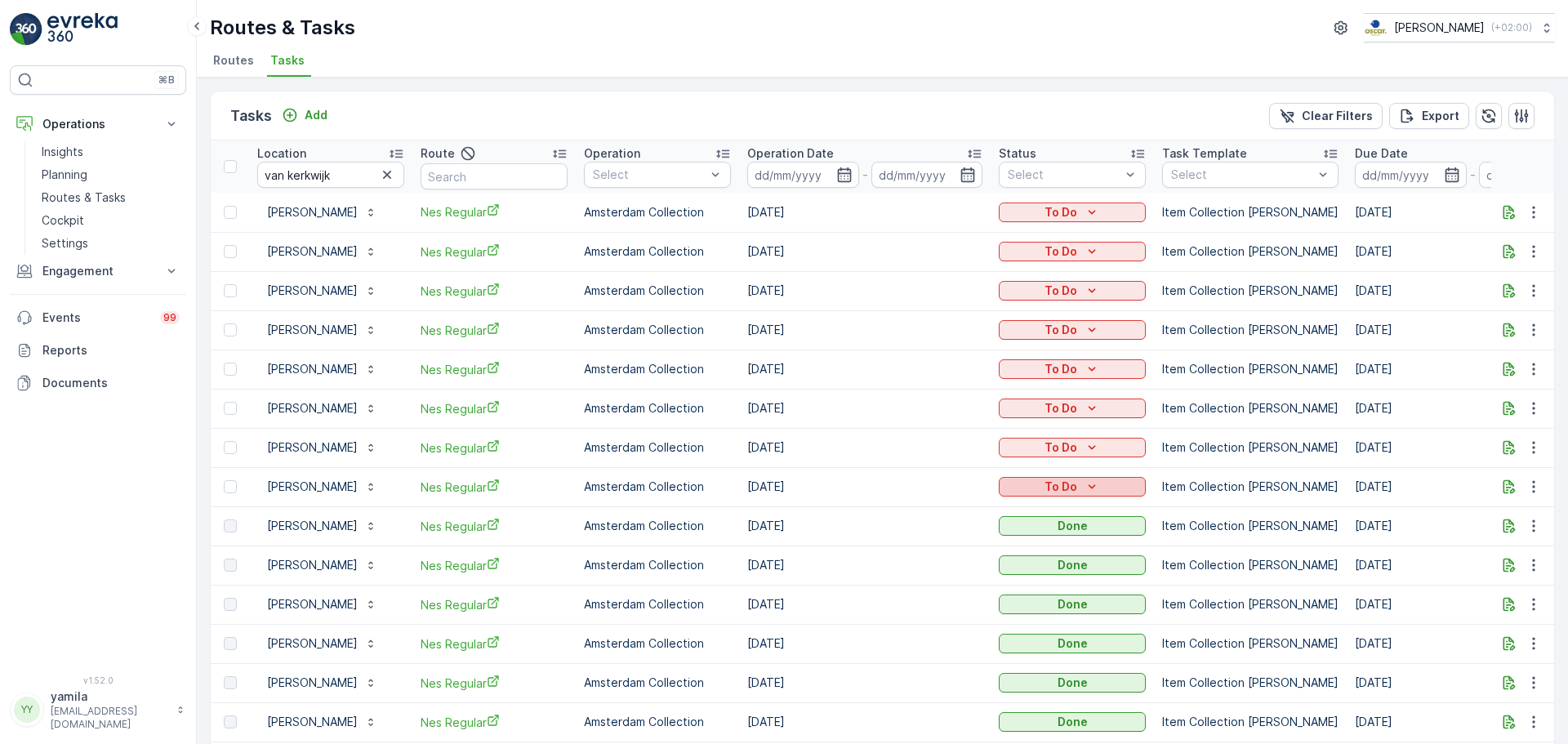
click at [1086, 488] on icon "To Do" at bounding box center [1091, 487] width 16 height 16
click at [1035, 555] on span "Done" at bounding box center [1023, 557] width 29 height 16
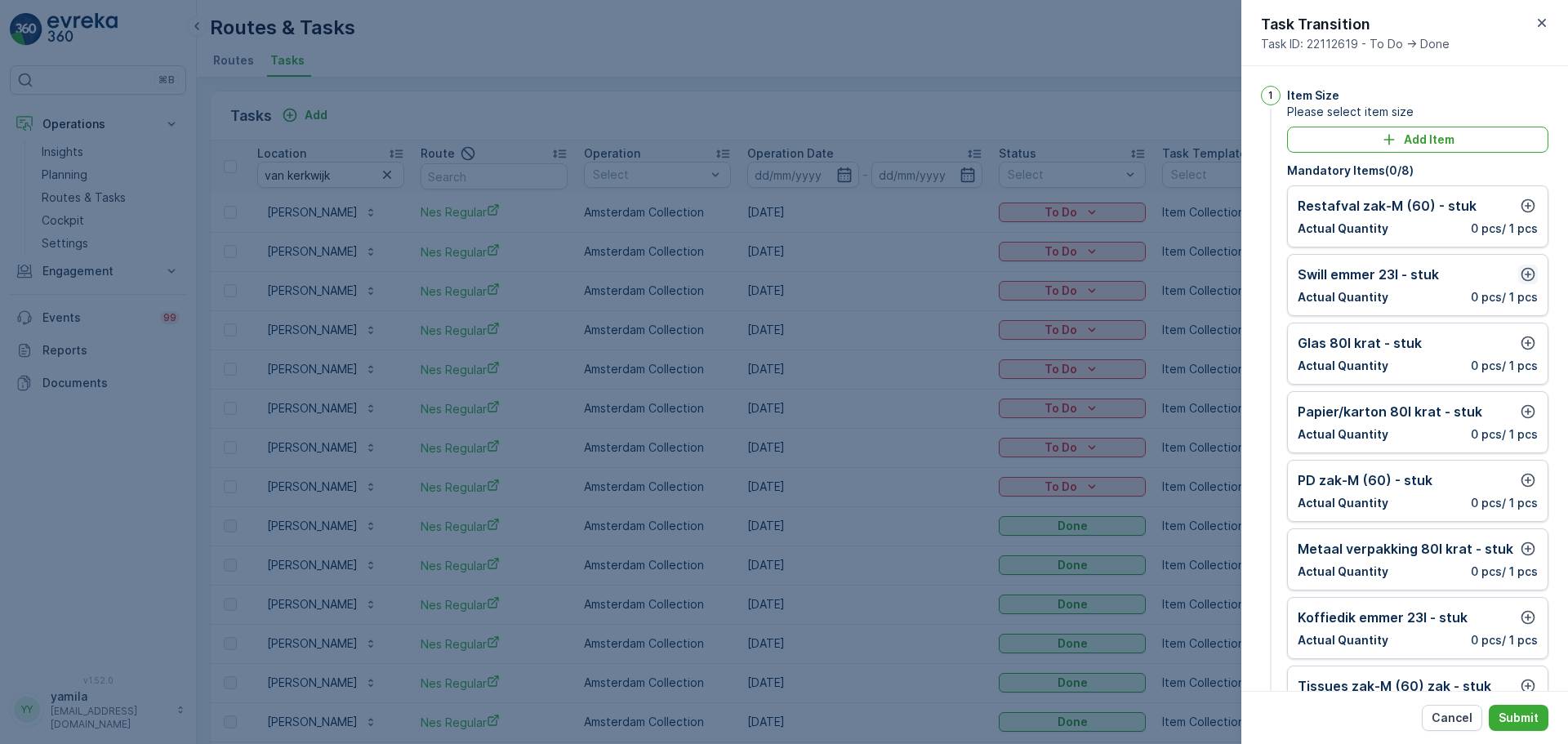
drag, startPoint x: 1512, startPoint y: 276, endPoint x: 1525, endPoint y: 276, distance: 13.0
click at [1525, 276] on div "Swill emmer 23l - stuk" at bounding box center [1417, 274] width 240 height 20
click at [1525, 276] on icon "button" at bounding box center [1528, 274] width 16 height 16
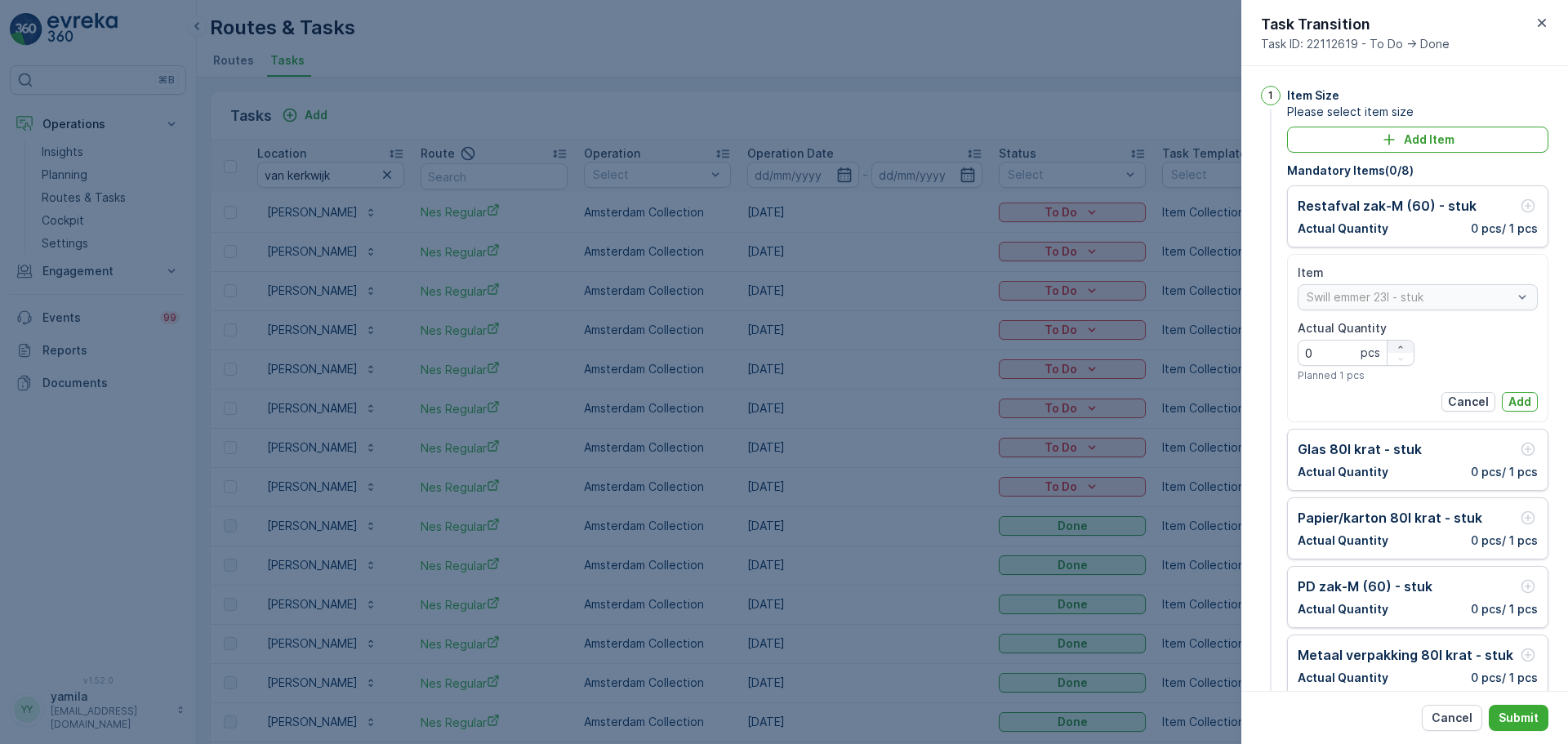
click at [1392, 344] on div "button" at bounding box center [1400, 347] width 26 height 9
type Quantity "2"
click at [1519, 400] on p "Add" at bounding box center [1520, 401] width 23 height 16
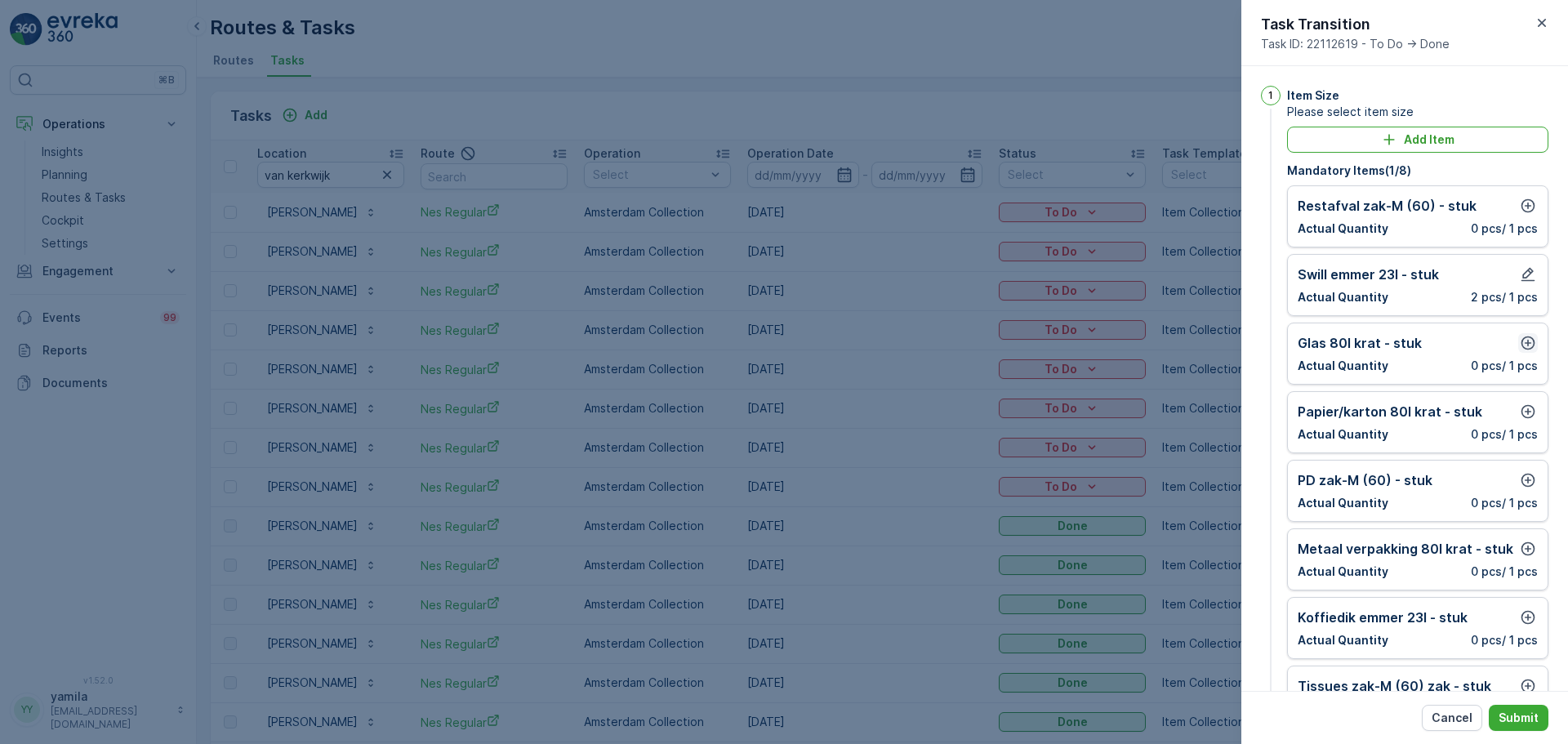
click at [1526, 349] on icon "button" at bounding box center [1528, 344] width 14 height 14
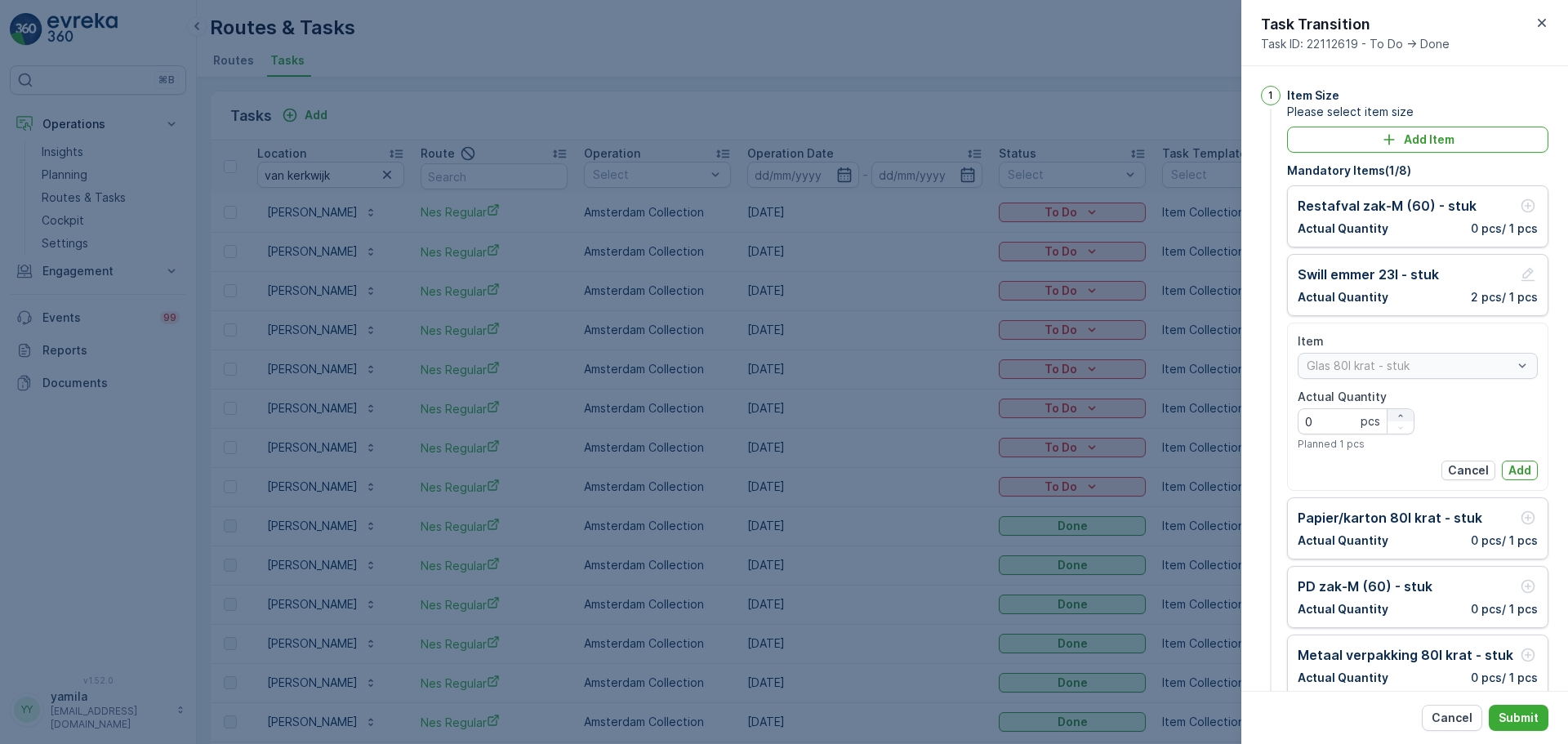
click at [1401, 412] on icon "button" at bounding box center [1400, 415] width 9 height 9
type Quantity "1"
click at [1515, 474] on p "Add" at bounding box center [1520, 470] width 23 height 16
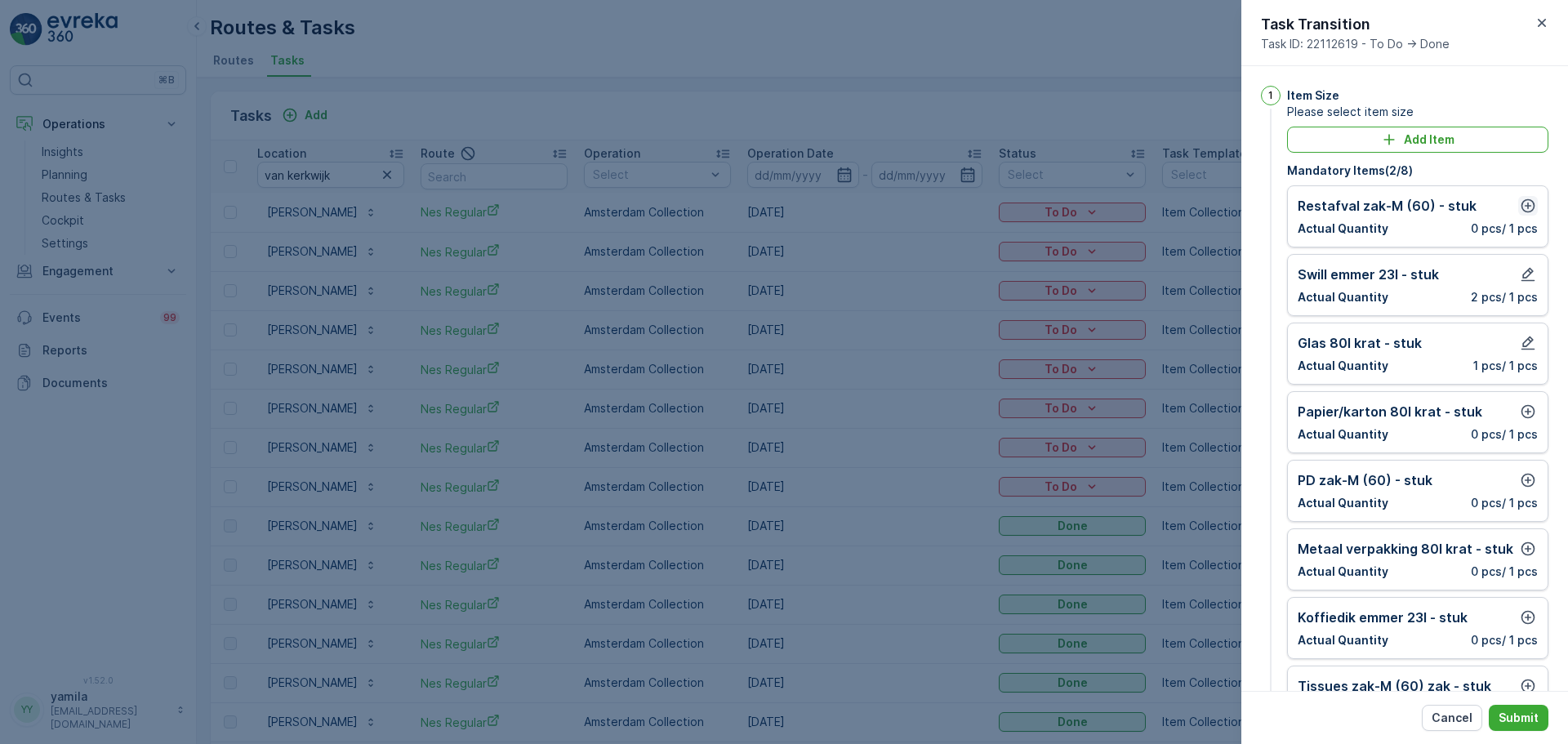
click at [1520, 208] on icon "button" at bounding box center [1528, 206] width 16 height 16
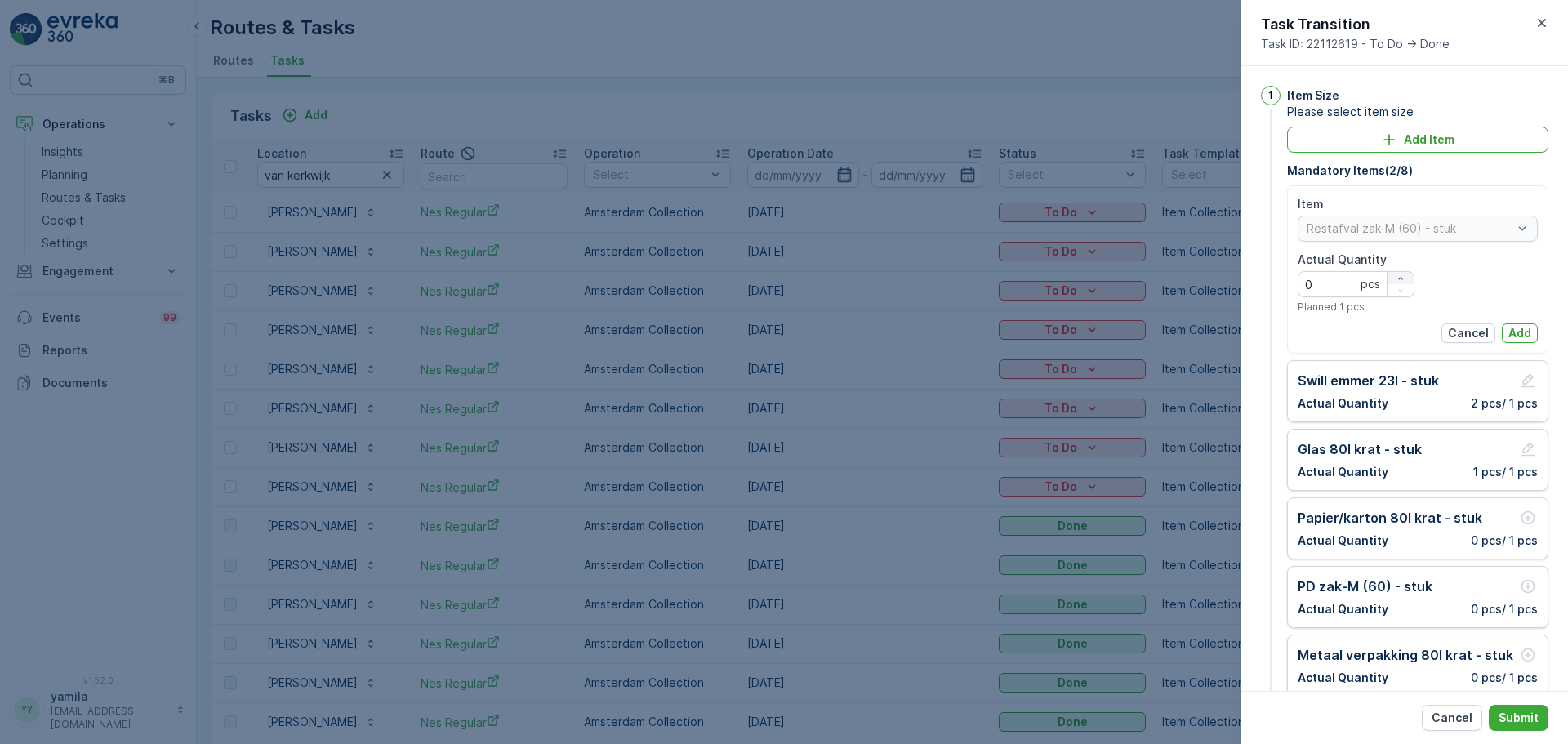
click at [1400, 274] on icon "button" at bounding box center [1400, 278] width 9 height 9
type Quantity "2"
click at [1509, 328] on p "Add" at bounding box center [1520, 333] width 23 height 16
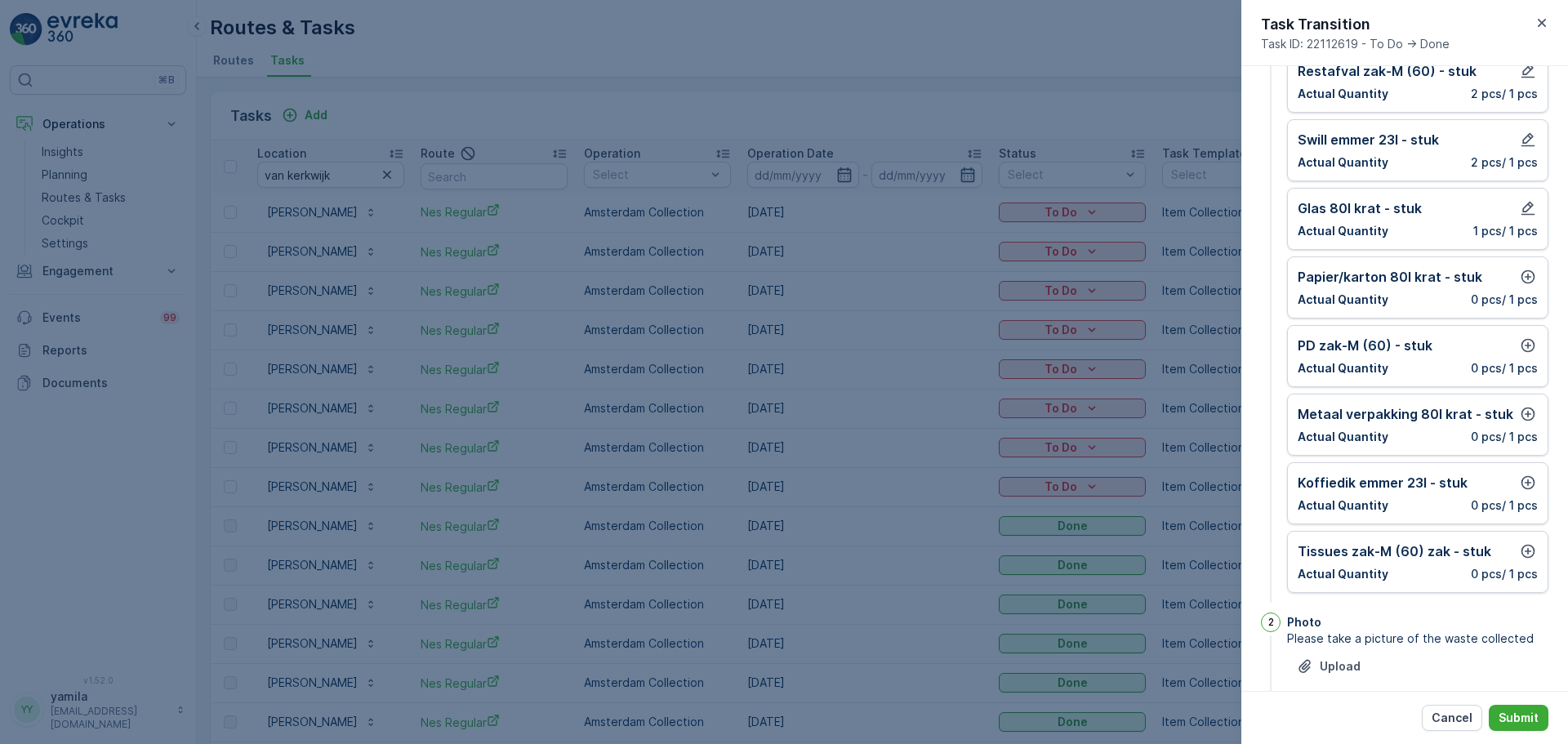
scroll to position [136, 0]
click at [1429, 518] on div "Koffiedik emmer 23l - stuk Actual Quantity 0 pcs / 1 pcs" at bounding box center [1417, 493] width 262 height 62
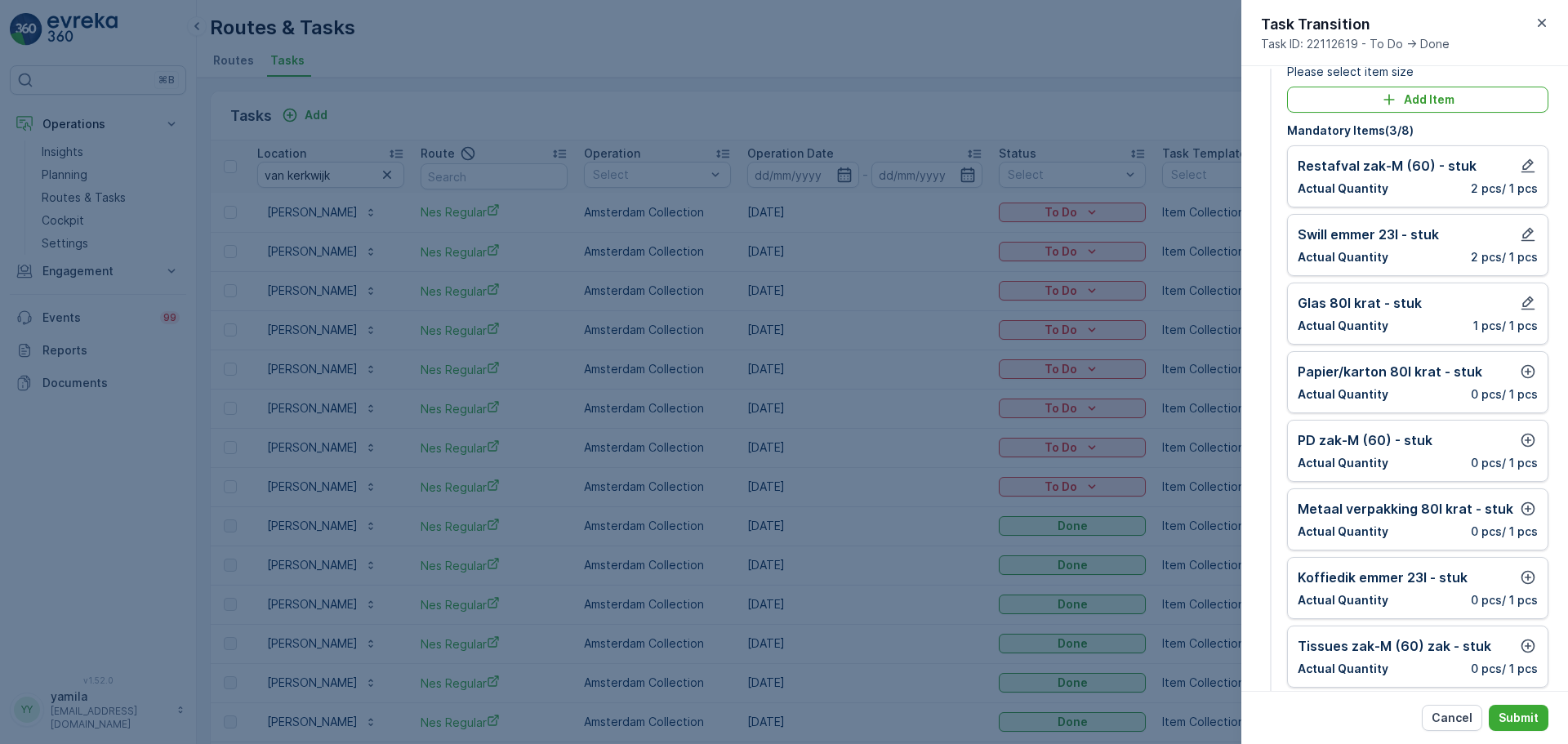
scroll to position [176, 0]
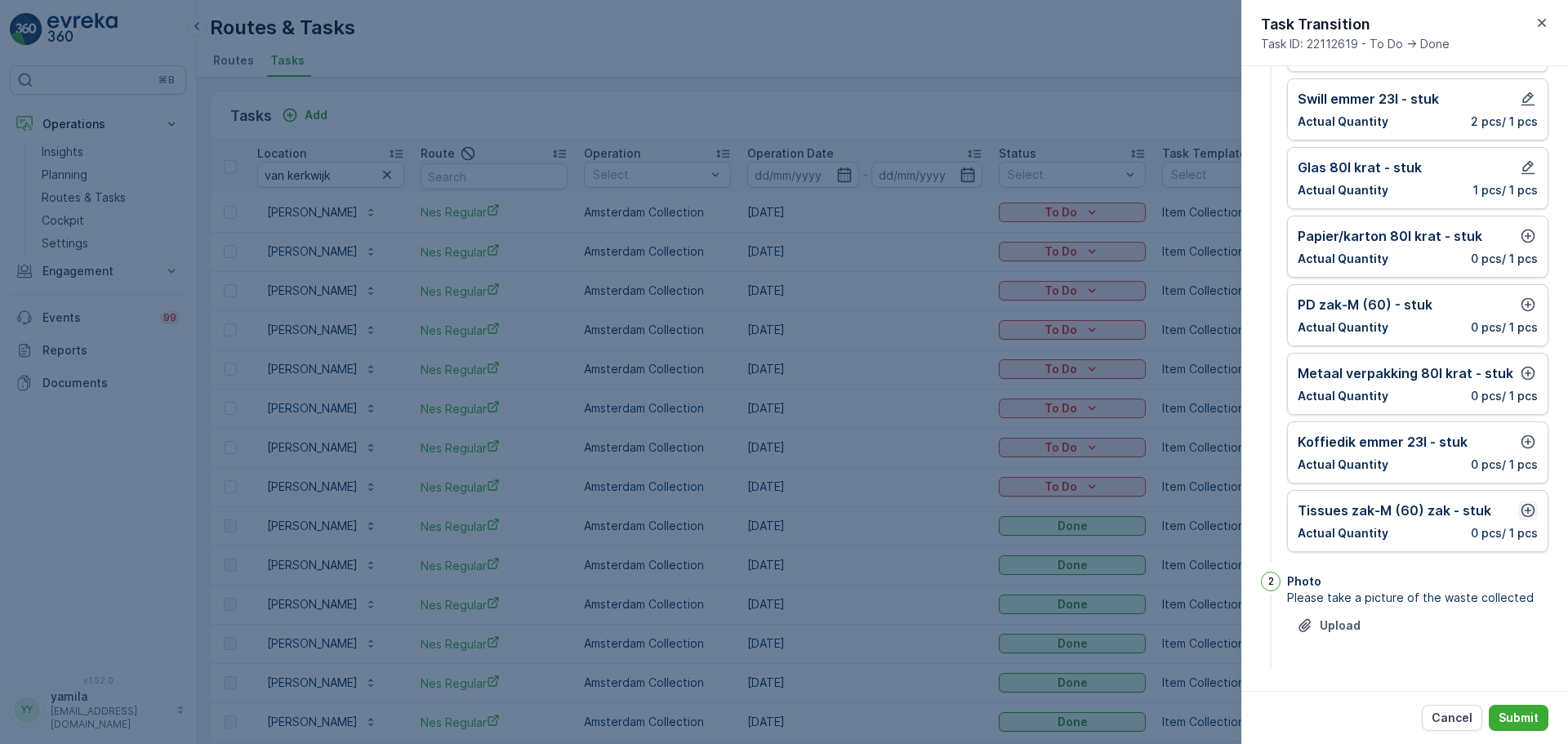
click at [1520, 503] on icon "button" at bounding box center [1528, 511] width 16 height 16
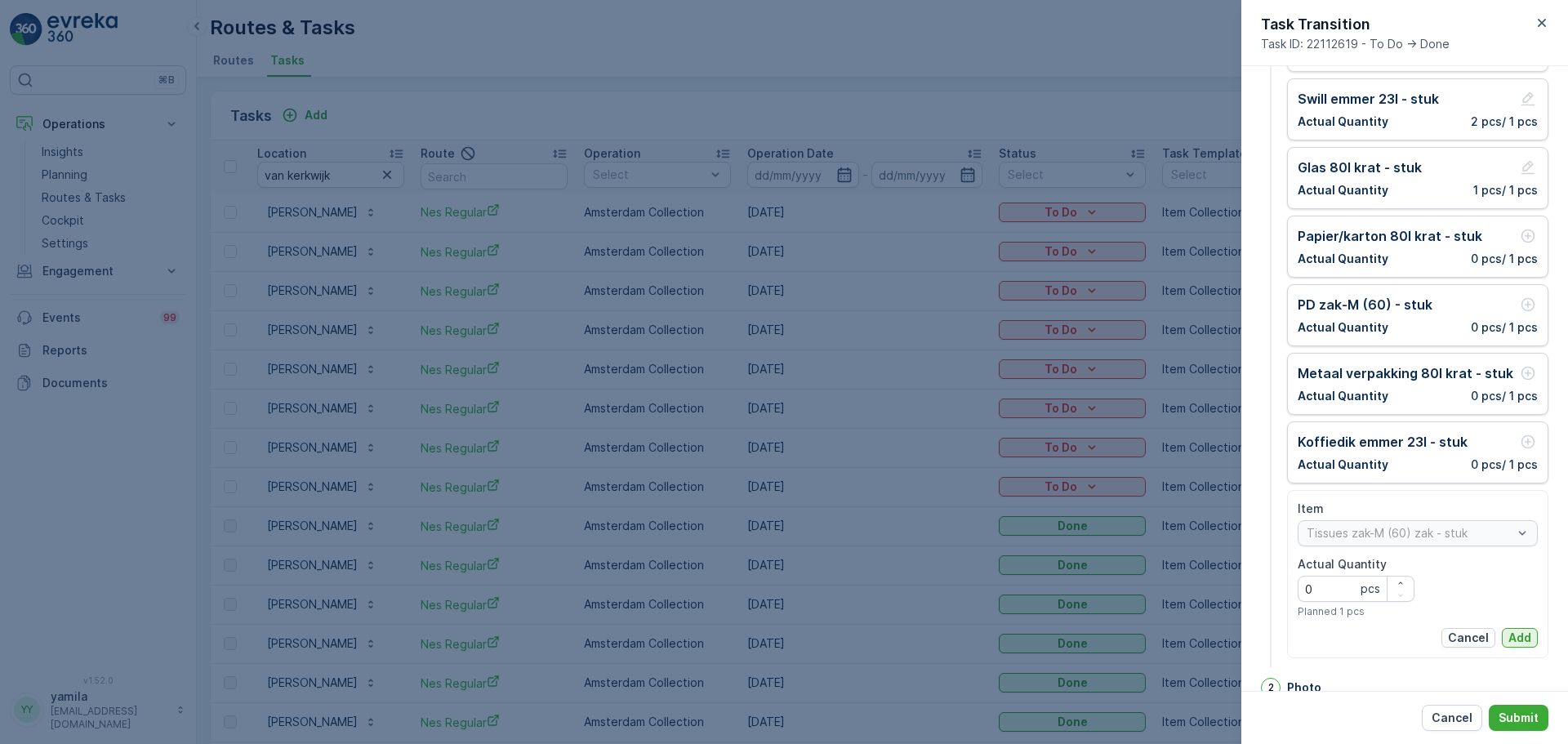
click at [1509, 638] on p "Add" at bounding box center [1520, 638] width 23 height 16
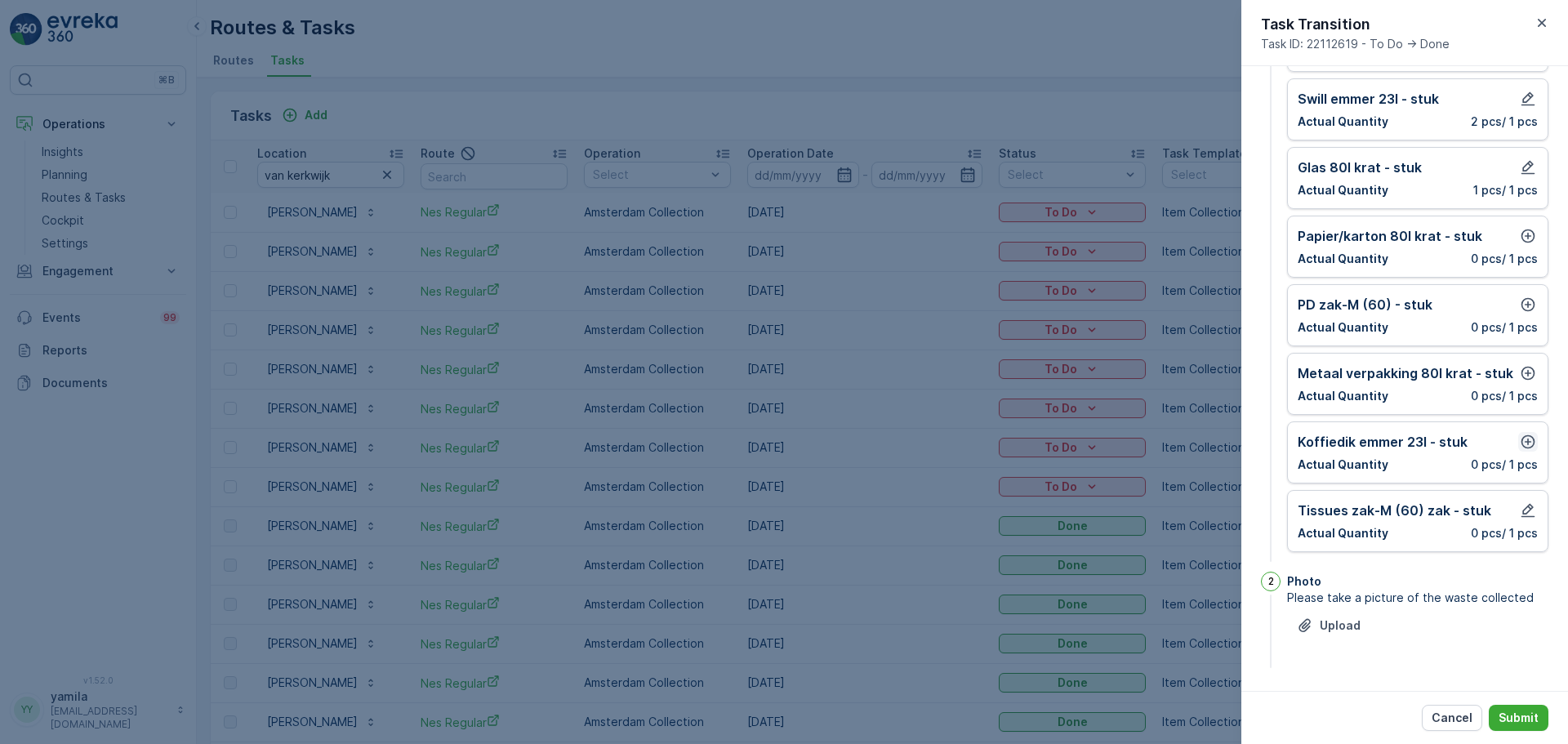
click at [1524, 435] on icon "button" at bounding box center [1528, 442] width 16 height 16
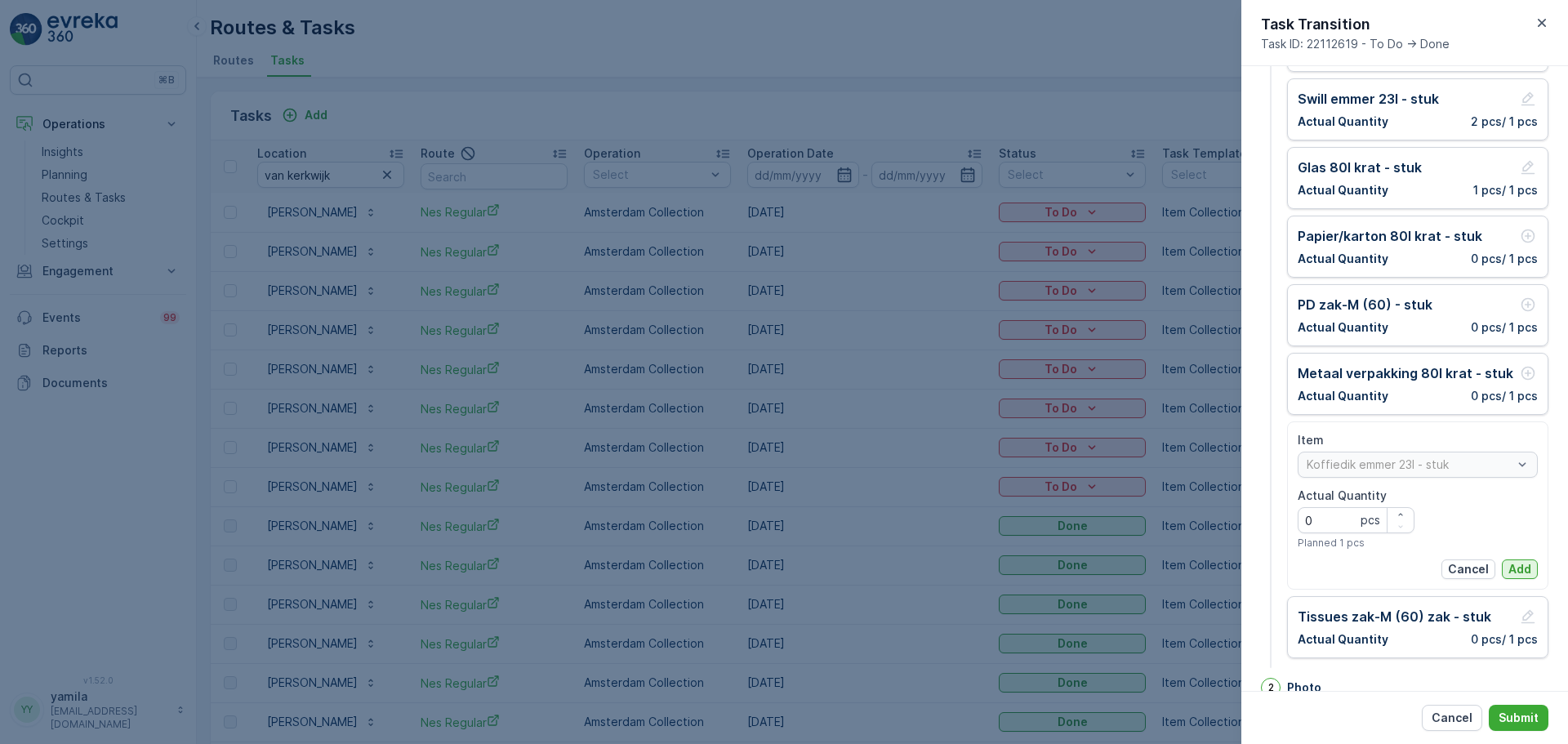
click at [1528, 566] on button "Add" at bounding box center [1520, 569] width 36 height 20
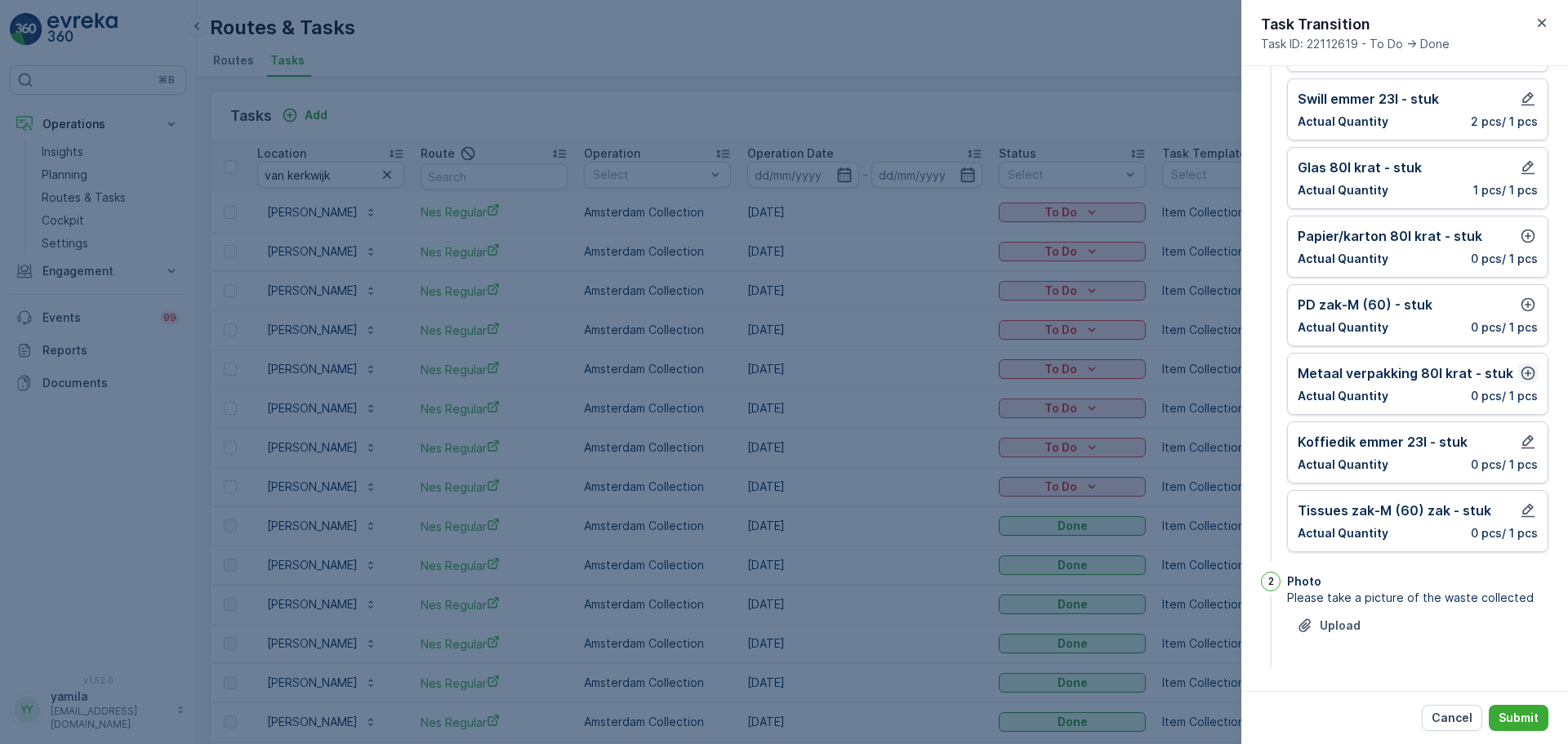
click at [1525, 372] on icon "button" at bounding box center [1528, 373] width 16 height 16
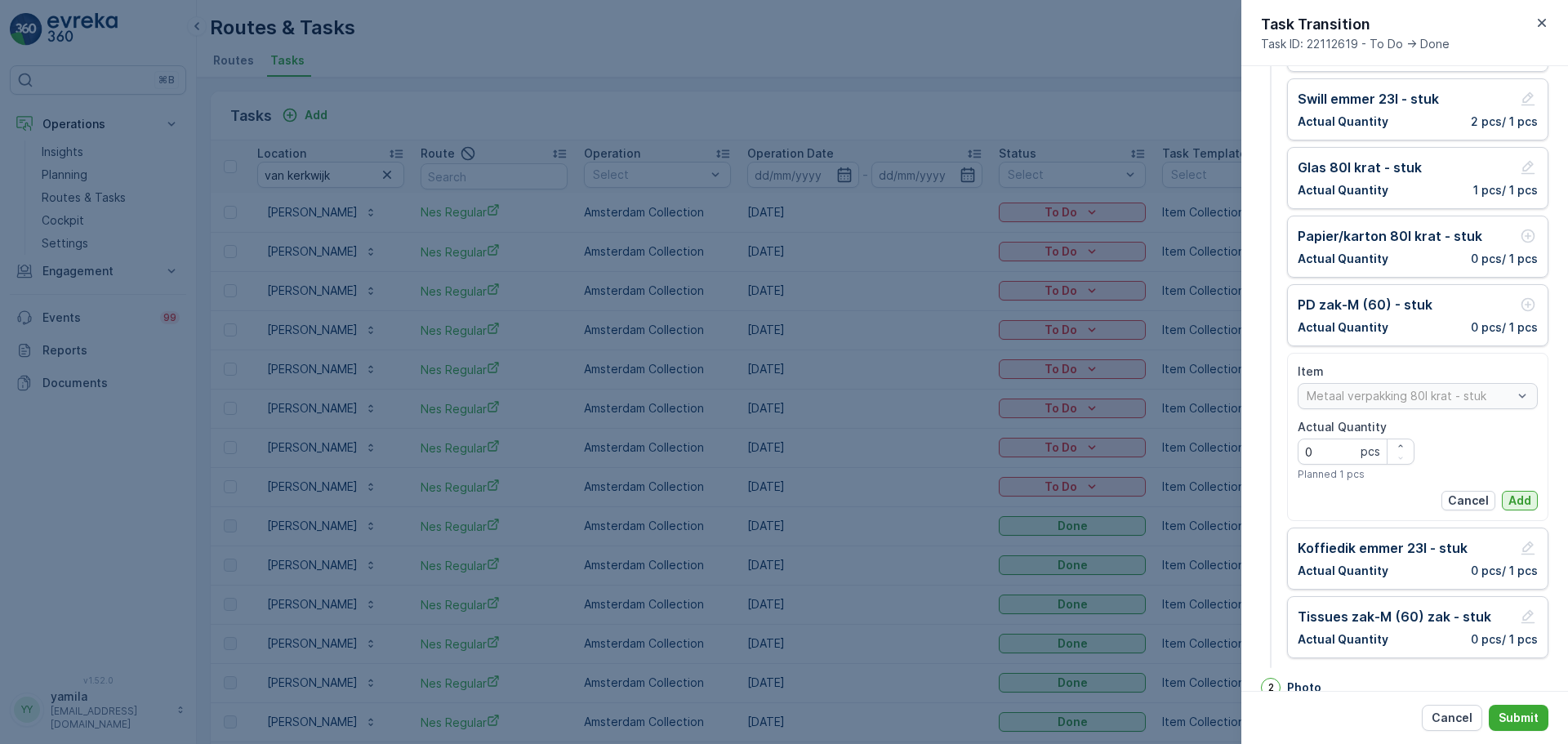
click at [1509, 495] on p "Add" at bounding box center [1520, 500] width 23 height 16
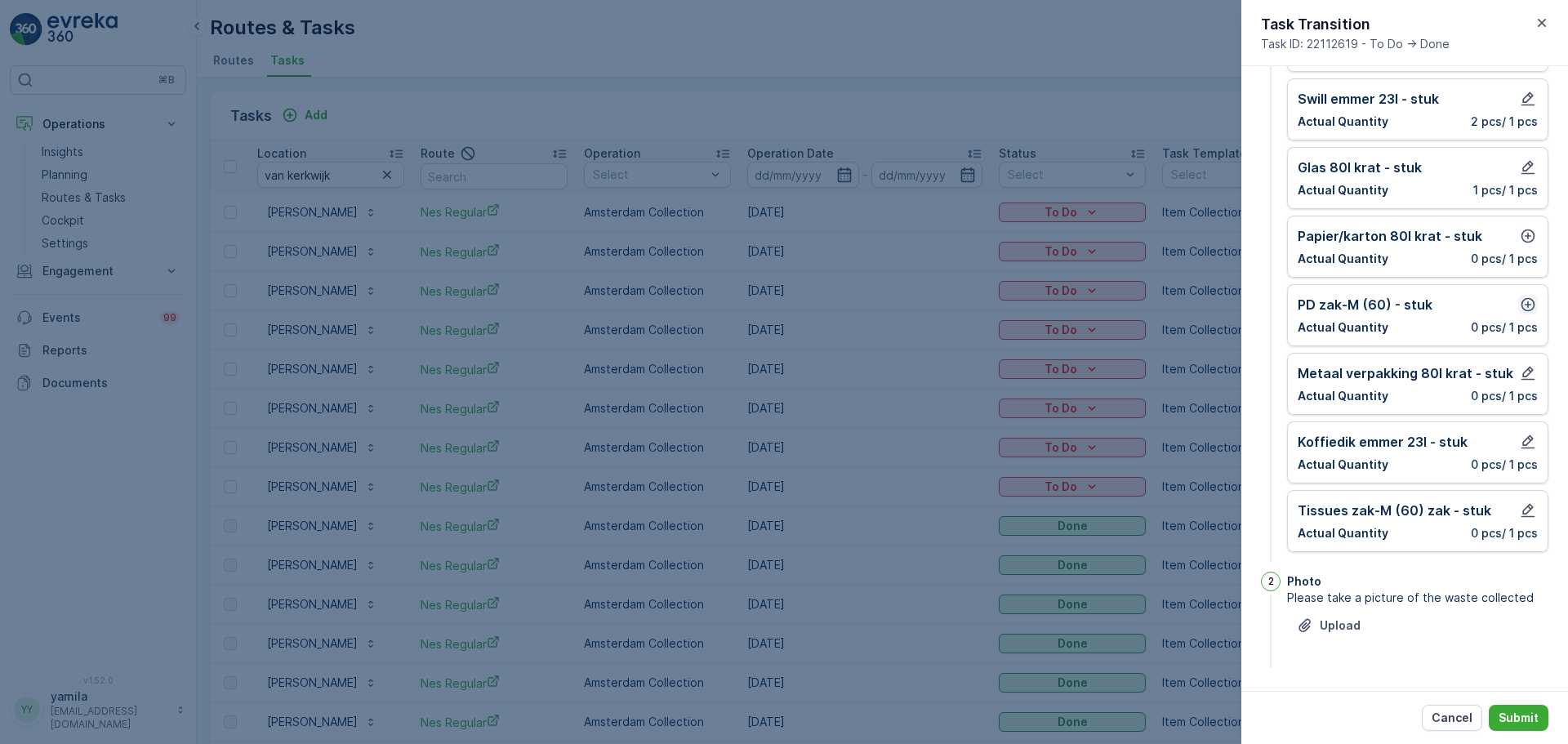
click at [1522, 308] on icon "button" at bounding box center [1528, 304] width 16 height 16
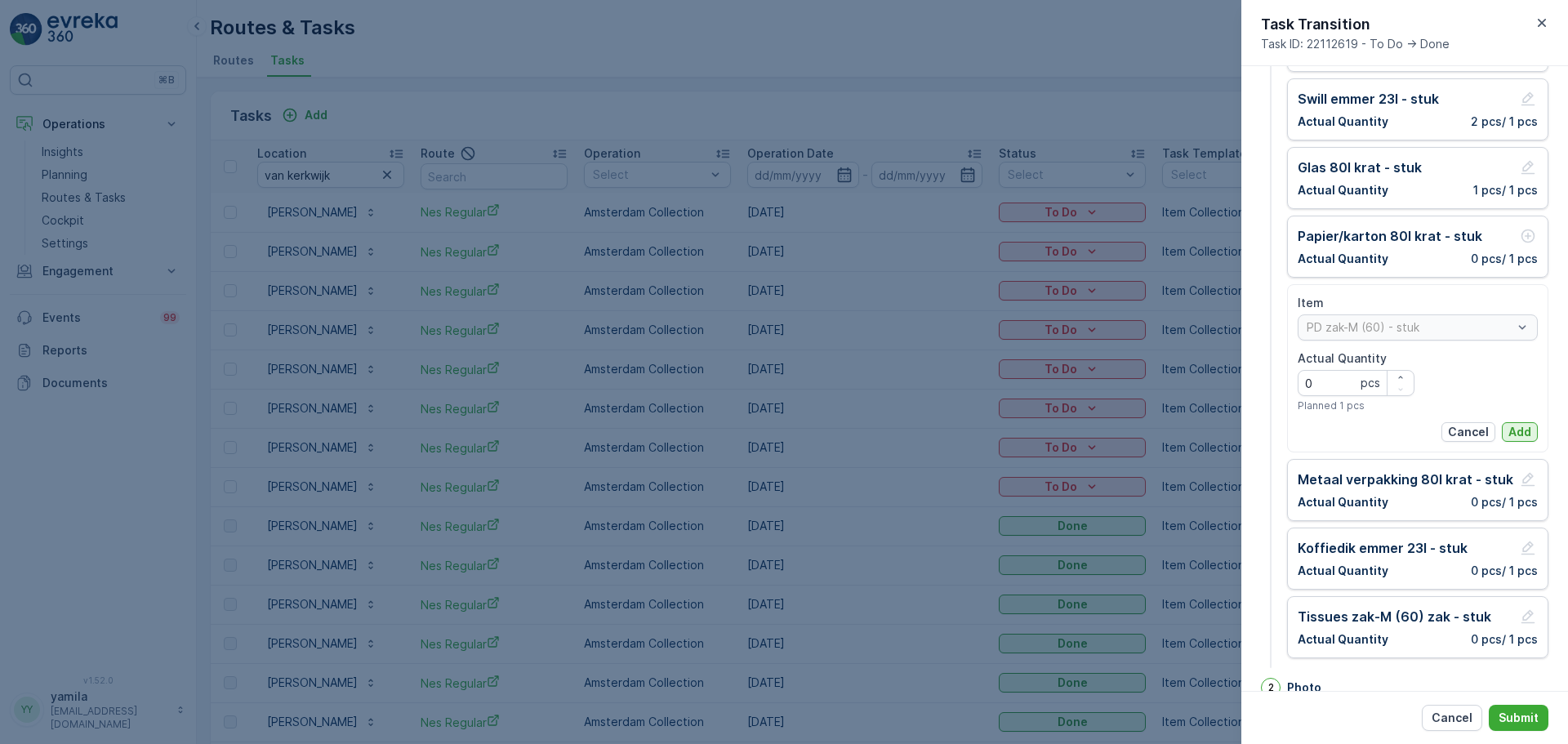
click at [1513, 428] on p "Add" at bounding box center [1520, 431] width 23 height 16
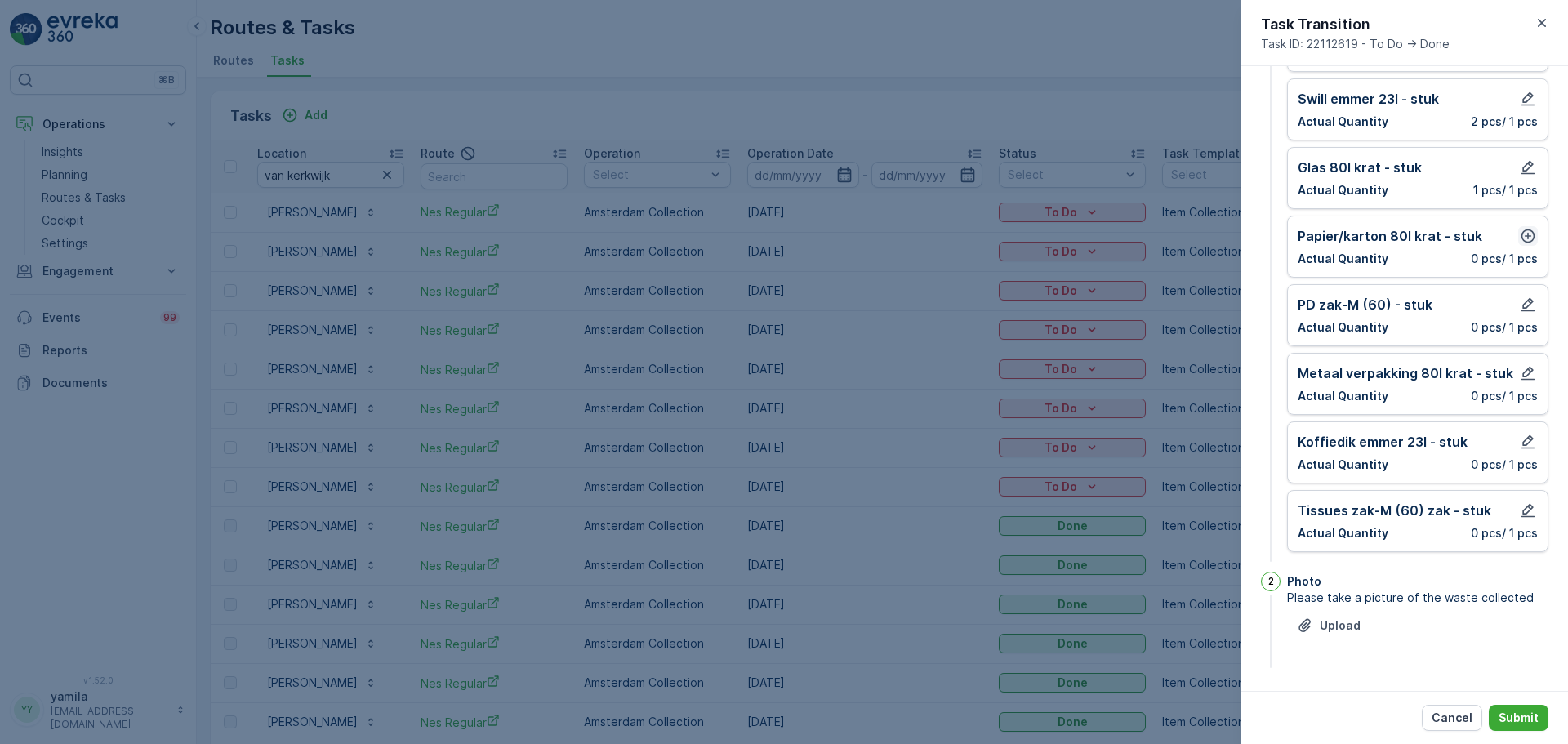
click at [1522, 243] on icon "button" at bounding box center [1528, 236] width 16 height 16
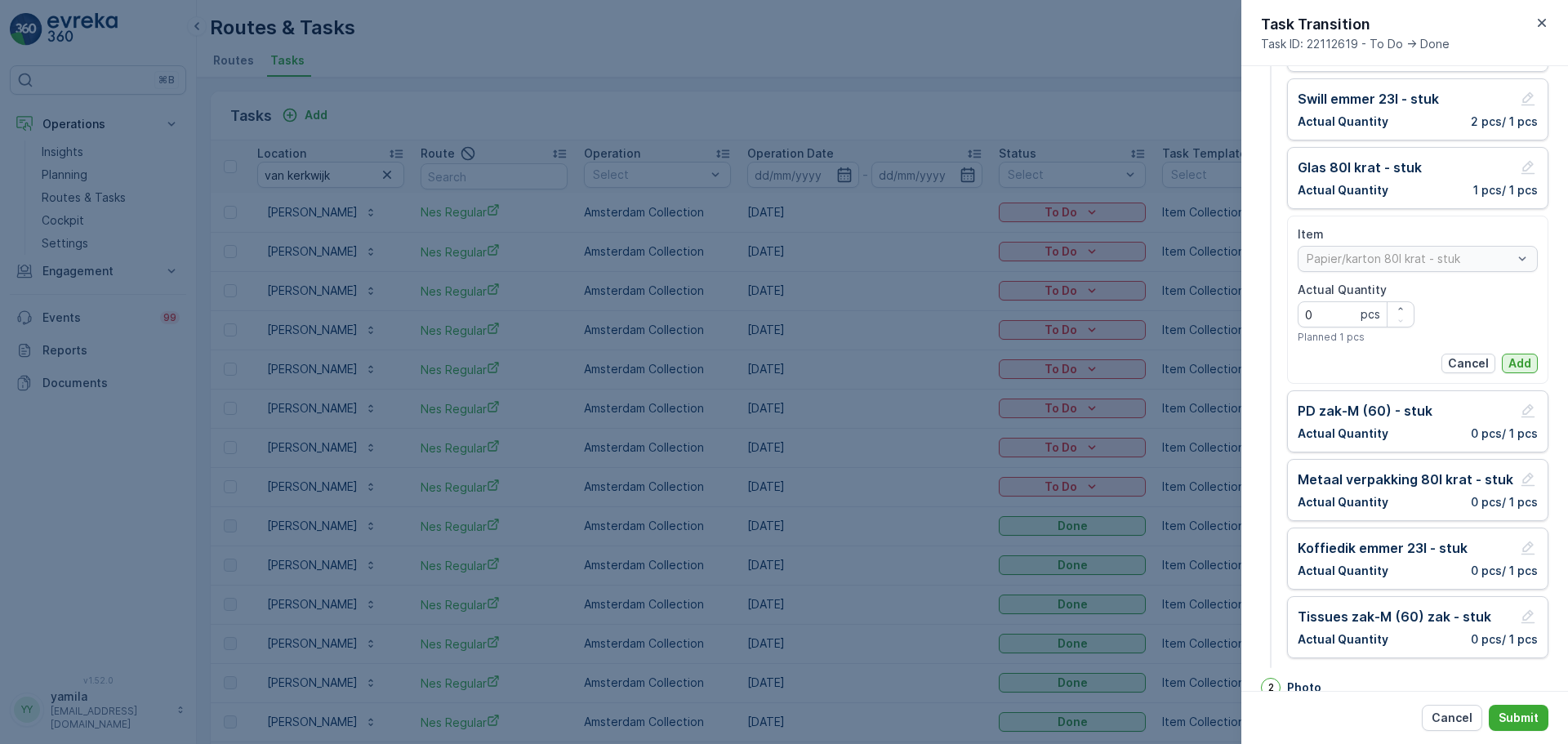
click at [1512, 359] on p "Add" at bounding box center [1520, 363] width 23 height 16
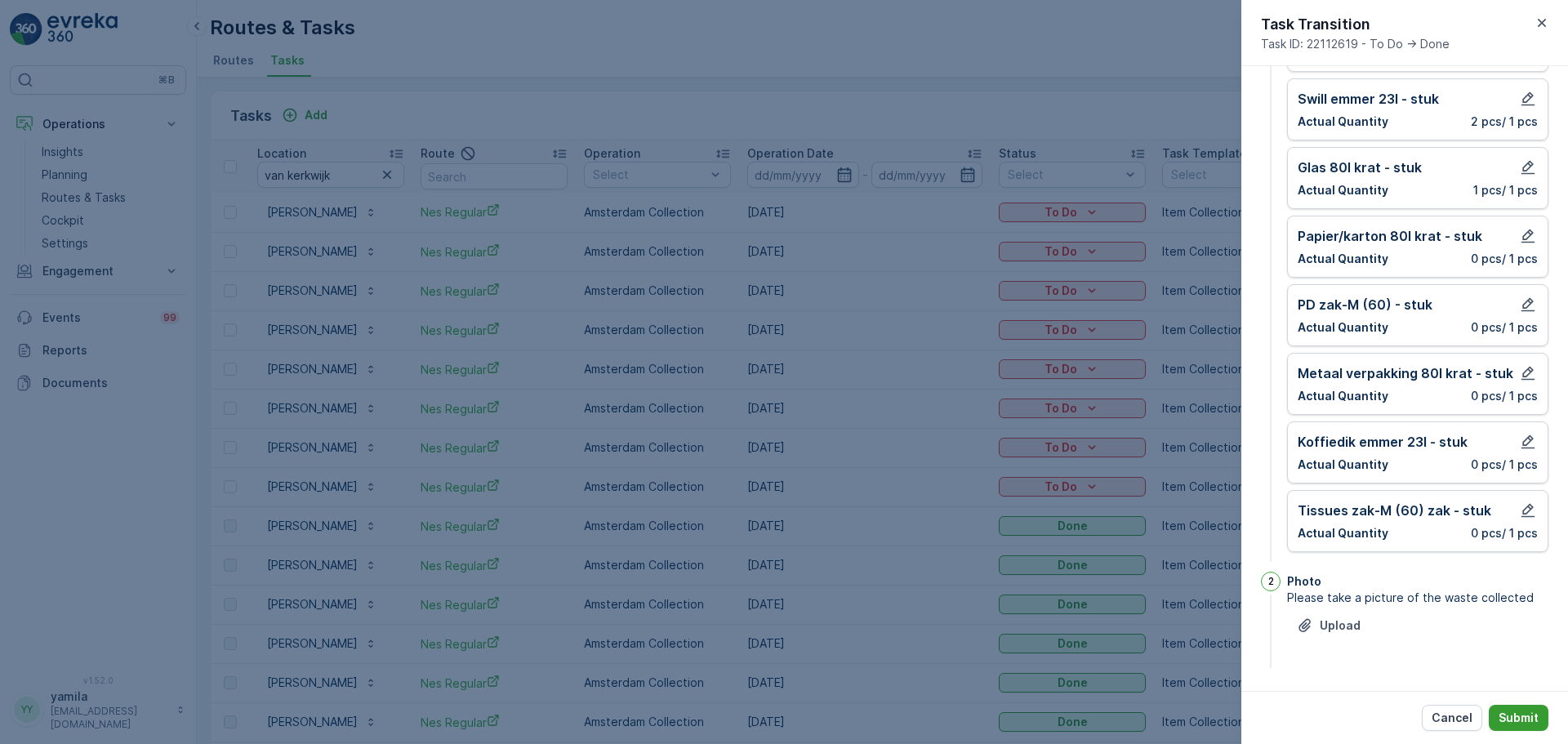
click at [1531, 724] on p "Submit" at bounding box center [1518, 718] width 40 height 16
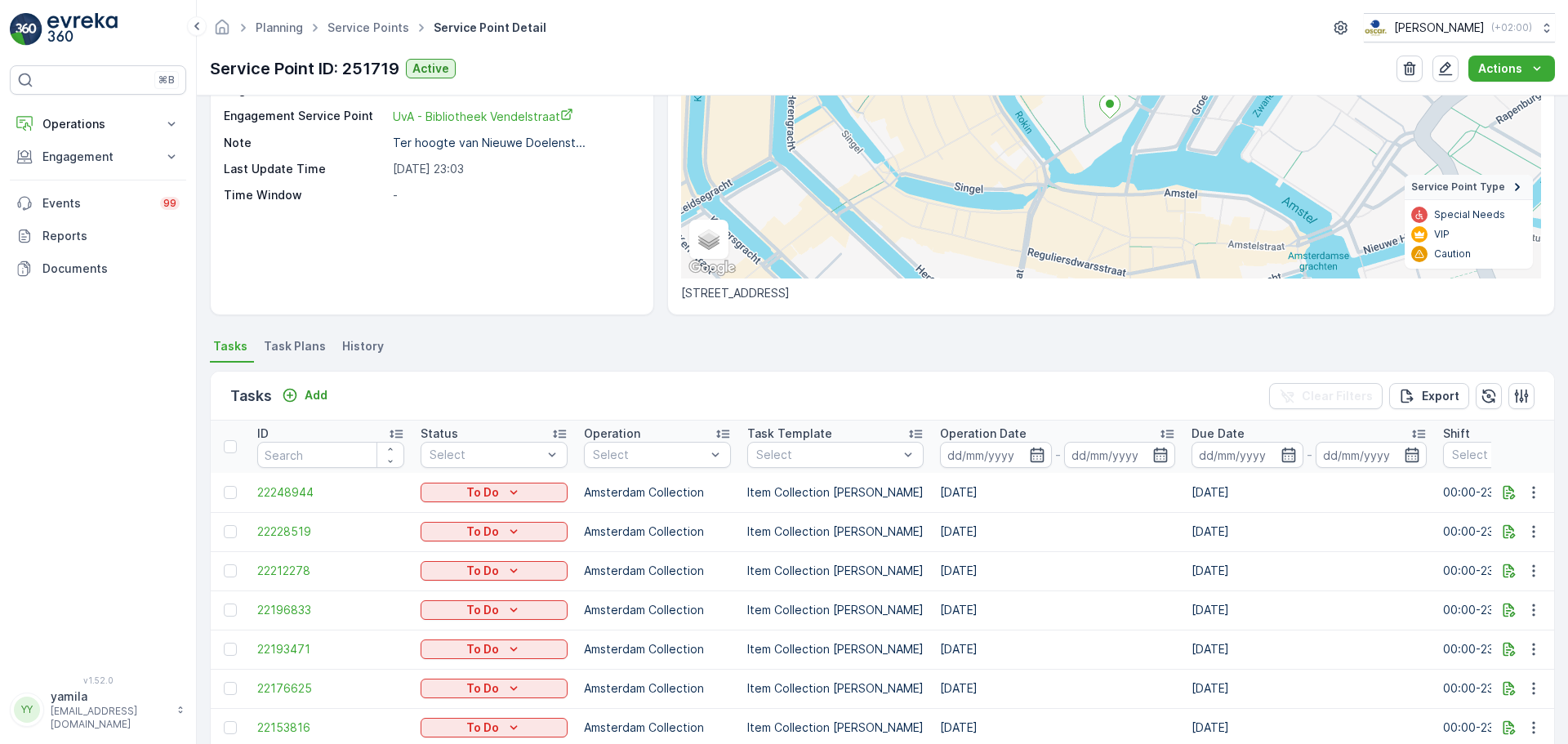
scroll to position [202, 0]
click at [1532, 491] on icon "button" at bounding box center [1533, 492] width 16 height 16
click at [1498, 514] on span "See More Details" at bounding box center [1499, 516] width 95 height 16
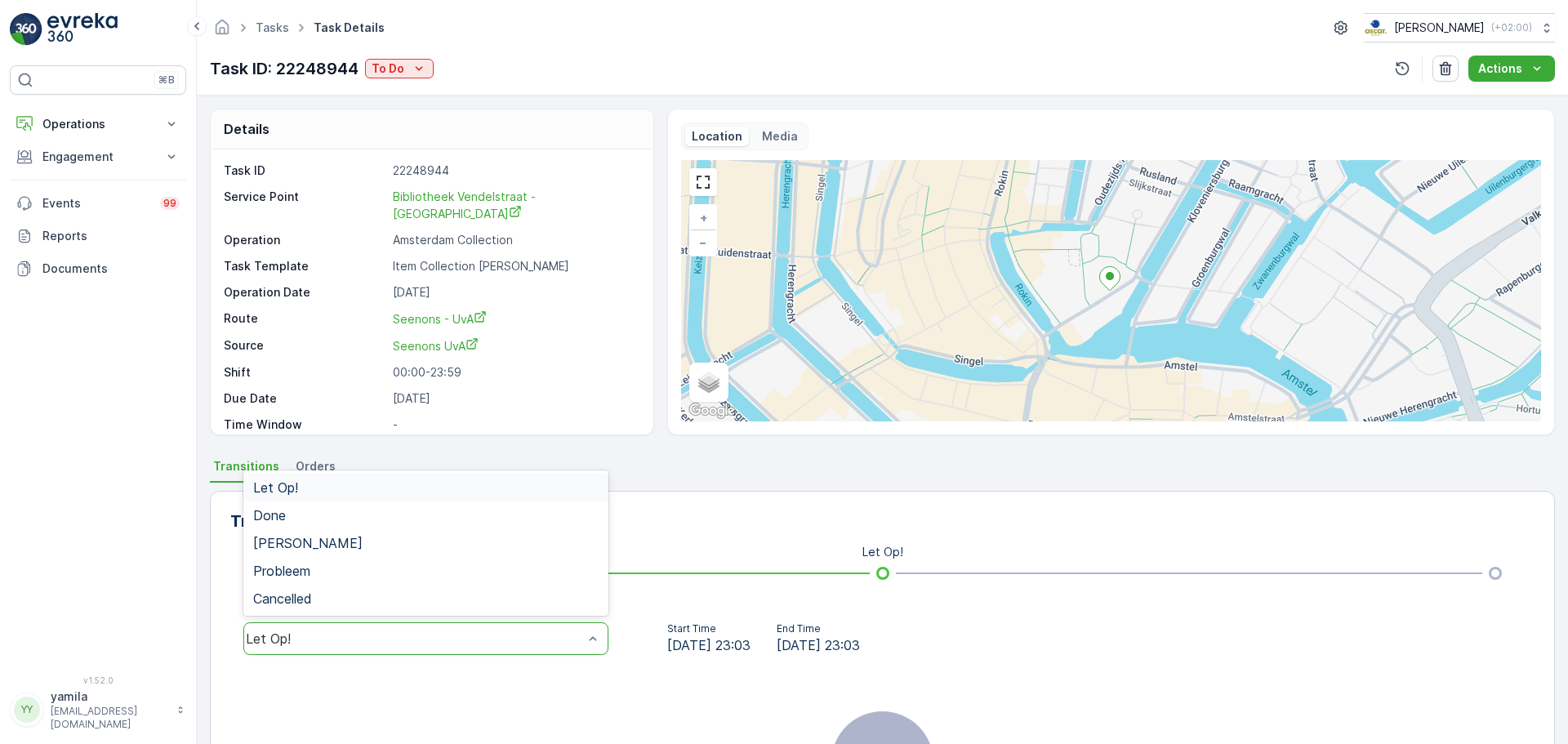
drag, startPoint x: 338, startPoint y: 634, endPoint x: 370, endPoint y: 481, distance: 156.3
click at [354, 504] on div "Done" at bounding box center [426, 516] width 365 height 28
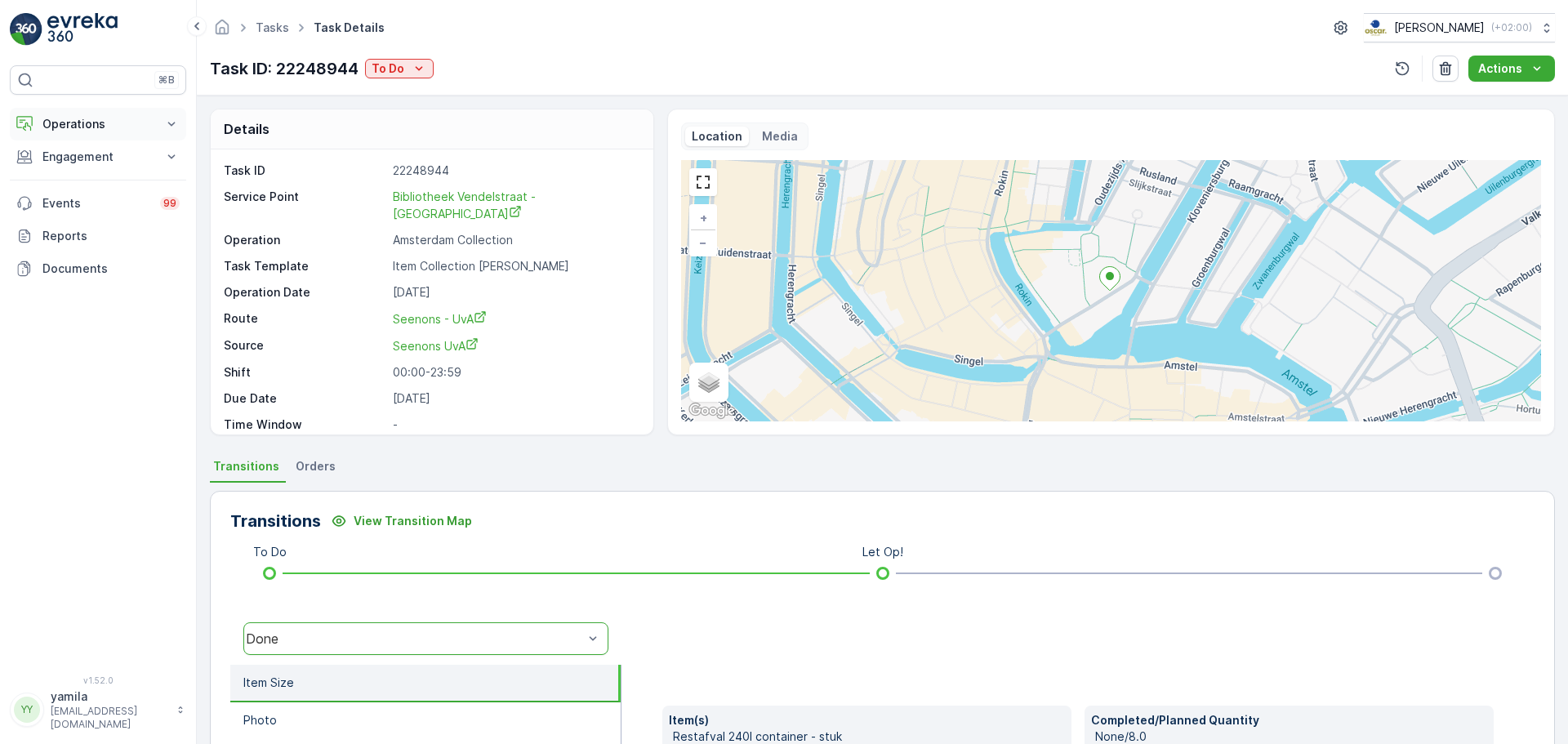
click at [146, 123] on p "Operations" at bounding box center [97, 124] width 111 height 16
click at [90, 197] on p "Routes & Tasks" at bounding box center [83, 197] width 84 height 16
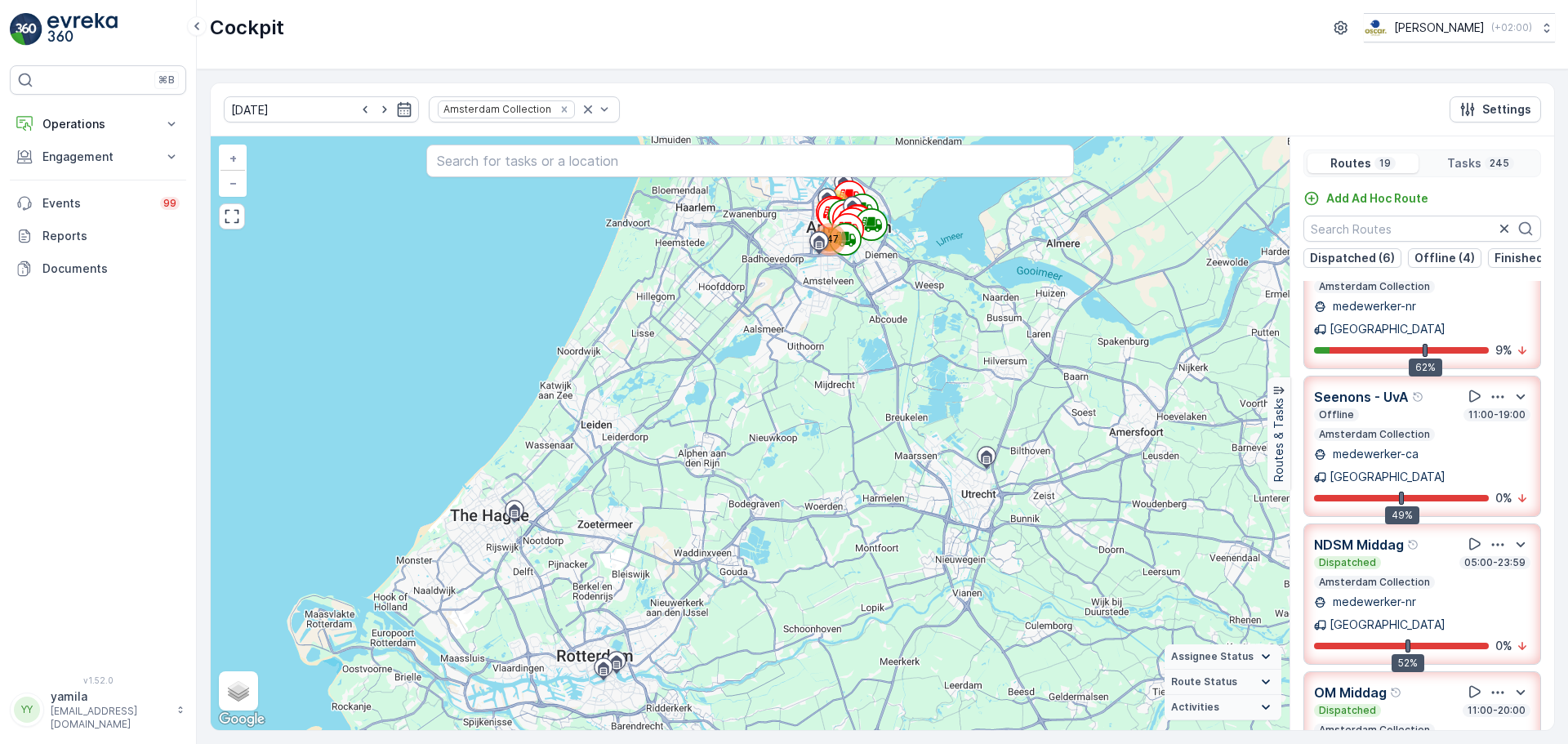
scroll to position [189, 0]
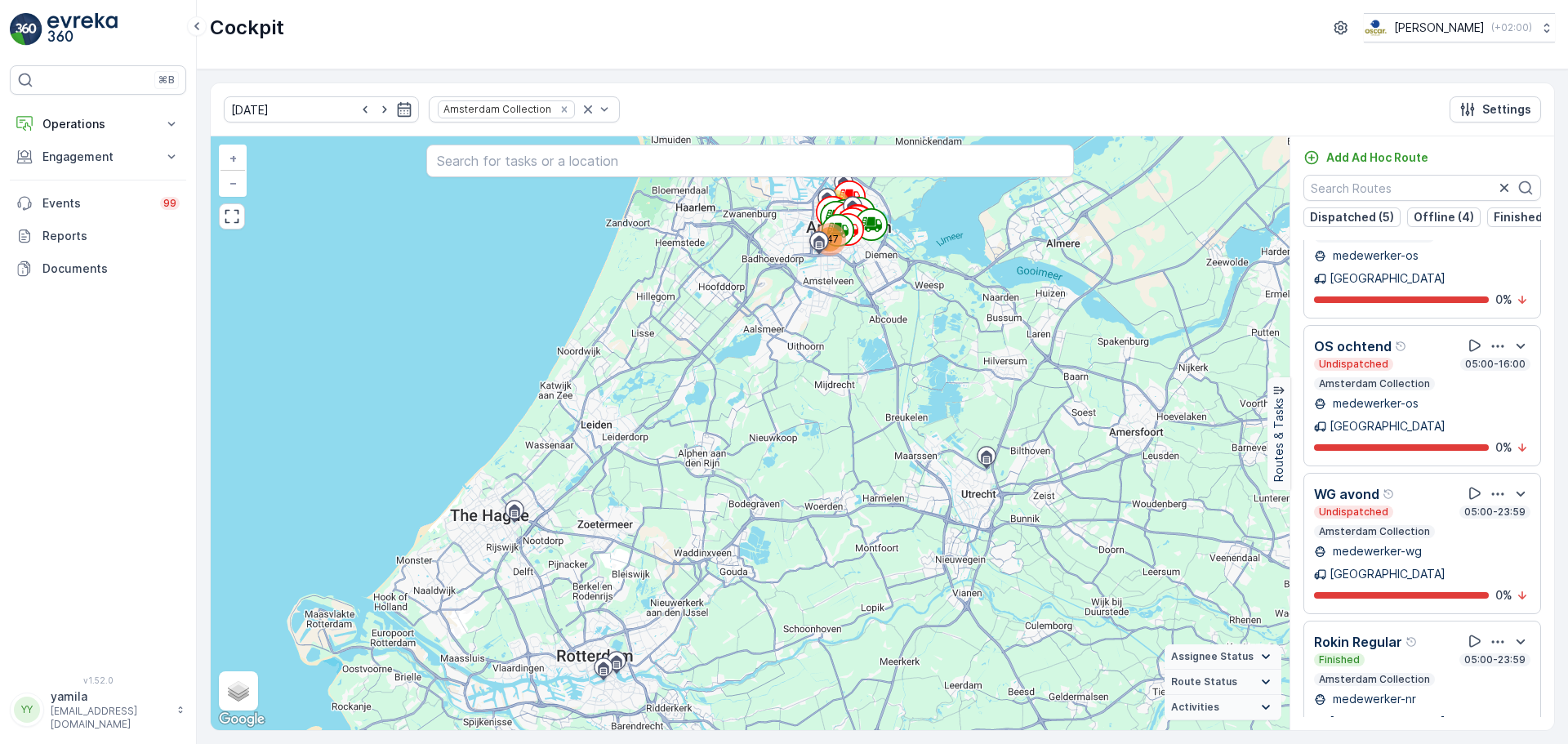
scroll to position [1832, 0]
click at [101, 134] on button "Operations" at bounding box center [97, 124] width 176 height 33
click at [94, 191] on p "Routes & Tasks" at bounding box center [83, 197] width 84 height 16
